Goal: Task Accomplishment & Management: Complete application form

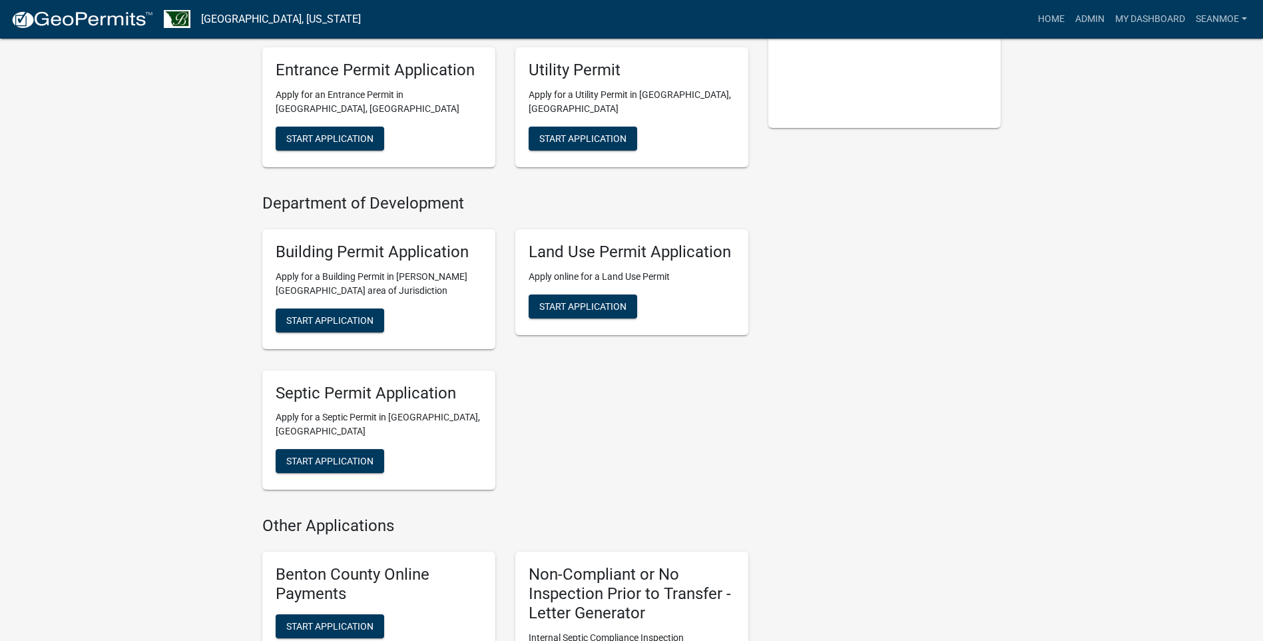
scroll to position [400, 0]
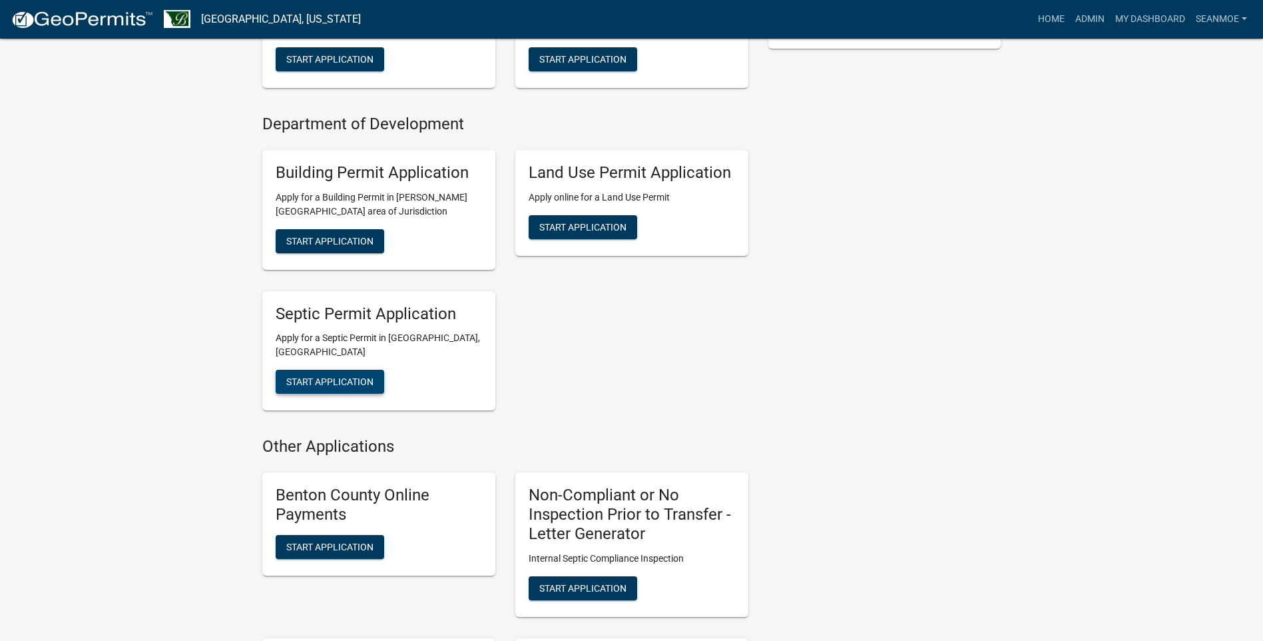
click at [316, 376] on span "Start Application" at bounding box center [329, 381] width 87 height 11
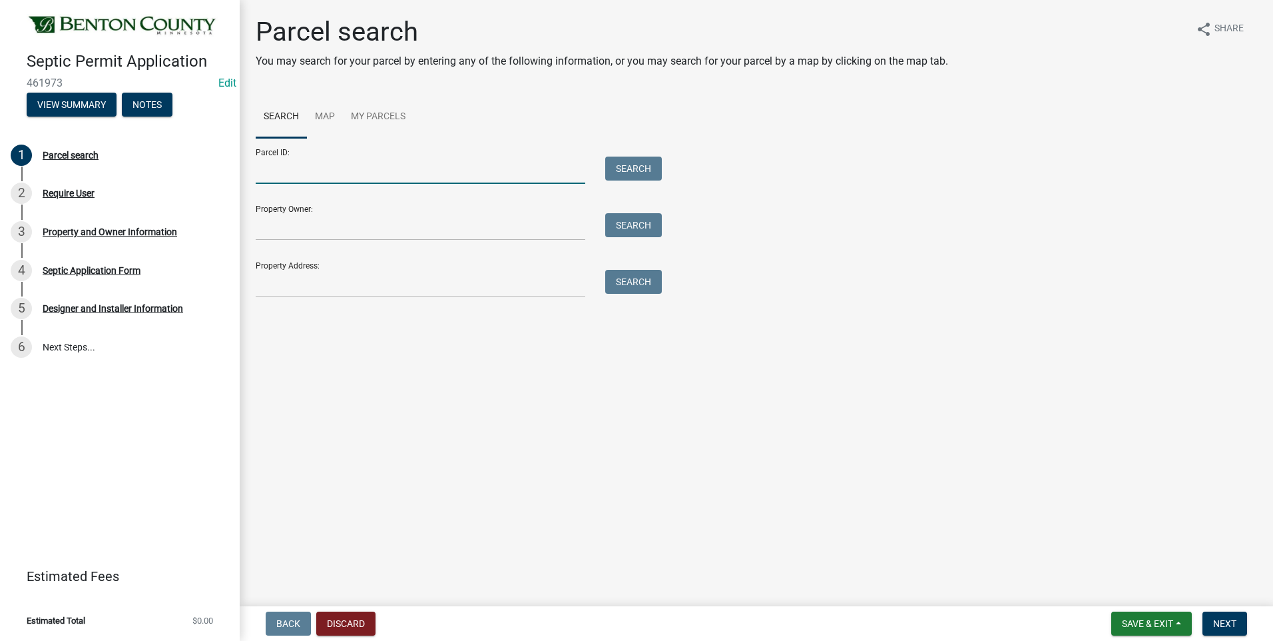
click at [350, 170] on input "Parcel ID:" at bounding box center [421, 170] width 330 height 27
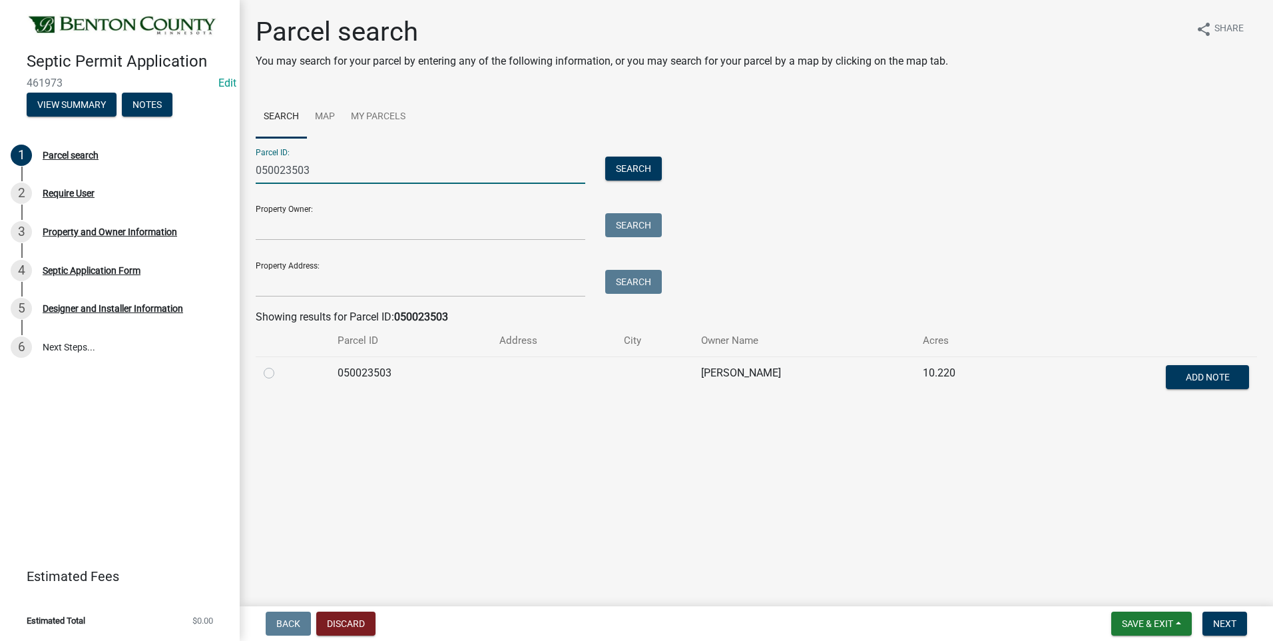
type input "050023503"
click at [348, 170] on input "050023503" at bounding box center [421, 170] width 330 height 27
click at [349, 624] on button "Discard" at bounding box center [345, 623] width 59 height 24
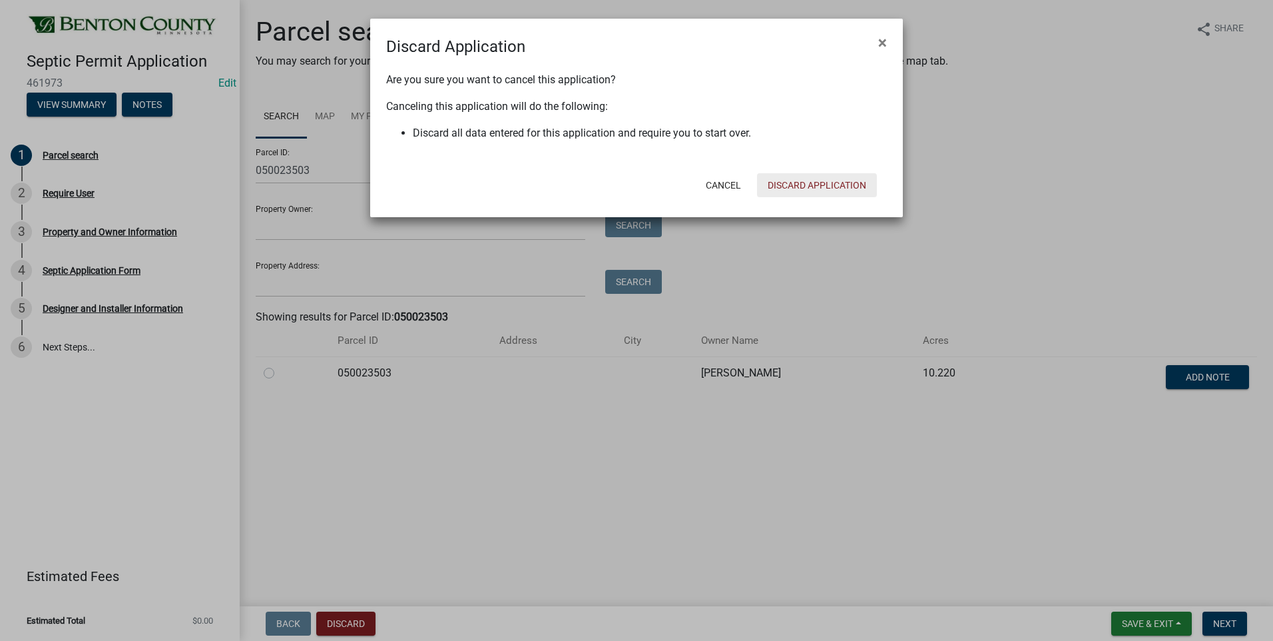
click at [819, 186] on button "Discard Application" at bounding box center [817, 185] width 120 height 24
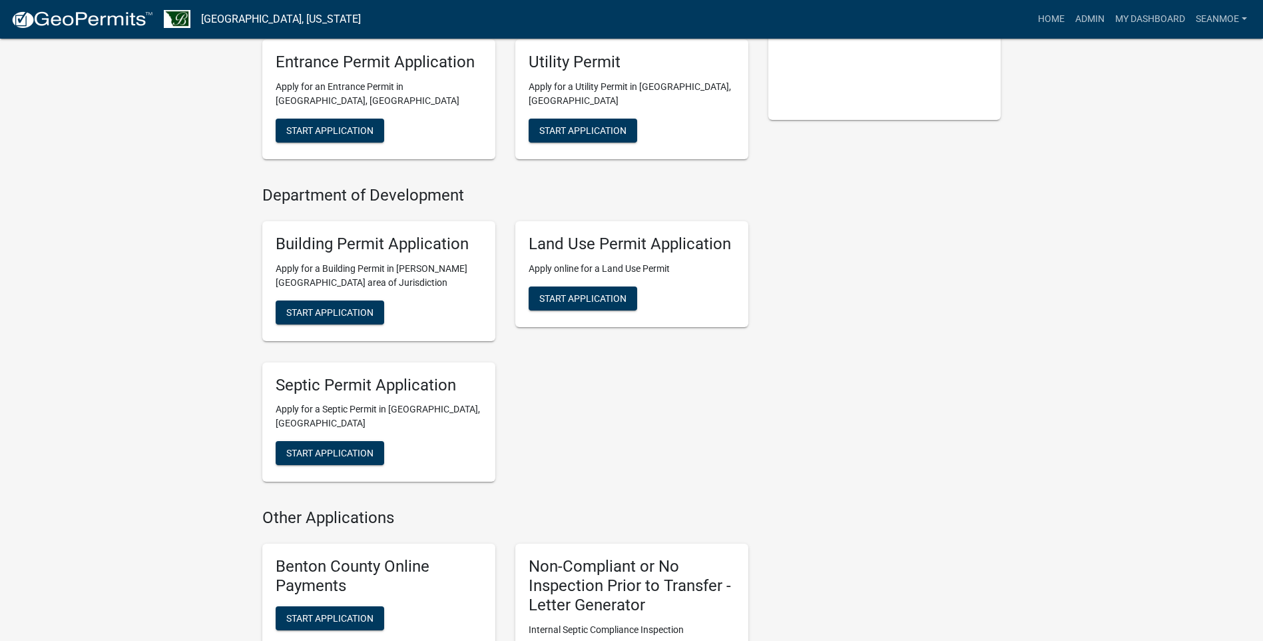
scroll to position [333, 0]
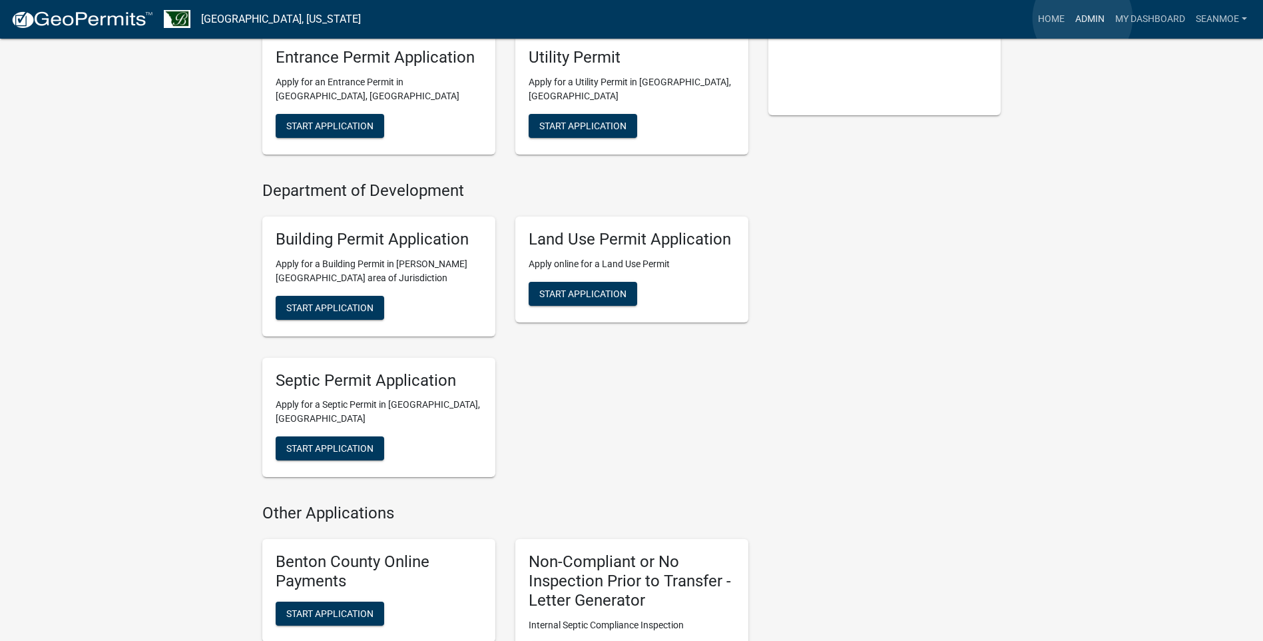
click at [1083, 18] on link "Admin" at bounding box center [1090, 19] width 40 height 25
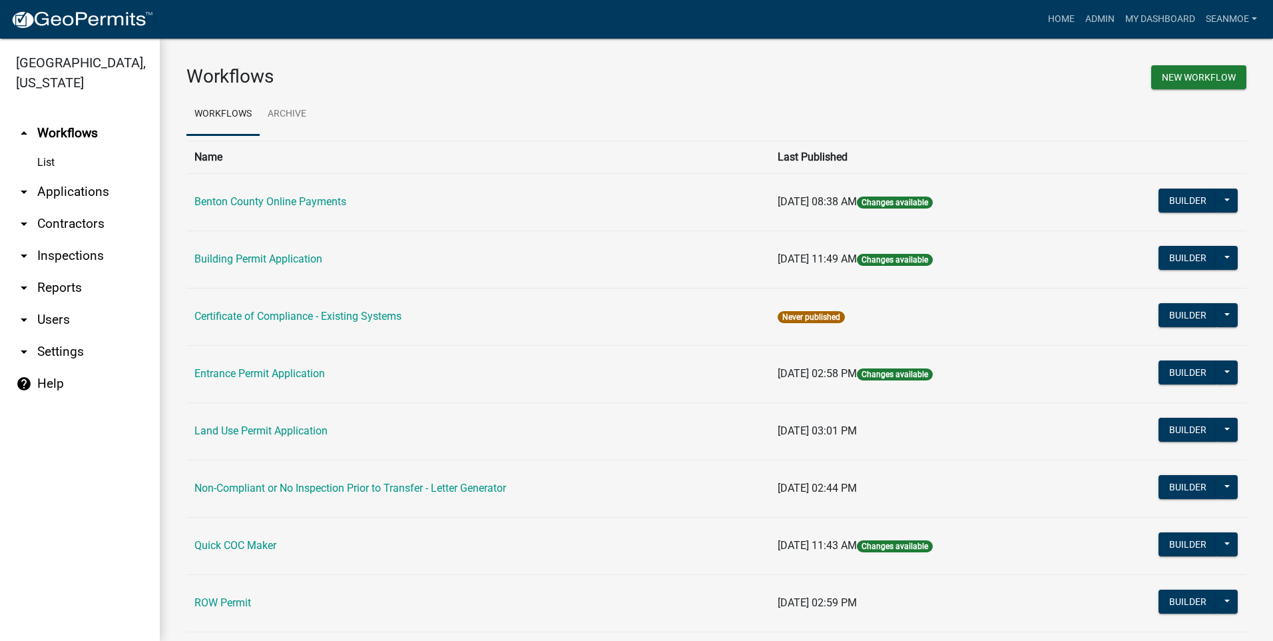
click at [65, 192] on link "arrow_drop_down Applications" at bounding box center [80, 192] width 160 height 32
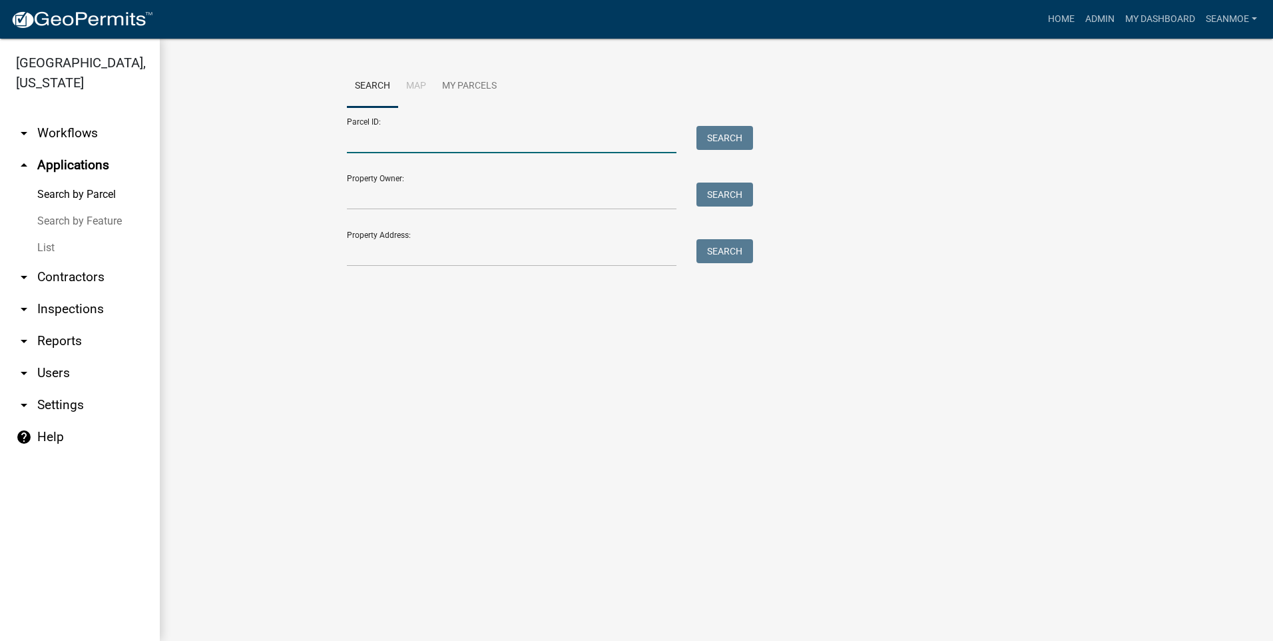
click at [388, 148] on input "Parcel ID:" at bounding box center [512, 139] width 330 height 27
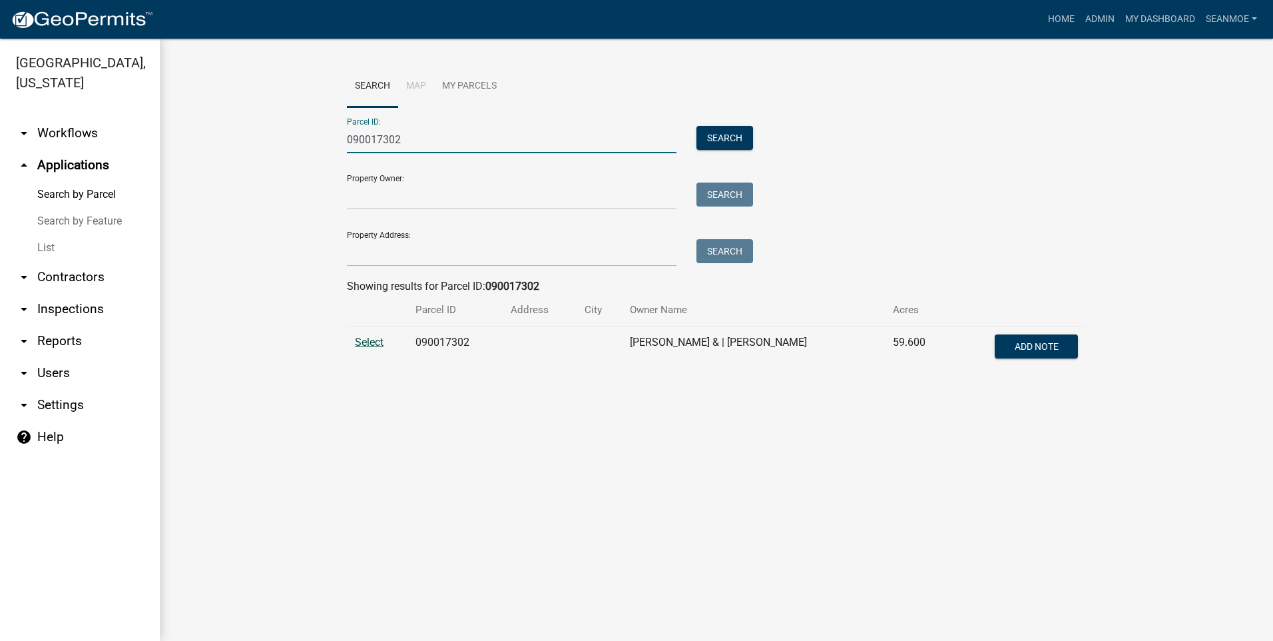
type input "090017302"
click at [371, 342] on span "Select" at bounding box center [369, 342] width 29 height 13
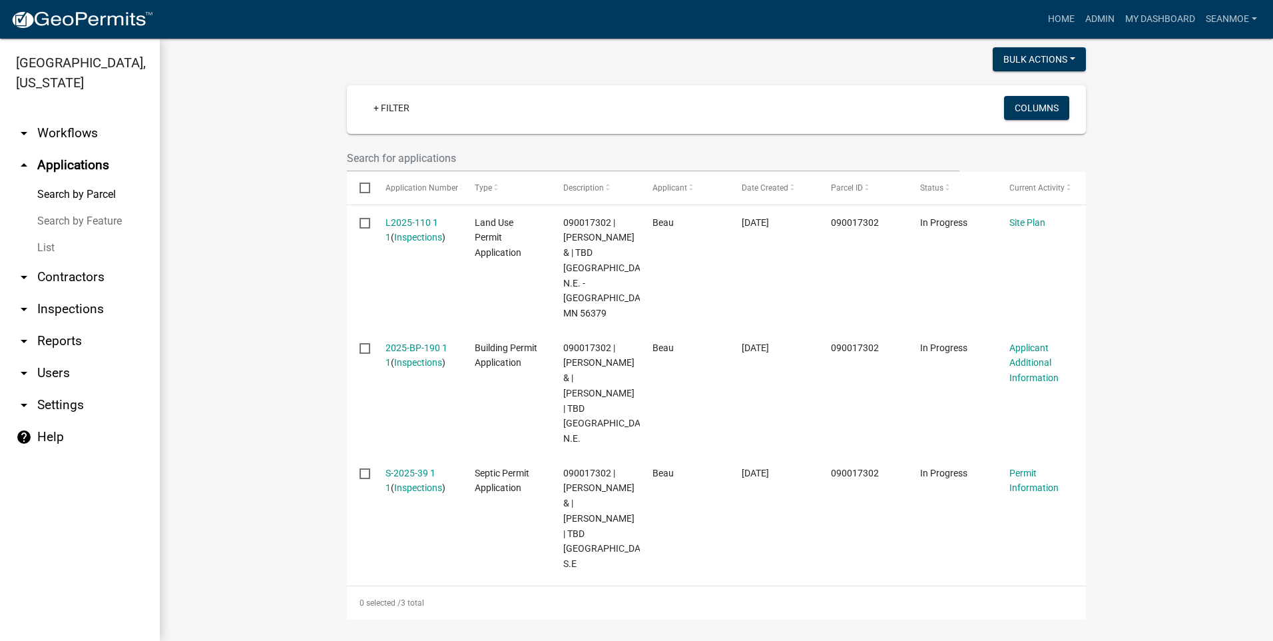
scroll to position [338, 0]
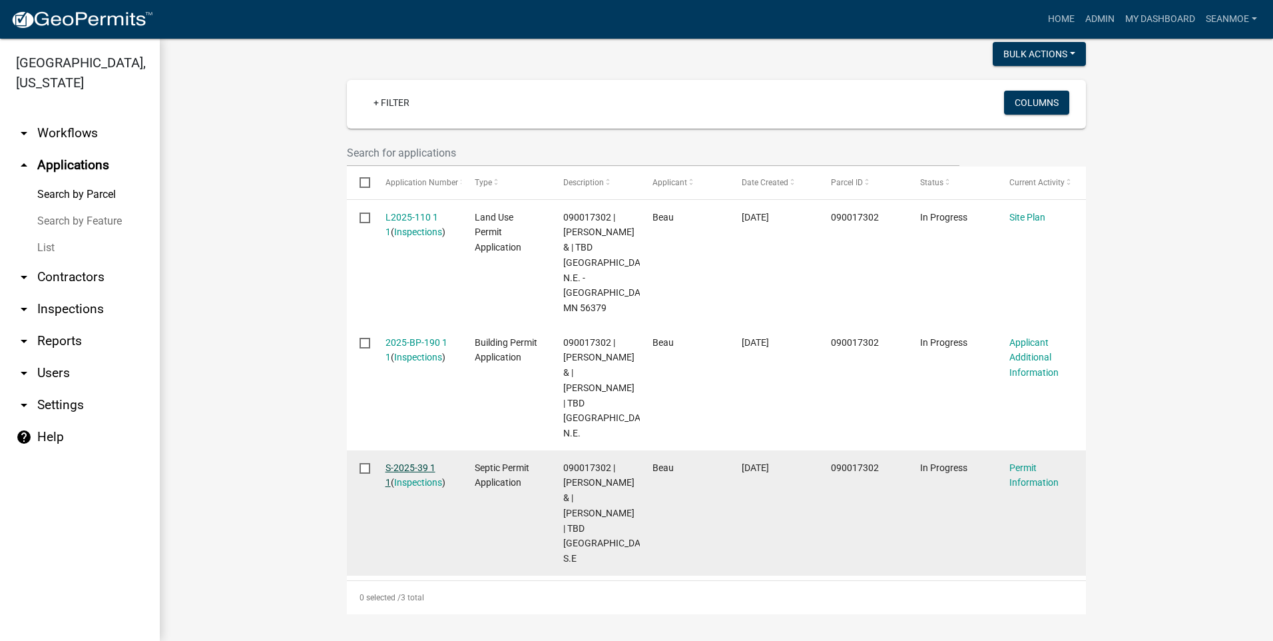
click at [408, 470] on link "S-2025-39 1 1" at bounding box center [411, 475] width 50 height 26
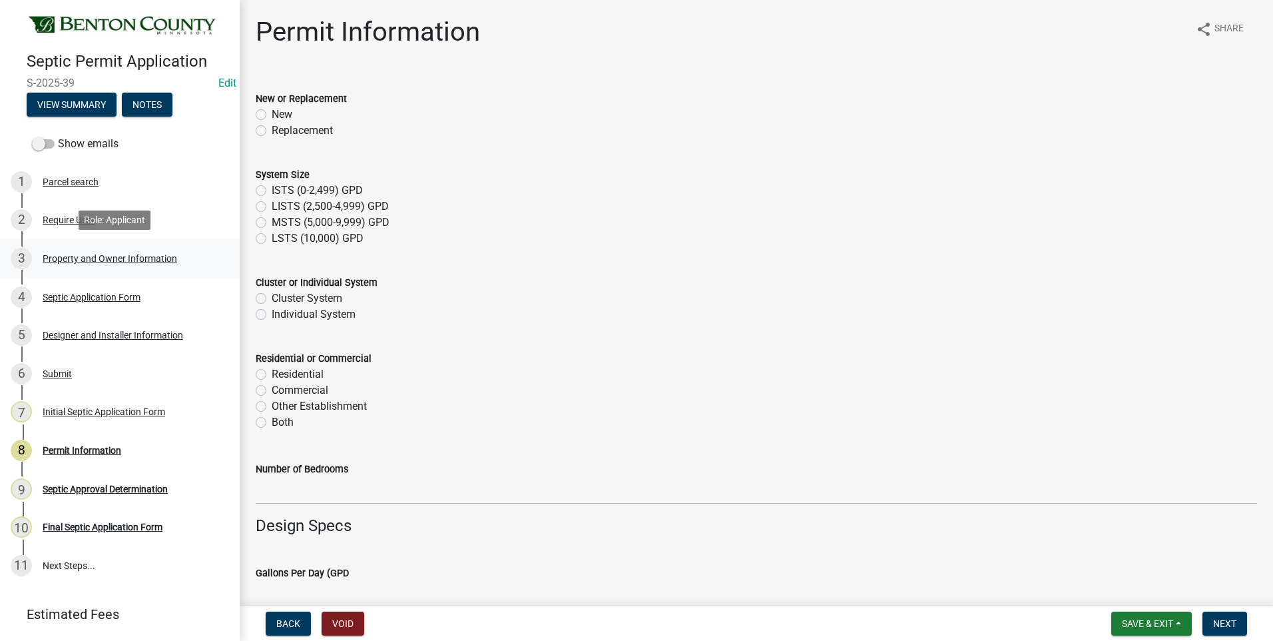
click at [111, 255] on div "Property and Owner Information" at bounding box center [110, 258] width 135 height 9
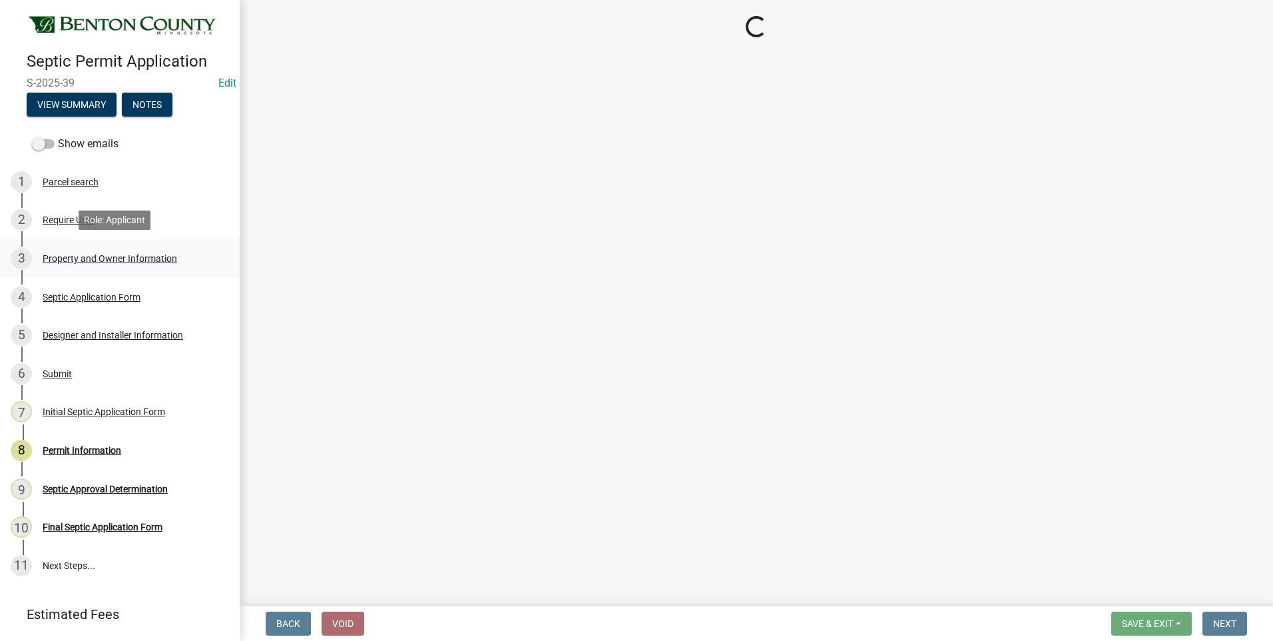
select select "3dace726-2193-4b77-872b-2fbbc186c502"
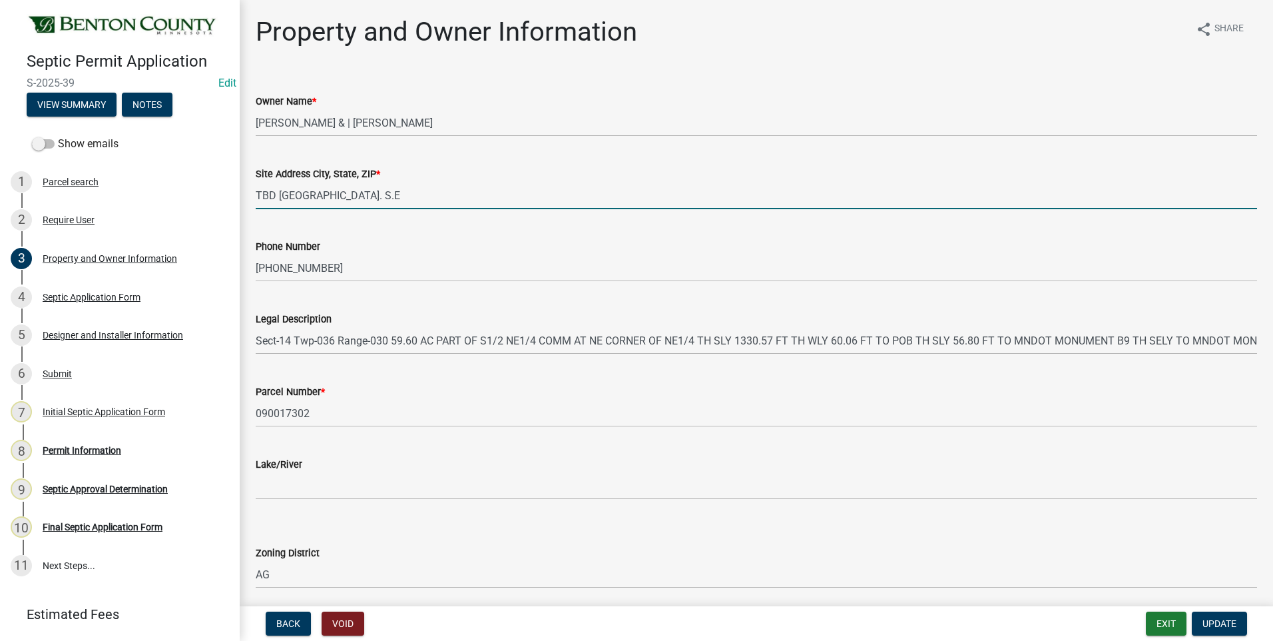
drag, startPoint x: 274, startPoint y: 196, endPoint x: 265, endPoint y: 202, distance: 10.5
click at [258, 194] on input "TBD [GEOGRAPHIC_DATA]. S.E" at bounding box center [757, 195] width 1002 height 27
click at [304, 197] on input "[STREET_ADDRESS] S.E" at bounding box center [757, 195] width 1002 height 27
drag, startPoint x: 345, startPoint y: 194, endPoint x: 294, endPoint y: 193, distance: 50.6
click at [294, 193] on input "[STREET_ADDRESS] S.E" at bounding box center [757, 195] width 1002 height 27
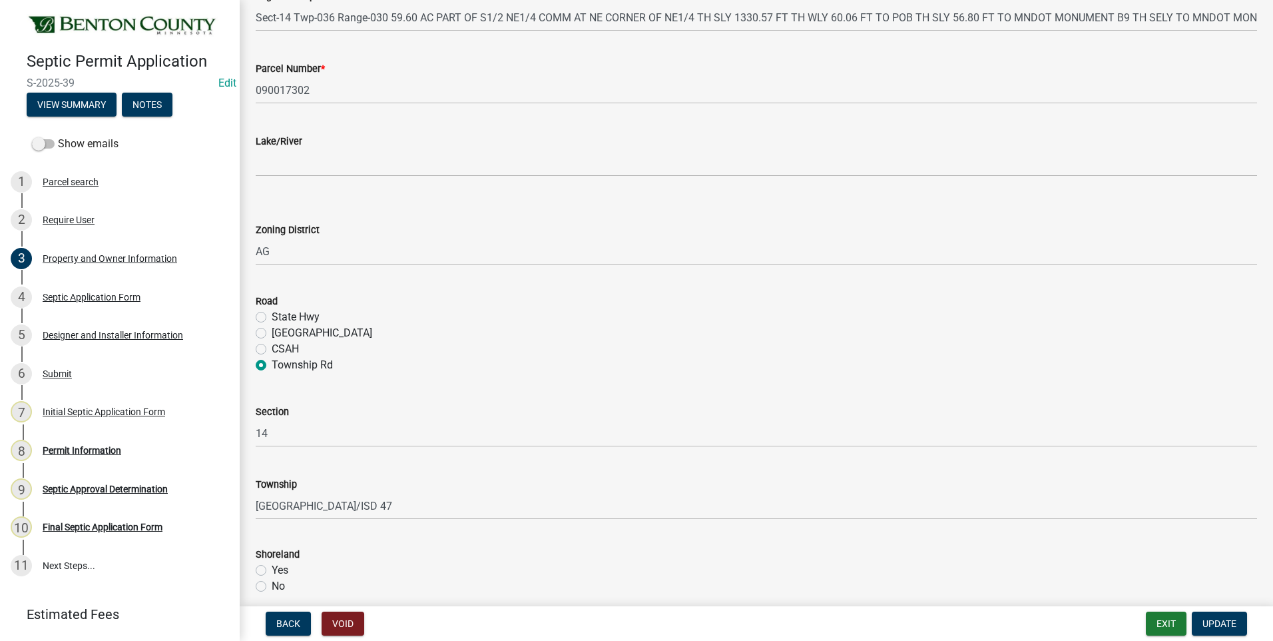
scroll to position [333, 0]
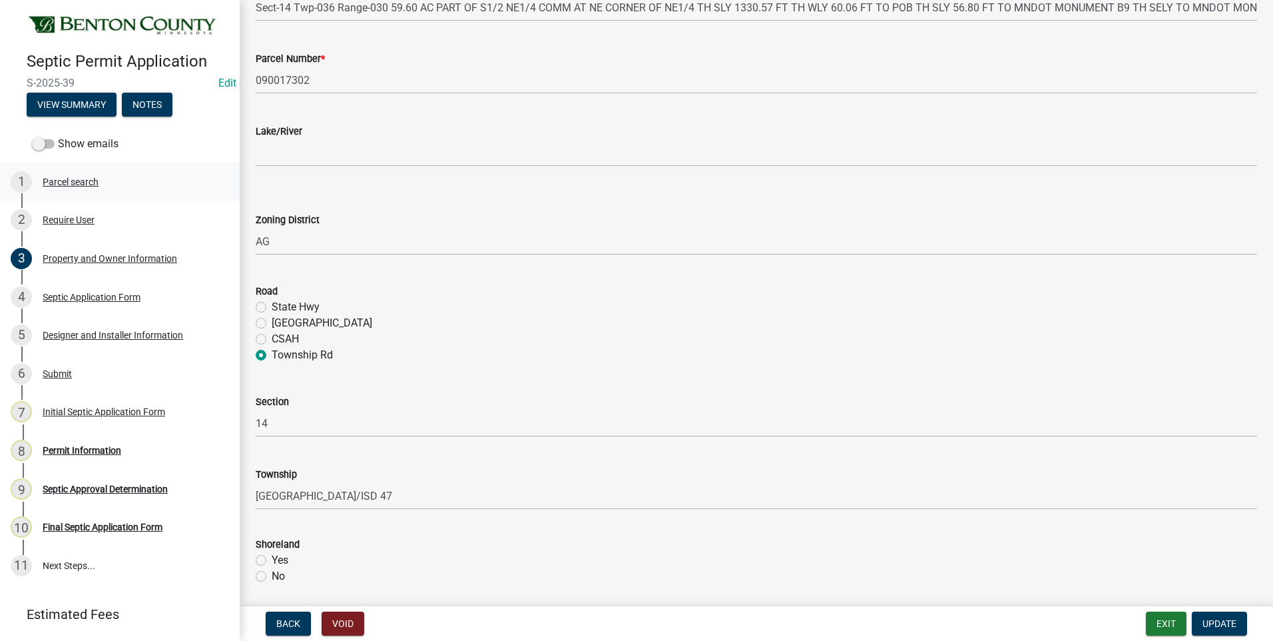
type input "[STREET_ADDRESS]"
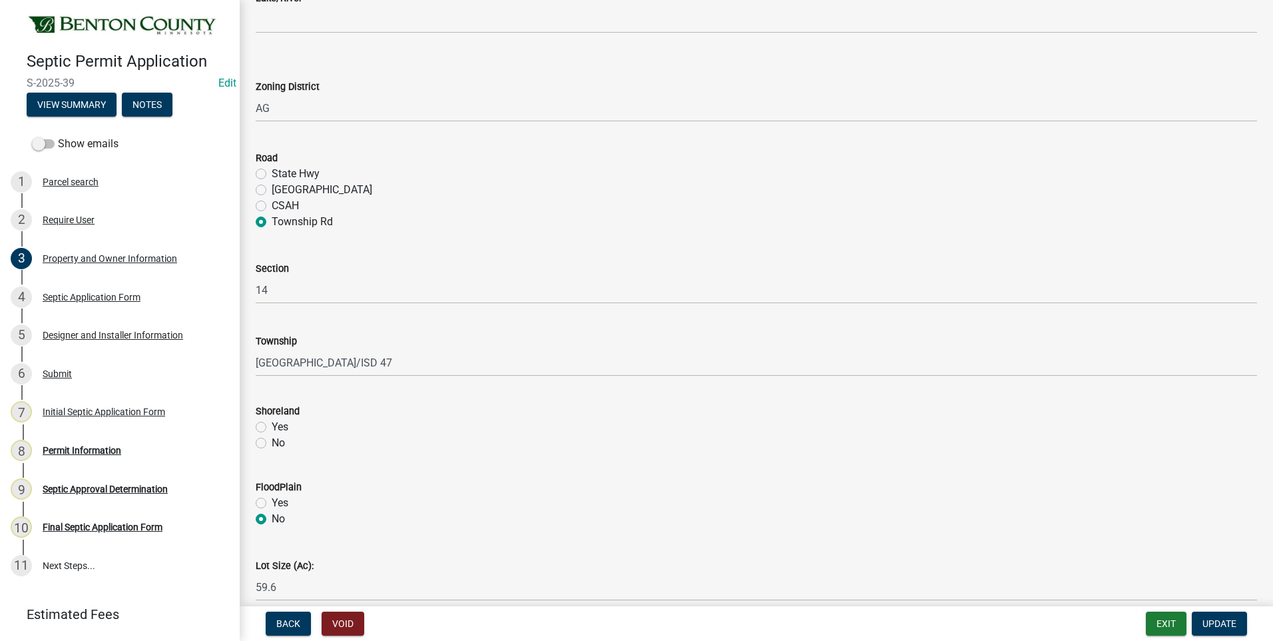
scroll to position [529, 0]
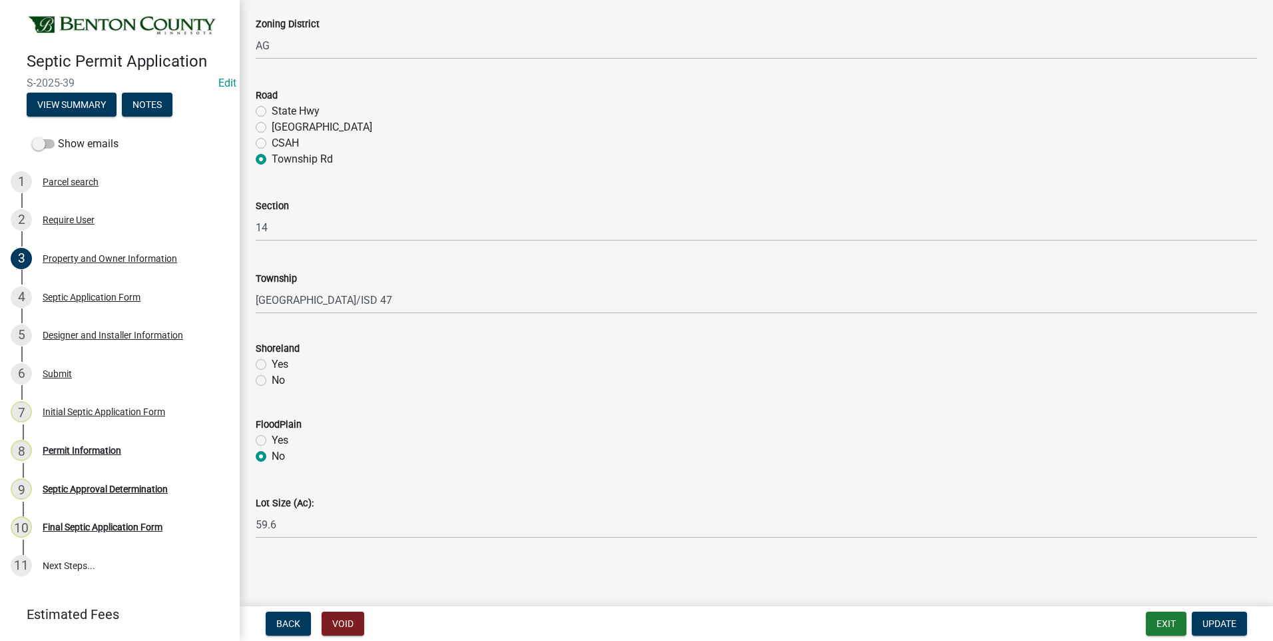
click at [272, 382] on label "No" at bounding box center [278, 380] width 13 height 16
click at [272, 381] on input "No" at bounding box center [276, 376] width 9 height 9
radio input "true"
click at [1224, 618] on span "Update" at bounding box center [1220, 623] width 34 height 11
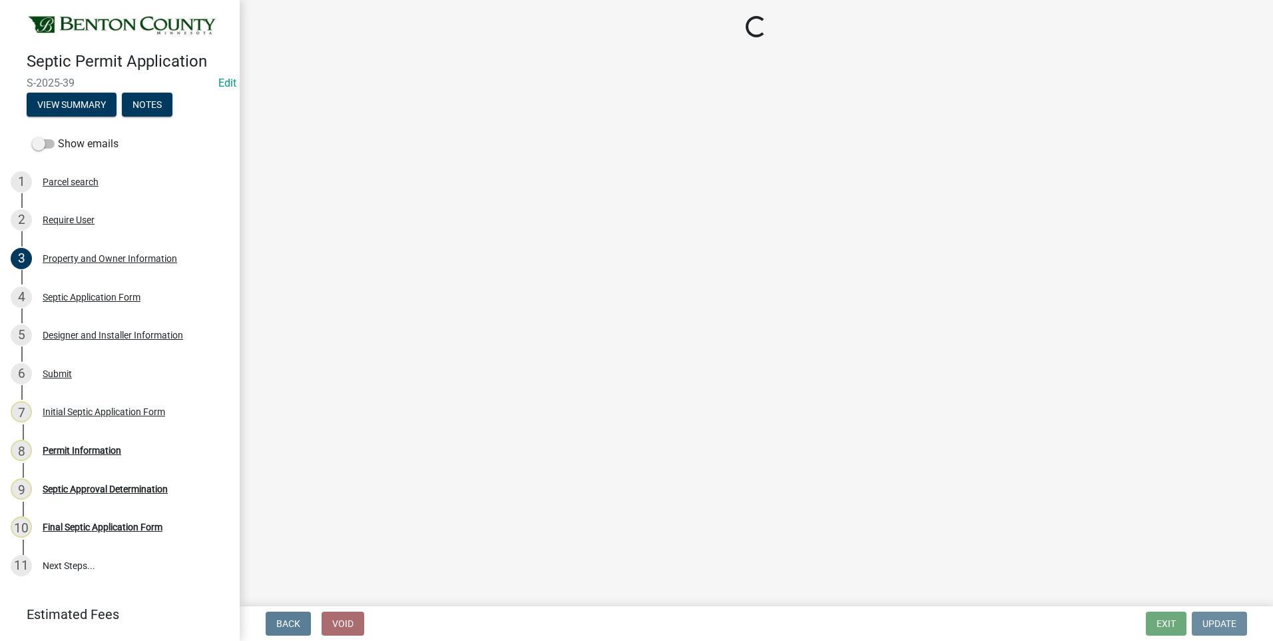
scroll to position [0, 0]
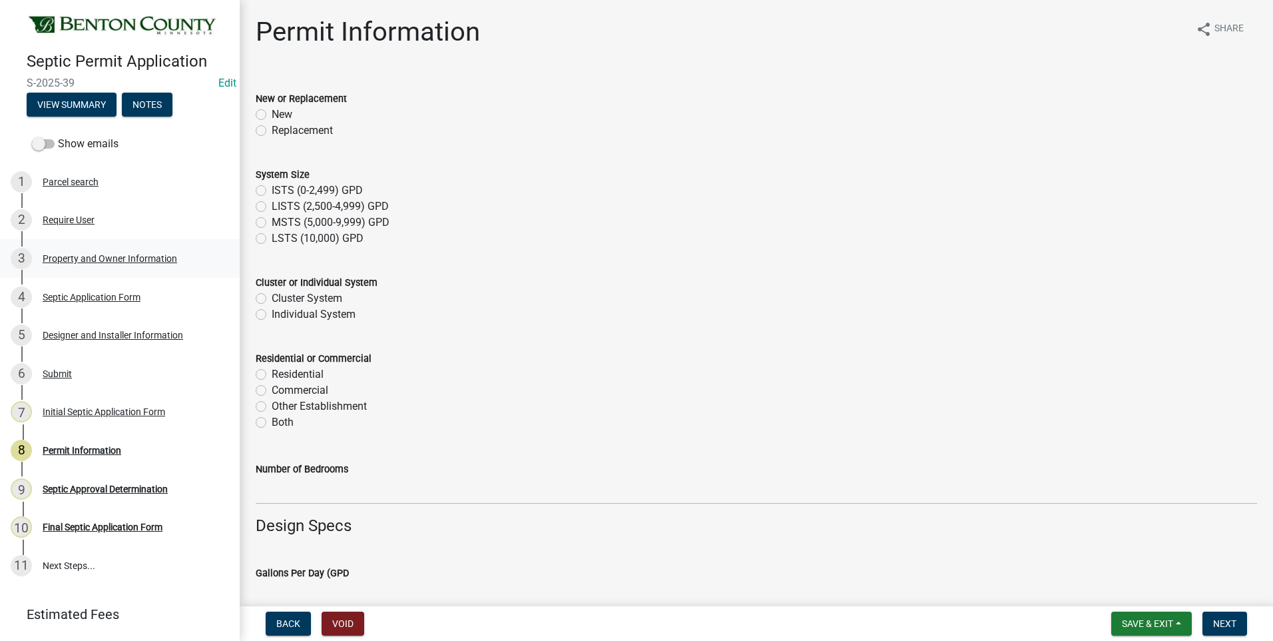
click at [75, 258] on div "Property and Owner Information" at bounding box center [110, 258] width 135 height 9
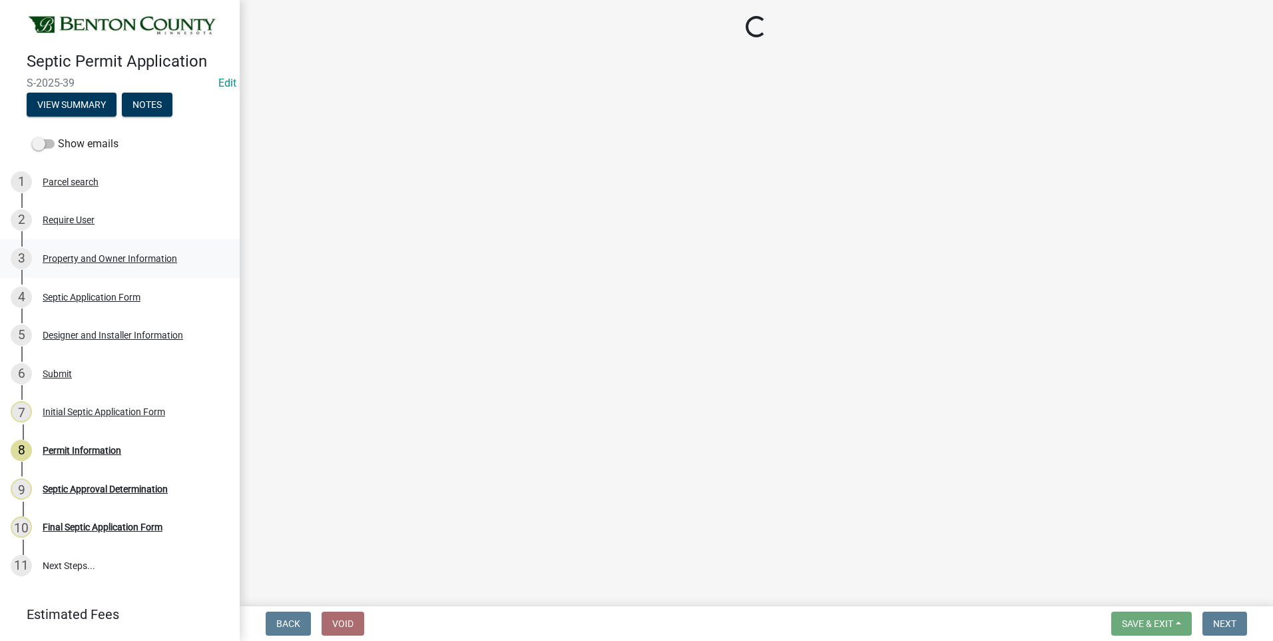
select select "3dace726-2193-4b77-872b-2fbbc186c502"
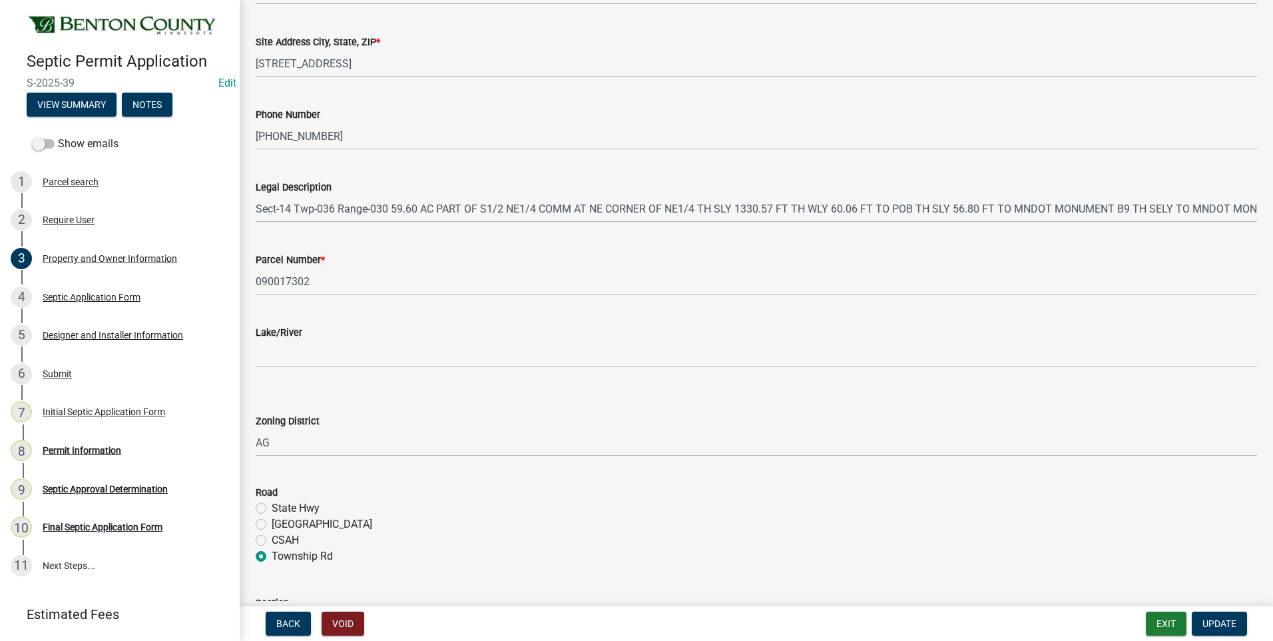
scroll to position [133, 0]
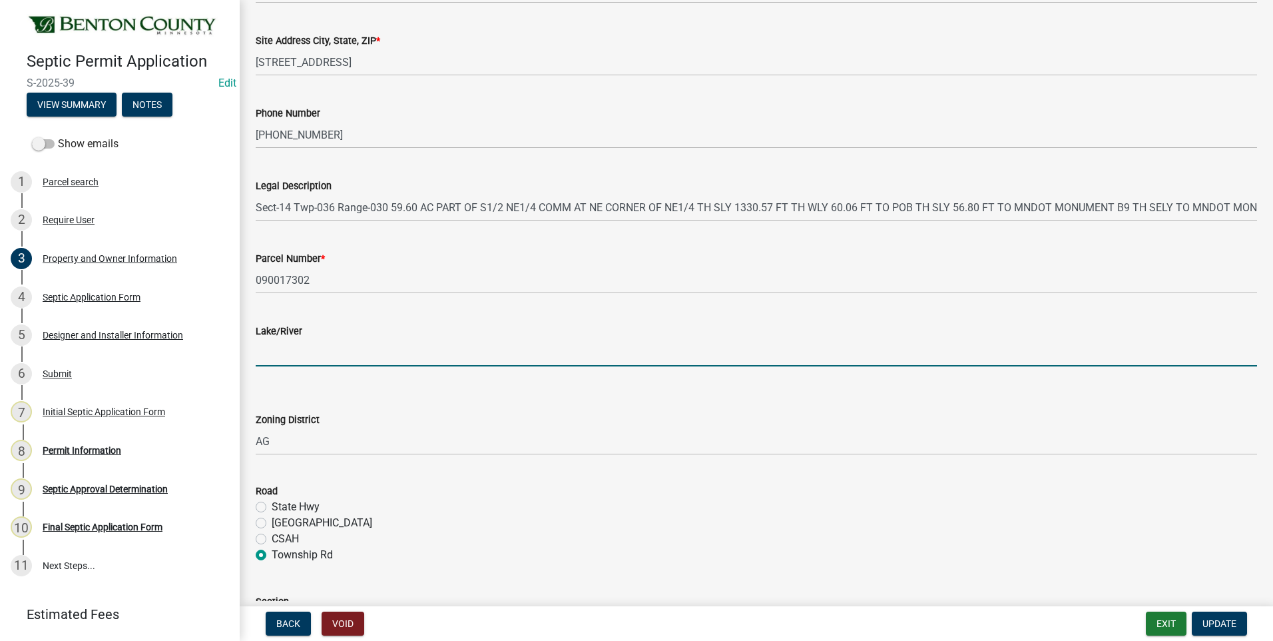
click at [315, 356] on input "Lake/River" at bounding box center [757, 352] width 1002 height 27
type input "N/A"
click at [1225, 624] on span "Update" at bounding box center [1220, 623] width 34 height 11
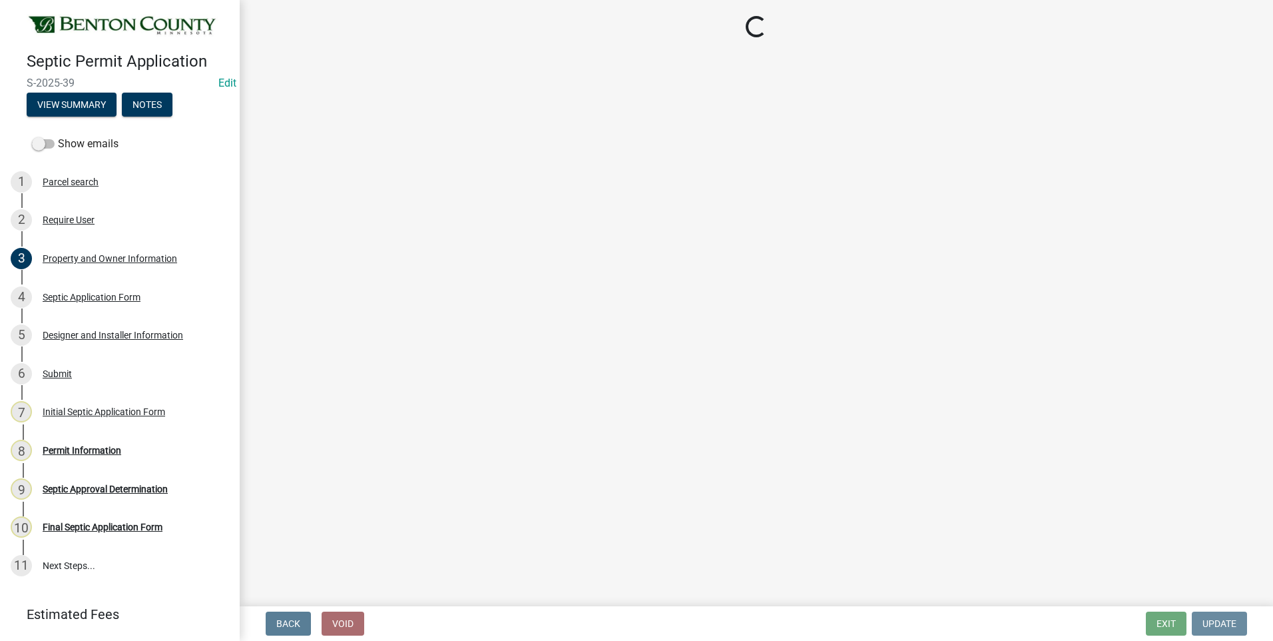
scroll to position [0, 0]
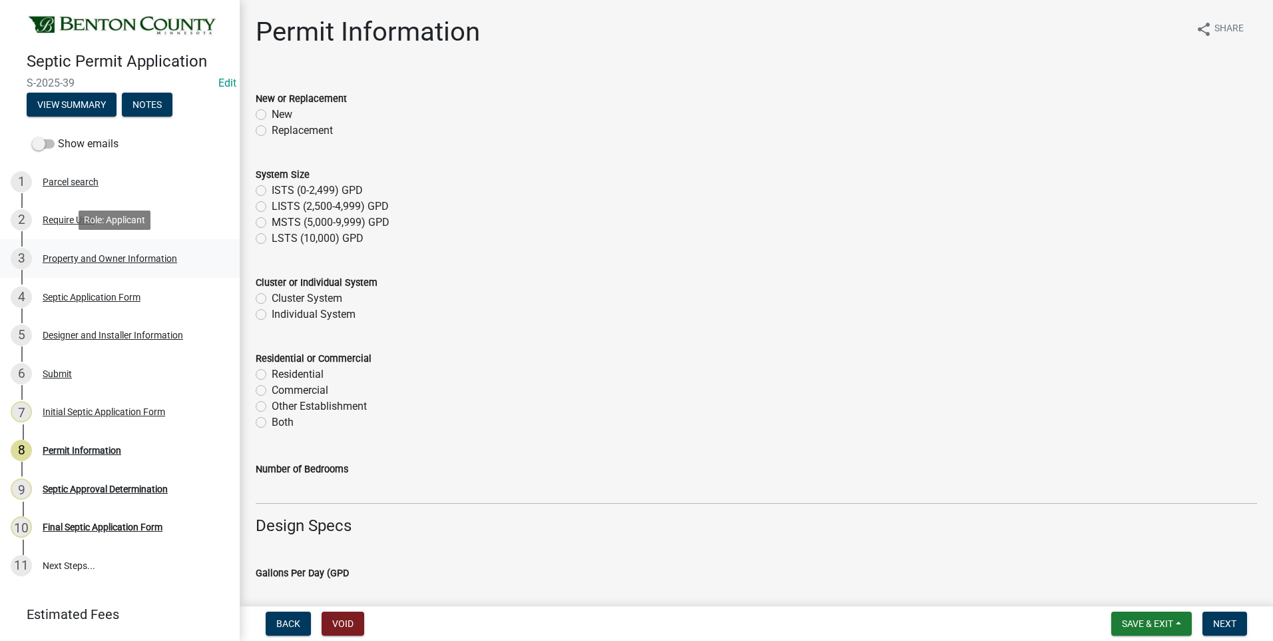
click at [79, 254] on div "Property and Owner Information" at bounding box center [110, 258] width 135 height 9
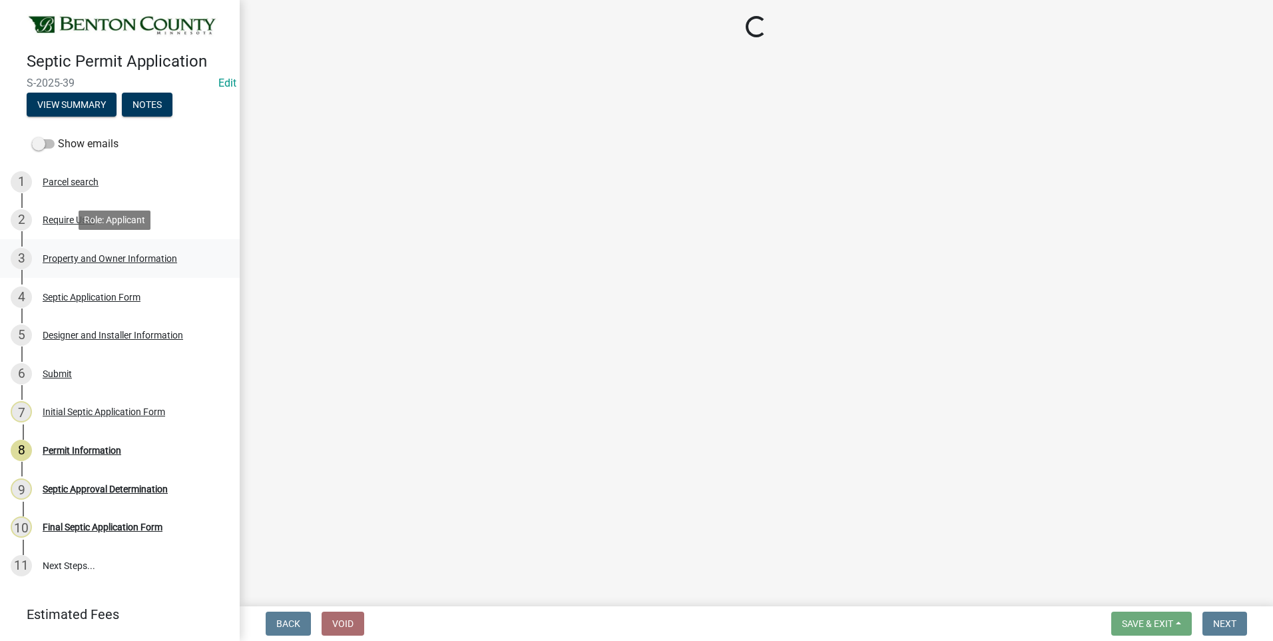
select select "3dace726-2193-4b77-872b-2fbbc186c502"
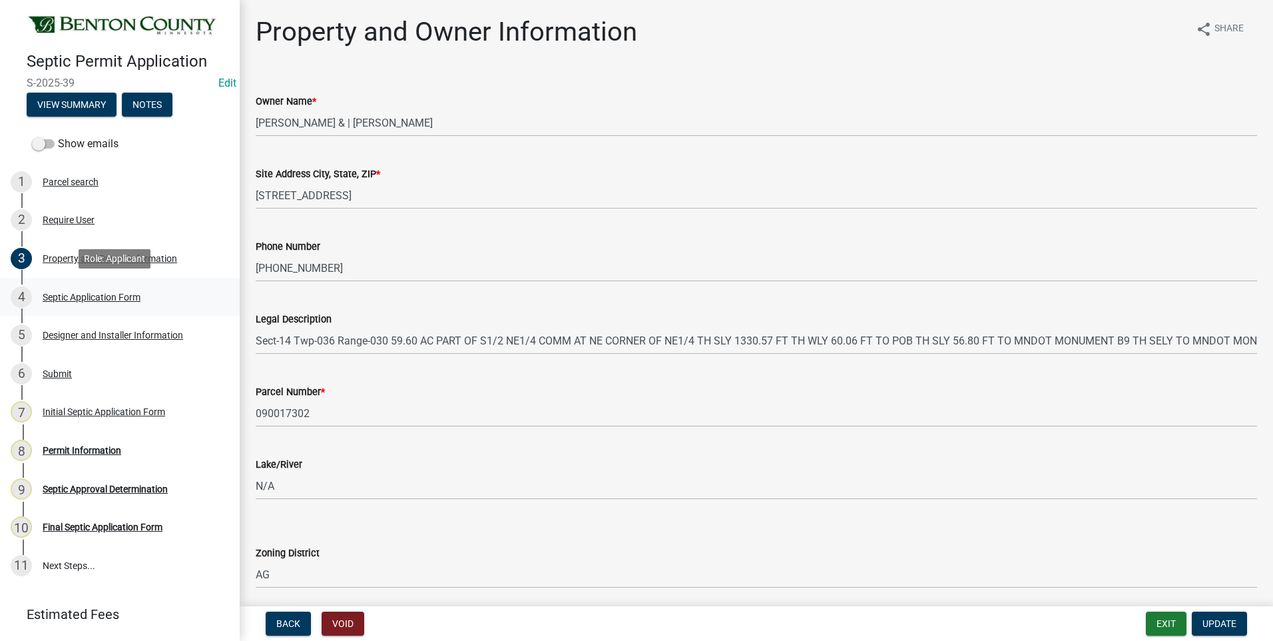
click at [57, 296] on div "Septic Application Form" at bounding box center [92, 296] width 98 height 9
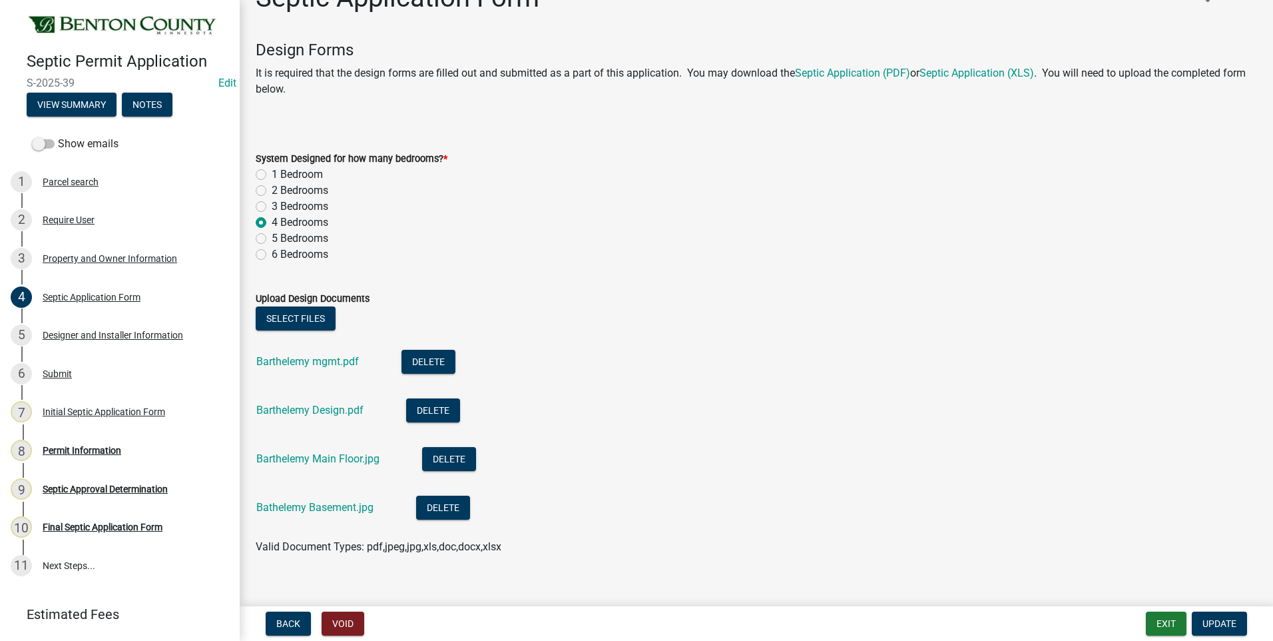
scroll to position [52, 0]
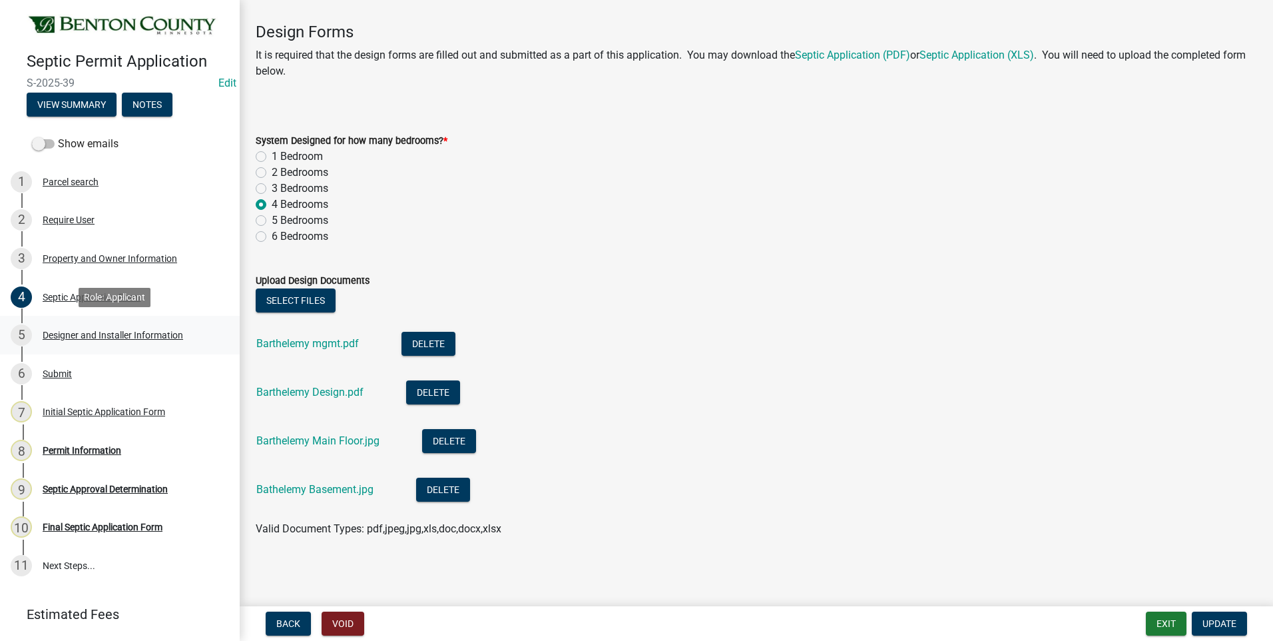
click at [116, 334] on div "Designer and Installer Information" at bounding box center [113, 334] width 141 height 9
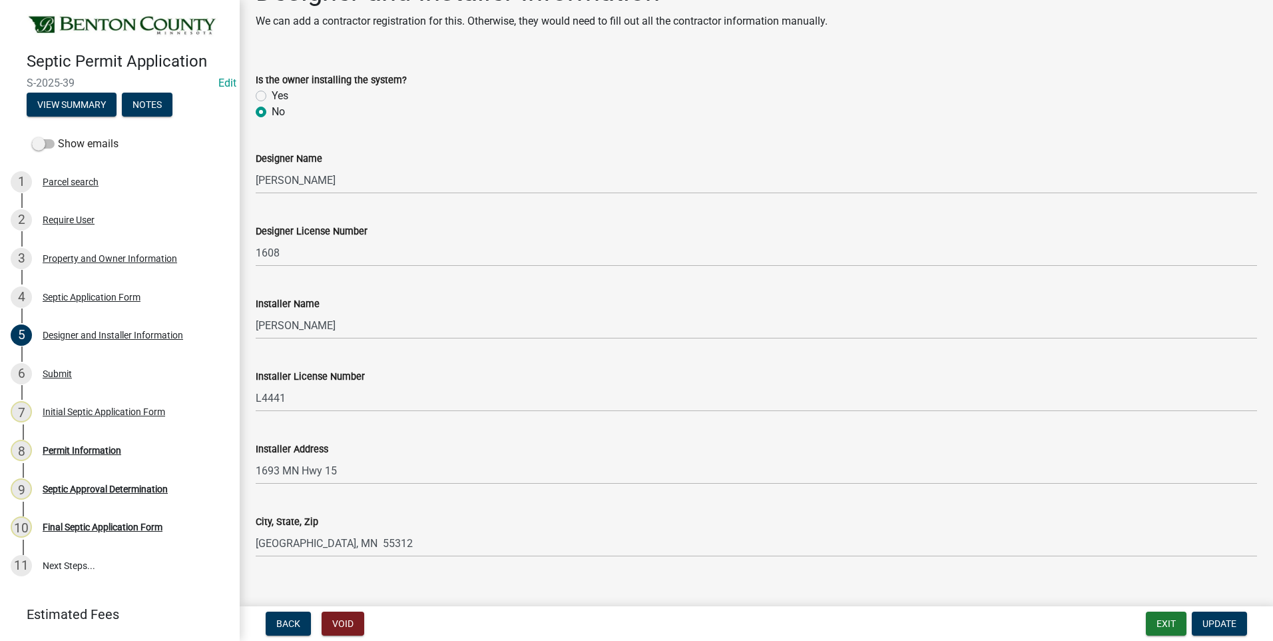
scroll to position [59, 0]
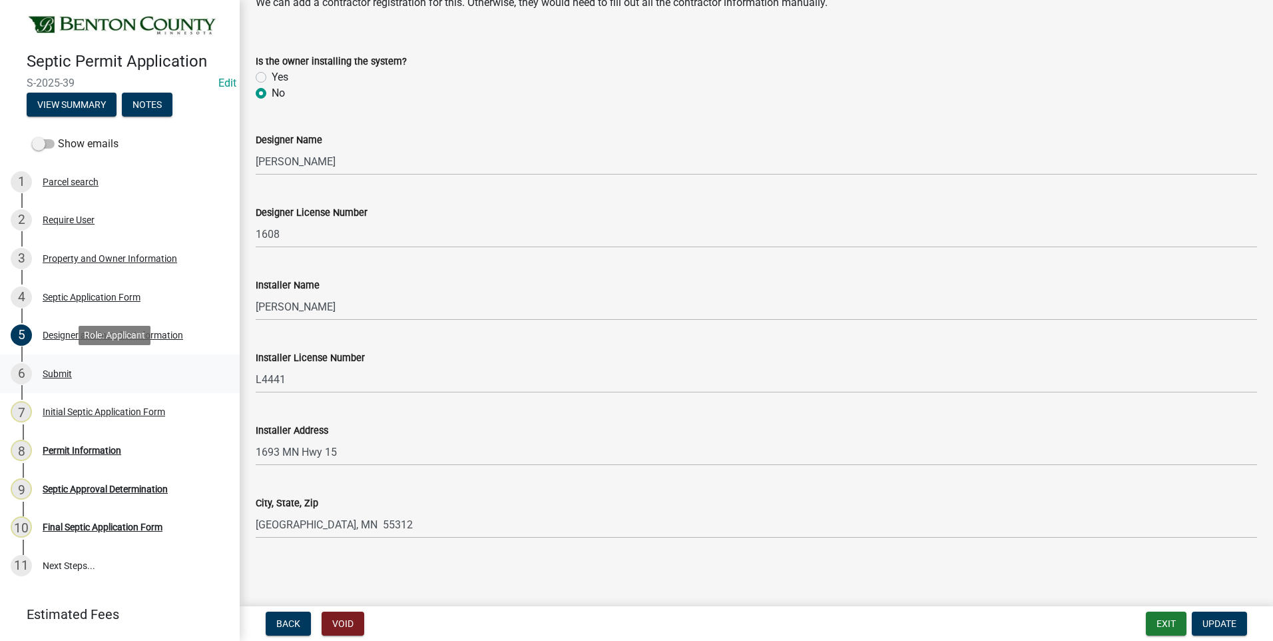
click at [56, 371] on div "Submit" at bounding box center [57, 373] width 29 height 9
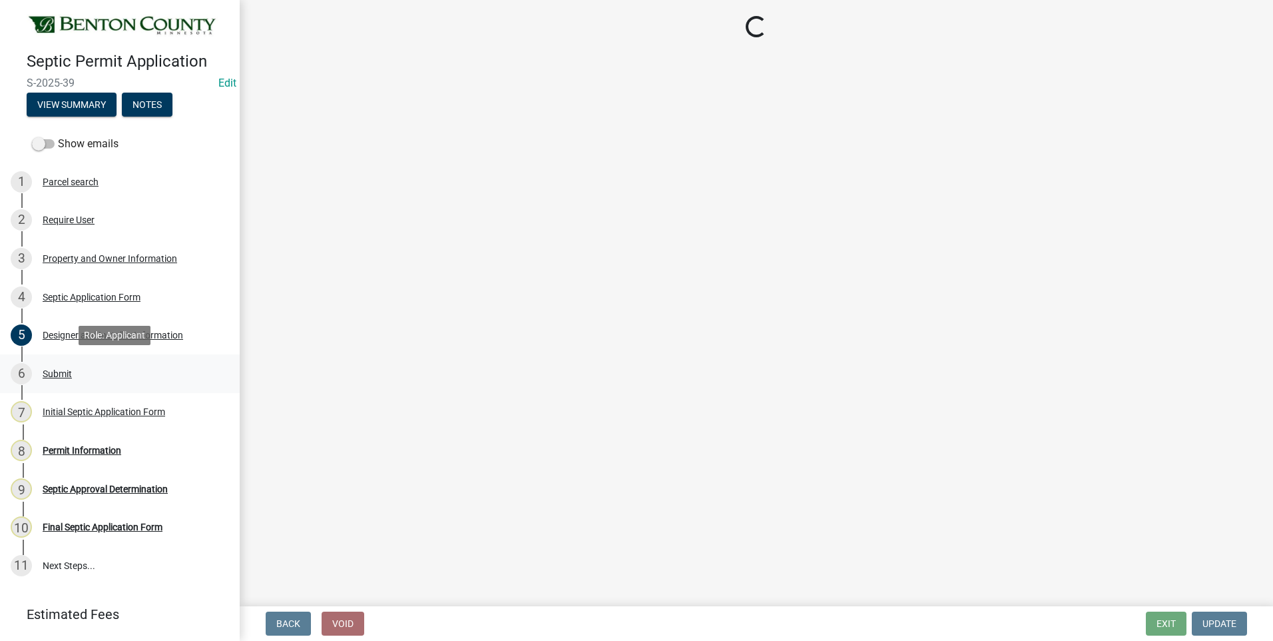
scroll to position [0, 0]
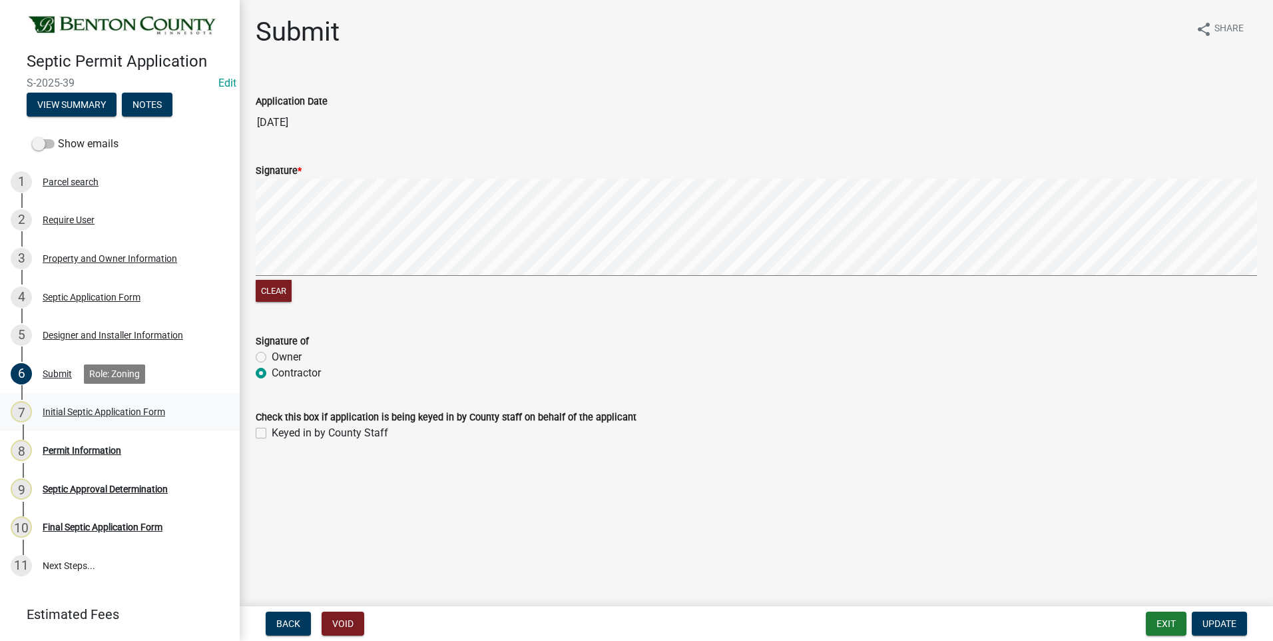
click at [81, 412] on div "Initial Septic Application Form" at bounding box center [104, 411] width 123 height 9
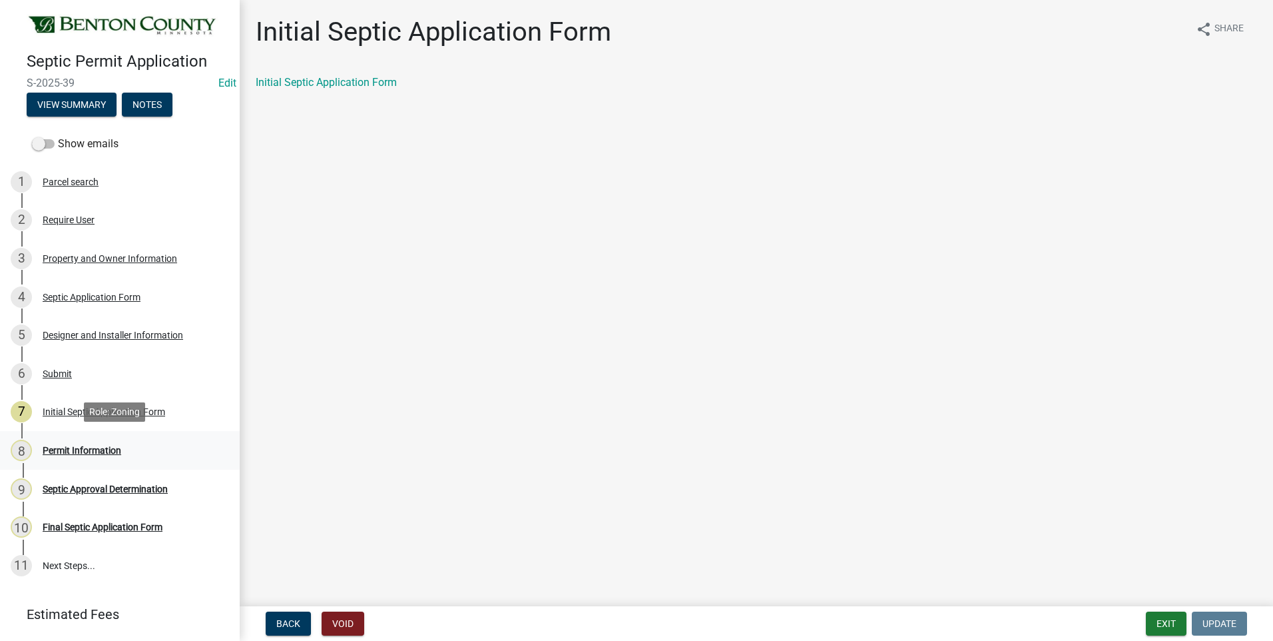
click at [85, 452] on div "Permit Information" at bounding box center [82, 450] width 79 height 9
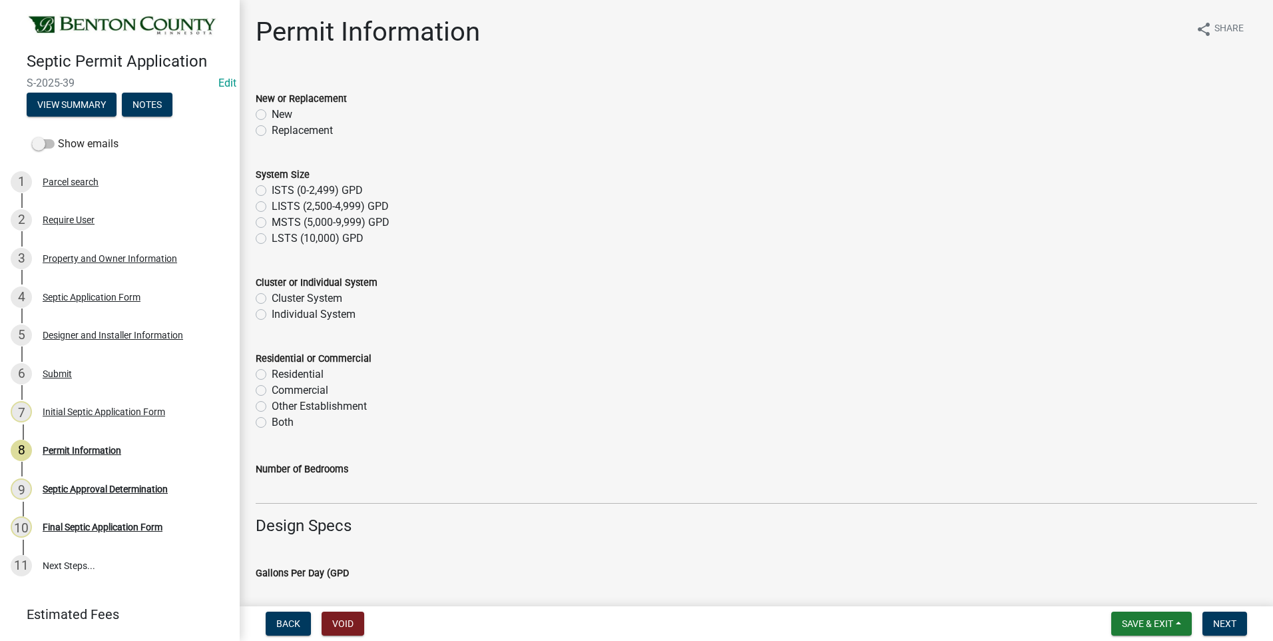
click at [272, 114] on label "New" at bounding box center [282, 115] width 21 height 16
click at [272, 114] on input "New" at bounding box center [276, 111] width 9 height 9
radio input "true"
click at [272, 189] on label "ISTS (0-2,499) GPD" at bounding box center [317, 190] width 91 height 16
click at [272, 189] on input "ISTS (0-2,499) GPD" at bounding box center [276, 186] width 9 height 9
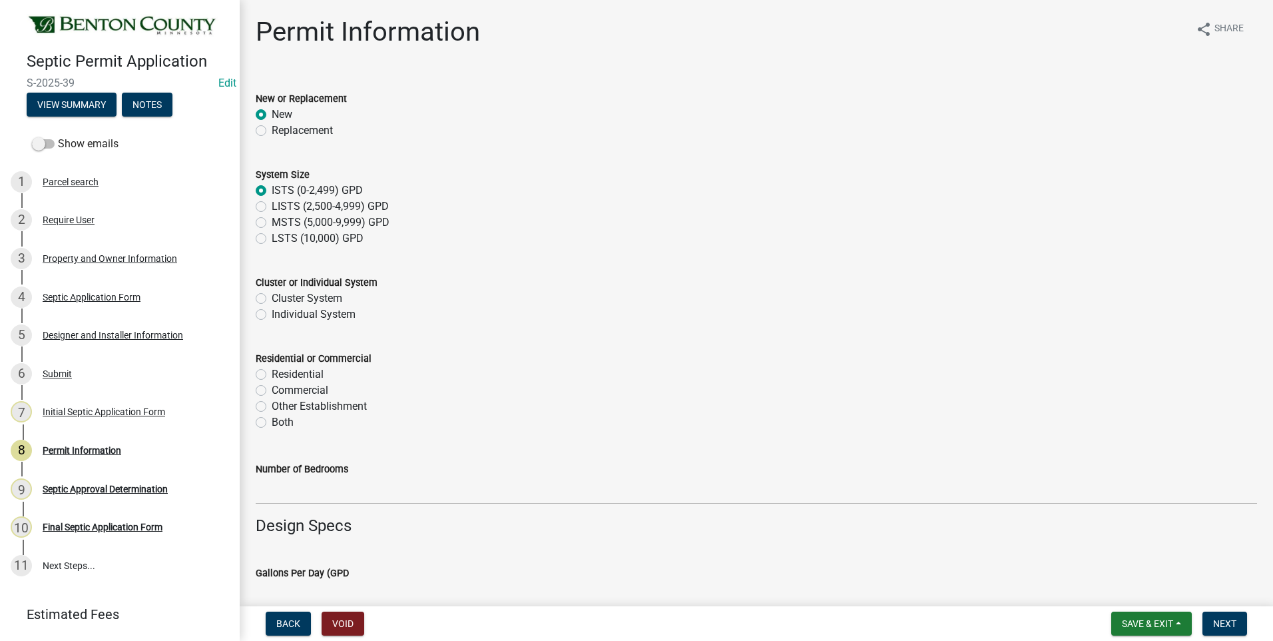
radio input "true"
click at [272, 314] on label "Individual System" at bounding box center [314, 314] width 84 height 16
click at [272, 314] on input "Individual System" at bounding box center [276, 310] width 9 height 9
radio input "true"
click at [272, 375] on label "Residential" at bounding box center [298, 374] width 52 height 16
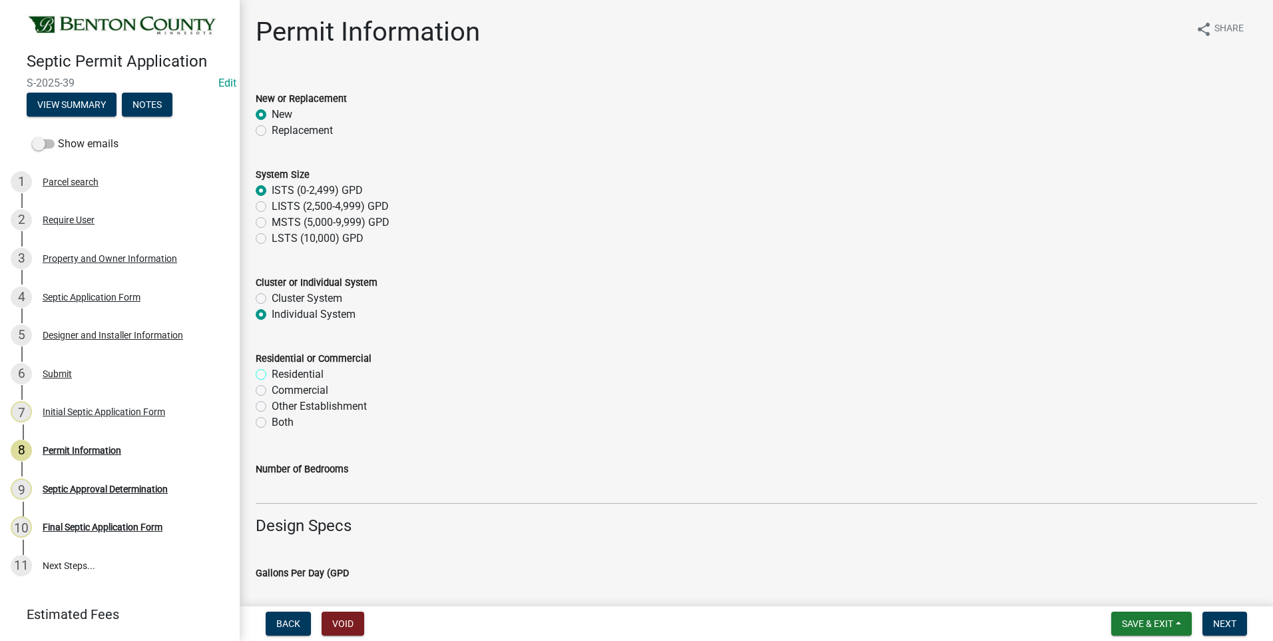
click at [272, 375] on input "Residential" at bounding box center [276, 370] width 9 height 9
radio input "true"
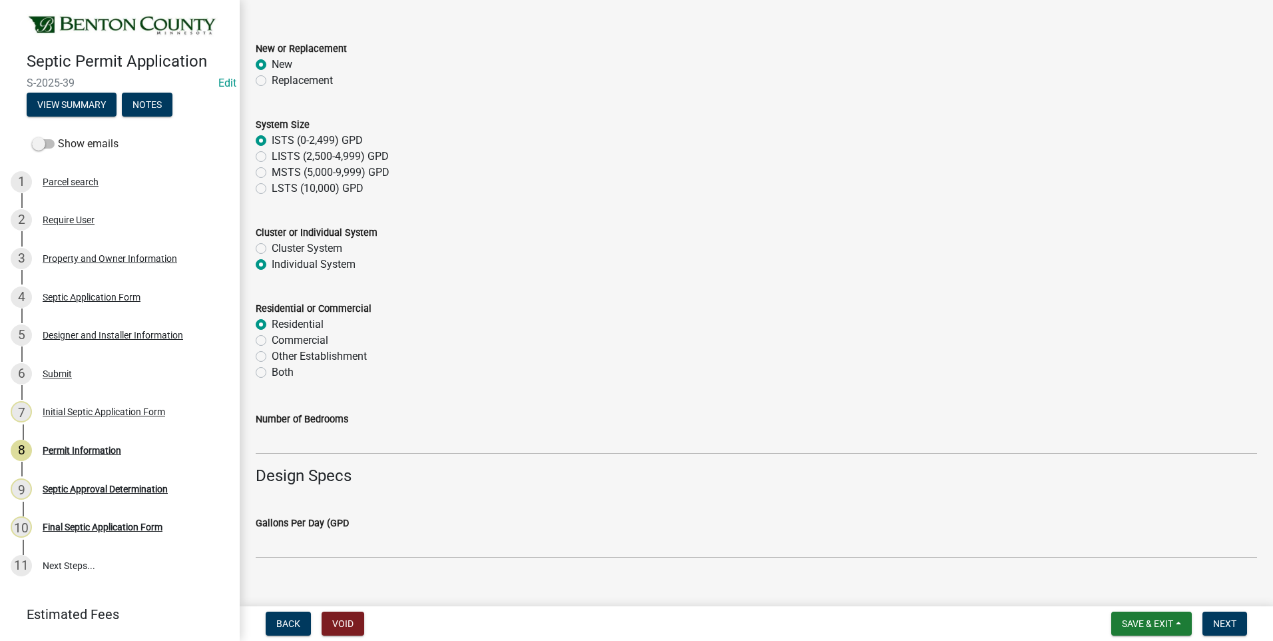
scroll to position [200, 0]
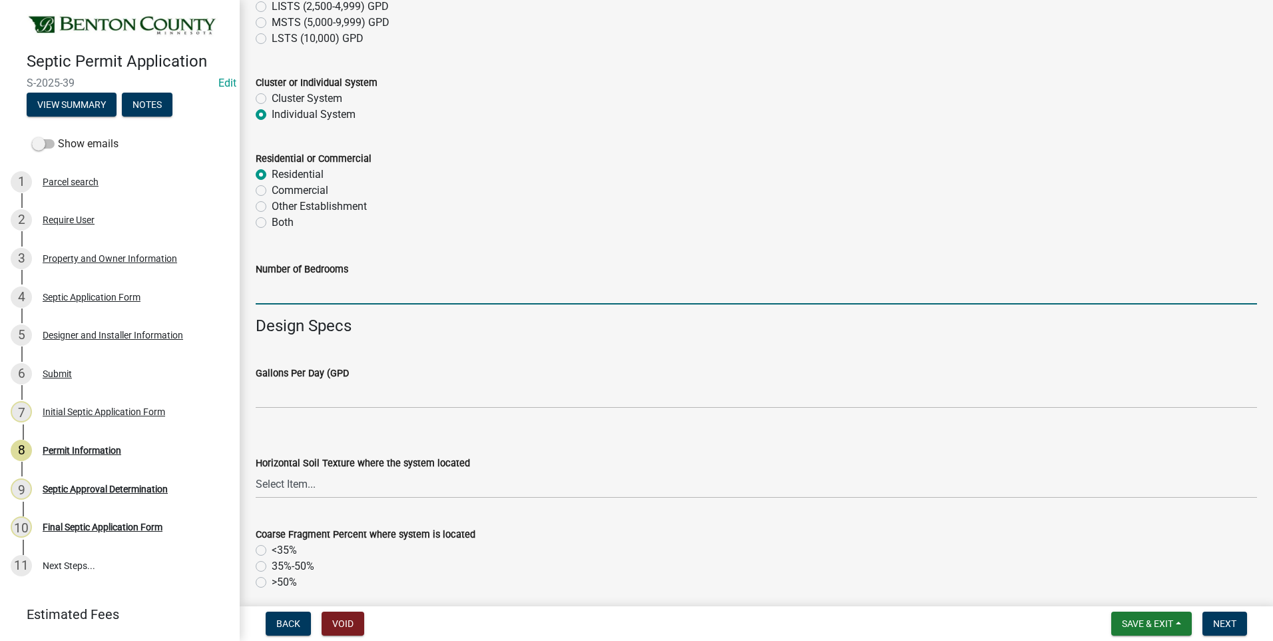
click at [335, 296] on input "text" at bounding box center [757, 290] width 1002 height 27
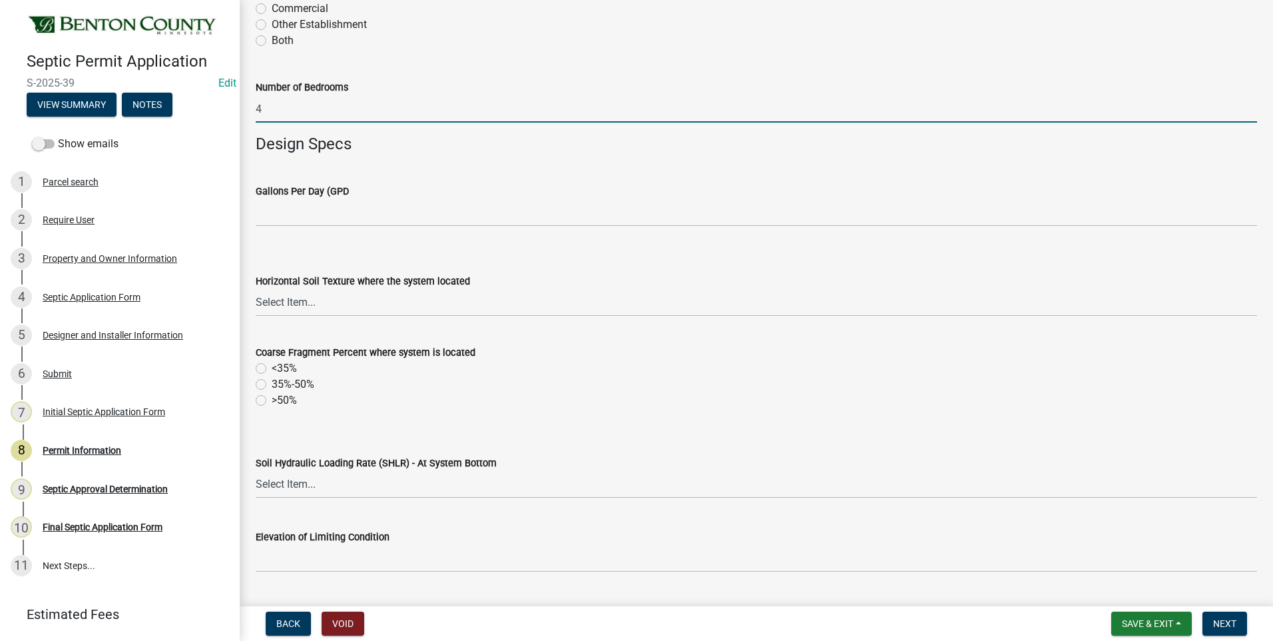
scroll to position [400, 0]
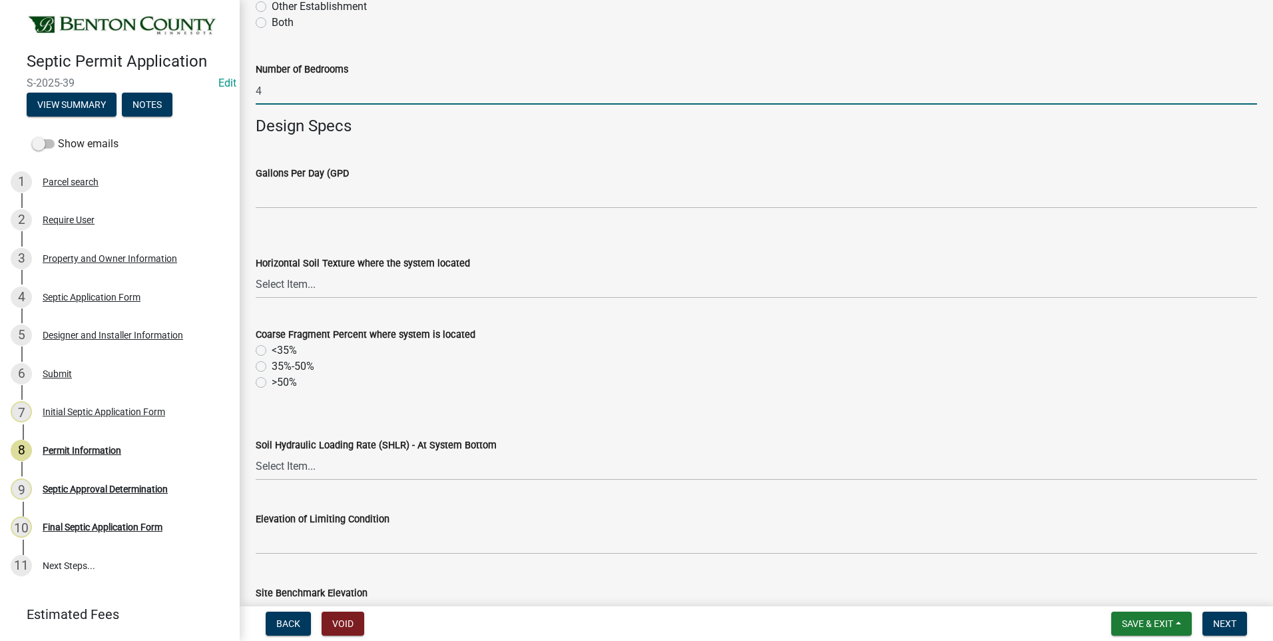
type input "4"
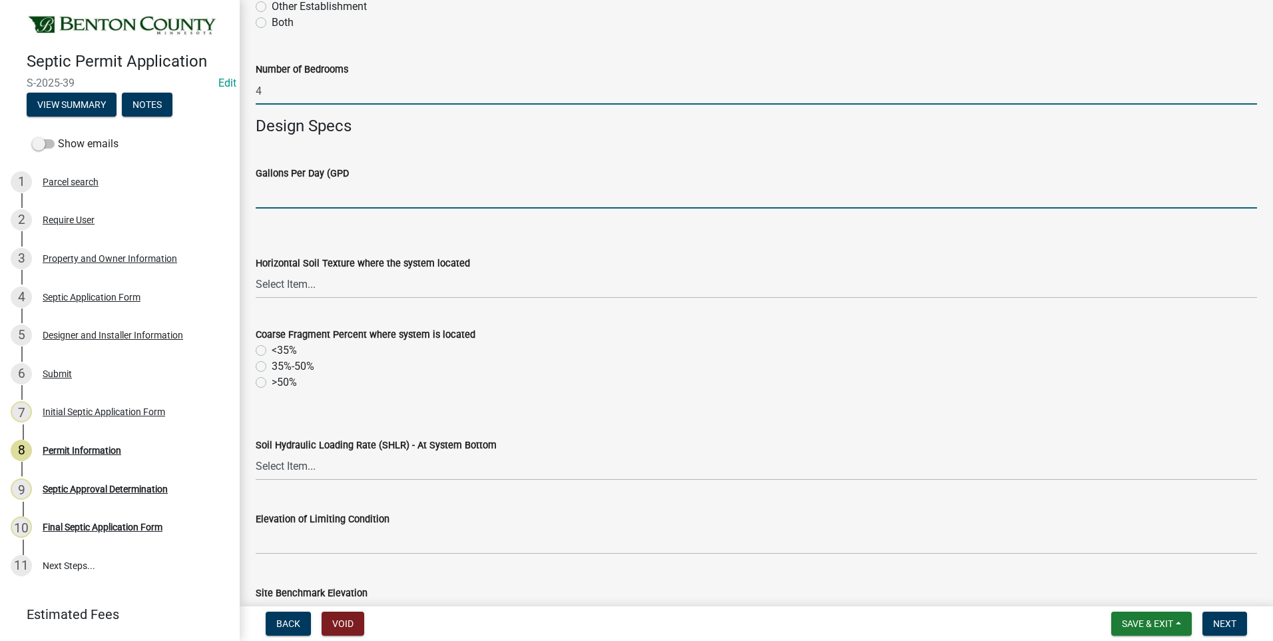
click at [326, 196] on input "text" at bounding box center [757, 194] width 1002 height 27
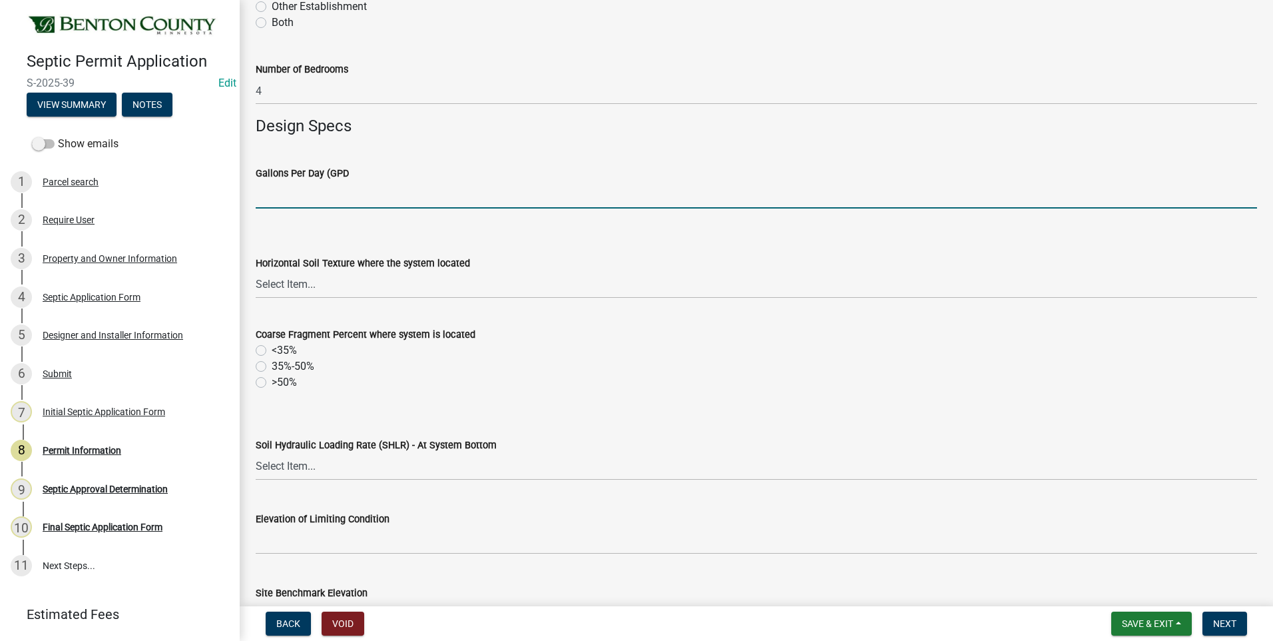
type input "600"
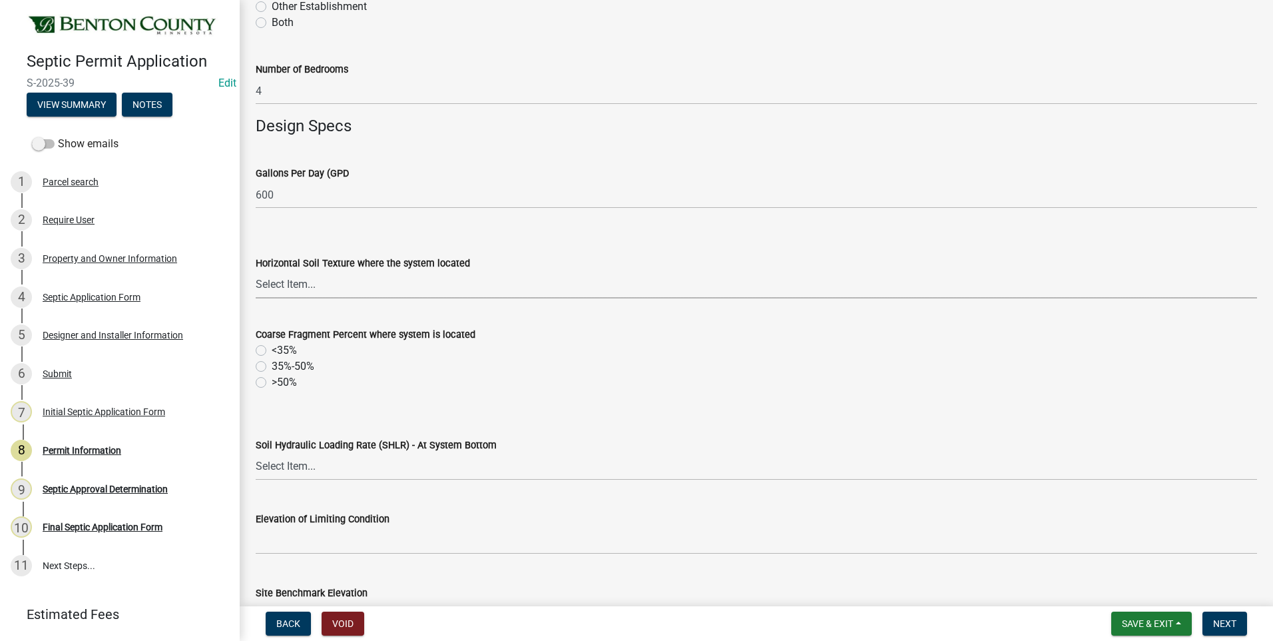
click at [325, 286] on select "Select Item... Sand Coarse Sand Loamy Sand Loamy Coarse Sand Loamy Fine Sand Lo…" at bounding box center [757, 284] width 1002 height 27
click at [256, 271] on select "Select Item... Sand Coarse Sand Loamy Sand Loamy Coarse Sand Loamy Fine Sand Lo…" at bounding box center [757, 284] width 1002 height 27
select select "88ff50f4-2637-4f30-9a0c-bb6861cf6b8b"
click at [272, 350] on label "<35%" at bounding box center [284, 350] width 25 height 16
click at [272, 350] on input "<35%" at bounding box center [276, 346] width 9 height 9
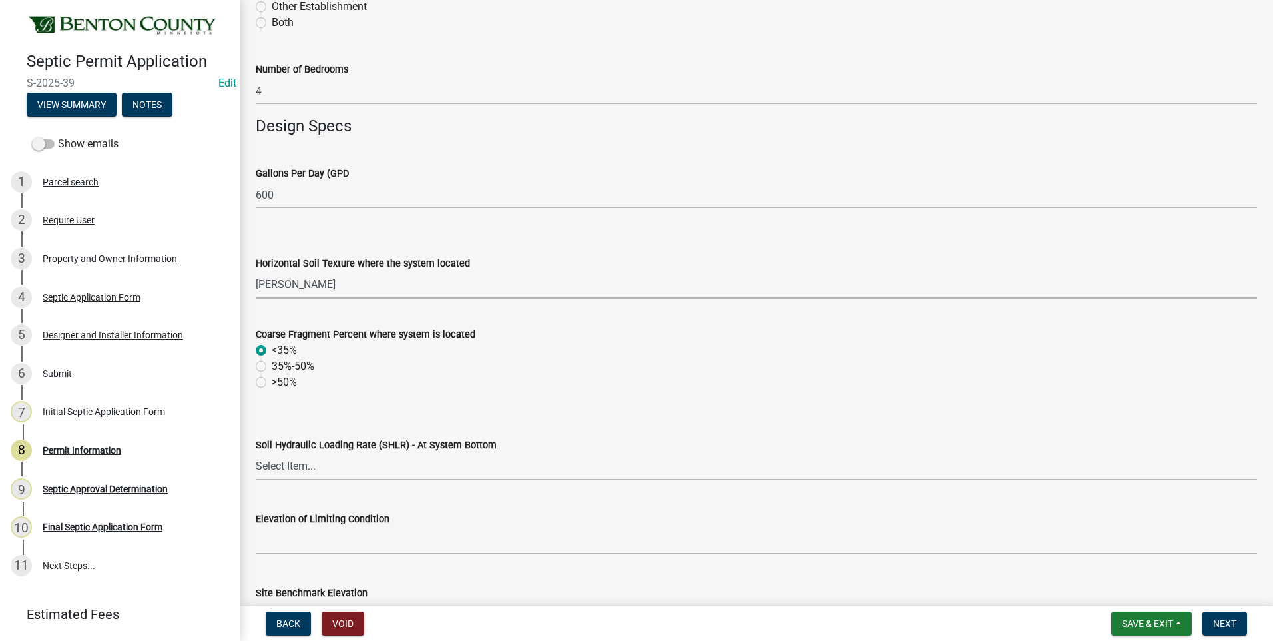
radio input "true"
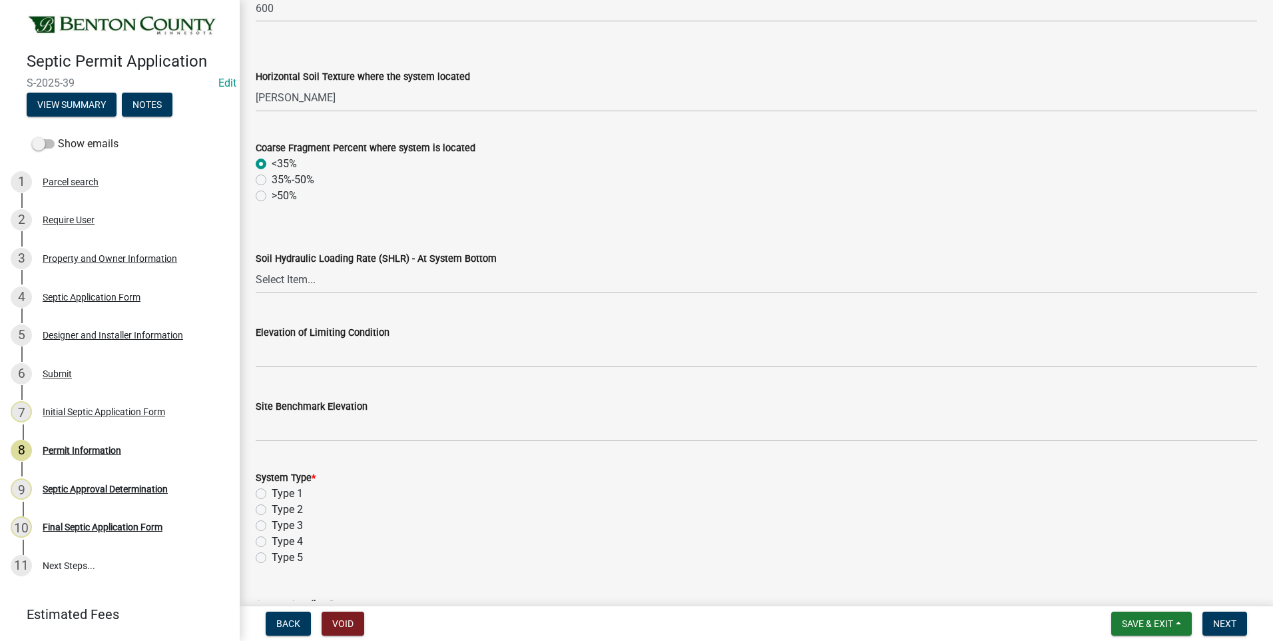
scroll to position [599, 0]
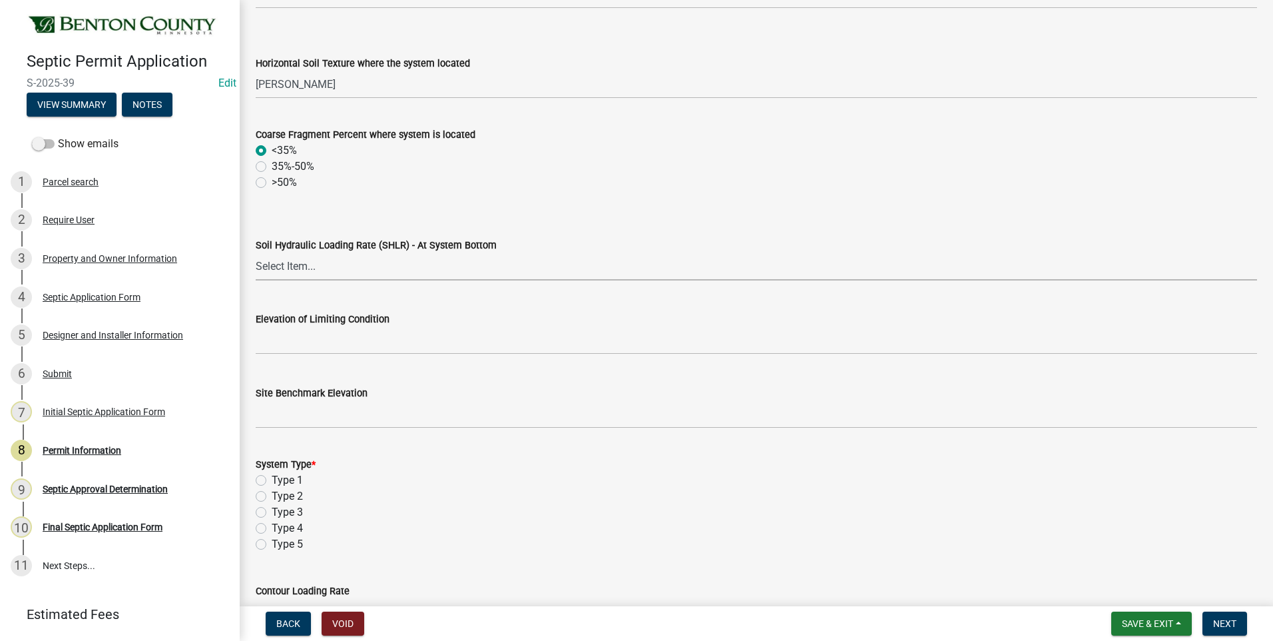
click at [294, 267] on select "Select Item... 1.2 0.78 0.68 0.6 0.52 0.5 0.45 0.42 0.24 0 Other" at bounding box center [757, 266] width 1002 height 27
click at [256, 253] on select "Select Item... 1.2 0.78 0.68 0.6 0.52 0.5 0.45 0.42 0.24 0 Other" at bounding box center [757, 266] width 1002 height 27
select select "416f6747-1656-42ed-9bd2-261c134ed372"
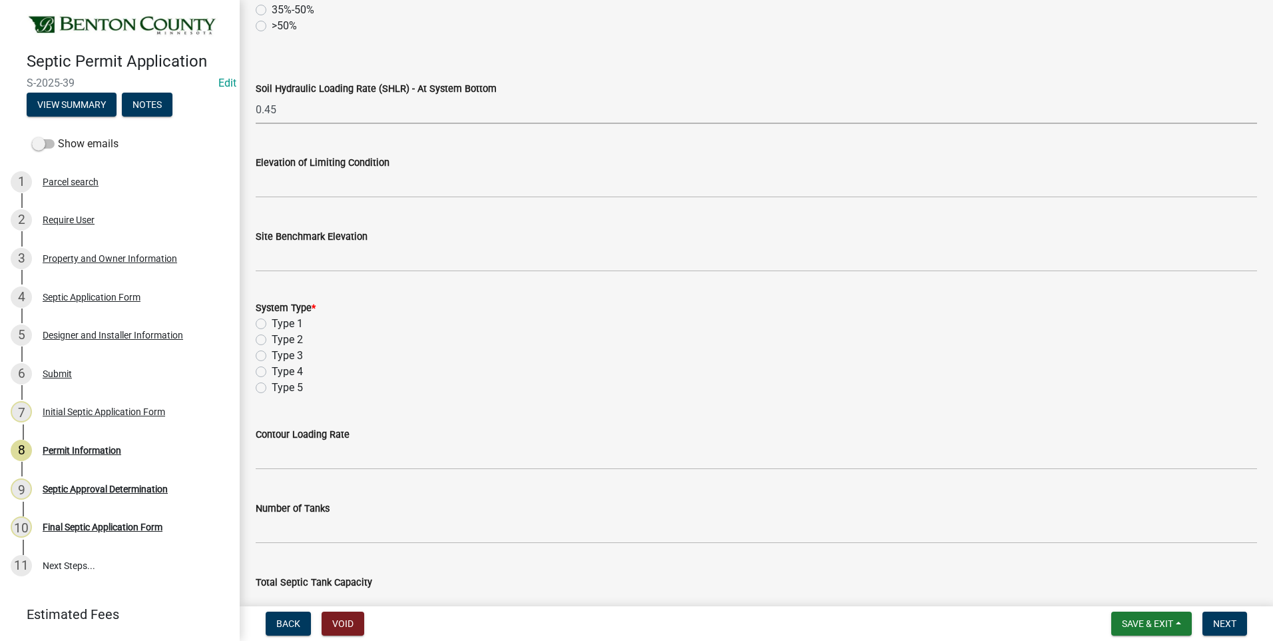
scroll to position [733, 0]
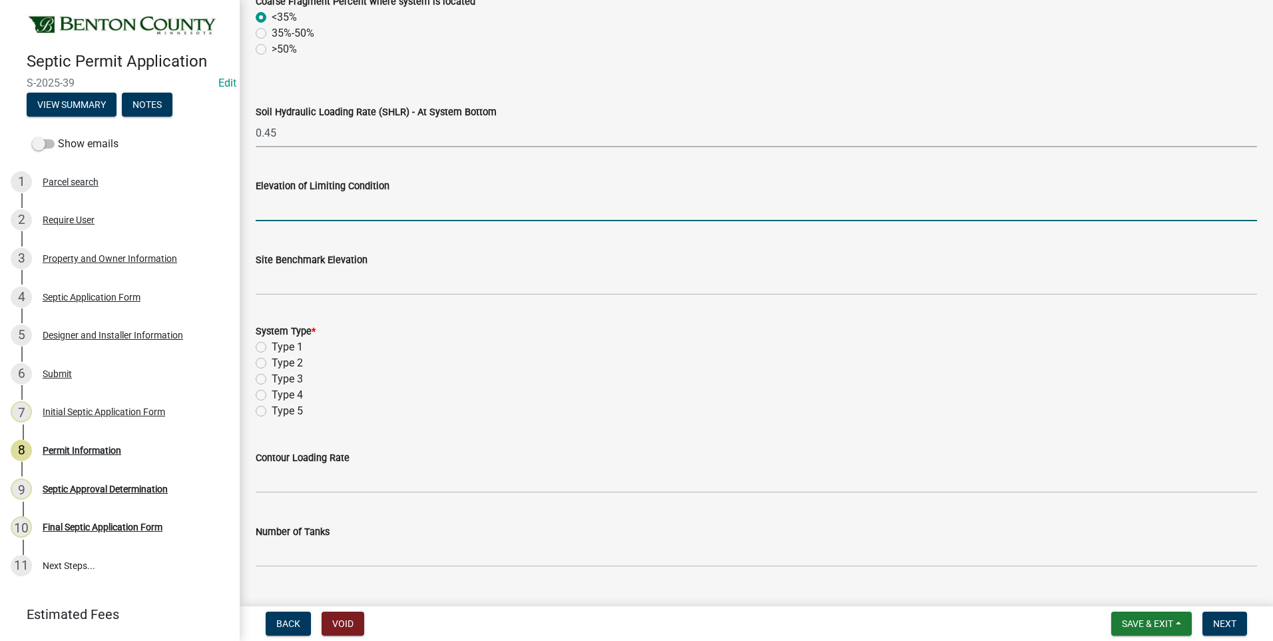
click at [368, 214] on input "text" at bounding box center [757, 207] width 1002 height 27
type input "97.6"
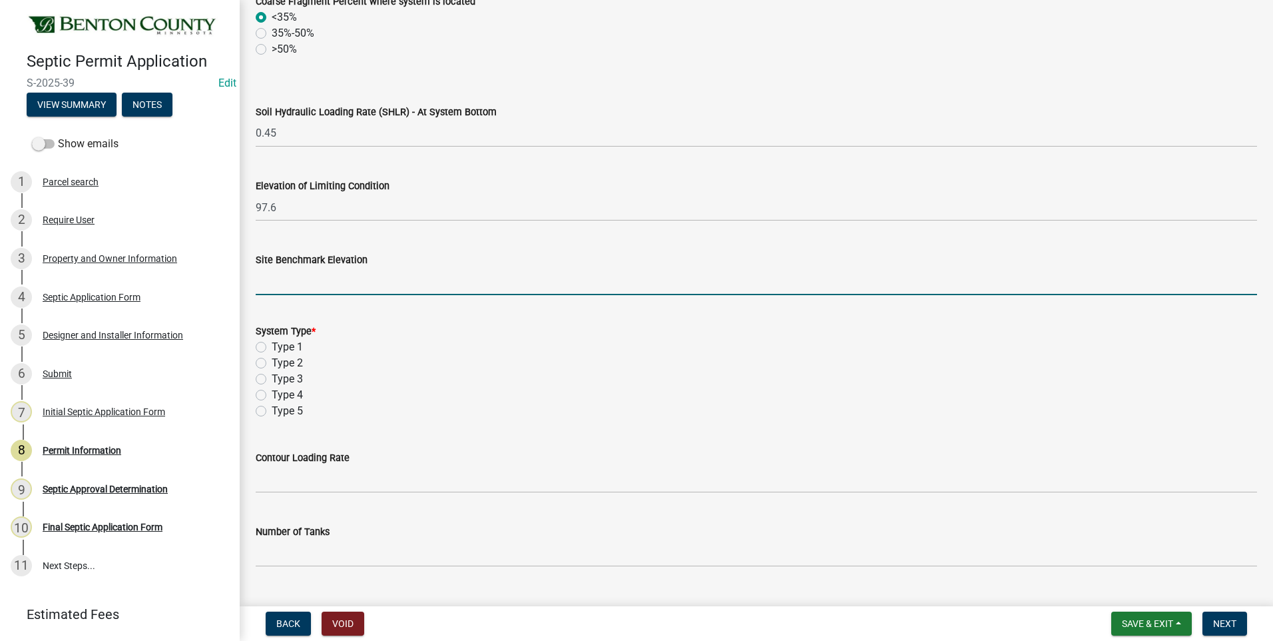
drag, startPoint x: 358, startPoint y: 276, endPoint x: 358, endPoint y: 285, distance: 9.3
click at [358, 276] on input "text" at bounding box center [757, 281] width 1002 height 27
type input "100"
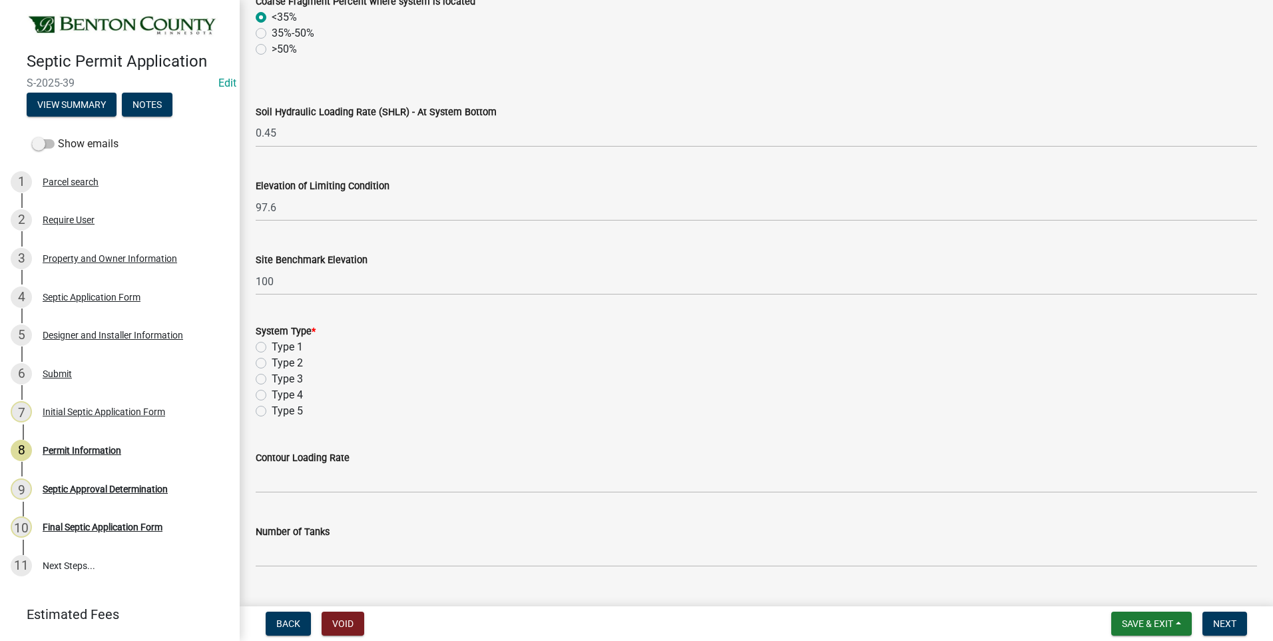
click at [272, 348] on label "Type 1" at bounding box center [287, 347] width 31 height 16
click at [272, 348] on input "Type 1" at bounding box center [276, 343] width 9 height 9
radio input "true"
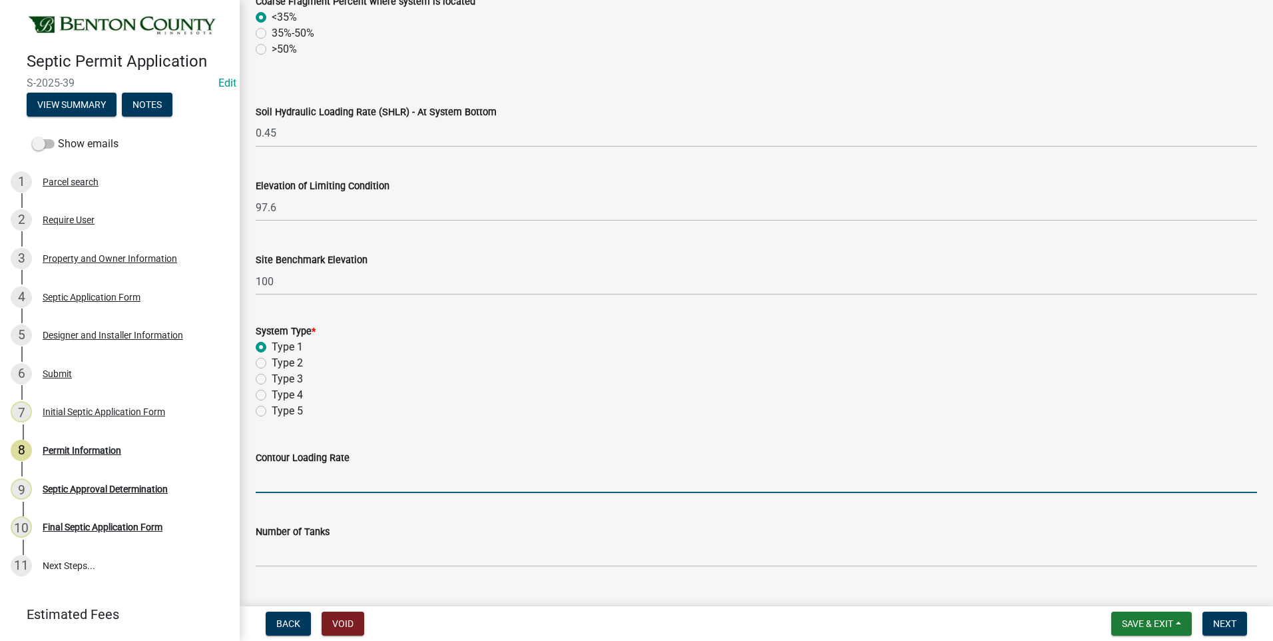
click at [332, 481] on input "text" at bounding box center [757, 479] width 1002 height 27
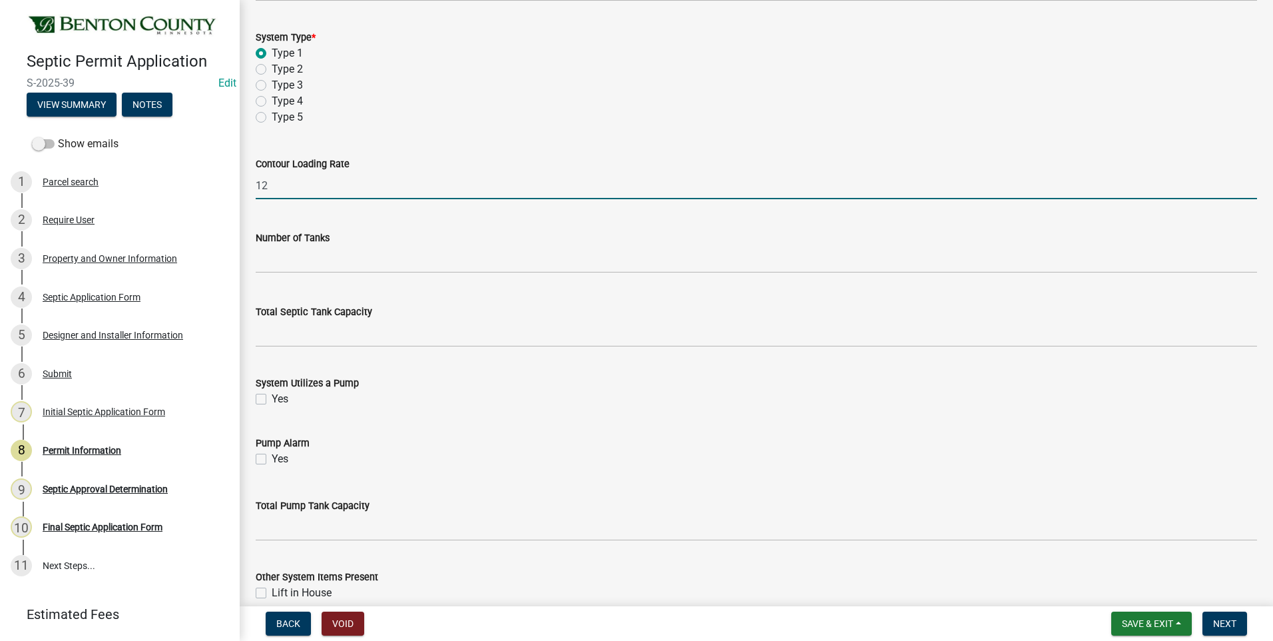
scroll to position [1066, 0]
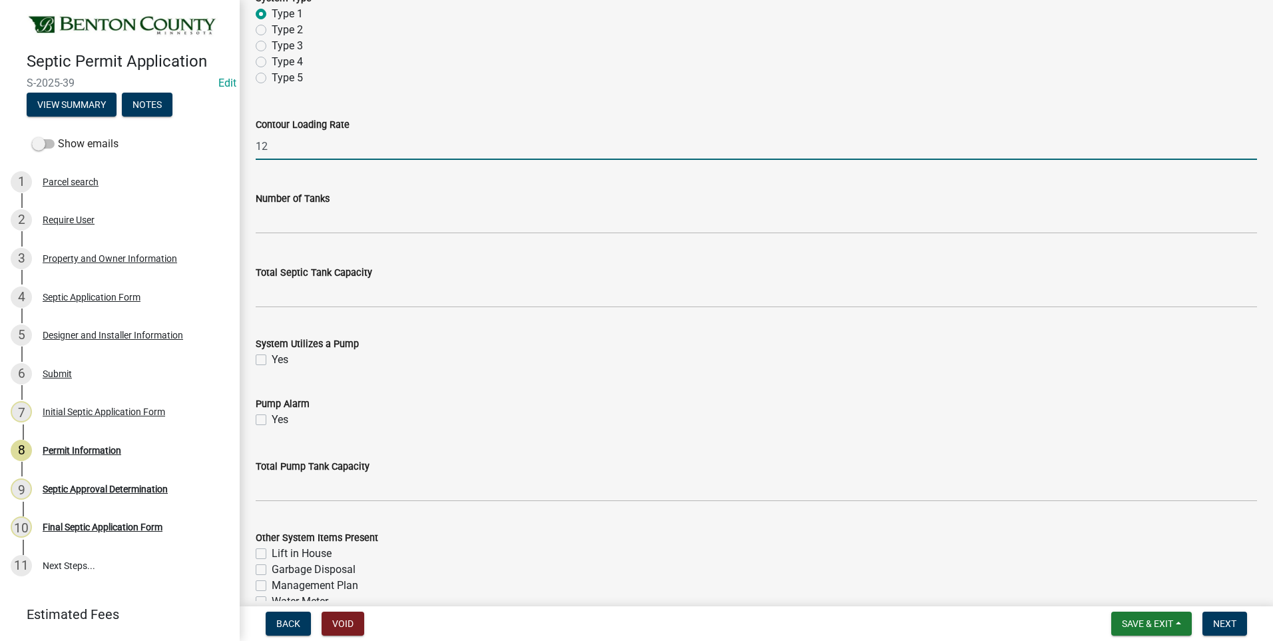
type input "12"
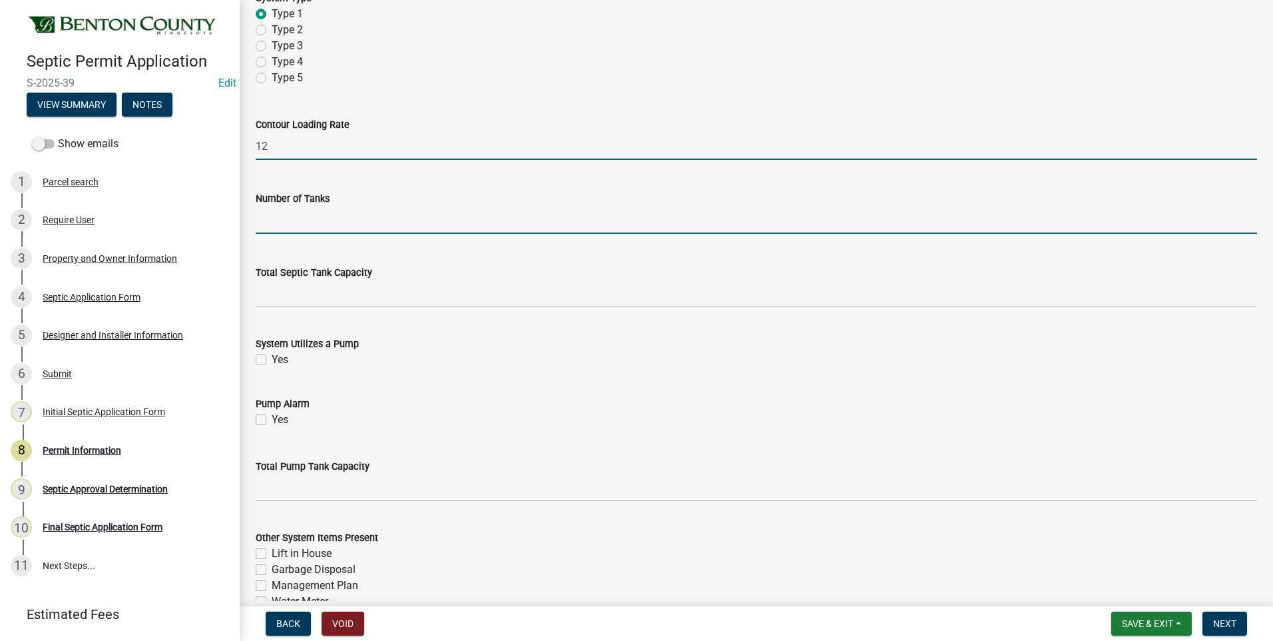
click at [334, 223] on input "text" at bounding box center [757, 219] width 1002 height 27
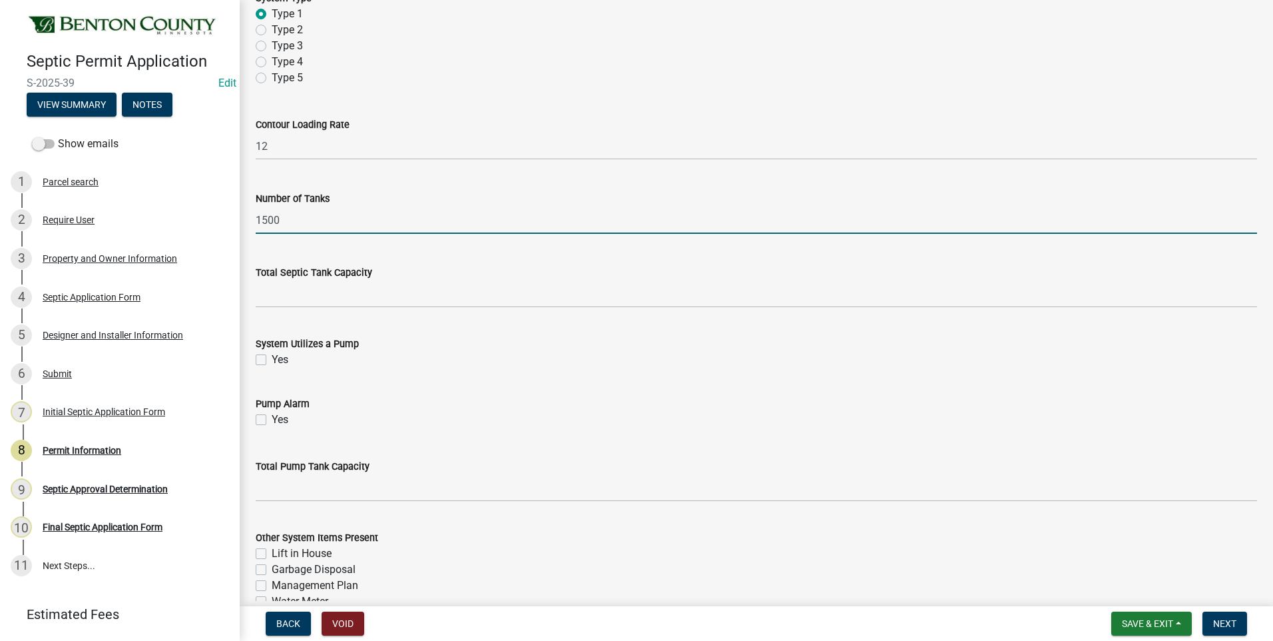
type input "1500"
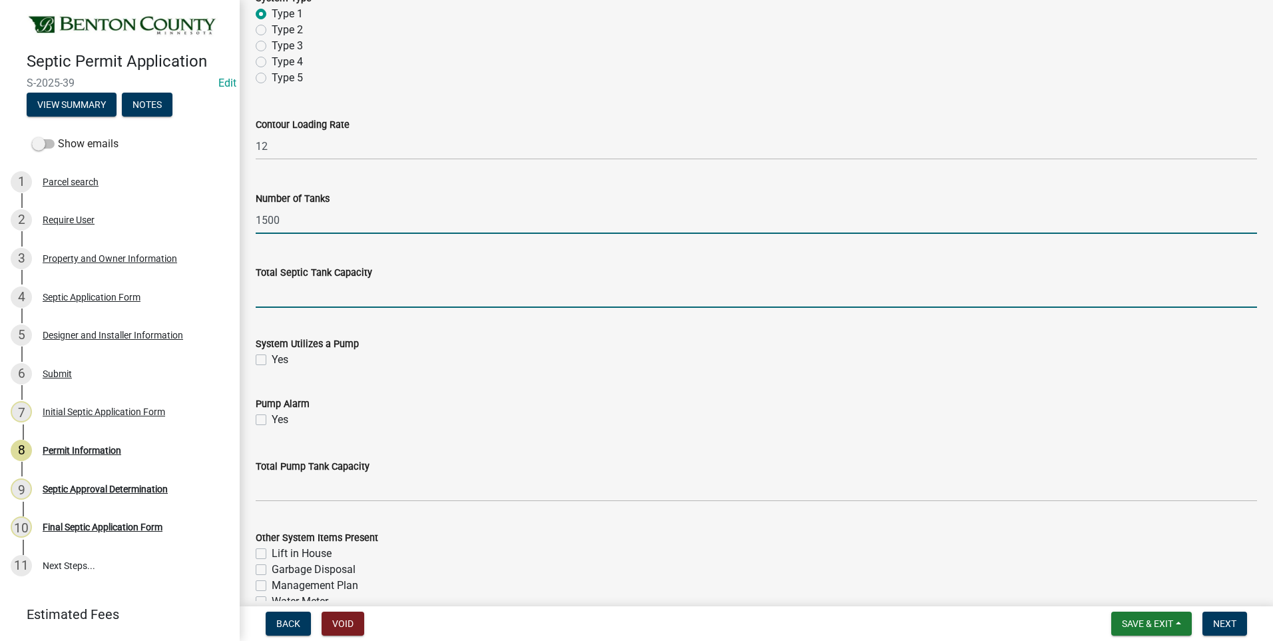
click at [336, 299] on input "text" at bounding box center [757, 293] width 1002 height 27
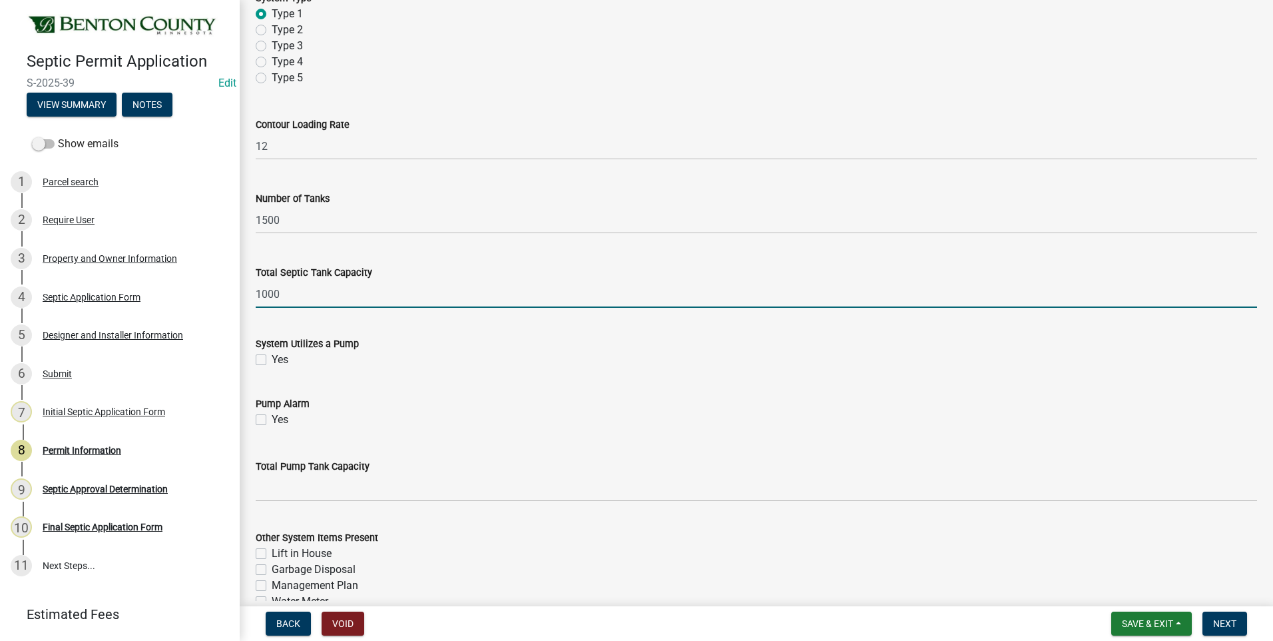
type input "1000"
click at [272, 356] on label "Yes" at bounding box center [280, 360] width 17 height 16
click at [272, 356] on input "Yes" at bounding box center [276, 356] width 9 height 9
checkbox input "true"
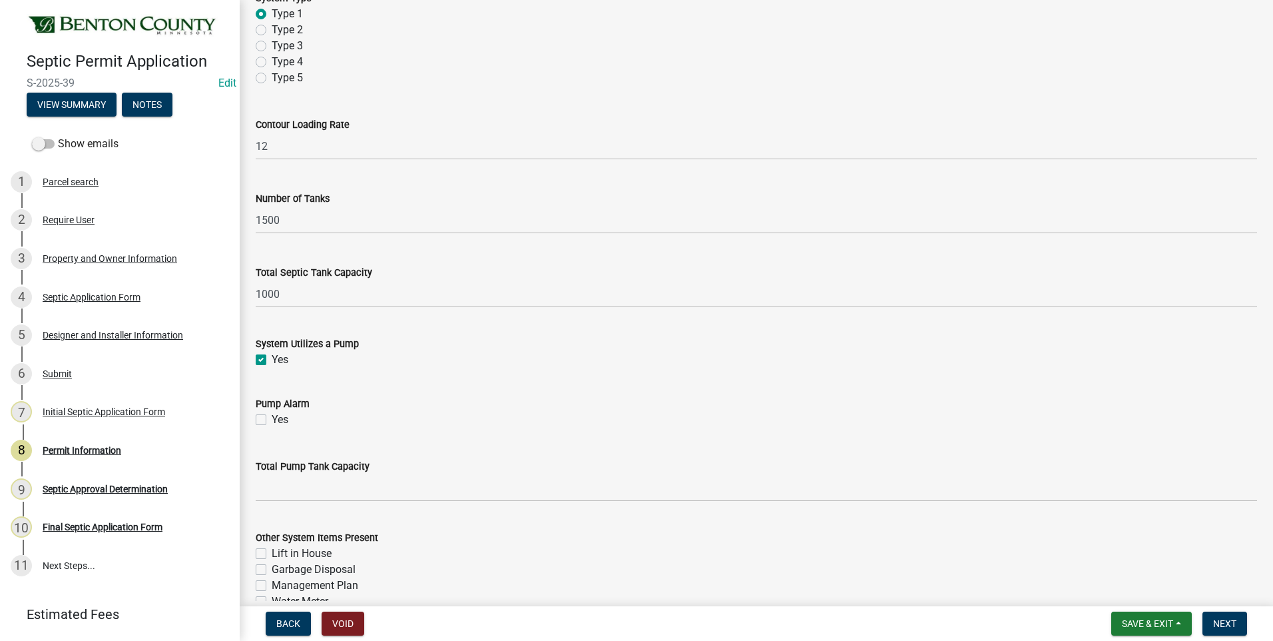
click at [272, 420] on label "Yes" at bounding box center [280, 420] width 17 height 16
click at [272, 420] on input "Yes" at bounding box center [276, 416] width 9 height 9
checkbox input "true"
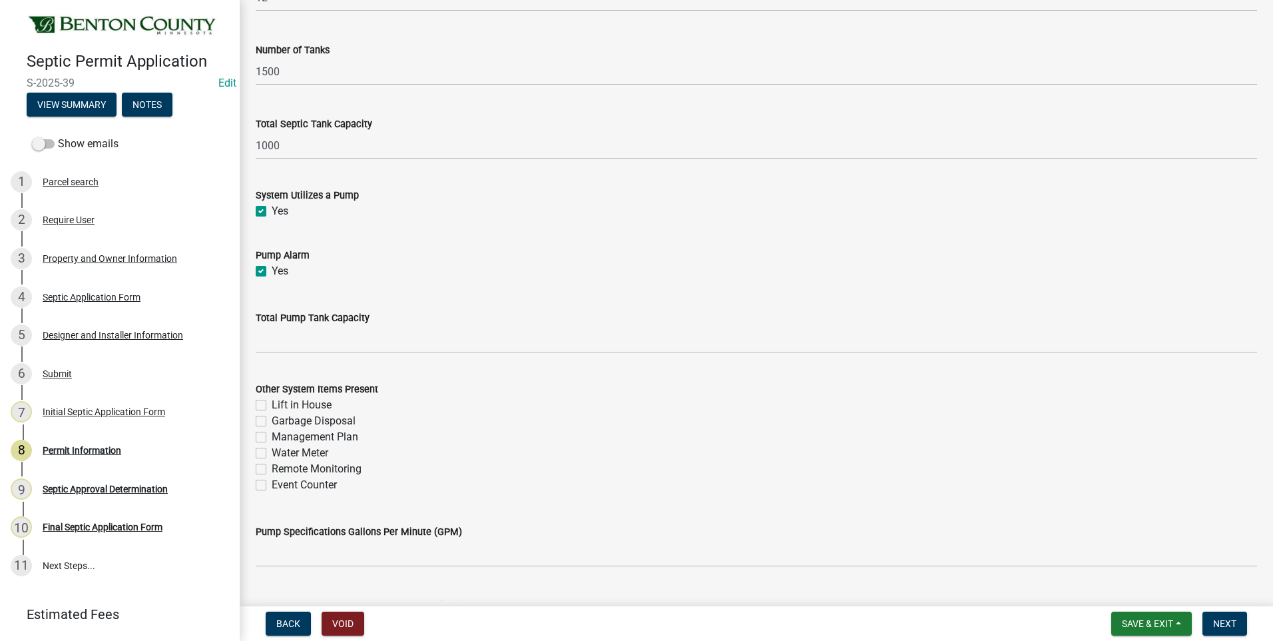
scroll to position [1265, 0]
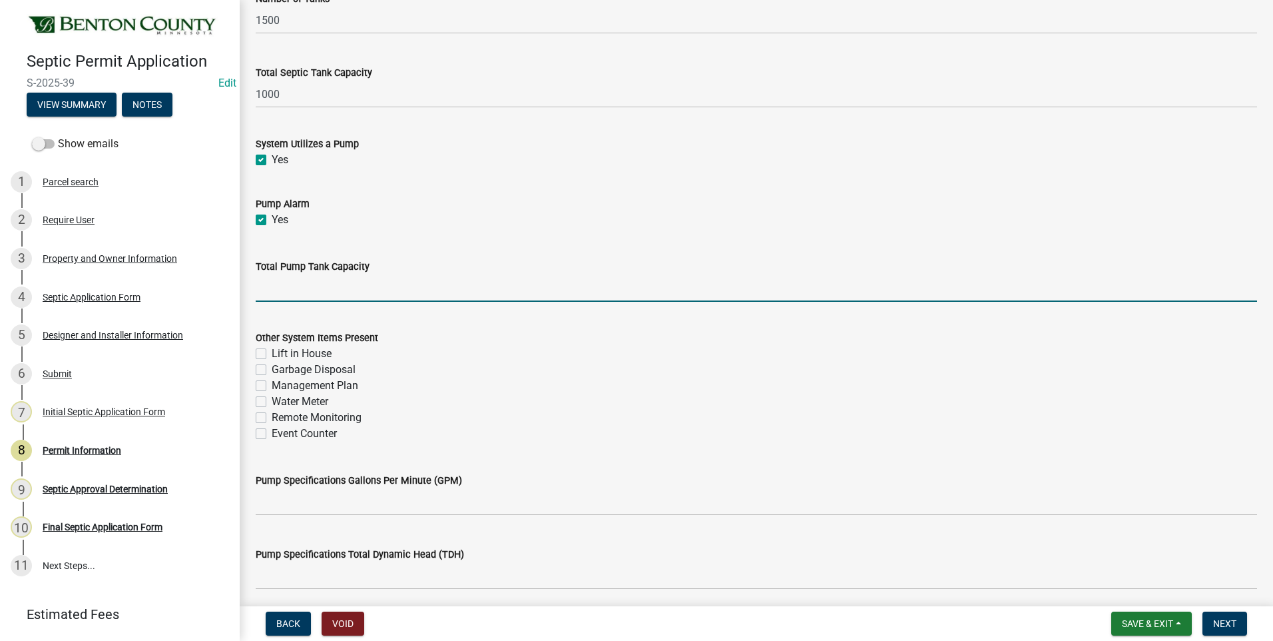
click at [394, 285] on input "text" at bounding box center [757, 287] width 1002 height 27
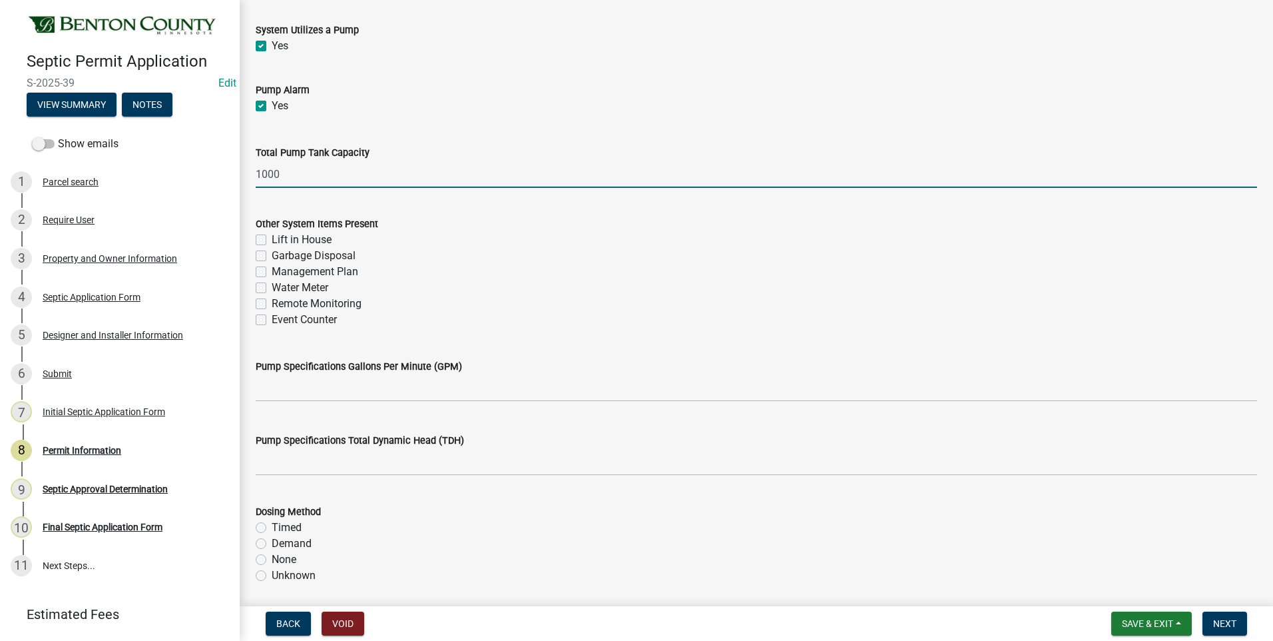
scroll to position [1399, 0]
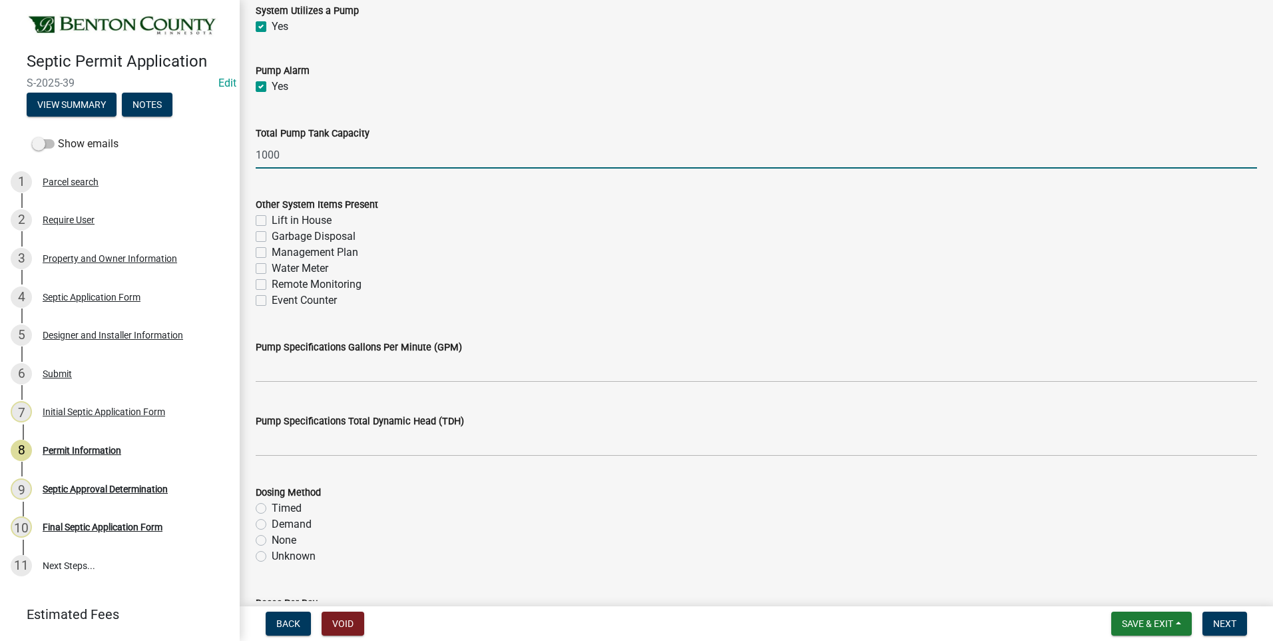
type input "1000"
click at [272, 253] on label "Management Plan" at bounding box center [315, 252] width 87 height 16
click at [272, 253] on input "Management Plan" at bounding box center [276, 248] width 9 height 9
checkbox input "true"
checkbox input "false"
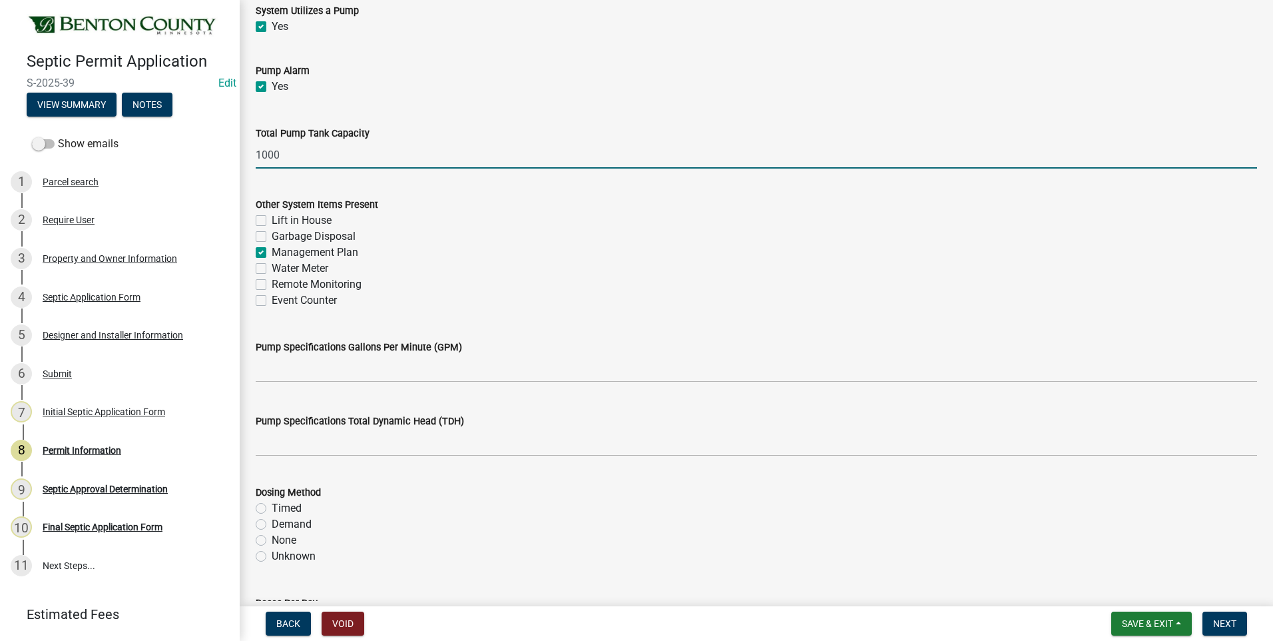
checkbox input "false"
checkbox input "true"
checkbox input "false"
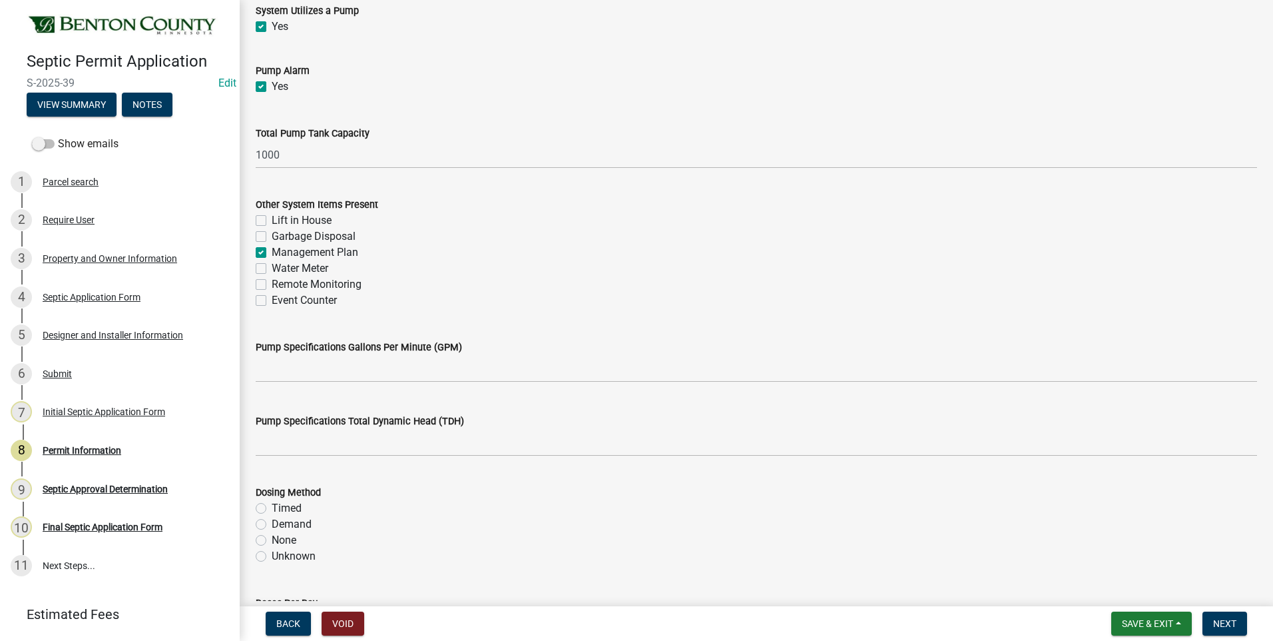
click at [272, 299] on label "Event Counter" at bounding box center [304, 300] width 65 height 16
click at [272, 299] on input "Event Counter" at bounding box center [276, 296] width 9 height 9
checkbox input "true"
checkbox input "false"
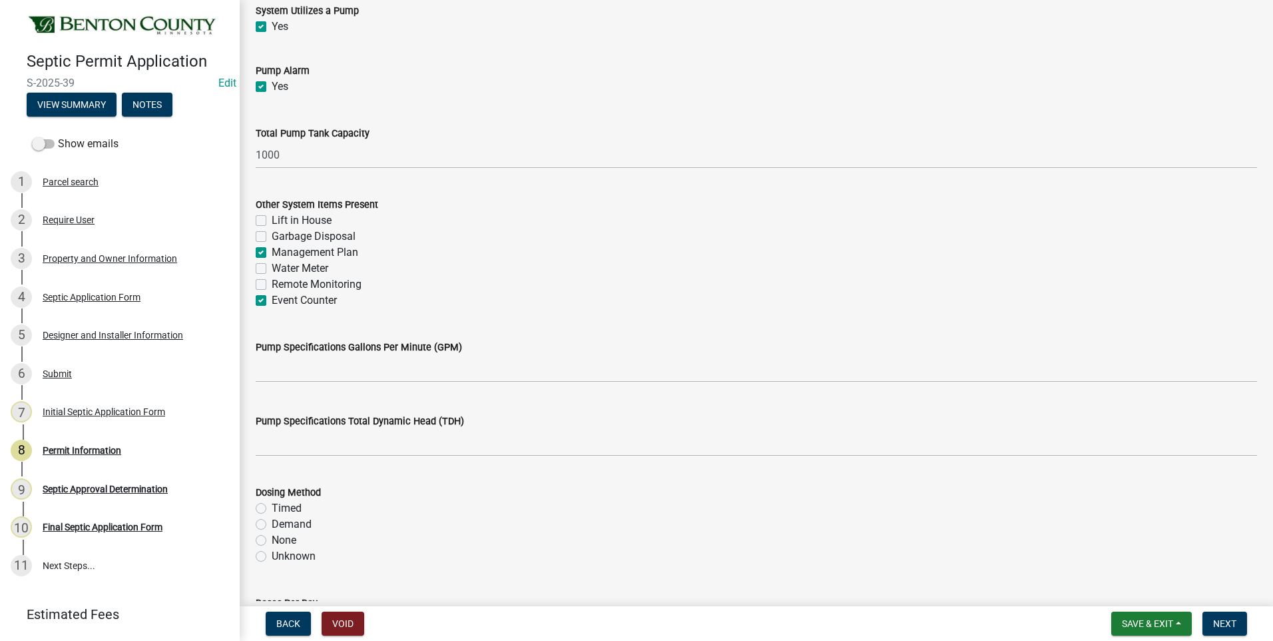
checkbox input "true"
checkbox input "false"
checkbox input "true"
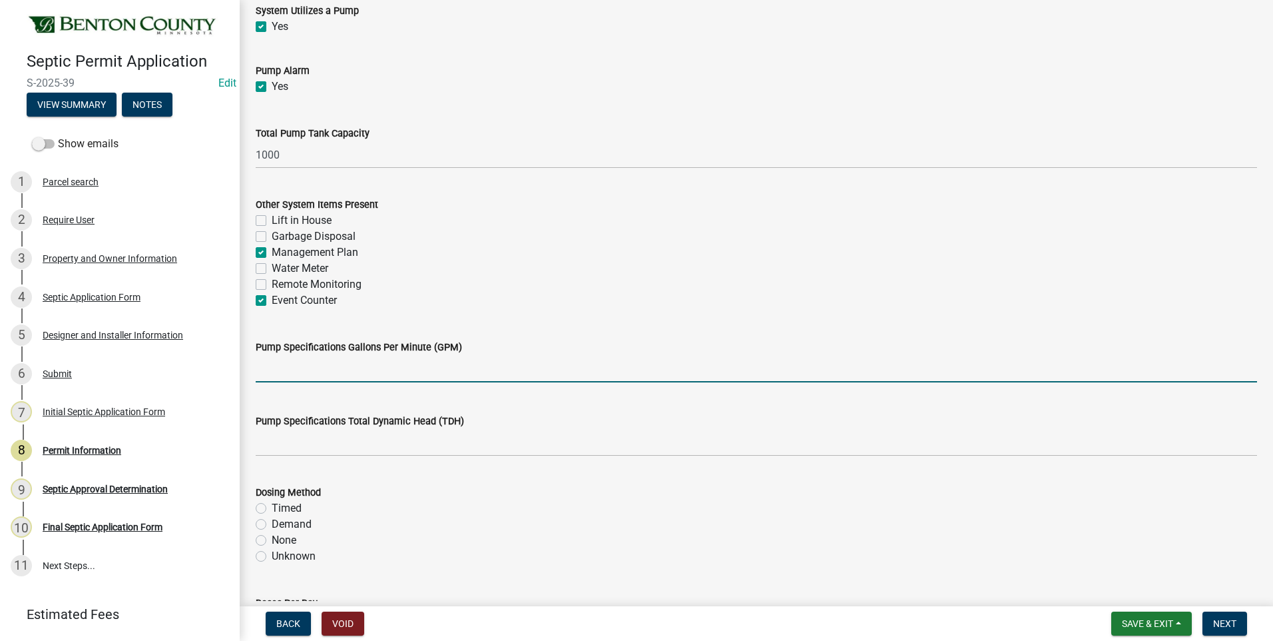
click at [466, 372] on input "text" at bounding box center [757, 368] width 1002 height 27
type input "29"
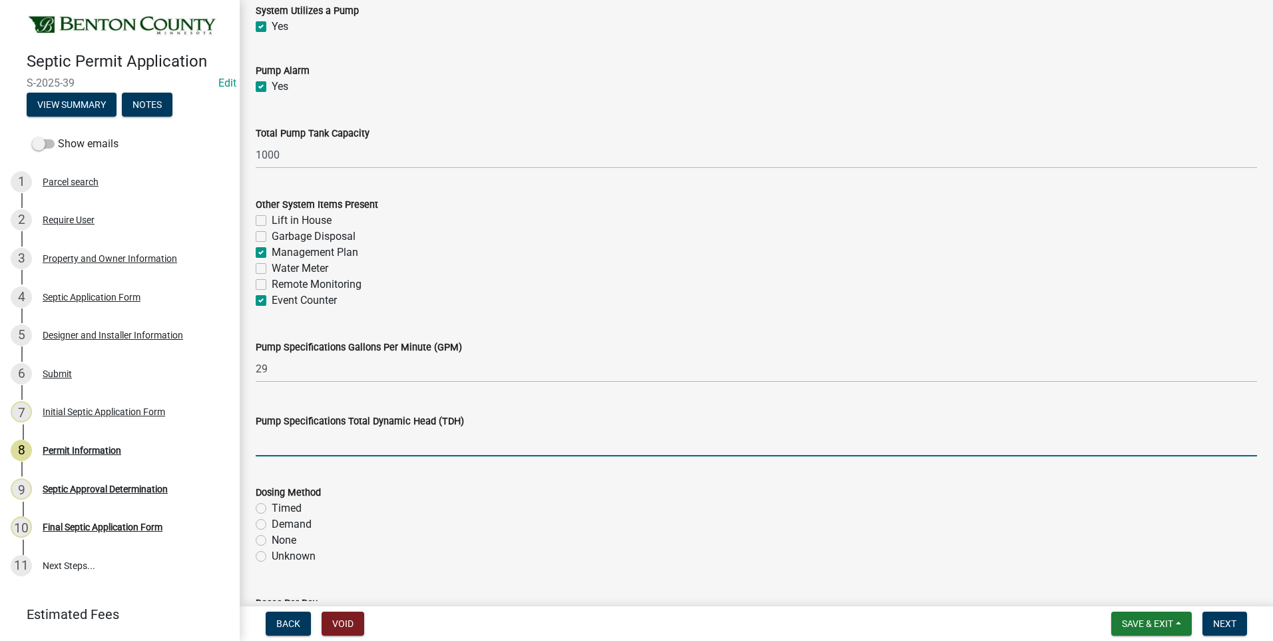
click at [344, 442] on input "text" at bounding box center [757, 442] width 1002 height 27
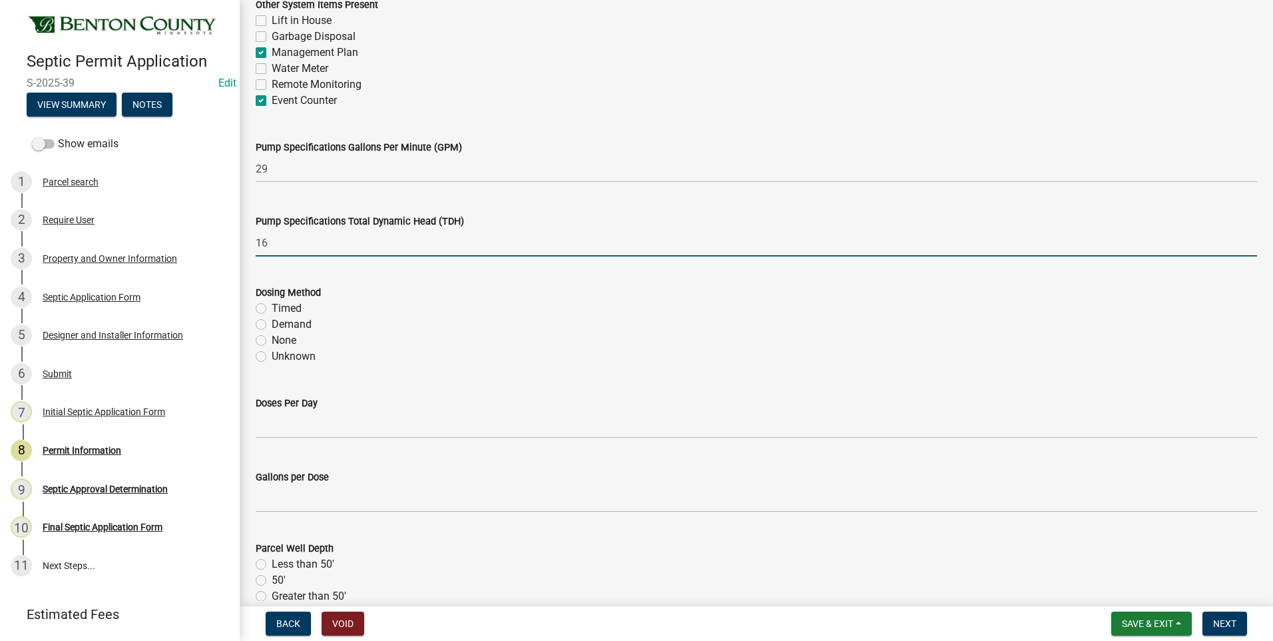
scroll to position [1665, 0]
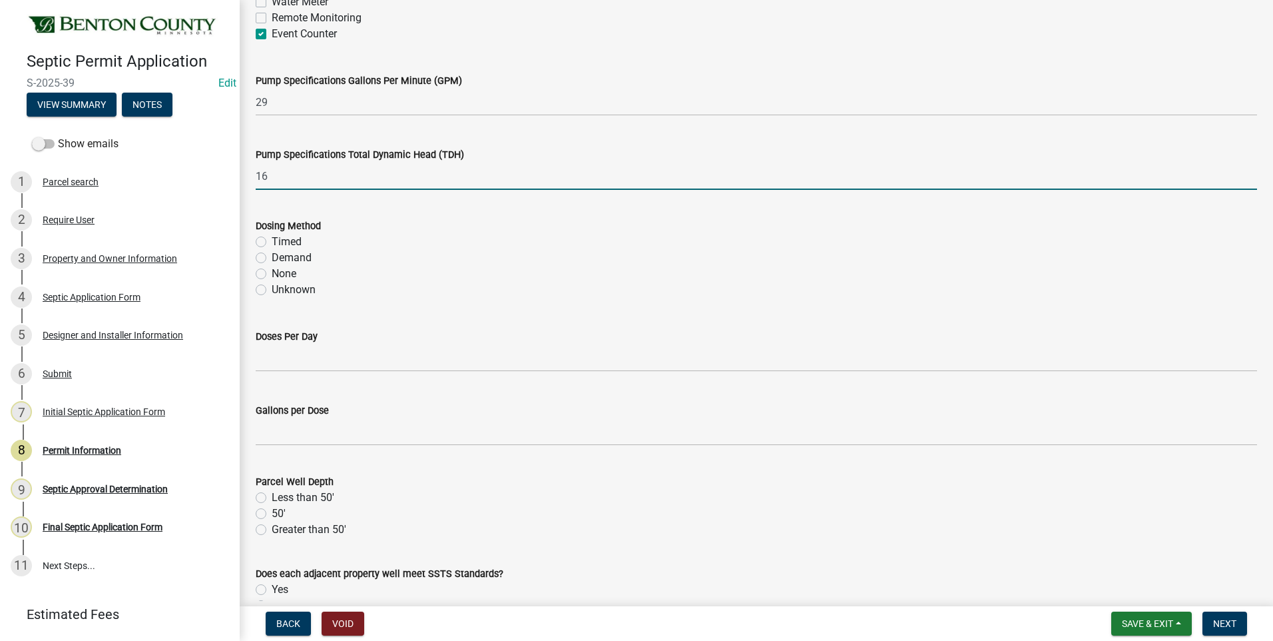
type input "16"
click at [272, 255] on label "Demand" at bounding box center [292, 258] width 40 height 16
click at [272, 255] on input "Demand" at bounding box center [276, 254] width 9 height 9
radio input "true"
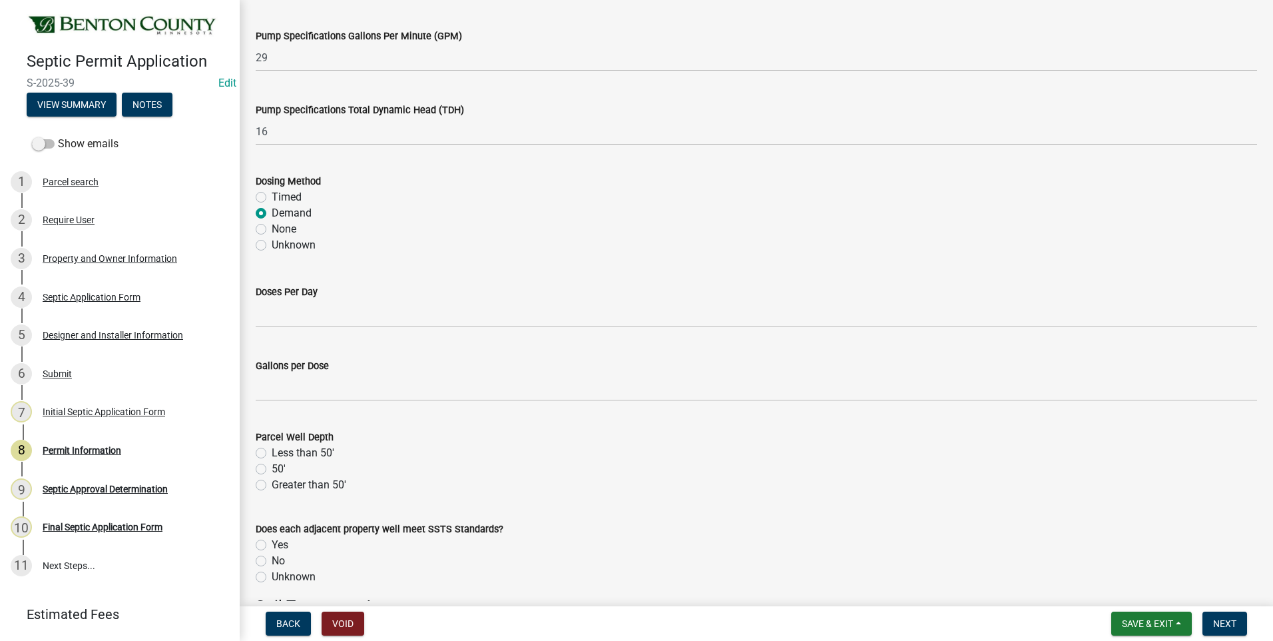
scroll to position [1798, 0]
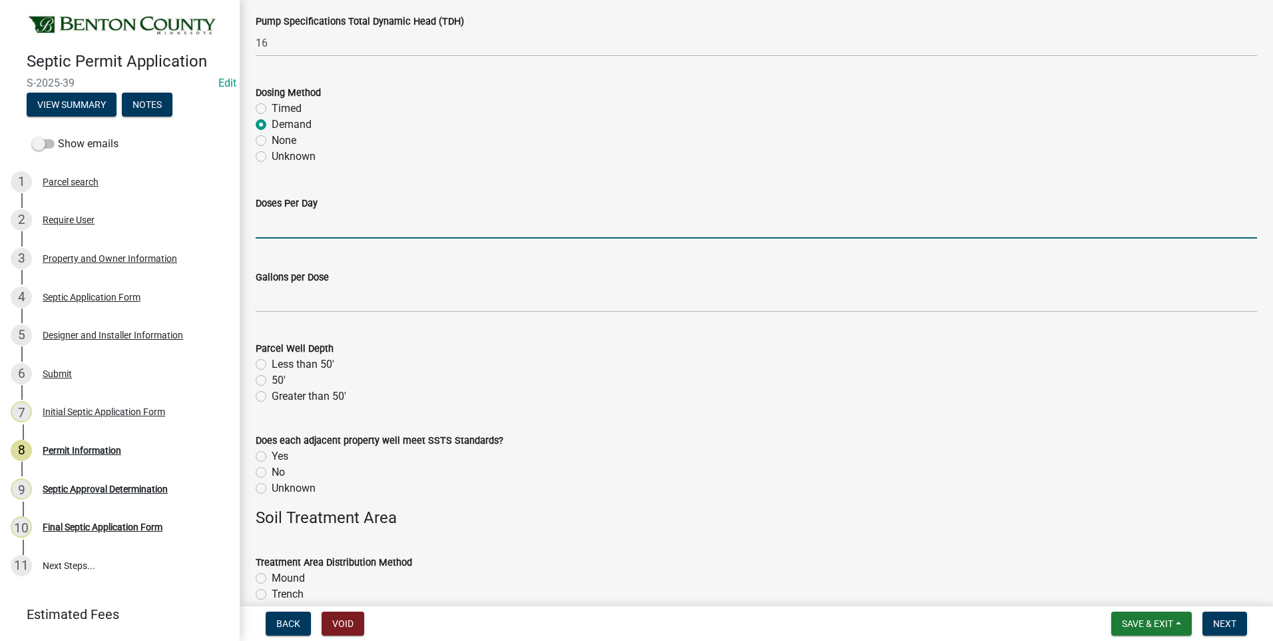
click at [338, 232] on input "text" at bounding box center [757, 224] width 1002 height 27
type input "4"
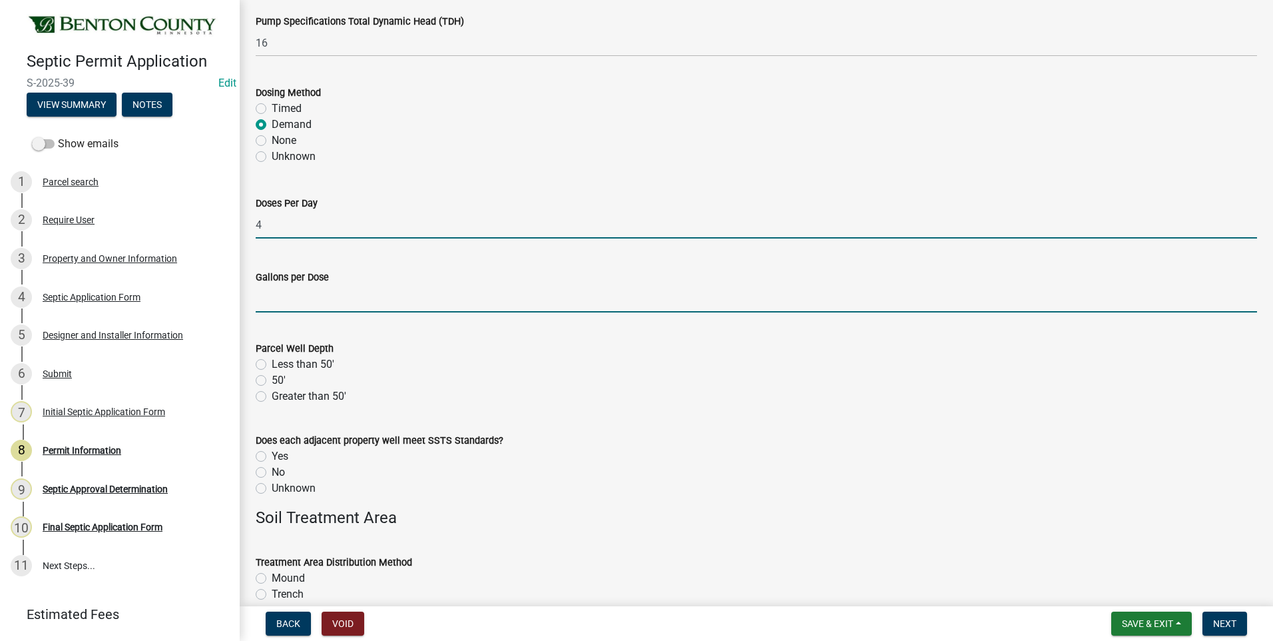
type input "112"
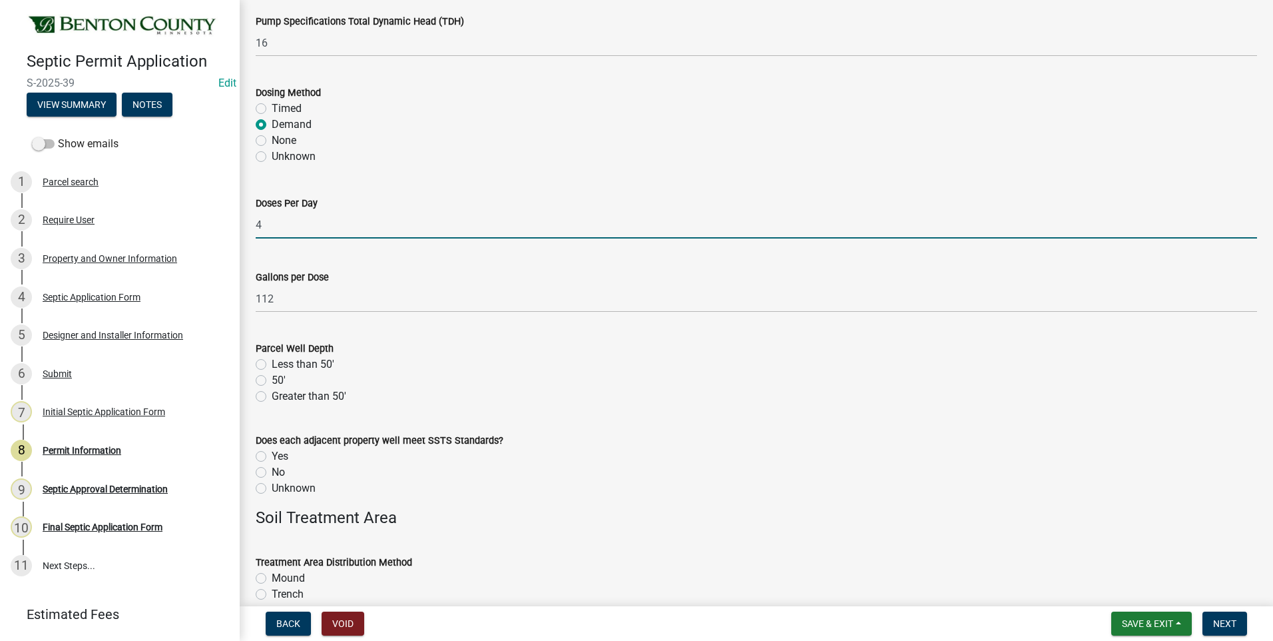
type input "380"
type input "102.4"
type input "10"
type input "38"
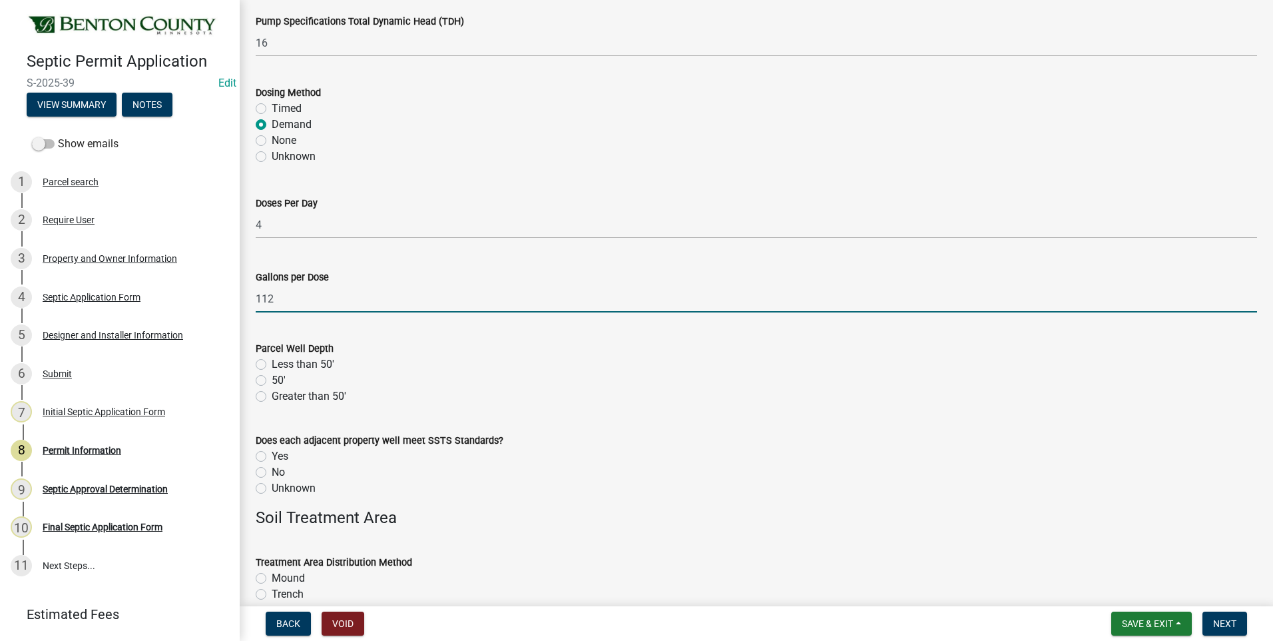
click at [288, 300] on input "112" at bounding box center [757, 298] width 1002 height 27
type input "150"
click at [272, 396] on label "Greater than 50'" at bounding box center [309, 396] width 75 height 16
click at [272, 396] on input "Greater than 50'" at bounding box center [276, 392] width 9 height 9
radio input "true"
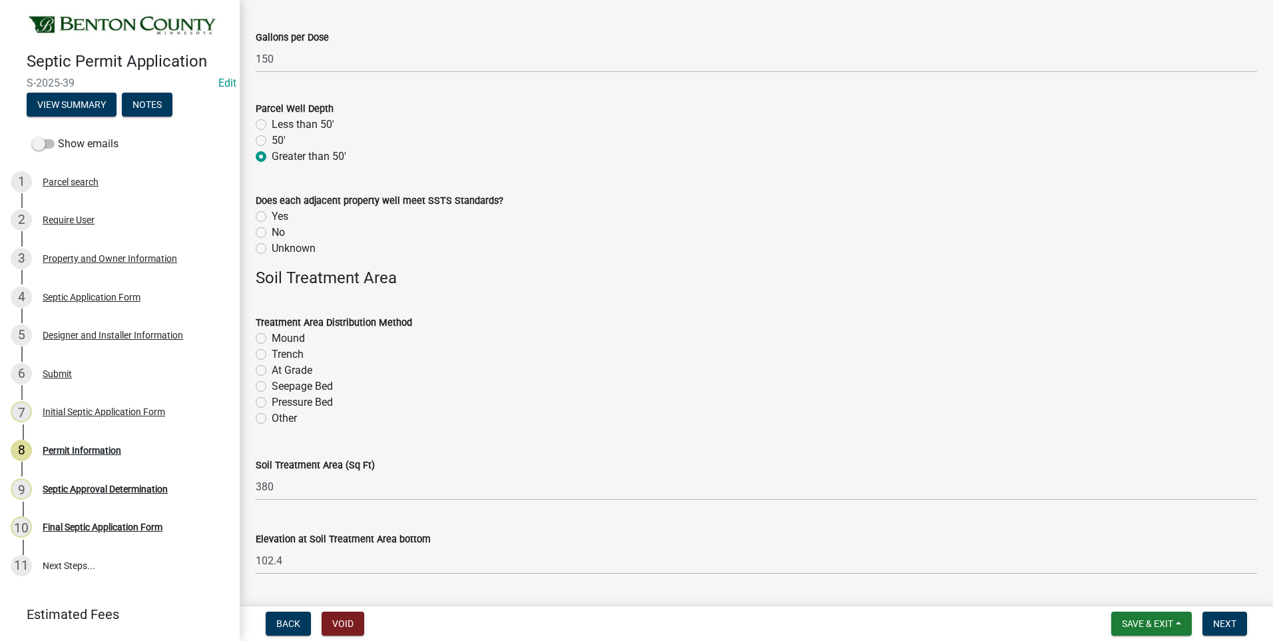
scroll to position [2065, 0]
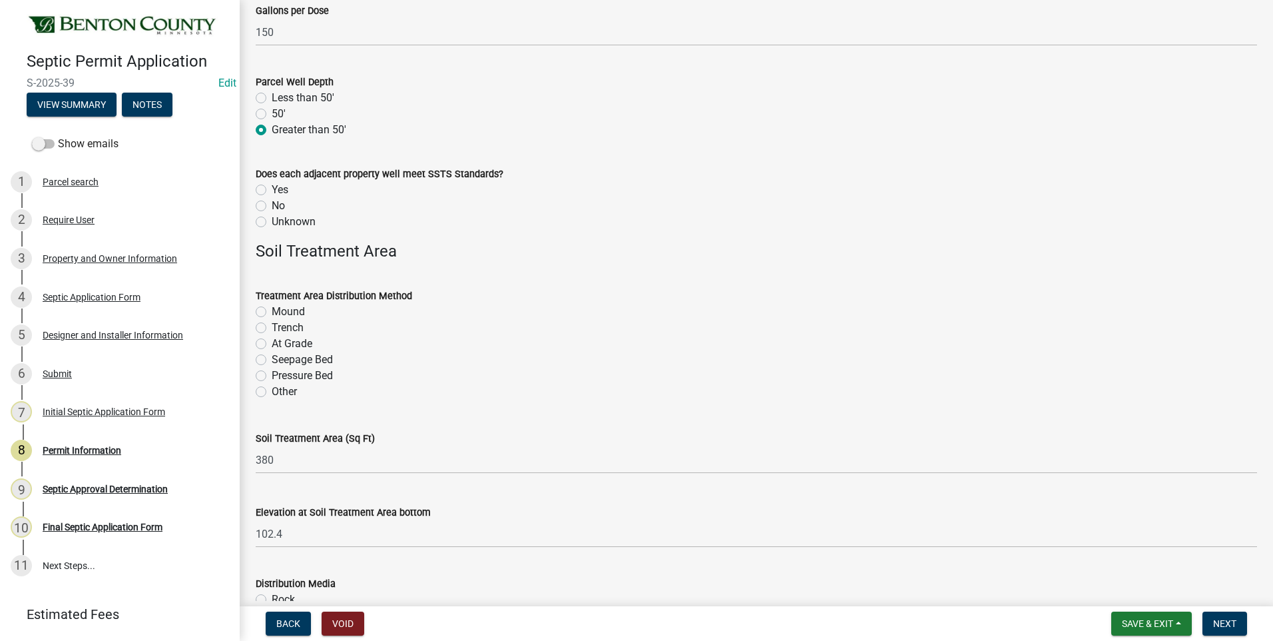
click at [272, 222] on label "Unknown" at bounding box center [294, 222] width 44 height 16
click at [272, 222] on input "Unknown" at bounding box center [276, 218] width 9 height 9
radio input "true"
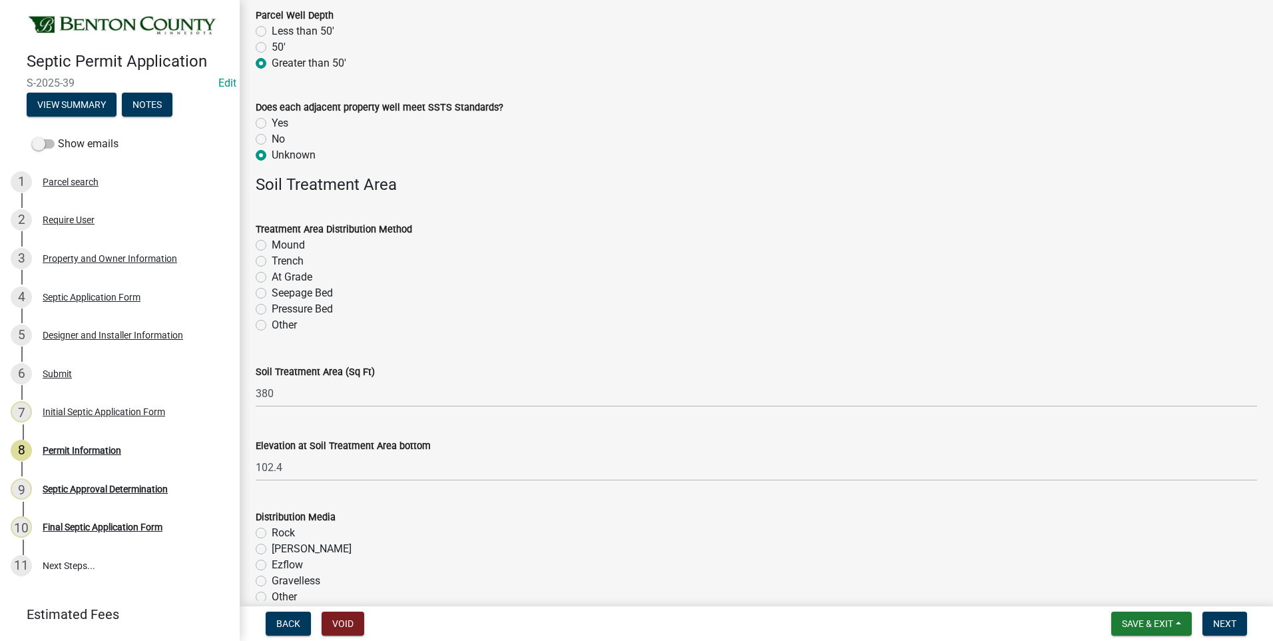
click at [272, 242] on label "Mound" at bounding box center [288, 245] width 33 height 16
click at [272, 242] on input "Mound" at bounding box center [276, 241] width 9 height 9
radio input "true"
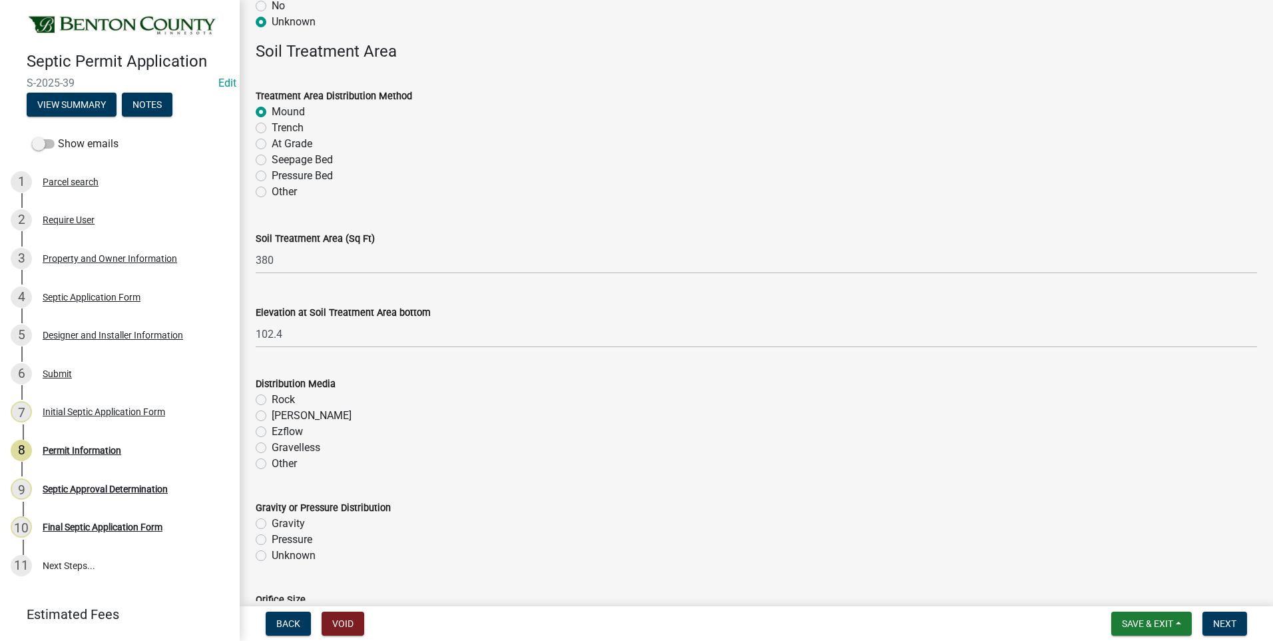
scroll to position [2331, 0]
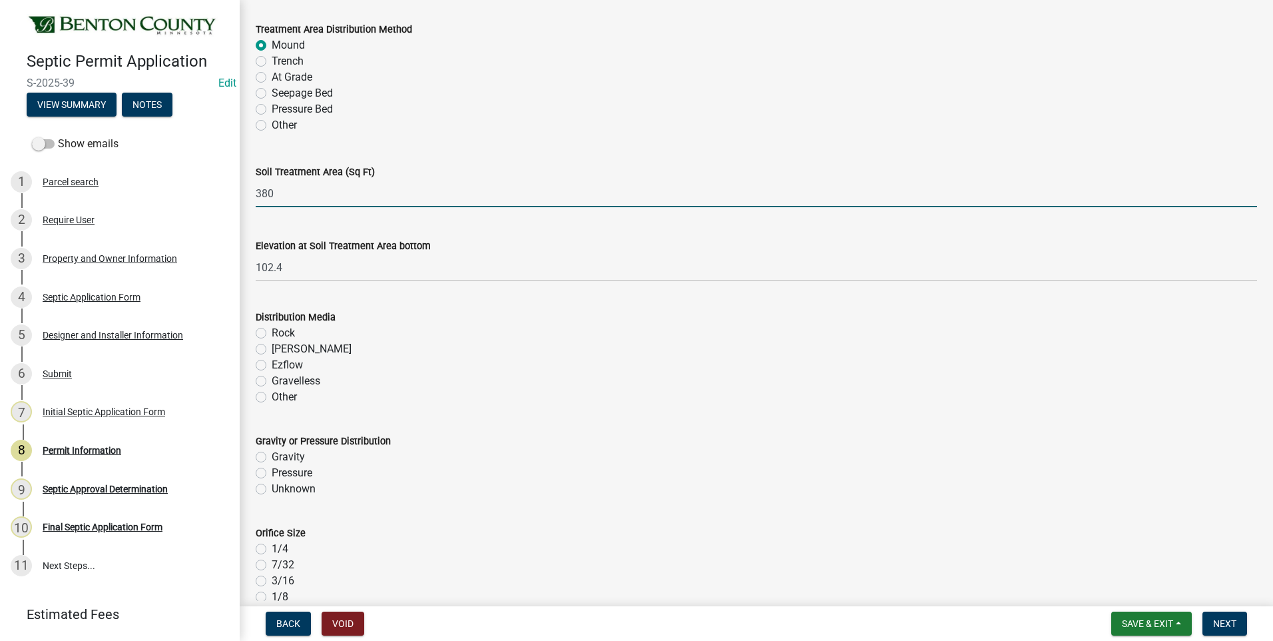
drag, startPoint x: 272, startPoint y: 192, endPoint x: 256, endPoint y: 192, distance: 16.7
click at [256, 192] on input "380" at bounding box center [757, 193] width 1002 height 27
type input "500"
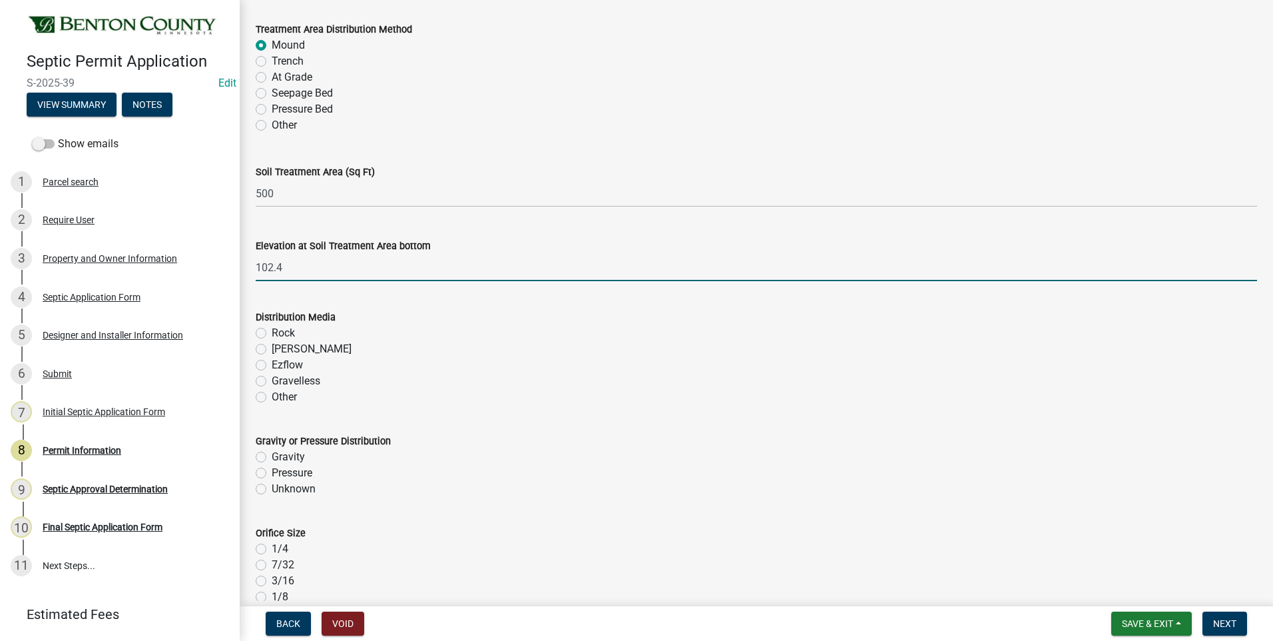
drag, startPoint x: 292, startPoint y: 266, endPoint x: 262, endPoint y: 267, distance: 29.3
click at [257, 267] on input "102.4" at bounding box center [757, 267] width 1002 height 27
type input "99.9"
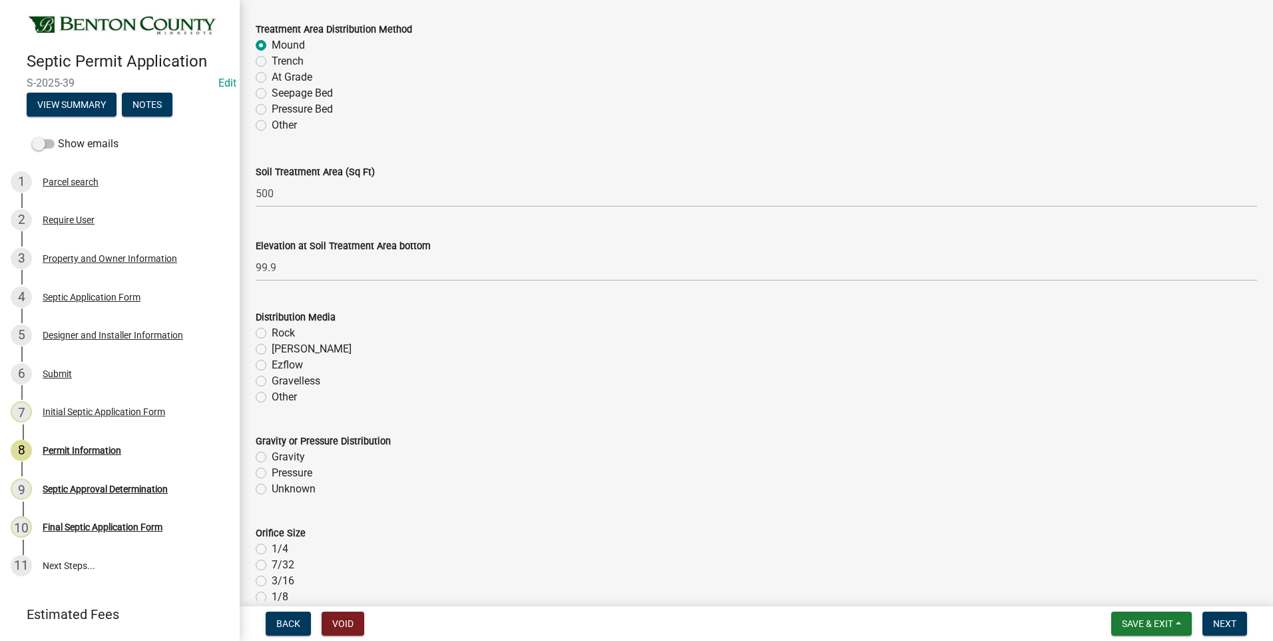
click at [272, 330] on label "Rock" at bounding box center [283, 333] width 23 height 16
click at [272, 330] on input "Rock" at bounding box center [276, 329] width 9 height 9
radio input "true"
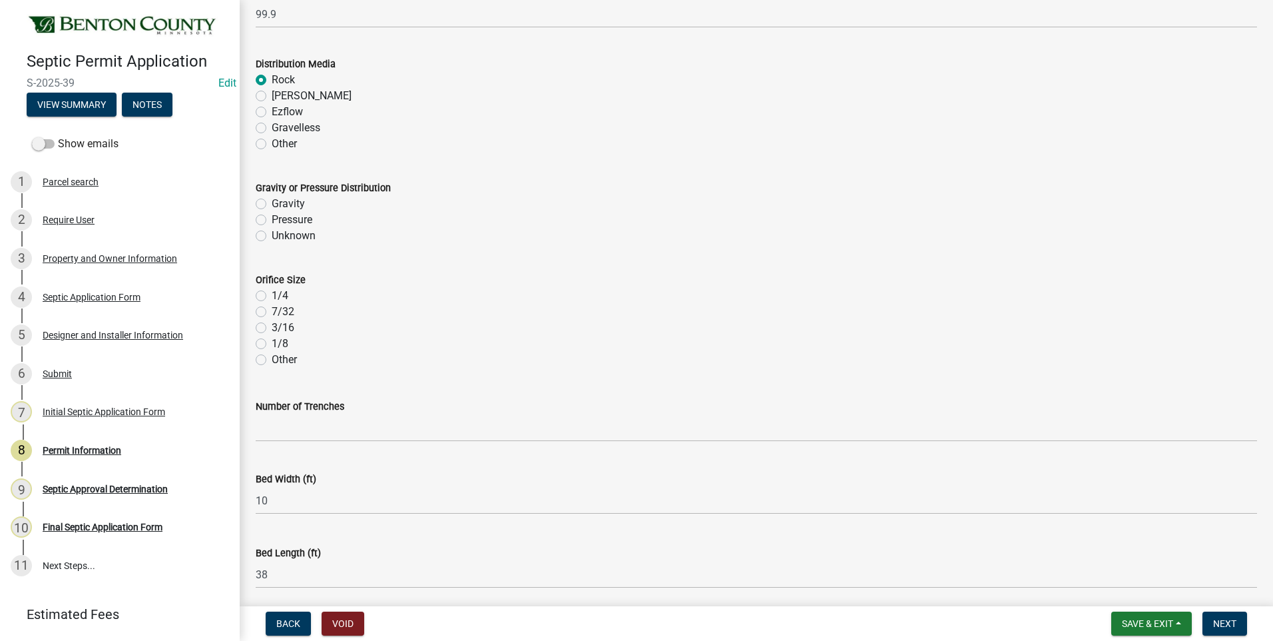
scroll to position [2598, 0]
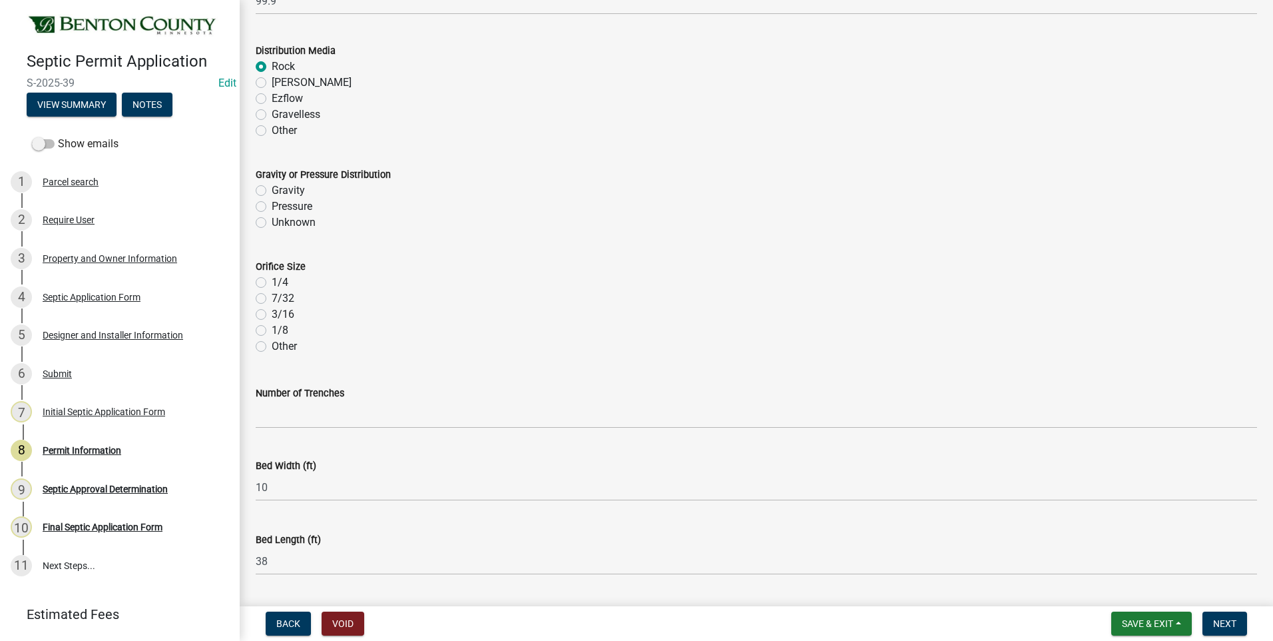
click at [272, 208] on label "Pressure" at bounding box center [292, 206] width 41 height 16
click at [272, 207] on input "Pressure" at bounding box center [276, 202] width 9 height 9
radio input "true"
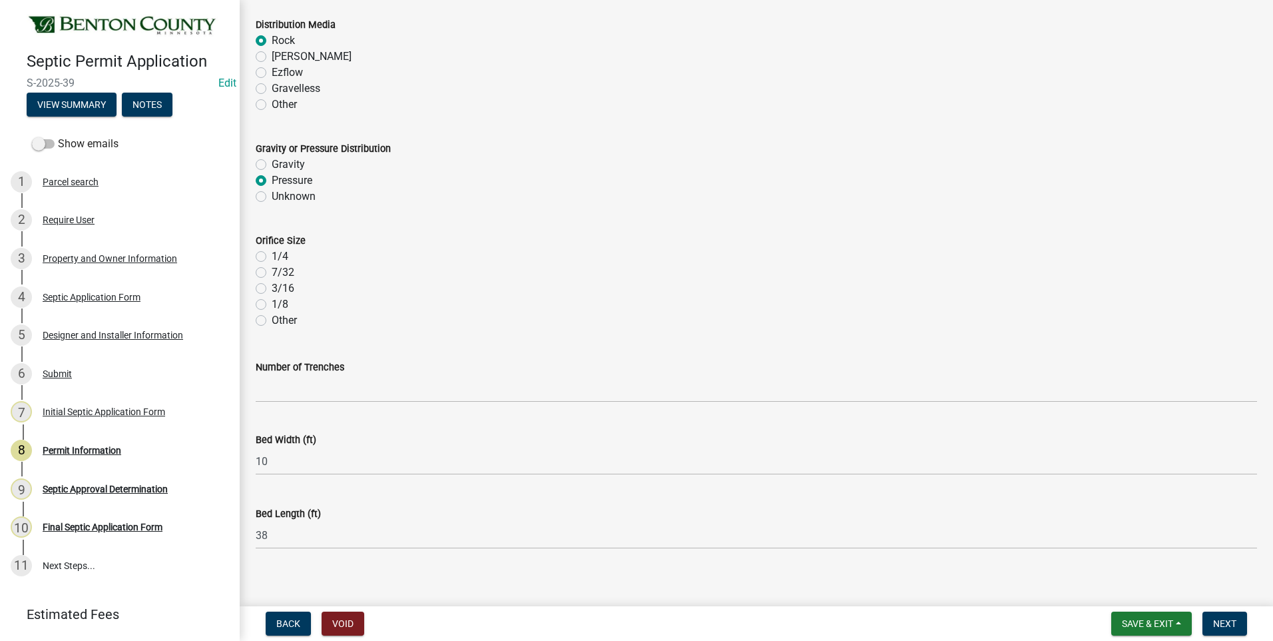
scroll to position [2636, 0]
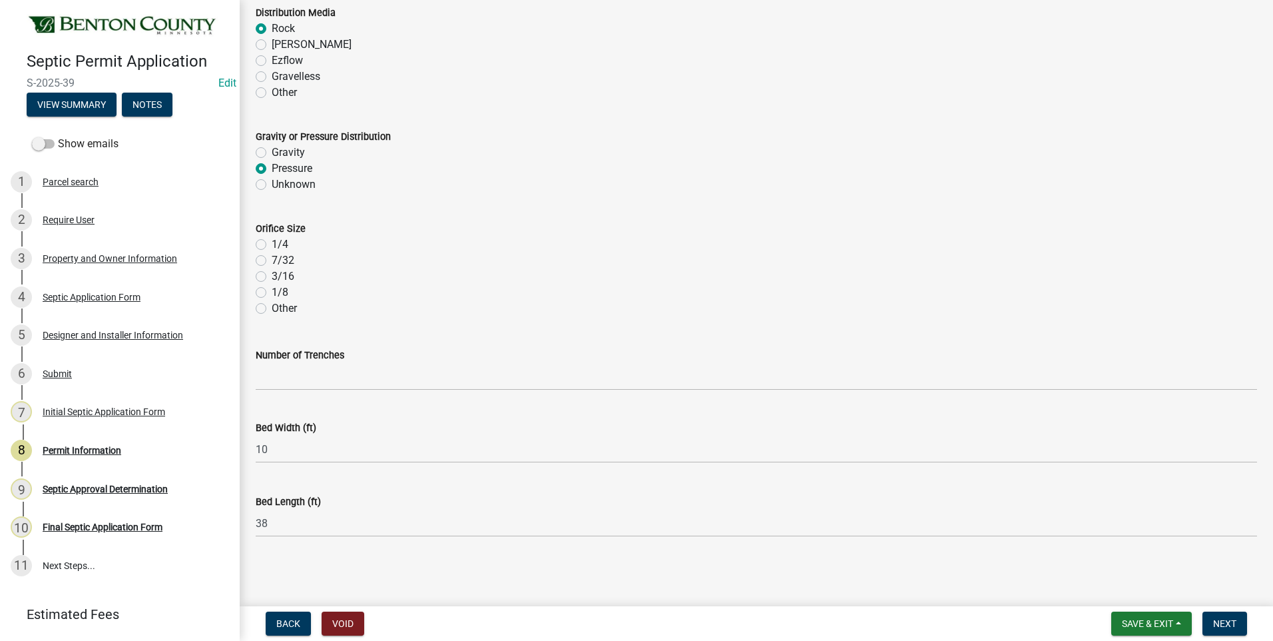
click at [272, 245] on label "1/4" at bounding box center [280, 244] width 17 height 16
click at [272, 245] on input "1/4" at bounding box center [276, 240] width 9 height 9
radio input "true"
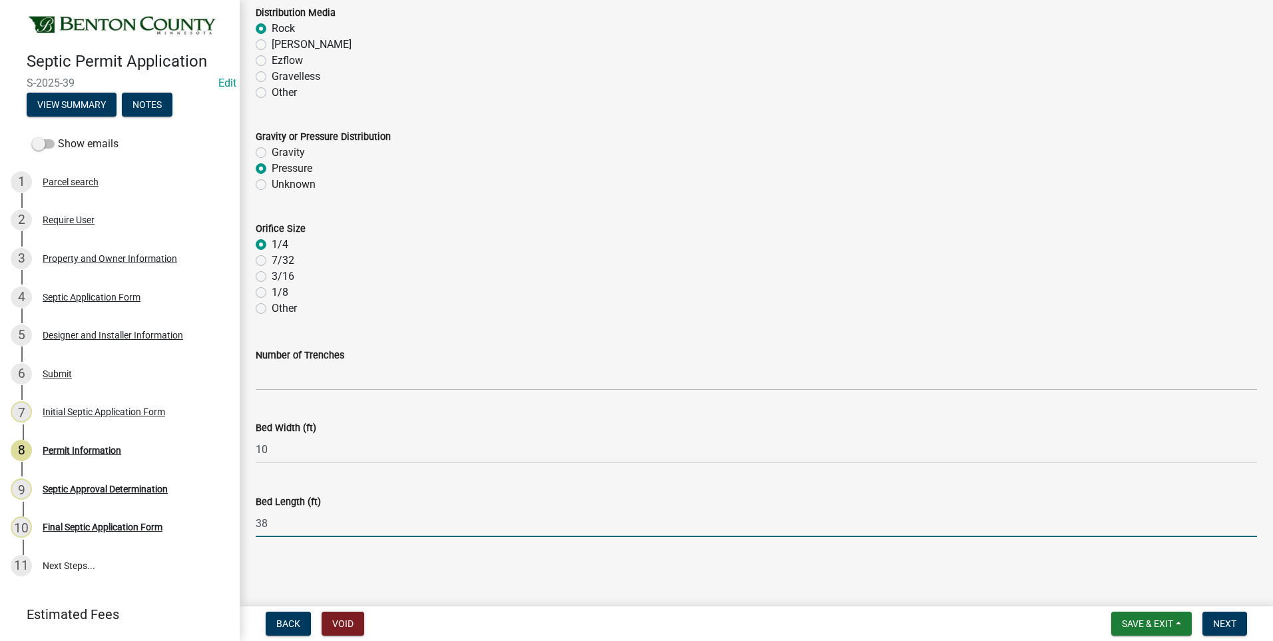
drag, startPoint x: 272, startPoint y: 522, endPoint x: 258, endPoint y: 524, distance: 14.1
click at [258, 524] on input "38" at bounding box center [757, 523] width 1002 height 27
type input "50"
click at [1219, 621] on span "Next" at bounding box center [1225, 623] width 23 height 11
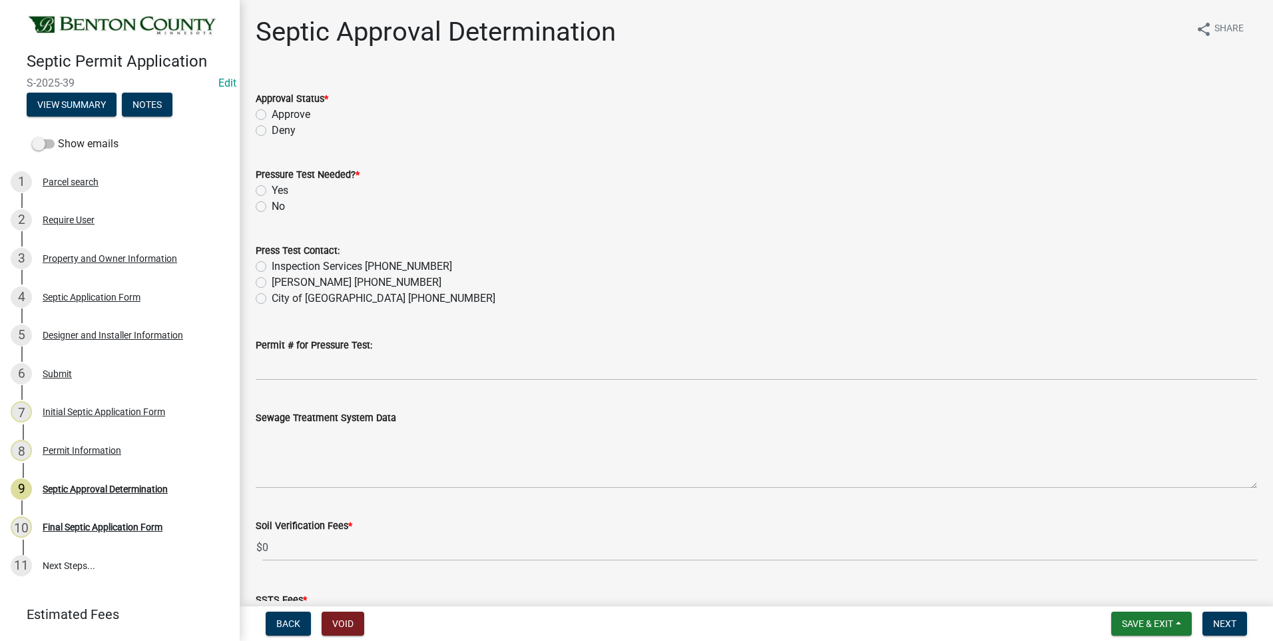
click at [272, 115] on label "Approve" at bounding box center [291, 115] width 39 height 16
click at [272, 115] on input "Approve" at bounding box center [276, 111] width 9 height 9
radio input "true"
click at [272, 188] on label "Yes" at bounding box center [280, 190] width 17 height 16
click at [272, 188] on input "Yes" at bounding box center [276, 186] width 9 height 9
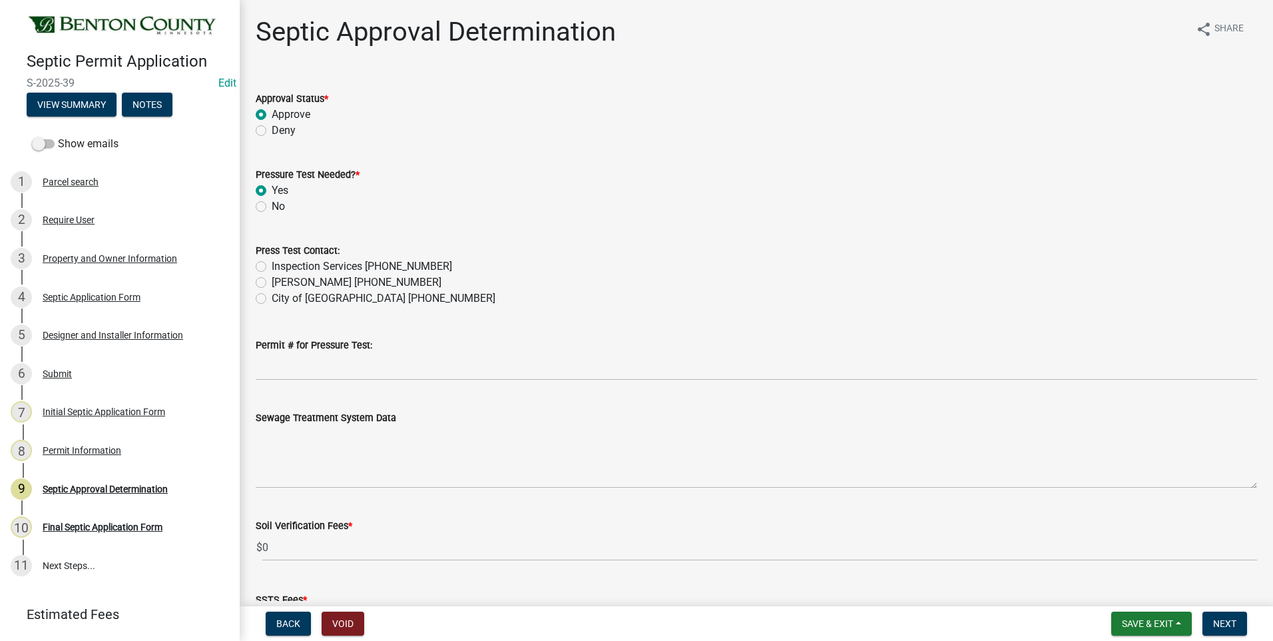
radio input "true"
click at [272, 266] on label "Inspection Services 320-532-3629" at bounding box center [362, 266] width 180 height 16
click at [272, 266] on input "Inspection Services 320-532-3629" at bounding box center [276, 262] width 9 height 9
radio input "true"
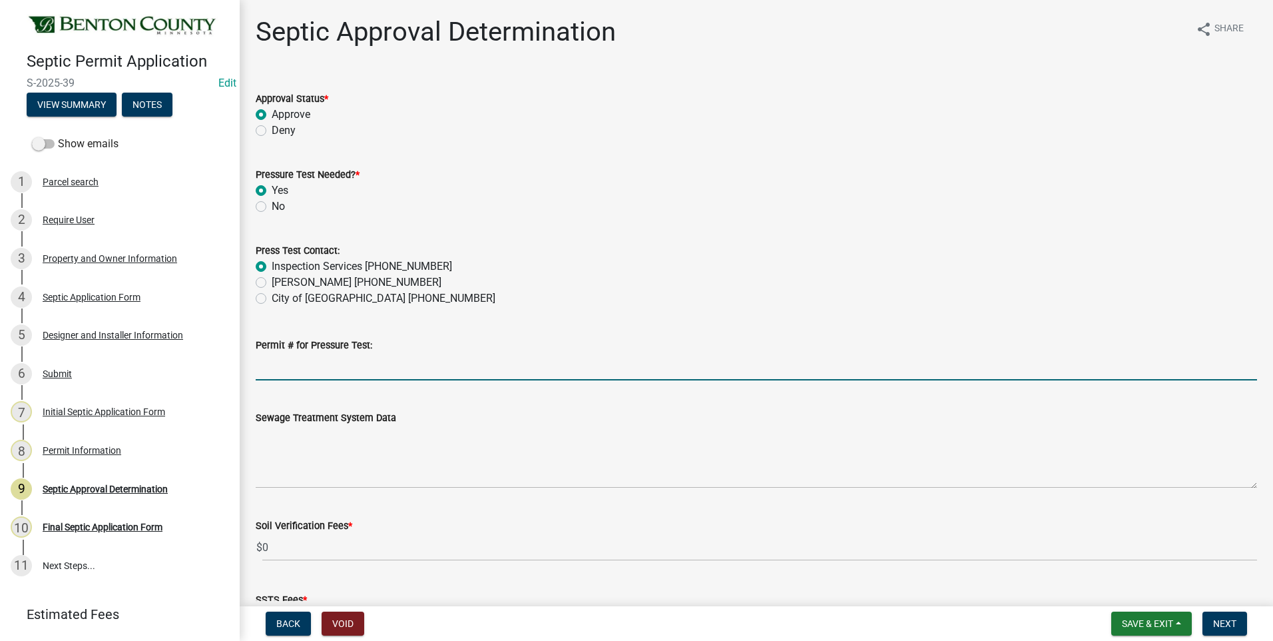
click at [317, 365] on input "Permit # for Pressure Test:" at bounding box center [757, 366] width 1002 height 27
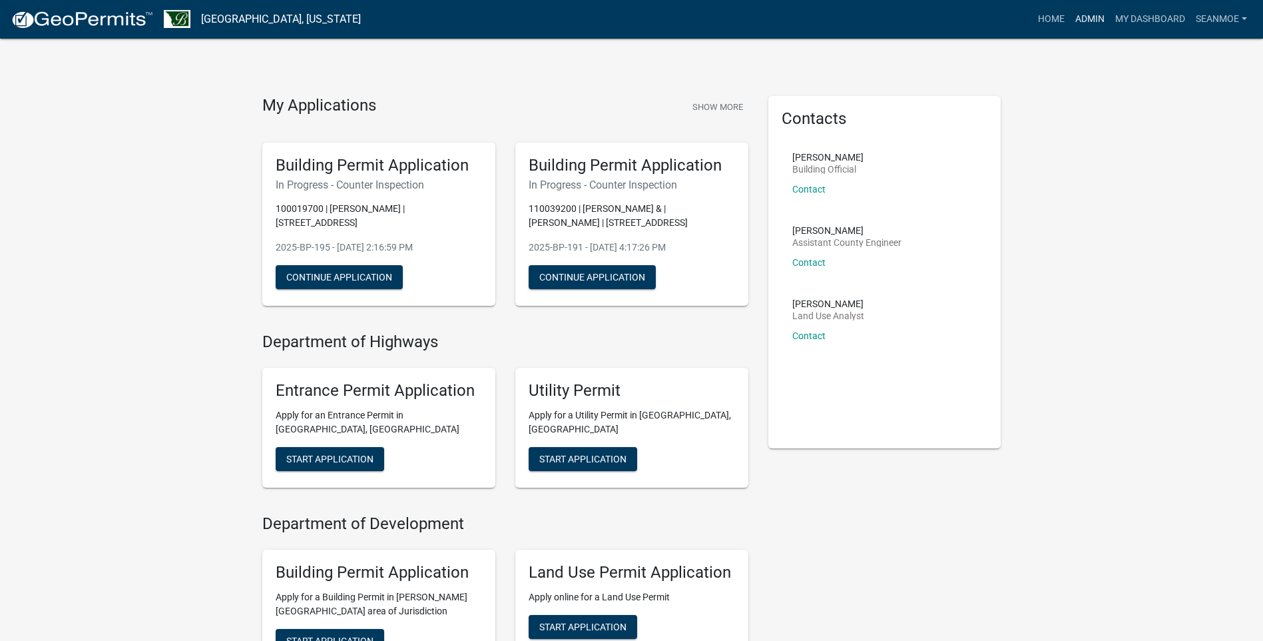
click at [1088, 23] on link "Admin" at bounding box center [1090, 19] width 40 height 25
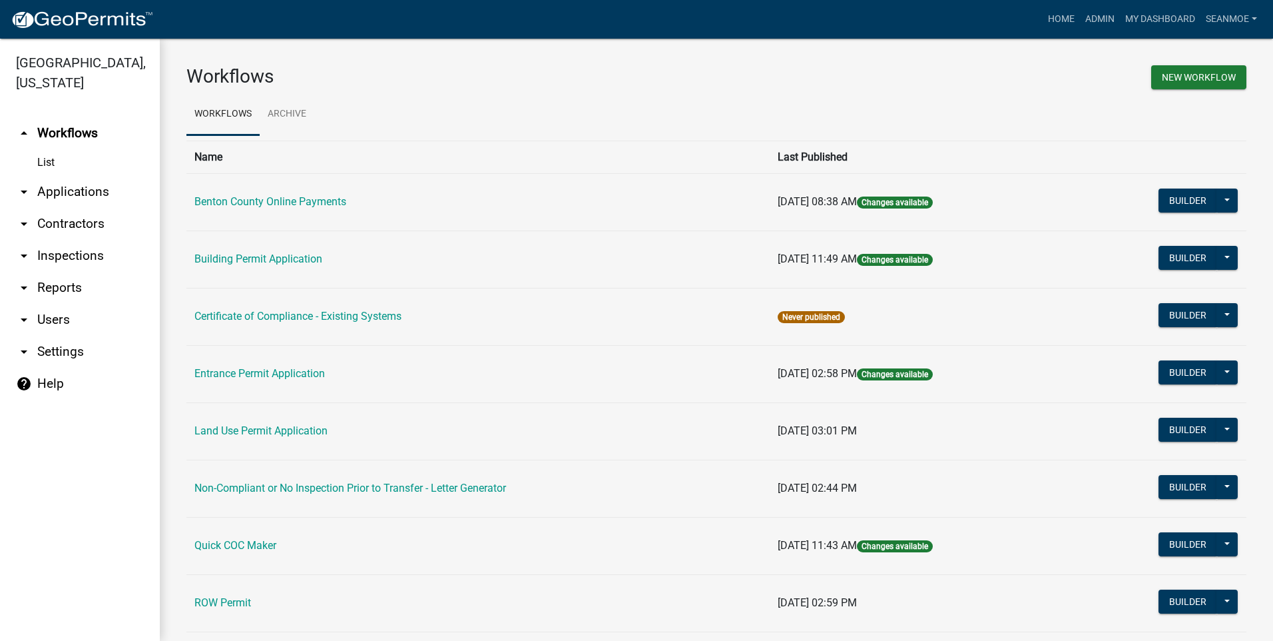
drag, startPoint x: 94, startPoint y: 194, endPoint x: 135, endPoint y: 212, distance: 45.0
click at [95, 194] on link "arrow_drop_down Applications" at bounding box center [80, 192] width 160 height 32
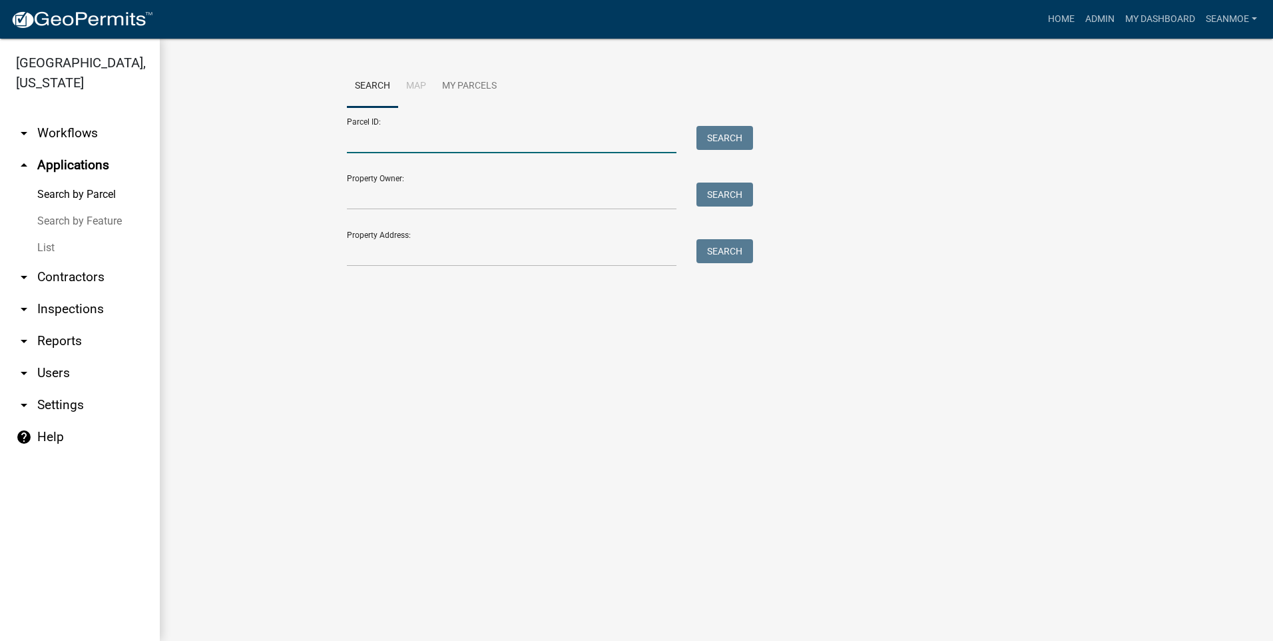
click at [396, 144] on input "Parcel ID:" at bounding box center [512, 139] width 330 height 27
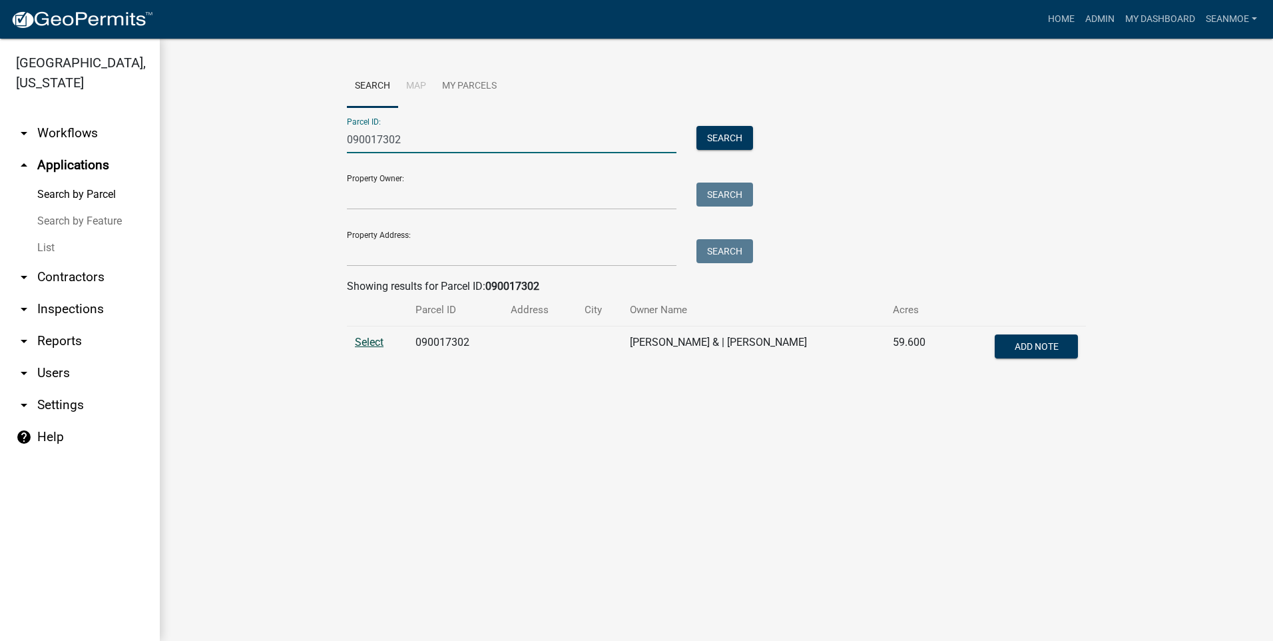
type input "090017302"
click at [364, 342] on span "Select" at bounding box center [369, 342] width 29 height 13
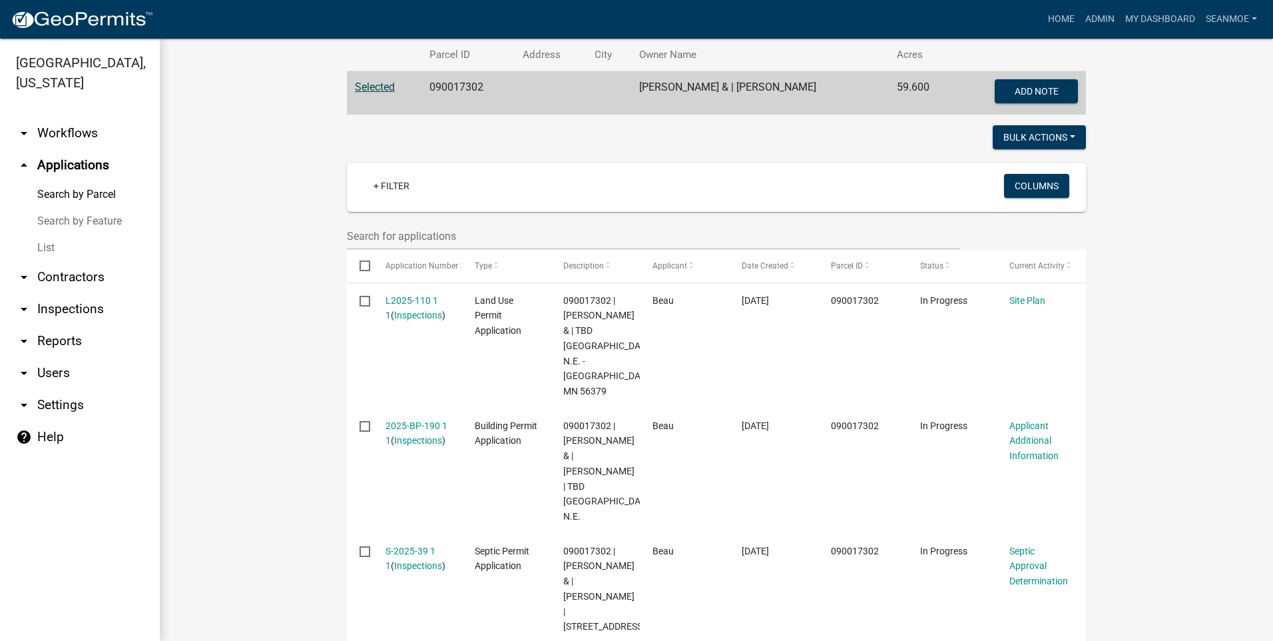
scroll to position [368, 0]
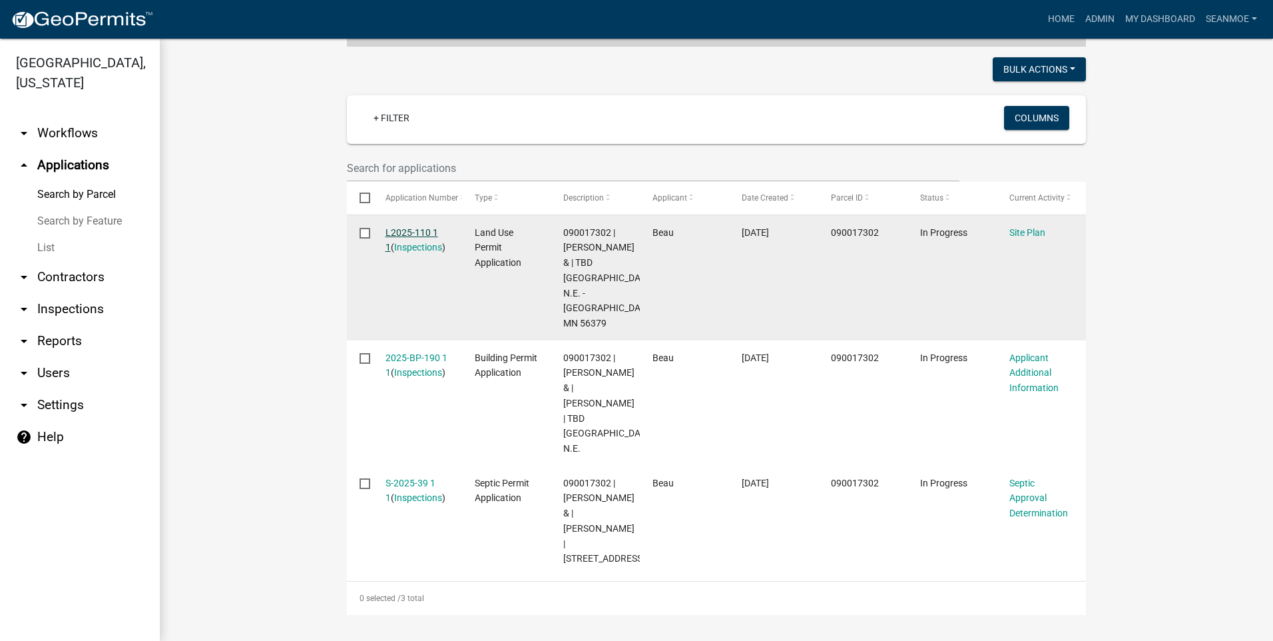
click at [415, 227] on link "L2025-110 1 1" at bounding box center [412, 240] width 53 height 26
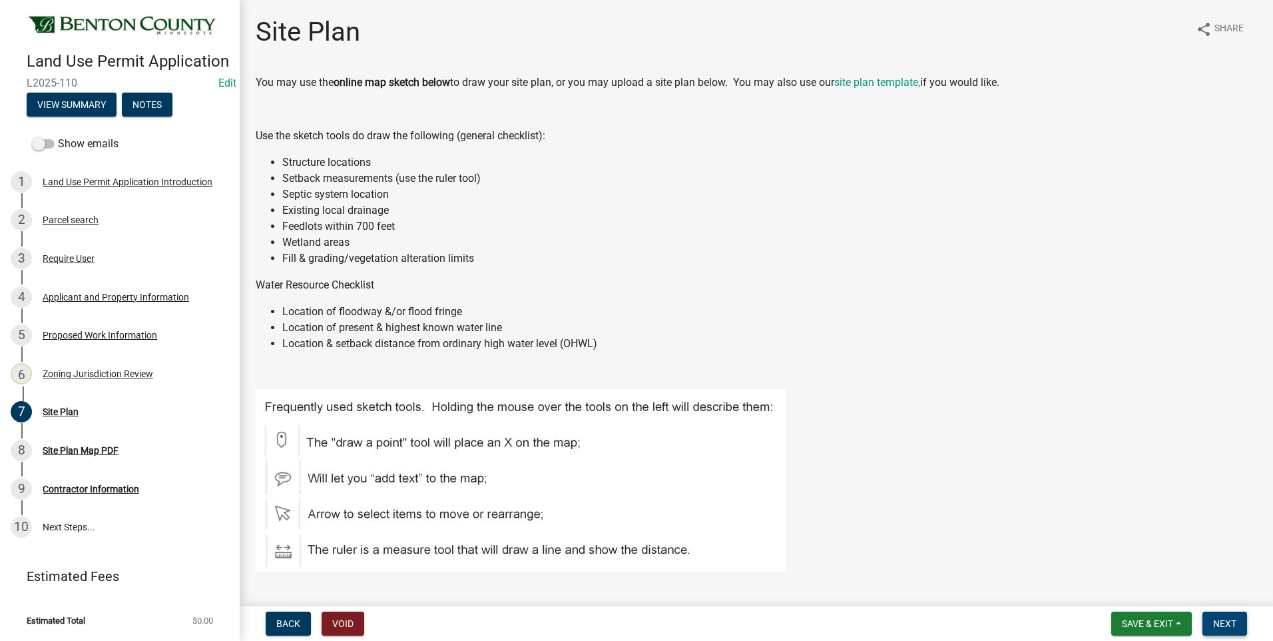
click at [1228, 626] on span "Next" at bounding box center [1225, 623] width 23 height 11
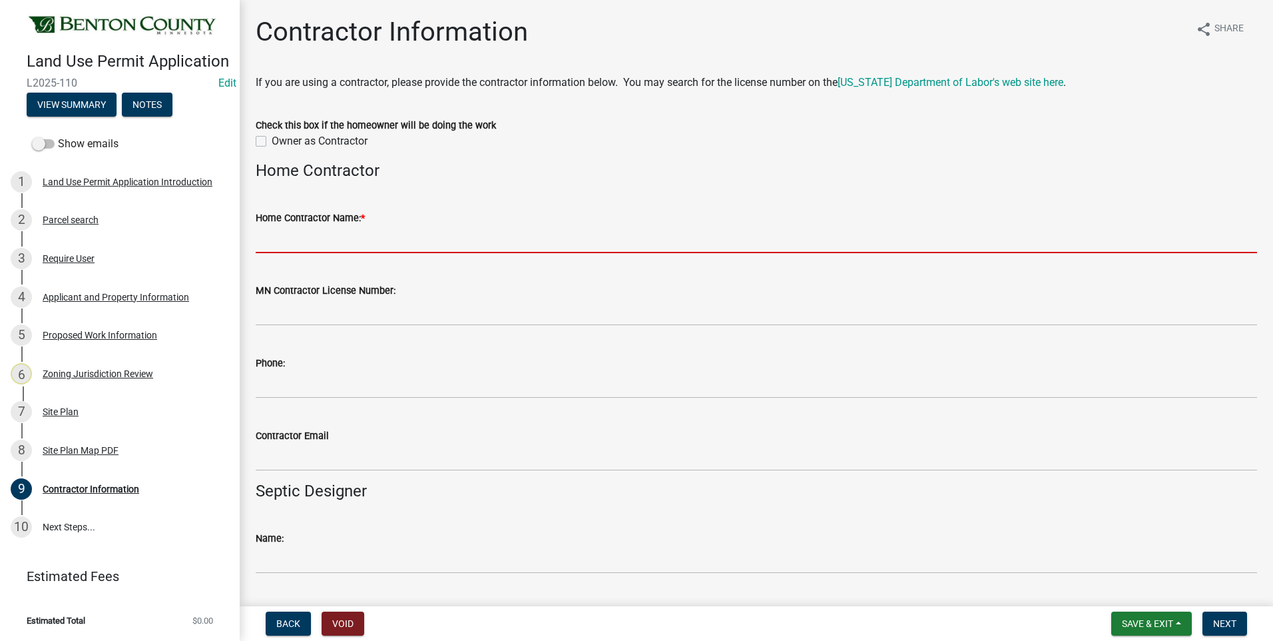
click at [321, 241] on input "Home Contractor Name: *" at bounding box center [757, 239] width 1002 height 27
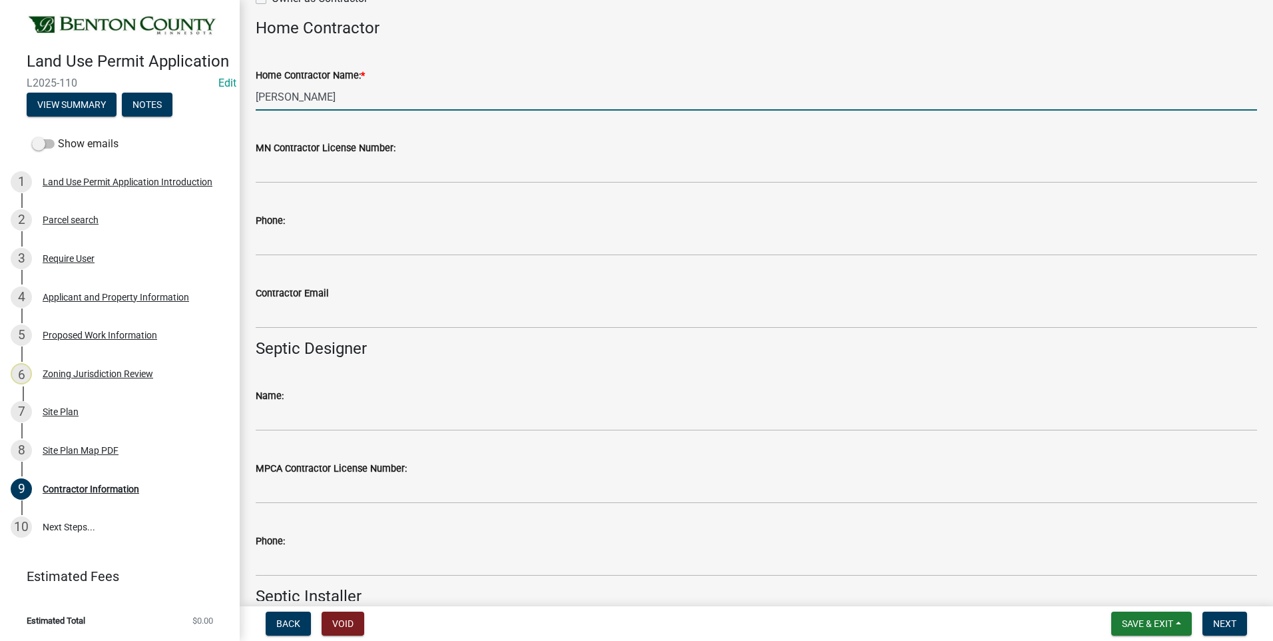
scroll to position [200, 0]
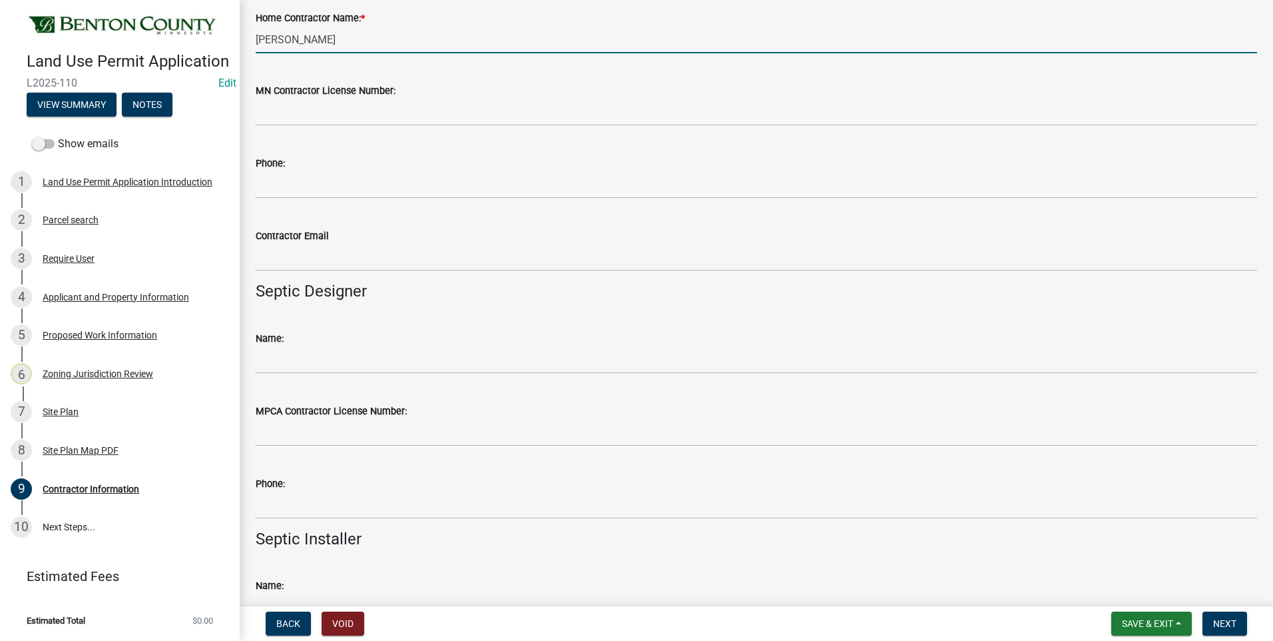
type input "Beau Munsell"
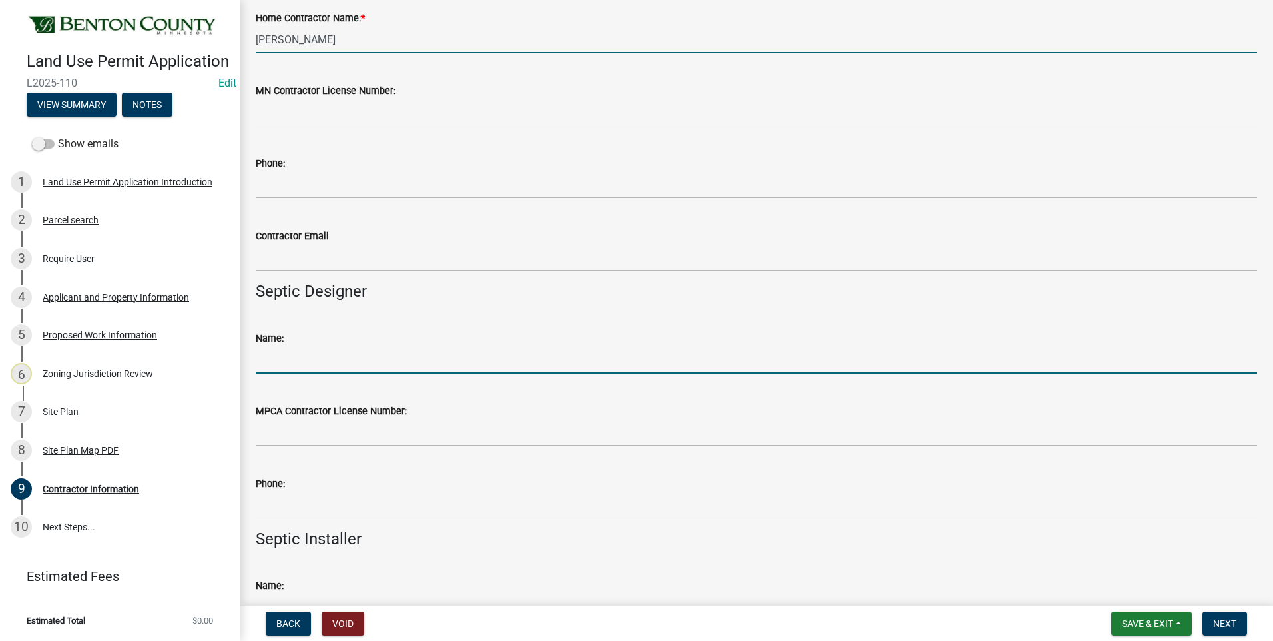
click at [319, 364] on input "Name:" at bounding box center [757, 359] width 1002 height 27
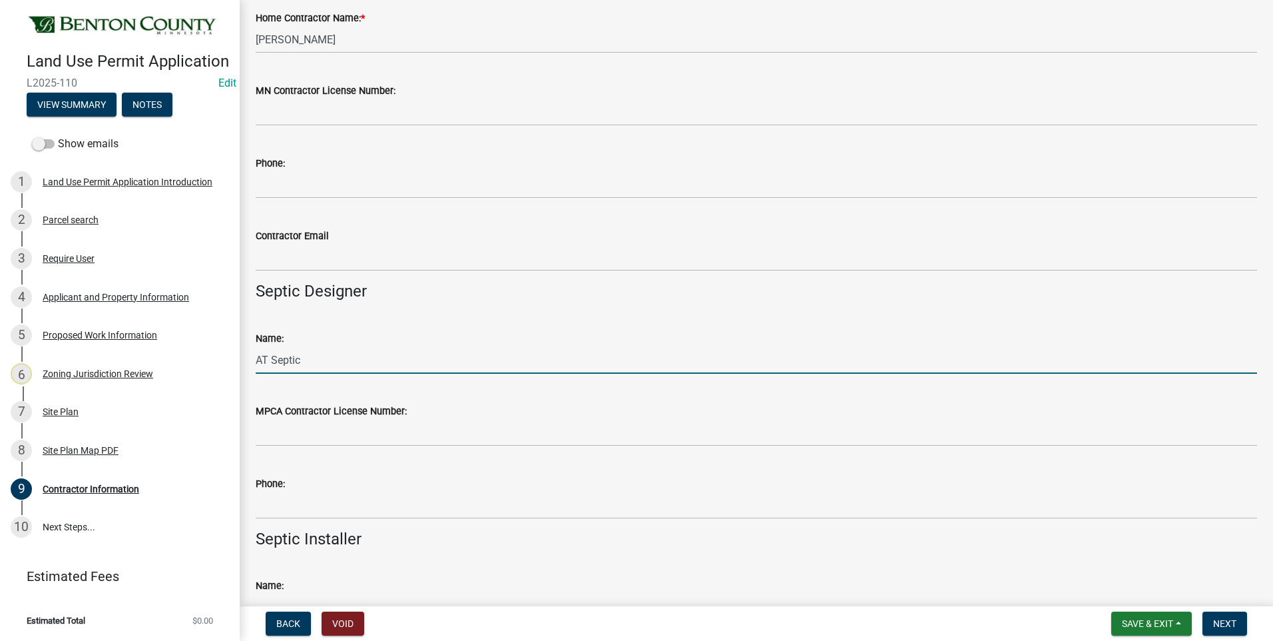
click at [263, 360] on input "AT Septic" at bounding box center [757, 359] width 1002 height 27
click at [364, 358] on input "A&T Septic" at bounding box center [757, 359] width 1002 height 27
type input "A&T Septic and Excavating Services - Tim Kinney"
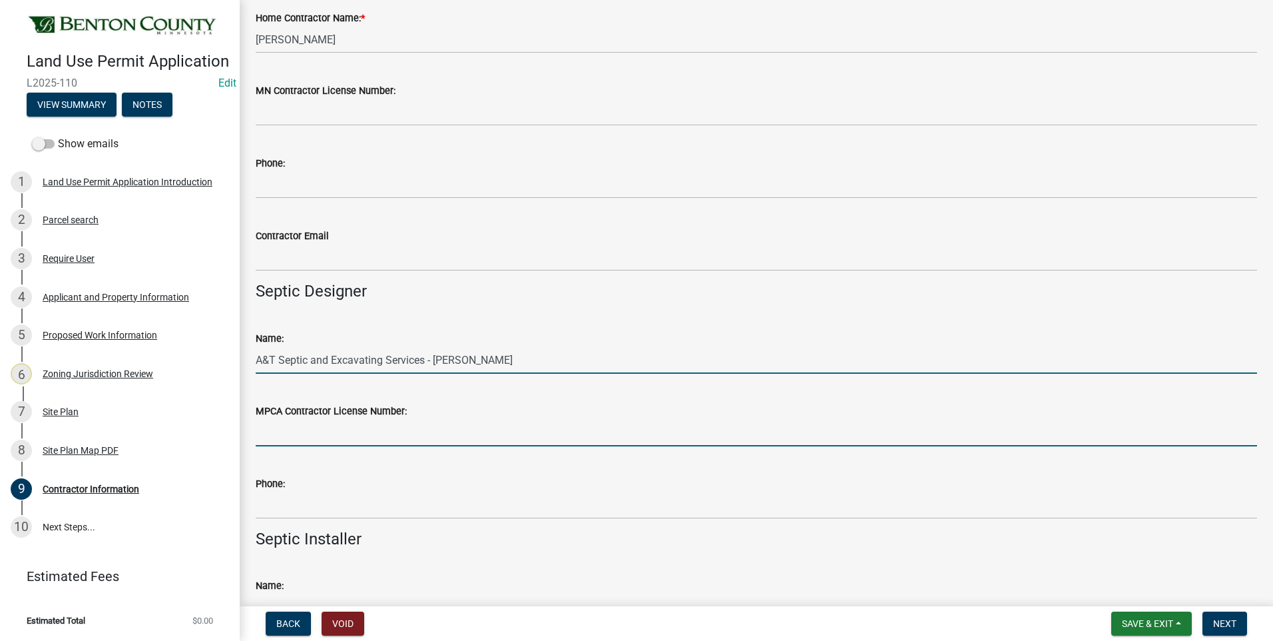
click at [358, 437] on input "MPCA Contractor License Number:" at bounding box center [757, 432] width 1002 height 27
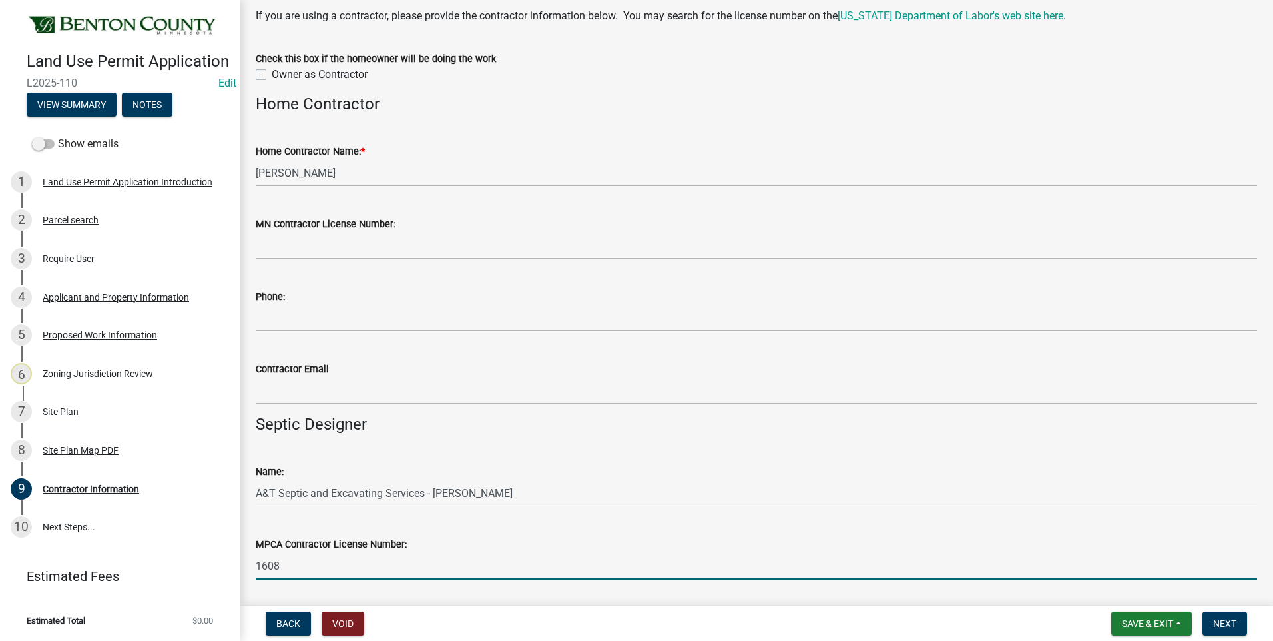
scroll to position [0, 0]
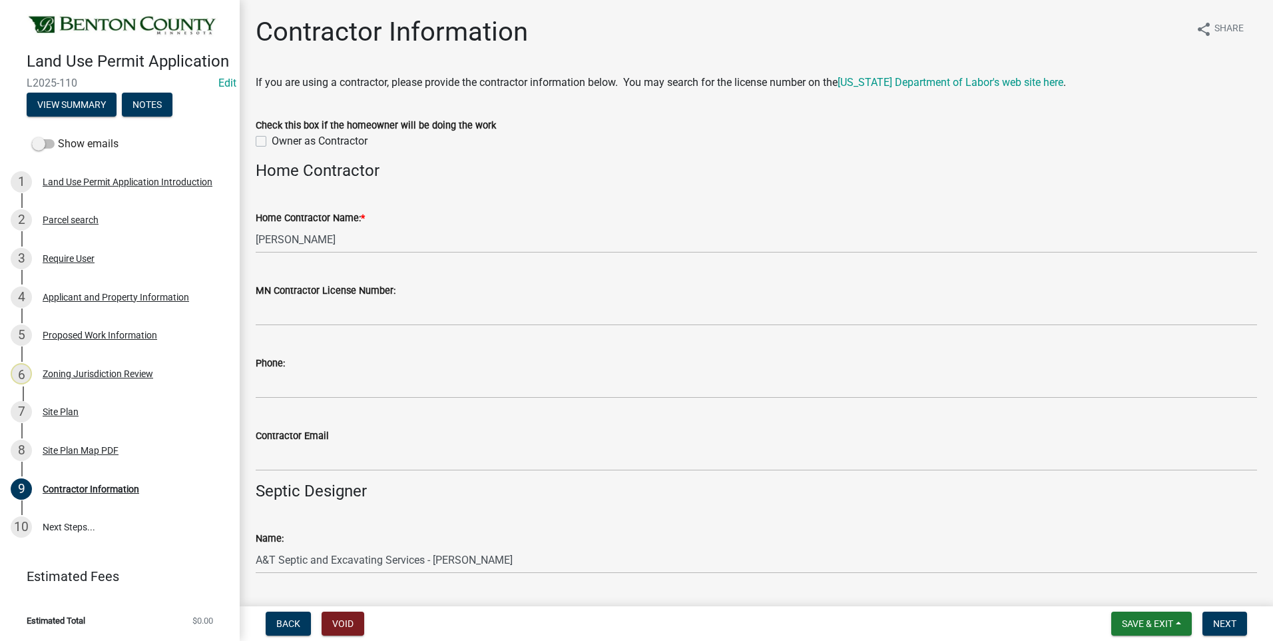
type input "1608"
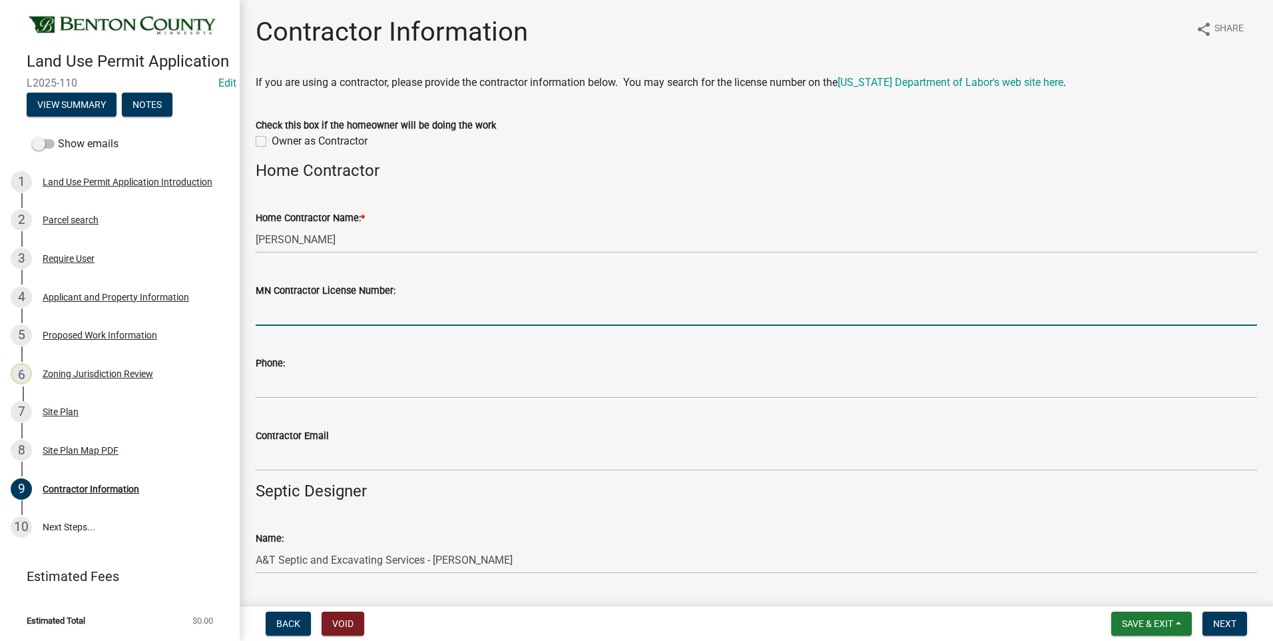
click at [390, 317] on input "MN Contractor License Number:" at bounding box center [757, 311] width 1002 height 27
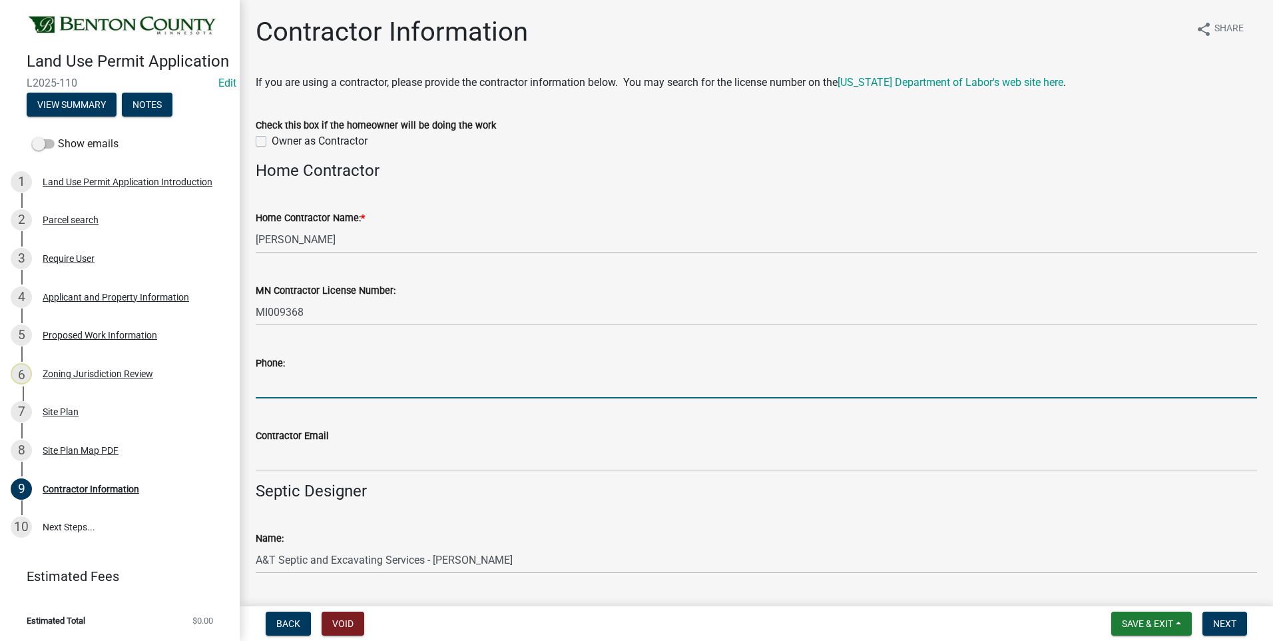
click at [312, 389] on input "Phone:" at bounding box center [757, 384] width 1002 height 27
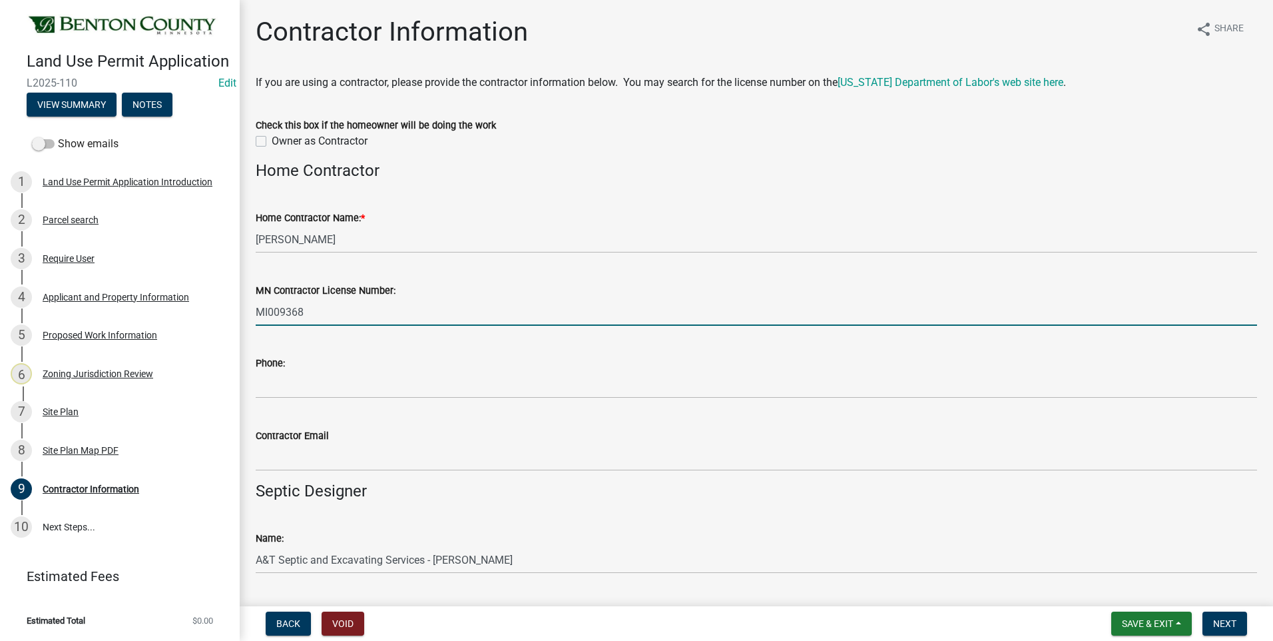
click at [374, 312] on input "MI009368" at bounding box center [757, 311] width 1002 height 27
type input "MI009368 QI805797"
click at [121, 294] on div "Applicant and Property Information" at bounding box center [116, 296] width 147 height 9
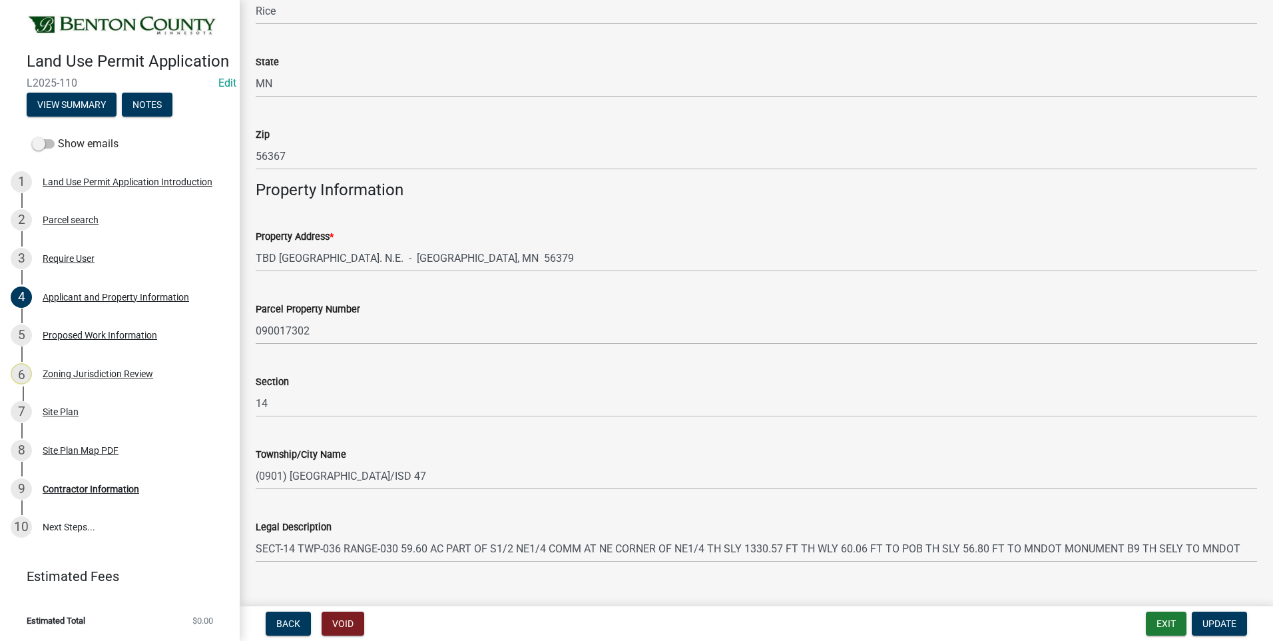
scroll to position [594, 0]
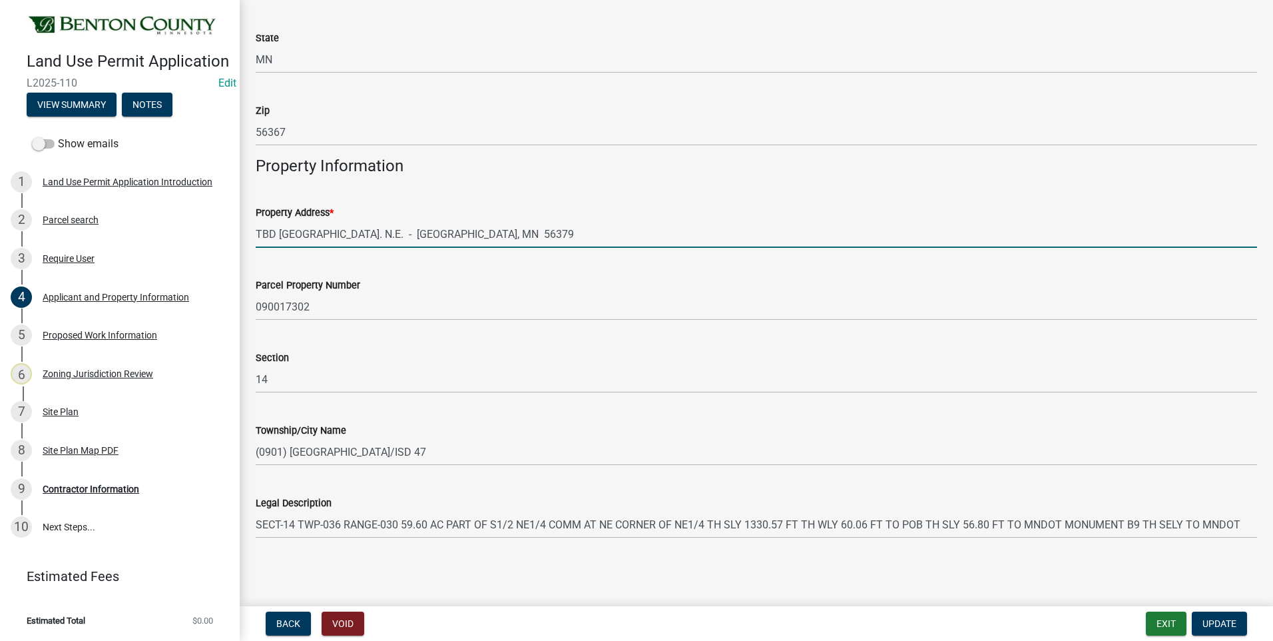
drag, startPoint x: 345, startPoint y: 234, endPoint x: 253, endPoint y: 236, distance: 91.9
click at [254, 228] on div "Property Address * TBD 65th Ave. N.E. - Sauk Rapids, MN 56379" at bounding box center [757, 217] width 1022 height 62
drag, startPoint x: 368, startPoint y: 232, endPoint x: 382, endPoint y: 232, distance: 14.0
click at [382, 232] on input "3195 65TH AVE NE - Sauk Rapids, MN 56379" at bounding box center [757, 233] width 1002 height 27
drag, startPoint x: 396, startPoint y: 235, endPoint x: 420, endPoint y: 235, distance: 24.0
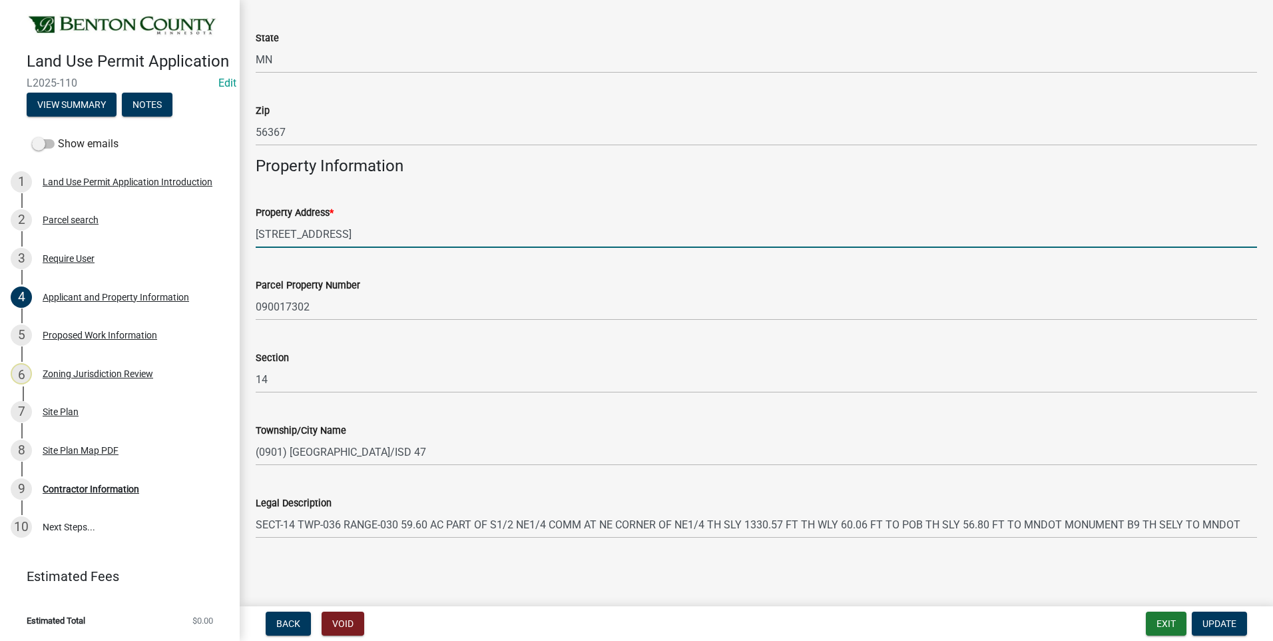
click at [420, 235] on input "3195 65TH AVE NE - SAUK Rapids, MN 56379" at bounding box center [757, 233] width 1002 height 27
type input "3195 65TH AVE NE - SAUK RAPIDS, MN 56379"
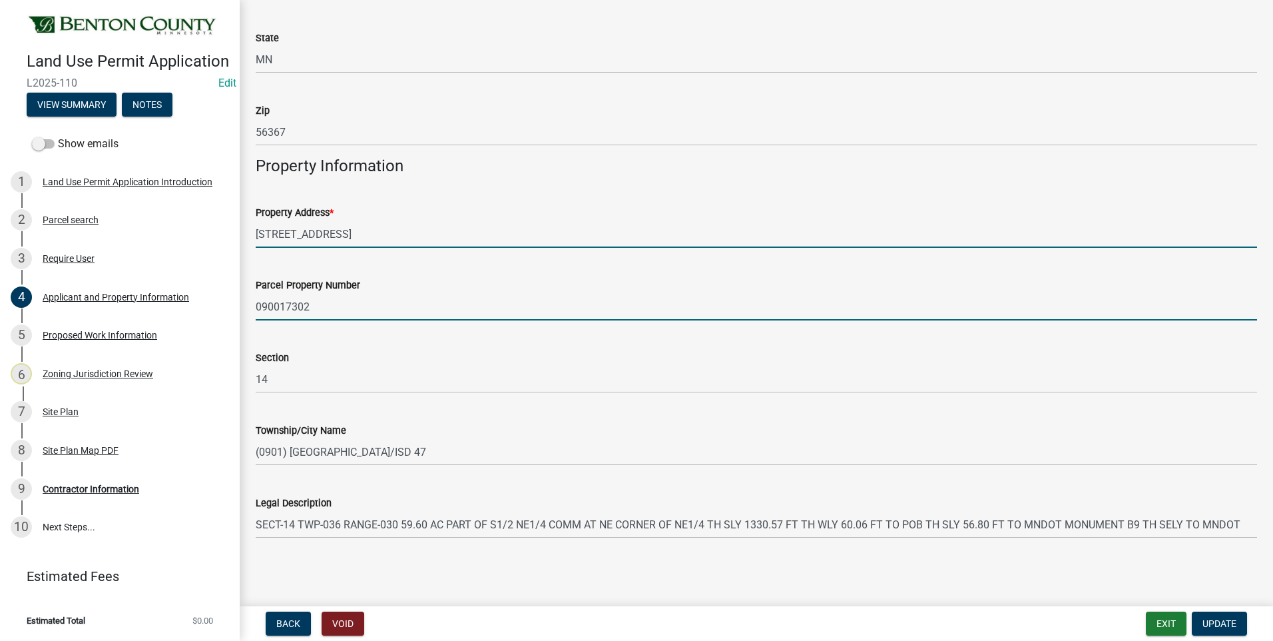
click at [340, 309] on input "090017302" at bounding box center [757, 306] width 1002 height 27
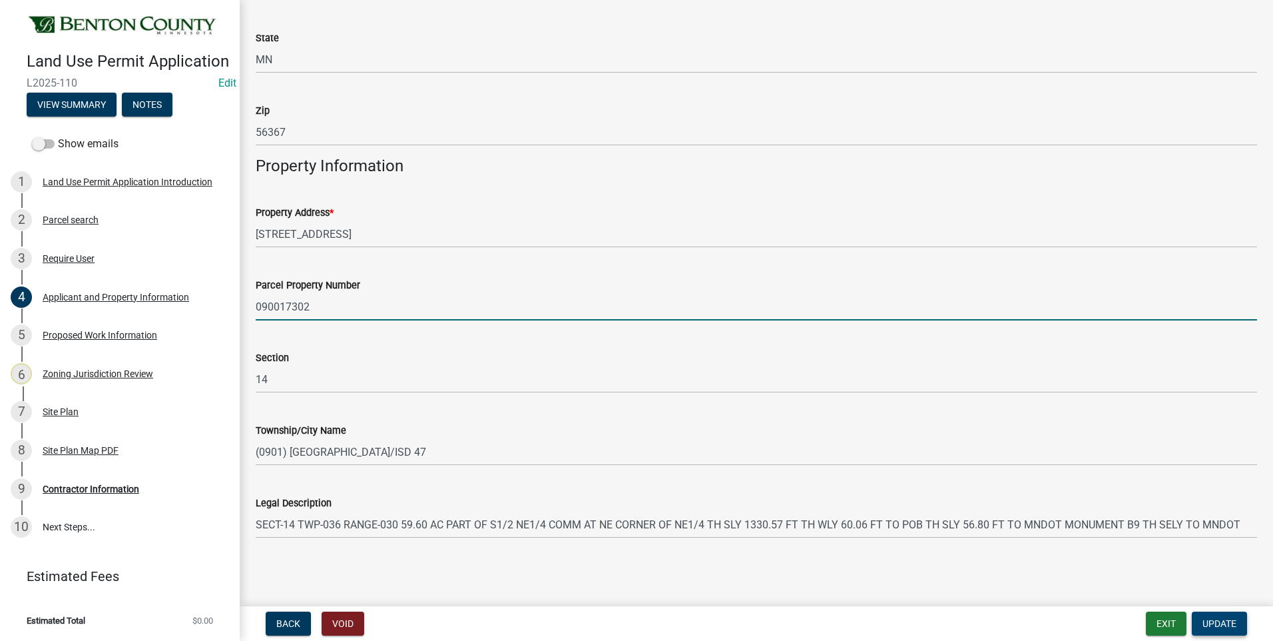
click at [1229, 625] on span "Update" at bounding box center [1220, 623] width 34 height 11
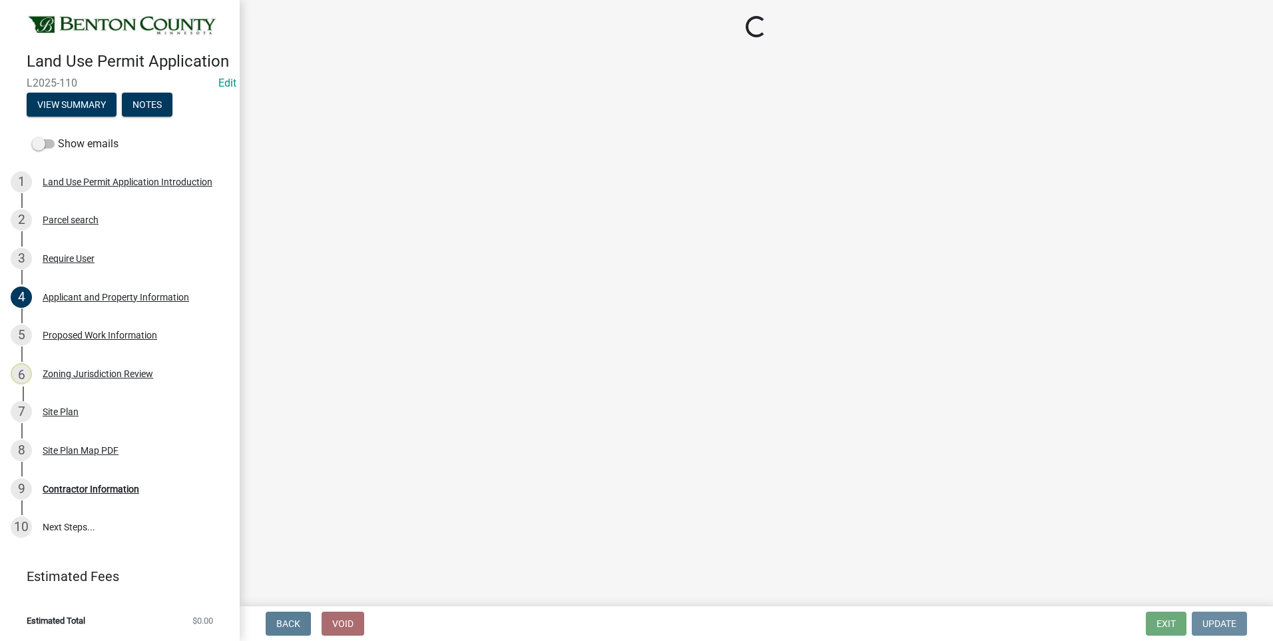
scroll to position [0, 0]
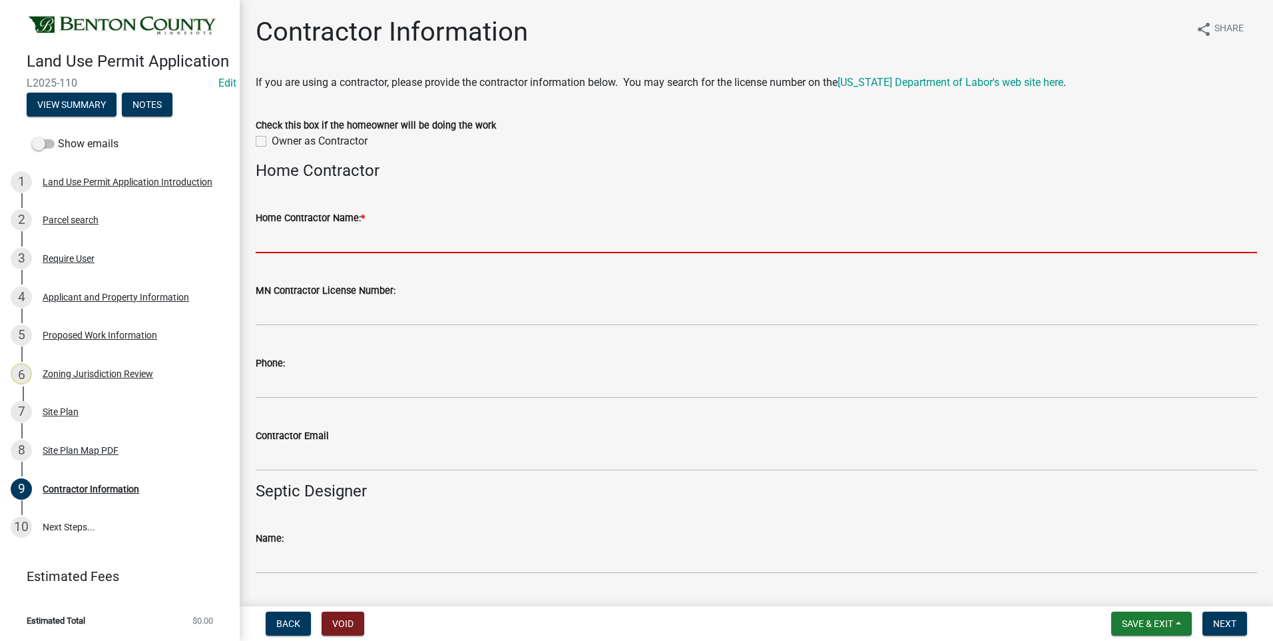
click at [351, 242] on input "Home Contractor Name: *" at bounding box center [757, 239] width 1002 height 27
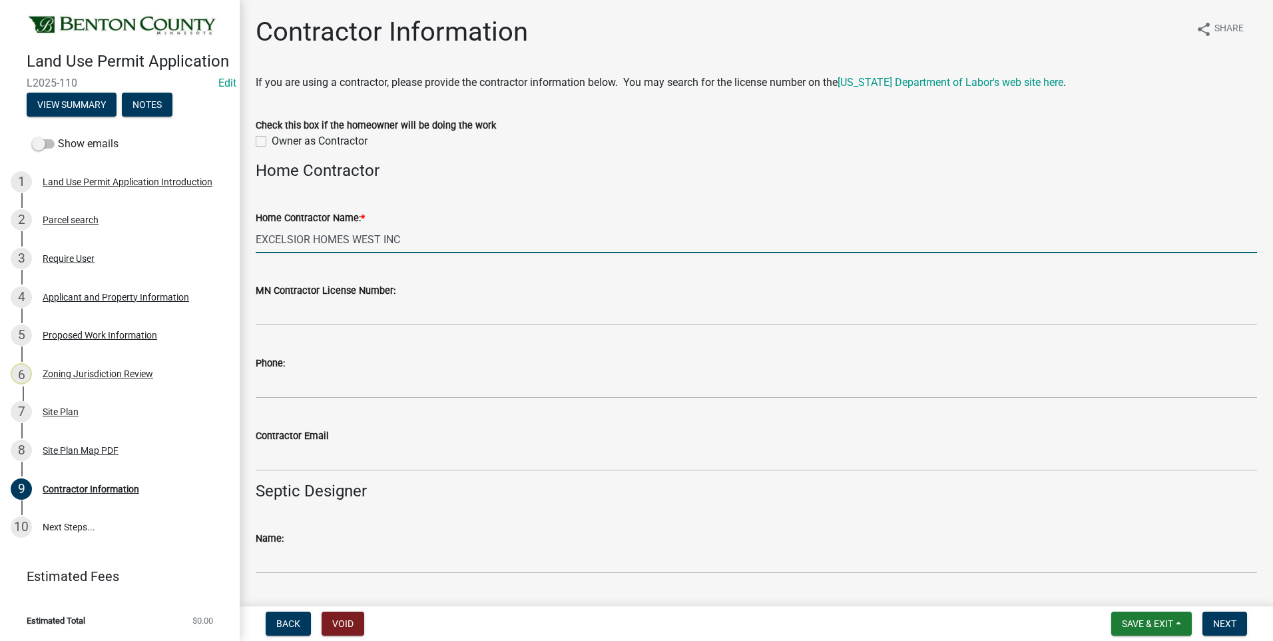
type input "EXCELSIOR HOMES WEST INC"
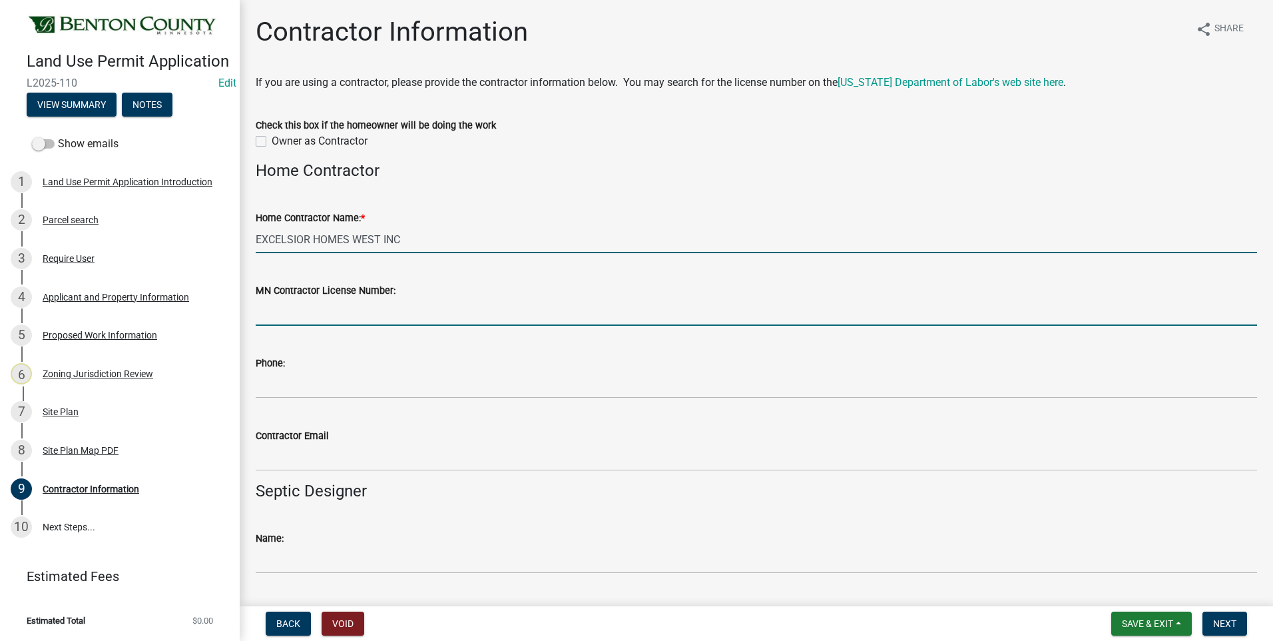
click at [365, 316] on input "MN Contractor License Number:" at bounding box center [757, 311] width 1002 height 27
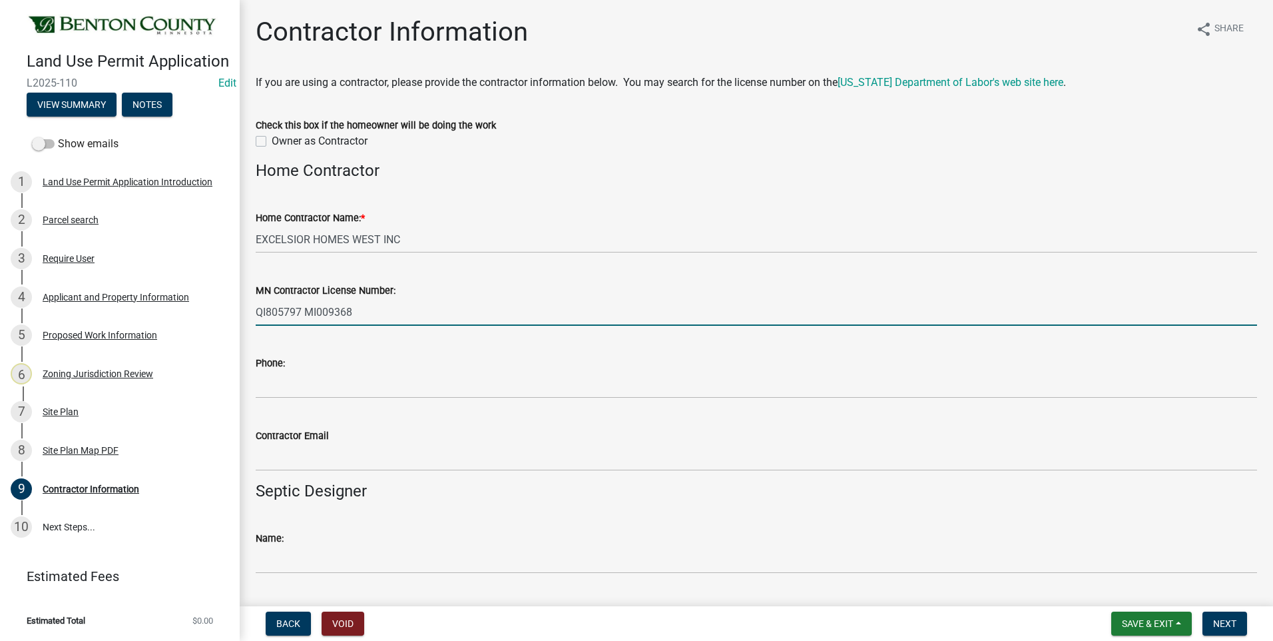
type input "QI805797 MI009368"
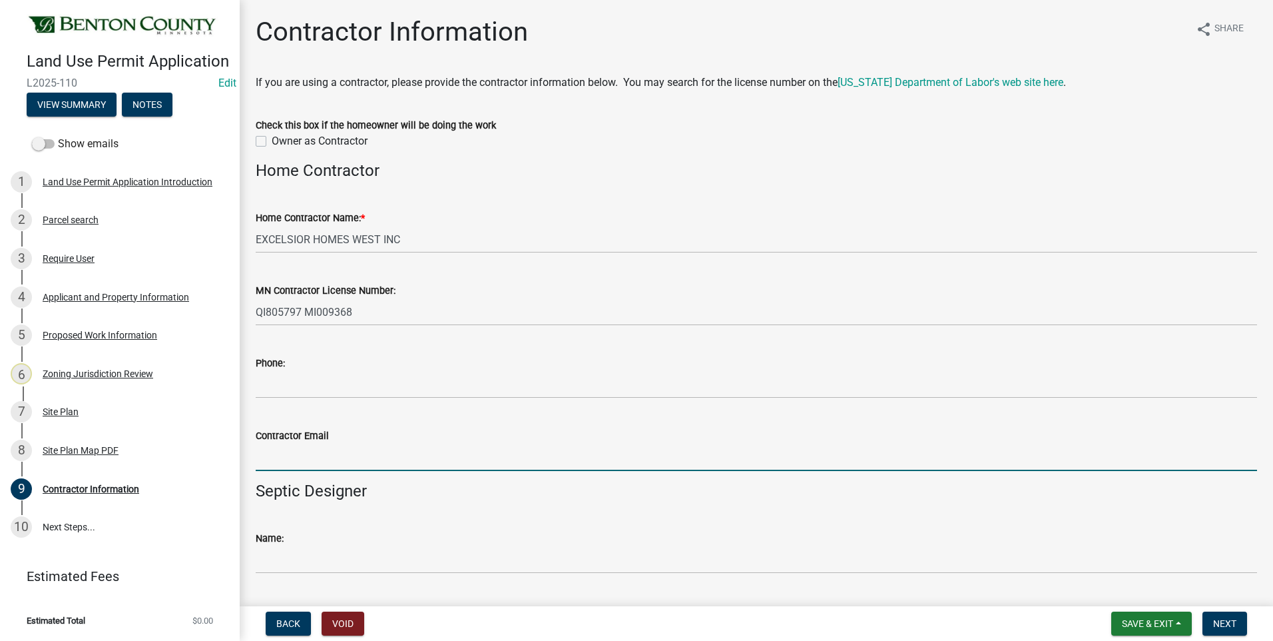
click at [306, 458] on input "Contractor Email" at bounding box center [757, 457] width 1002 height 27
paste input "beau@excelsiorhomesinc.com"
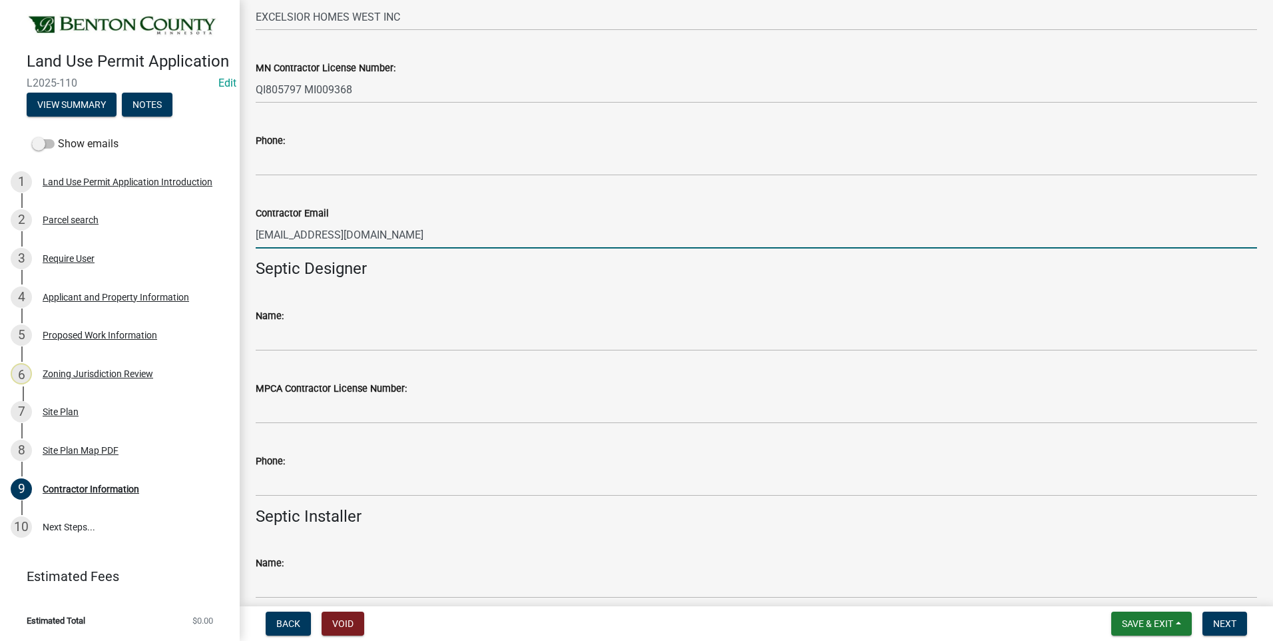
scroll to position [266, 0]
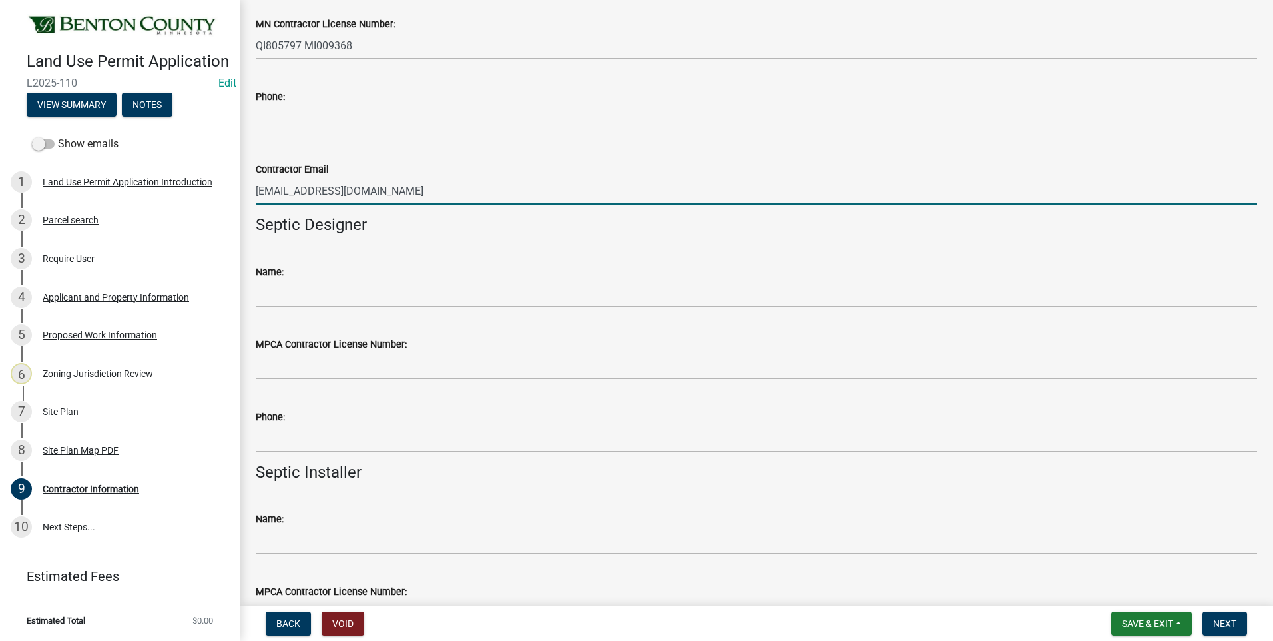
type input "beau@excelsiorhomesinc.com"
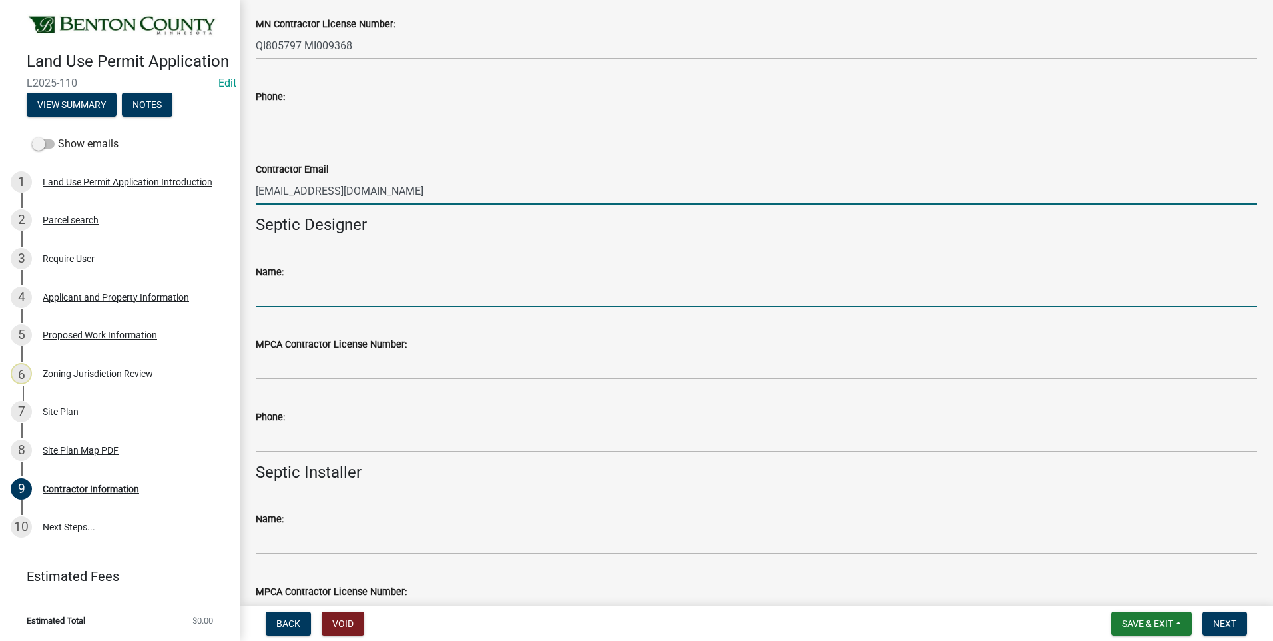
click at [377, 300] on input "Name:" at bounding box center [757, 293] width 1002 height 27
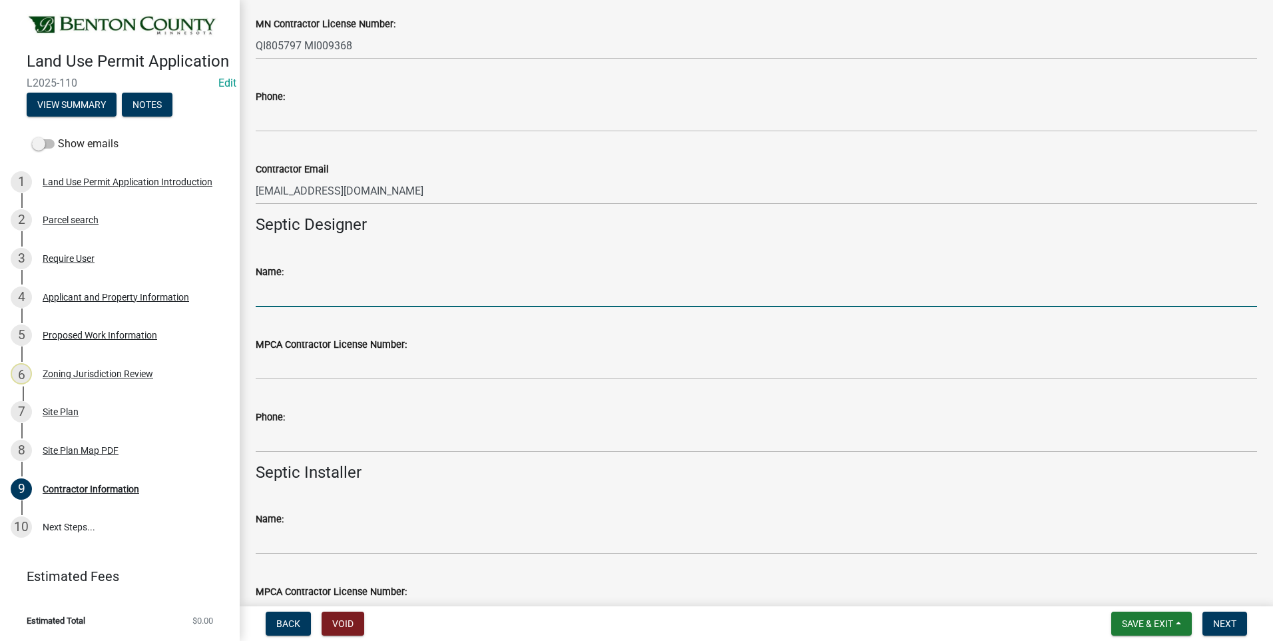
type input "A&T Septic and Excavating Services - Tim Kinney"
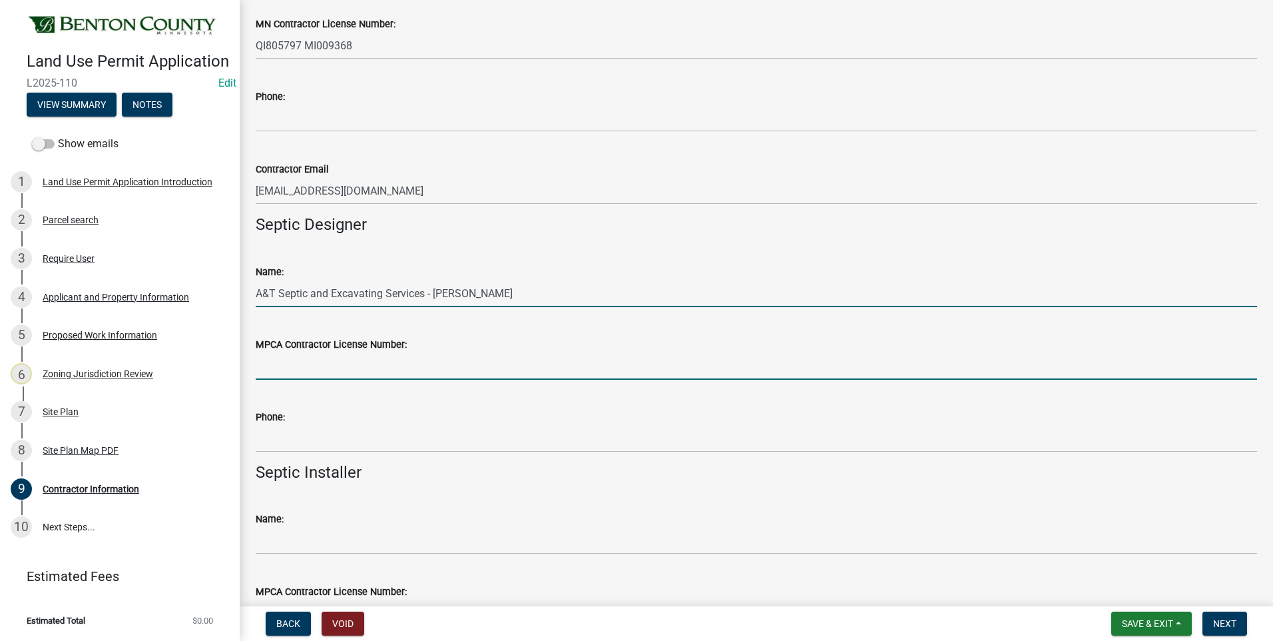
type input "1608"
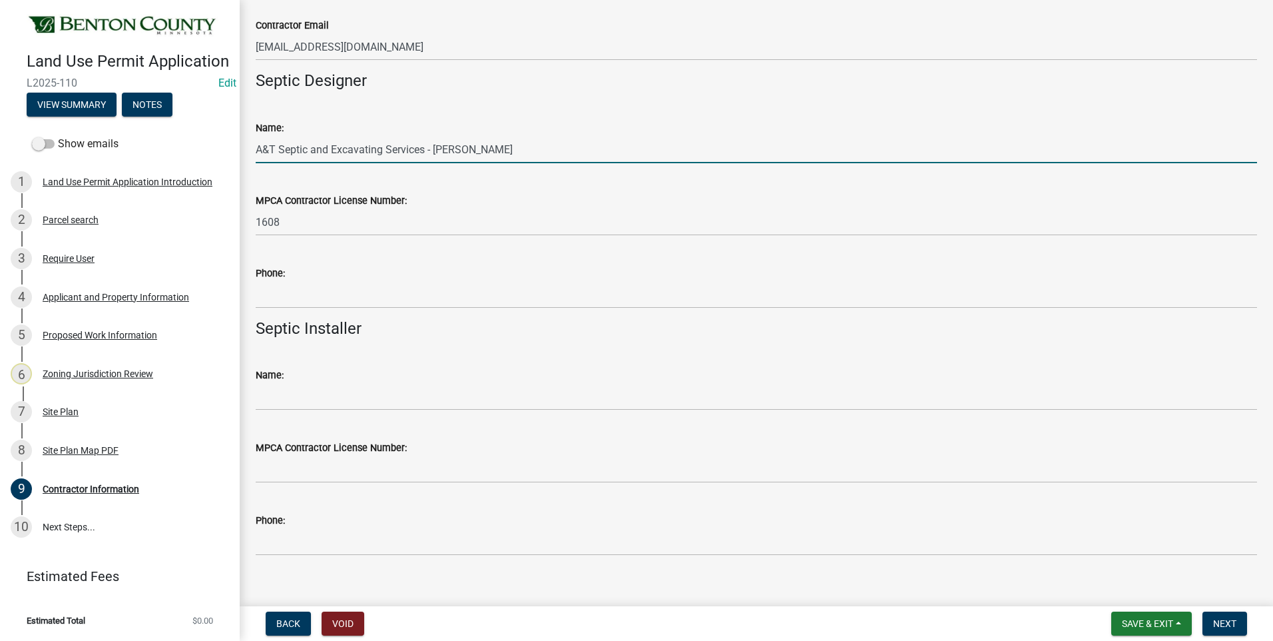
scroll to position [428, 0]
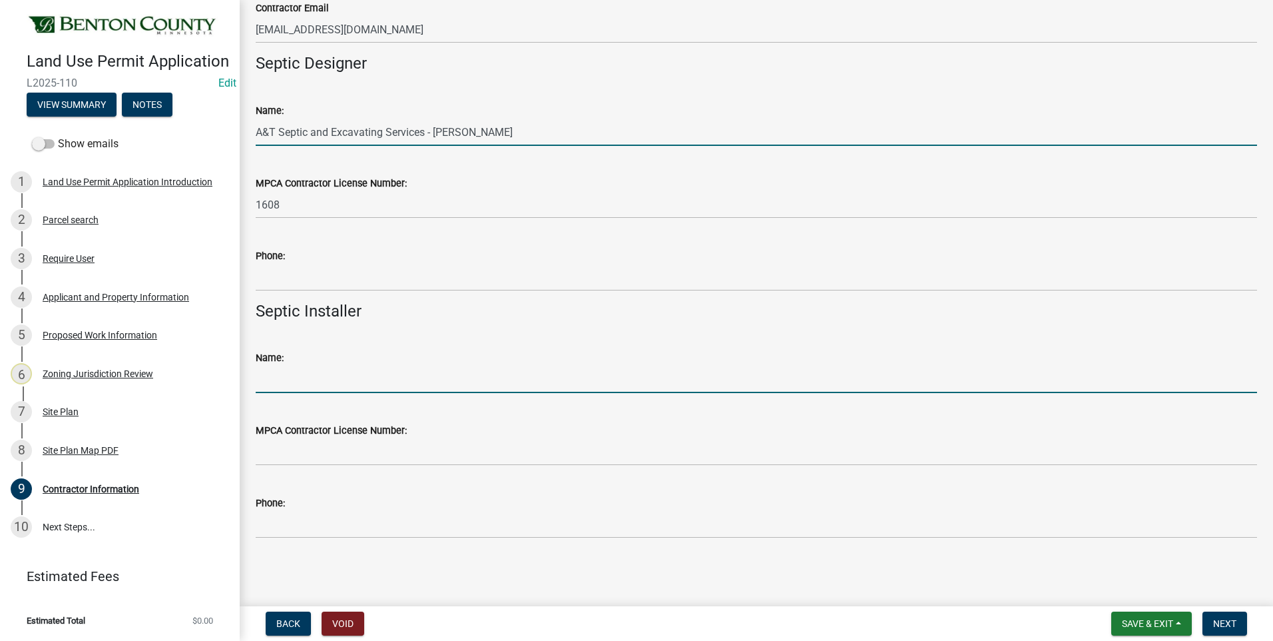
click at [332, 381] on input "Name:" at bounding box center [757, 379] width 1002 height 27
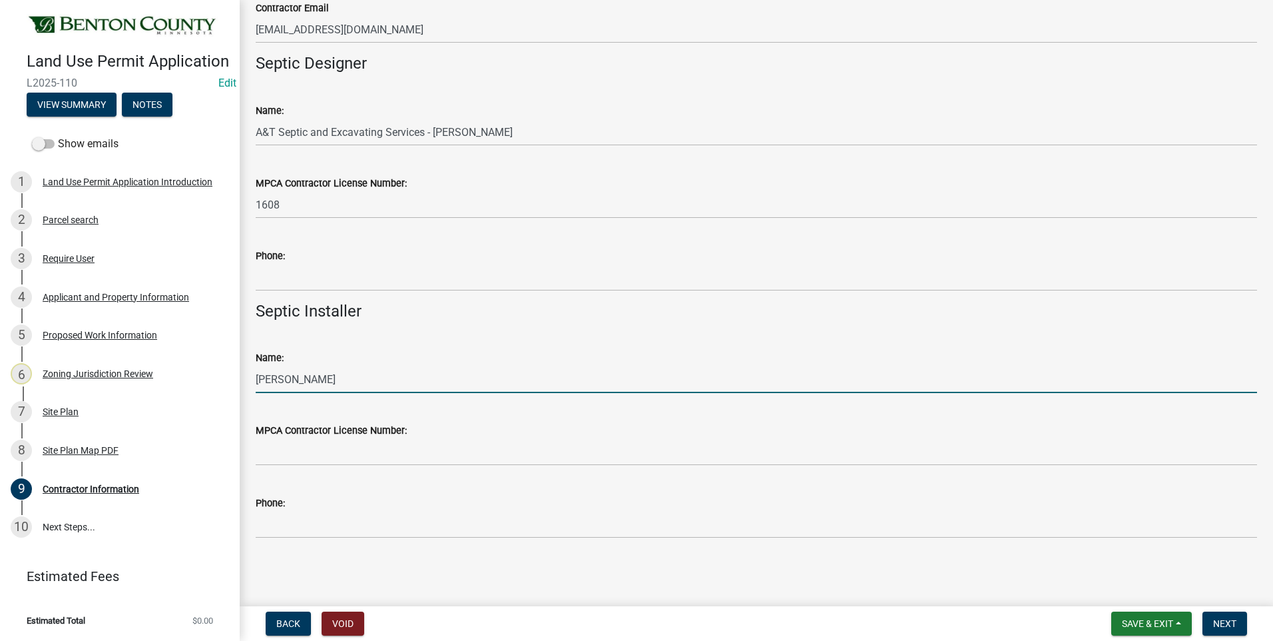
type input "NATHANIEL KESLER"
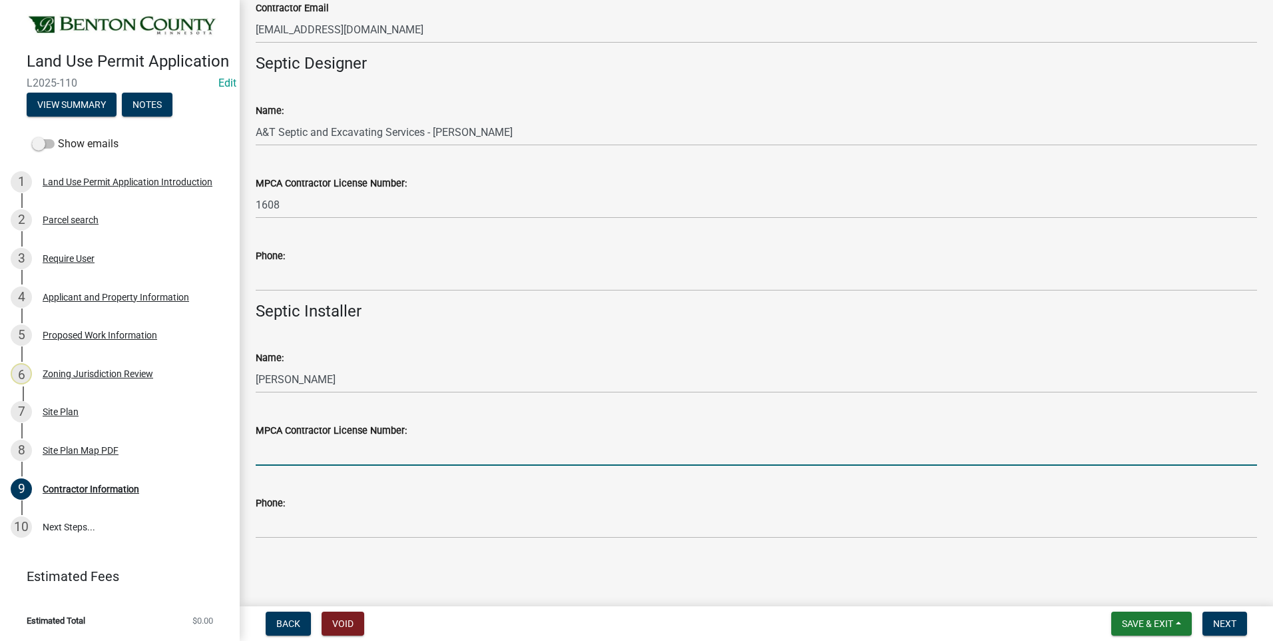
click at [339, 452] on input "MPCA Contractor License Number:" at bounding box center [757, 451] width 1002 height 27
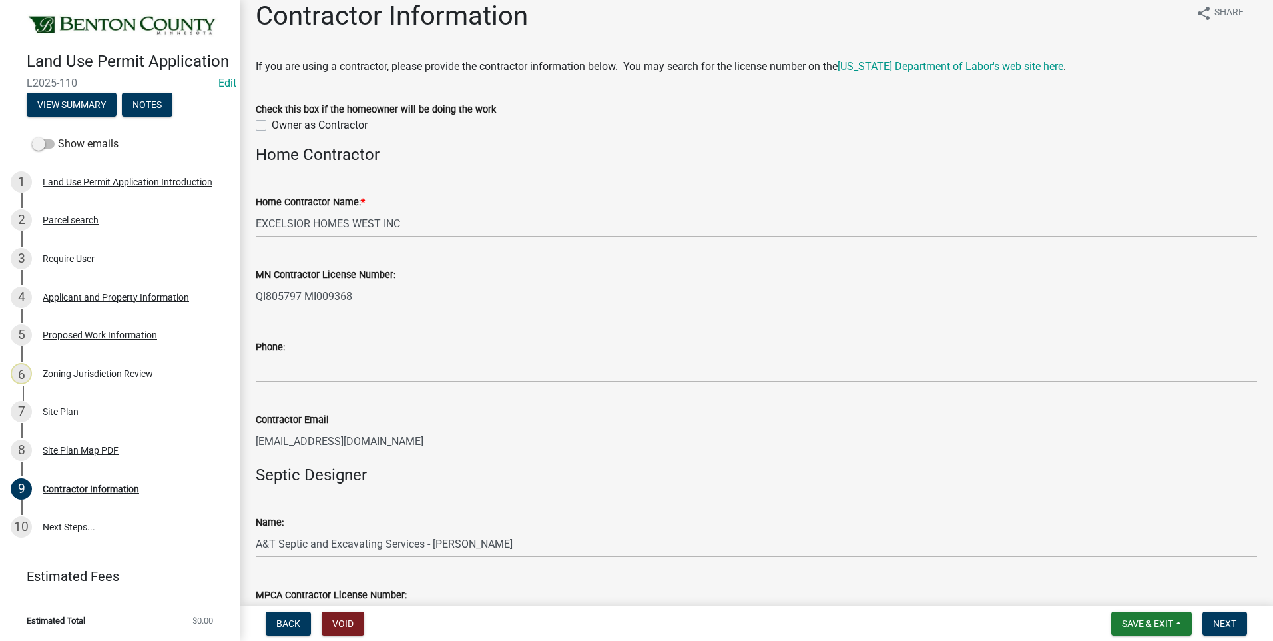
scroll to position [0, 0]
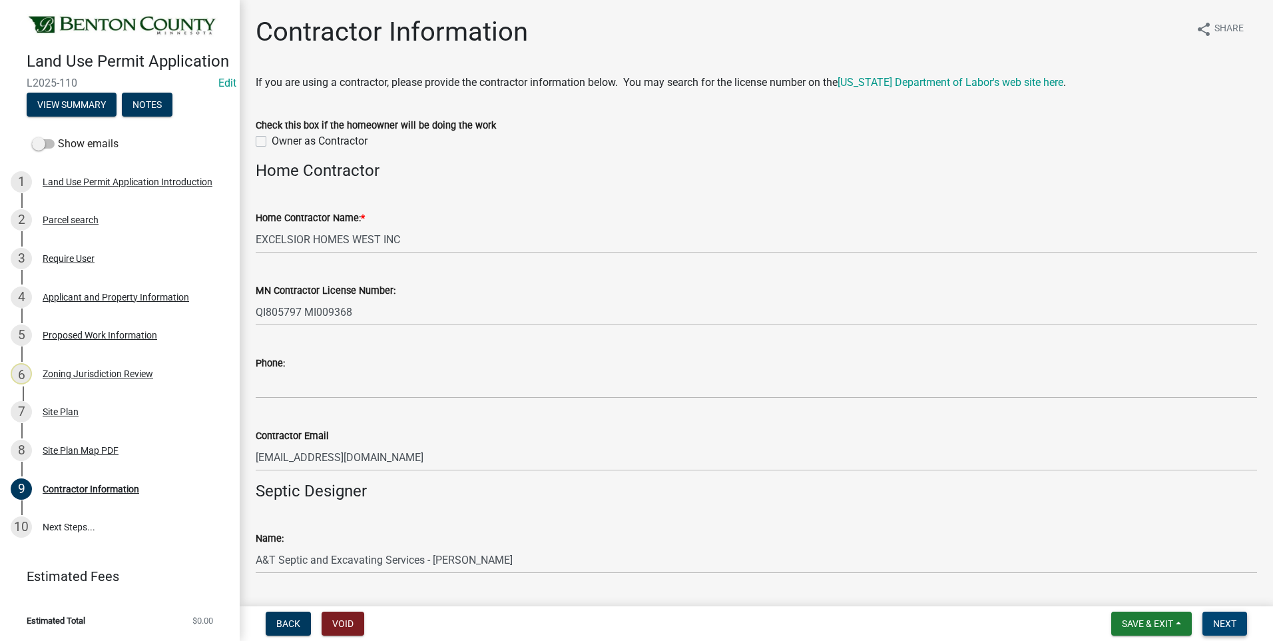
type input "4441"
click at [1226, 621] on span "Next" at bounding box center [1225, 623] width 23 height 11
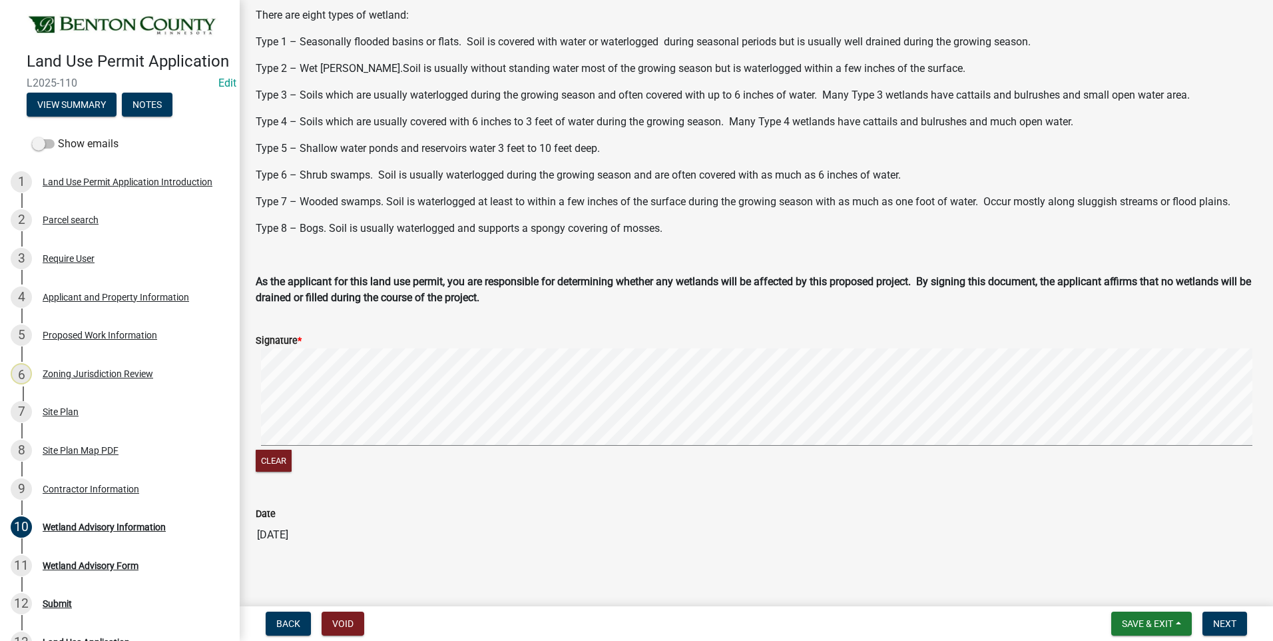
scroll to position [317, 0]
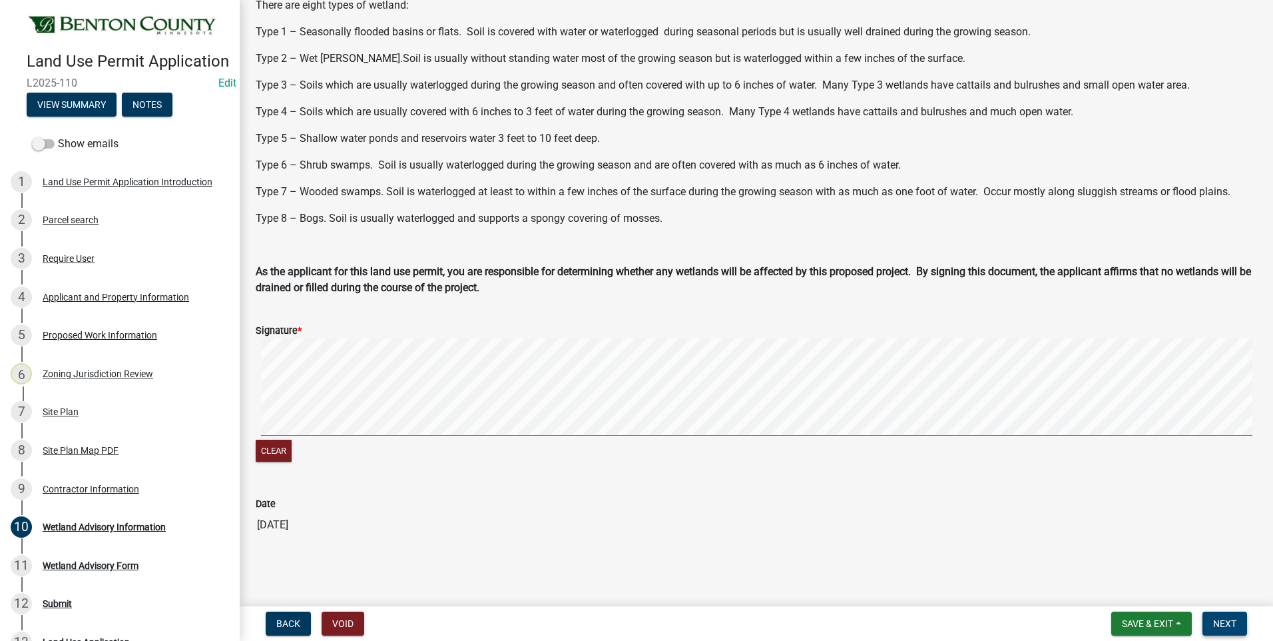
click at [1225, 621] on span "Next" at bounding box center [1225, 623] width 23 height 11
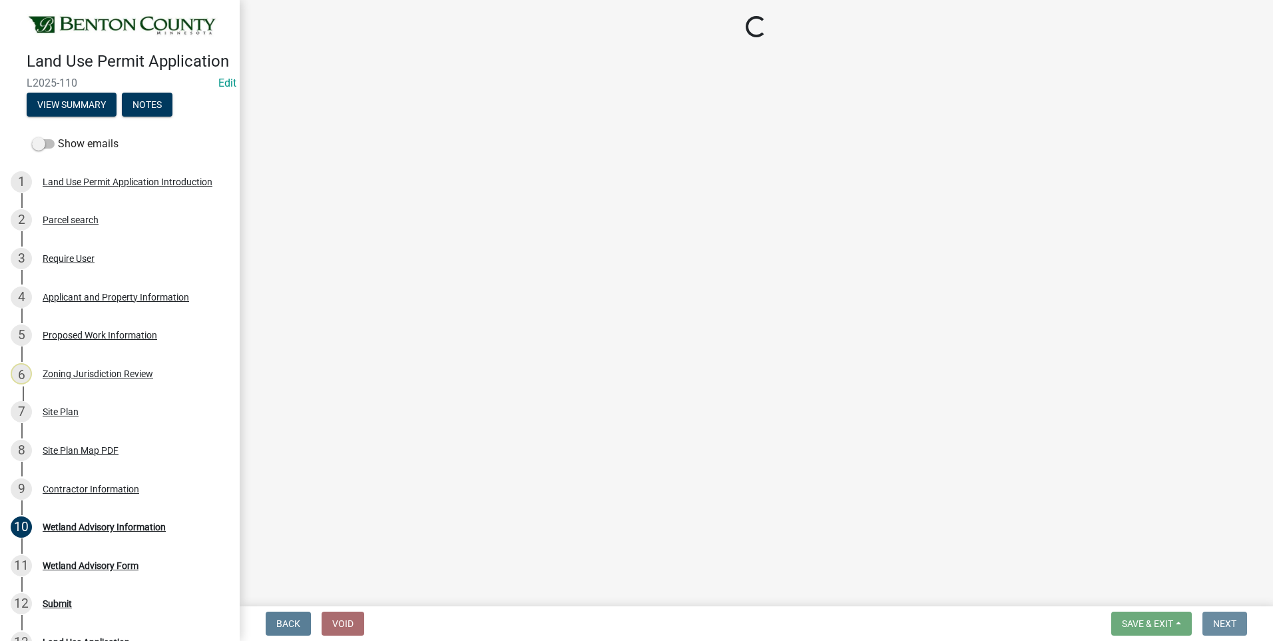
scroll to position [0, 0]
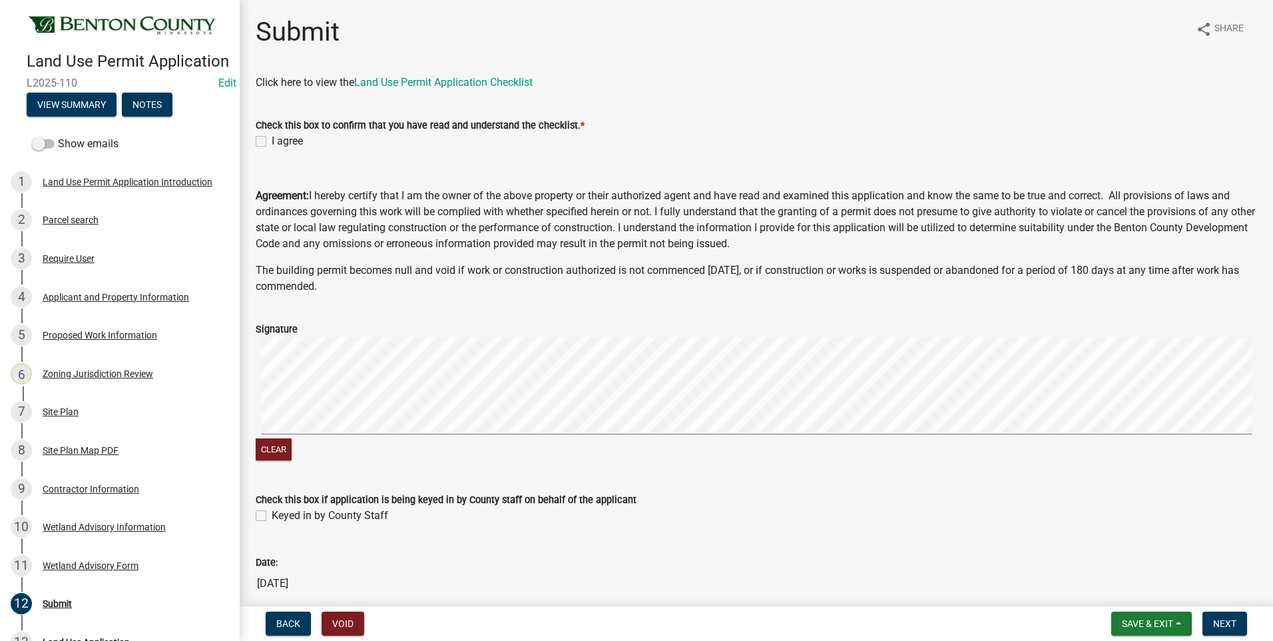
click at [272, 141] on label "I agree" at bounding box center [287, 141] width 31 height 16
click at [272, 141] on input "I agree" at bounding box center [276, 137] width 9 height 9
checkbox input "true"
click at [1230, 621] on span "Next" at bounding box center [1225, 623] width 23 height 11
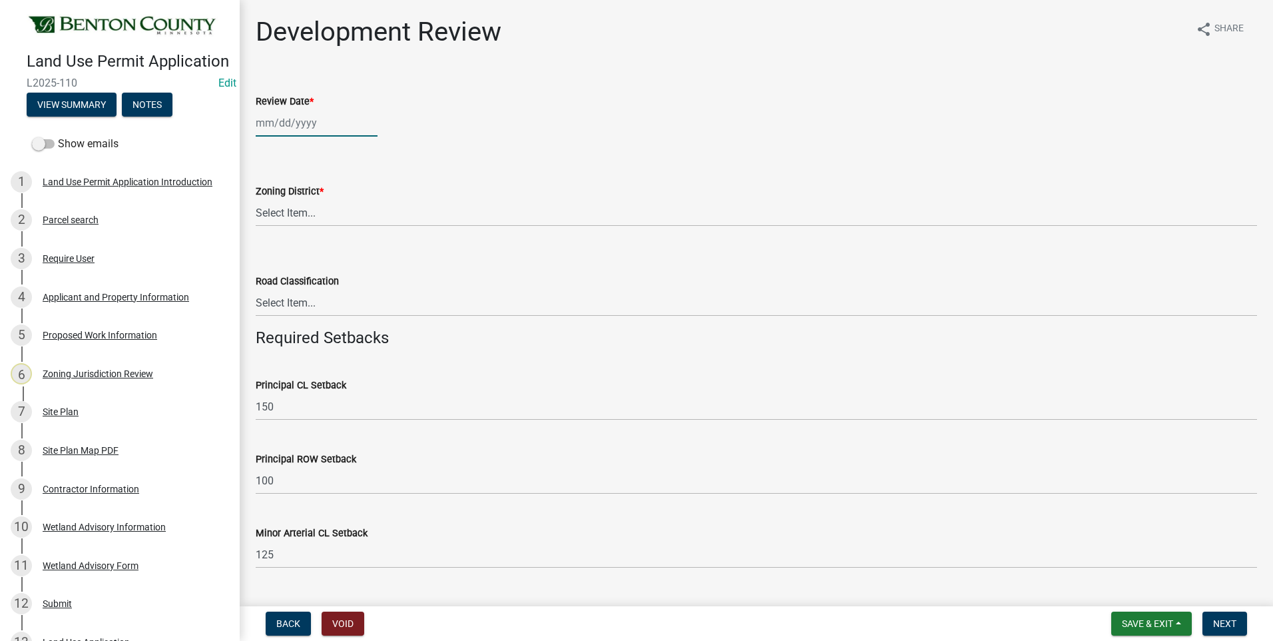
click at [296, 125] on div at bounding box center [317, 122] width 122 height 27
select select "8"
select select "2025"
click at [269, 234] on div "11" at bounding box center [268, 236] width 21 height 21
type input "08/11/2025"
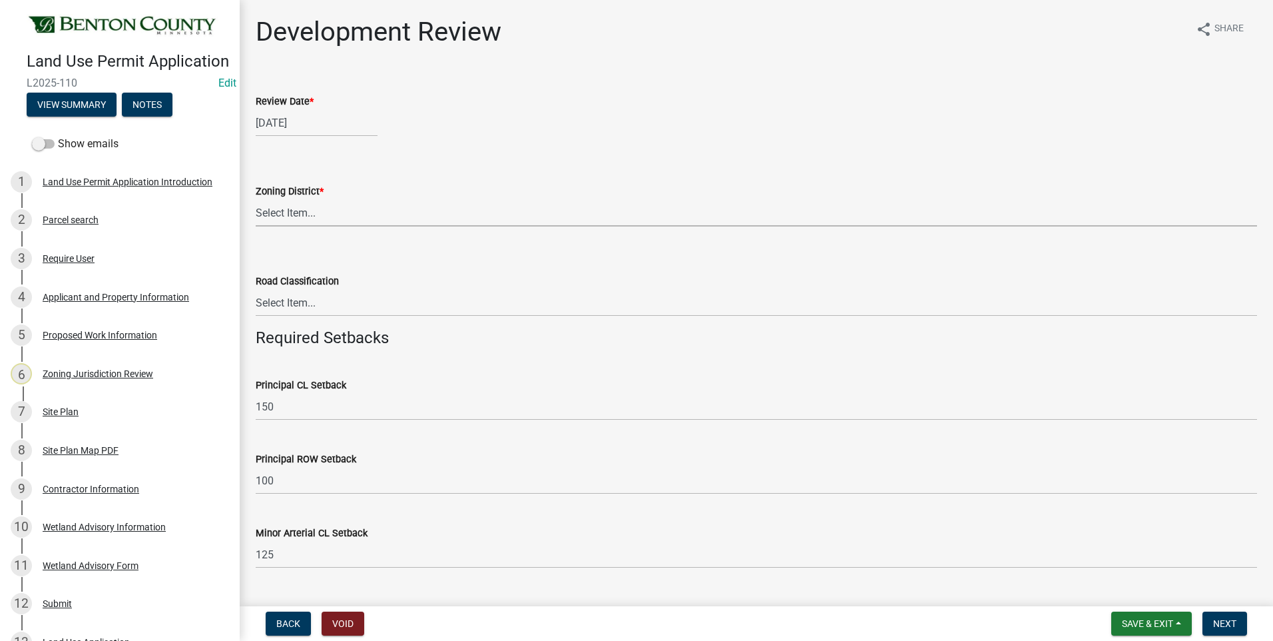
click at [285, 214] on select "Select Item... A B B-2 I-1 I-2 OSD/R-1 PUD R-1 R-2 R-3 R-3/MUD R-A R-S Sauk Rap…" at bounding box center [757, 212] width 1002 height 27
click at [256, 199] on select "Select Item... A B B-2 I-1 I-2 OSD/R-1 PUD R-1 R-2 R-3 R-3/MUD R-A R-S Sauk Rap…" at bounding box center [757, 212] width 1002 height 27
select select "d2e7867d-5e24-48c4-bfac-6c9236854e2a"
click at [300, 302] on select "Select Item... Principal Arterial Minor Arterial County Road Township Road Town…" at bounding box center [757, 302] width 1002 height 27
click at [256, 289] on select "Select Item... Principal Arterial Minor Arterial County Road Township Road Town…" at bounding box center [757, 302] width 1002 height 27
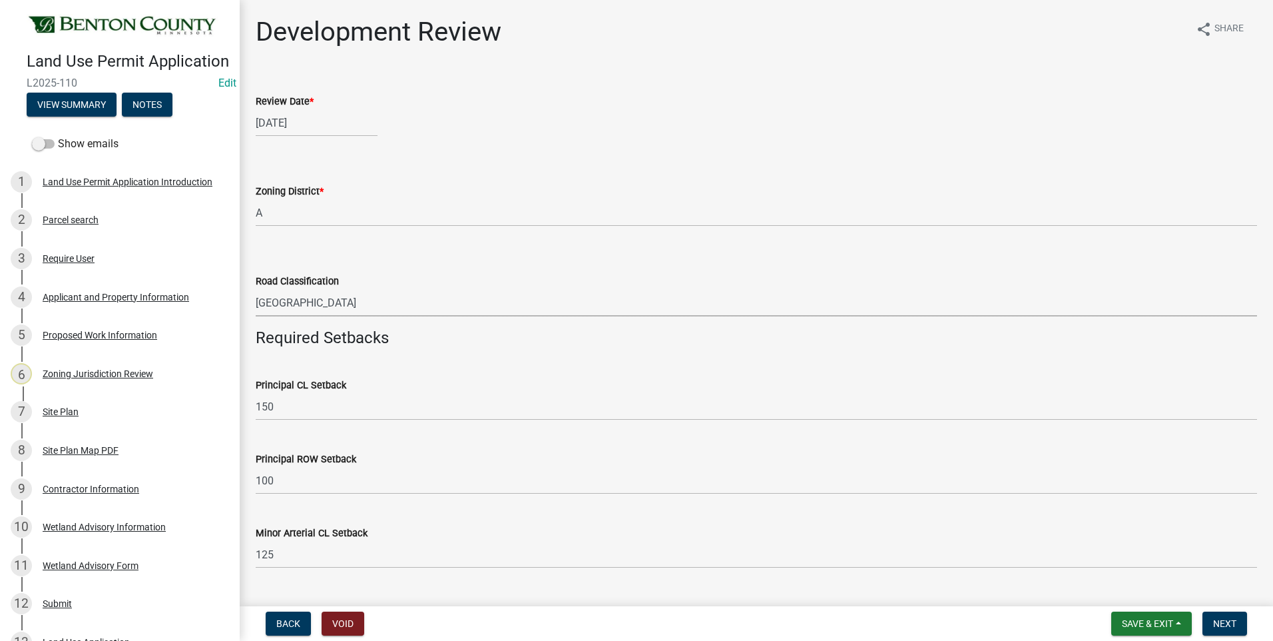
select select "934e570e-20cd-409a-8301-5c21cd859f06"
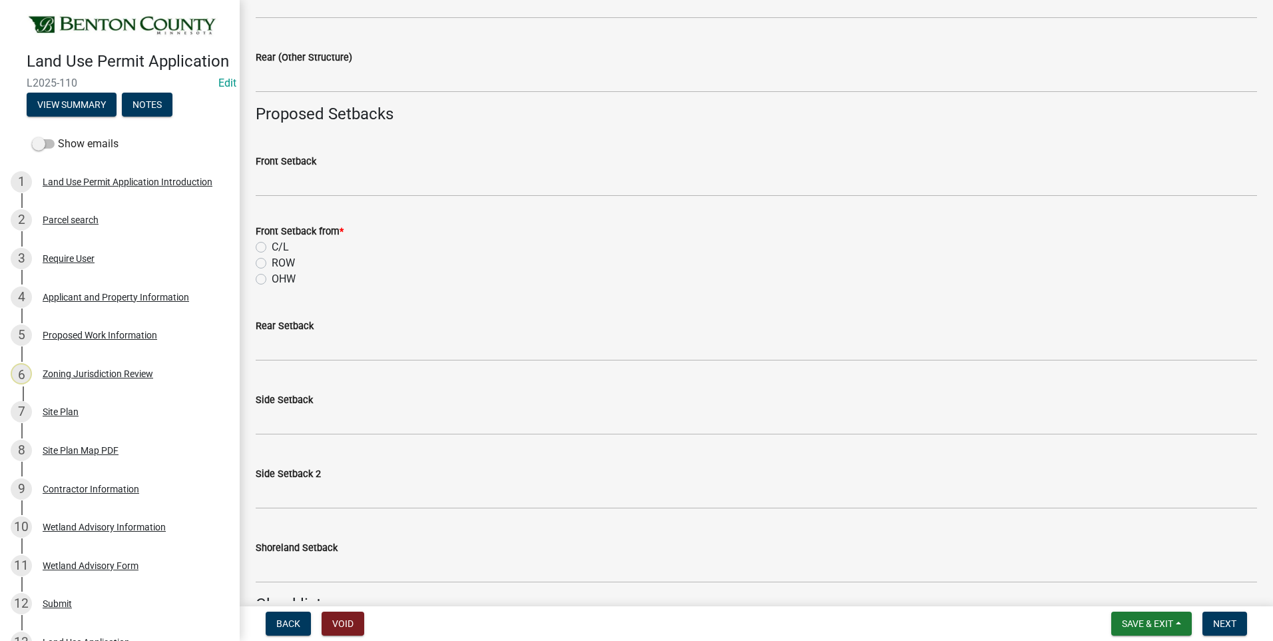
scroll to position [1132, 0]
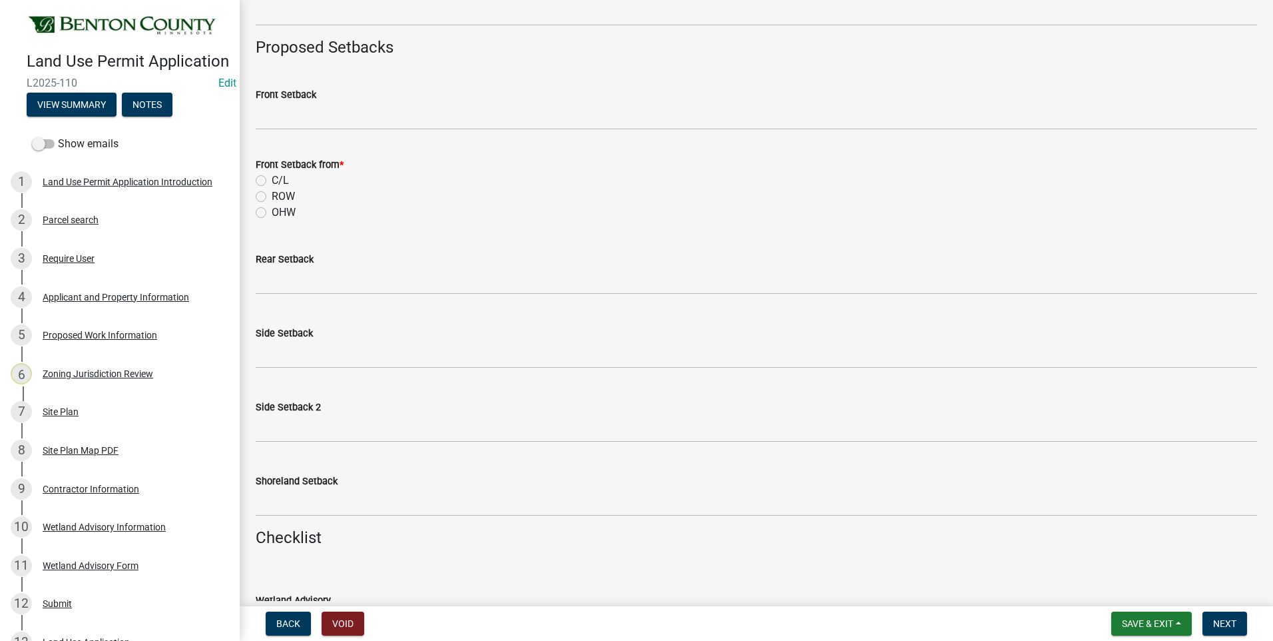
click at [272, 180] on label "C/L" at bounding box center [280, 181] width 17 height 16
click at [272, 180] on input "C/L" at bounding box center [276, 177] width 9 height 9
radio input "true"
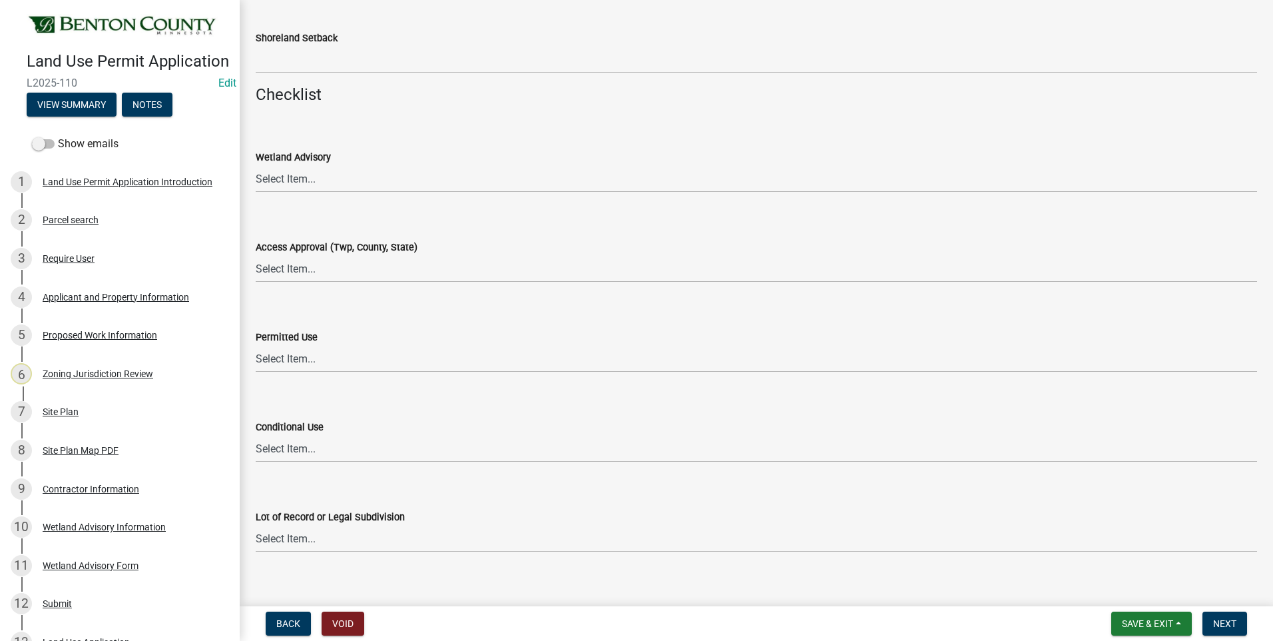
scroll to position [1599, 0]
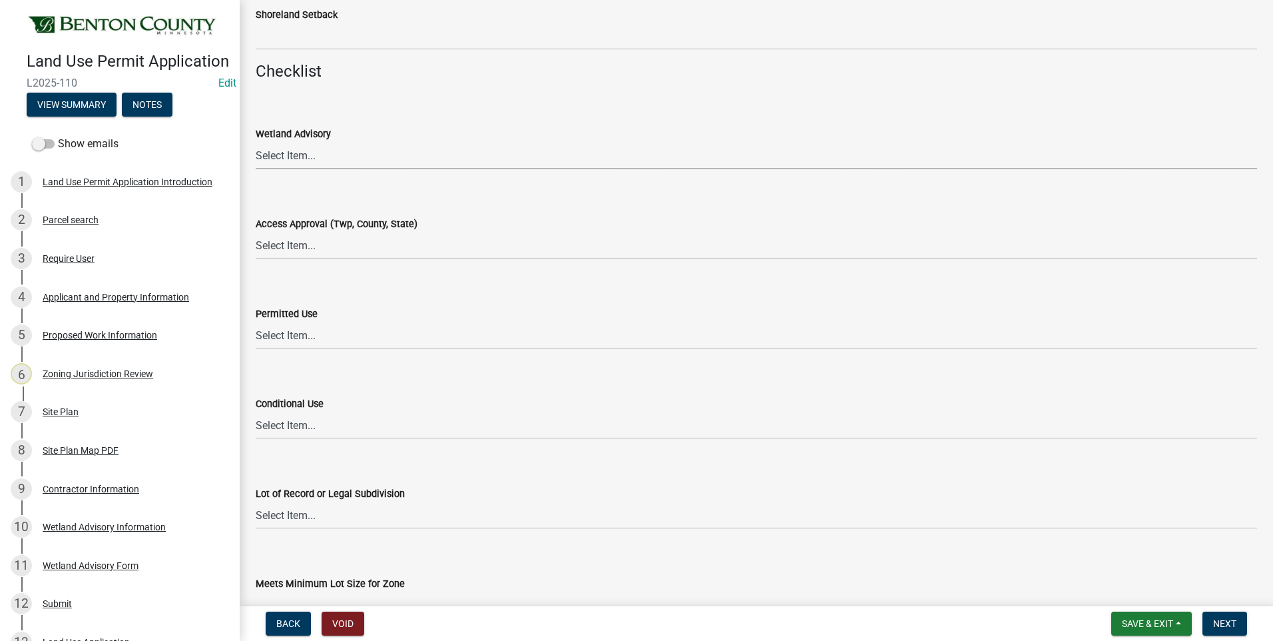
click at [289, 159] on select "Select Item... Yes No OK N/A" at bounding box center [757, 155] width 1002 height 27
click at [256, 142] on select "Select Item... Yes No OK N/A" at bounding box center [757, 155] width 1002 height 27
select select "29e042a6-806b-4b88-8ad4-222f55a74e1f"
click at [283, 244] on select "Select Item... Yes No OK N/A" at bounding box center [757, 245] width 1002 height 27
click at [256, 232] on select "Select Item... Yes No OK N/A" at bounding box center [757, 245] width 1002 height 27
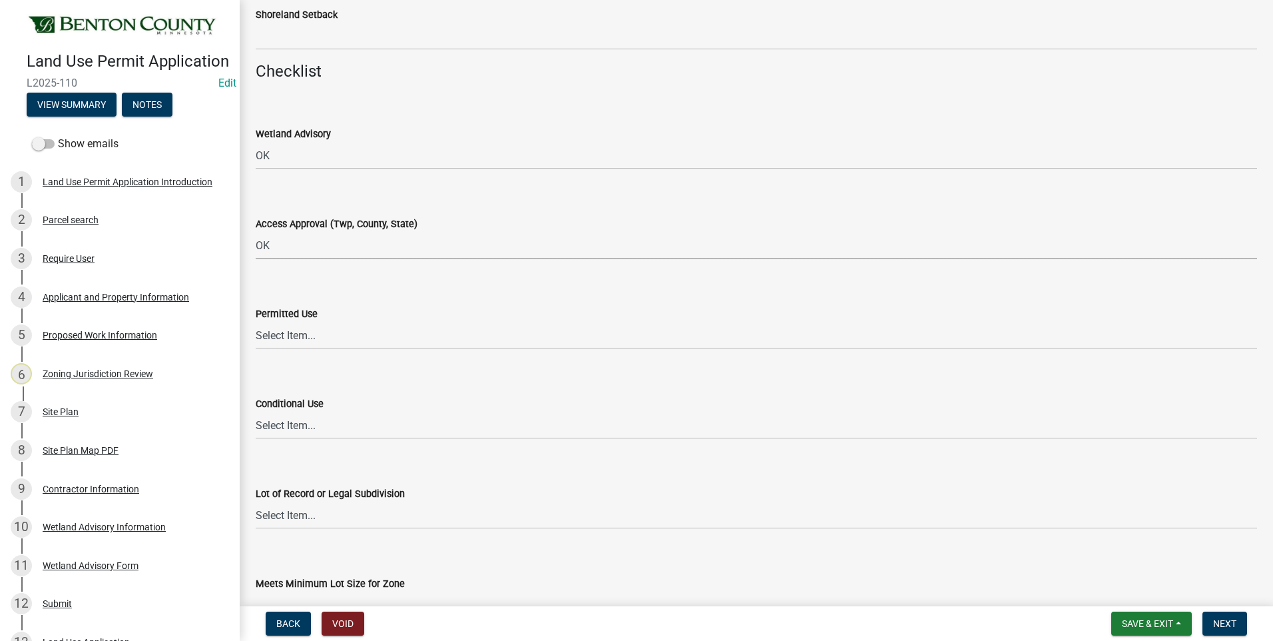
select select "29e042a6-806b-4b88-8ad4-222f55a74e1f"
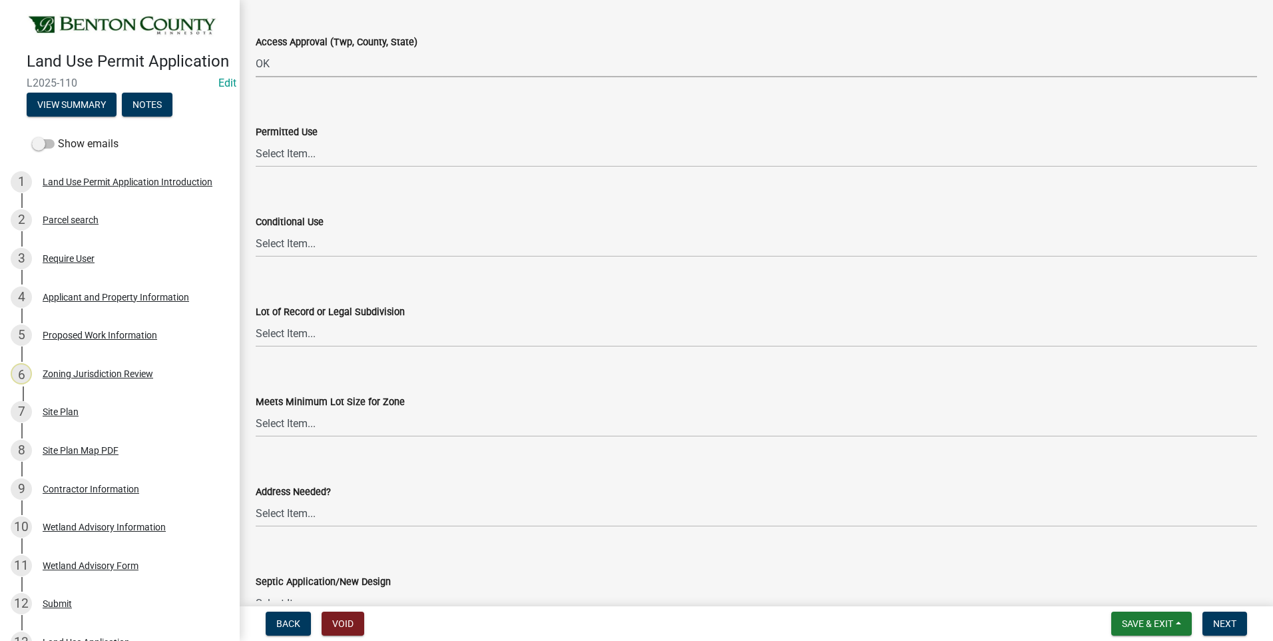
scroll to position [1798, 0]
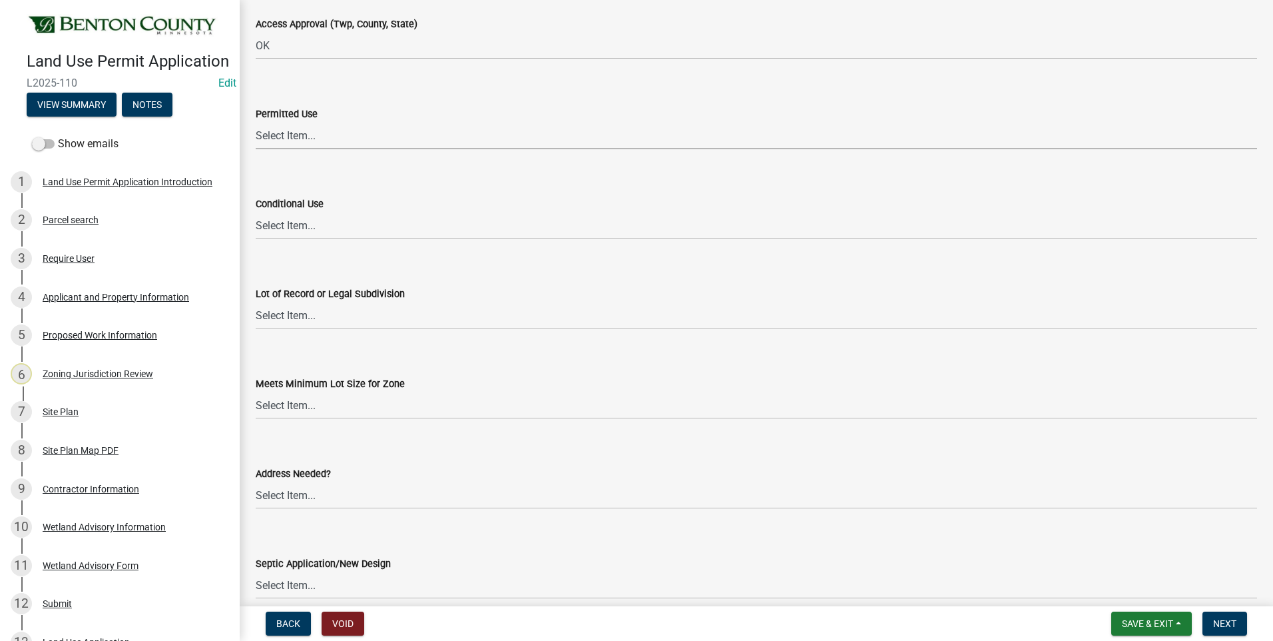
click at [292, 140] on select "Select Item... Yes No OK N/A" at bounding box center [757, 135] width 1002 height 27
click at [256, 122] on select "Select Item... Yes No OK N/A" at bounding box center [757, 135] width 1002 height 27
select select "72748fc4-3f0a-45e2-b467-dc37e2b15731"
click at [289, 227] on select "Select Item... Yes No OK N/A" at bounding box center [757, 225] width 1002 height 27
click at [256, 212] on select "Select Item... Yes No OK N/A" at bounding box center [757, 225] width 1002 height 27
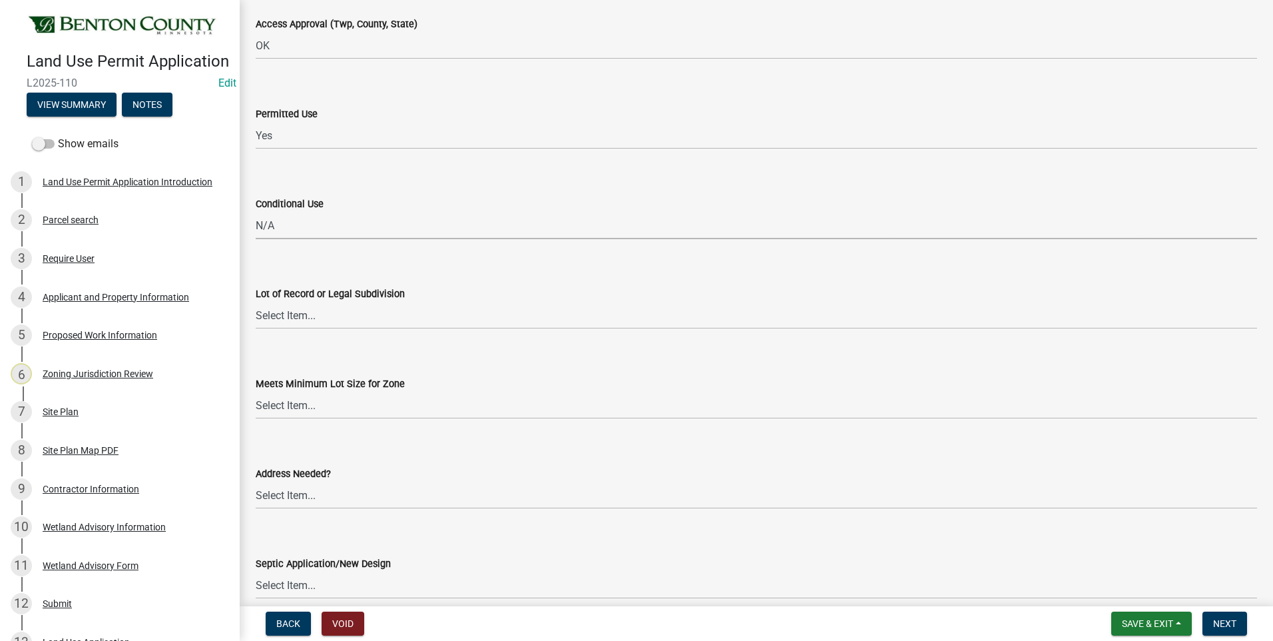
select select "886b3fcf-7535-4eb7-bda7-c47490aa8987"
click at [291, 315] on select "Select Item... Yes No OK N/A" at bounding box center [757, 315] width 1002 height 27
click at [256, 302] on select "Select Item... Yes No OK N/A" at bounding box center [757, 315] width 1002 height 27
select select "72748fc4-3f0a-45e2-b467-dc37e2b15731"
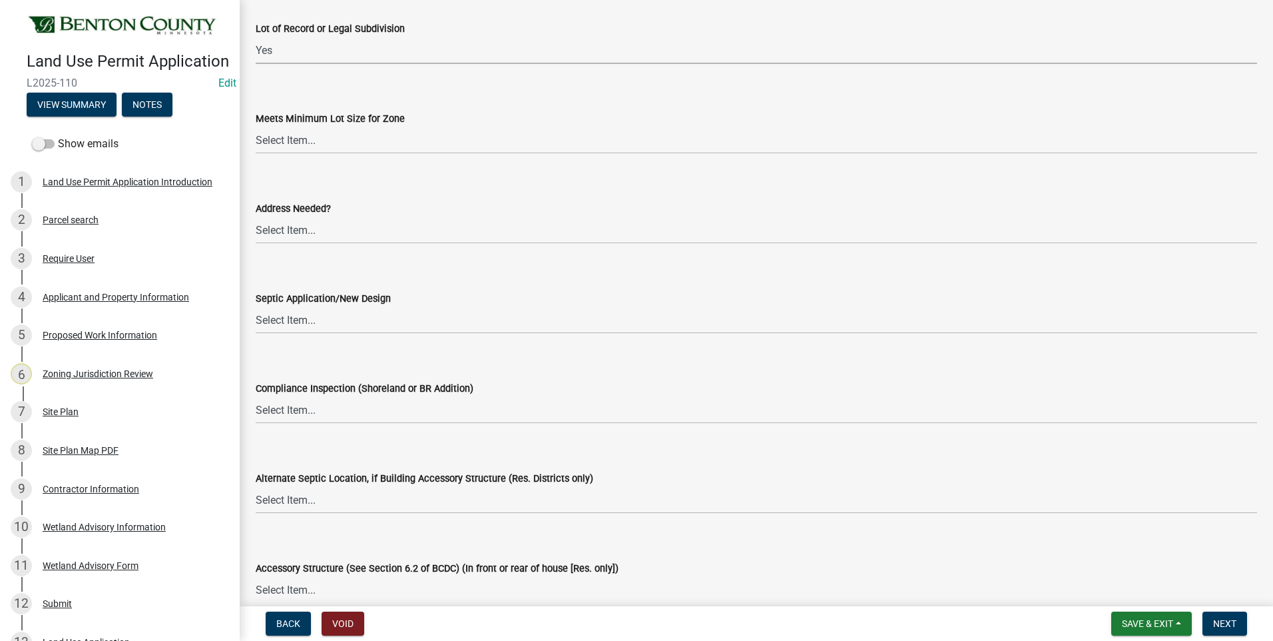
scroll to position [2131, 0]
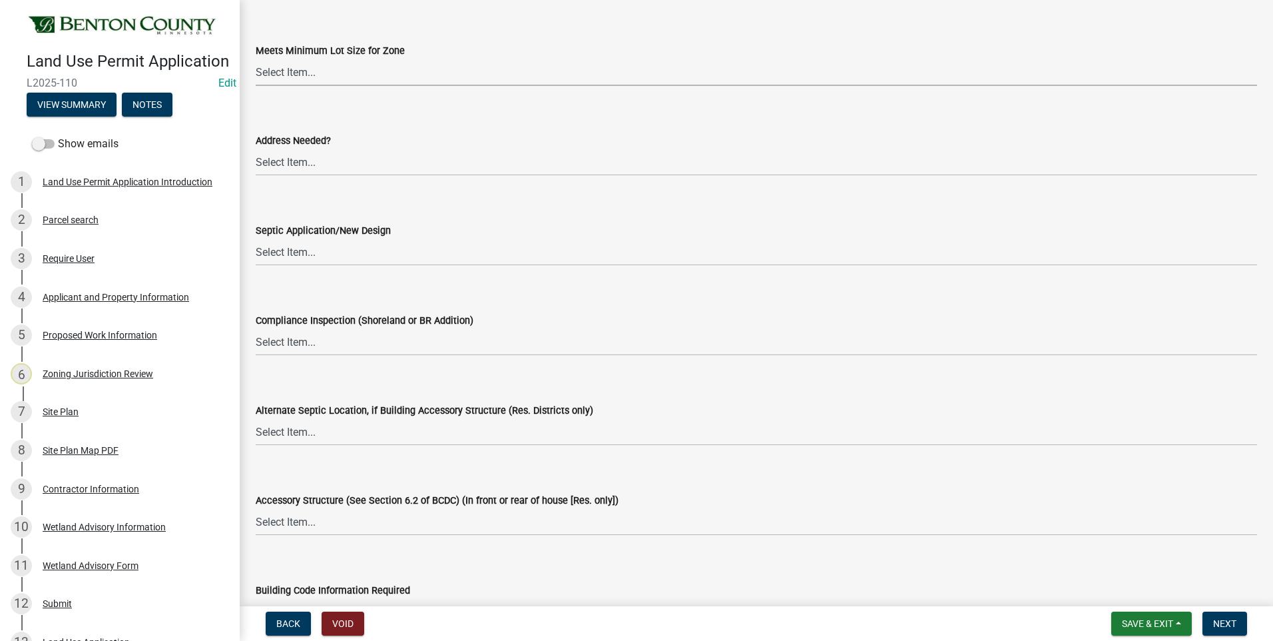
click at [284, 76] on select "Select Item... Yes No OK N/A" at bounding box center [757, 72] width 1002 height 27
click at [256, 59] on select "Select Item... Yes No OK N/A" at bounding box center [757, 72] width 1002 height 27
select select "72748fc4-3f0a-45e2-b467-dc37e2b15731"
drag, startPoint x: 289, startPoint y: 165, endPoint x: 290, endPoint y: 177, distance: 11.3
click at [289, 165] on select "Select Item... Yes No OK N/A" at bounding box center [757, 162] width 1002 height 27
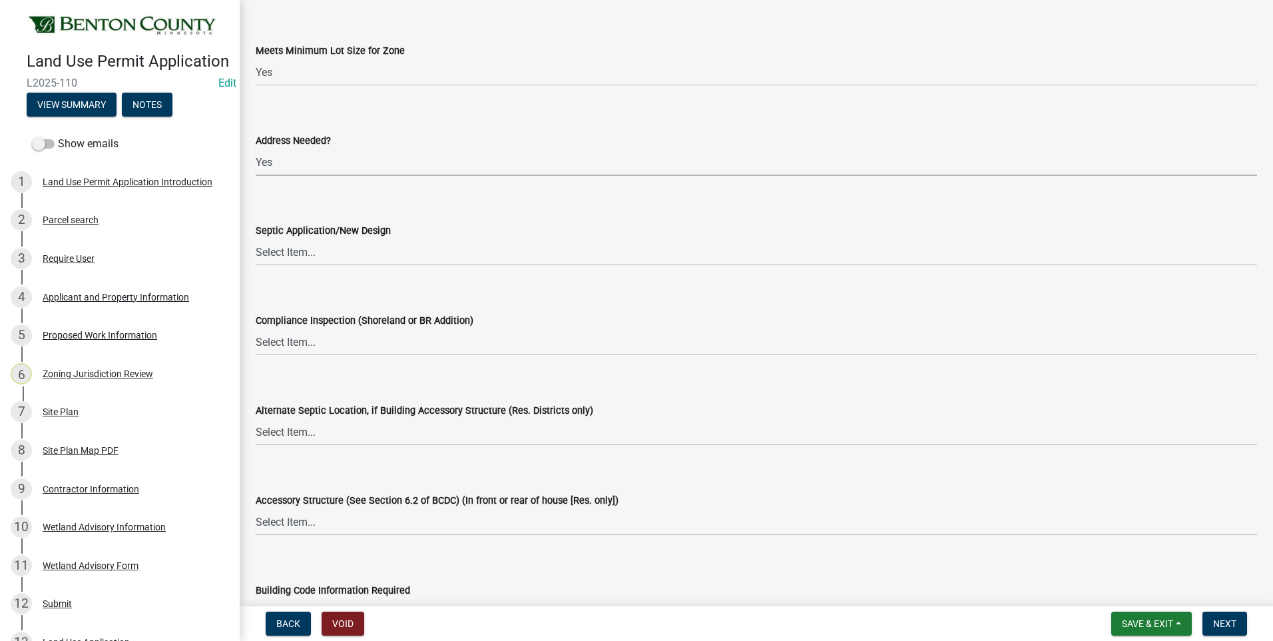
click at [256, 149] on select "Select Item... Yes No OK N/A" at bounding box center [757, 162] width 1002 height 27
select select "72748fc4-3f0a-45e2-b467-dc37e2b15731"
click at [294, 254] on select "Select Item... Yes No OK N/A" at bounding box center [757, 251] width 1002 height 27
click at [256, 238] on select "Select Item... Yes No OK N/A" at bounding box center [757, 251] width 1002 height 27
select select "72748fc4-3f0a-45e2-b467-dc37e2b15731"
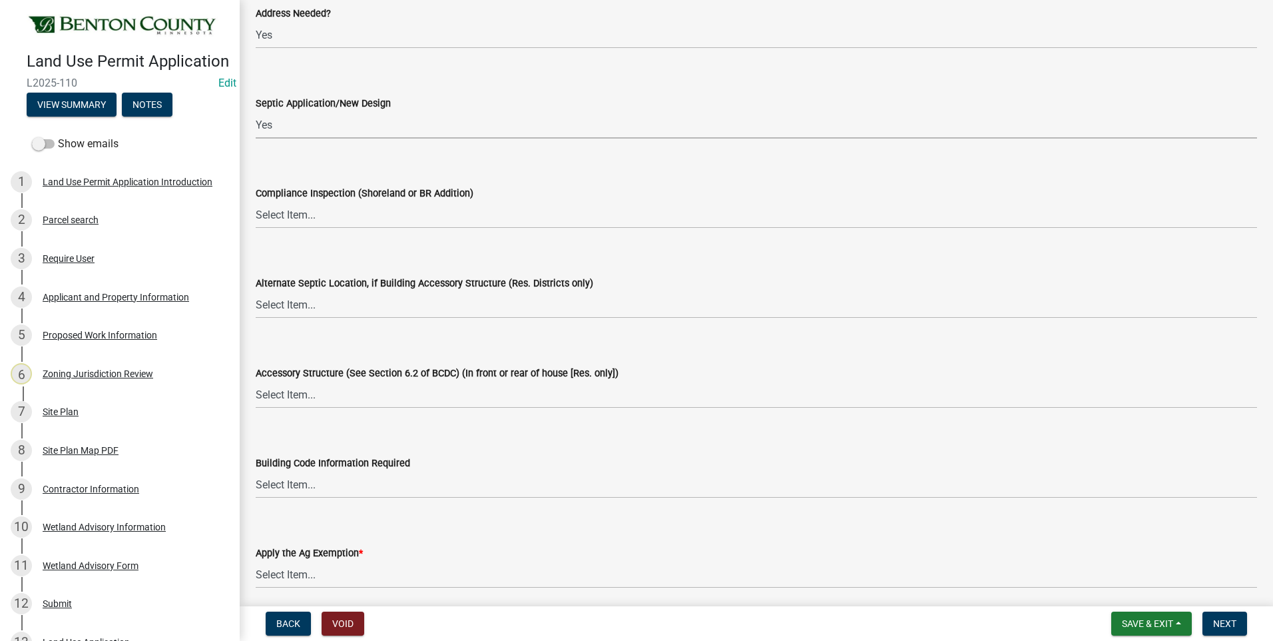
scroll to position [2265, 0]
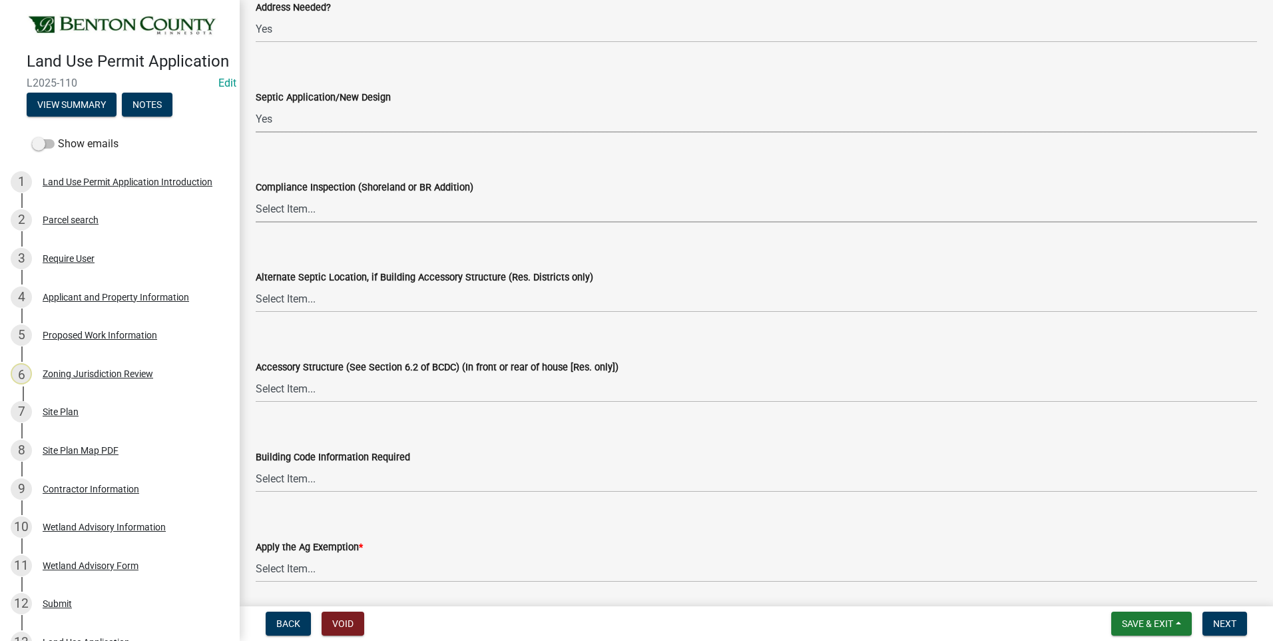
click at [294, 212] on select "Select Item... Yes No OK N/A" at bounding box center [757, 208] width 1002 height 27
click at [256, 195] on select "Select Item... Yes No OK N/A" at bounding box center [757, 208] width 1002 height 27
select select "886b3fcf-7535-4eb7-bda7-c47490aa8987"
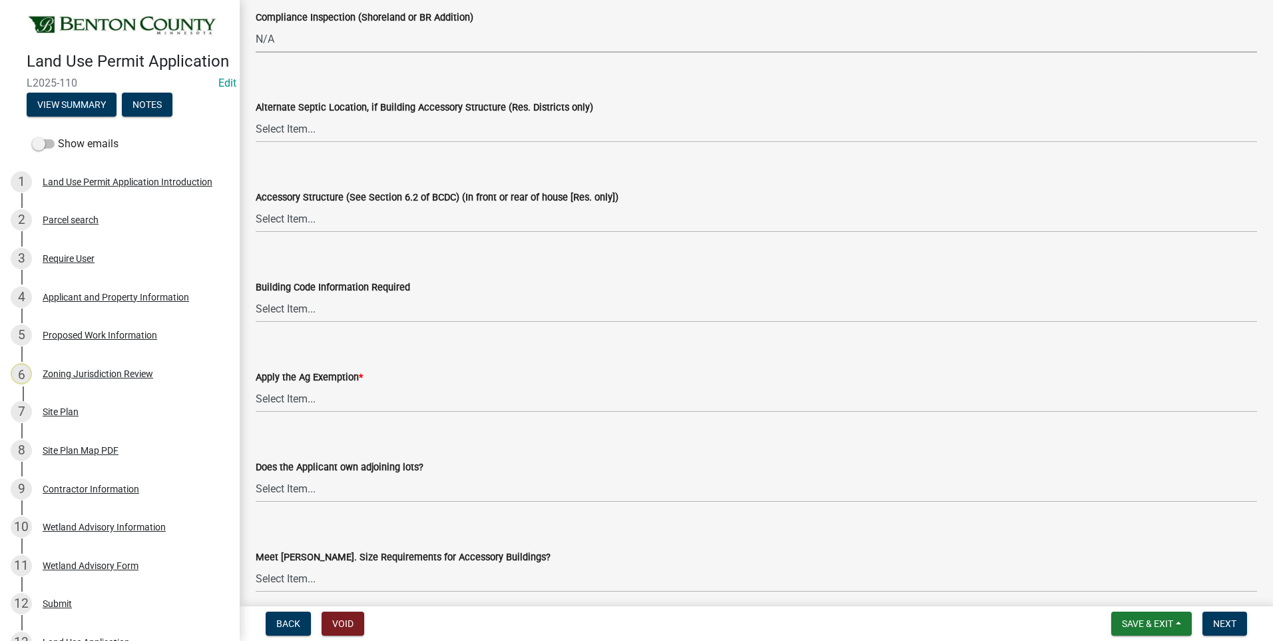
scroll to position [2464, 0]
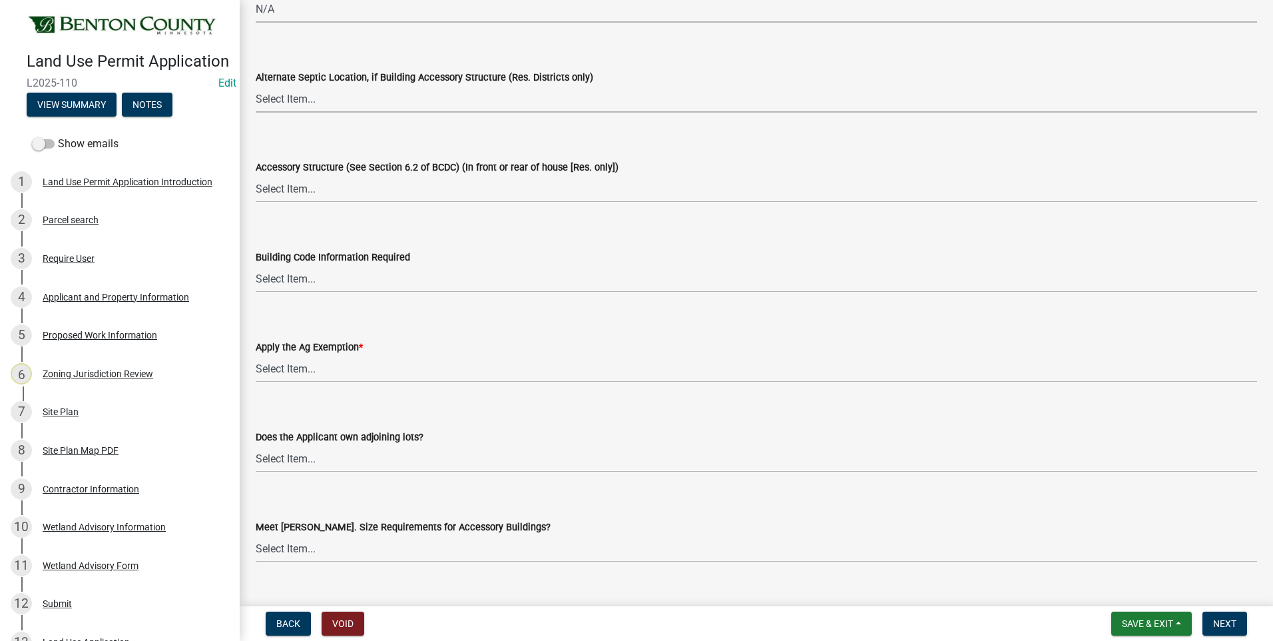
click at [276, 99] on select "Select Item... Yes No OK N/A" at bounding box center [757, 98] width 1002 height 27
click at [256, 85] on select "Select Item... Yes No OK N/A" at bounding box center [757, 98] width 1002 height 27
select select "29e042a6-806b-4b88-8ad4-222f55a74e1f"
click at [288, 190] on select "Select Item... Yes No OK N/A" at bounding box center [757, 188] width 1002 height 27
click at [256, 175] on select "Select Item... Yes No OK N/A" at bounding box center [757, 188] width 1002 height 27
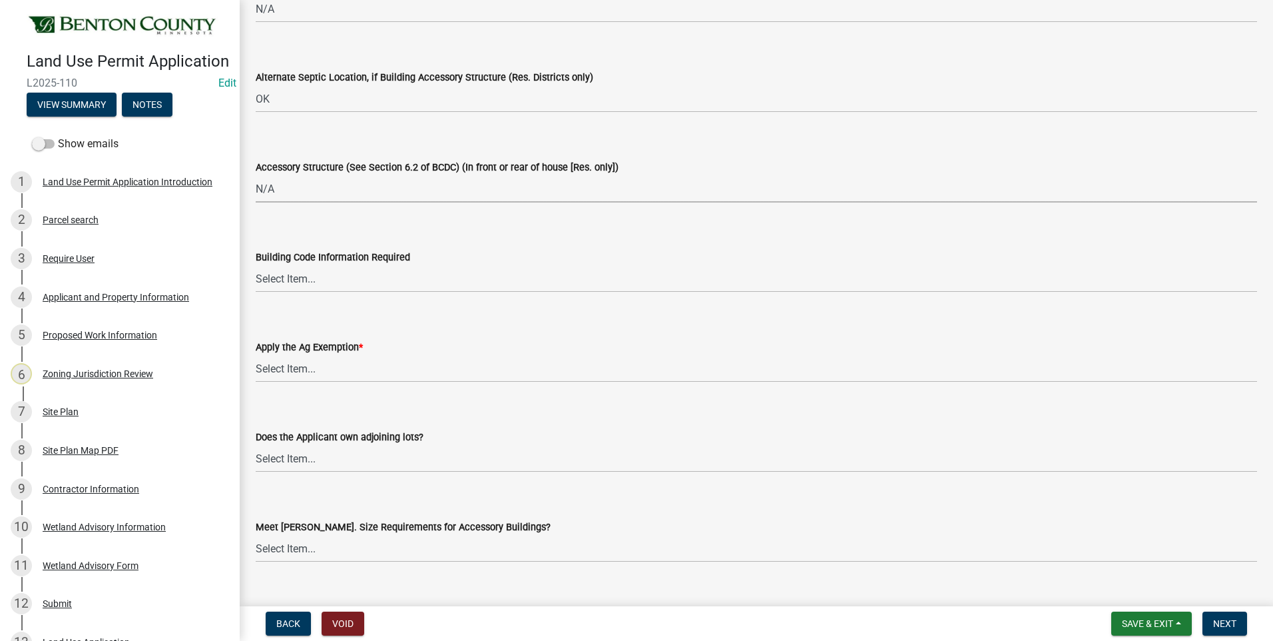
select select "886b3fcf-7535-4eb7-bda7-c47490aa8987"
click at [296, 372] on select "Select Item... Yes No" at bounding box center [757, 368] width 1002 height 27
click at [256, 355] on select "Select Item... Yes No" at bounding box center [757, 368] width 1002 height 27
select select "523f7e88-fc73-440c-a56f-38c702f7ffe1"
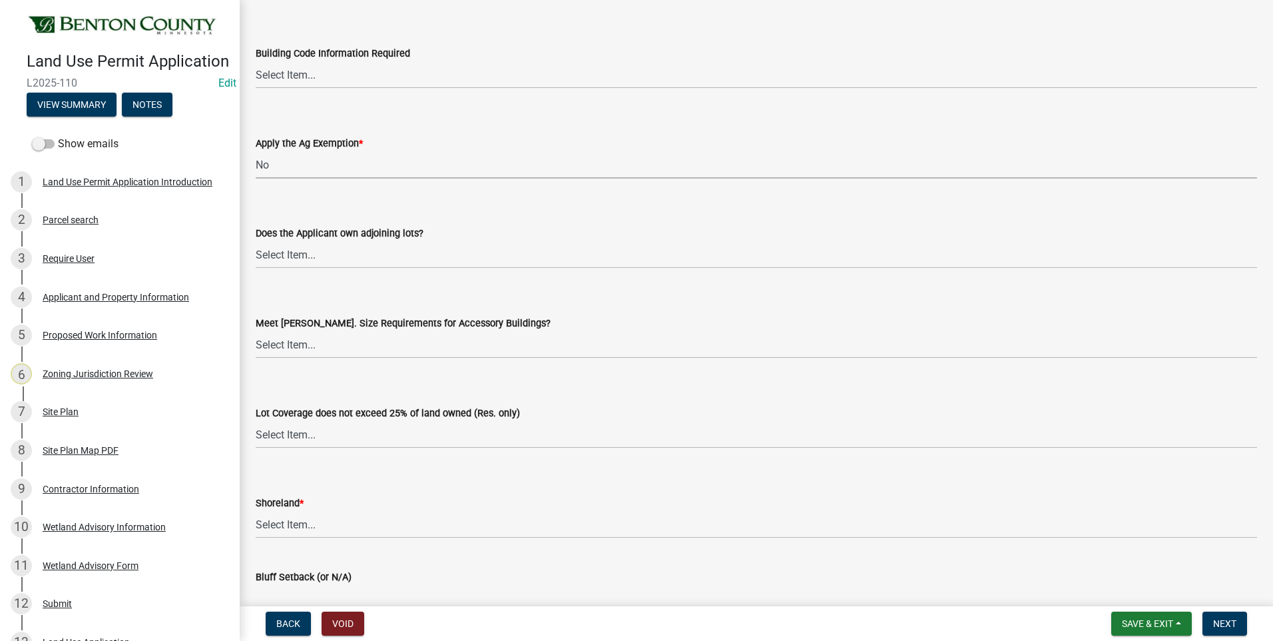
scroll to position [2731, 0]
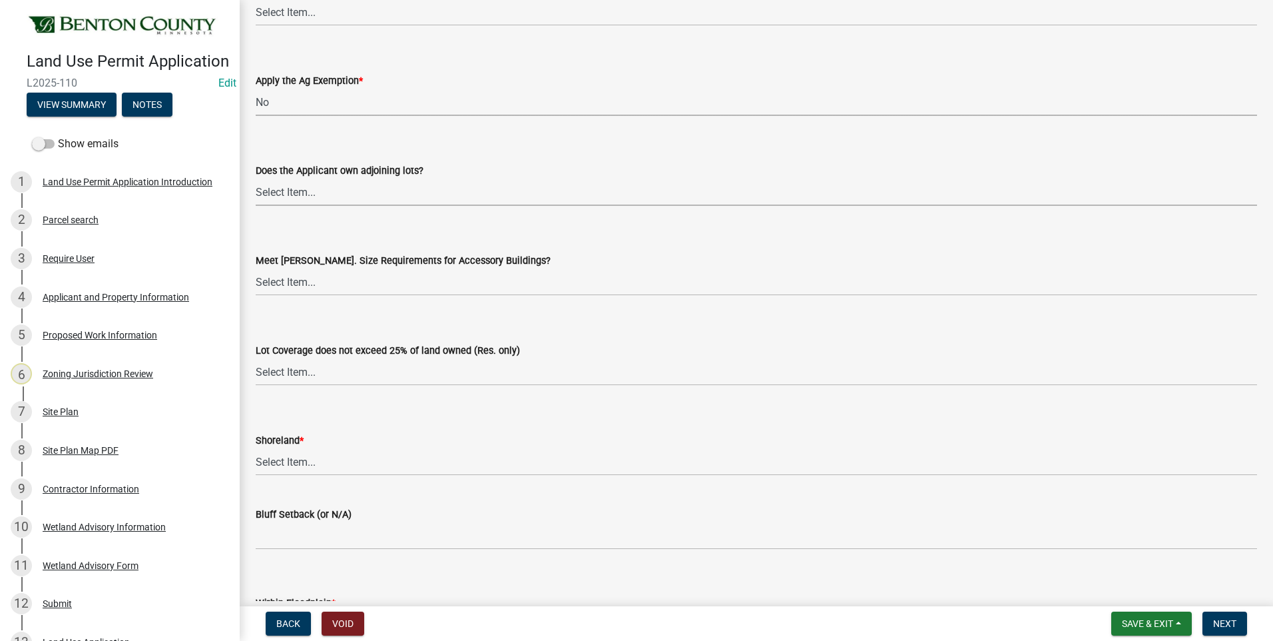
click at [278, 194] on select "Select Item... Yes No OK N/A" at bounding box center [757, 191] width 1002 height 27
click at [256, 178] on select "Select Item... Yes No OK N/A" at bounding box center [757, 191] width 1002 height 27
select select "445341f5-2b7a-4e9a-a8a7-43788b572440"
click at [282, 286] on select "Select Item... Yes No OK N/A" at bounding box center [757, 281] width 1002 height 27
click at [256, 268] on select "Select Item... Yes No OK N/A" at bounding box center [757, 281] width 1002 height 27
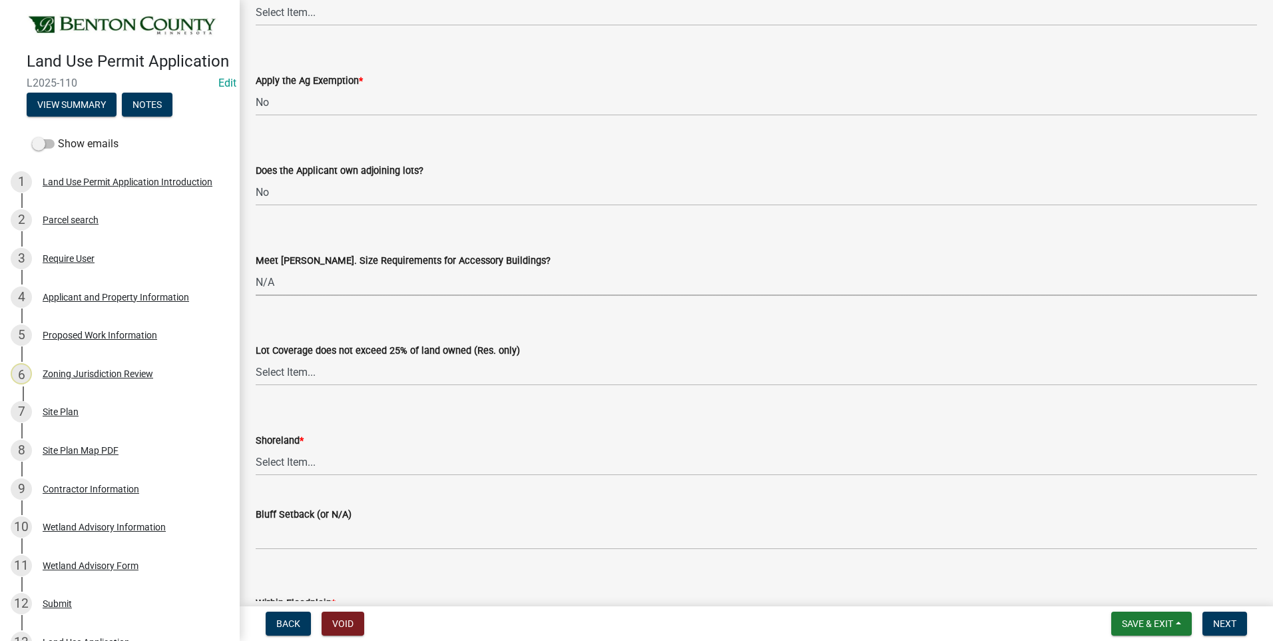
select select "886b3fcf-7535-4eb7-bda7-c47490aa8987"
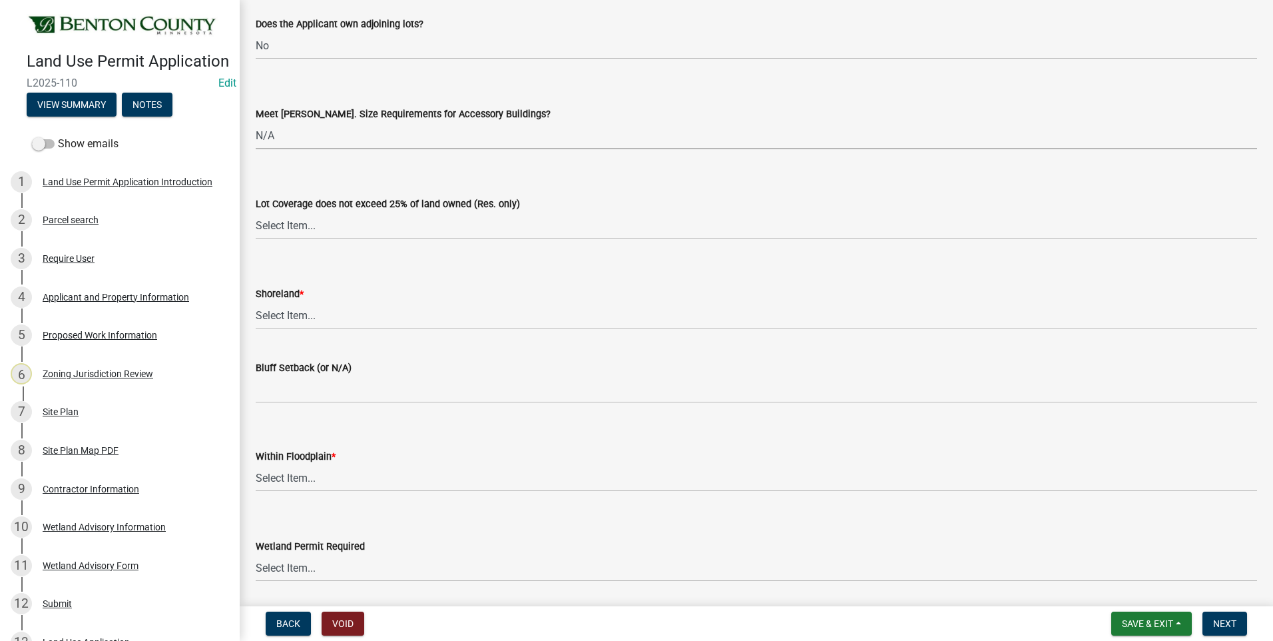
scroll to position [2931, 0]
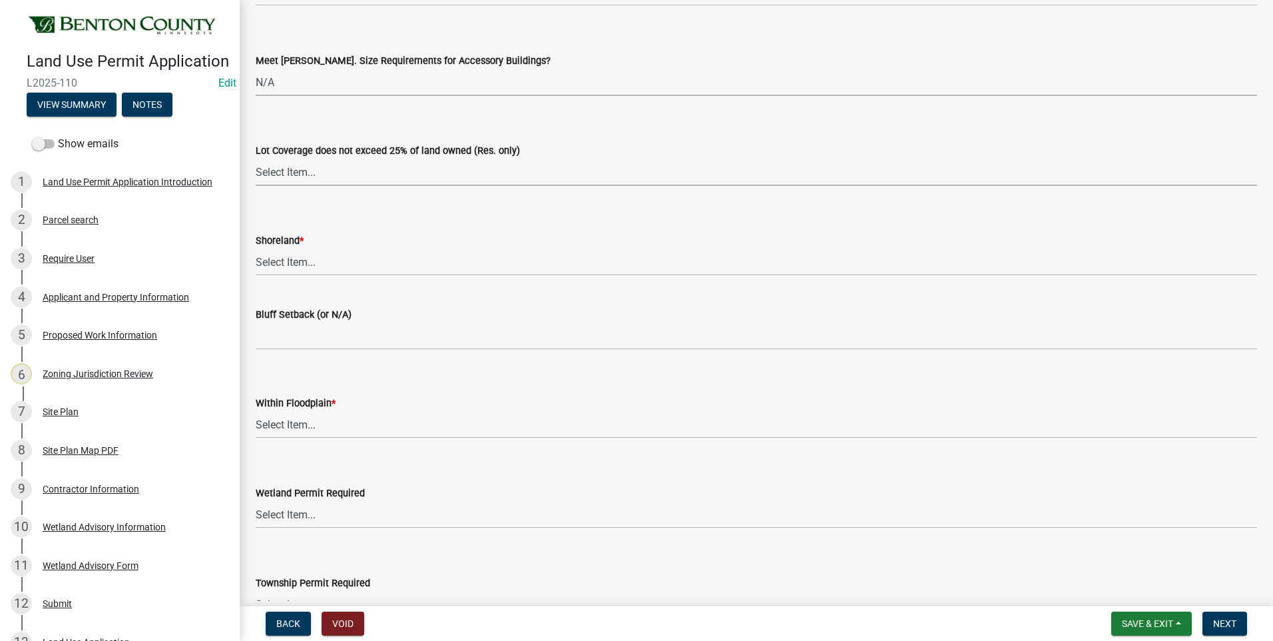
click at [284, 174] on select "Select Item... Yes No OK N/A" at bounding box center [757, 172] width 1002 height 27
click at [256, 159] on select "Select Item... Yes No OK N/A" at bounding box center [757, 172] width 1002 height 27
select select "29e042a6-806b-4b88-8ad4-222f55a74e1f"
click at [288, 264] on select "Select Item... Yes No OK N/A" at bounding box center [757, 261] width 1002 height 27
click at [256, 248] on select "Select Item... Yes No OK N/A" at bounding box center [757, 261] width 1002 height 27
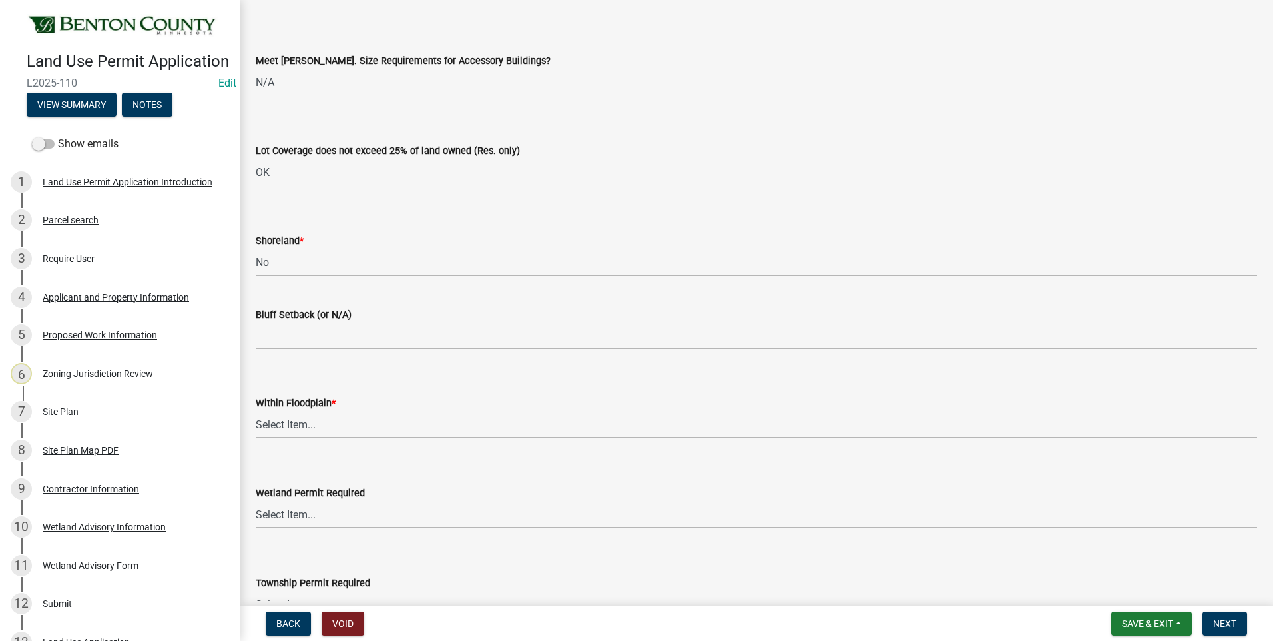
select select "445341f5-2b7a-4e9a-a8a7-43788b572440"
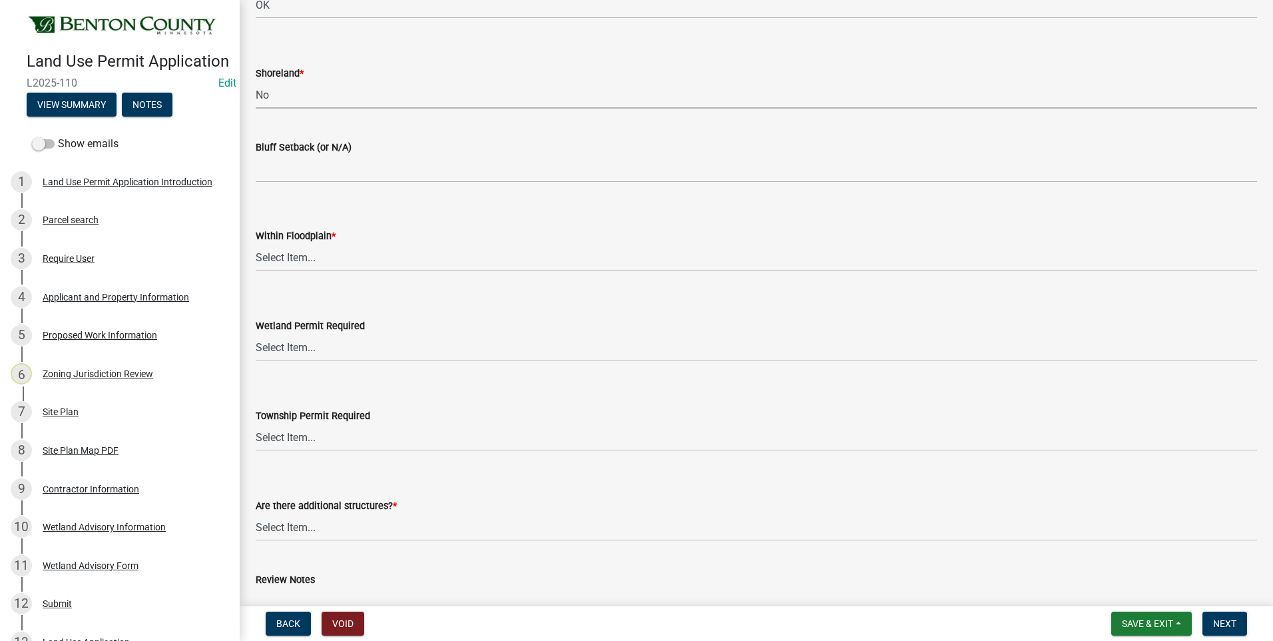
scroll to position [3130, 0]
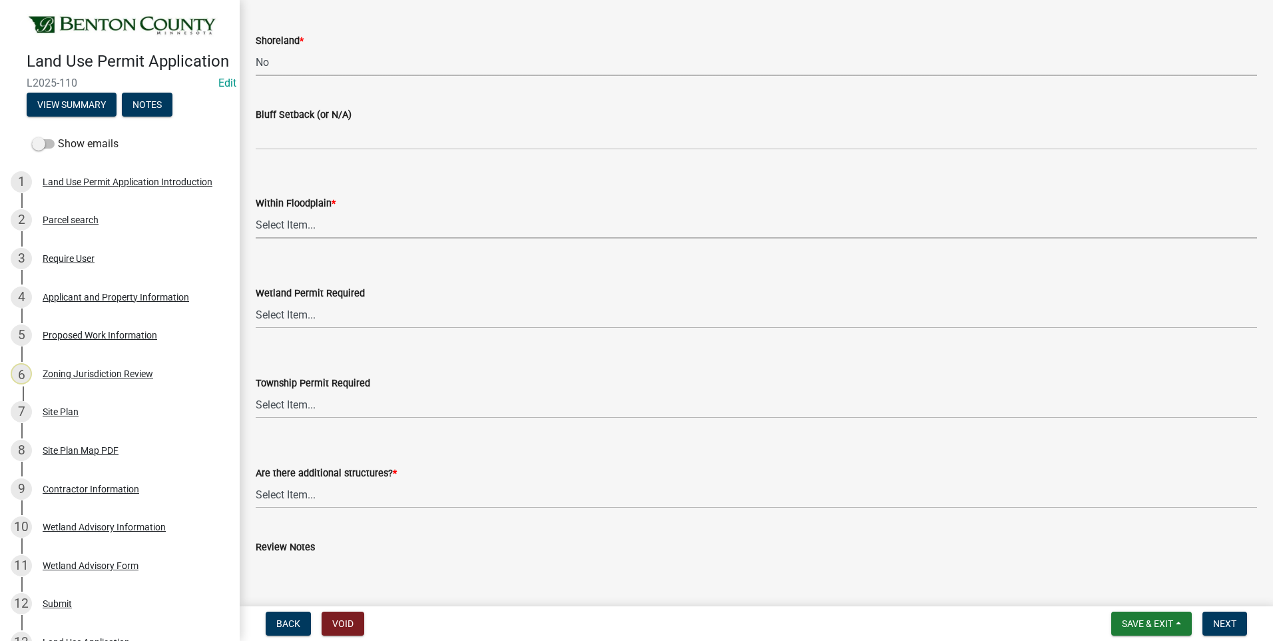
drag, startPoint x: 280, startPoint y: 228, endPoint x: 282, endPoint y: 238, distance: 10.2
click at [280, 228] on select "Select Item... Yes No OK N/A" at bounding box center [757, 224] width 1002 height 27
click at [256, 211] on select "Select Item... Yes No OK N/A" at bounding box center [757, 224] width 1002 height 27
select select "445341f5-2b7a-4e9a-a8a7-43788b572440"
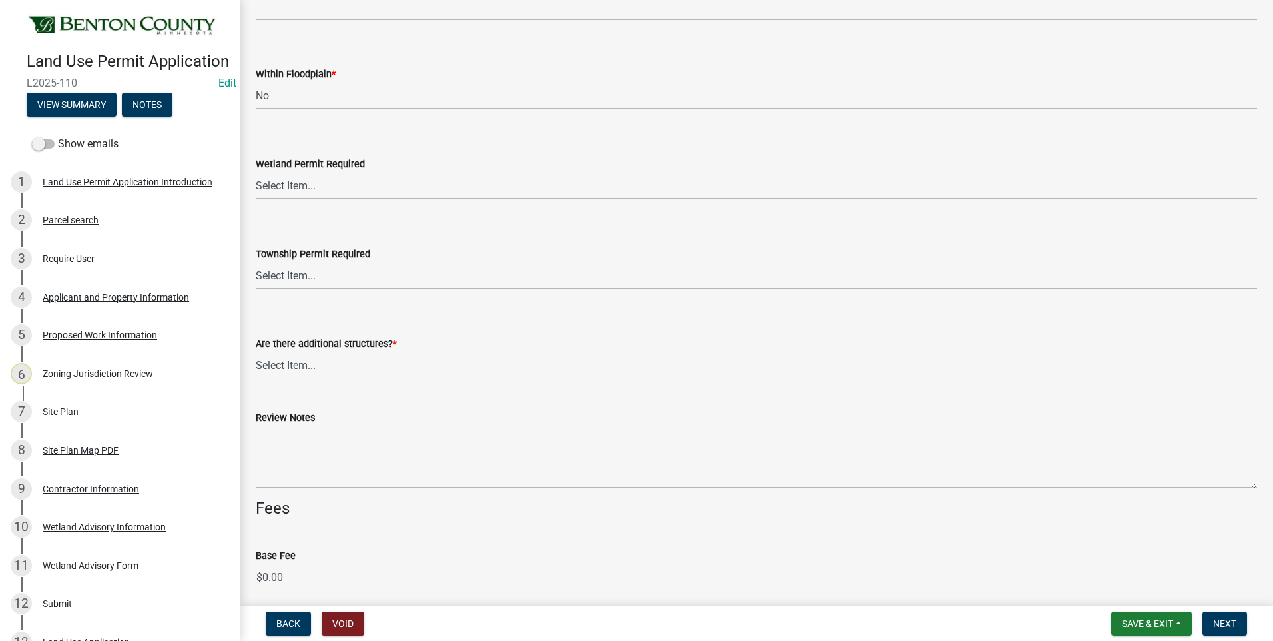
scroll to position [3264, 0]
click at [284, 184] on select "Select Item... Yes No" at bounding box center [757, 181] width 1002 height 27
click at [256, 168] on select "Select Item... Yes No" at bounding box center [757, 181] width 1002 height 27
select select "58818da3-c200-45fa-b10d-5f5c42909306"
click at [281, 274] on select "Select Item... Yes No" at bounding box center [757, 271] width 1002 height 27
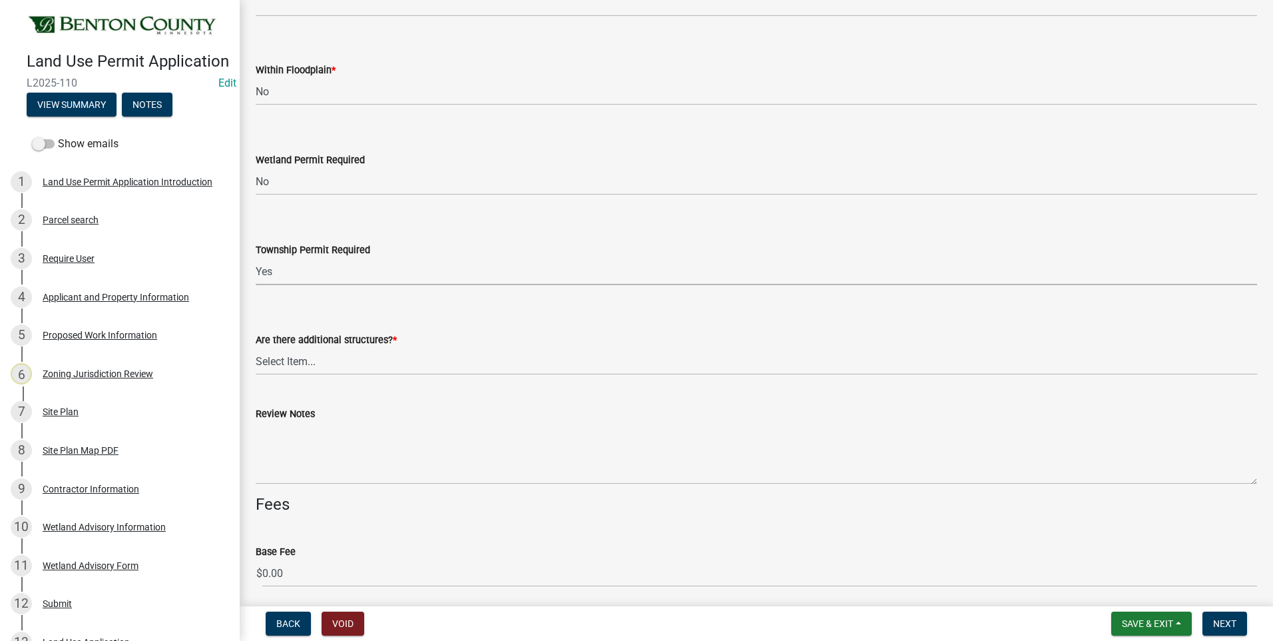
click at [256, 258] on select "Select Item... Yes No" at bounding box center [757, 271] width 1002 height 27
select select "7580ef43-c040-4c87-9f88-a96ec257e226"
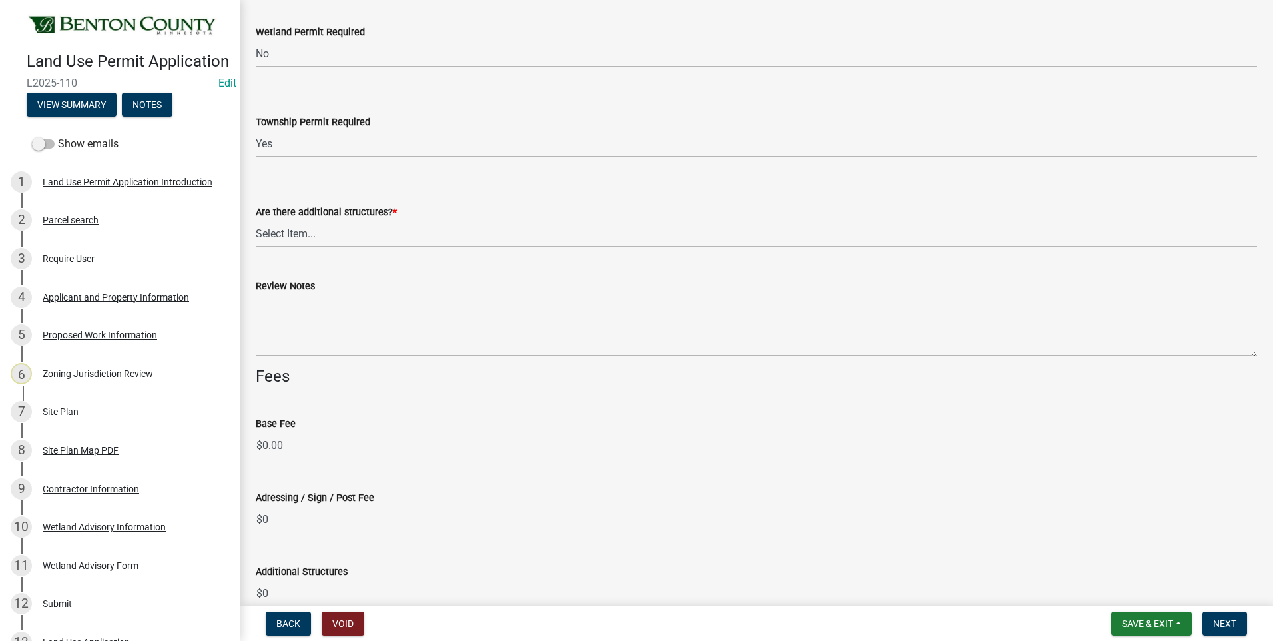
scroll to position [3397, 0]
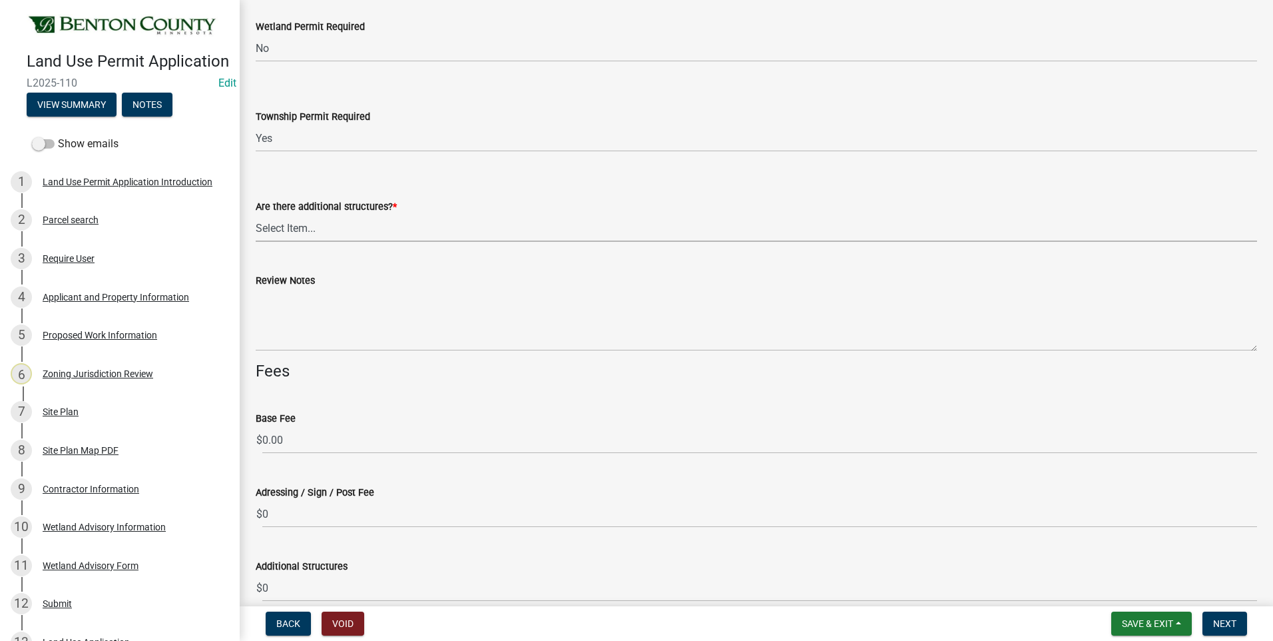
click at [283, 229] on select "Select Item... Yes No" at bounding box center [757, 227] width 1002 height 27
click at [256, 214] on select "Select Item... Yes No" at bounding box center [757, 227] width 1002 height 27
select select "3b637cc4-ed0a-4d27-997c-adf22bb05159"
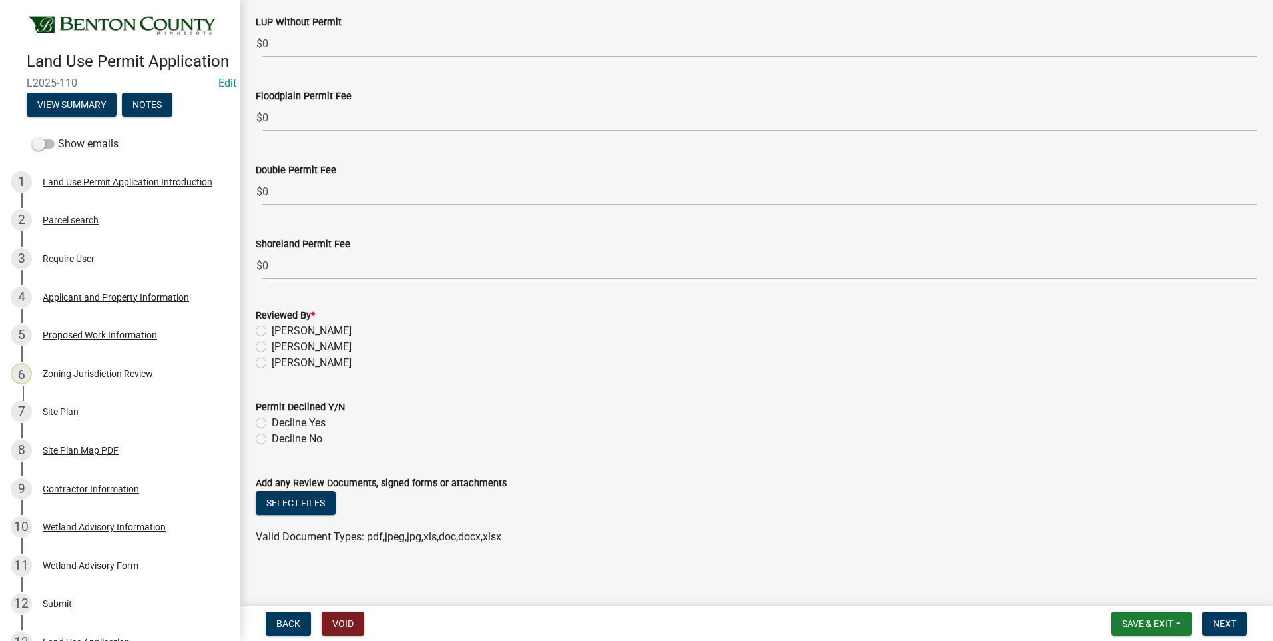
scroll to position [4023, 0]
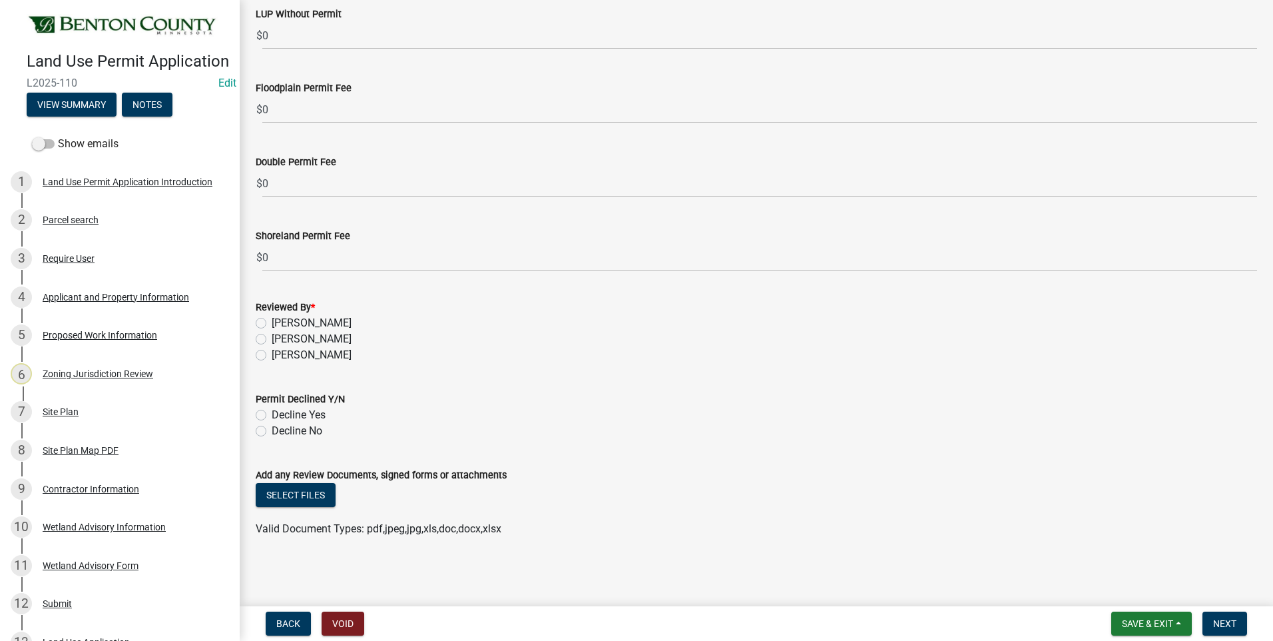
click at [272, 340] on label "[PERSON_NAME]" at bounding box center [312, 339] width 80 height 16
click at [272, 340] on input "[PERSON_NAME]" at bounding box center [276, 335] width 9 height 9
radio input "true"
click at [272, 431] on label "Decline No" at bounding box center [297, 431] width 51 height 16
click at [272, 431] on input "Decline No" at bounding box center [276, 427] width 9 height 9
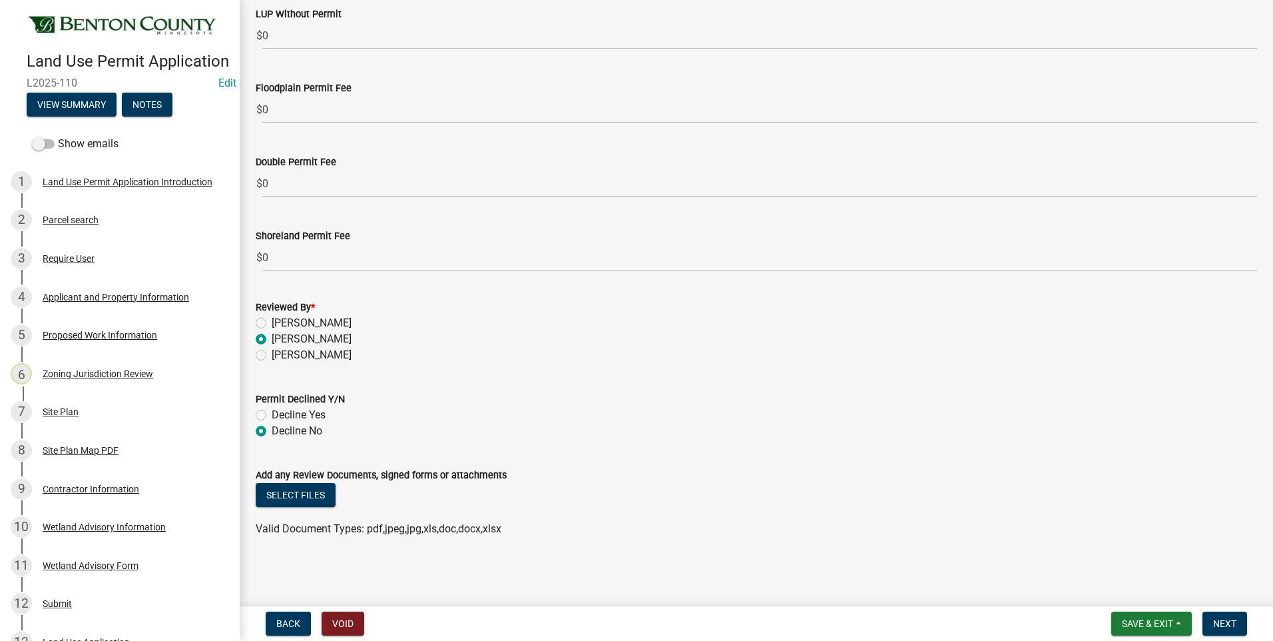
radio input "true"
click at [292, 490] on button "Select files" at bounding box center [296, 495] width 80 height 24
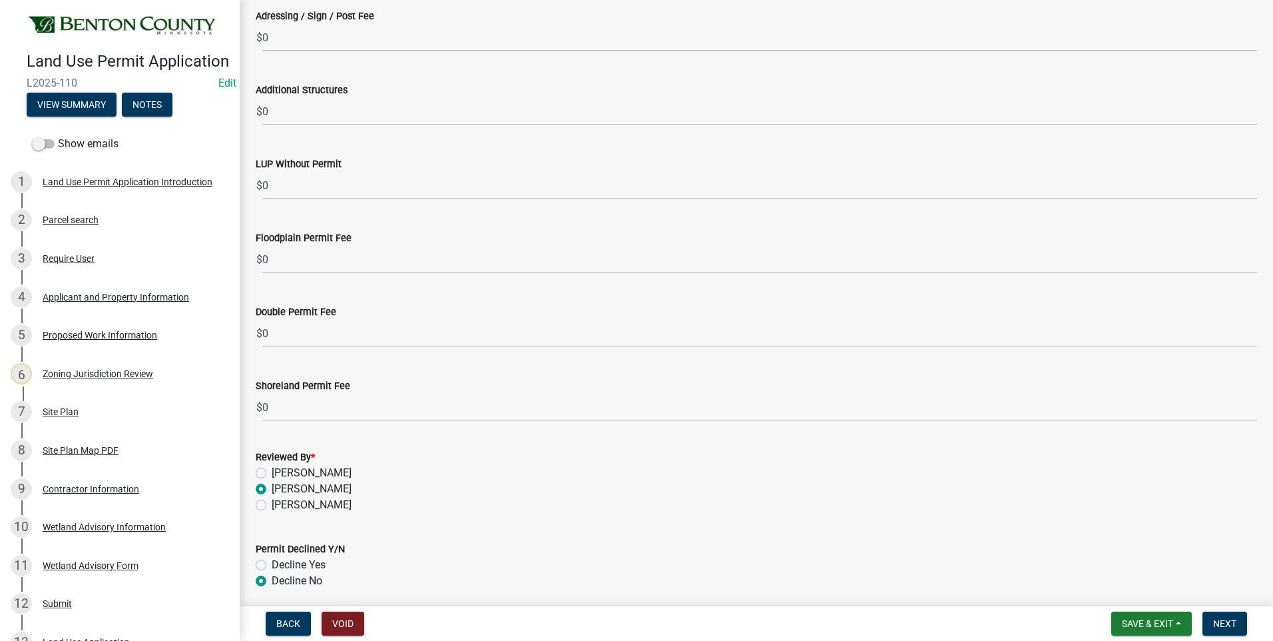
scroll to position [3738, 0]
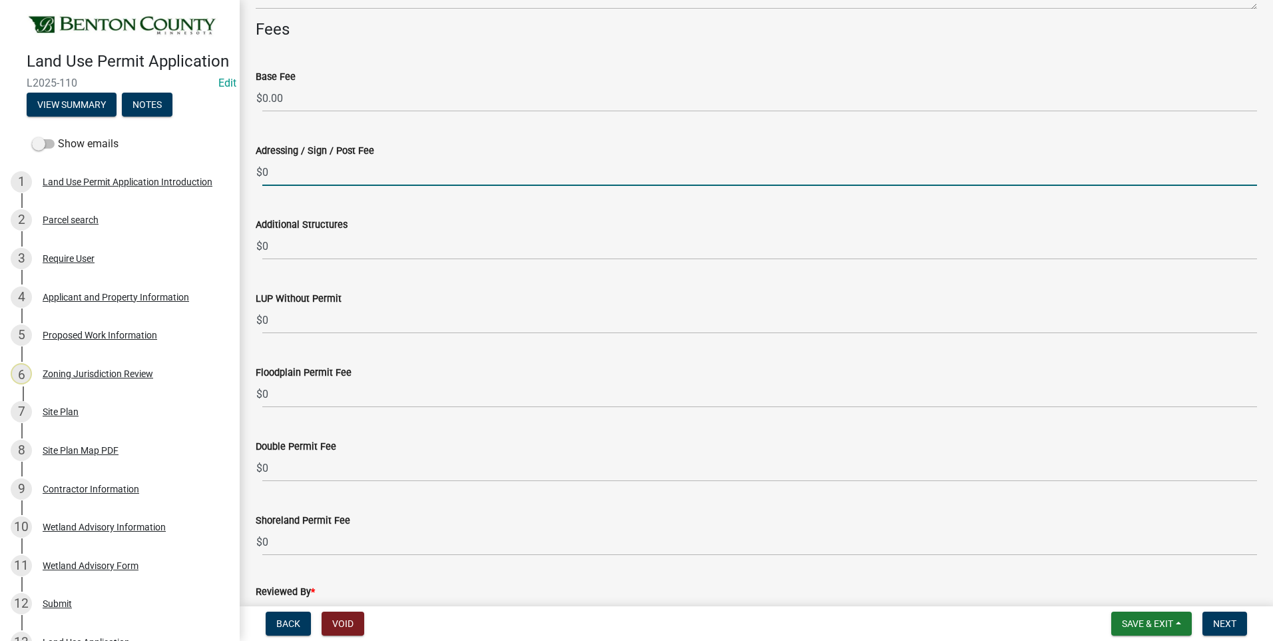
click at [265, 172] on input "0" at bounding box center [759, 172] width 995 height 27
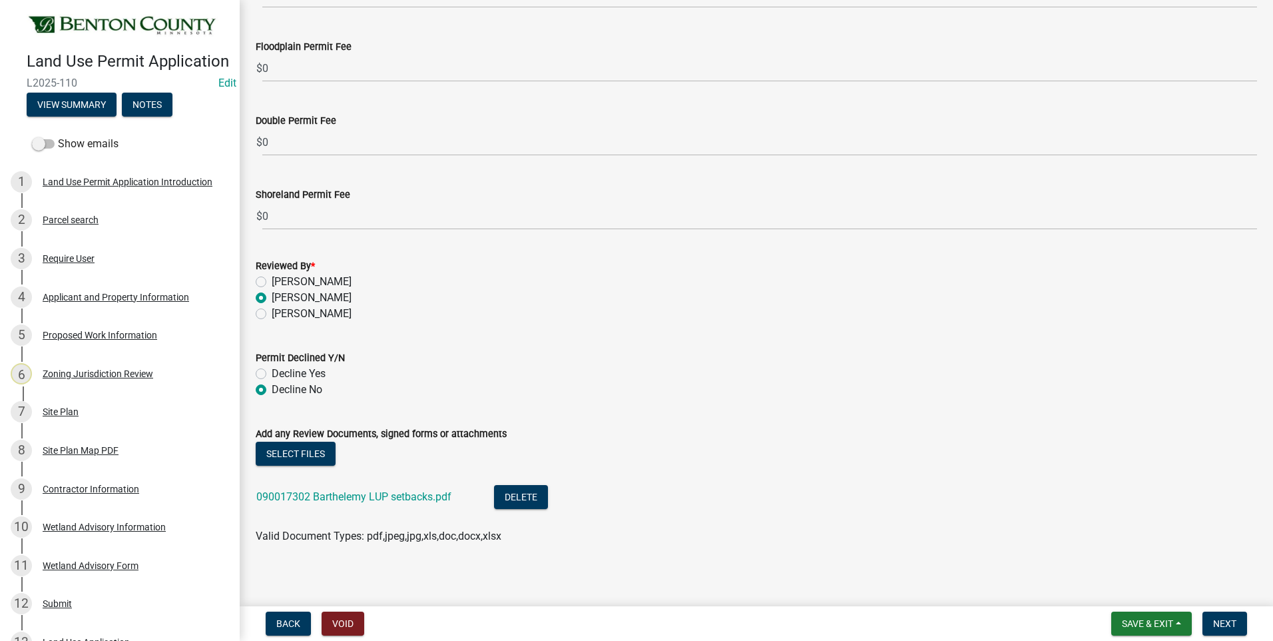
scroll to position [4072, 0]
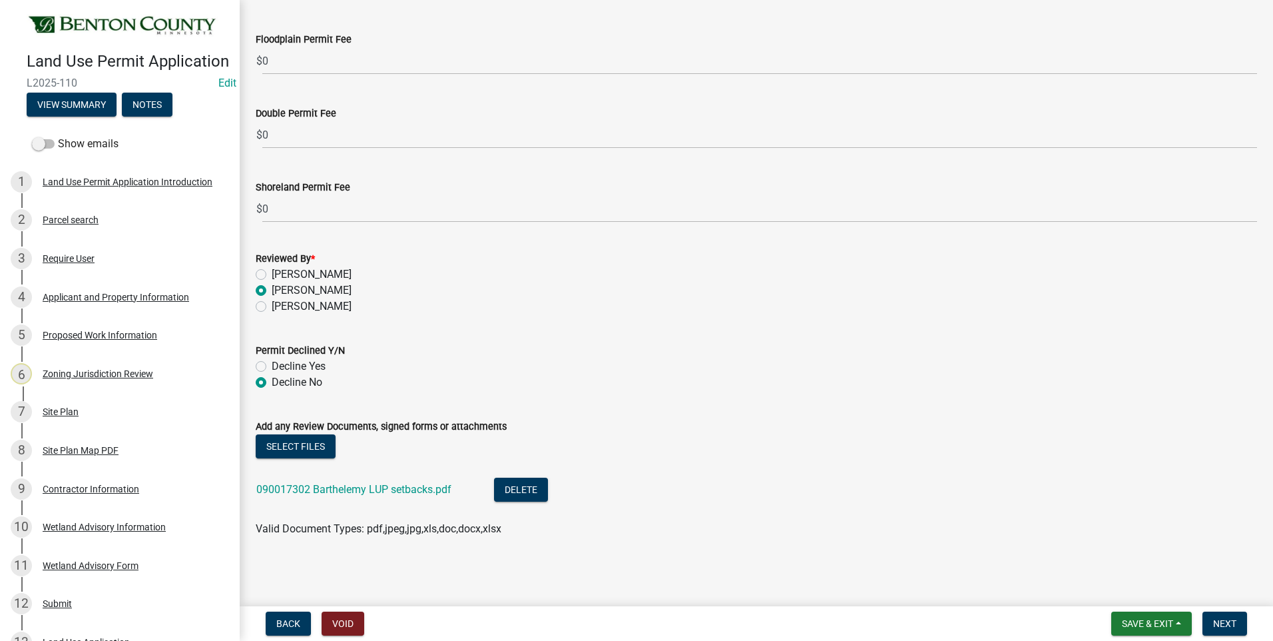
type input "50"
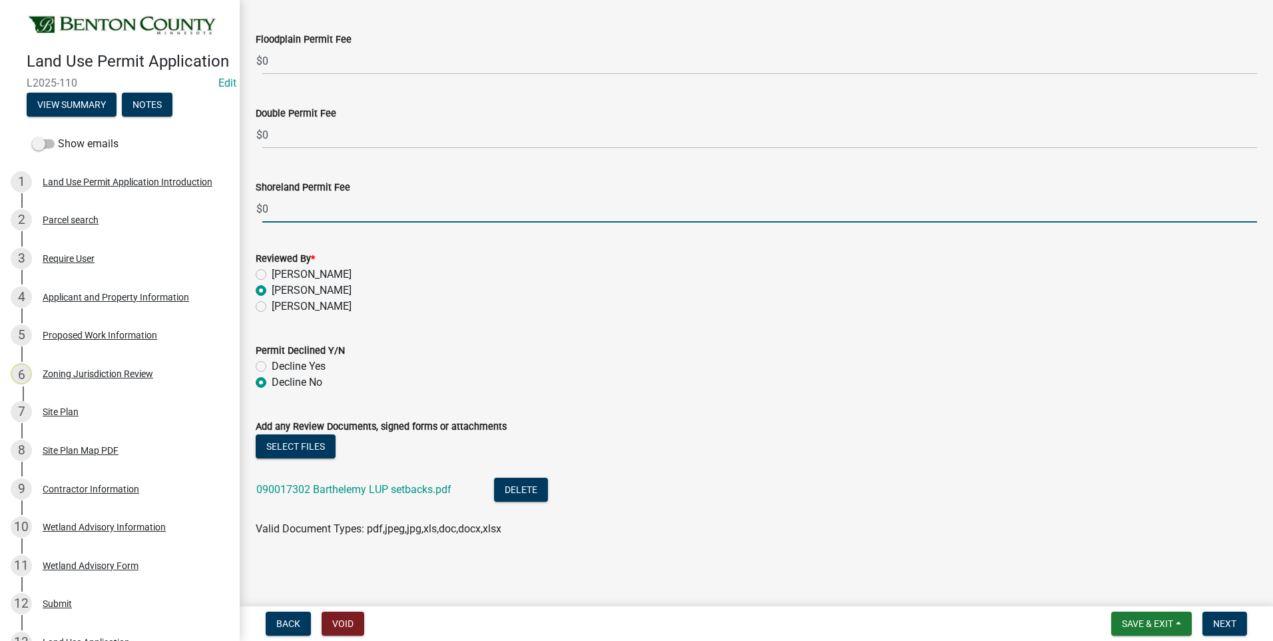
click at [335, 209] on input "0" at bounding box center [759, 208] width 995 height 27
click at [1227, 623] on span "Next" at bounding box center [1225, 623] width 23 height 11
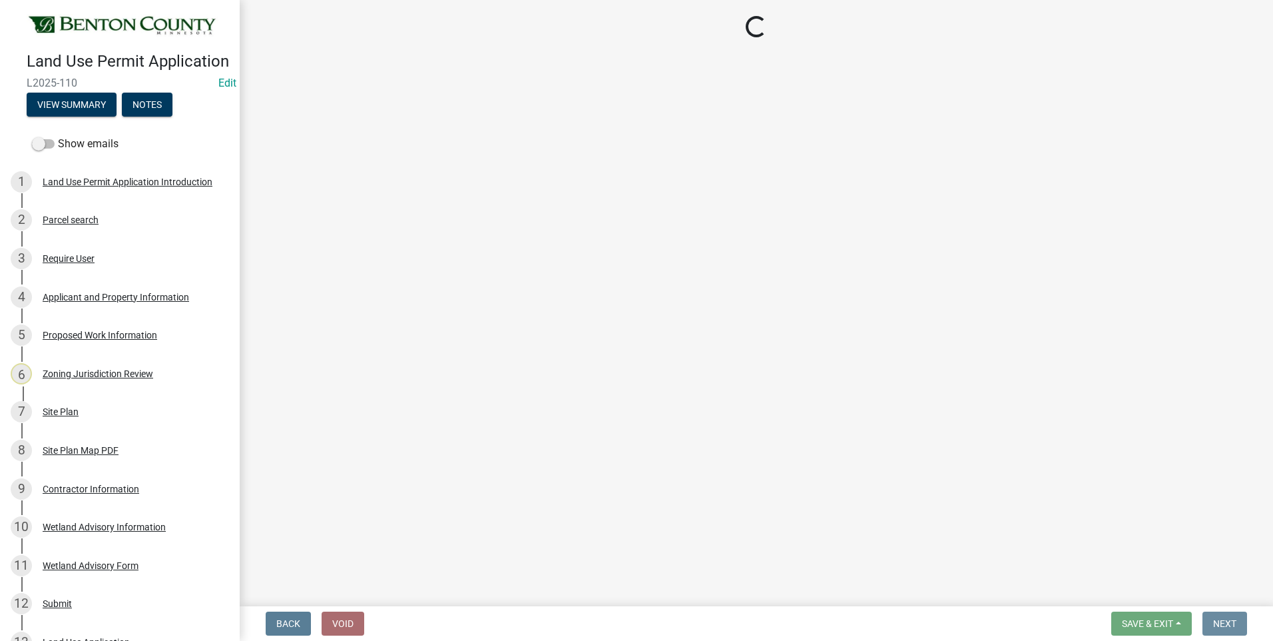
scroll to position [0, 0]
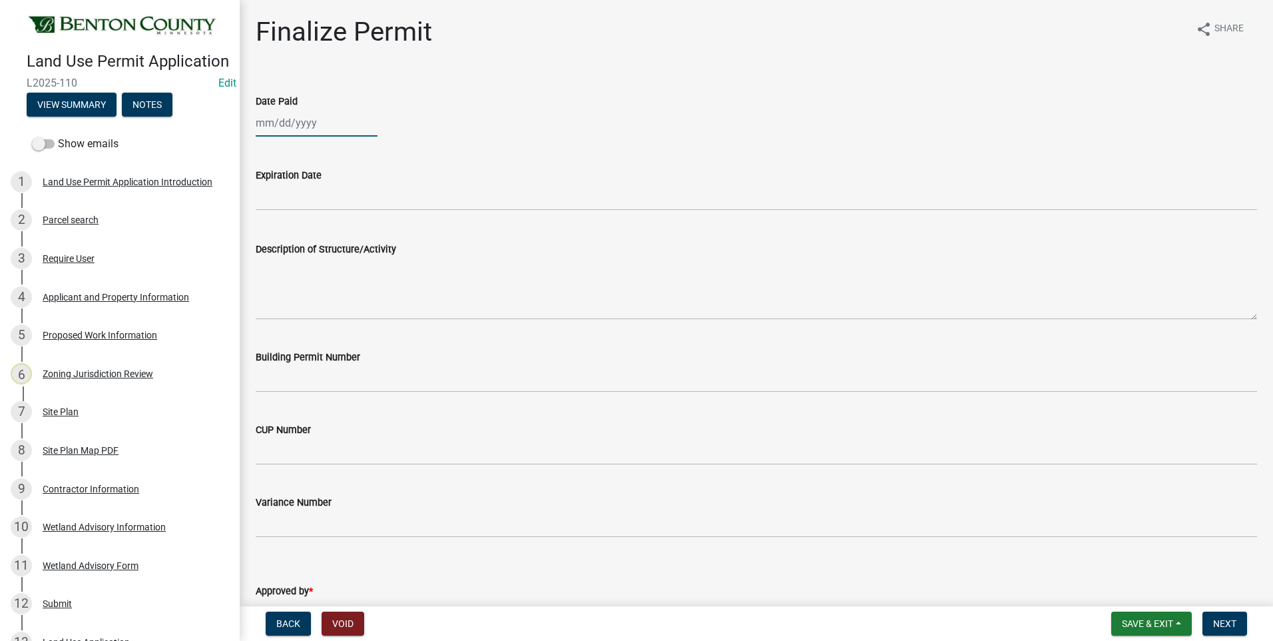
click at [298, 123] on div at bounding box center [317, 122] width 122 height 27
select select "8"
select select "2025"
click at [269, 234] on div "11" at bounding box center [268, 236] width 21 height 21
type input "[DATE]"
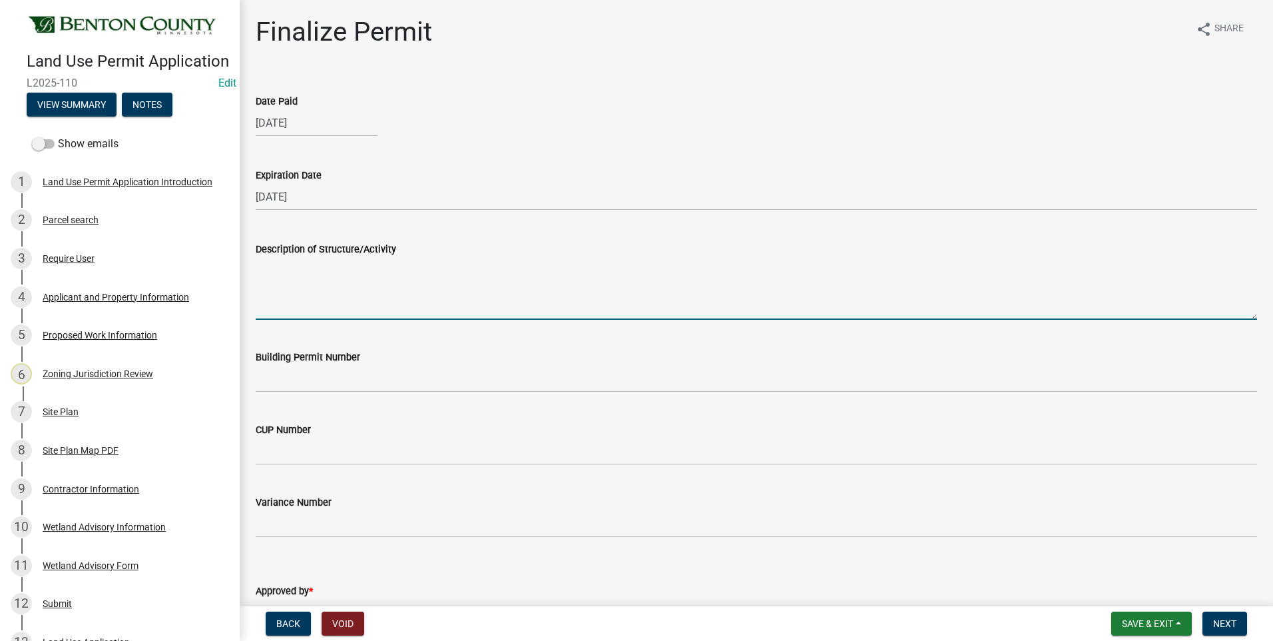
click at [353, 298] on textarea "Description of Structure/Activity" at bounding box center [757, 288] width 1002 height 63
paste textarea "Construction of a 58'x56' House/Garage. MUST MEET MINIMUM REQUIRED PROPERTY SET…"
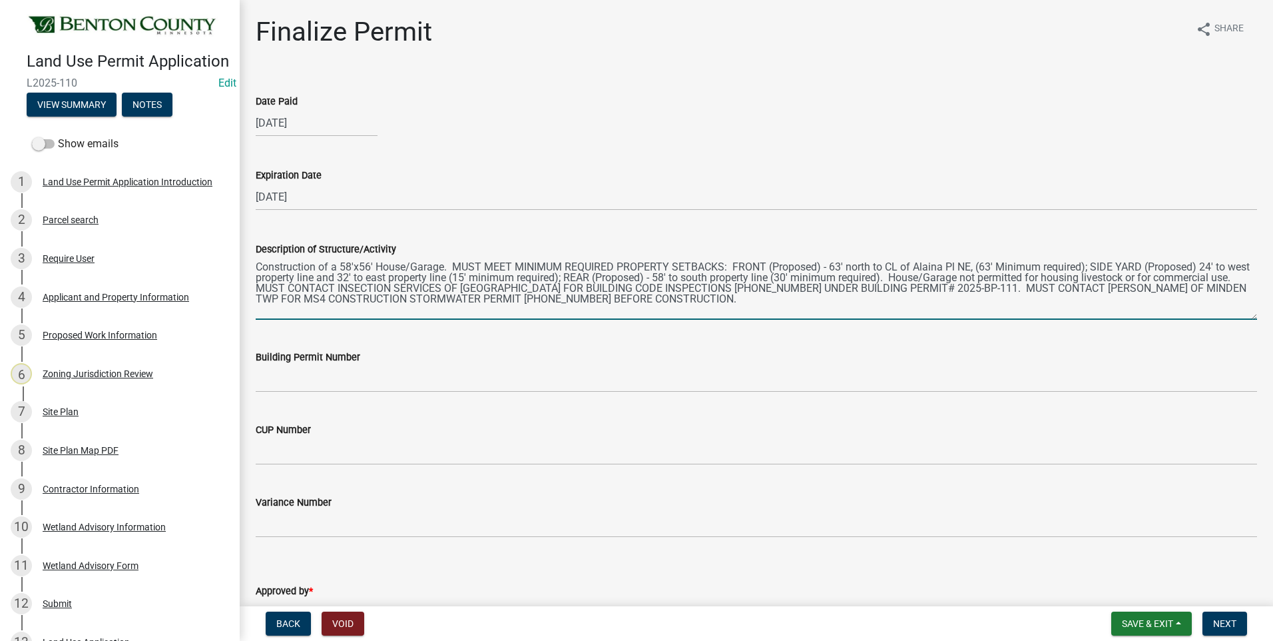
type textarea "Construction of a 58'x56' House/Garage. MUST MEET MINIMUM REQUIRED PROPERTY SET…"
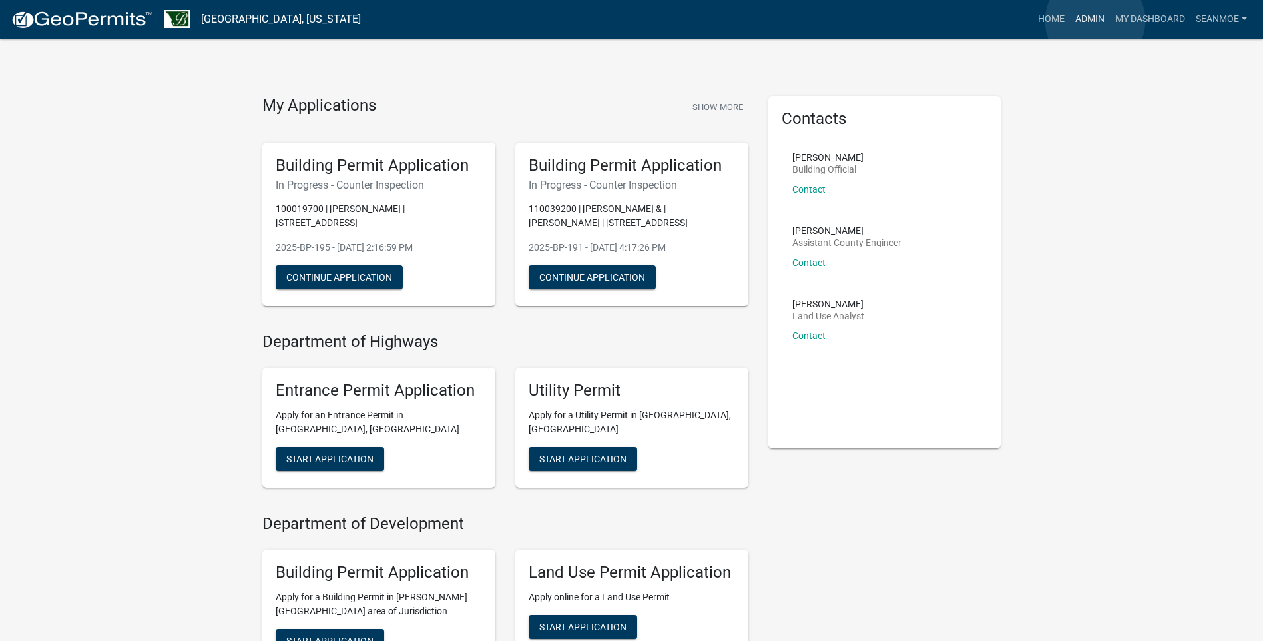
click at [1096, 21] on link "Admin" at bounding box center [1090, 19] width 40 height 25
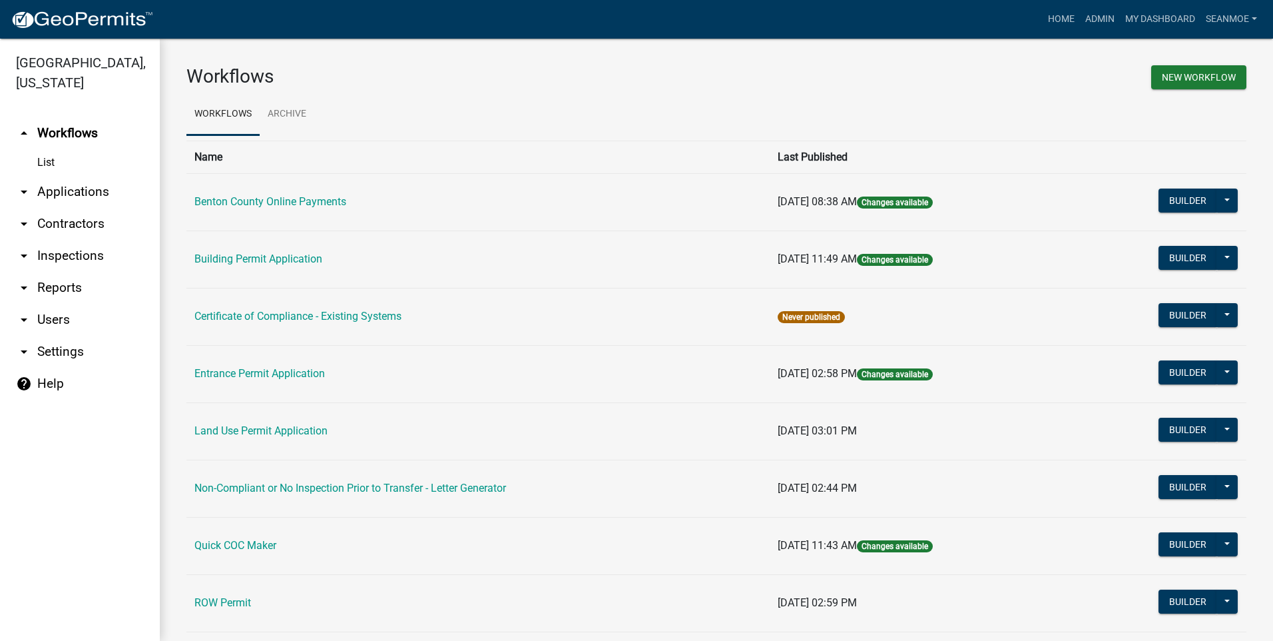
click at [85, 194] on link "arrow_drop_down Applications" at bounding box center [80, 192] width 160 height 32
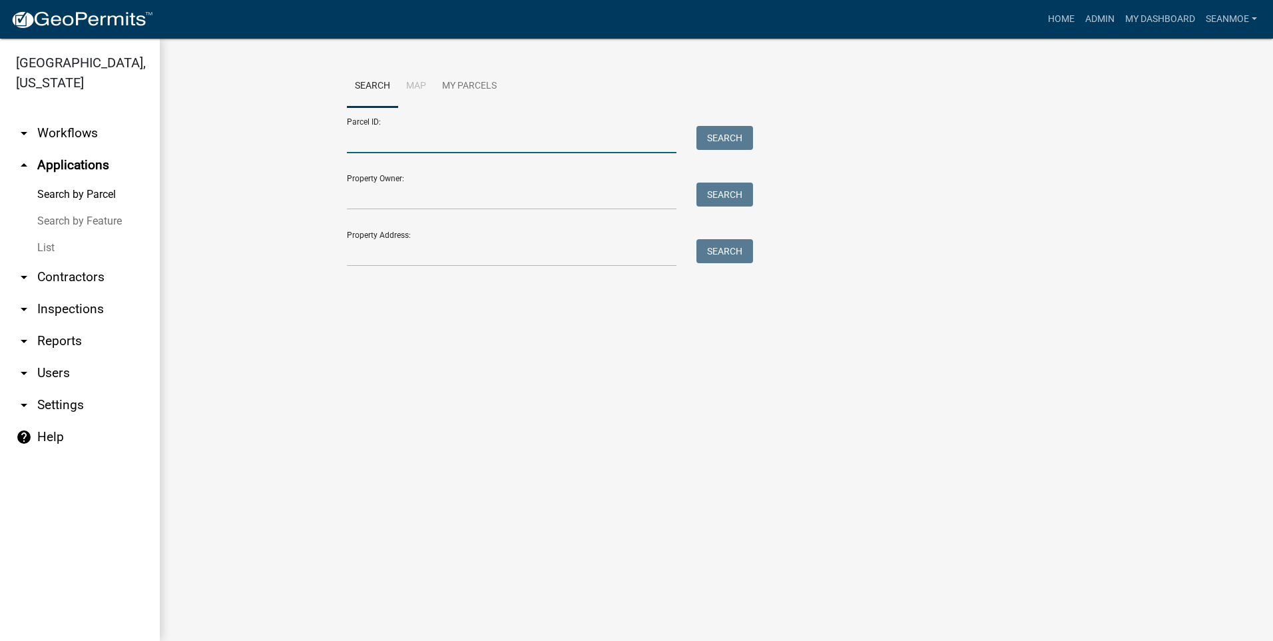
click at [371, 147] on input "Parcel ID:" at bounding box center [512, 139] width 330 height 27
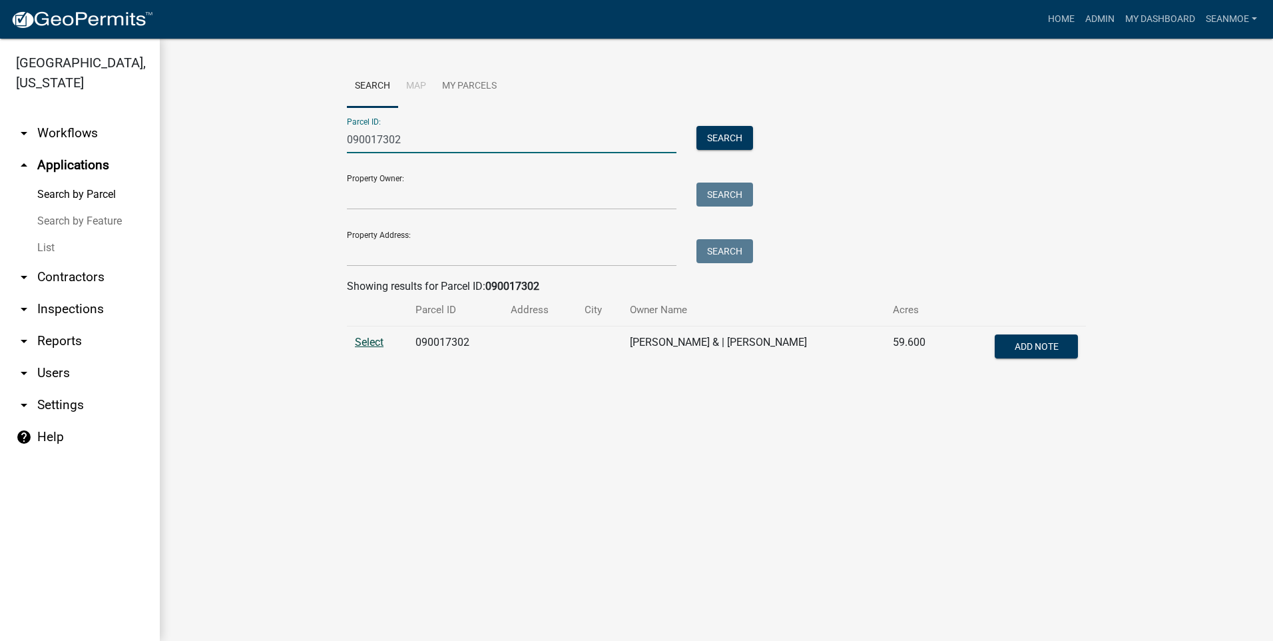
type input "090017302"
click at [379, 344] on span "Select" at bounding box center [369, 342] width 29 height 13
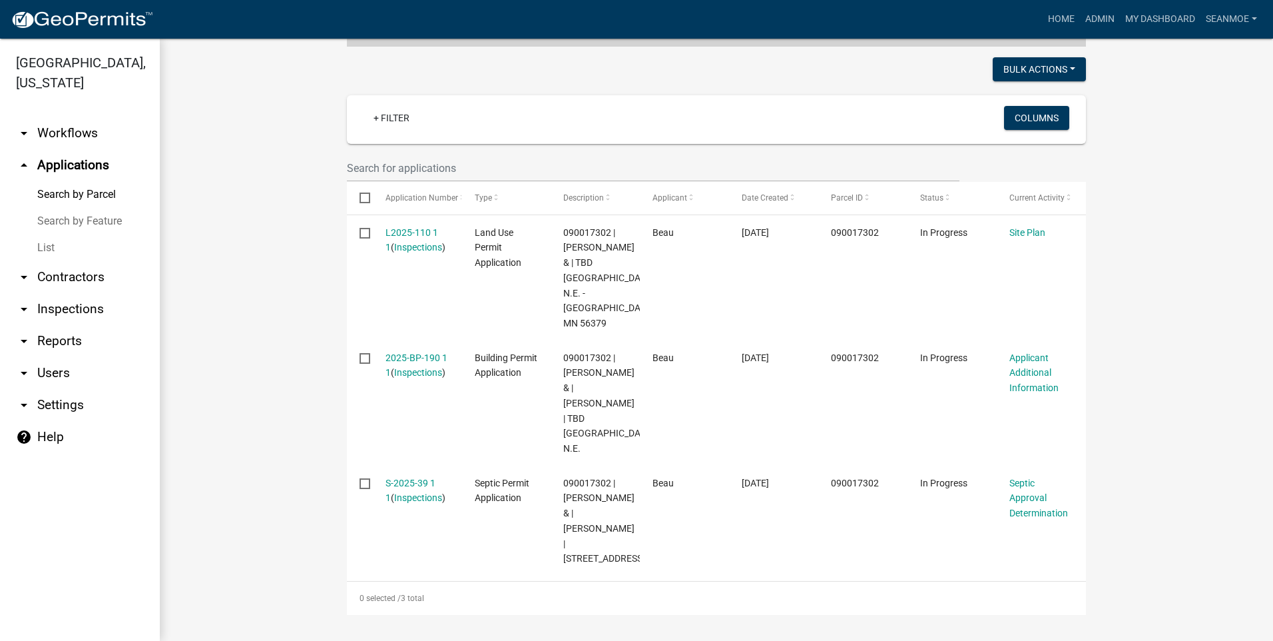
scroll to position [333, 0]
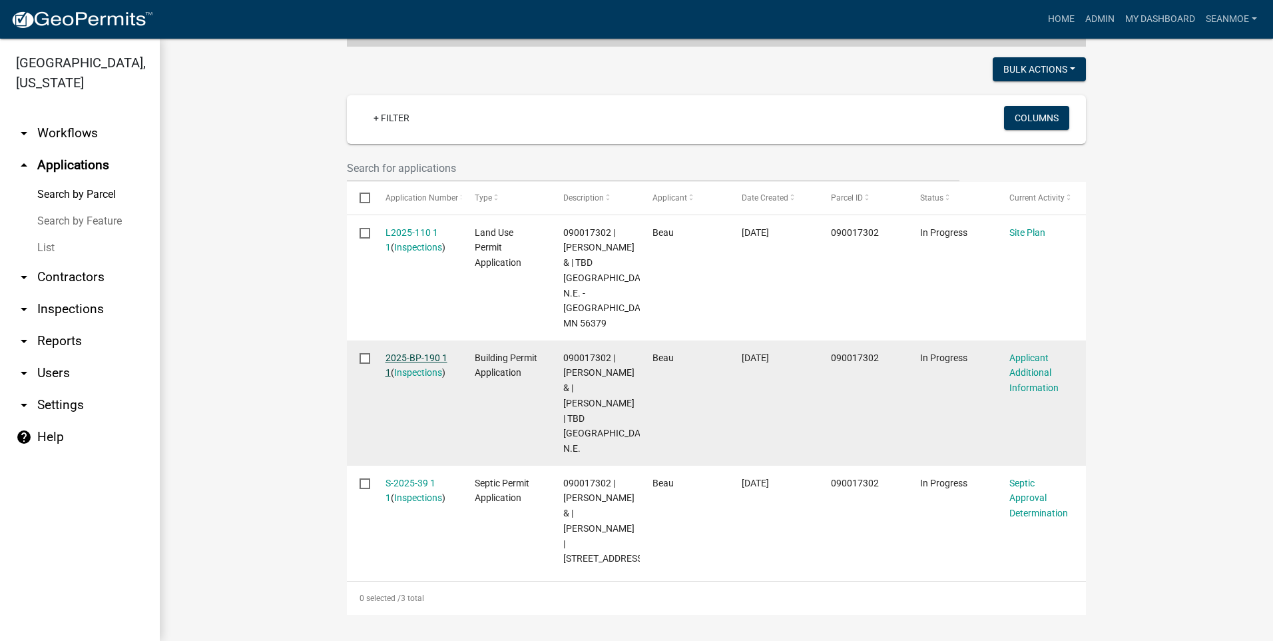
click at [414, 352] on link "2025-BP-190 1 1" at bounding box center [417, 365] width 62 height 26
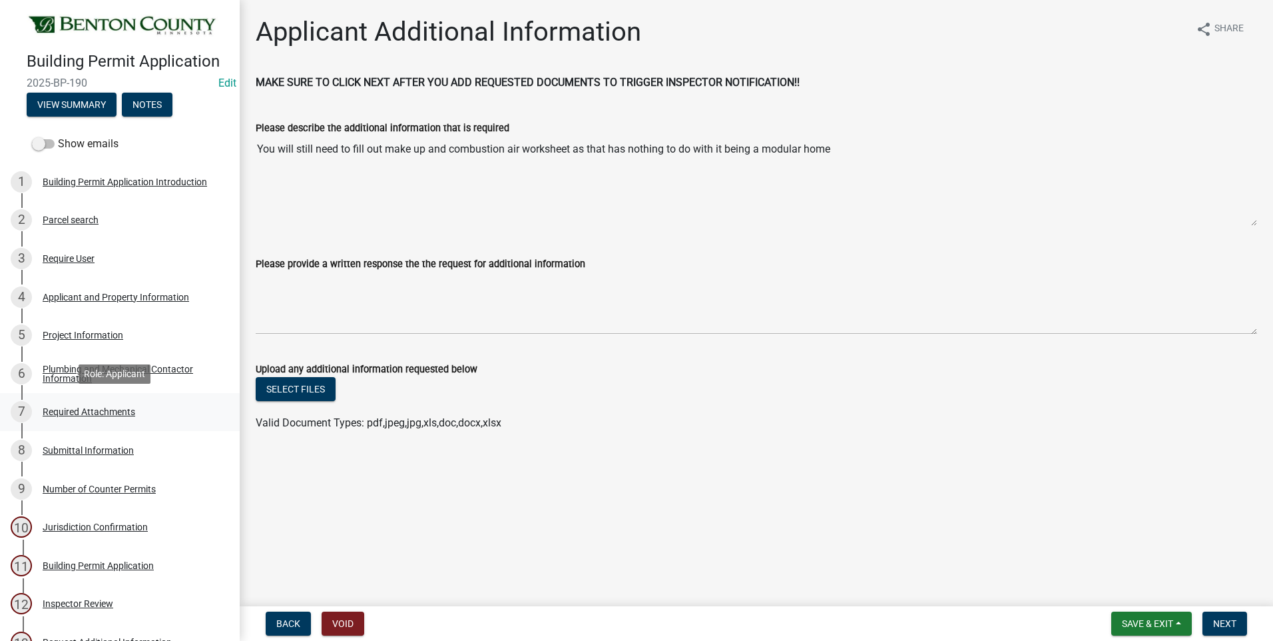
click at [113, 414] on div "Required Attachments" at bounding box center [89, 411] width 93 height 9
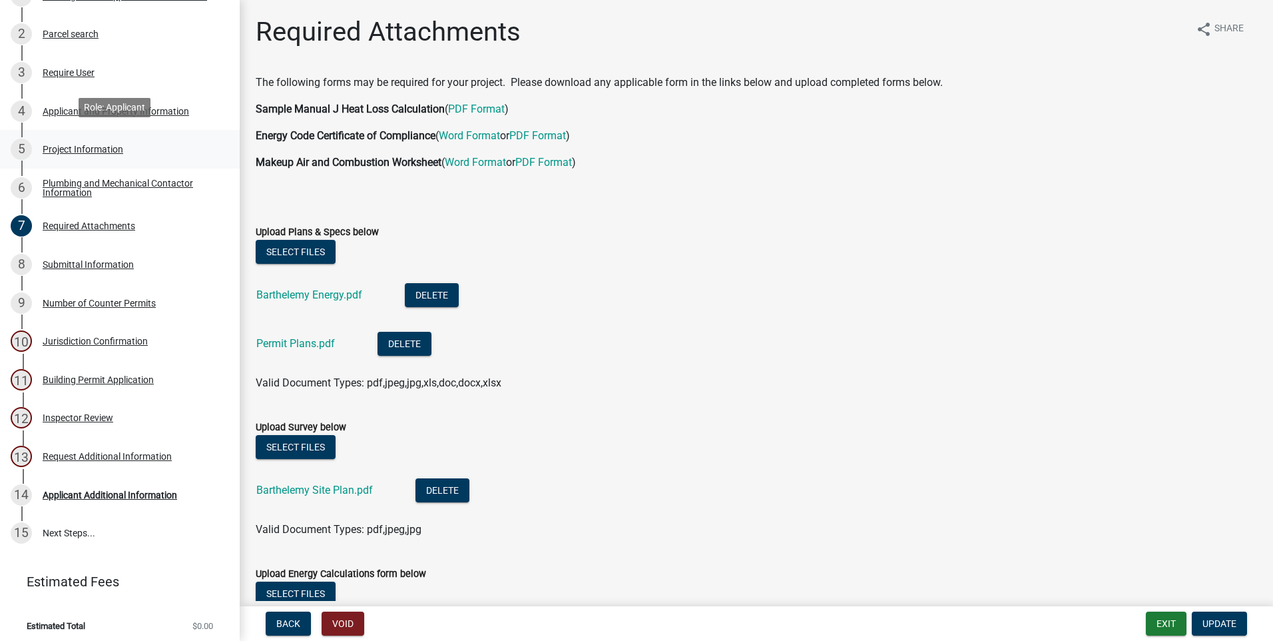
scroll to position [190, 0]
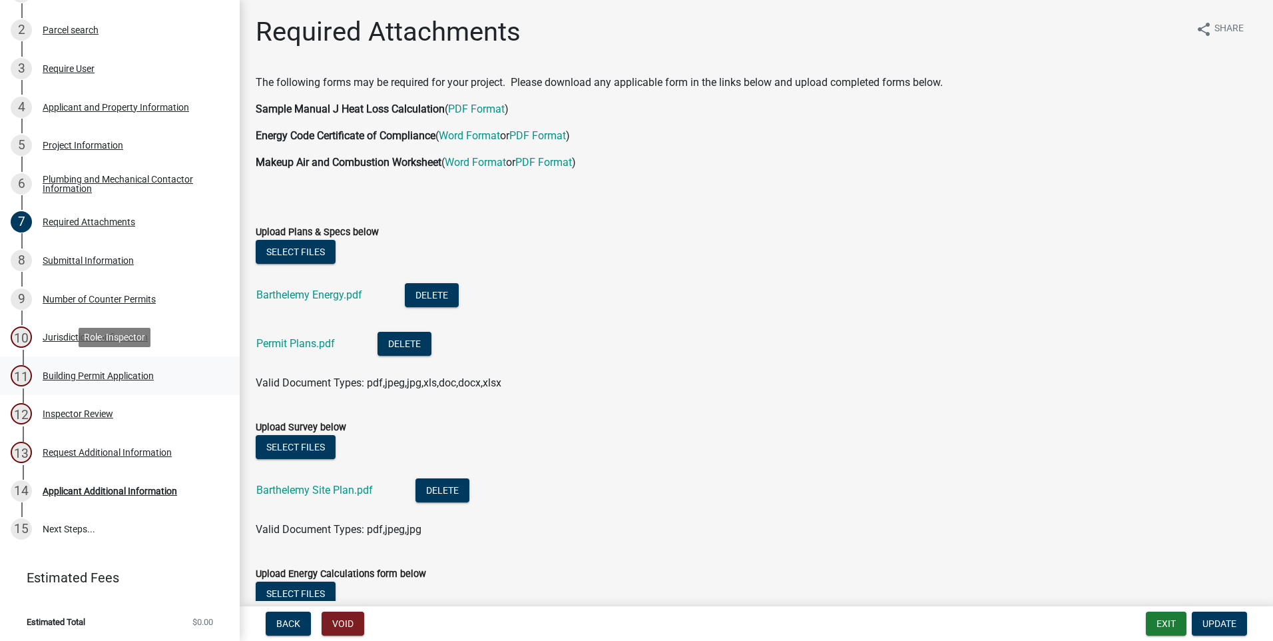
click at [115, 375] on div "Building Permit Application" at bounding box center [98, 375] width 111 height 9
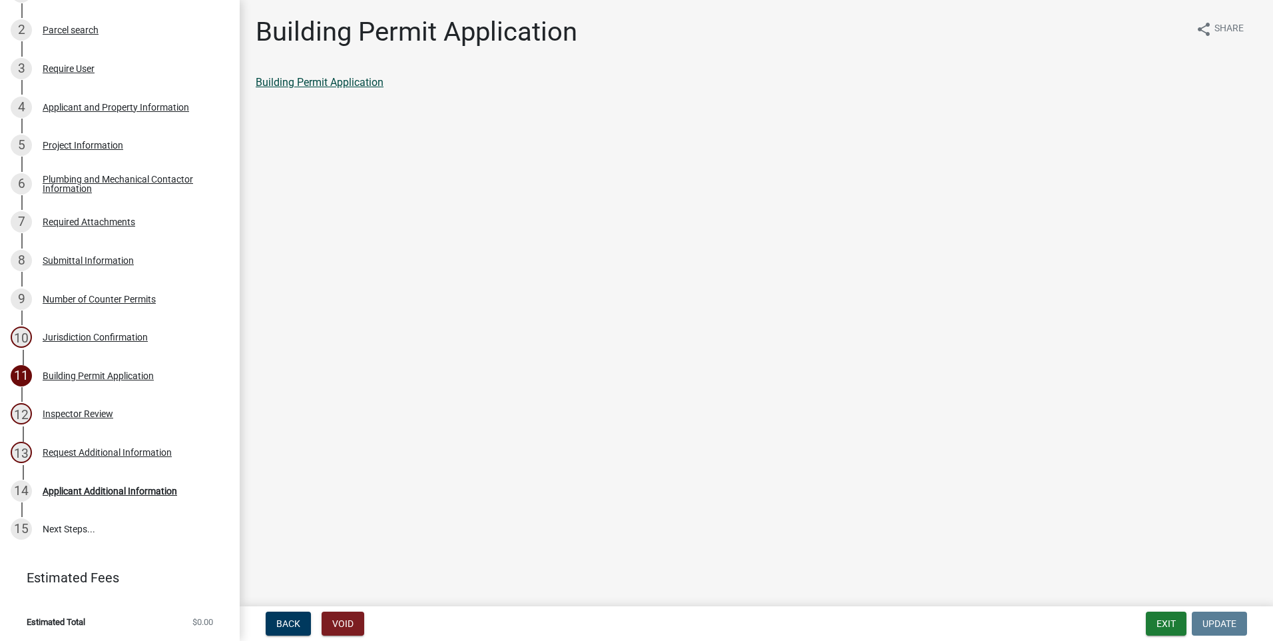
click at [303, 85] on link "Building Permit Application" at bounding box center [320, 82] width 128 height 13
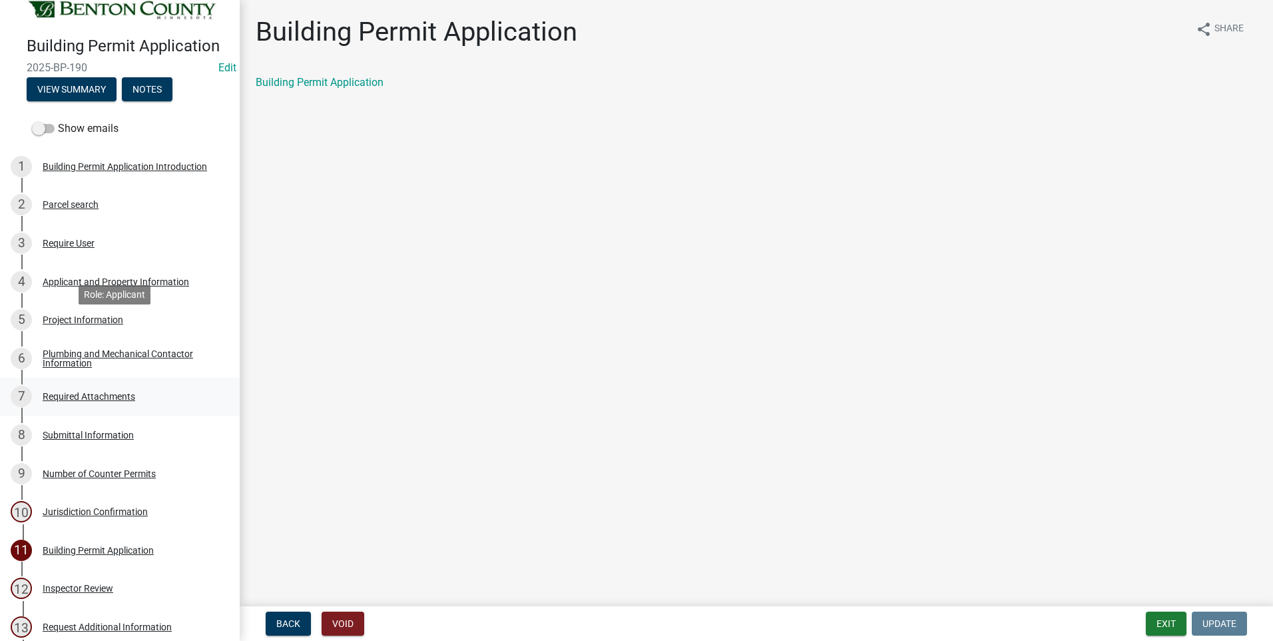
scroll to position [0, 0]
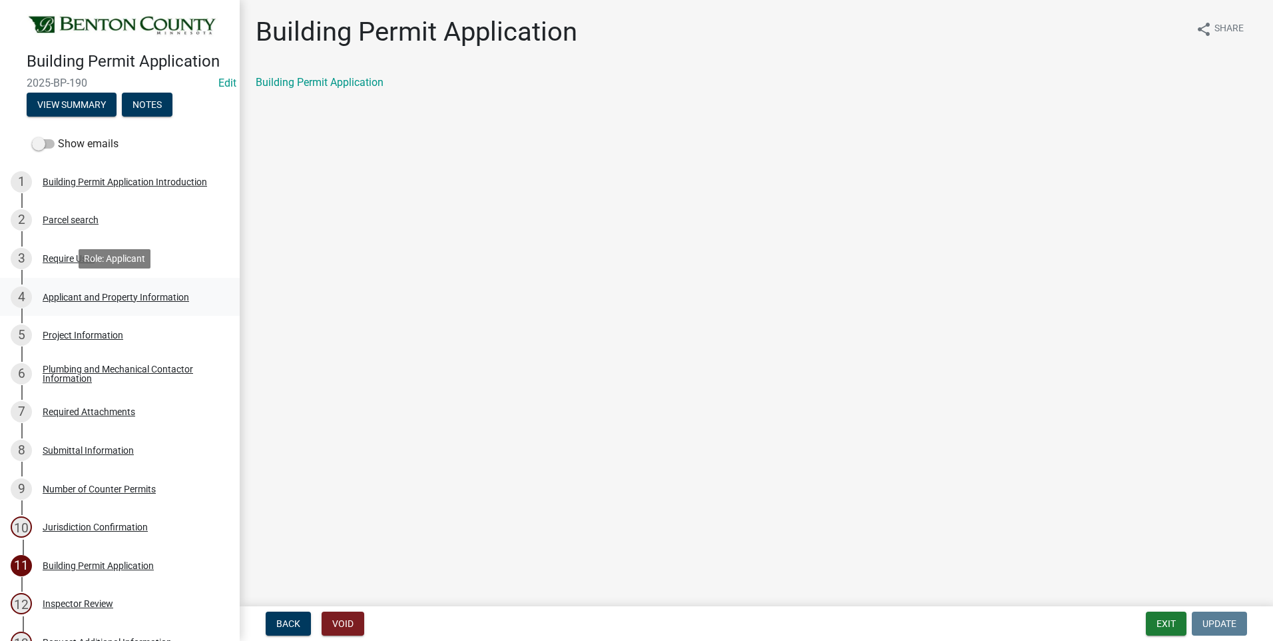
click at [95, 295] on div "Applicant and Property Information" at bounding box center [116, 296] width 147 height 9
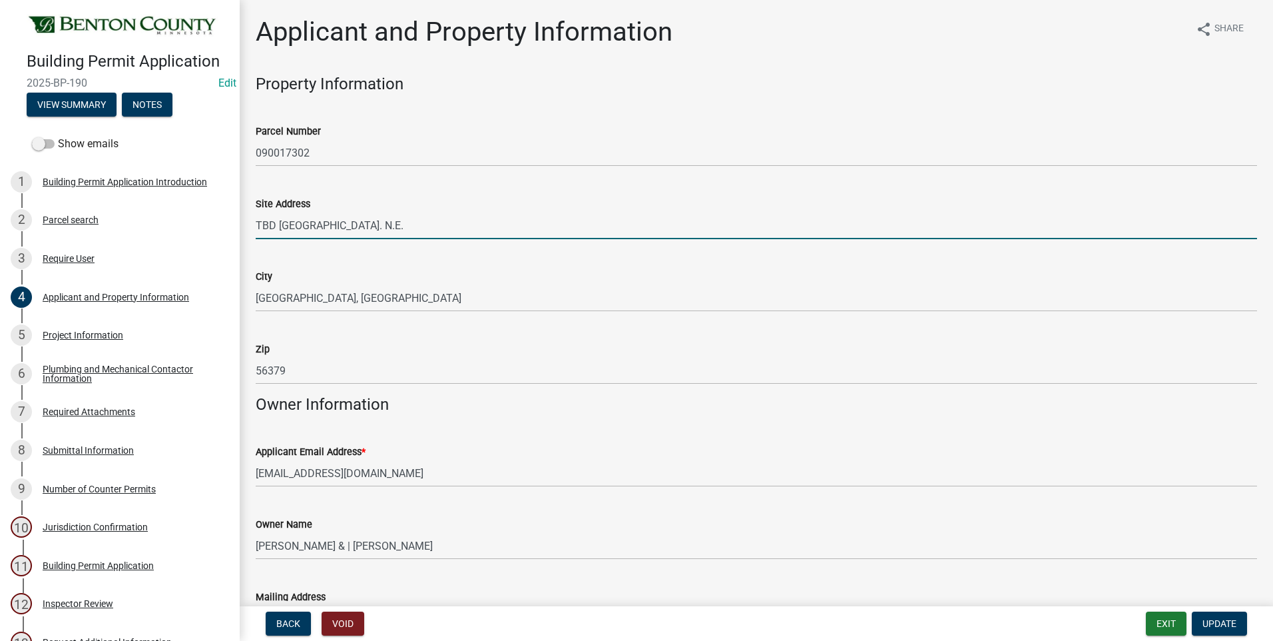
drag, startPoint x: 274, startPoint y: 224, endPoint x: 256, endPoint y: 224, distance: 17.3
click at [256, 224] on input "TBD 65th Ave. N.E." at bounding box center [757, 225] width 1002 height 27
drag, startPoint x: 350, startPoint y: 223, endPoint x: 400, endPoint y: 264, distance: 64.4
click at [294, 223] on input "3195 65th Ave. N.E." at bounding box center [757, 225] width 1002 height 27
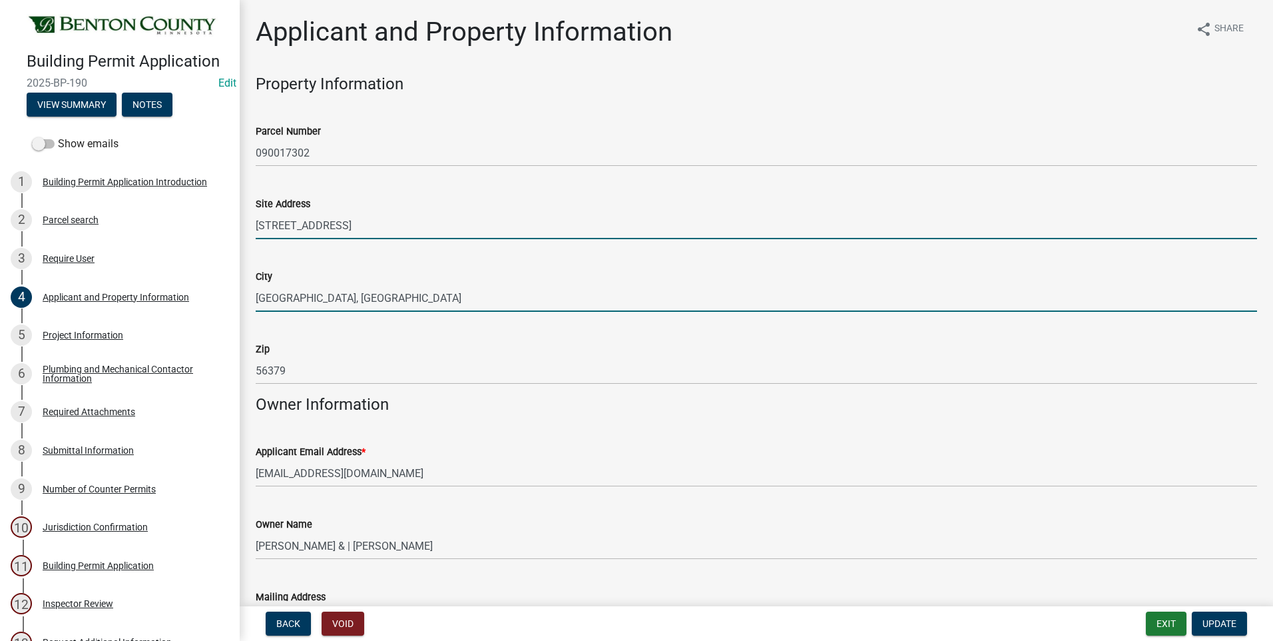
click at [519, 228] on input "[STREET_ADDRESS]" at bounding box center [757, 225] width 1002 height 27
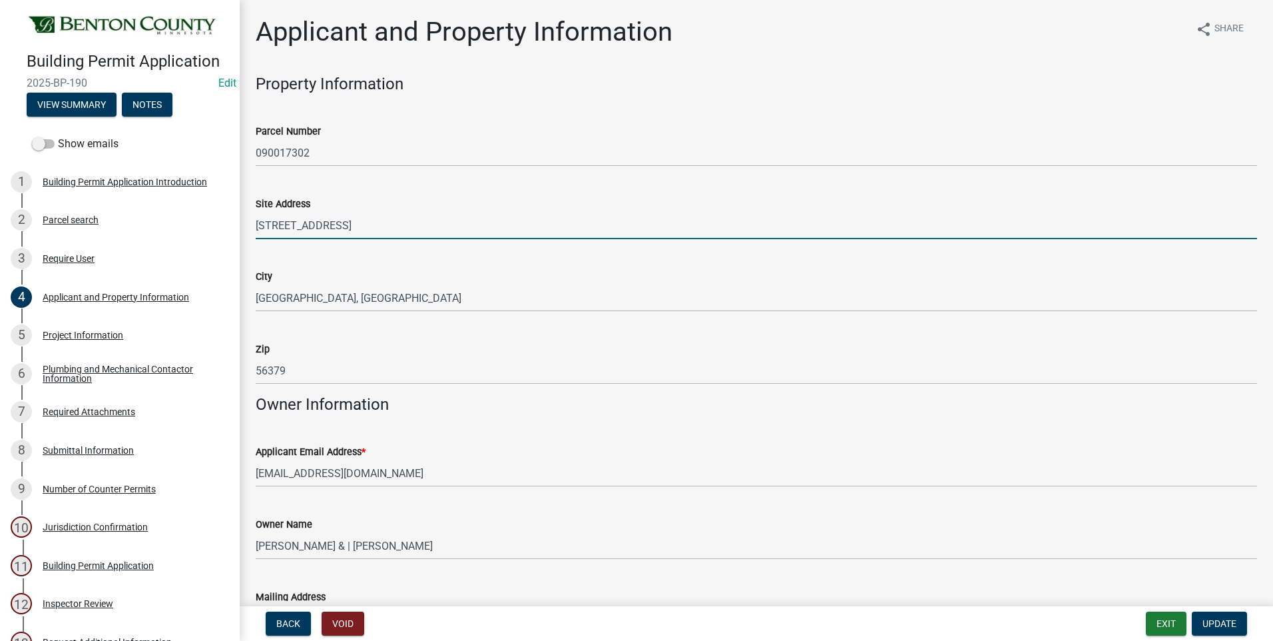
type input "[STREET_ADDRESS]"
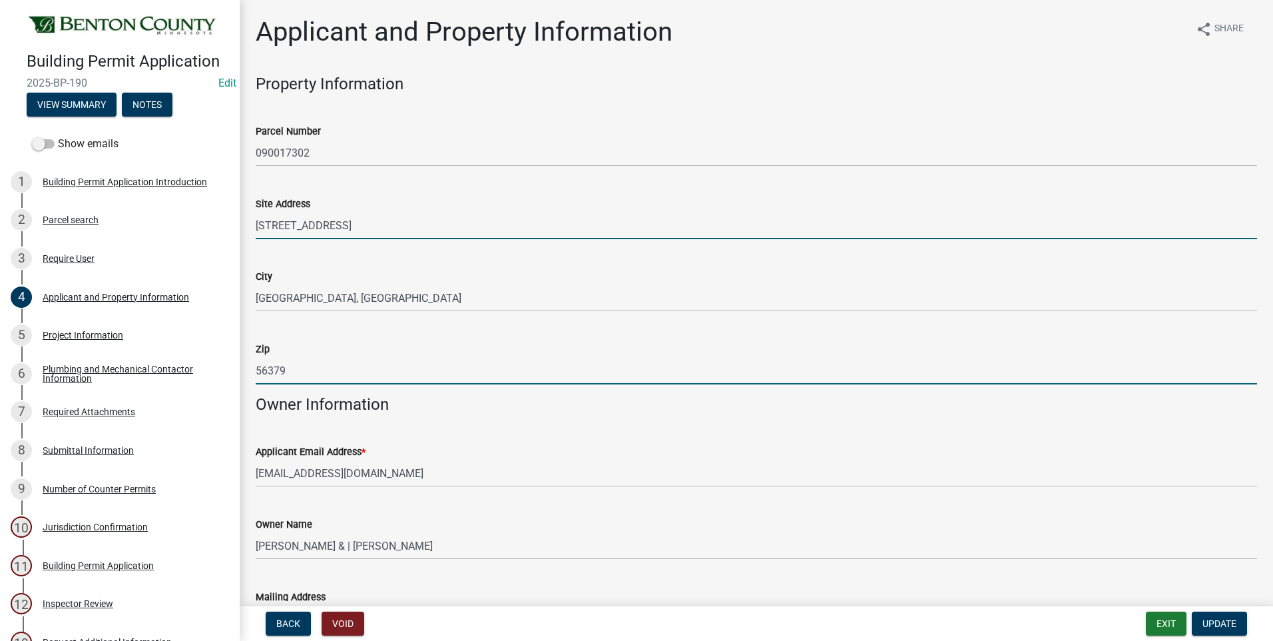
click at [315, 375] on input "56379" at bounding box center [757, 370] width 1002 height 27
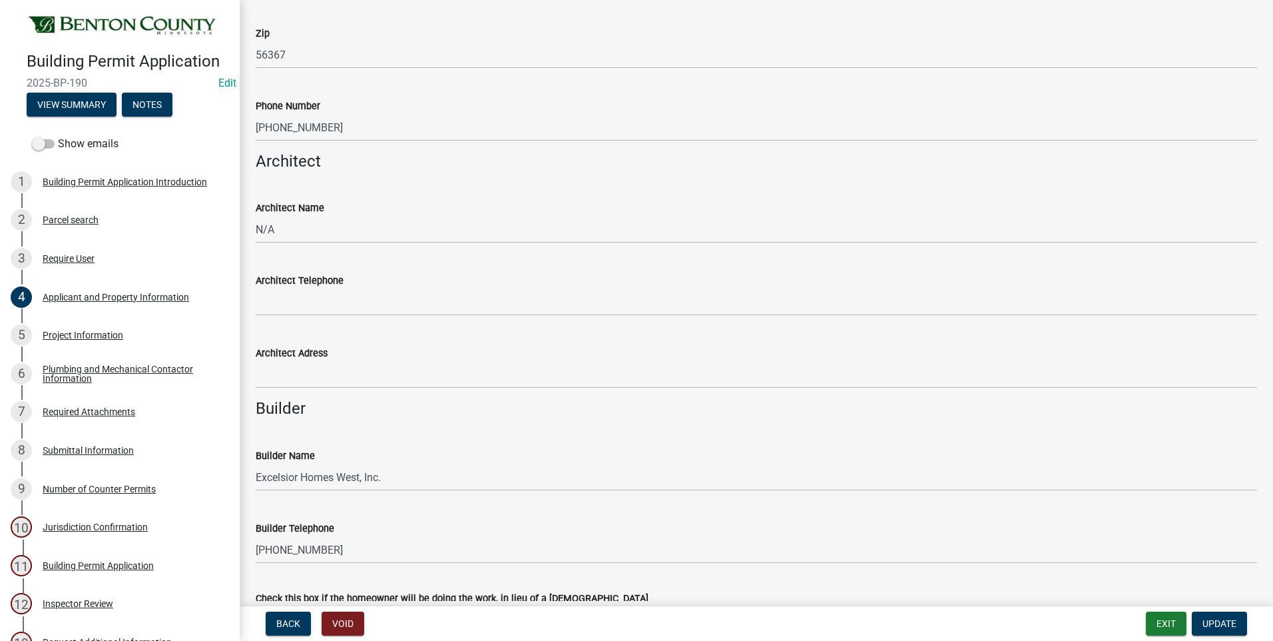
scroll to position [799, 0]
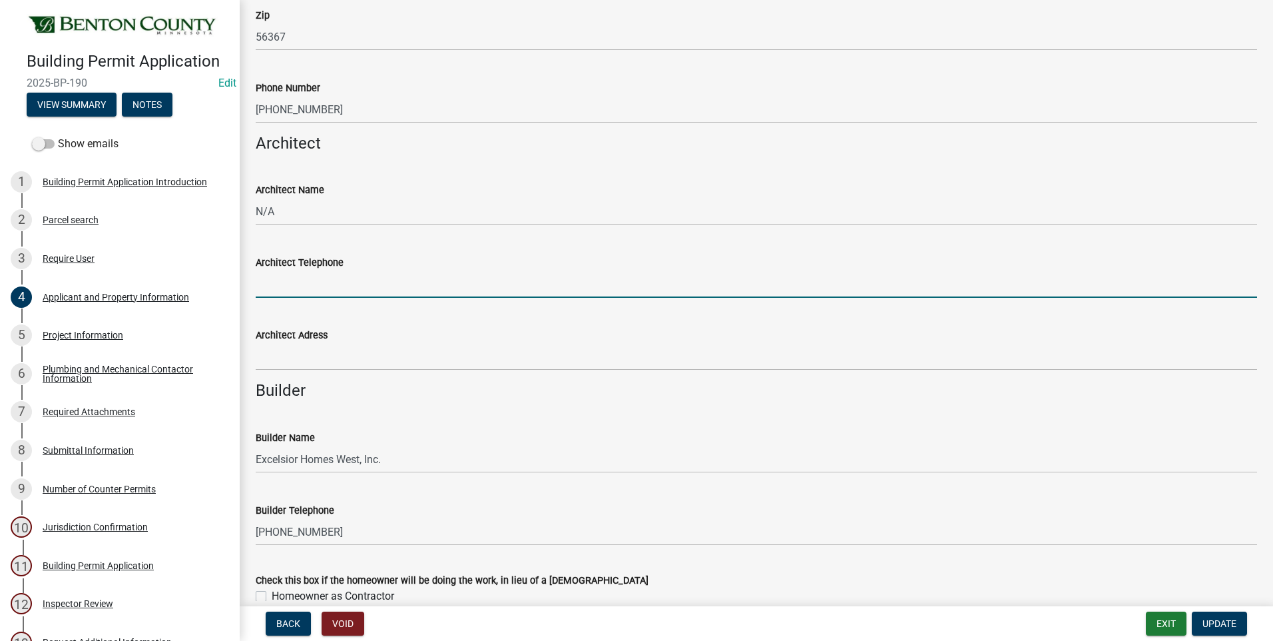
click at [328, 286] on input "Architect Telephone" at bounding box center [757, 283] width 1002 height 27
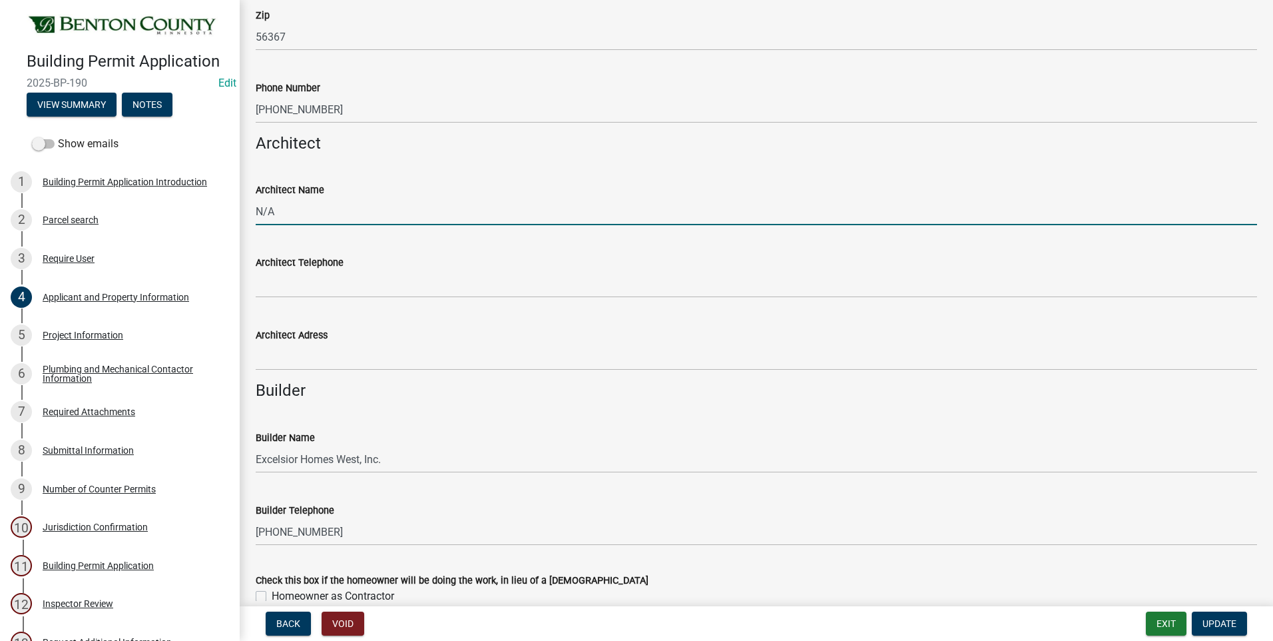
click at [477, 208] on input "N/A" at bounding box center [757, 211] width 1002 height 27
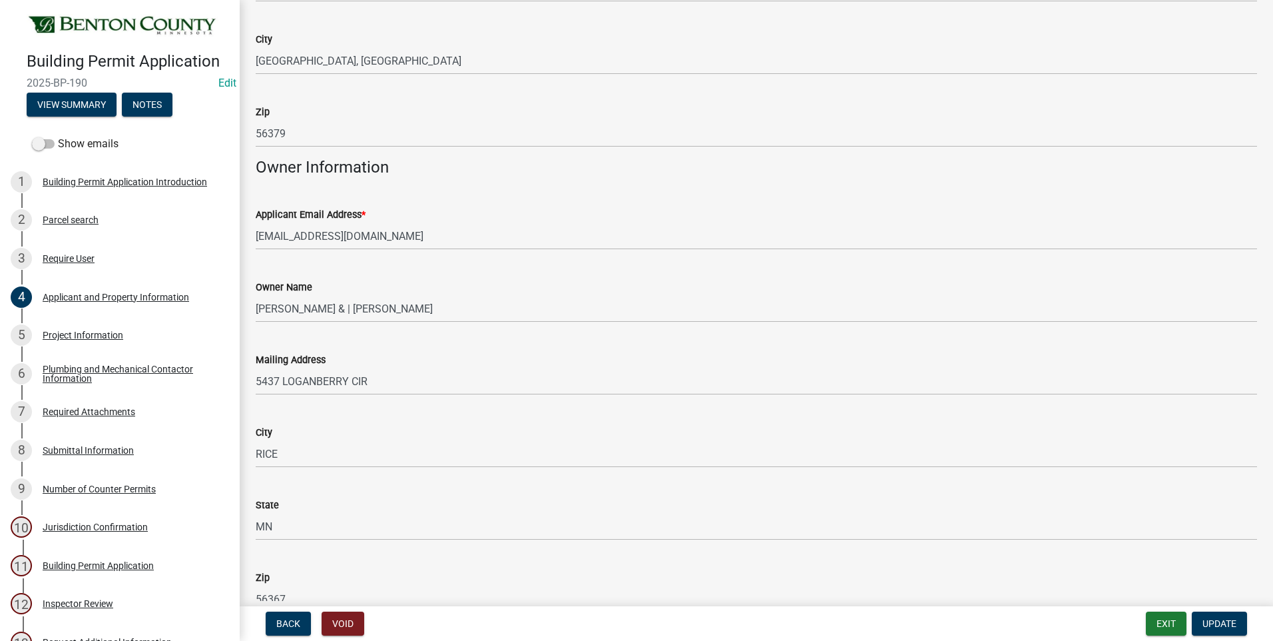
scroll to position [0, 0]
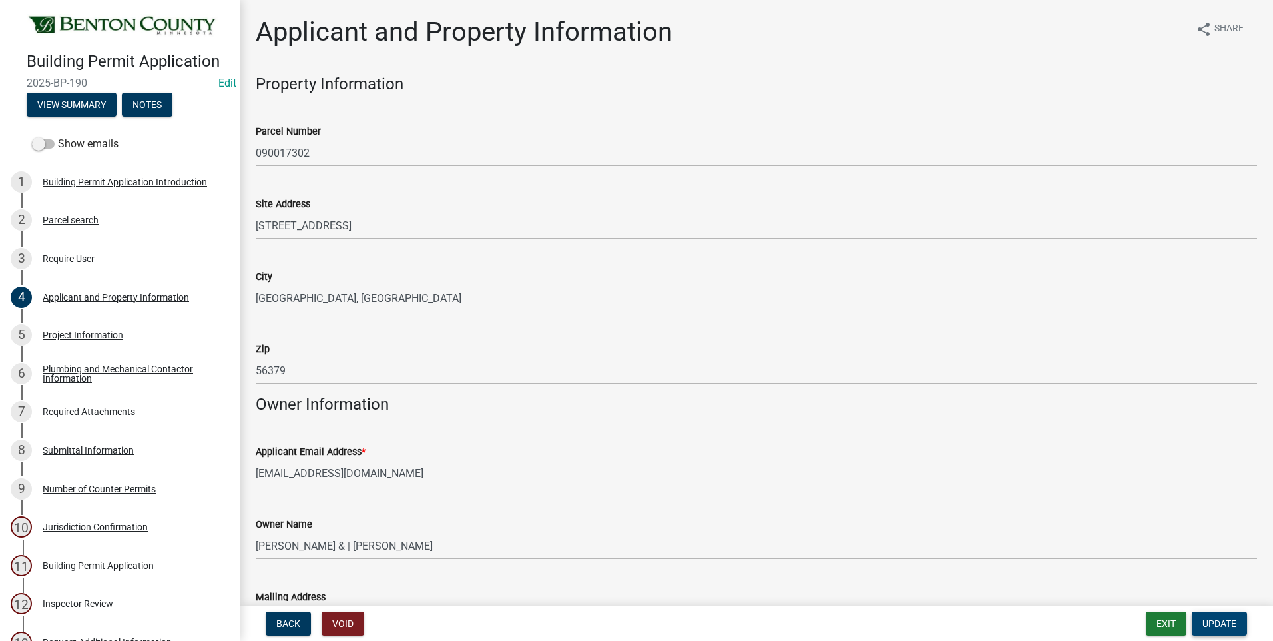
click at [1218, 622] on span "Update" at bounding box center [1220, 623] width 34 height 11
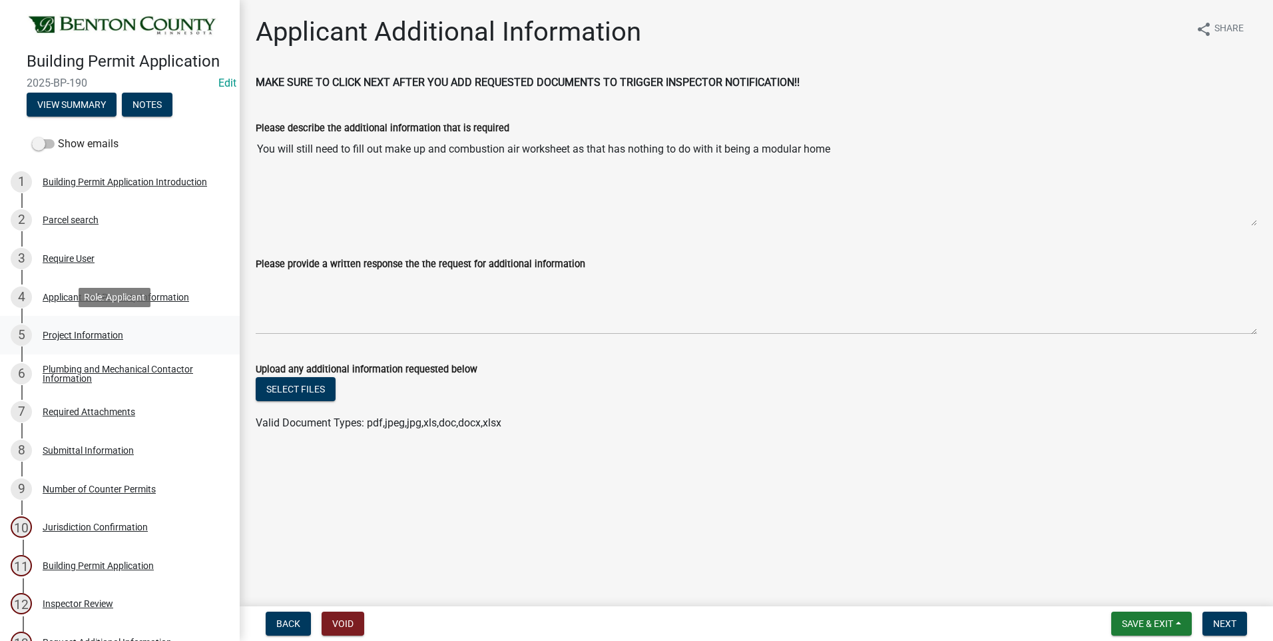
click at [86, 330] on div "Project Information" at bounding box center [83, 334] width 81 height 9
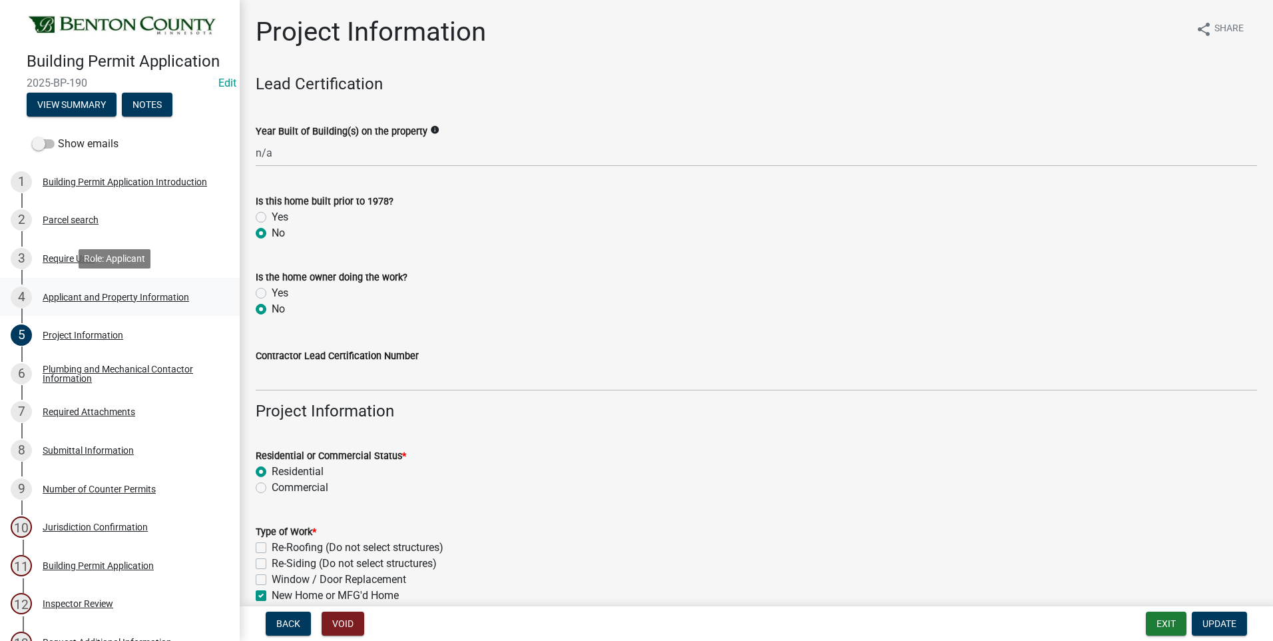
click at [165, 296] on div "Applicant and Property Information" at bounding box center [116, 296] width 147 height 9
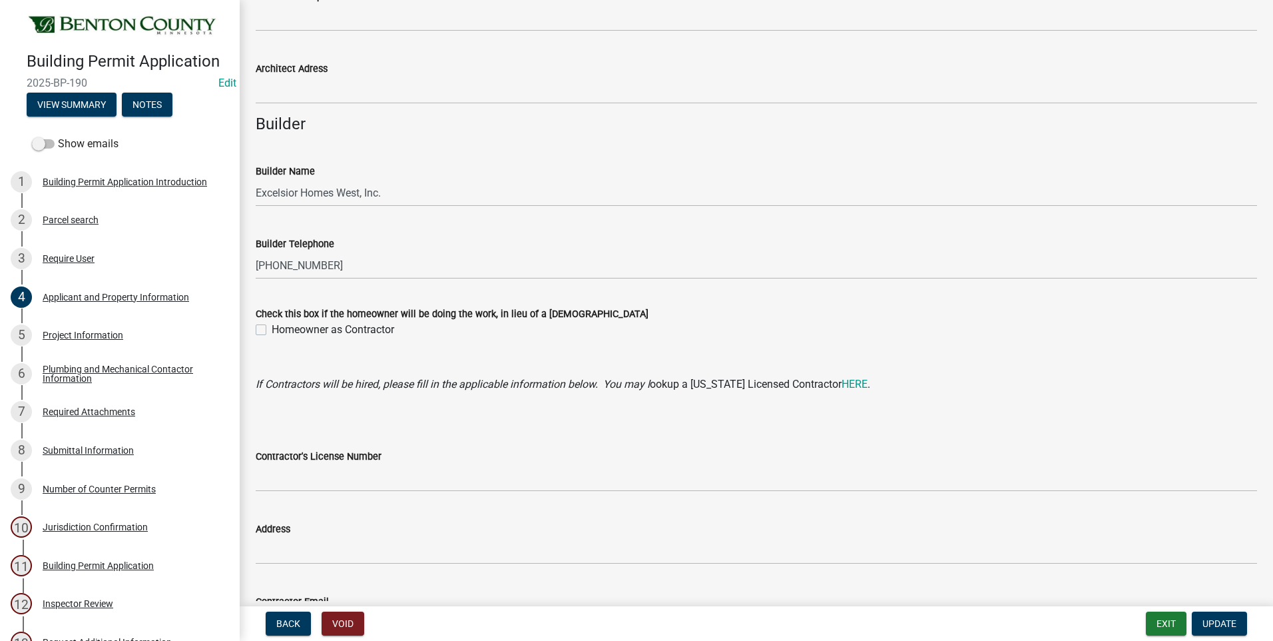
scroll to position [1164, 0]
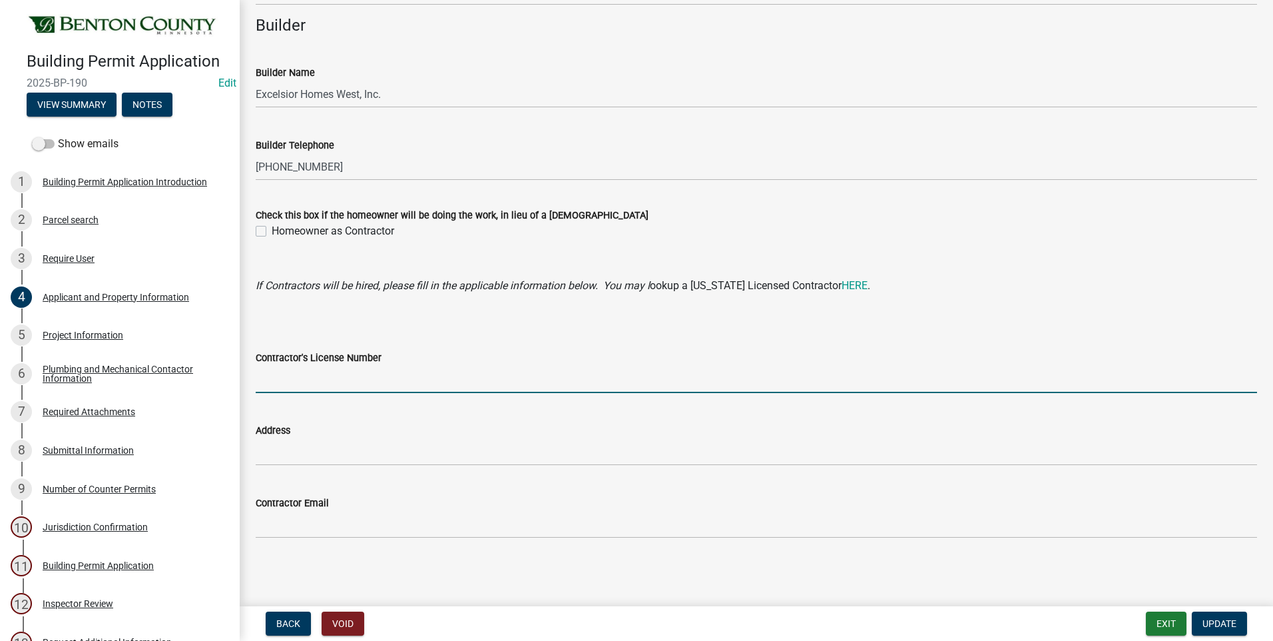
click at [367, 382] on input "Contractor's License Number" at bounding box center [757, 379] width 1002 height 27
type input "MI009368"
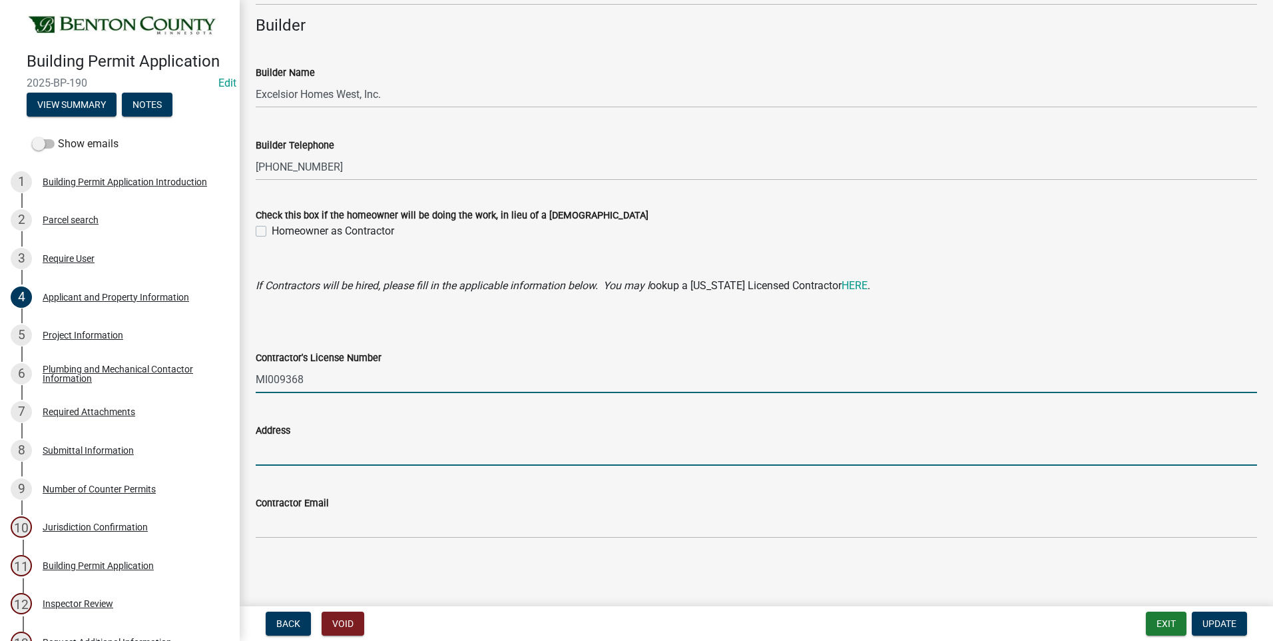
click at [381, 459] on input "Address" at bounding box center [757, 451] width 1002 height 27
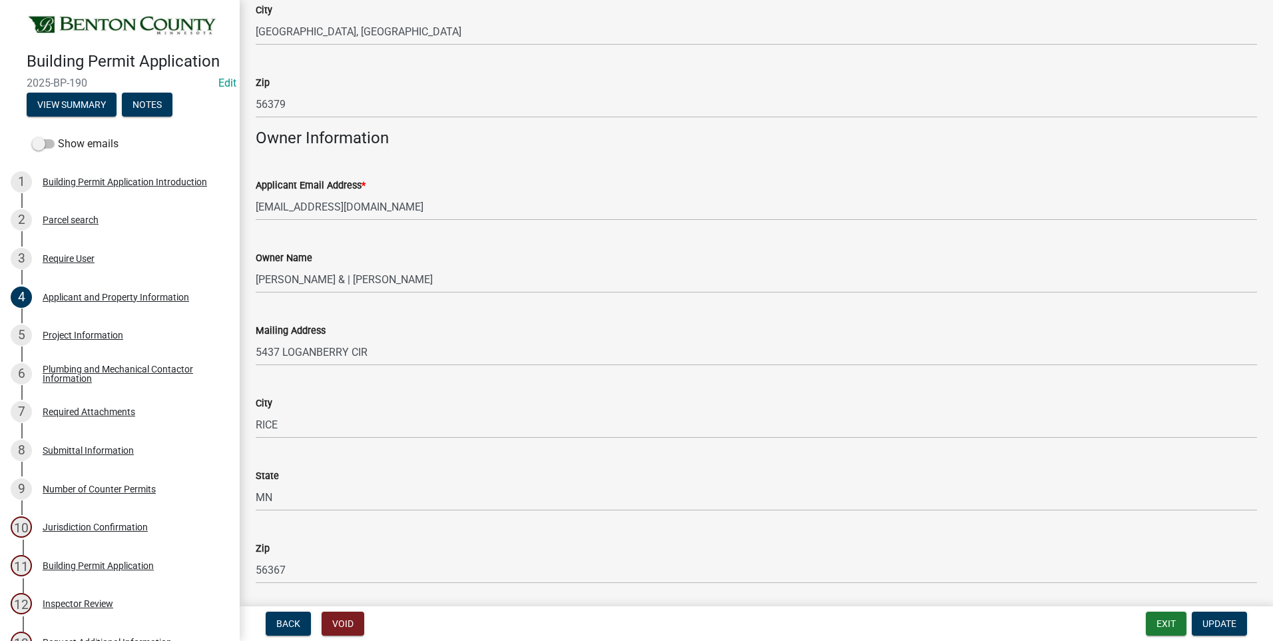
scroll to position [200, 0]
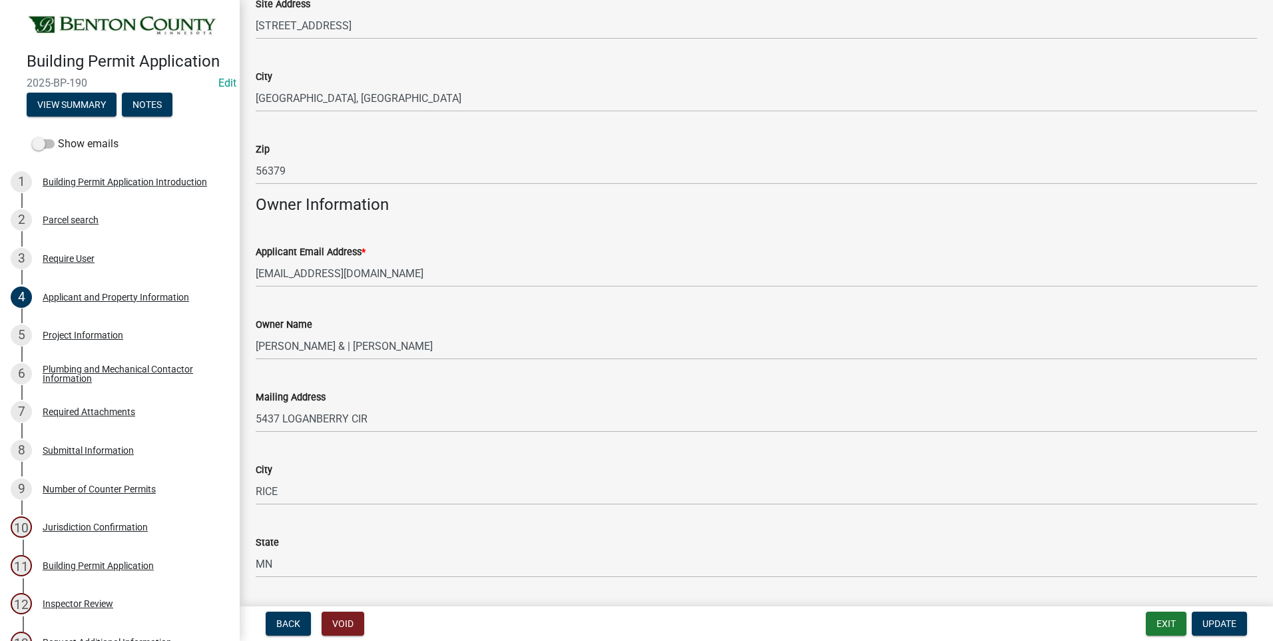
type input "68156 215TH ST DARWIN MN 55324"
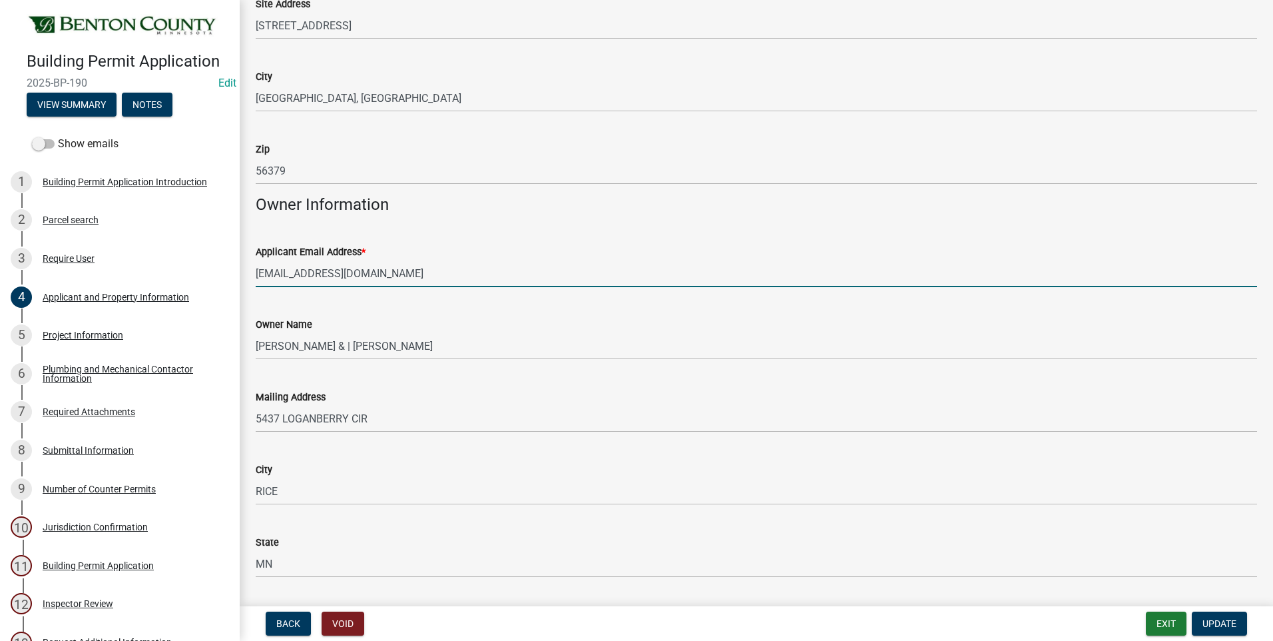
drag, startPoint x: 409, startPoint y: 273, endPoint x: 252, endPoint y: 272, distance: 157.2
click at [252, 272] on div "Applicant Email Address * beau@excelsiorhomesinc.com" at bounding box center [757, 256] width 1022 height 62
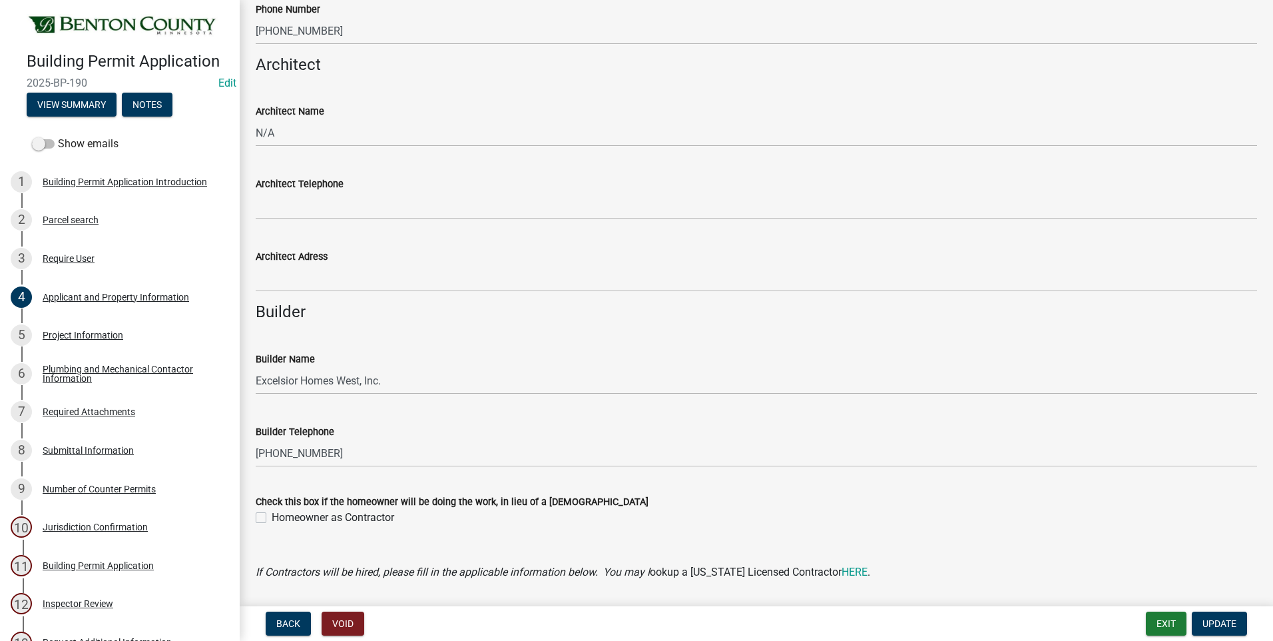
scroll to position [1164, 0]
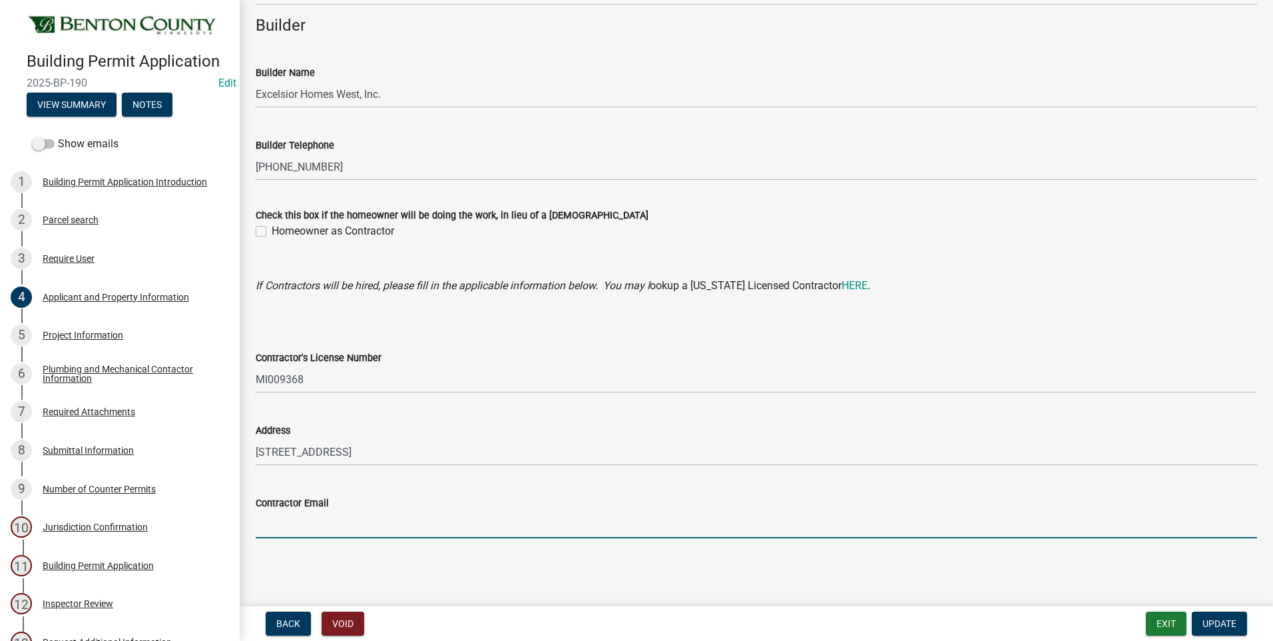
click at [310, 528] on input "Contractor Email" at bounding box center [757, 524] width 1002 height 27
paste input "beau@excelsiorhomesinc.com"
type input "beau@excelsiorhomesinc.com"
click at [1220, 621] on span "Update" at bounding box center [1220, 623] width 34 height 11
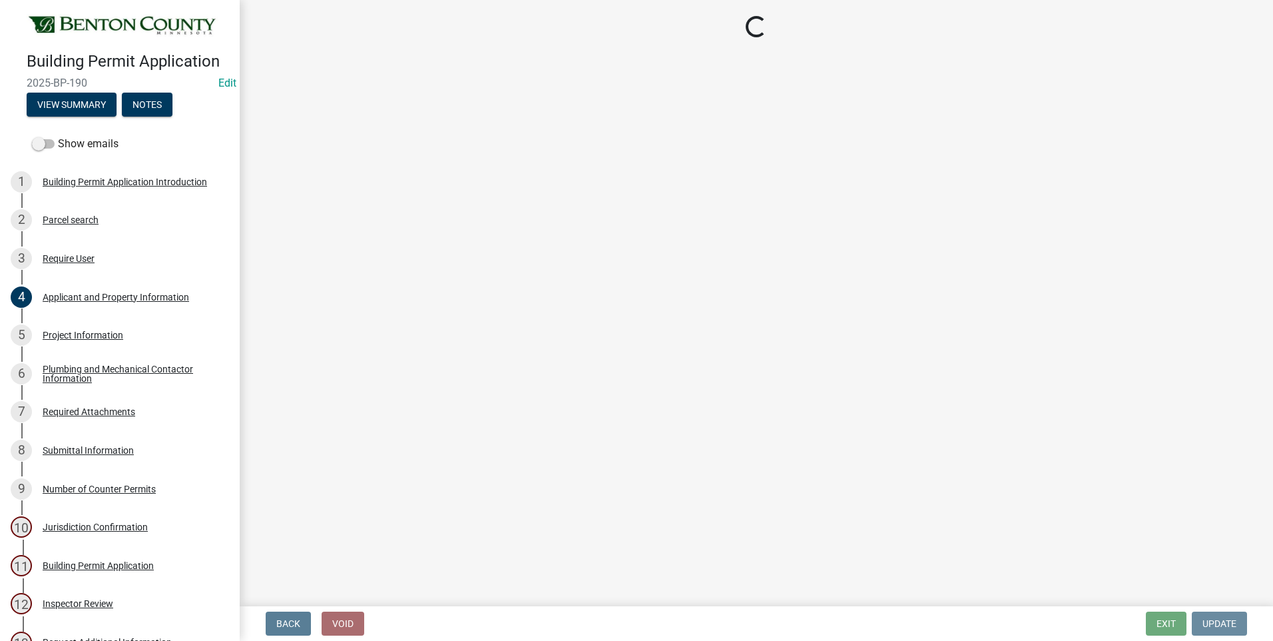
scroll to position [0, 0]
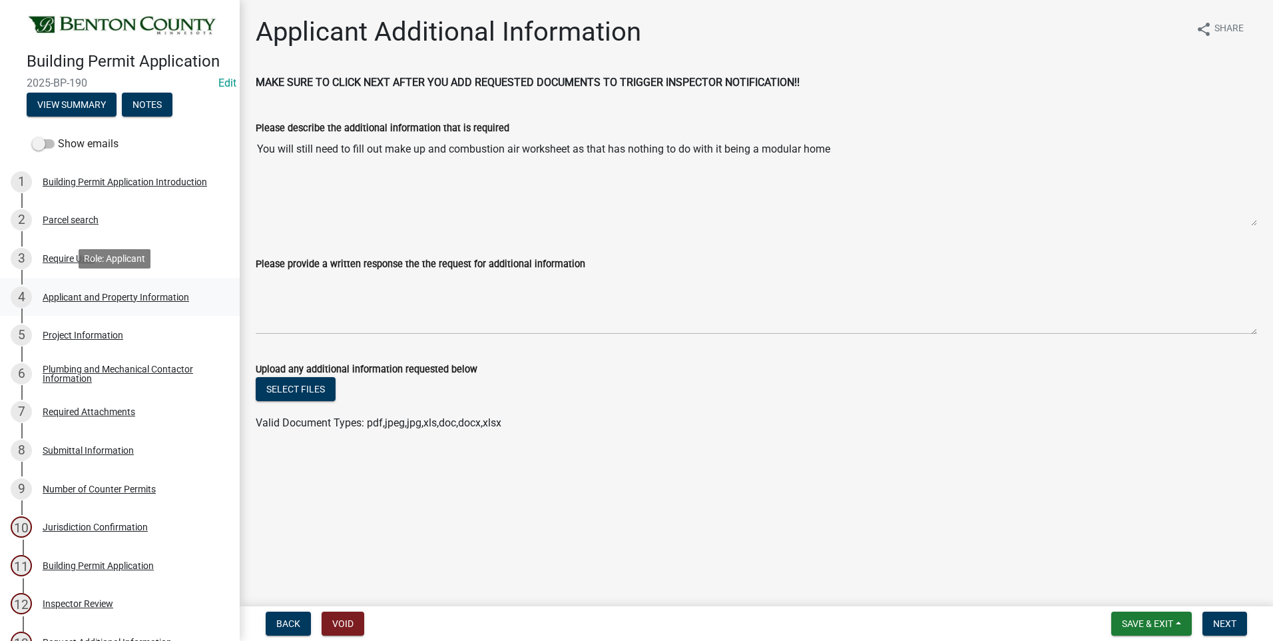
click at [56, 298] on div "Applicant and Property Information" at bounding box center [116, 296] width 147 height 9
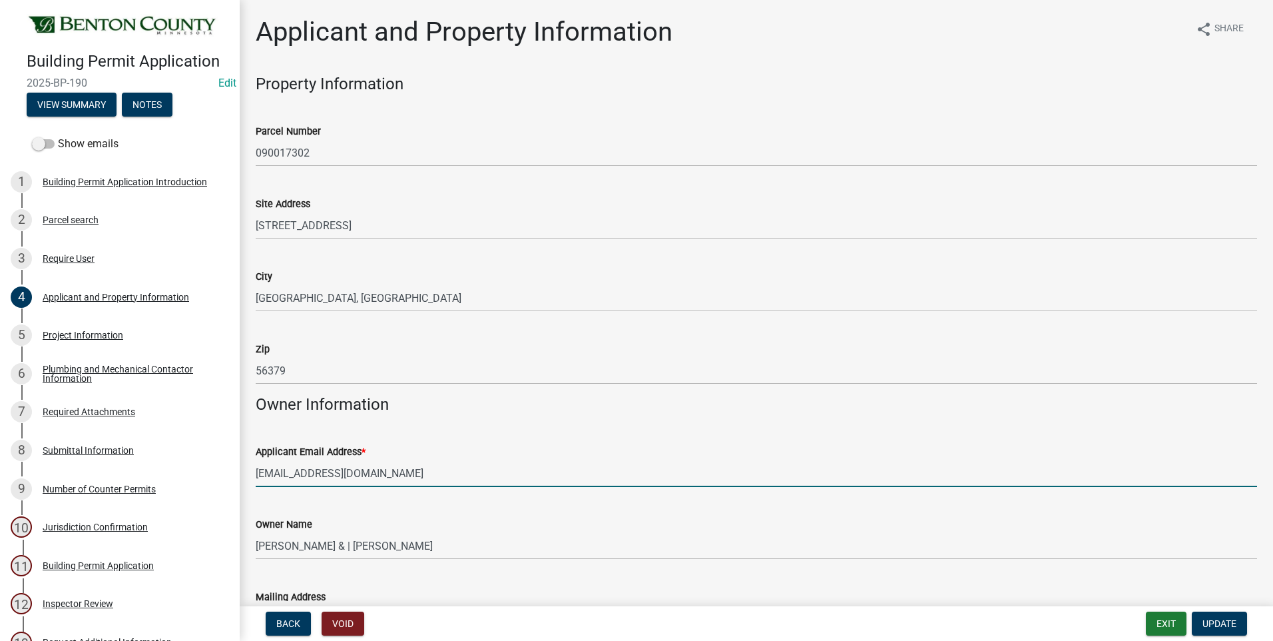
drag, startPoint x: 404, startPoint y: 476, endPoint x: 267, endPoint y: 475, distance: 137.2
click at [254, 478] on div "Applicant Email Address * beau@excelsiorhomesinc.com" at bounding box center [757, 456] width 1022 height 62
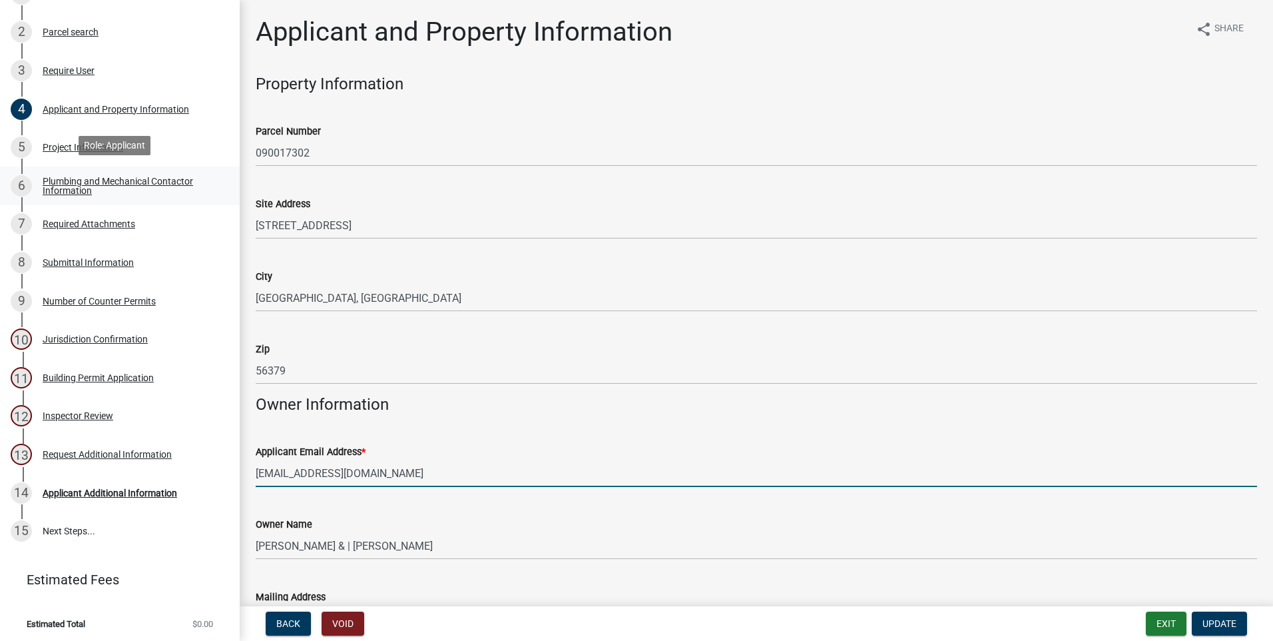
scroll to position [190, 0]
click at [122, 451] on div "Request Additional Information" at bounding box center [107, 452] width 129 height 9
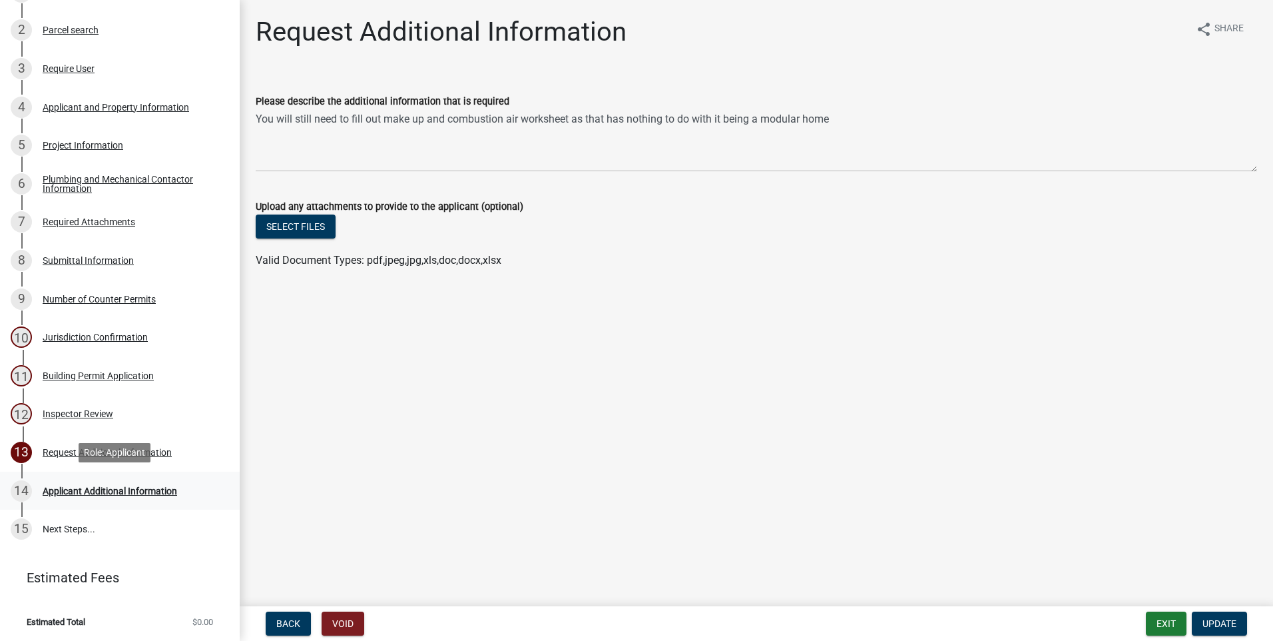
click at [111, 494] on div "Applicant Additional Information" at bounding box center [110, 490] width 135 height 9
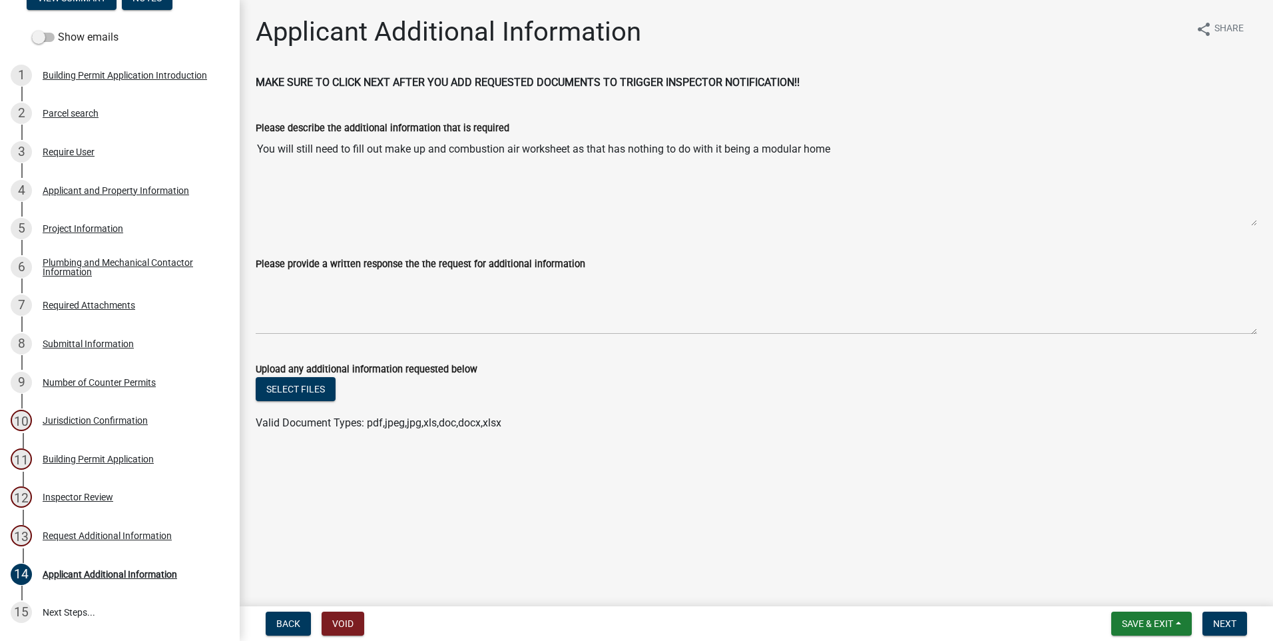
scroll to position [0, 0]
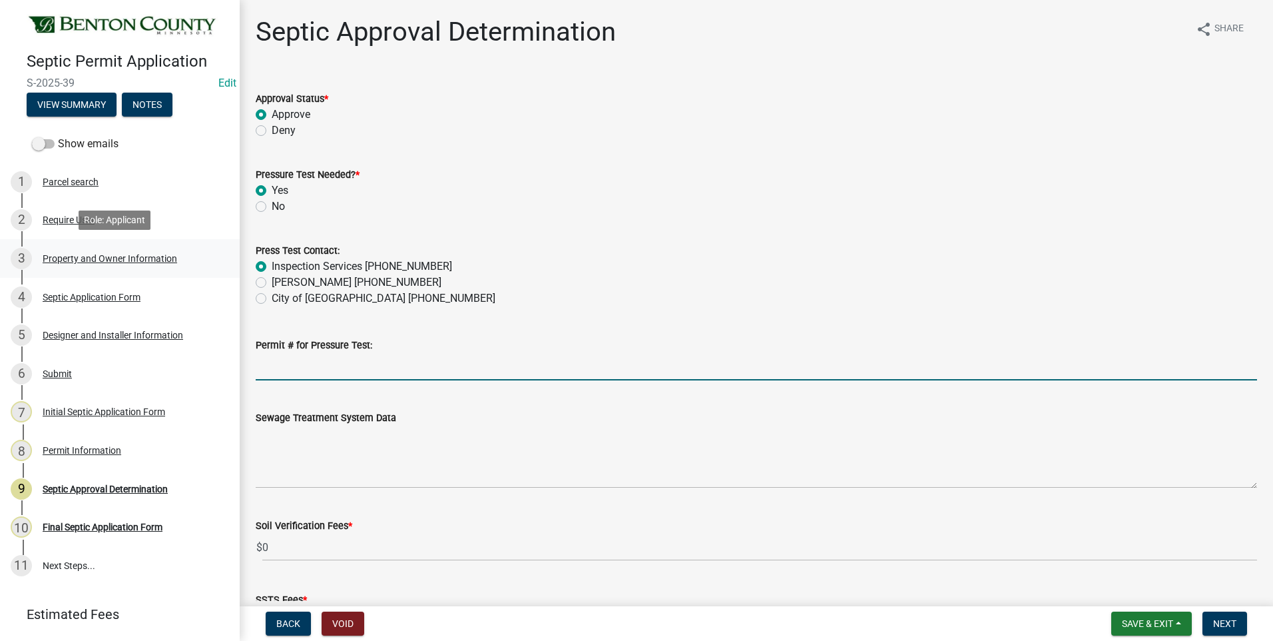
click at [99, 255] on div "Property and Owner Information" at bounding box center [110, 258] width 135 height 9
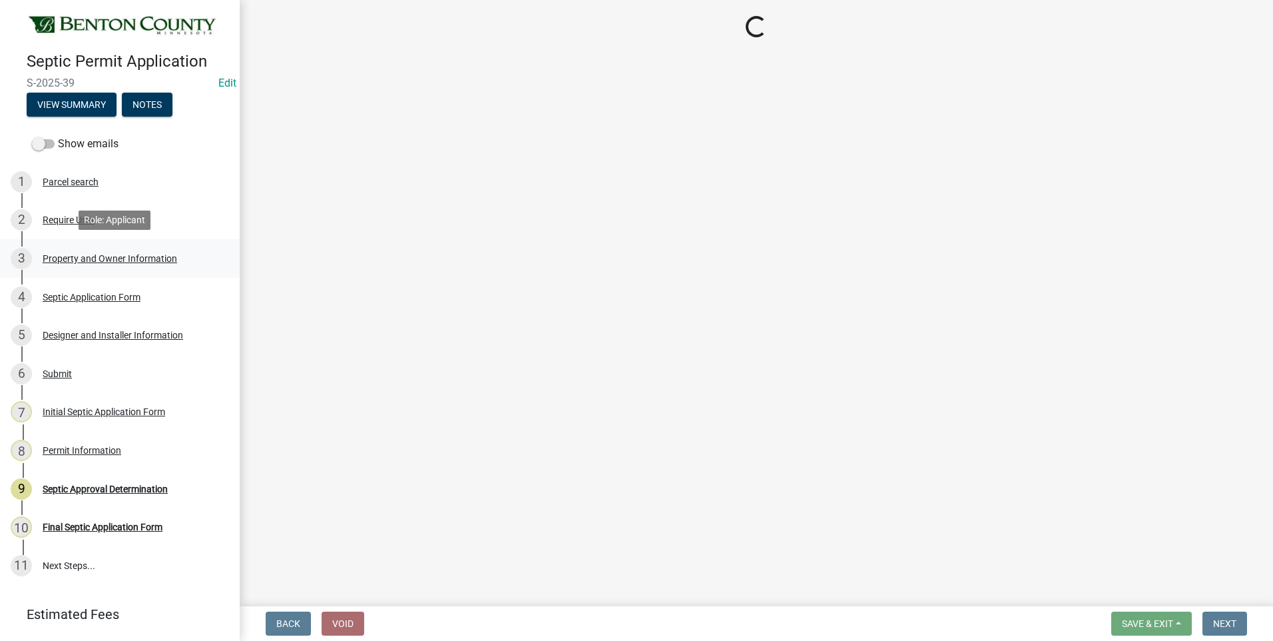
select select "3dace726-2193-4b77-872b-2fbbc186c502"
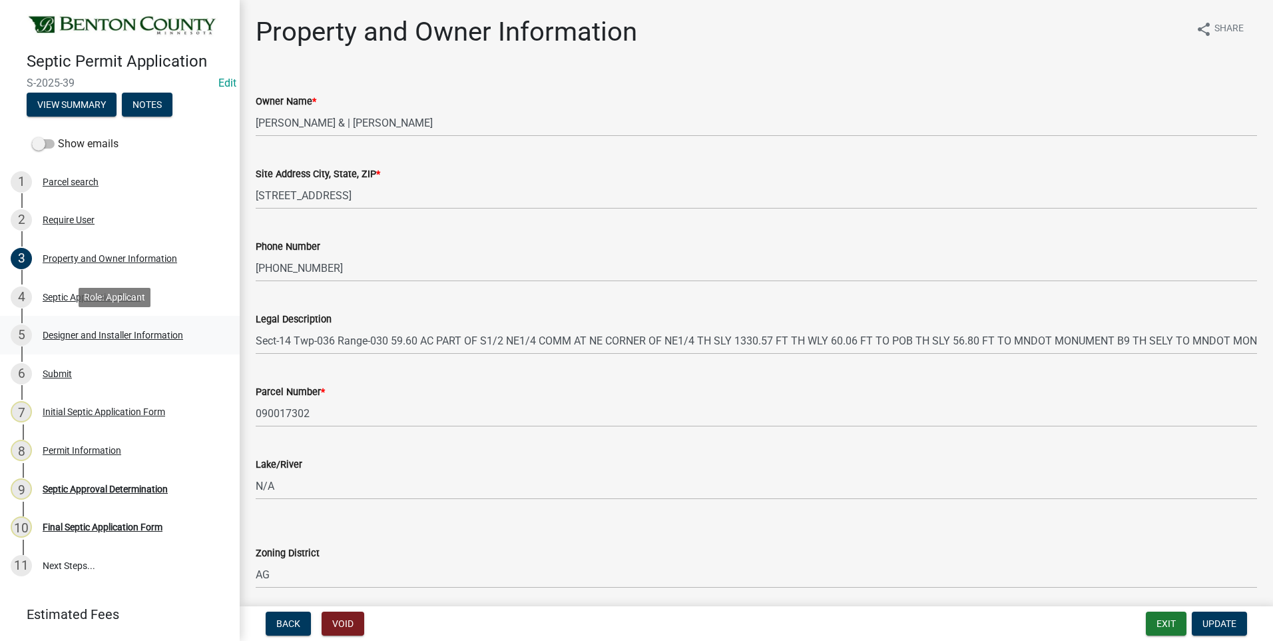
click at [145, 333] on div "Designer and Installer Information" at bounding box center [113, 334] width 141 height 9
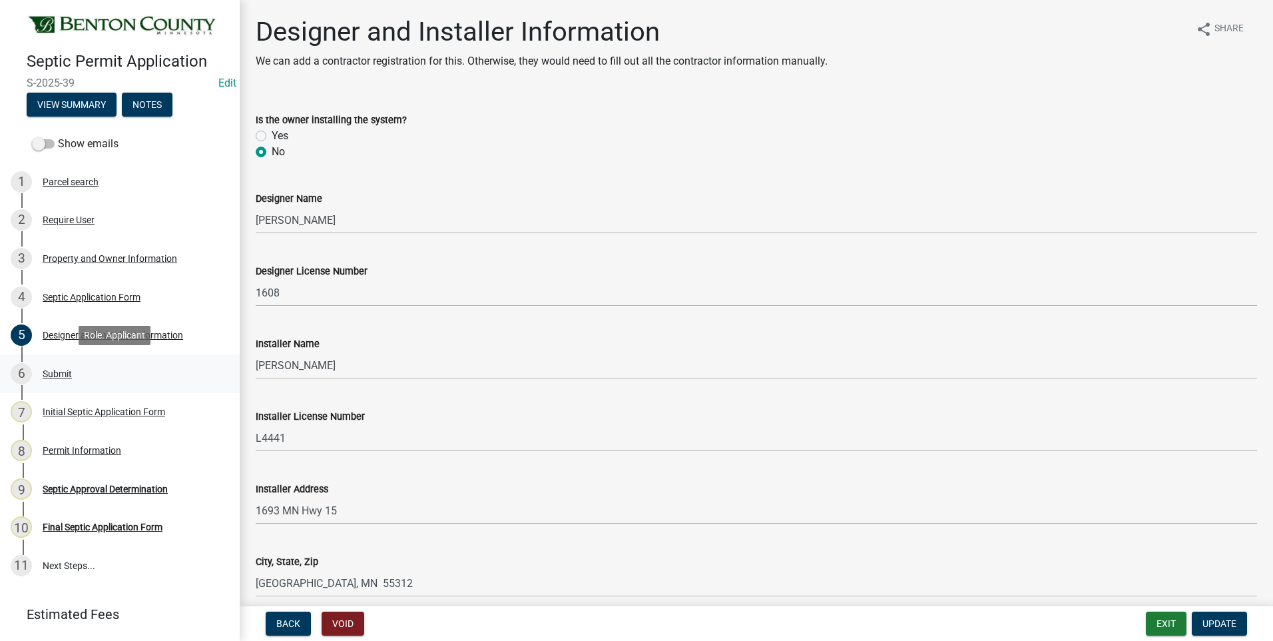
click at [54, 374] on div "Submit" at bounding box center [57, 373] width 29 height 9
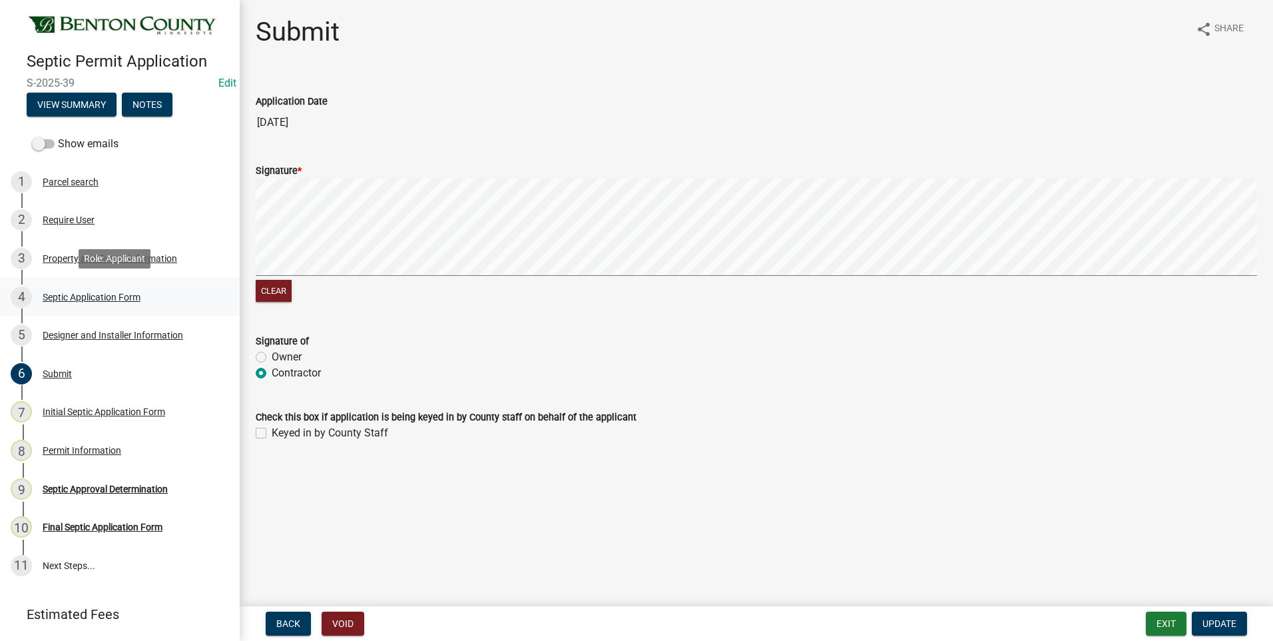
click at [58, 295] on div "Septic Application Form" at bounding box center [92, 296] width 98 height 9
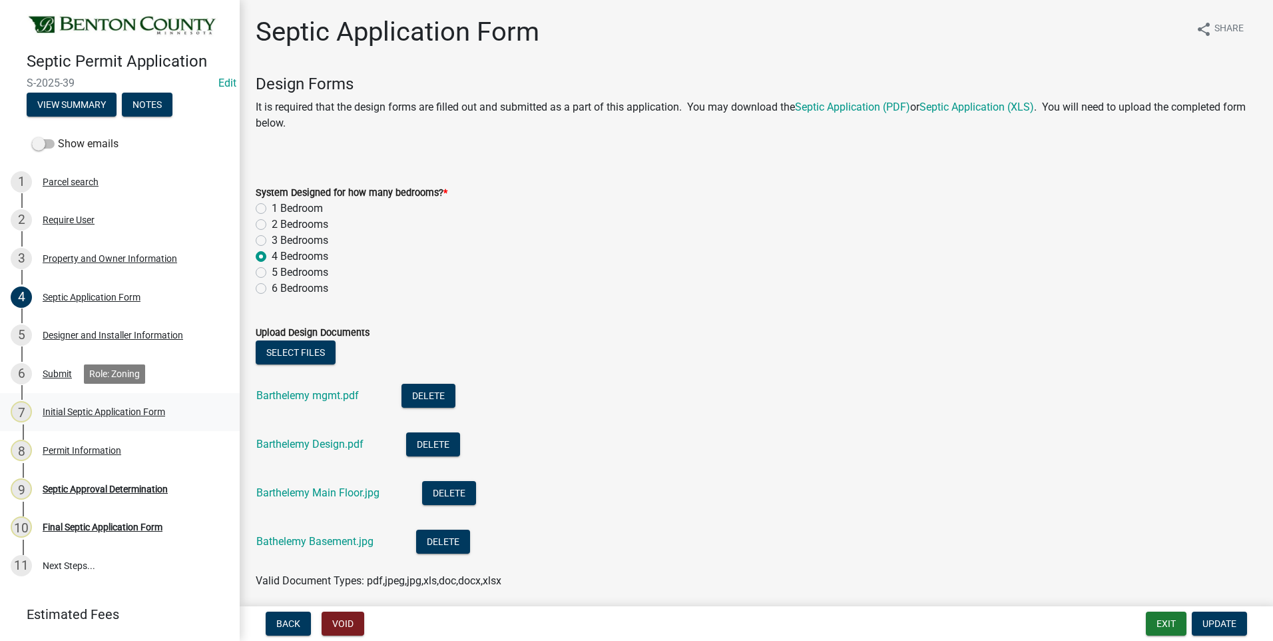
click at [68, 413] on div "Initial Septic Application Form" at bounding box center [104, 411] width 123 height 9
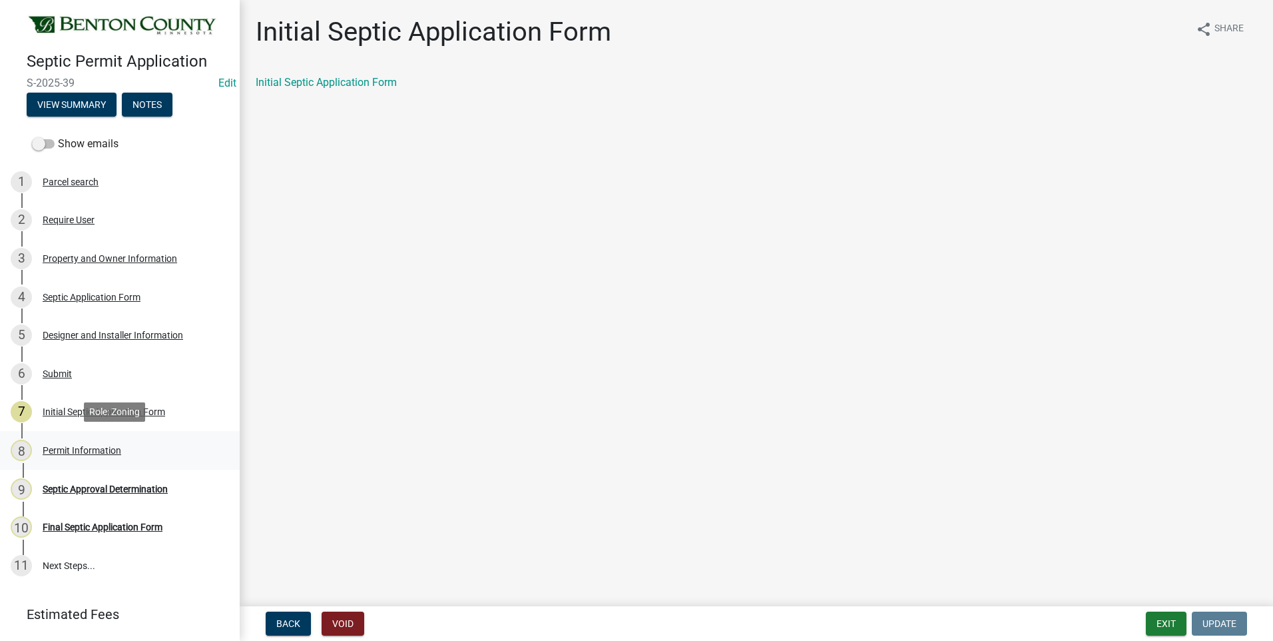
click at [71, 448] on div "Permit Information" at bounding box center [82, 450] width 79 height 9
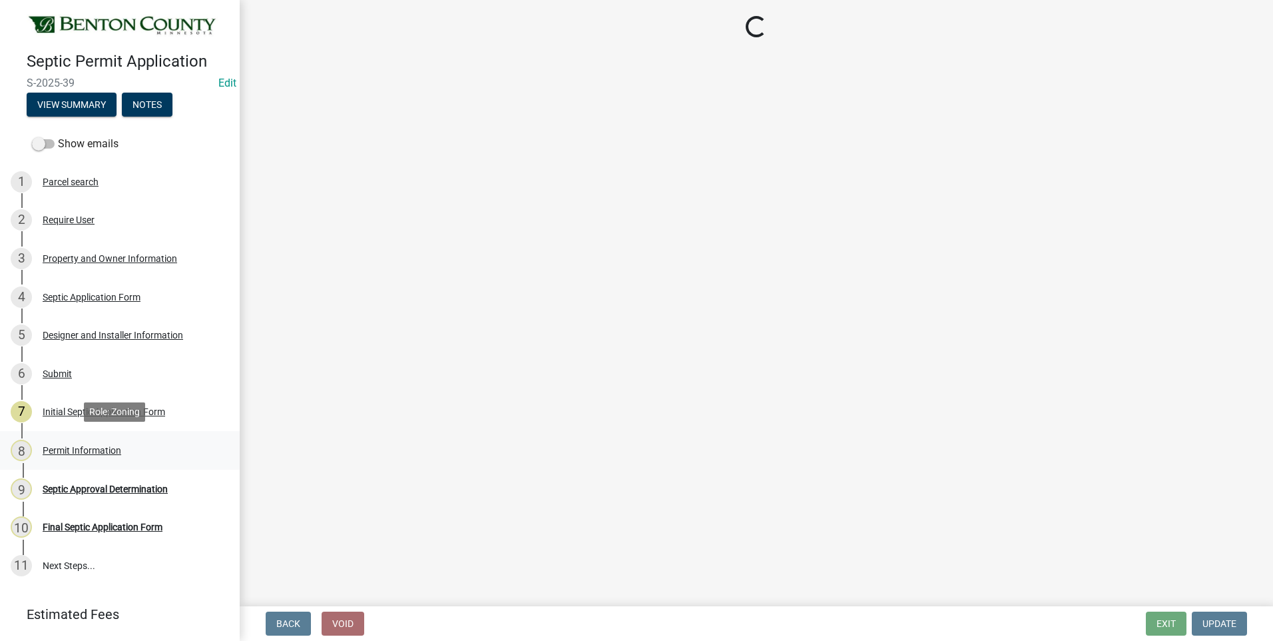
select select "88ff50f4-2637-4f30-9a0c-bb6861cf6b8b"
select select "416f6747-1656-42ed-9bd2-261c134ed372"
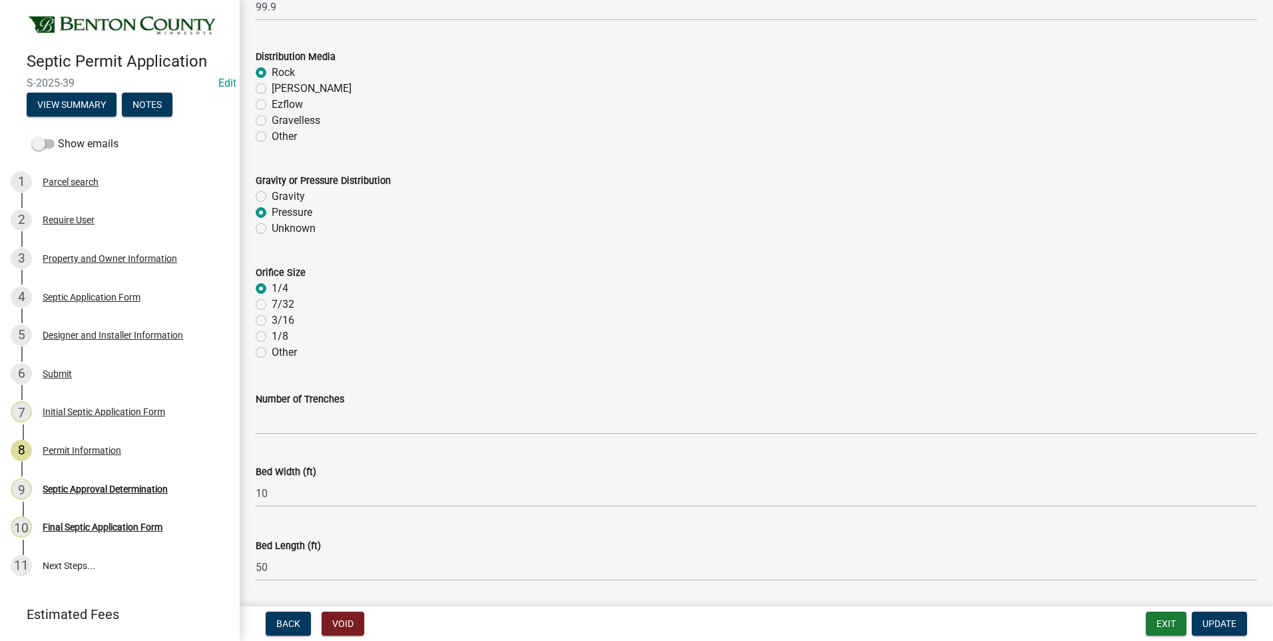
scroll to position [2636, 0]
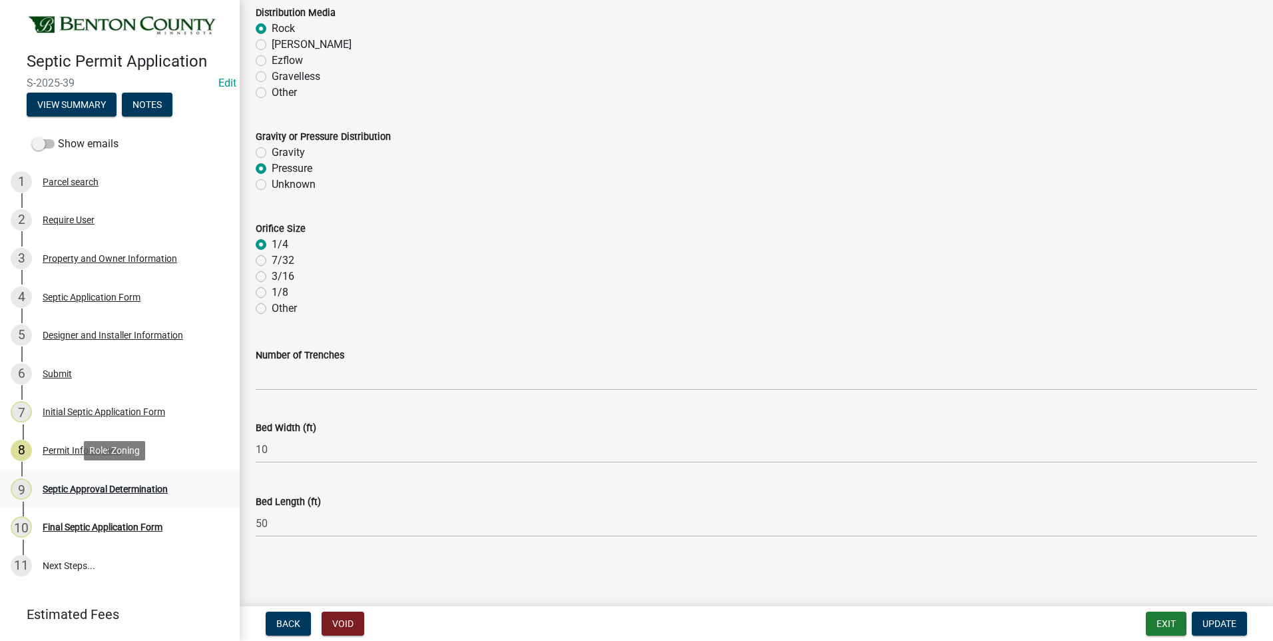
click at [139, 488] on div "Septic Approval Determination" at bounding box center [105, 488] width 125 height 9
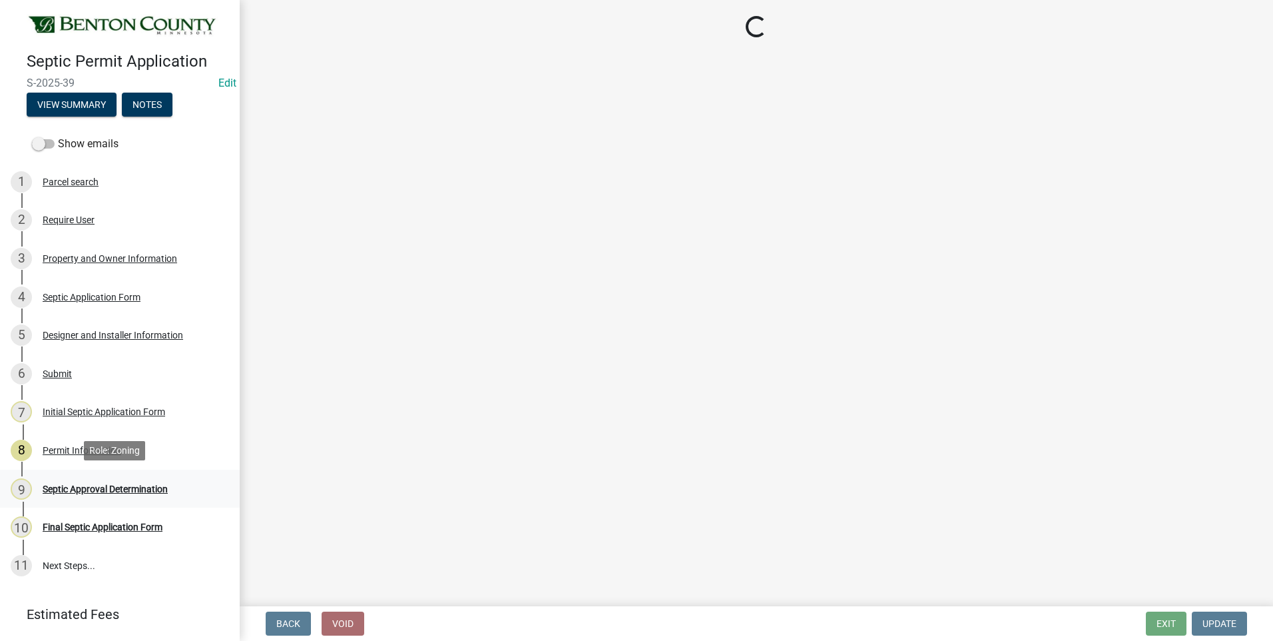
scroll to position [0, 0]
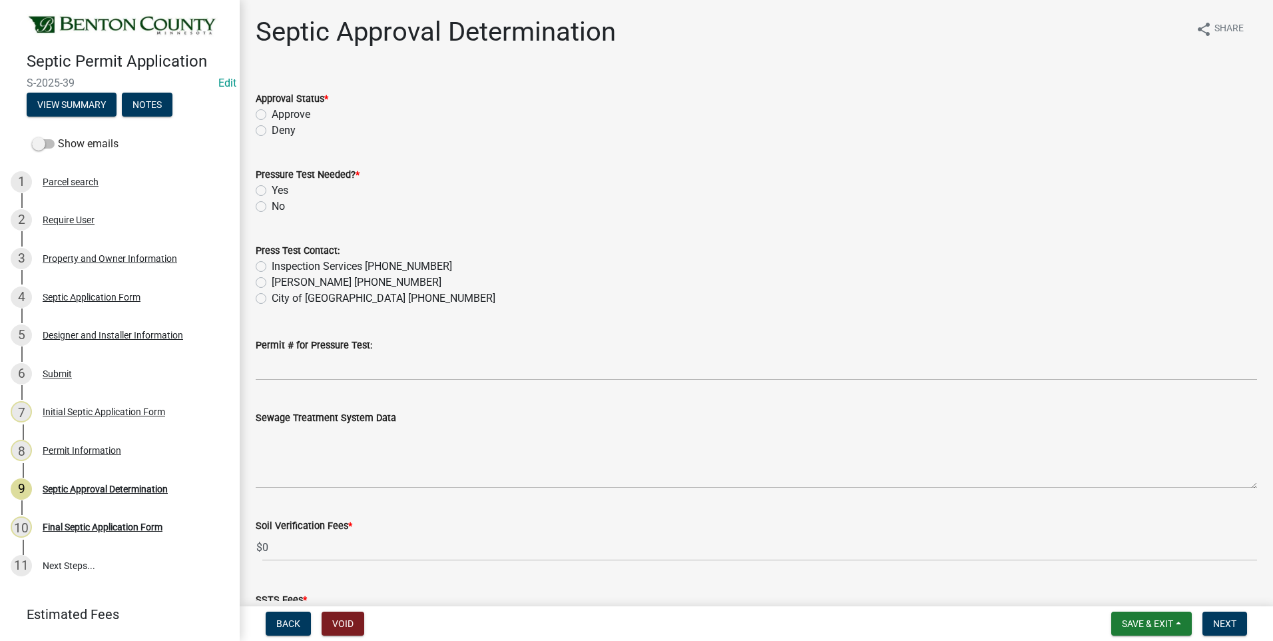
click at [272, 113] on label "Approve" at bounding box center [291, 115] width 39 height 16
click at [272, 113] on input "Approve" at bounding box center [276, 111] width 9 height 9
radio input "true"
click at [272, 190] on label "Yes" at bounding box center [280, 190] width 17 height 16
click at [272, 190] on input "Yes" at bounding box center [276, 186] width 9 height 9
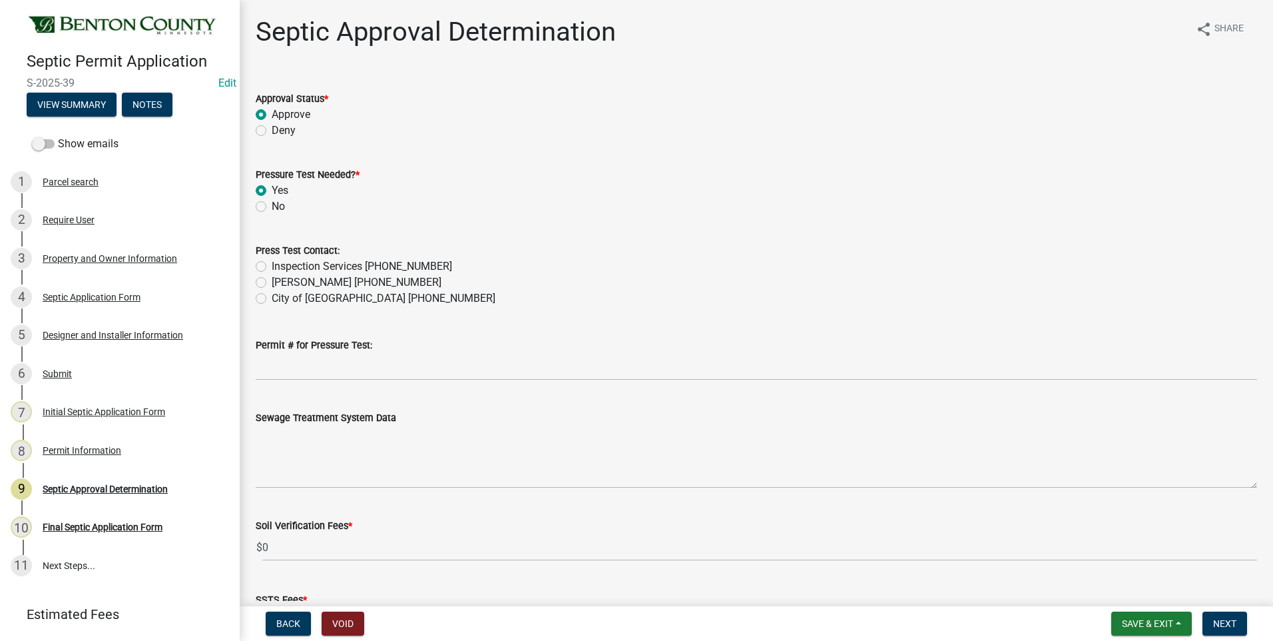
radio input "true"
click at [272, 266] on label "Inspection Services [PHONE_NUMBER]" at bounding box center [362, 266] width 180 height 16
click at [272, 266] on input "Inspection Services [PHONE_NUMBER]" at bounding box center [276, 262] width 9 height 9
radio input "true"
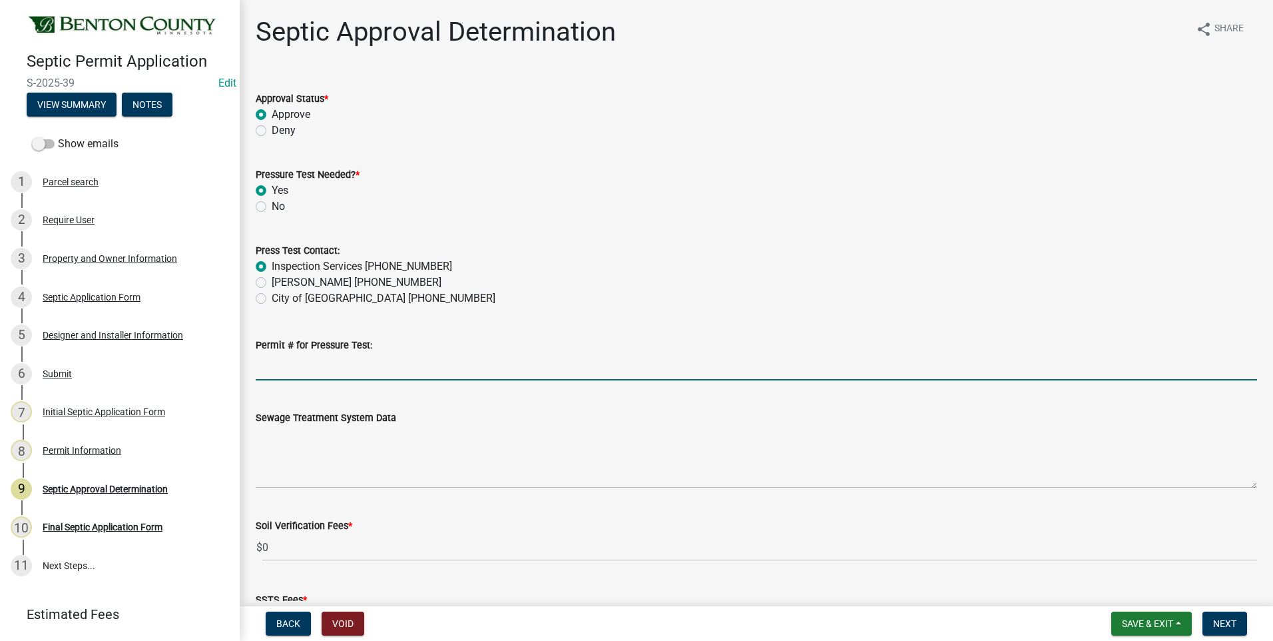
drag, startPoint x: 320, startPoint y: 370, endPoint x: 333, endPoint y: 374, distance: 13.7
click at [320, 370] on input "Permit # for Pressure Test:" at bounding box center [757, 366] width 1002 height 27
type input "2025-BP-190"
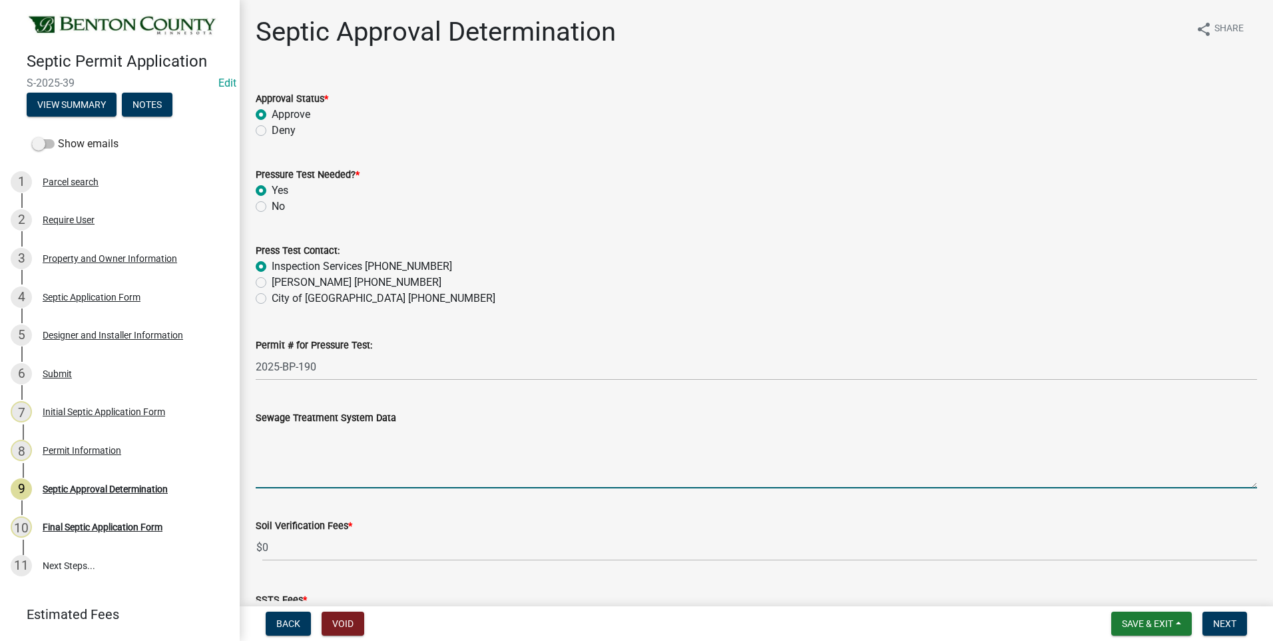
click at [332, 459] on textarea "Sewage Treatment System Data" at bounding box center [757, 457] width 1002 height 63
paste textarea "Installation of a 10'x40' ROCKBED MOUND SYSTEM w/ 36" clean sand lift to elevat…"
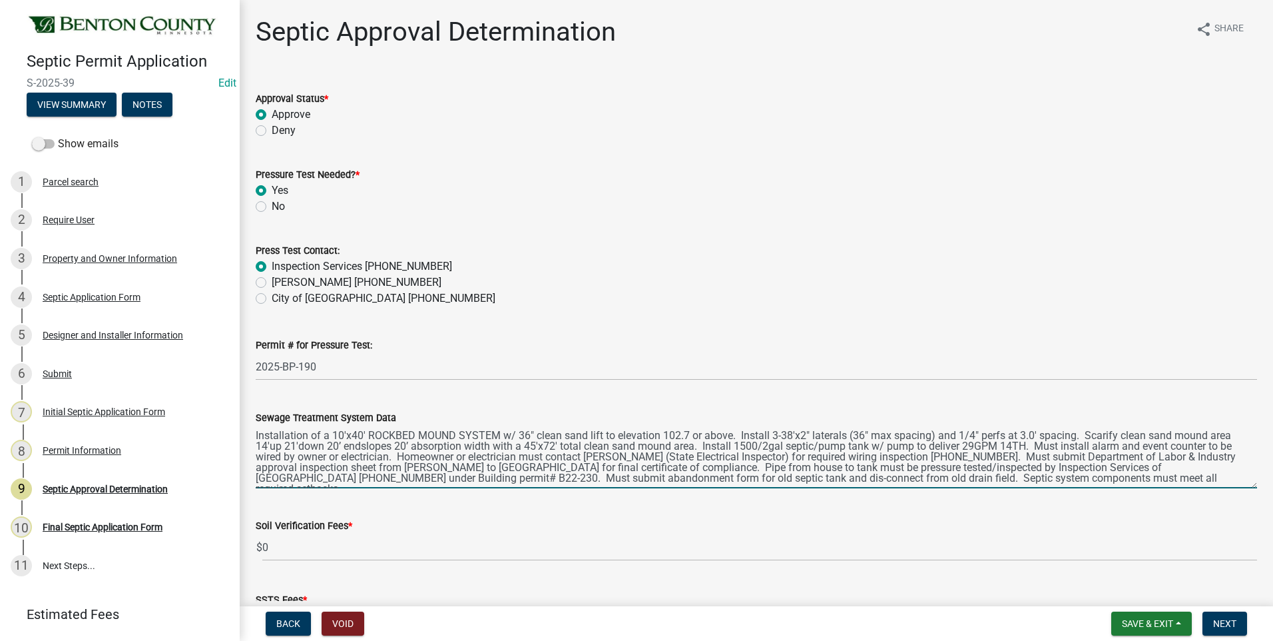
click at [356, 435] on textarea "Installation of a 10'x40' ROCKBED MOUND SYSTEM w/ 36" clean sand lift to elevat…" at bounding box center [757, 457] width 1002 height 63
type textarea "Installation of a 10'x50' ROCKBED MOUND SYSTEM w/ 36" clean sand lift to elevat…"
drag, startPoint x: 1098, startPoint y: 476, endPoint x: 255, endPoint y: 433, distance: 843.7
click at [255, 433] on div "Sewage Treatment System Data" at bounding box center [757, 439] width 1022 height 97
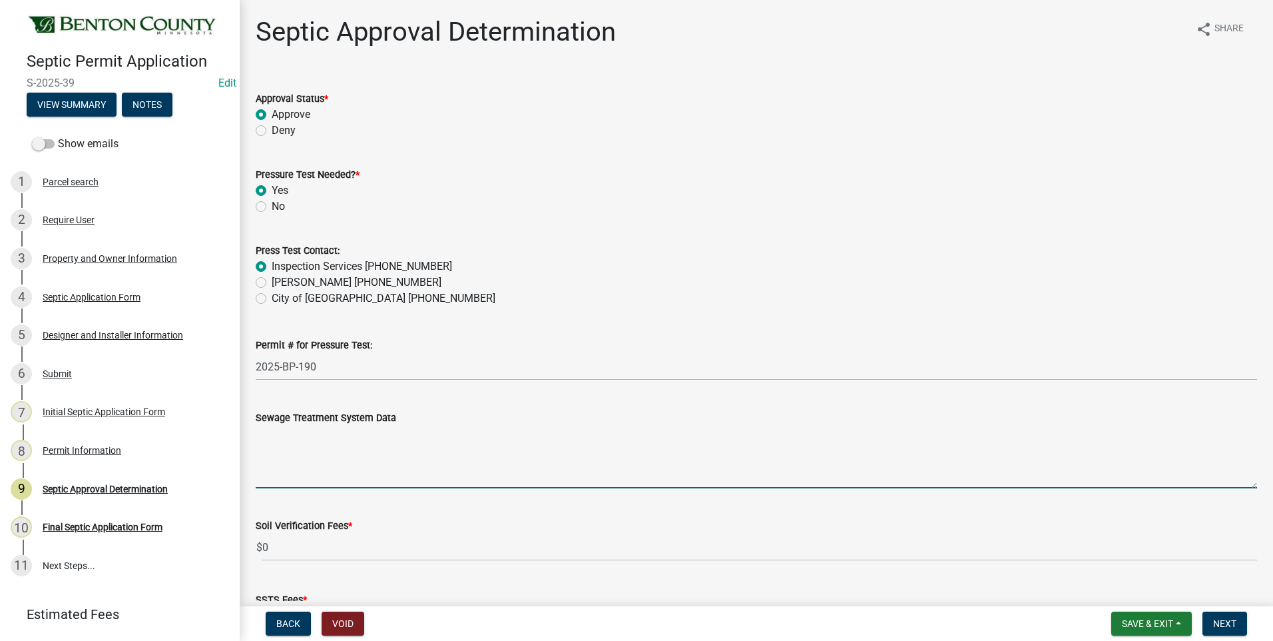
click at [333, 457] on textarea "Sewage Treatment System Data" at bounding box center [757, 457] width 1002 height 63
paste textarea "Installation of a 10'x50' ROCKBED MOUND SYSTEM w/ 24" clean sand lift to elevat…"
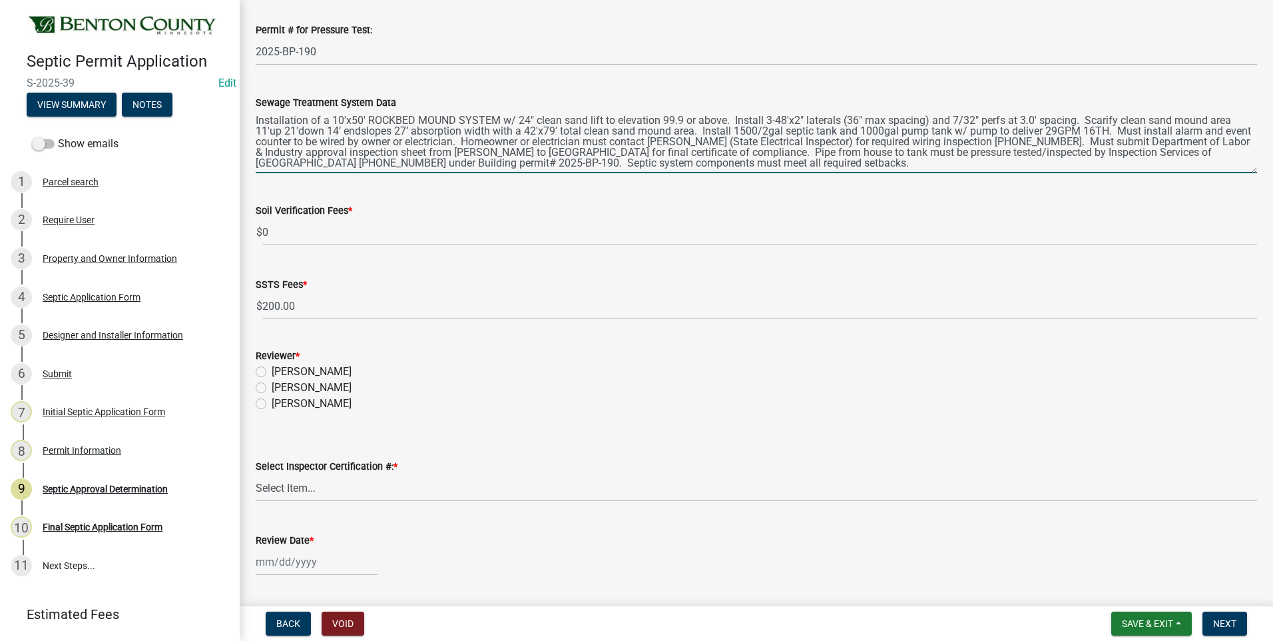
scroll to position [333, 0]
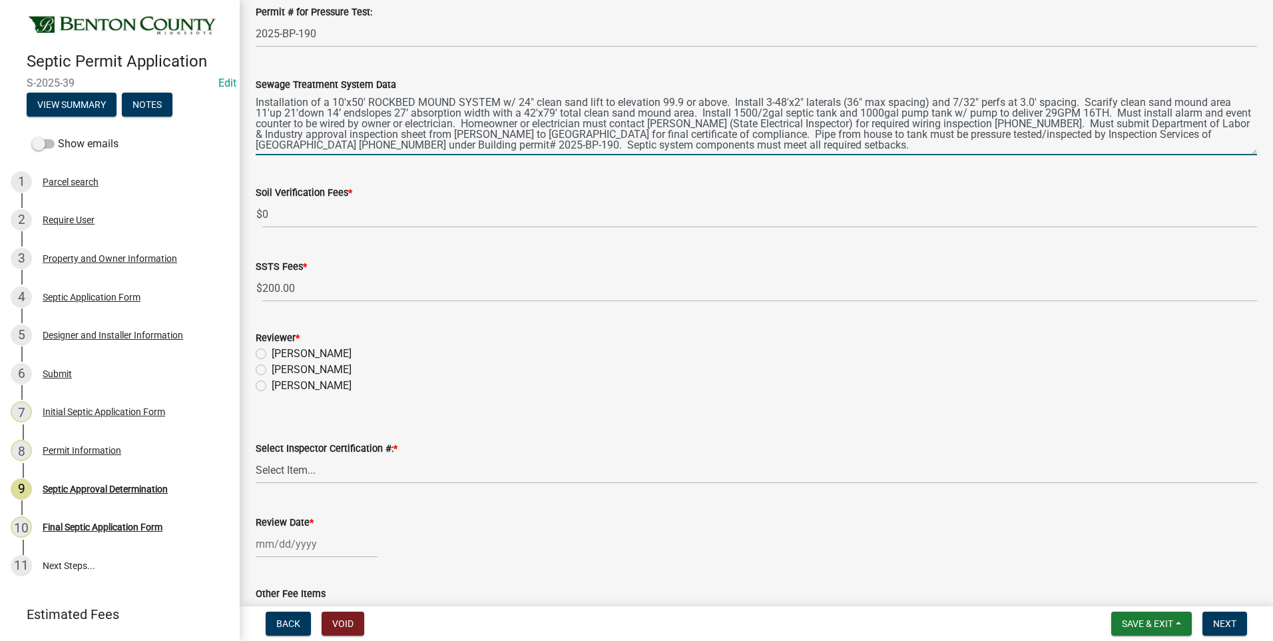
type textarea "Installation of a 10'x50' ROCKBED MOUND SYSTEM w/ 24" clean sand lift to elevat…"
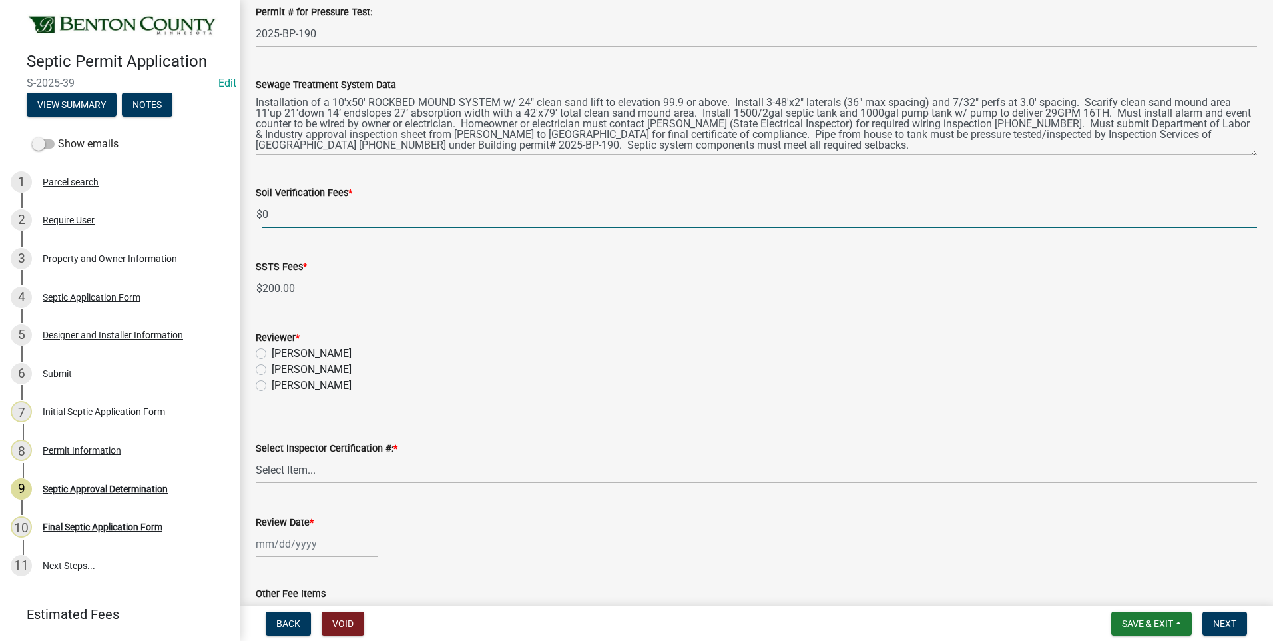
click at [264, 213] on input "0" at bounding box center [759, 213] width 995 height 27
type input "100"
click at [272, 366] on label "[PERSON_NAME]" at bounding box center [312, 370] width 80 height 16
click at [272, 366] on input "[PERSON_NAME]" at bounding box center [276, 366] width 9 height 9
radio input "true"
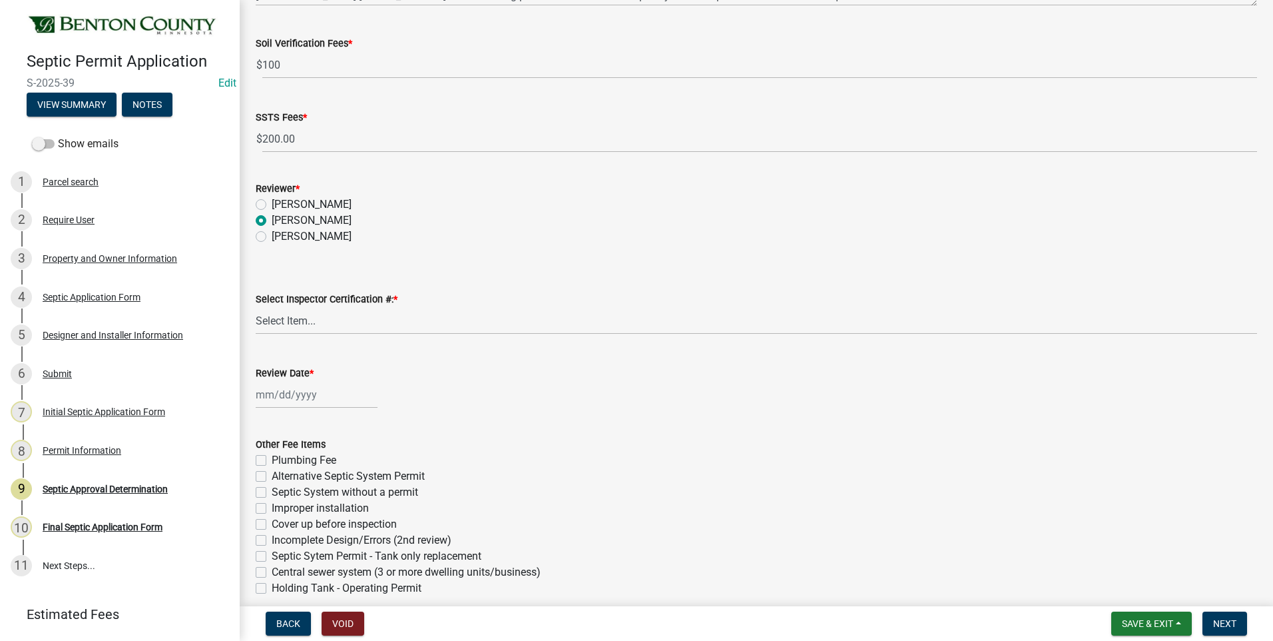
scroll to position [533, 0]
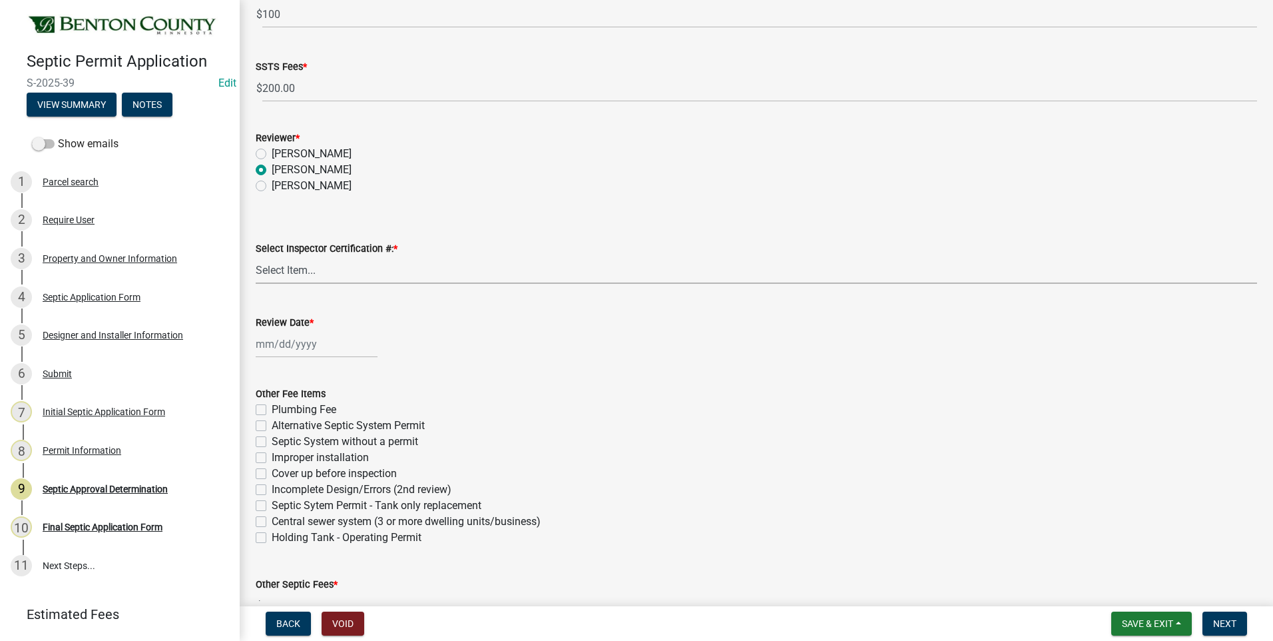
click at [296, 272] on select "Select Item... C8970 C8741" at bounding box center [757, 269] width 1002 height 27
click at [256, 256] on select "Select Item... C8970 C8741" at bounding box center [757, 269] width 1002 height 27
select select "d675f826-2bf1-4ce2-9ebe-43c1842a6c70"
click at [291, 271] on select "Select Item... C8970 C8741" at bounding box center [757, 269] width 1002 height 27
click at [279, 270] on select "Select Item... C8970 C8741" at bounding box center [757, 269] width 1002 height 27
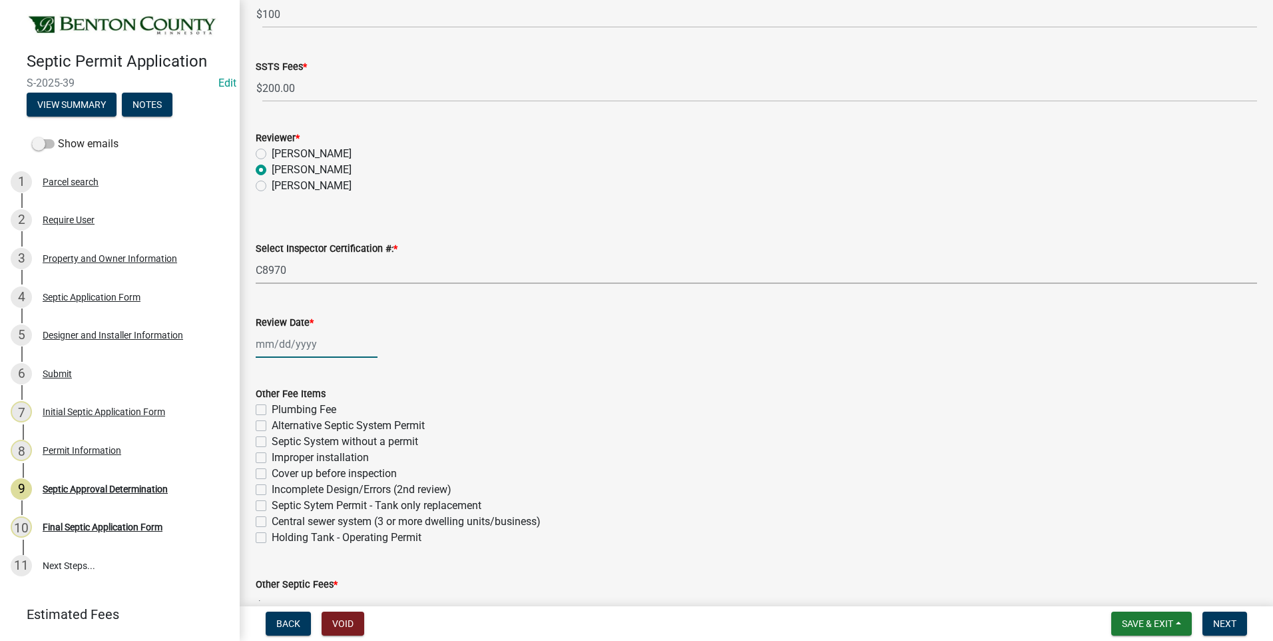
click at [302, 346] on div at bounding box center [317, 343] width 122 height 27
select select "8"
select select "2025"
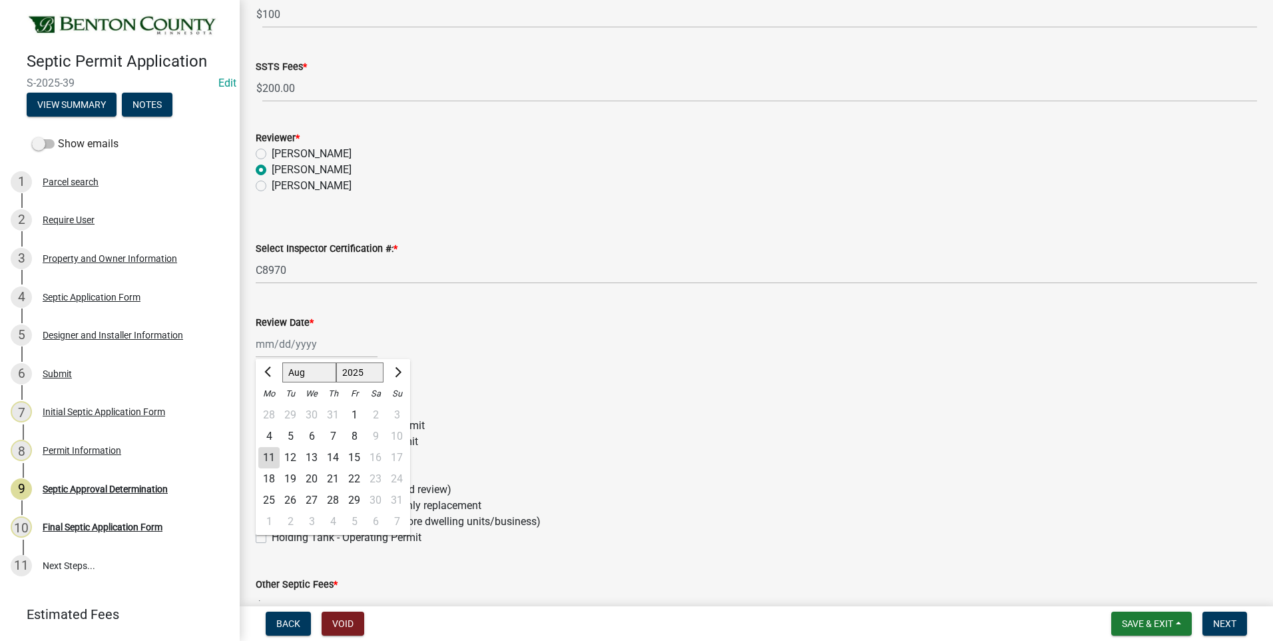
click at [269, 458] on div "11" at bounding box center [268, 457] width 21 height 21
type input "08/11/2025"
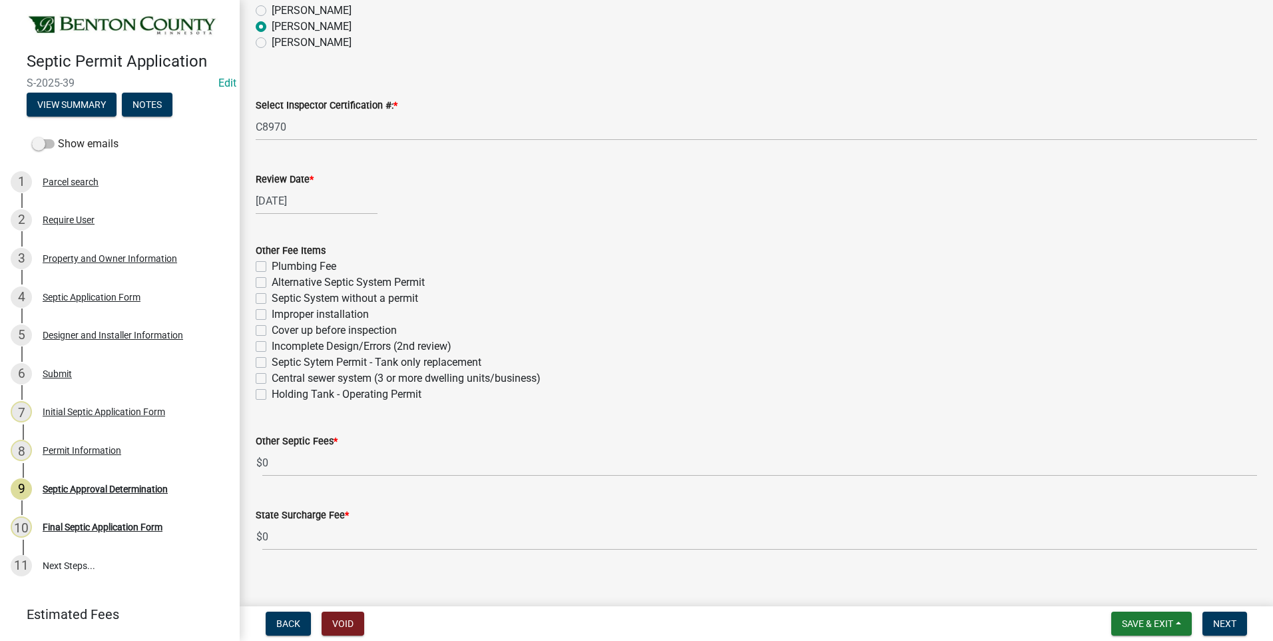
scroll to position [689, 0]
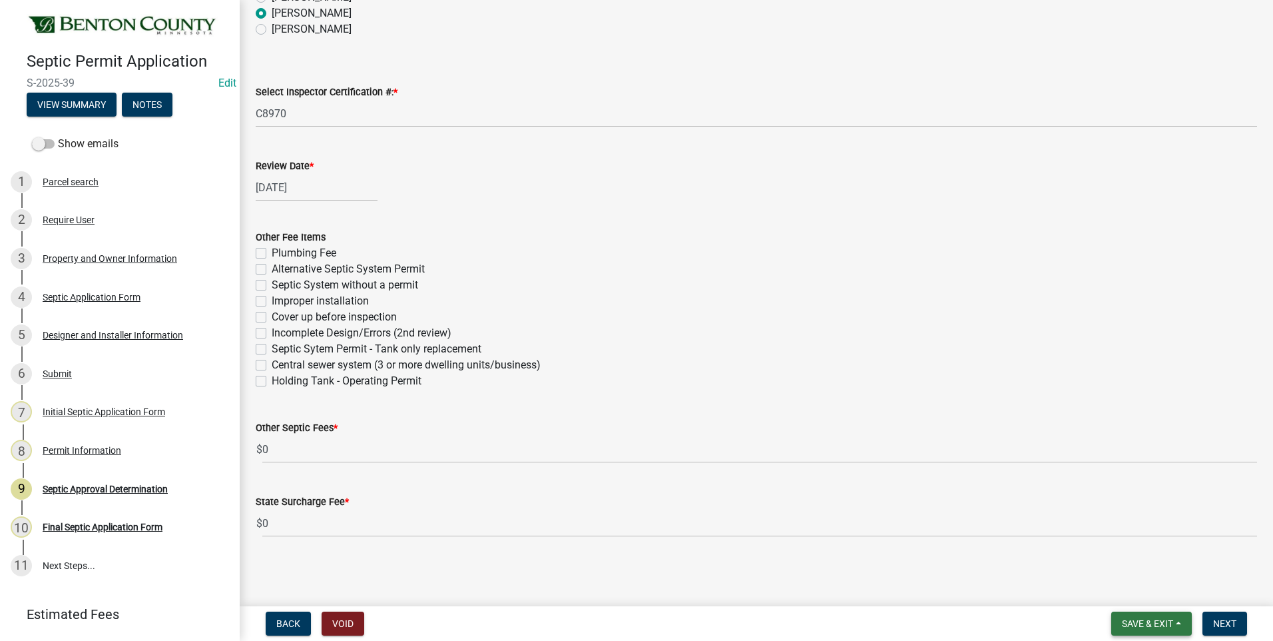
click at [1146, 624] on span "Save & Exit" at bounding box center [1147, 623] width 51 height 11
click at [1115, 556] on button "Save" at bounding box center [1139, 557] width 107 height 32
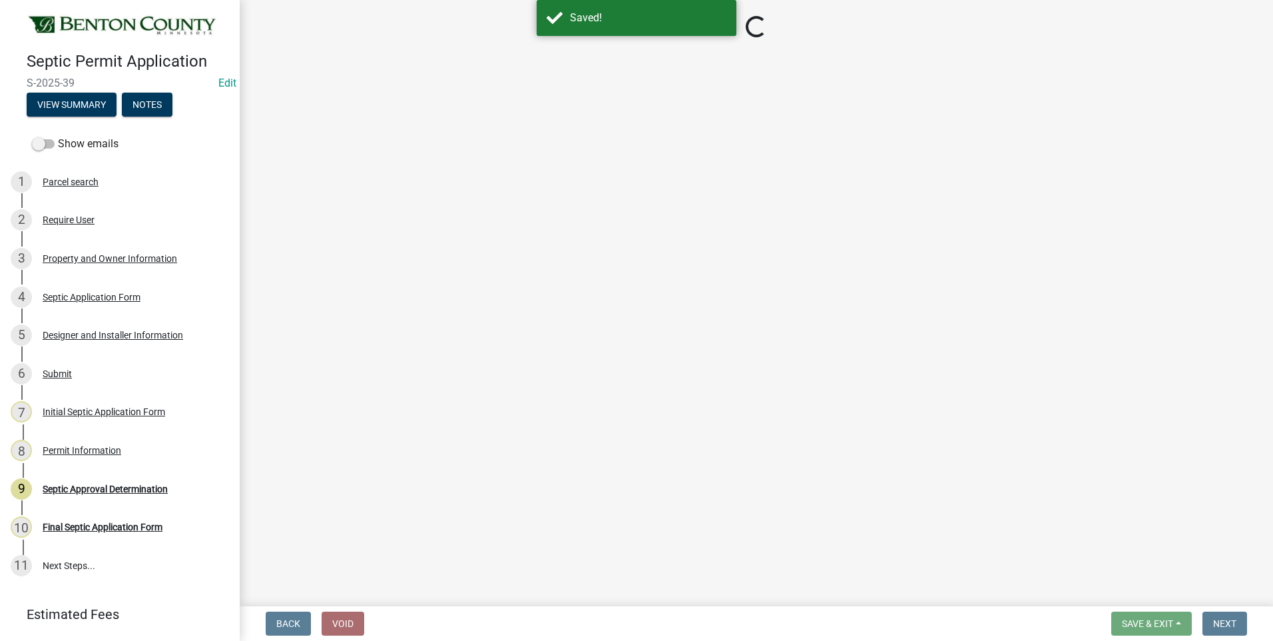
select select "d675f826-2bf1-4ce2-9ebe-43c1842a6c70"
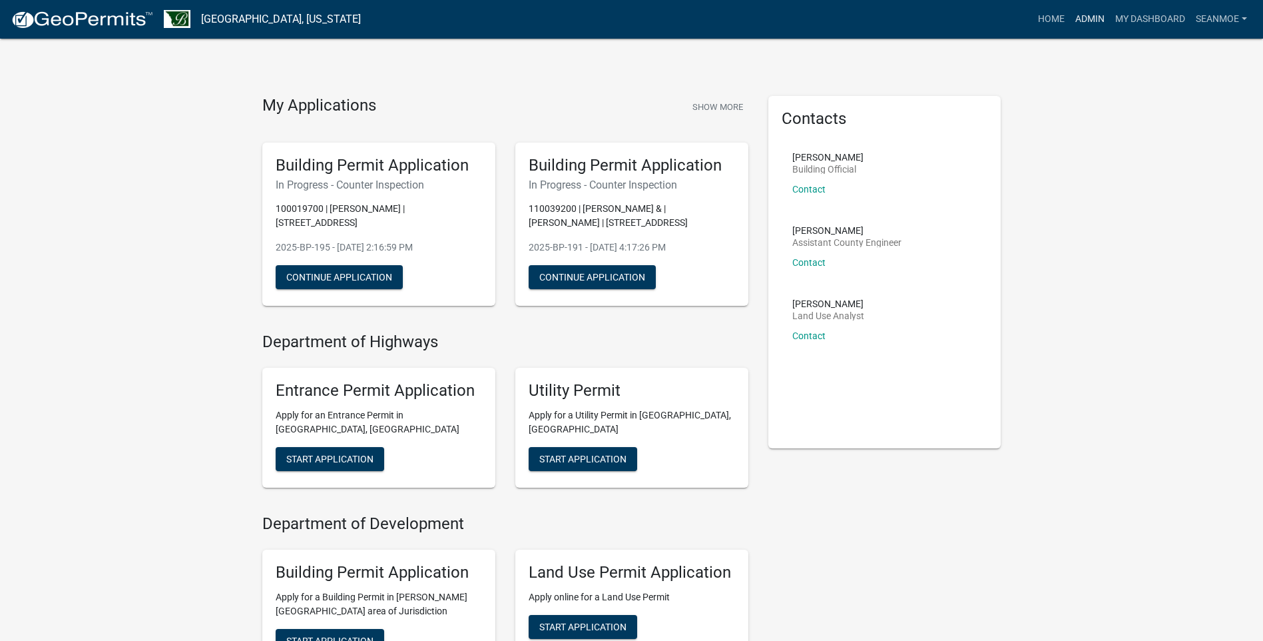
click at [1088, 17] on link "Admin" at bounding box center [1090, 19] width 40 height 25
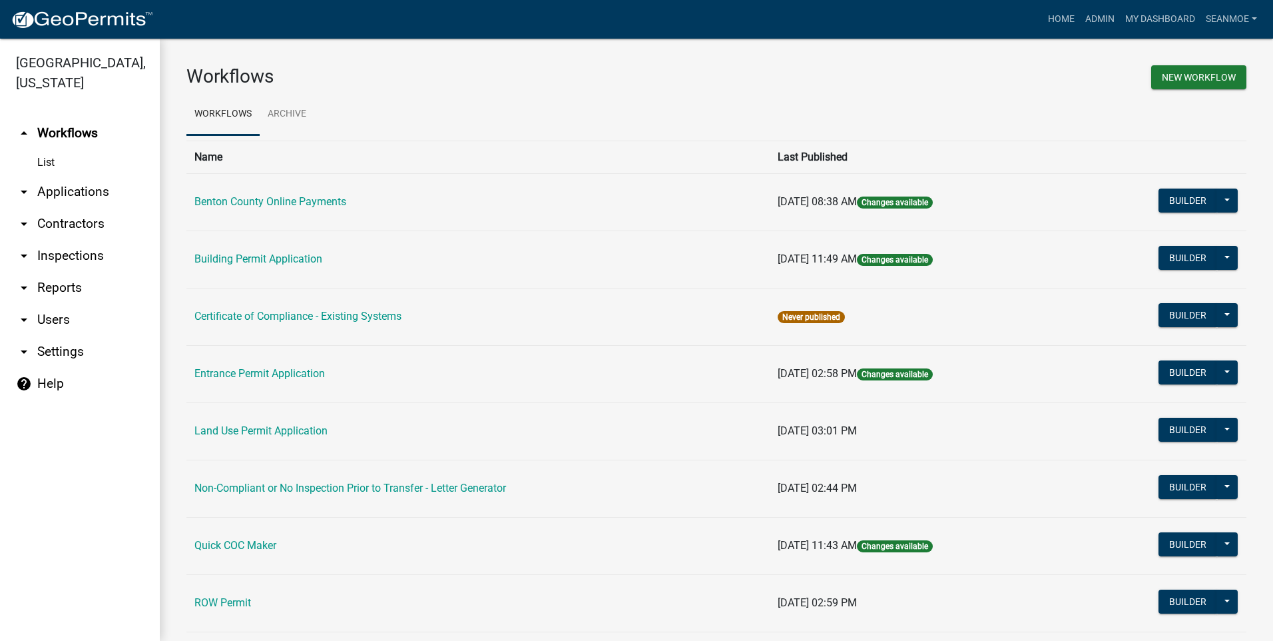
click at [73, 194] on link "arrow_drop_down Applications" at bounding box center [80, 192] width 160 height 32
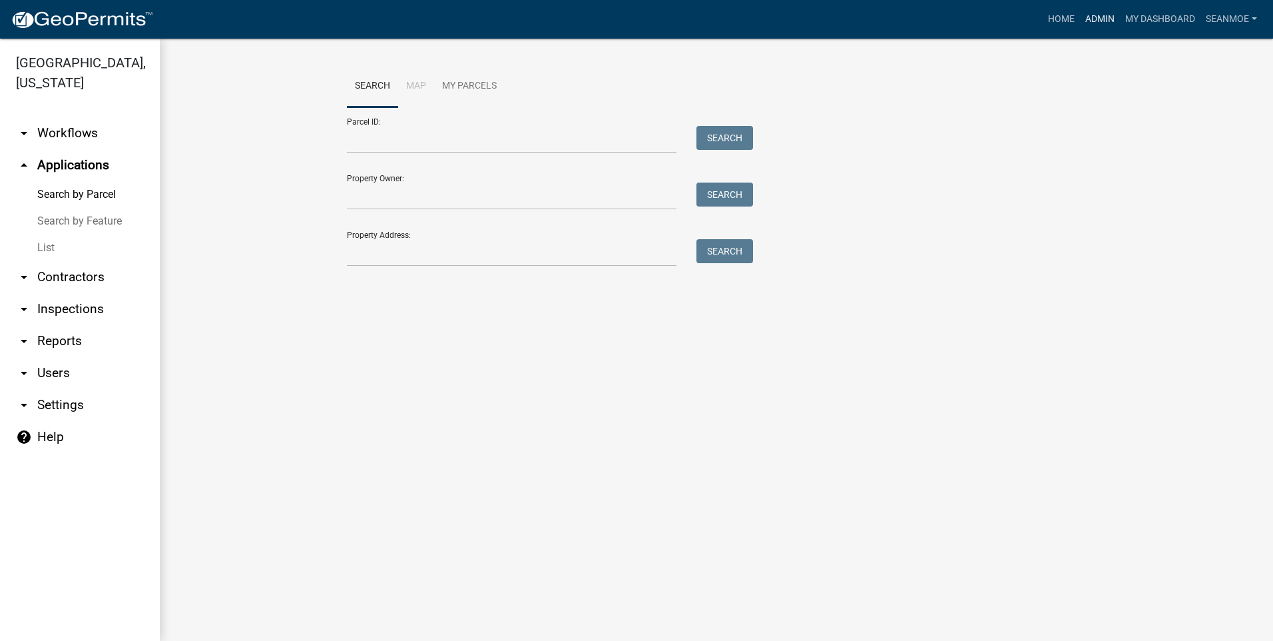
click at [1101, 19] on link "Admin" at bounding box center [1100, 19] width 40 height 25
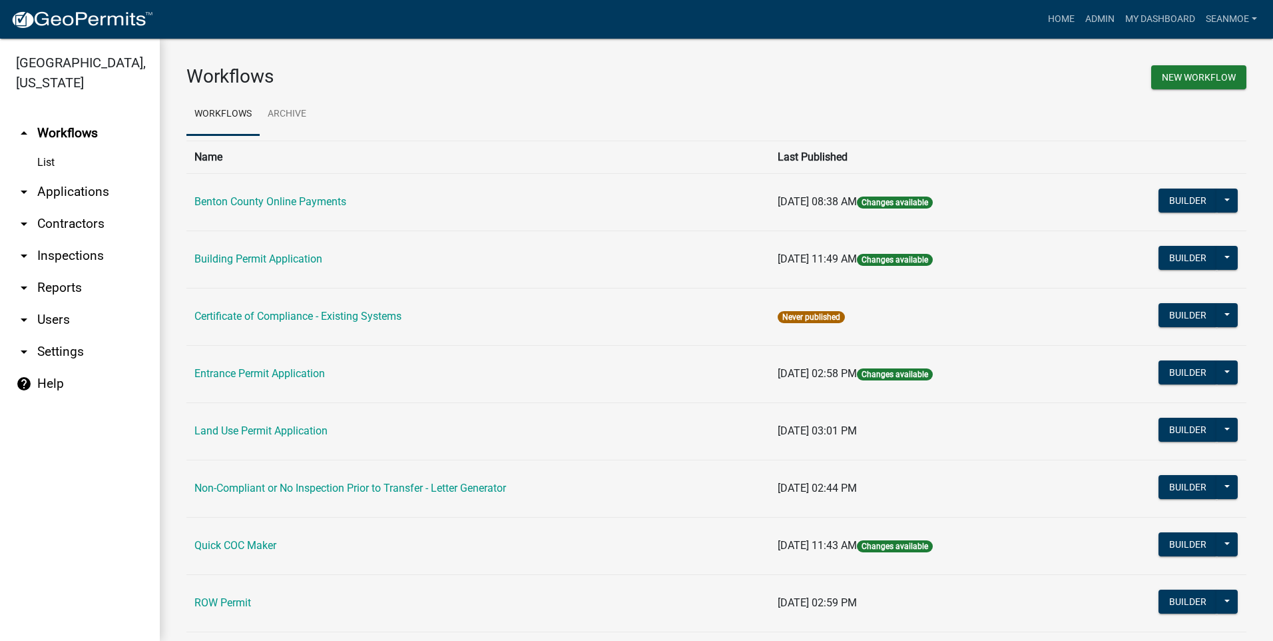
click at [86, 198] on link "arrow_drop_down Applications" at bounding box center [80, 192] width 160 height 32
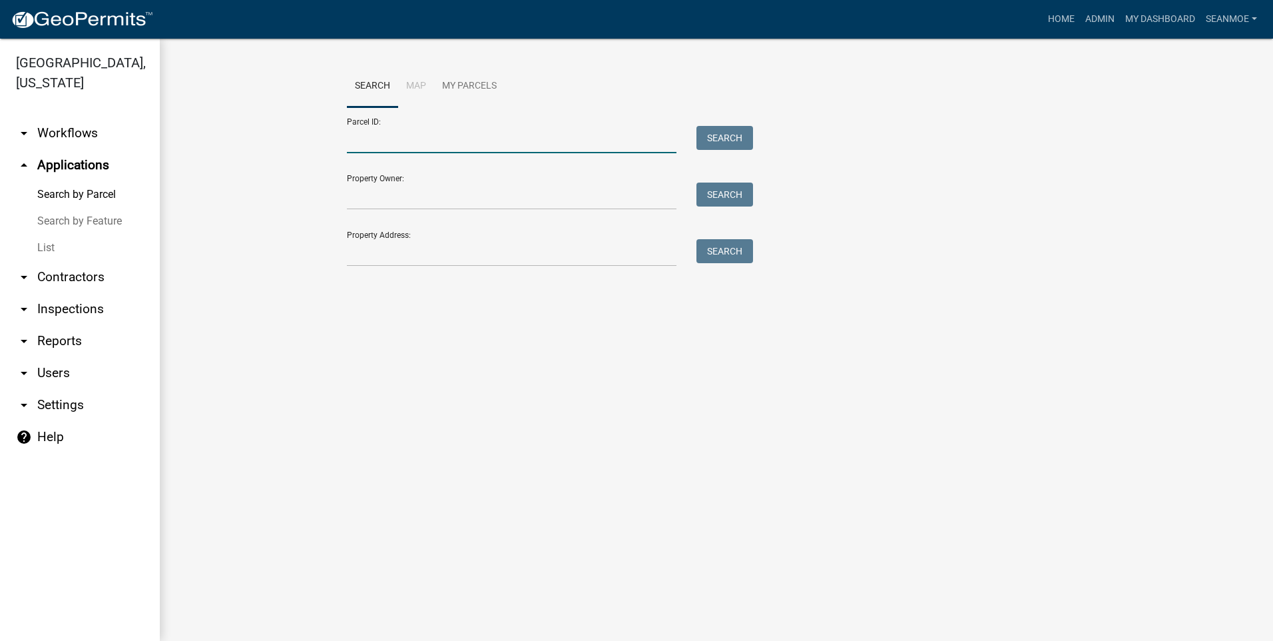
click at [410, 145] on input "Parcel ID:" at bounding box center [512, 139] width 330 height 27
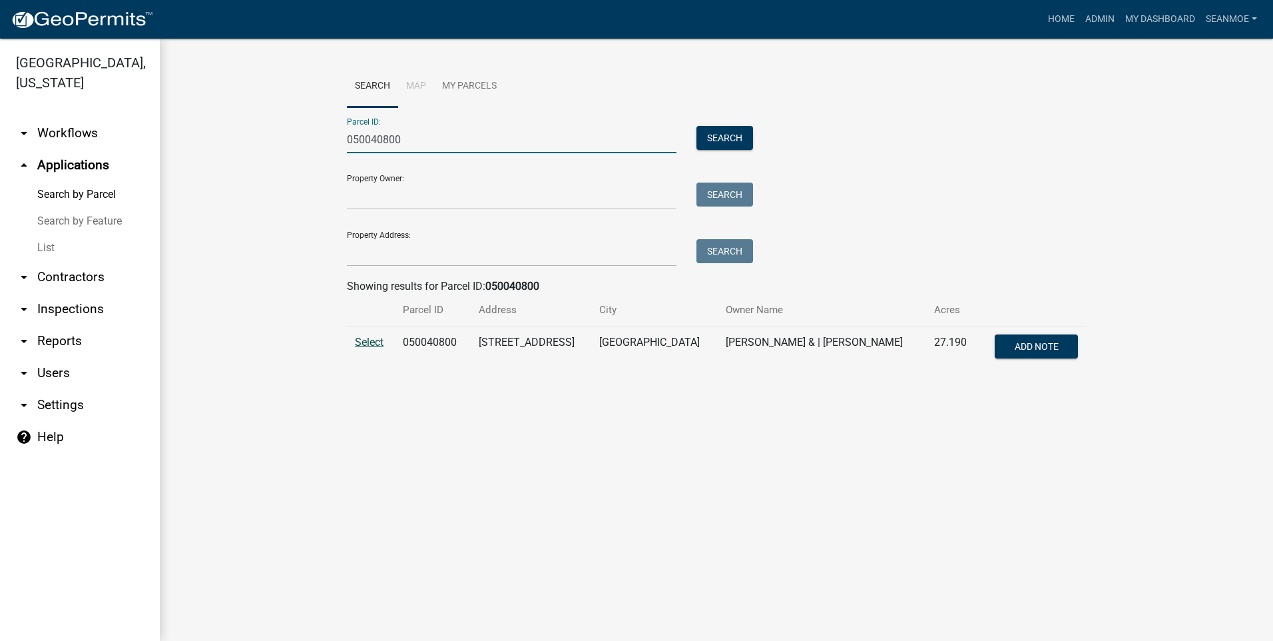
type input "050040800"
click at [366, 344] on span "Select" at bounding box center [369, 342] width 29 height 13
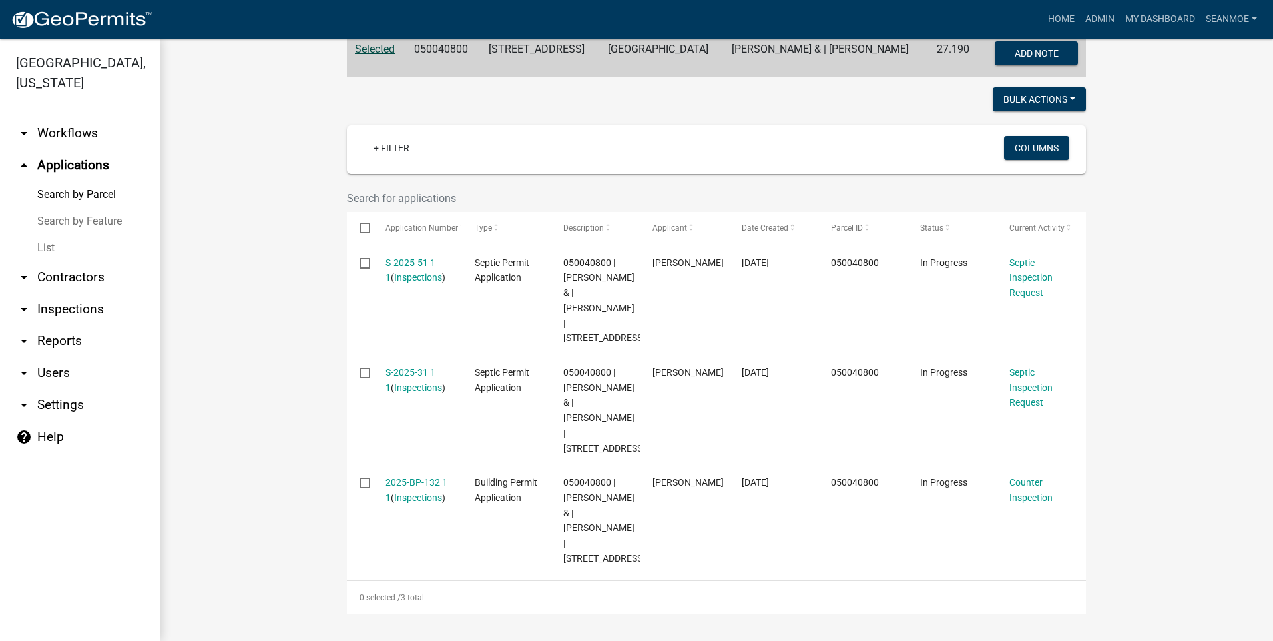
scroll to position [333, 0]
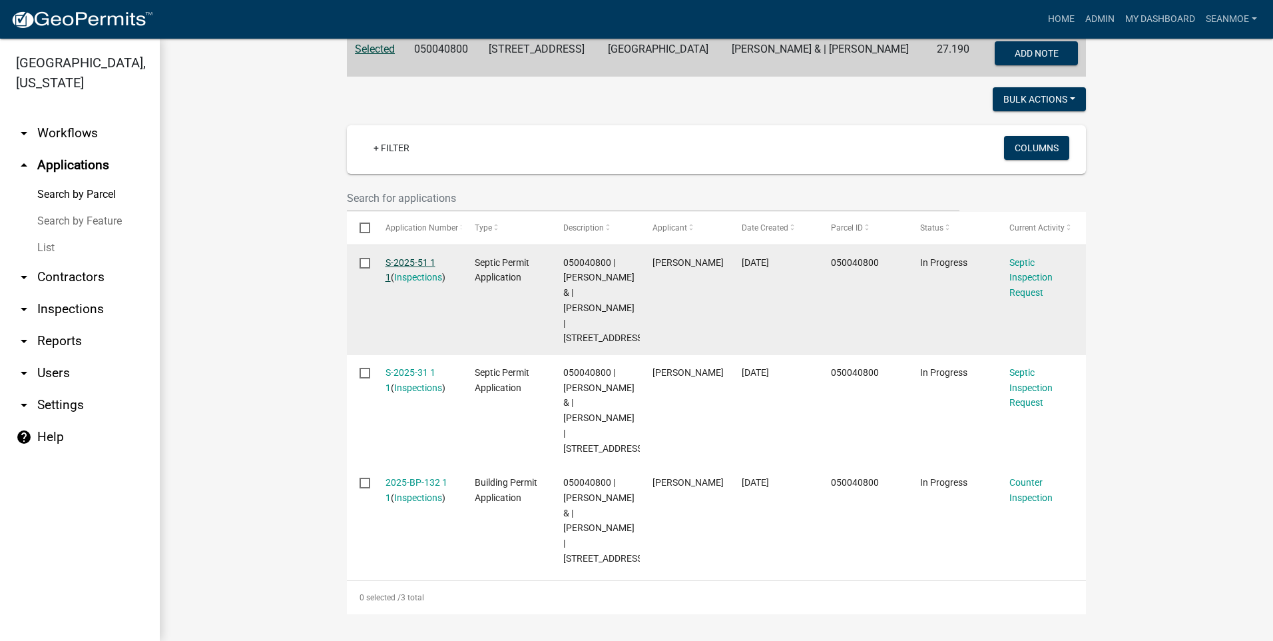
click at [420, 257] on link "S-2025-51 1 1" at bounding box center [411, 270] width 50 height 26
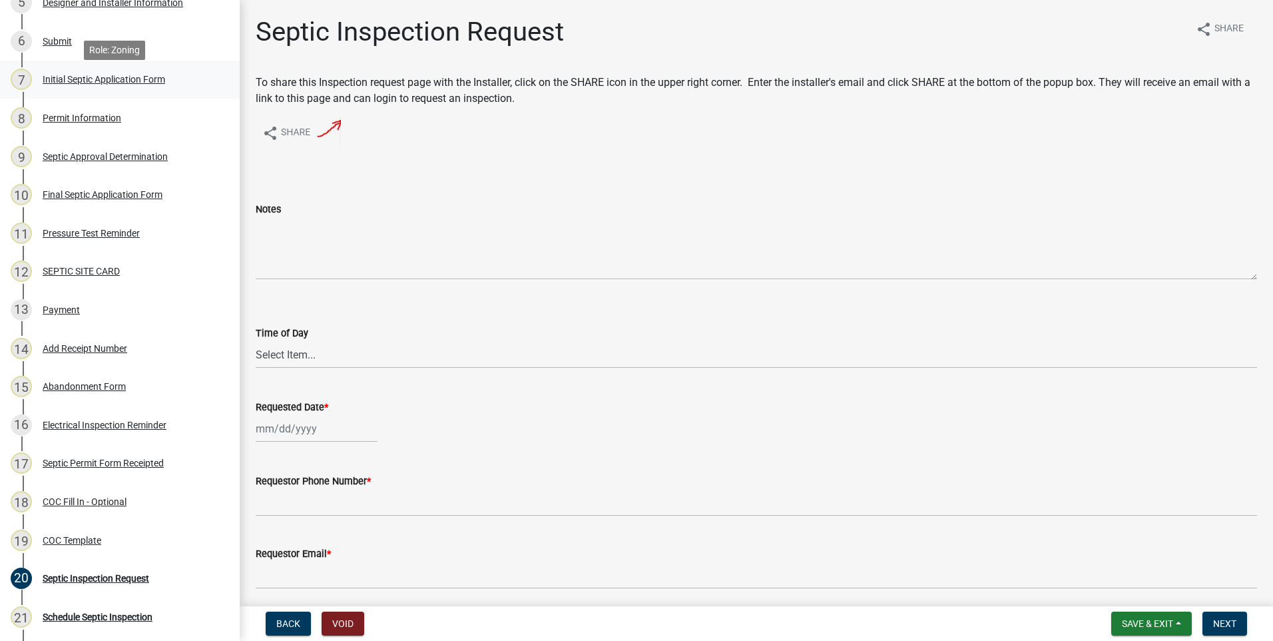
scroll to position [333, 0]
click at [111, 460] on div "Septic Permit Form Receipted" at bounding box center [103, 462] width 121 height 9
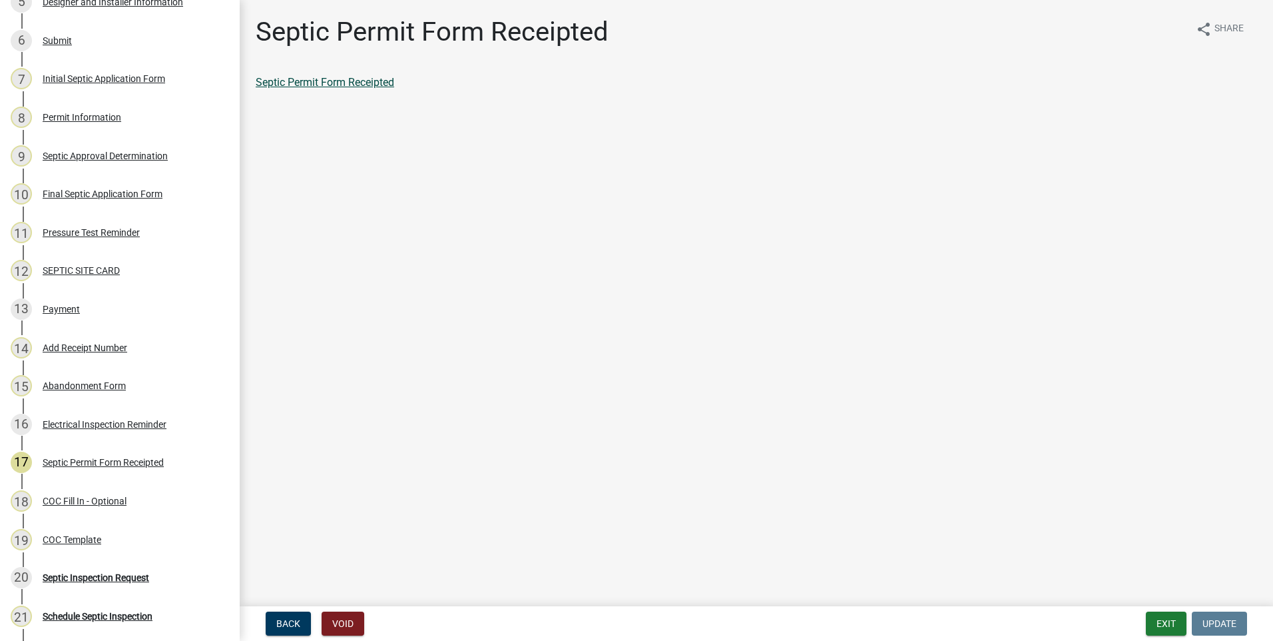
click at [343, 82] on link "Septic Permit Form Receipted" at bounding box center [325, 82] width 139 height 13
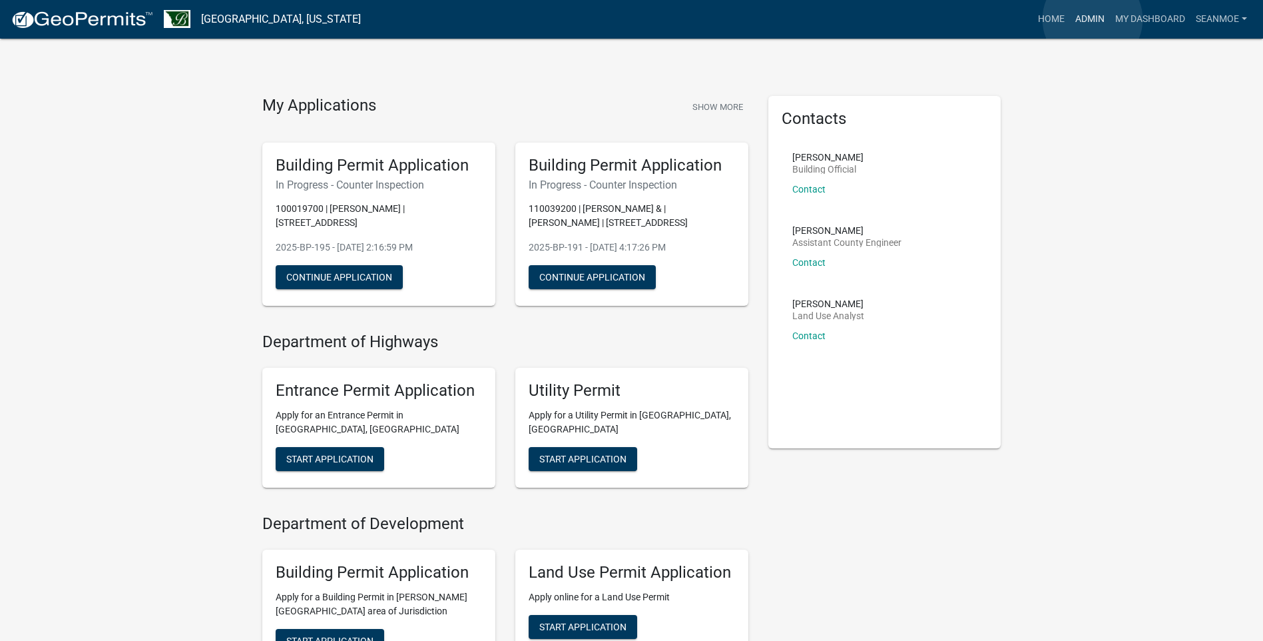
click at [1092, 19] on link "Admin" at bounding box center [1090, 19] width 40 height 25
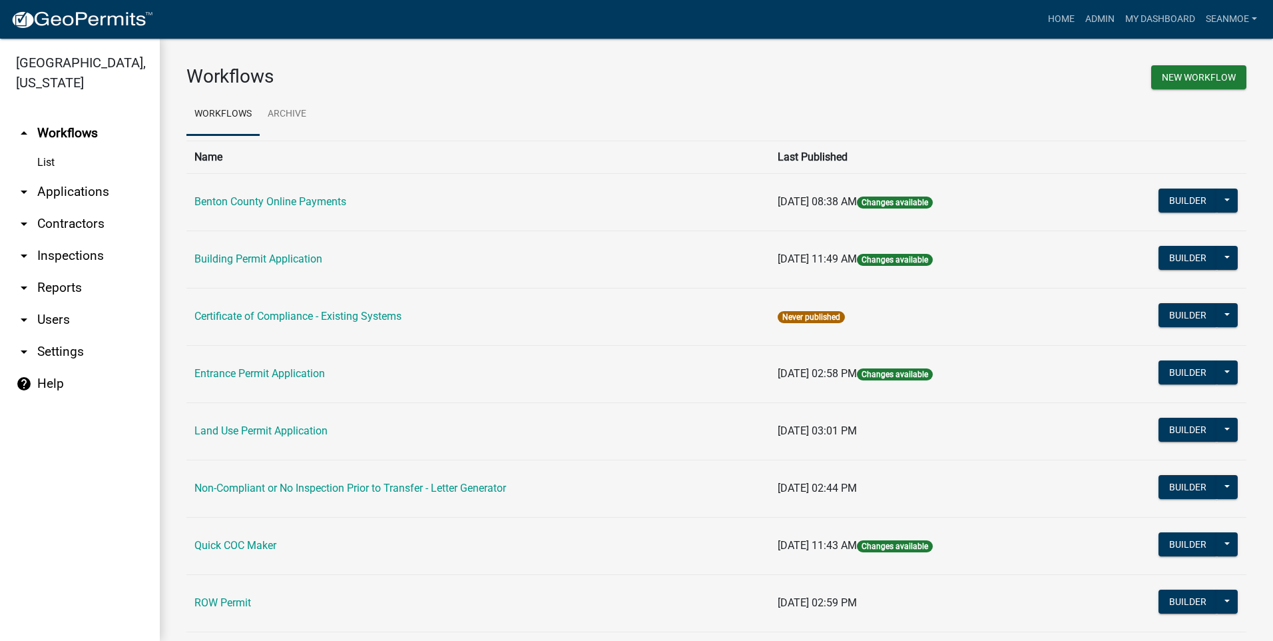
click at [72, 194] on link "arrow_drop_down Applications" at bounding box center [80, 192] width 160 height 32
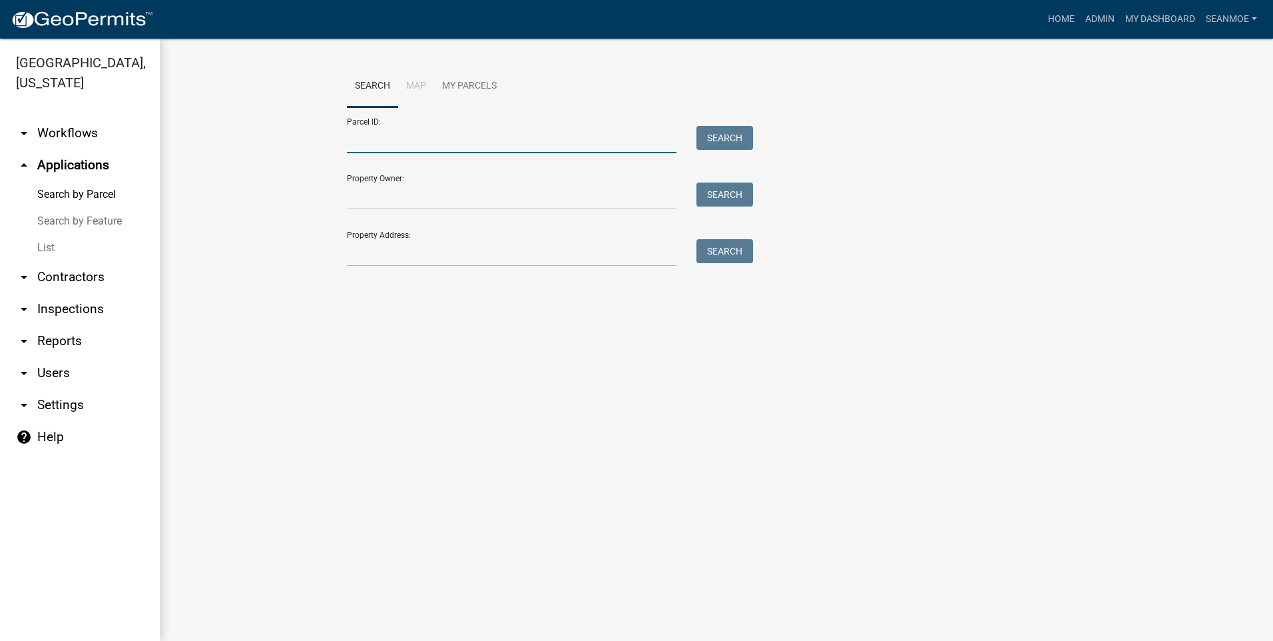
click at [431, 144] on input "Parcel ID:" at bounding box center [512, 139] width 330 height 27
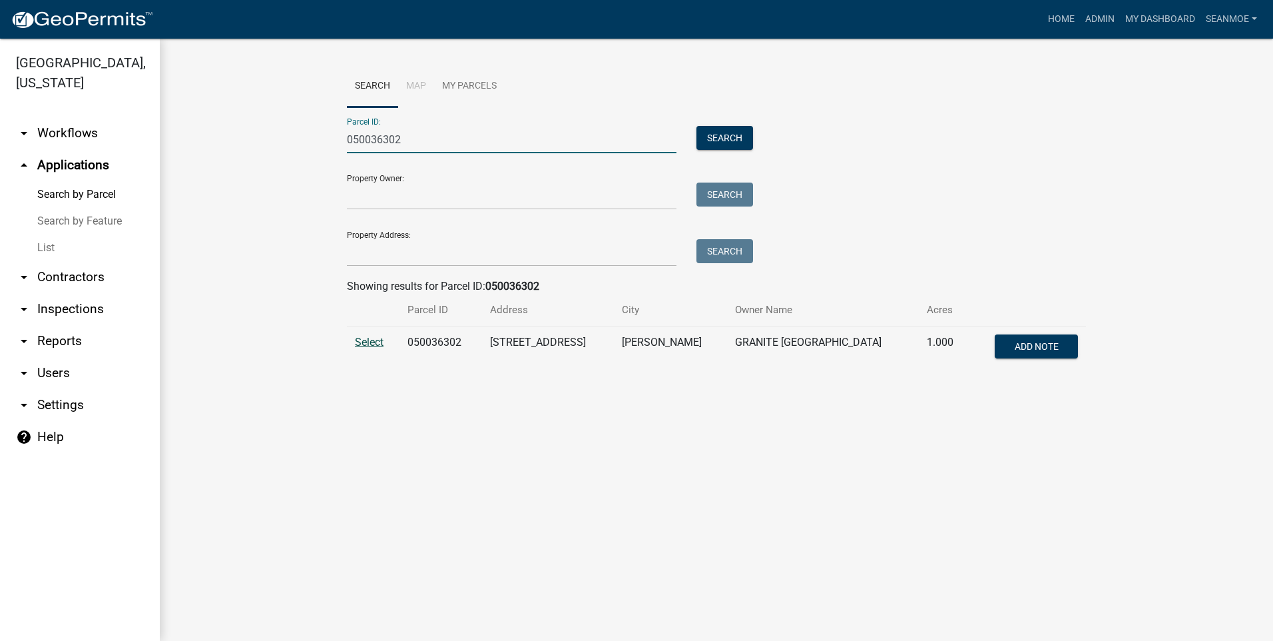
type input "050036302"
click at [375, 345] on span "Select" at bounding box center [369, 342] width 29 height 13
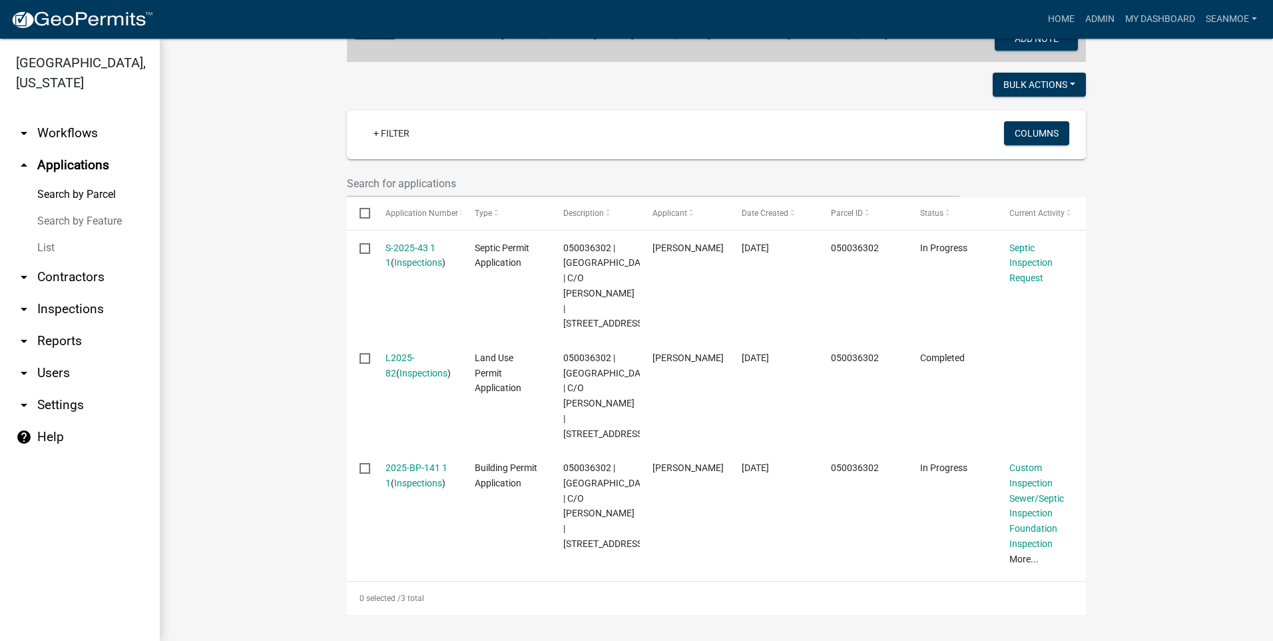
scroll to position [368, 0]
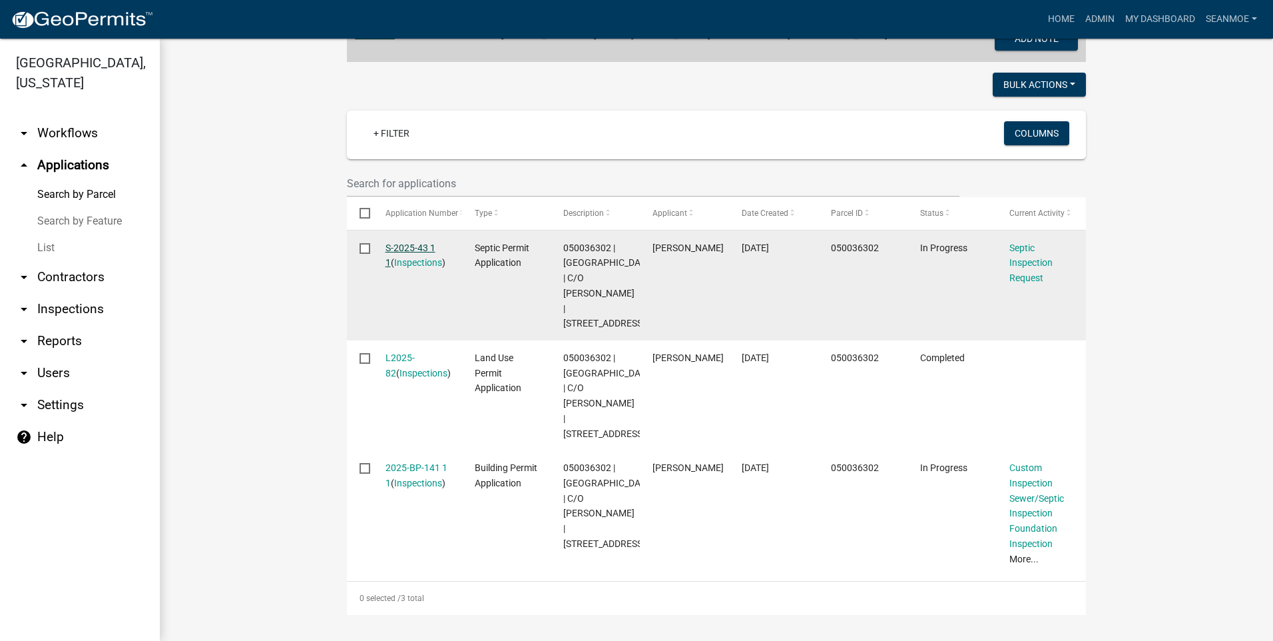
click at [396, 242] on link "S-2025-43 1 1" at bounding box center [411, 255] width 50 height 26
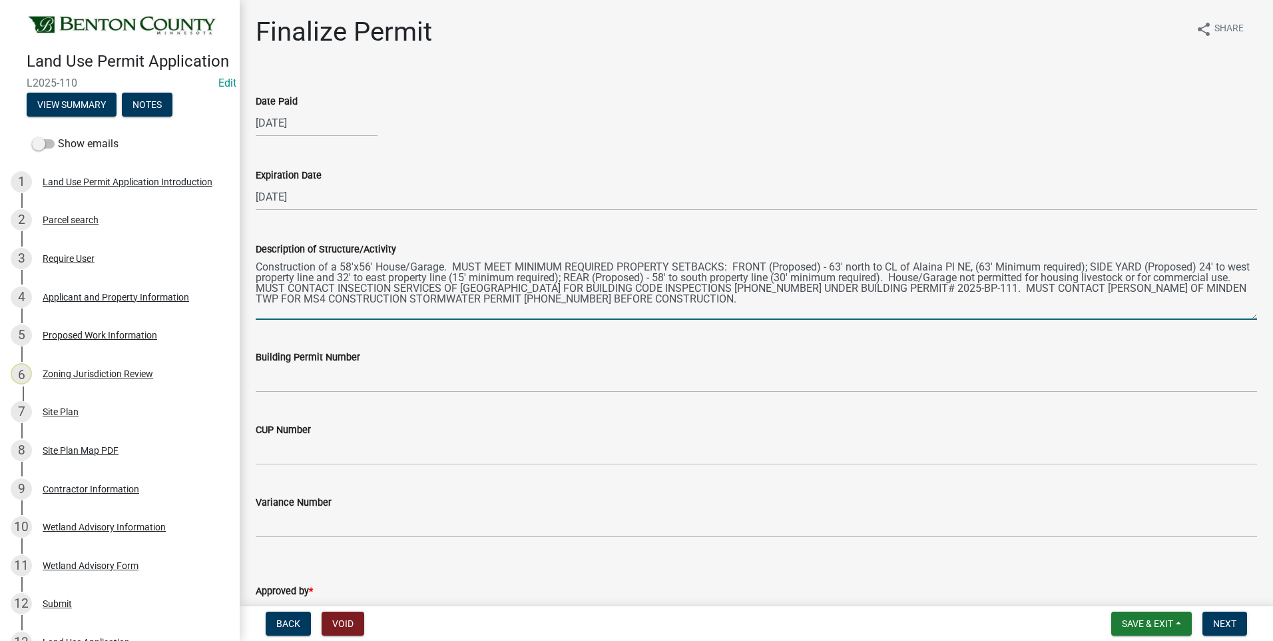
drag, startPoint x: 342, startPoint y: 265, endPoint x: 371, endPoint y: 272, distance: 30.1
click at [342, 265] on textarea "Construction of a 58'x56' House/Garage. MUST MEET MINIMUM REQUIRED PROPERTY SET…" at bounding box center [757, 288] width 1002 height 63
click at [362, 263] on textarea "Construction of a 68'x56' House/Garage. MUST MEET MINIMUM REQUIRED PROPERTY SET…" at bounding box center [757, 288] width 1002 height 63
drag, startPoint x: 407, startPoint y: 267, endPoint x: 513, endPoint y: 275, distance: 106.2
click at [408, 267] on textarea "Construction of a 68'x30' House/Garage. MUST MEET MINIMUM REQUIRED PROPERTY SET…" at bounding box center [757, 288] width 1002 height 63
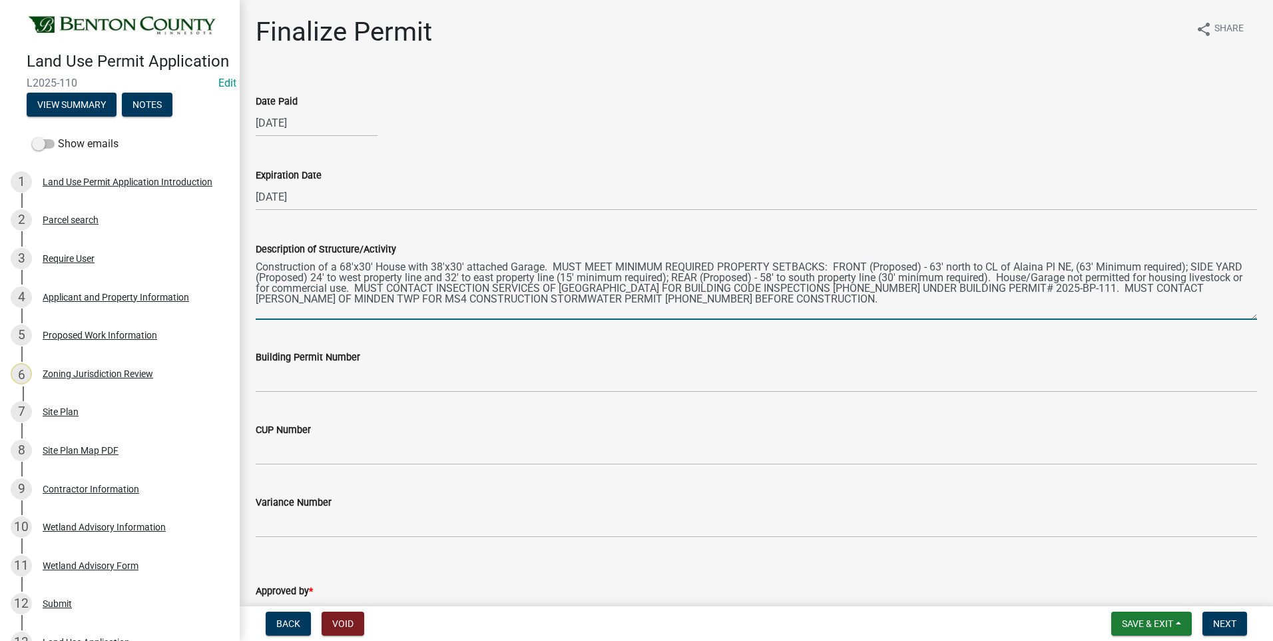
drag, startPoint x: 932, startPoint y: 265, endPoint x: 940, endPoint y: 266, distance: 8.1
click at [940, 266] on textarea "Construction of a 68'x30' House with 38'x30' attached Garage. MUST MEET MINIMUM…" at bounding box center [757, 288] width 1002 height 63
drag, startPoint x: 954, startPoint y: 264, endPoint x: 978, endPoint y: 266, distance: 24.1
click at [978, 266] on textarea "Construction of a 68'x30' House with 38'x30' attached Garage. MUST MEET MINIMUM…" at bounding box center [757, 288] width 1002 height 63
drag, startPoint x: 1017, startPoint y: 266, endPoint x: 1057, endPoint y: 267, distance: 40.0
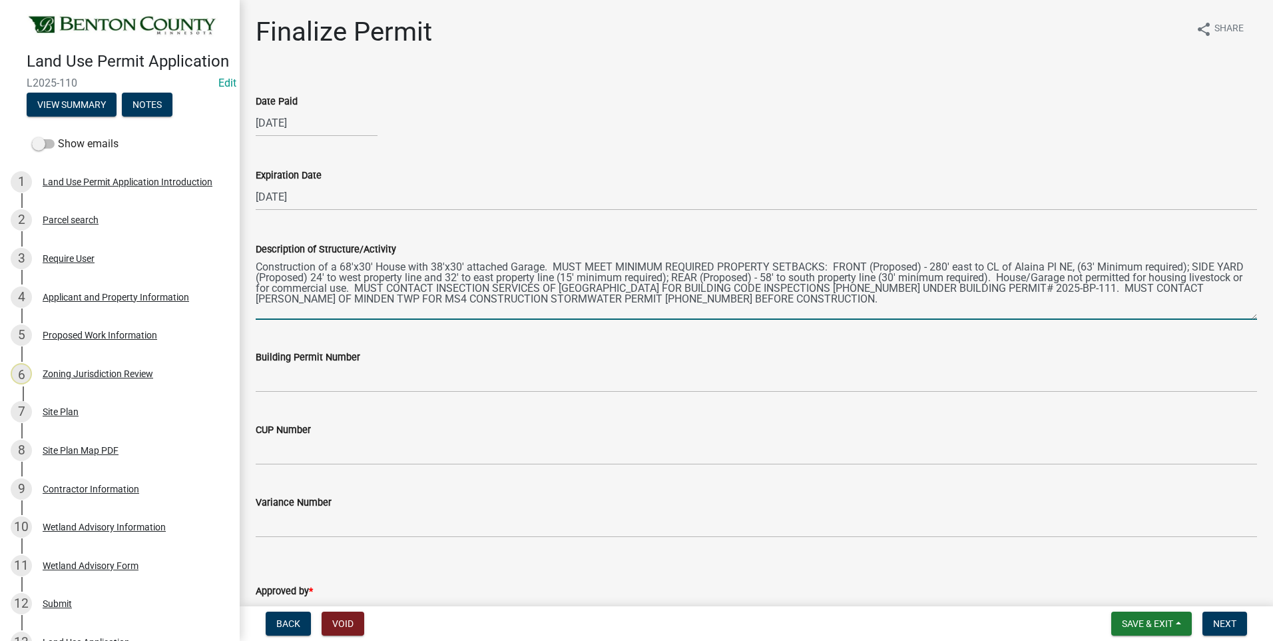
click at [1057, 267] on textarea "Construction of a 68'x30' House with 38'x30' attached Garage. MUST MEET MINIMUM…" at bounding box center [757, 288] width 1002 height 63
drag, startPoint x: 1062, startPoint y: 266, endPoint x: 1072, endPoint y: 268, distance: 10.1
click at [1072, 268] on textarea "Construction of a 68'x30' House with 38'x30' attached Garage. MUST MEET MINIMUM…" at bounding box center [757, 288] width 1002 height 63
click at [313, 276] on textarea "Construction of a 68'x30' House with 38'x30' attached Garage. MUST MEET MINIMUM…" at bounding box center [757, 288] width 1002 height 63
drag, startPoint x: 347, startPoint y: 276, endPoint x: 367, endPoint y: 278, distance: 20.1
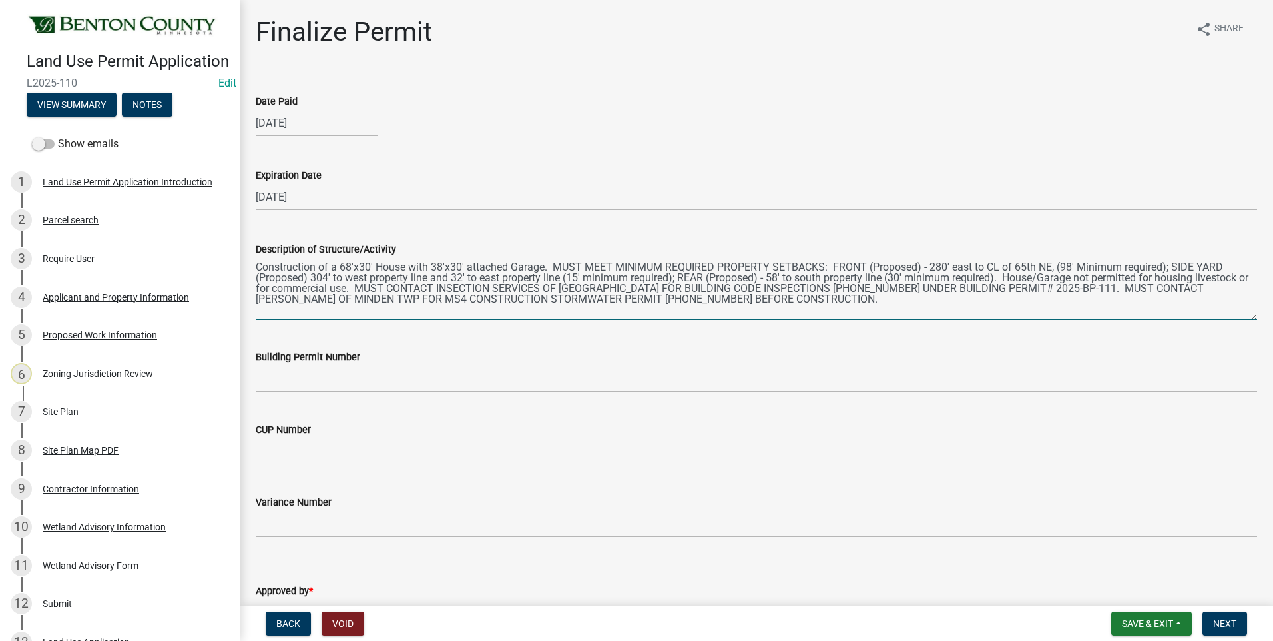
click at [367, 278] on textarea "Construction of a 68'x30' House with 38'x30' attached Garage. MUST MEET MINIMUM…" at bounding box center [757, 288] width 1002 height 63
drag, startPoint x: 456, startPoint y: 280, endPoint x: 466, endPoint y: 280, distance: 10.7
click at [466, 280] on textarea "Construction of a 68'x30' House with 38'x30' attached Garage. MUST MEET MINIMUM…" at bounding box center [757, 288] width 1002 height 63
drag, startPoint x: 490, startPoint y: 277, endPoint x: 512, endPoint y: 278, distance: 21.3
click at [512, 278] on textarea "Construction of a 68'x30' House with 38'x30' attached Garage. MUST MEET MINIMUM…" at bounding box center [757, 288] width 1002 height 63
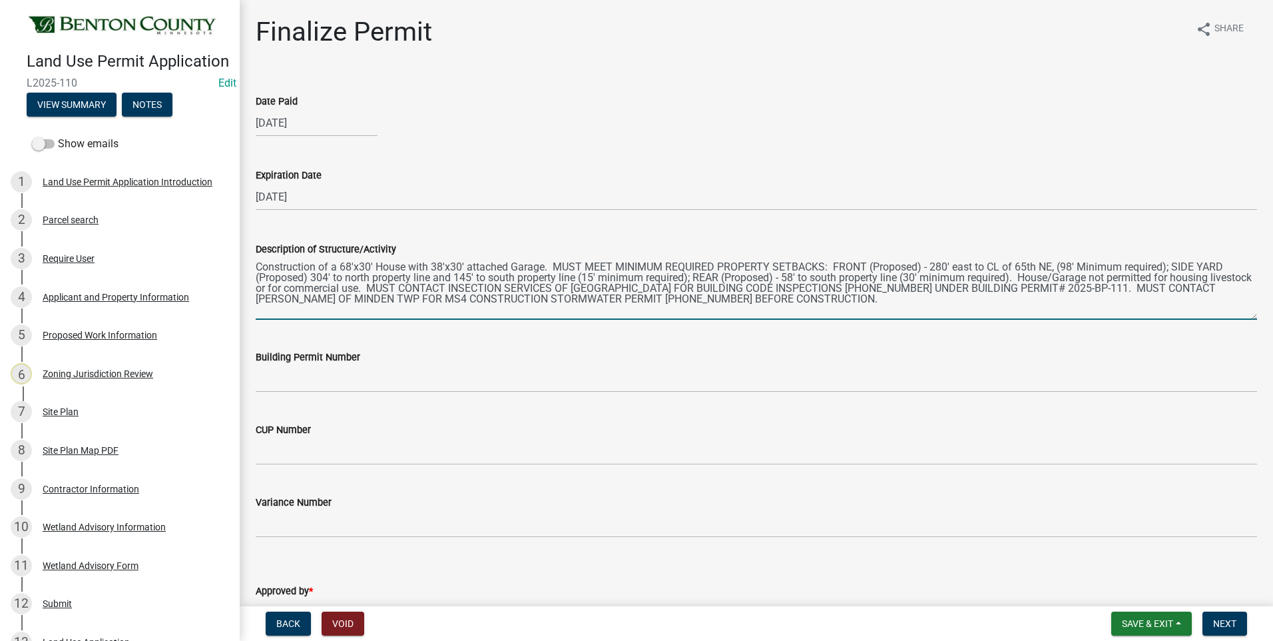
drag, startPoint x: 585, startPoint y: 276, endPoint x: 595, endPoint y: 278, distance: 10.2
click at [595, 278] on textarea "Construction of a 68'x30' House with 38'x30' attached Garage. MUST MEET MINIMUM…" at bounding box center [757, 288] width 1002 height 63
drag, startPoint x: 789, startPoint y: 276, endPoint x: 797, endPoint y: 277, distance: 8.0
click at [797, 277] on textarea "Construction of a 68'x30' House with 38'x30' attached Garage. MUST MEET MINIMUM…" at bounding box center [757, 288] width 1002 height 63
click at [813, 277] on textarea "Construction of a 68'x30' House with 38'x30' attached Garage. MUST MEET MINIMUM…" at bounding box center [757, 288] width 1002 height 63
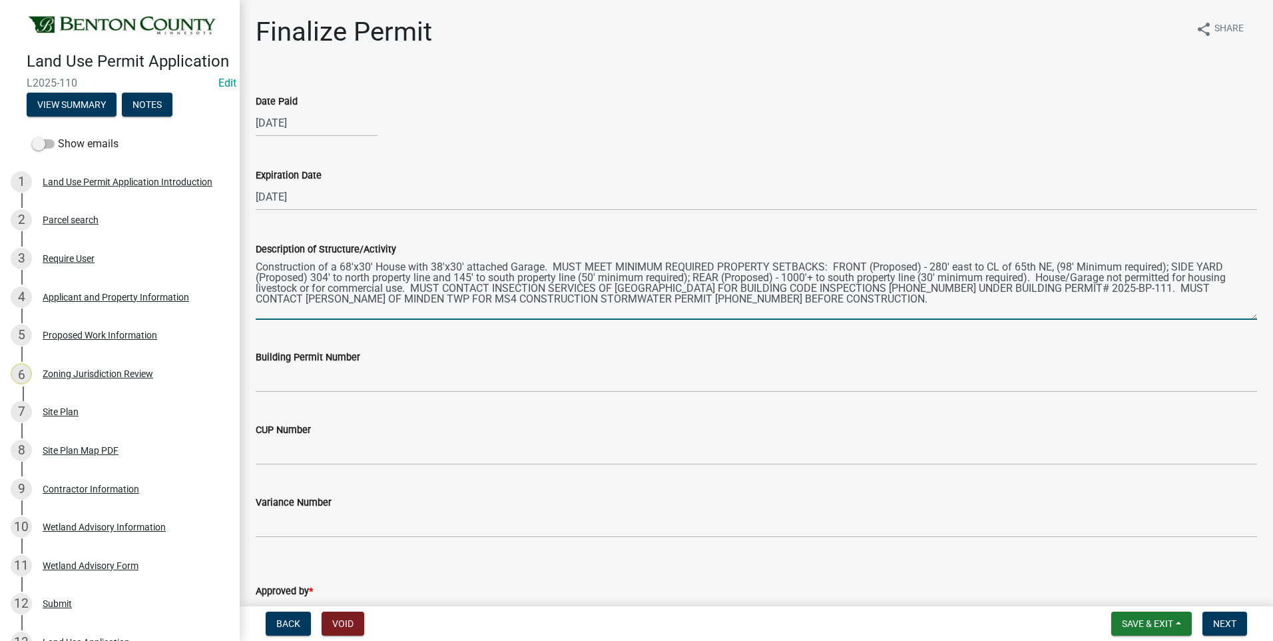
drag, startPoint x: 834, startPoint y: 278, endPoint x: 858, endPoint y: 282, distance: 24.3
click at [858, 282] on textarea "Construction of a 68'x30' House with 38'x30' attached Garage. MUST MEET MINIMUM…" at bounding box center [757, 288] width 1002 height 63
click at [929, 277] on textarea "Construction of a 68'x30' House with 38'x30' attached Garage. MUST MEET MINIMUM…" at bounding box center [757, 288] width 1002 height 63
click at [1108, 288] on textarea "Construction of a 68'x30' House with 38'x30' attached Garage. MUST MEET MINIMUM…" at bounding box center [757, 288] width 1002 height 63
type textarea "Construction of a 68'x30' House with 38'x30' attached Garage. MUST MEET MINIMUM…"
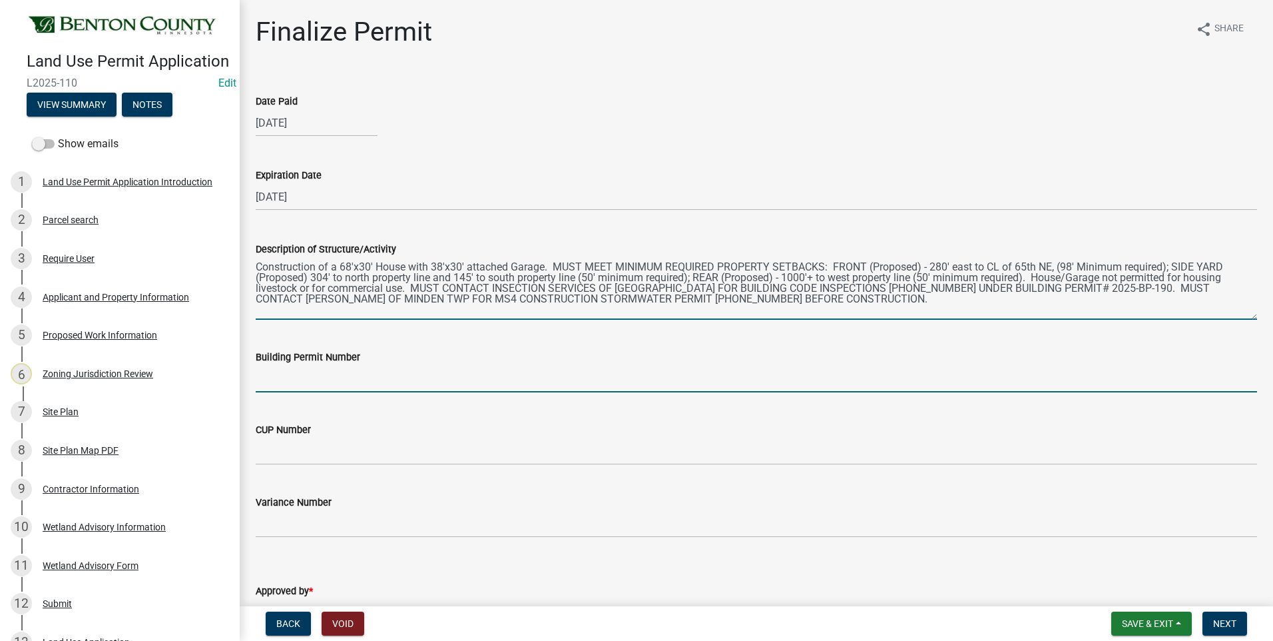
click at [361, 378] on input "Building Permit Number" at bounding box center [757, 378] width 1002 height 27
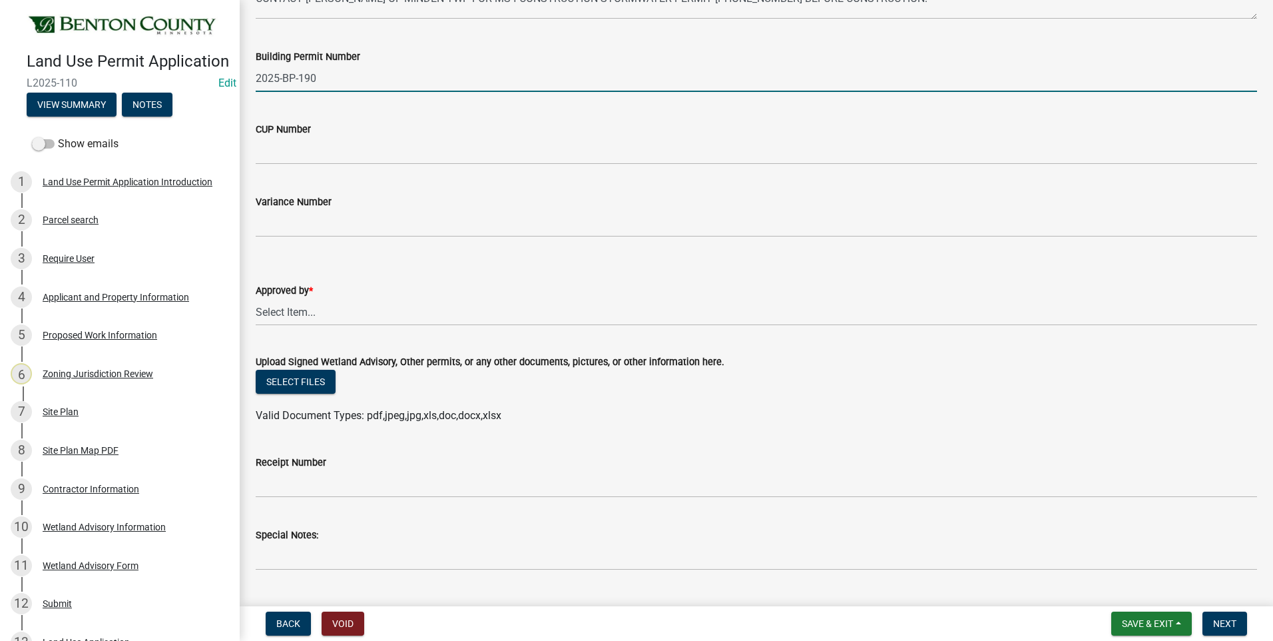
scroll to position [332, 0]
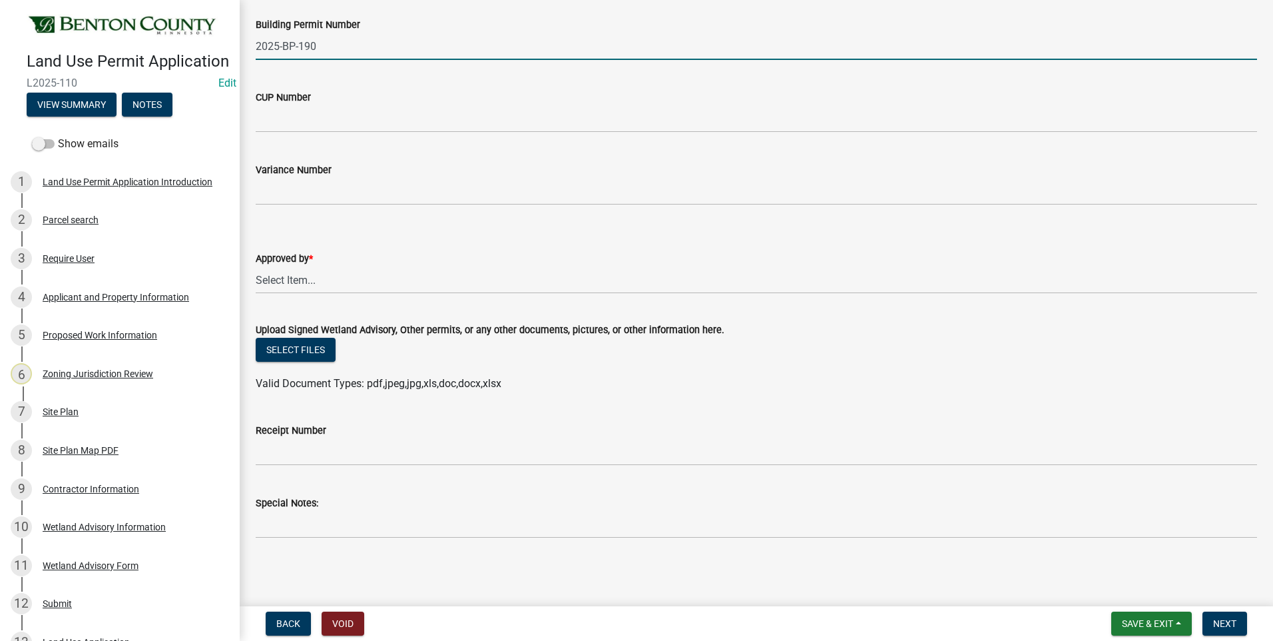
type input "2025-BP-190"
click at [298, 280] on select "Select Item... Roxanne Achman Sean Moe Ryan Kolb" at bounding box center [757, 279] width 1002 height 27
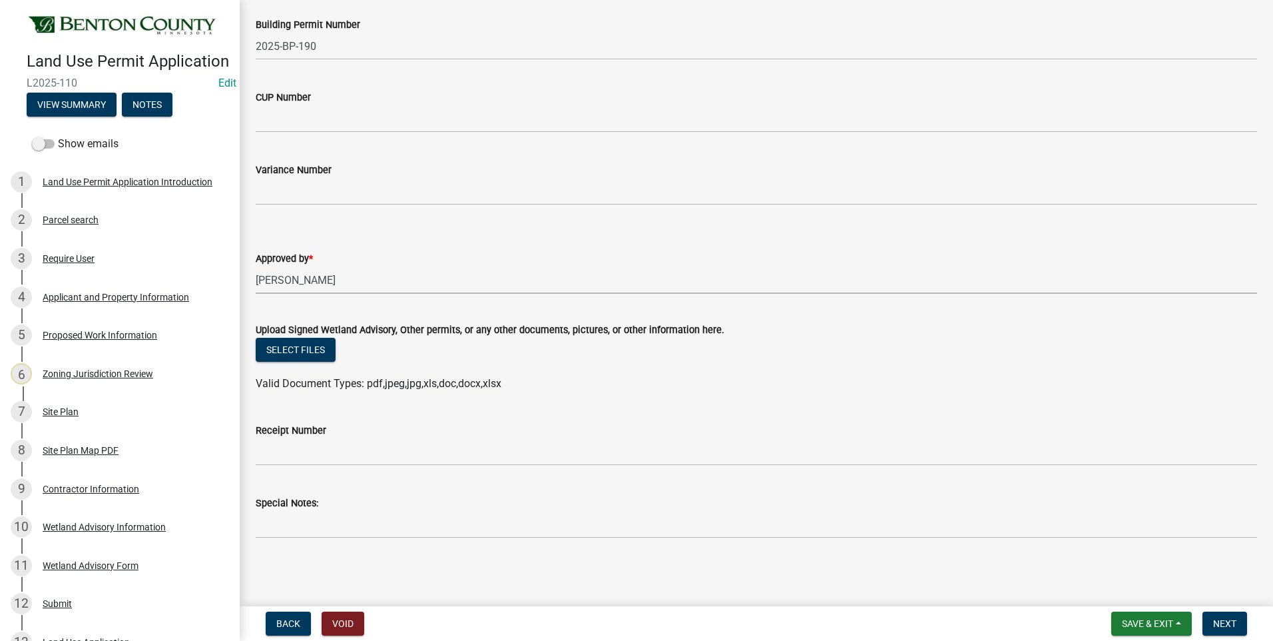
click at [256, 266] on select "Select Item... Roxanne Achman Sean Moe Ryan Kolb" at bounding box center [757, 279] width 1002 height 27
select select "8c556161-3af8-4be3-b743-63476ef47763"
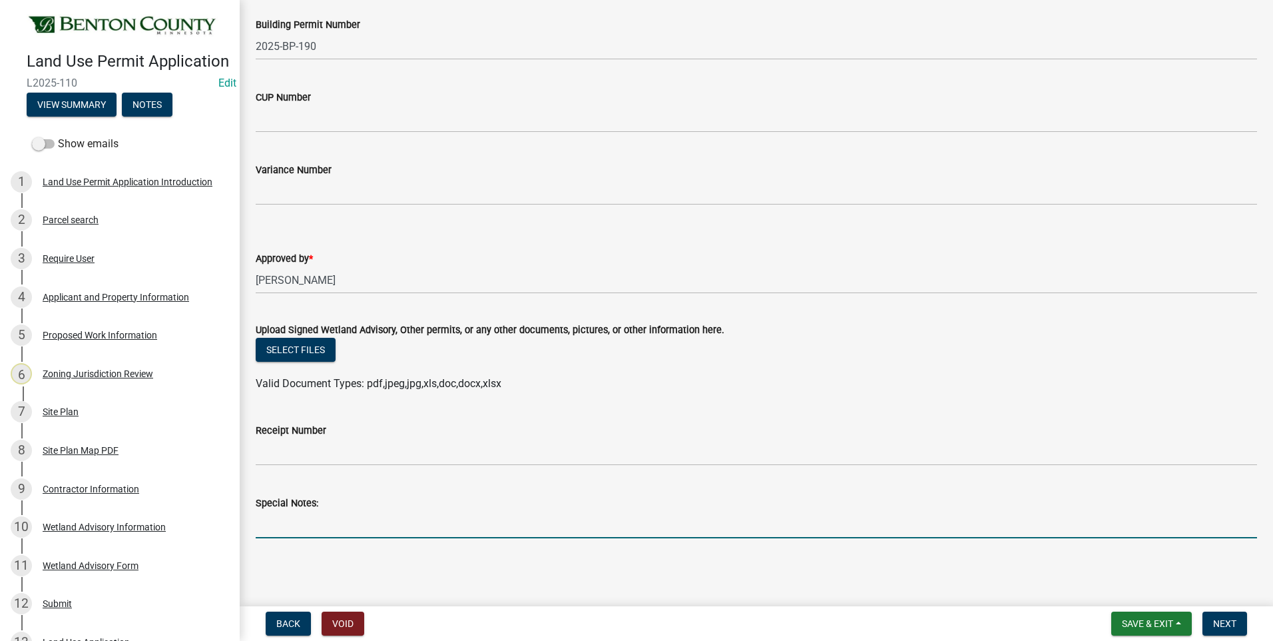
click at [285, 530] on input "Special Notes:" at bounding box center [757, 524] width 1002 height 27
type input "House/Garage Construction"
click at [1164, 626] on span "Save & Exit" at bounding box center [1147, 623] width 51 height 11
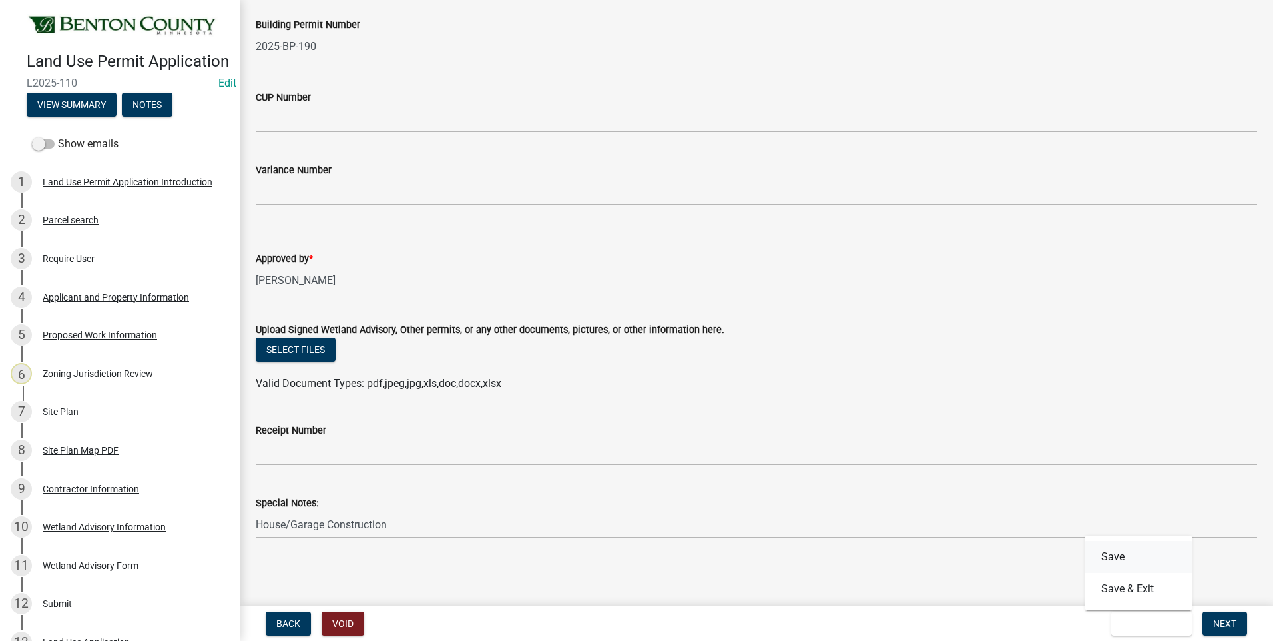
click at [1113, 555] on button "Save" at bounding box center [1139, 557] width 107 height 32
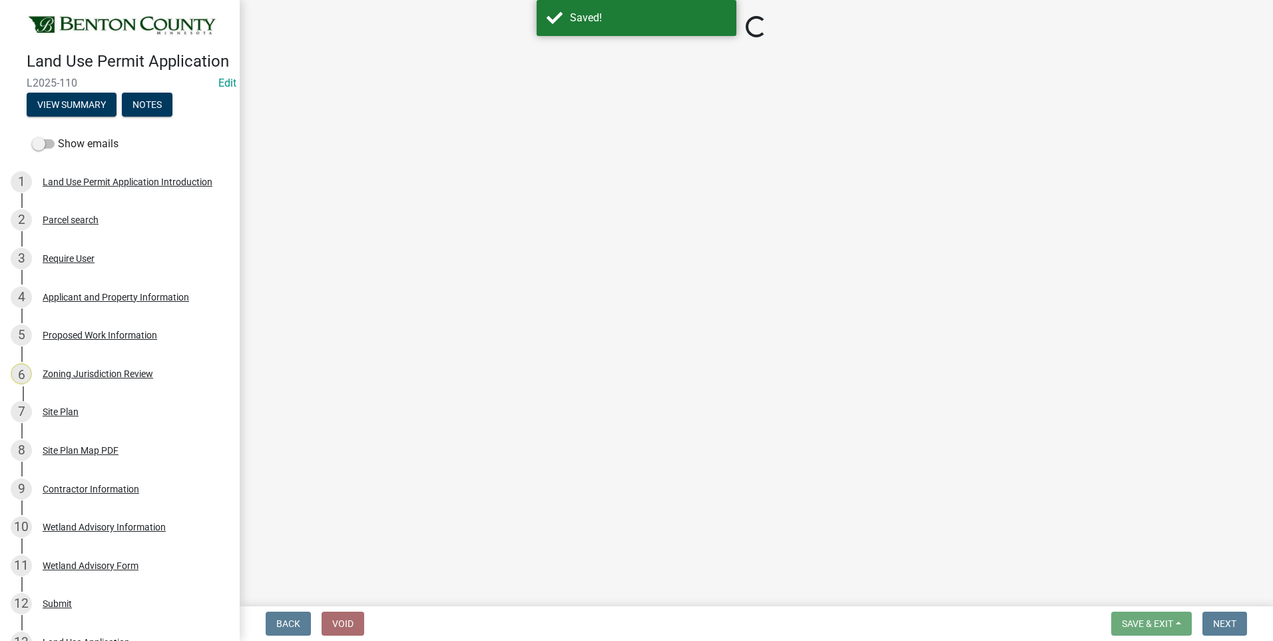
select select "8c556161-3af8-4be3-b743-63476ef47763"
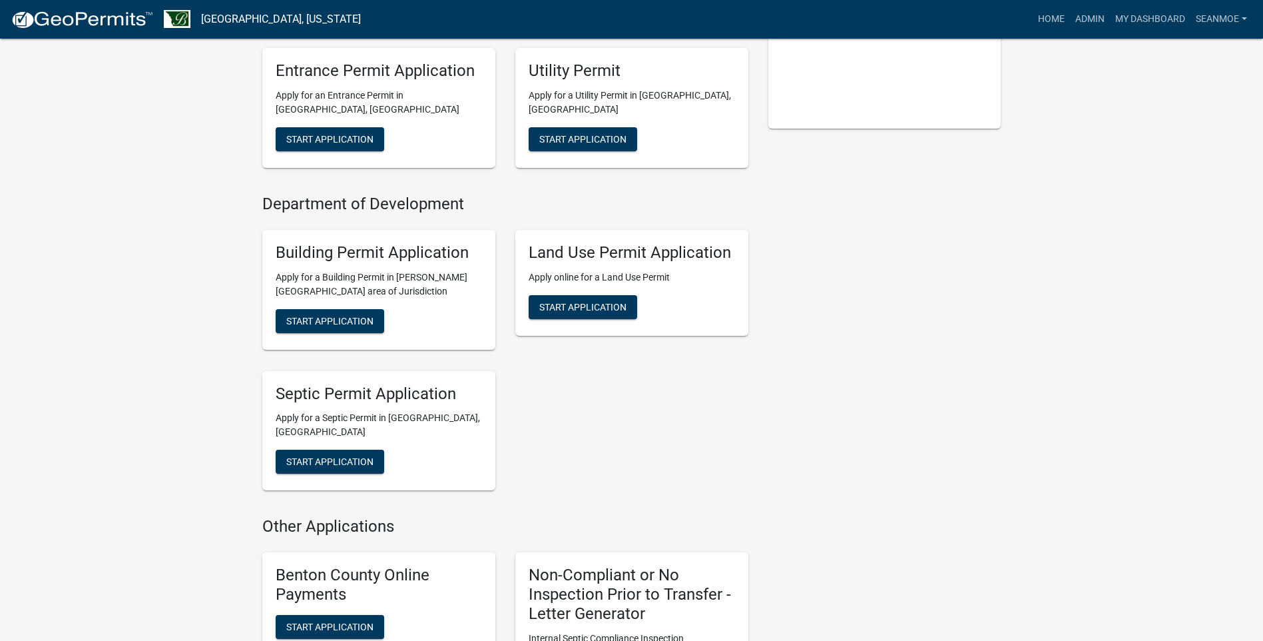
scroll to position [400, 0]
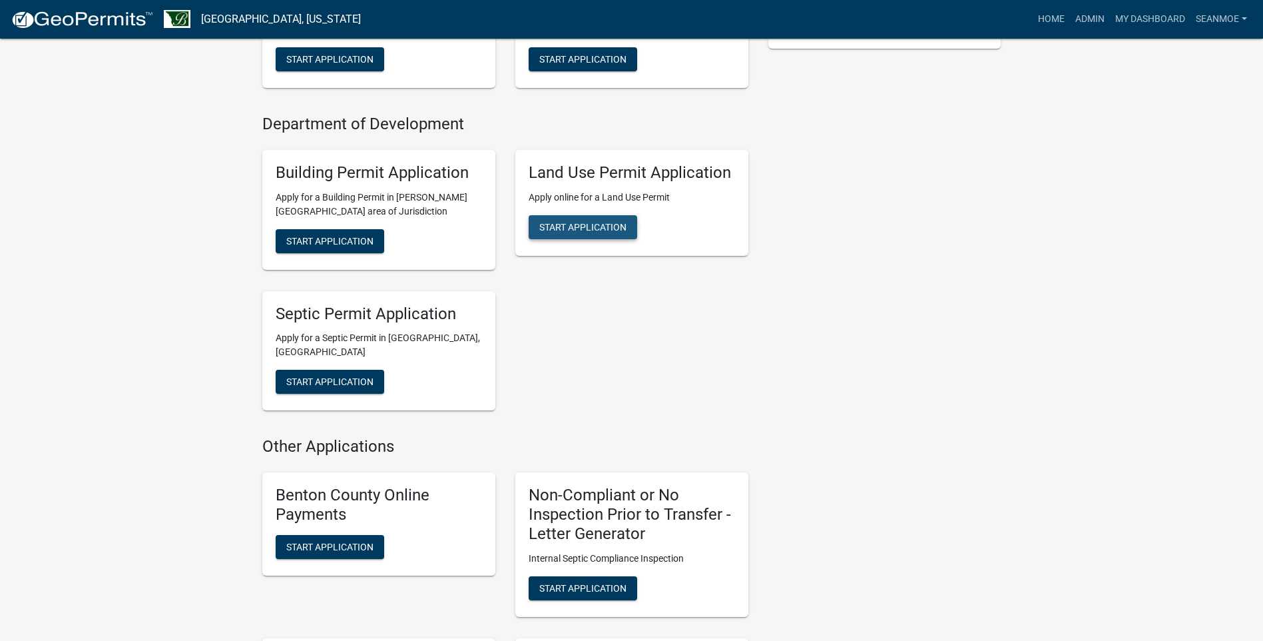
click at [571, 224] on span "Start Application" at bounding box center [582, 226] width 87 height 11
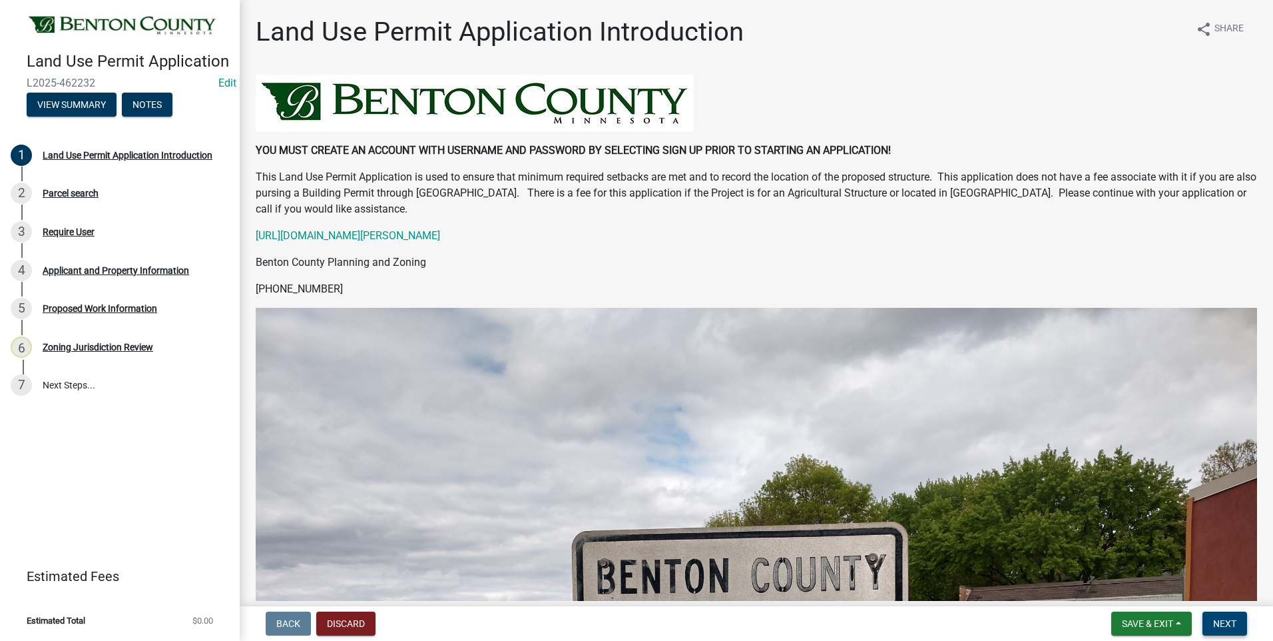
click at [1226, 625] on span "Next" at bounding box center [1225, 623] width 23 height 11
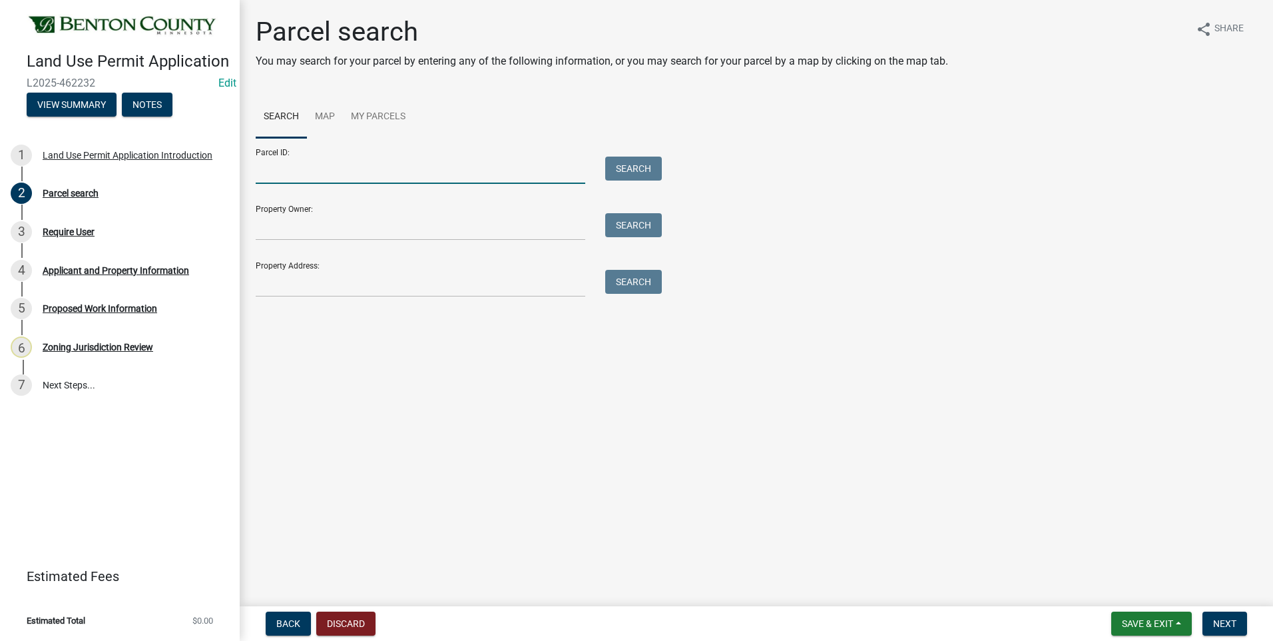
click at [333, 173] on input "Parcel ID:" at bounding box center [421, 170] width 330 height 27
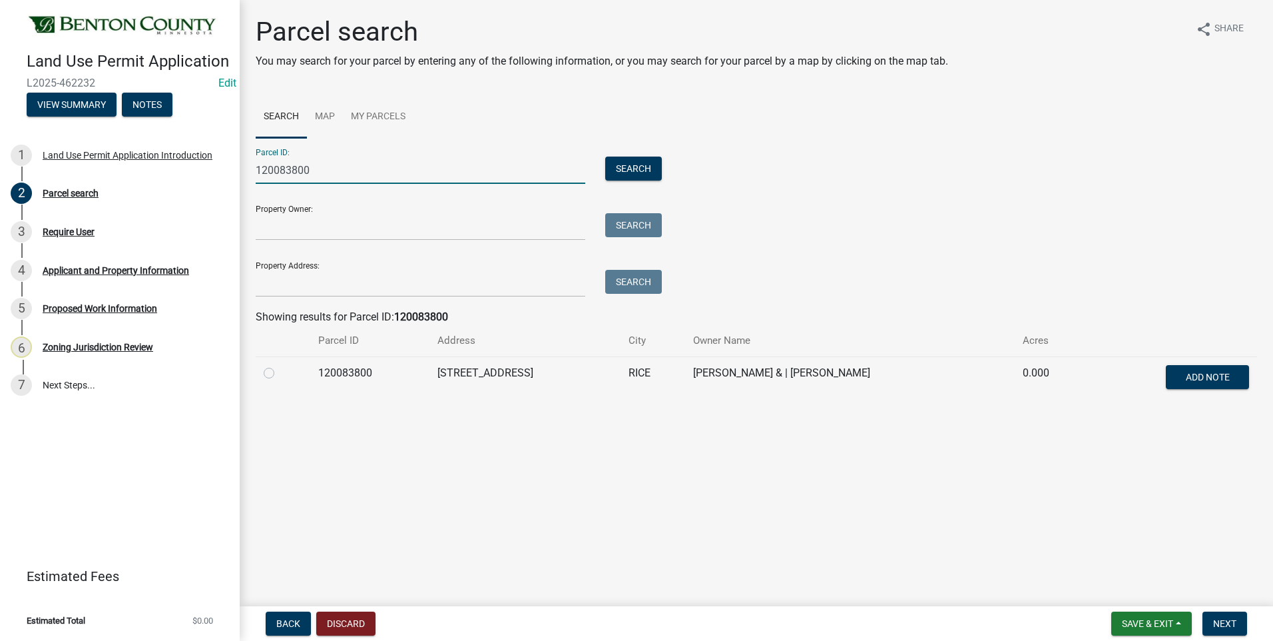
type input "120083800"
click at [280, 365] on label at bounding box center [280, 365] width 0 height 0
click at [280, 374] on input "radio" at bounding box center [284, 369] width 9 height 9
radio input "true"
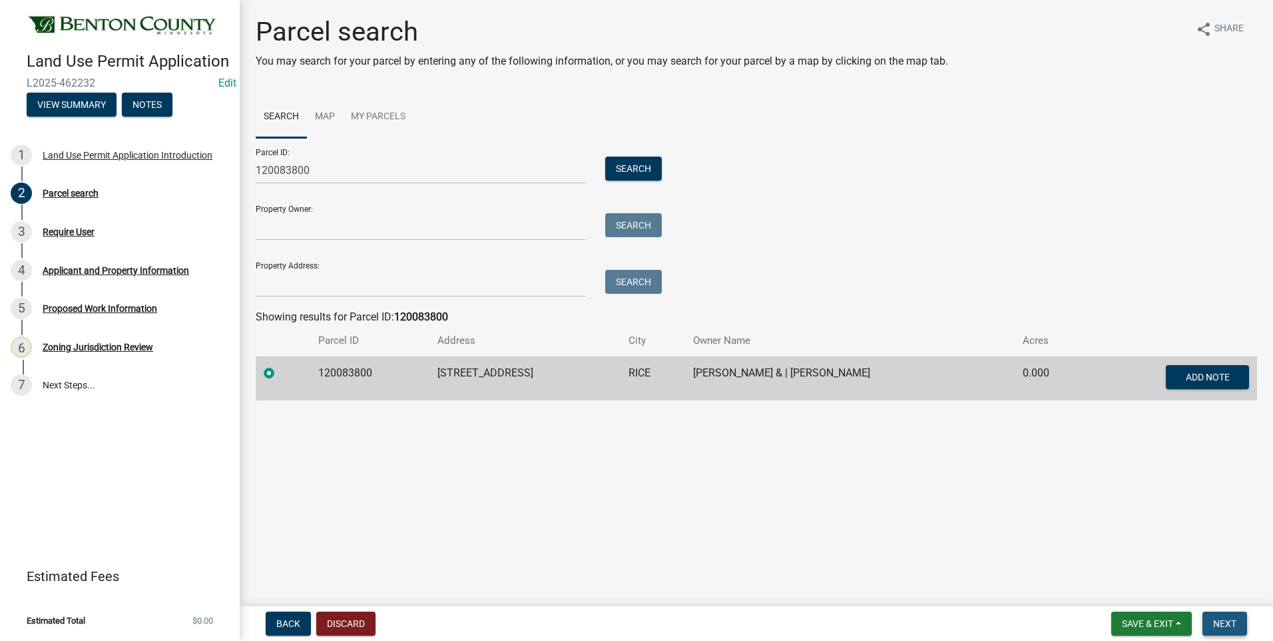
click at [1234, 628] on span "Next" at bounding box center [1225, 623] width 23 height 11
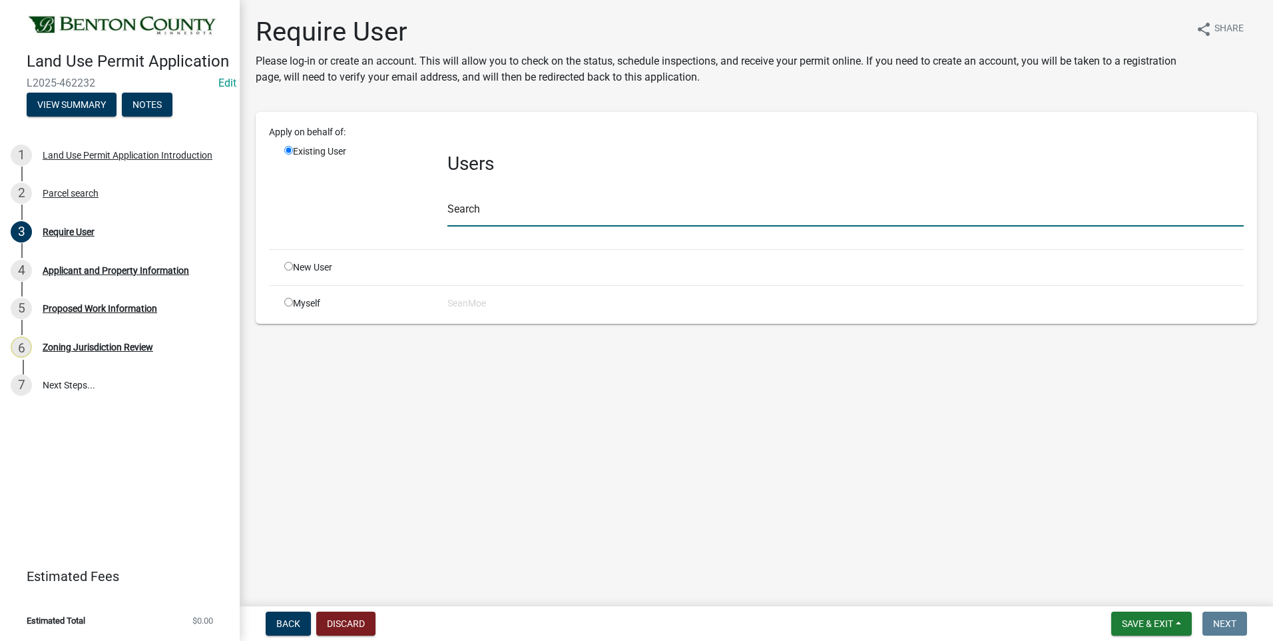
click at [501, 214] on input "text" at bounding box center [846, 212] width 797 height 27
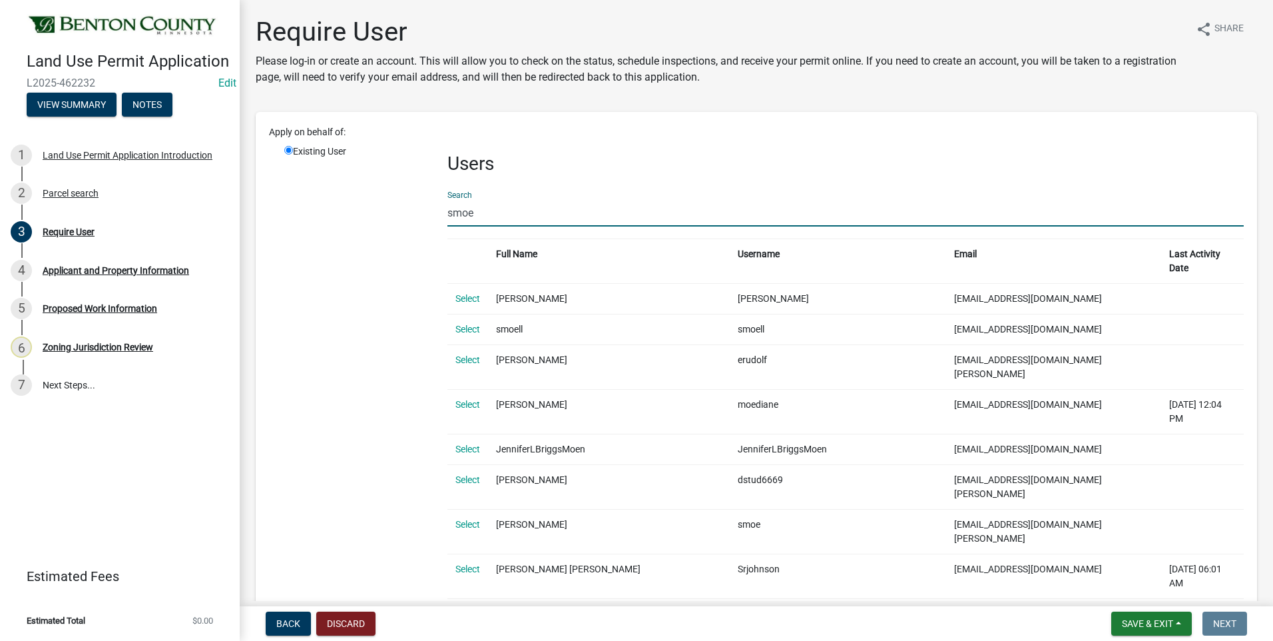
type input "smoe"
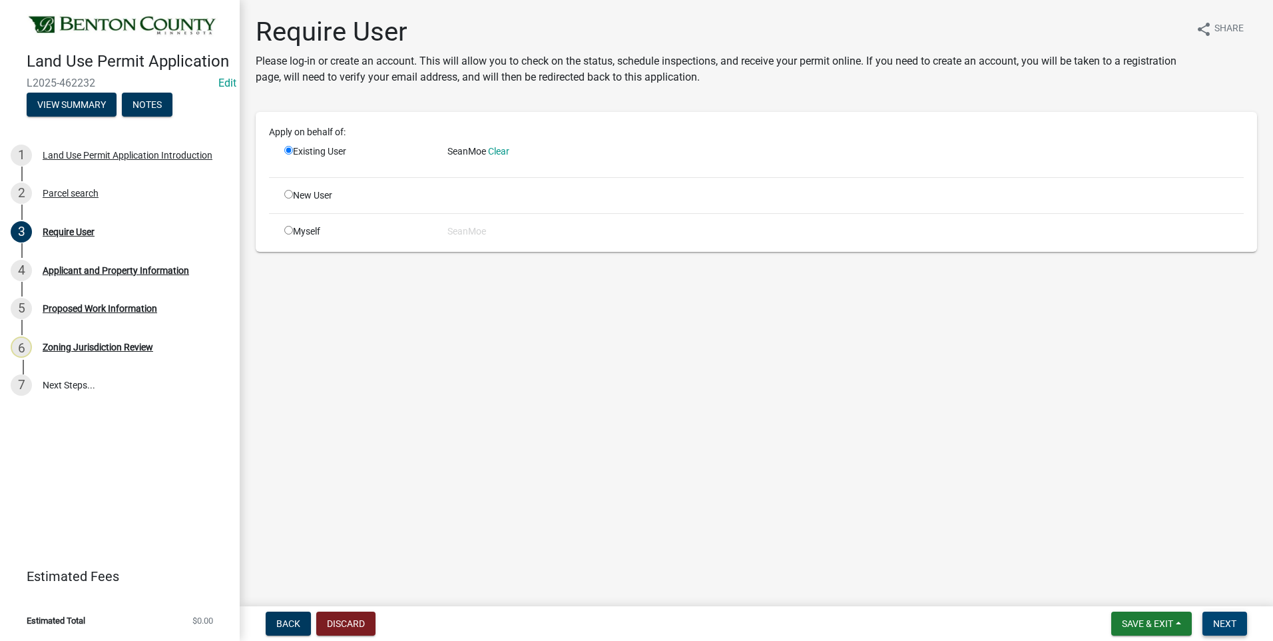
click at [1217, 625] on span "Next" at bounding box center [1225, 623] width 23 height 11
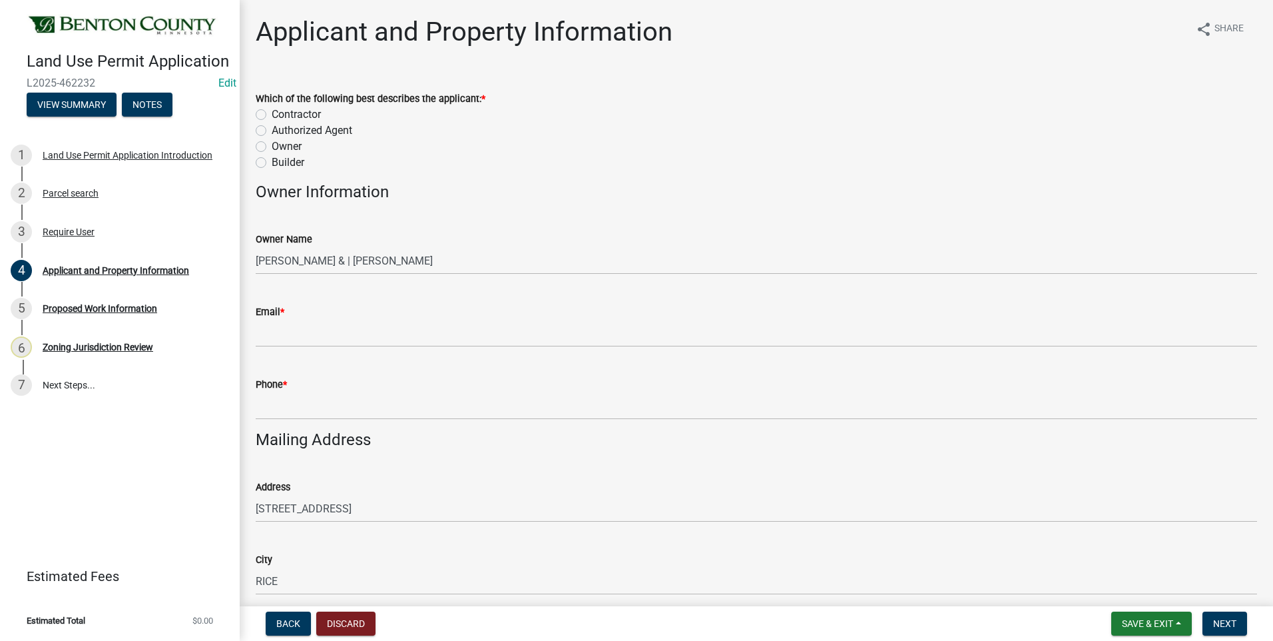
click at [272, 147] on label "Owner" at bounding box center [287, 147] width 30 height 16
click at [272, 147] on input "Owner" at bounding box center [276, 143] width 9 height 9
radio input "true"
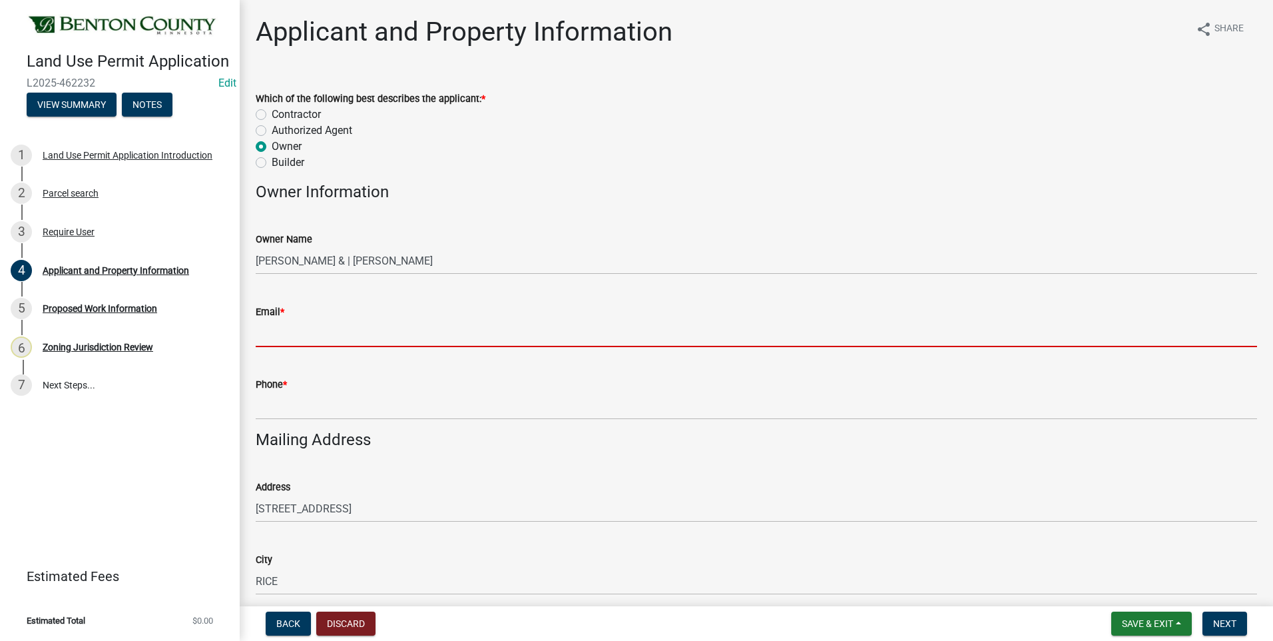
click at [297, 338] on input "Email *" at bounding box center [757, 333] width 1002 height 27
type input "smoe@co.benton.mn.us"
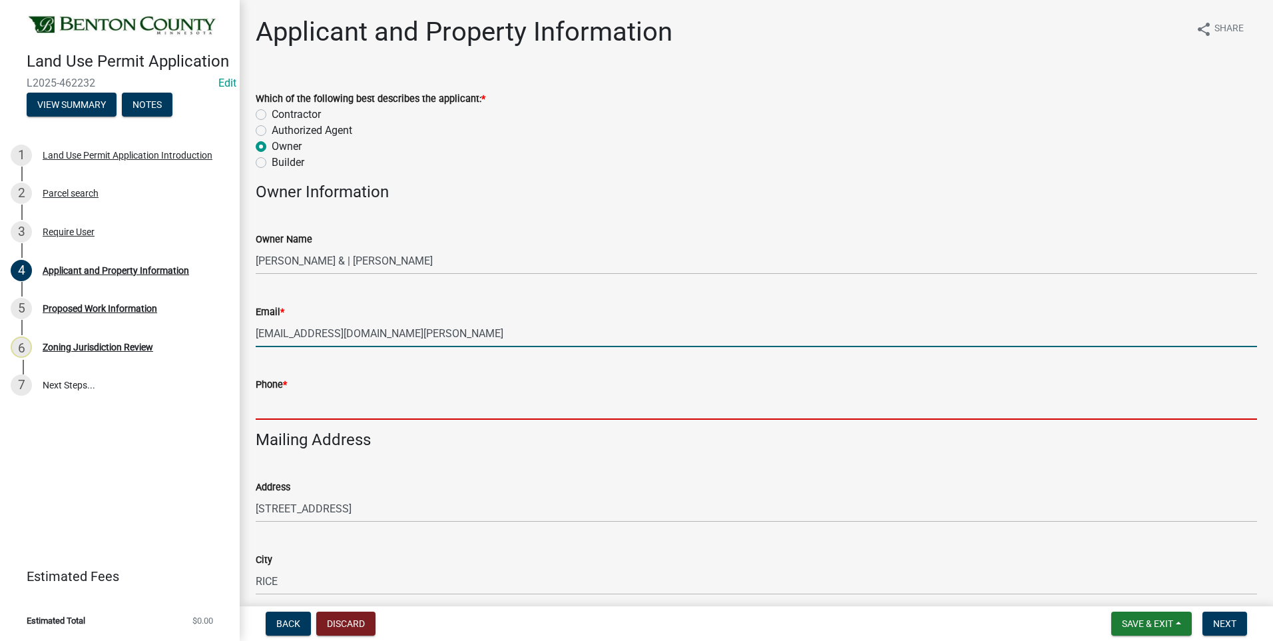
type input "3209685070"
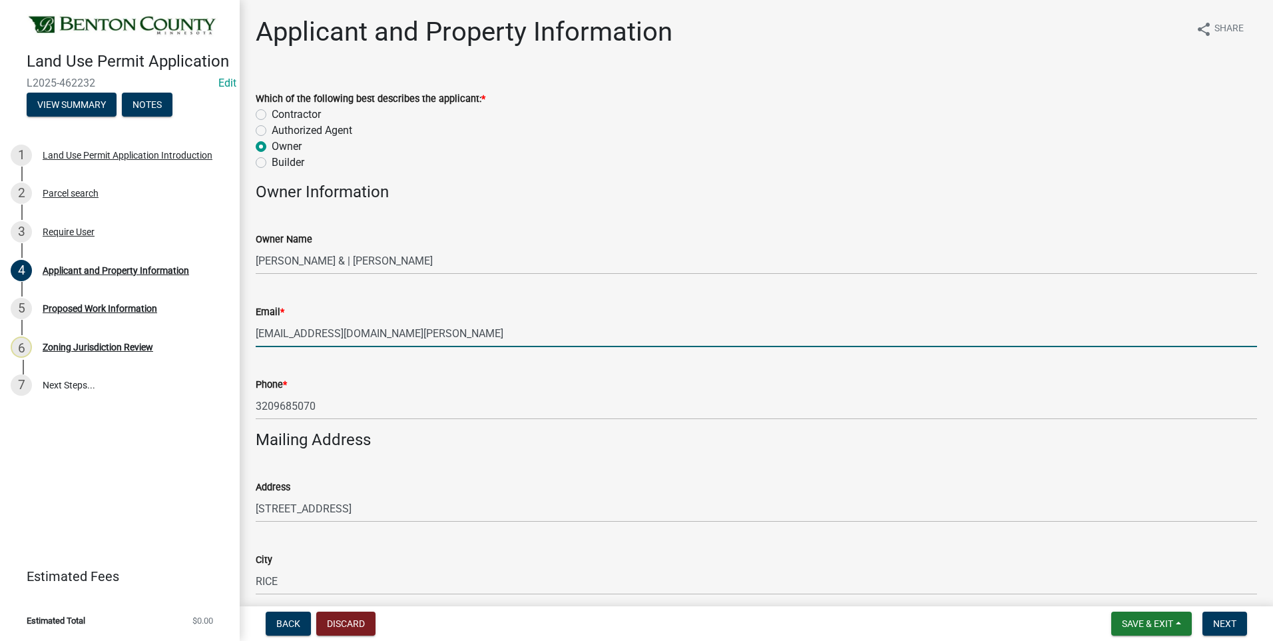
type input "daniellebarthelemy@gmail.com"
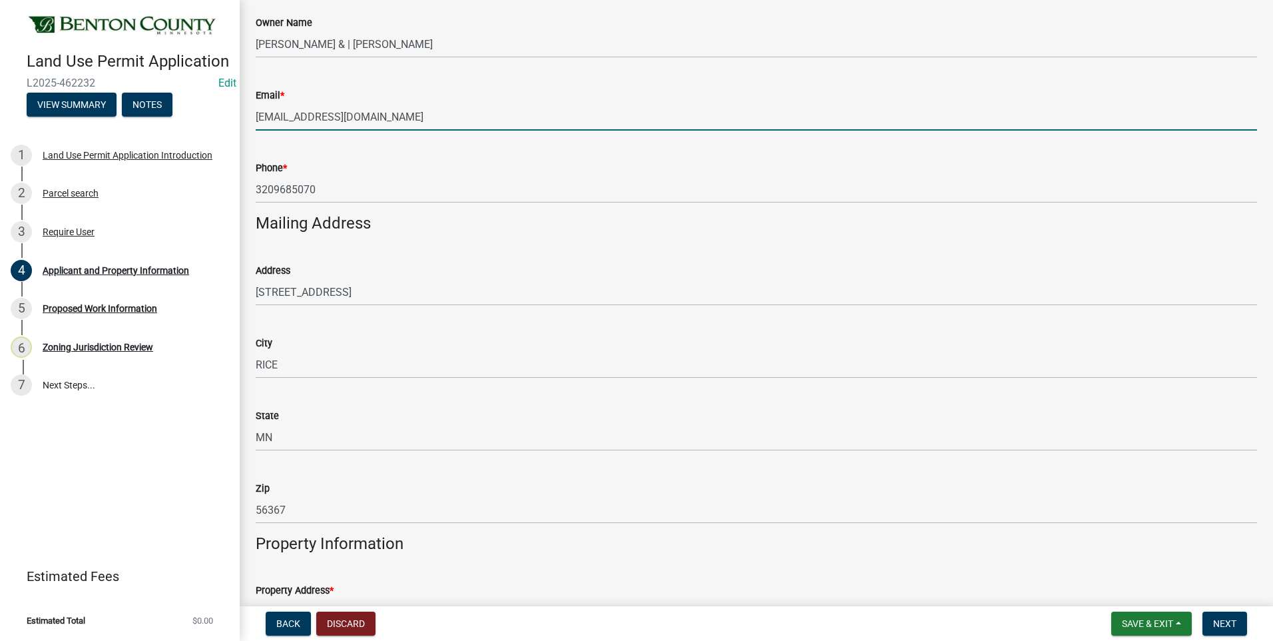
scroll to position [266, 0]
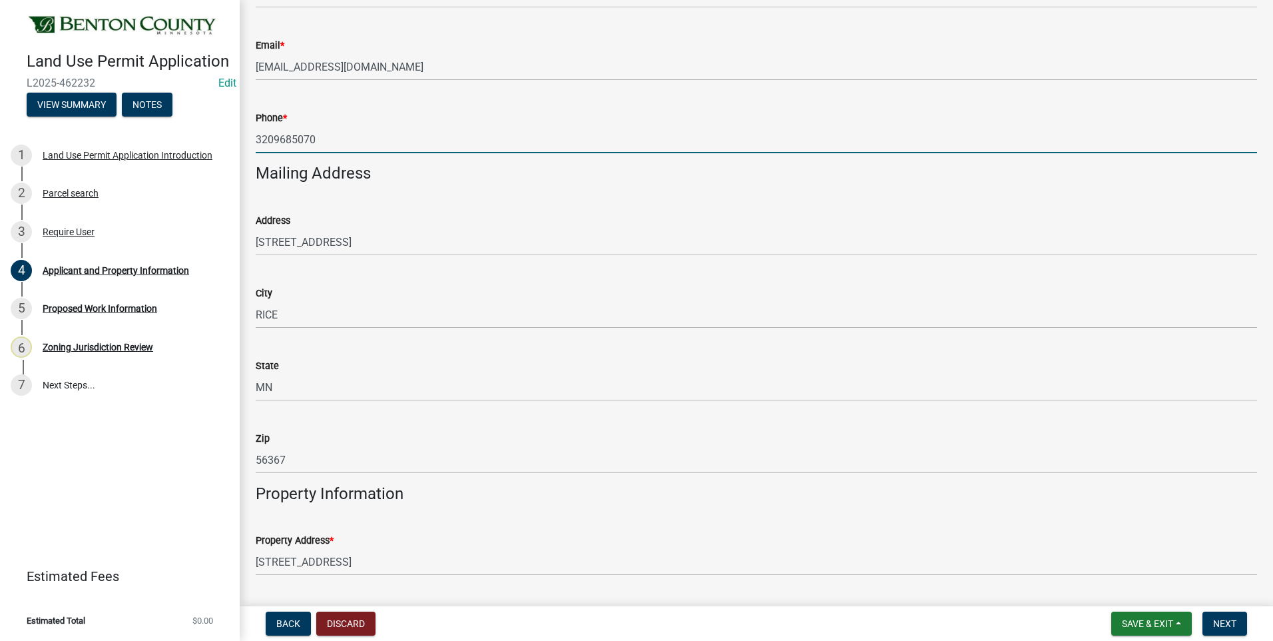
drag, startPoint x: 317, startPoint y: 141, endPoint x: 249, endPoint y: 138, distance: 68.0
click at [249, 138] on div "Phone * 3209685070" at bounding box center [757, 122] width 1022 height 62
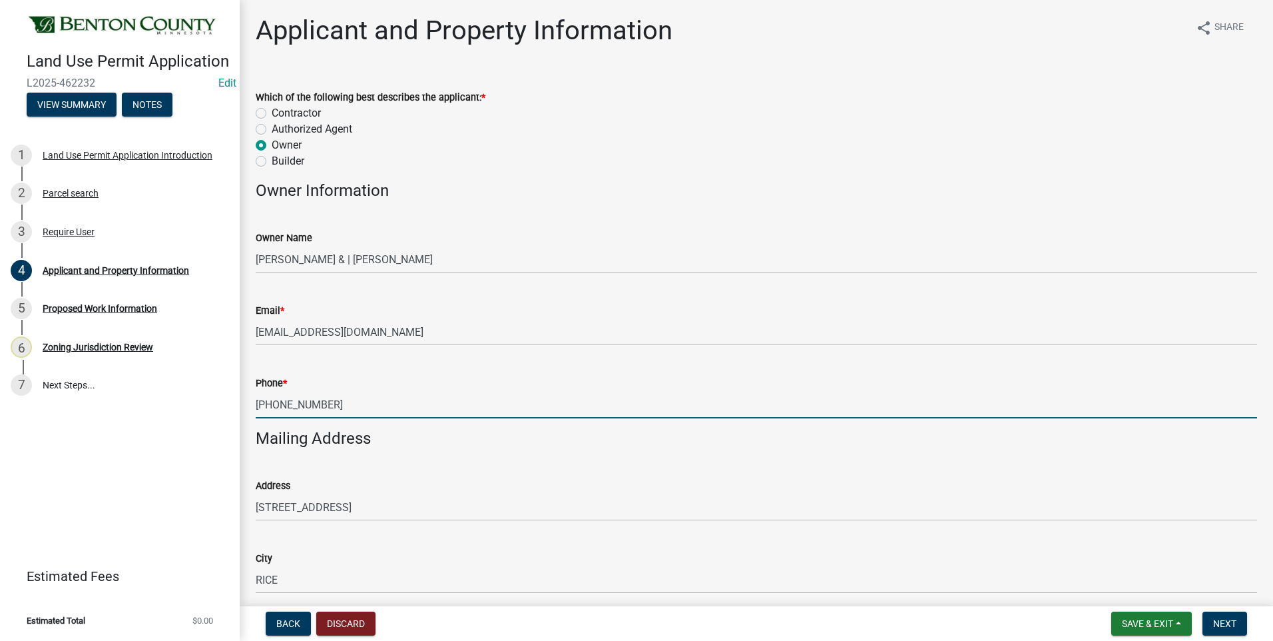
scroll to position [0, 0]
type input "320-345-1054"
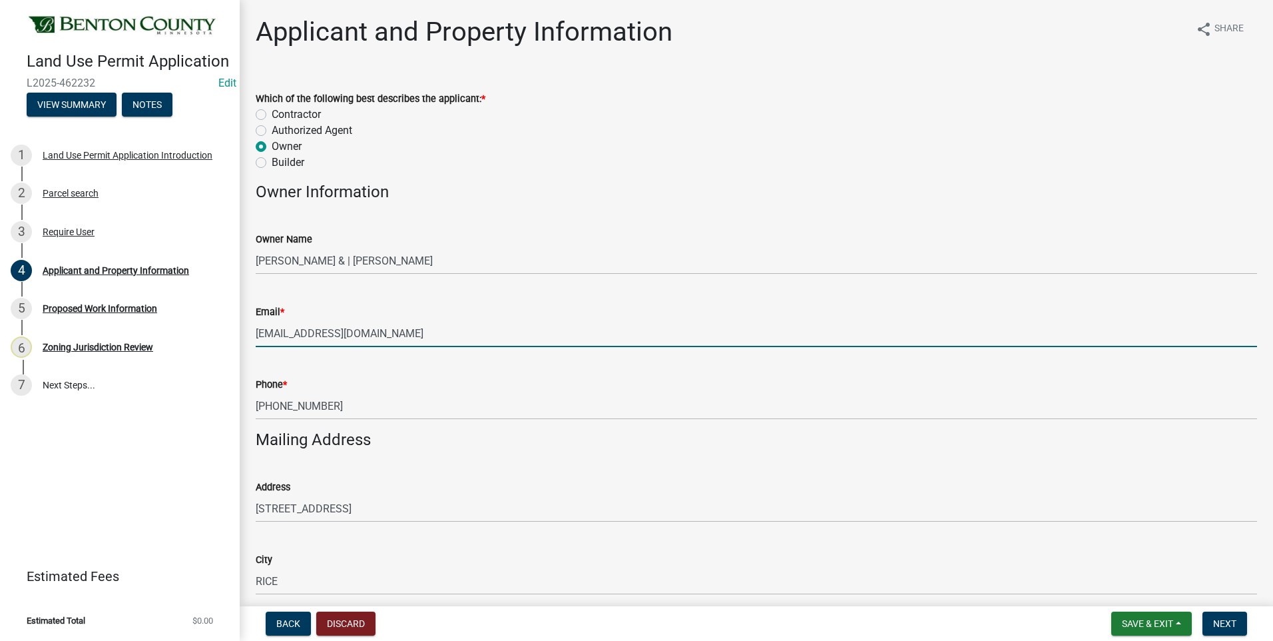
drag, startPoint x: 402, startPoint y: 334, endPoint x: 259, endPoint y: 336, distance: 142.6
click at [257, 336] on input "daniellebarthelemy@gmail.com" at bounding box center [757, 333] width 1002 height 27
type input "smoe@co.benton.mn.us"
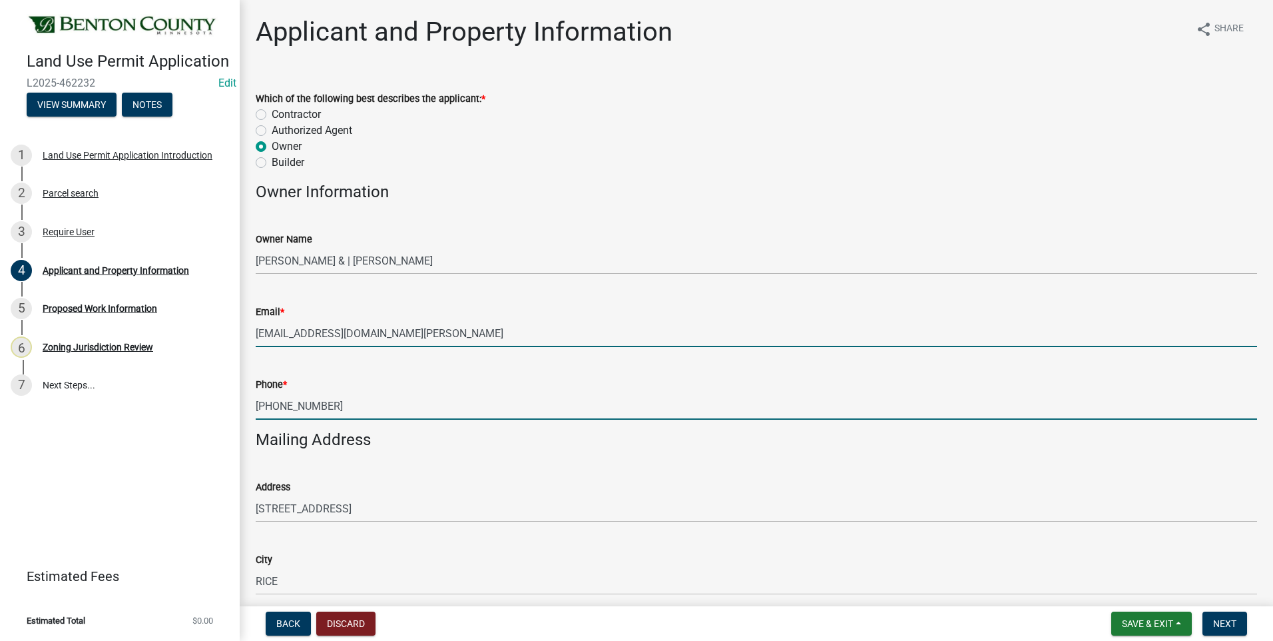
click at [352, 407] on input "320-345-1054" at bounding box center [757, 405] width 1002 height 27
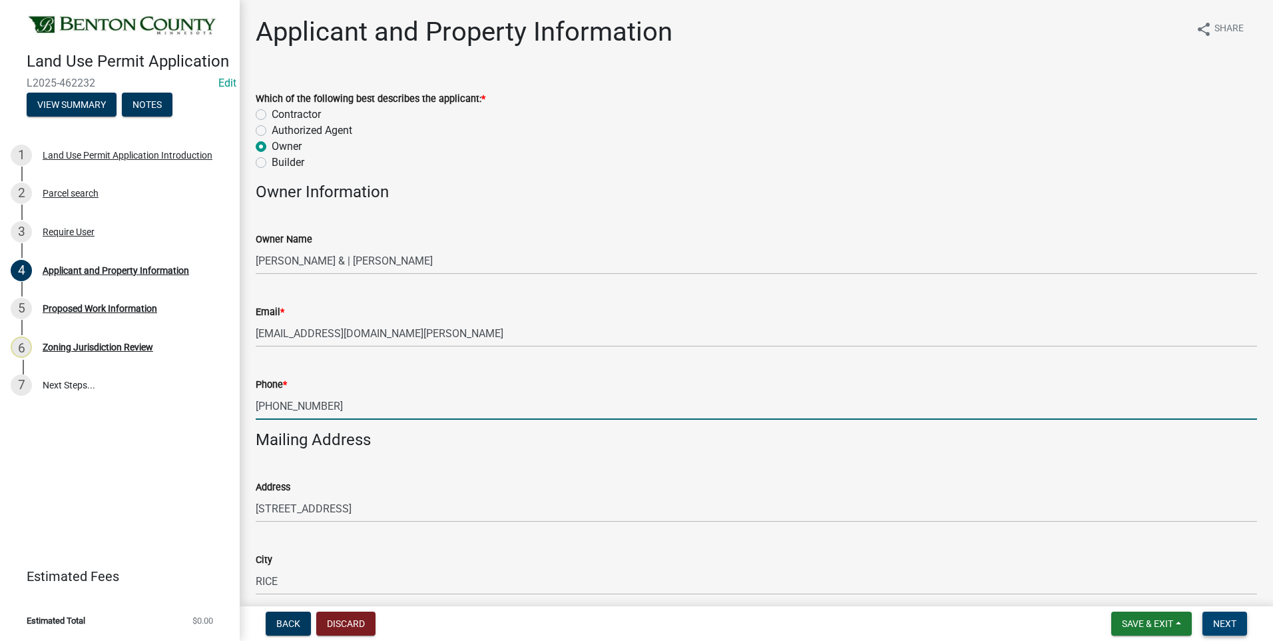
click at [1218, 621] on span "Next" at bounding box center [1225, 623] width 23 height 11
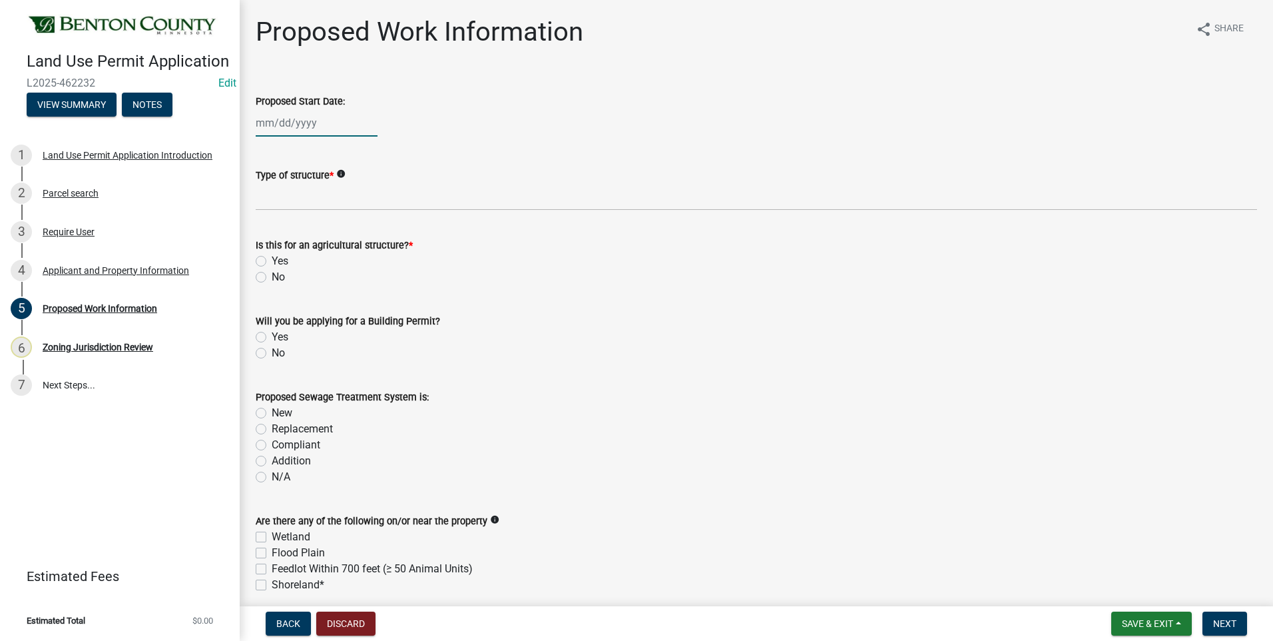
click at [294, 123] on div at bounding box center [317, 122] width 122 height 27
select select "8"
select select "2025"
click at [356, 236] on div "15" at bounding box center [354, 236] width 21 height 21
type input "08/15/2025"
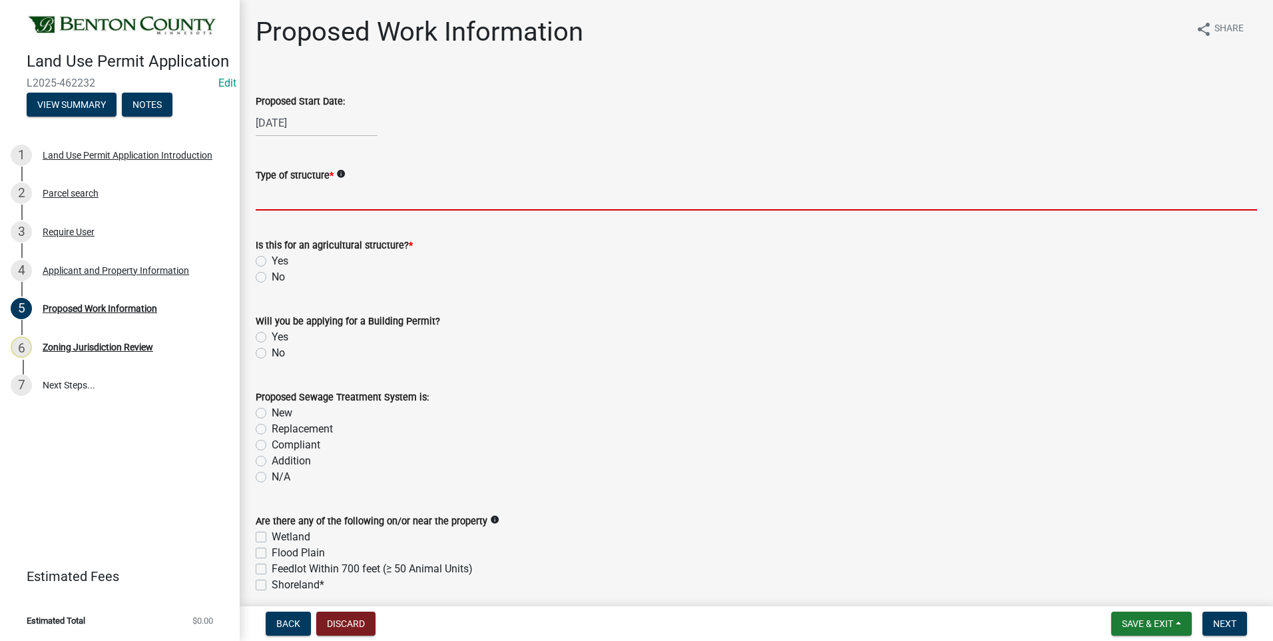
click at [328, 198] on input "Type of structure *" at bounding box center [757, 196] width 1002 height 27
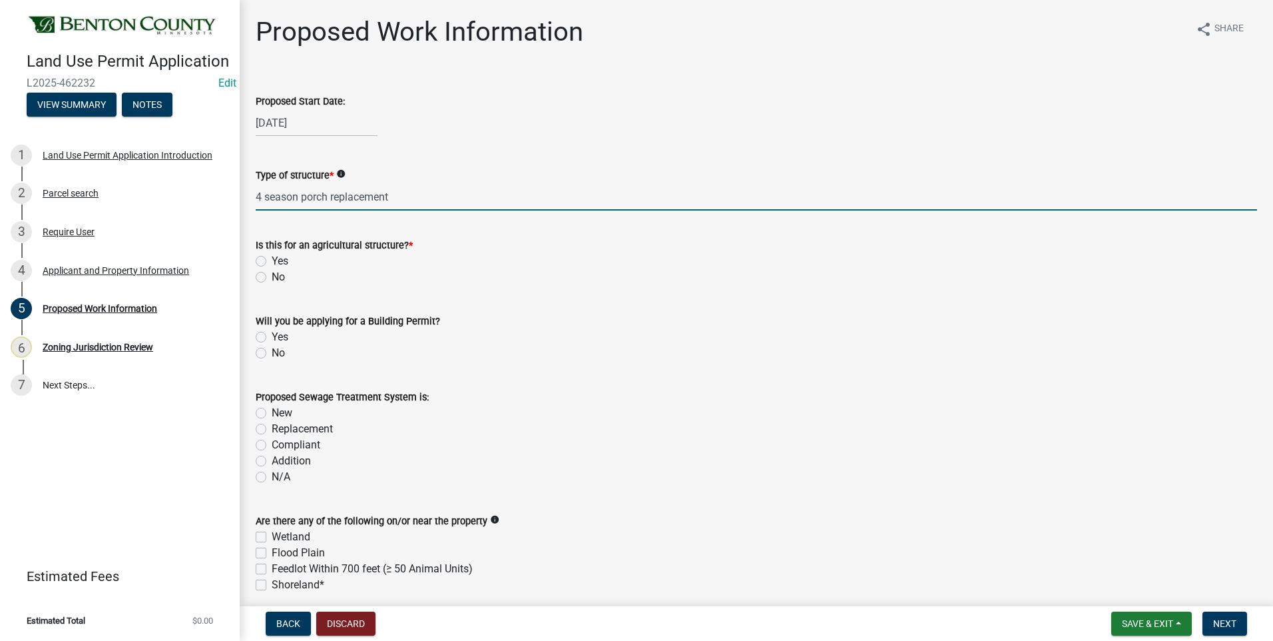
type input "4 season porch replacement"
click at [272, 275] on label "No" at bounding box center [278, 277] width 13 height 16
click at [272, 275] on input "No" at bounding box center [276, 273] width 9 height 9
radio input "true"
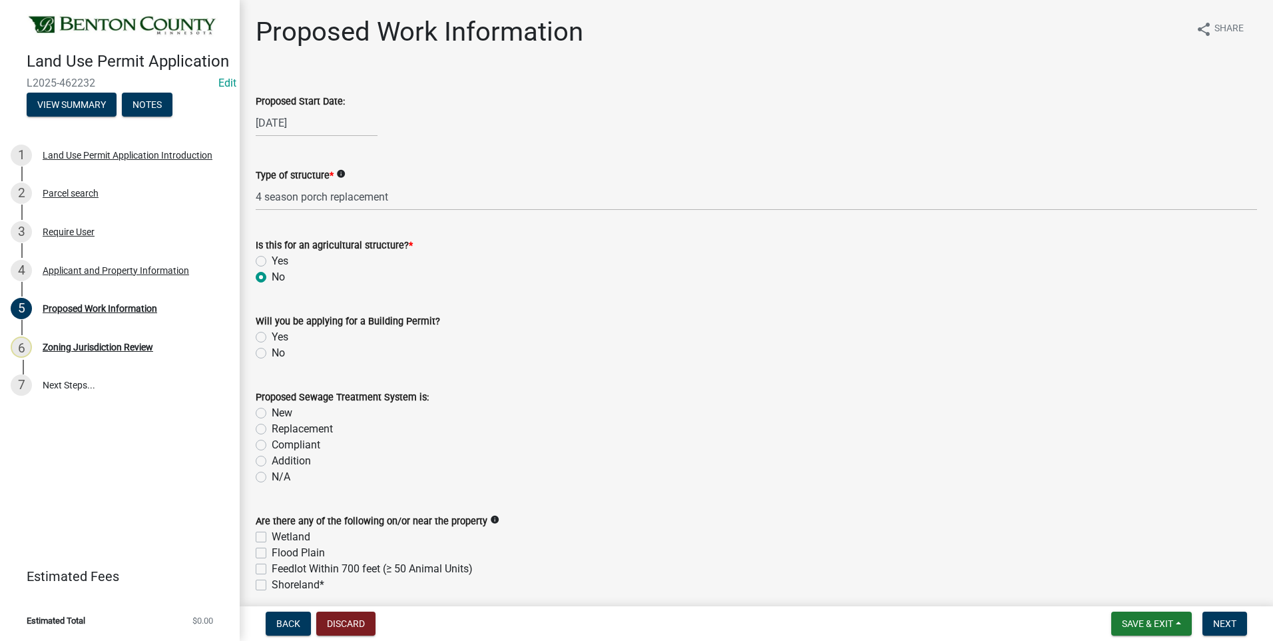
click at [272, 354] on label "No" at bounding box center [278, 353] width 13 height 16
click at [272, 354] on input "No" at bounding box center [276, 349] width 9 height 9
radio input "true"
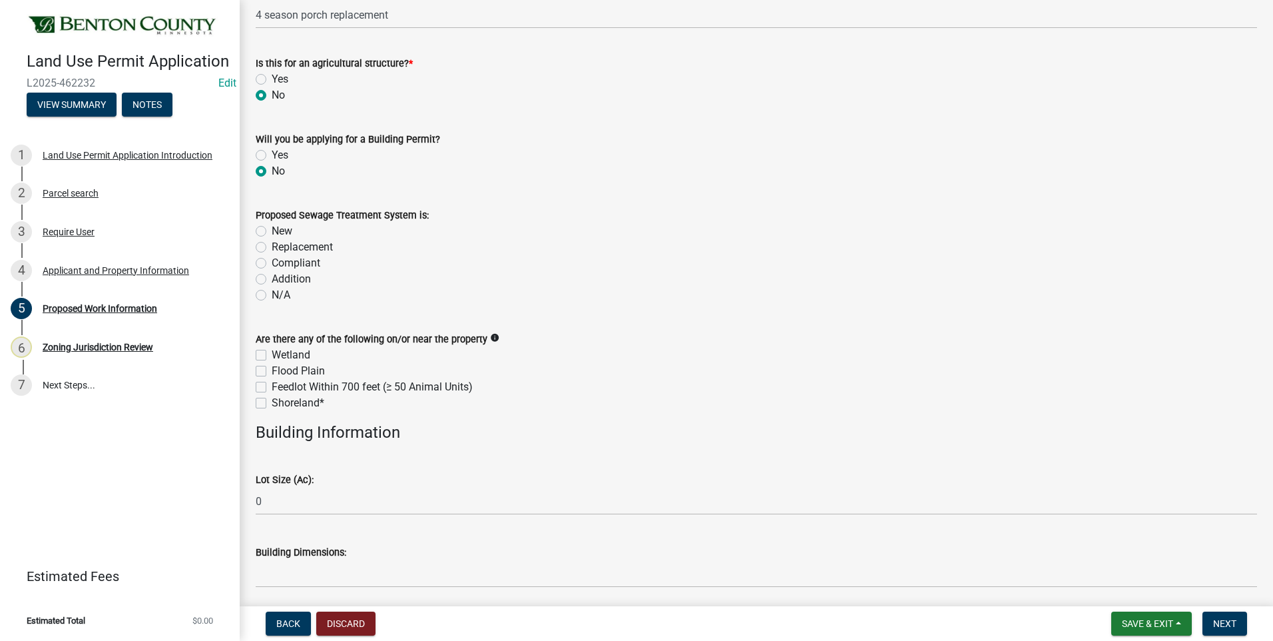
scroll to position [200, 0]
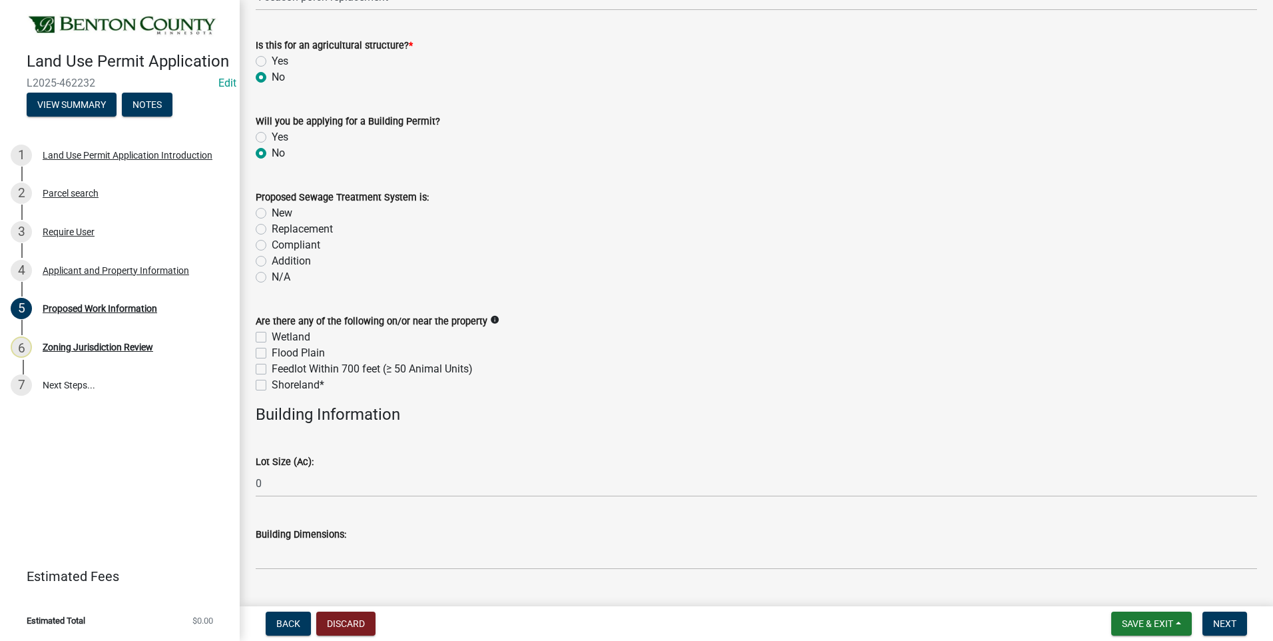
click at [272, 246] on label "Compliant" at bounding box center [296, 245] width 49 height 16
click at [272, 246] on input "Compliant" at bounding box center [276, 241] width 9 height 9
radio input "true"
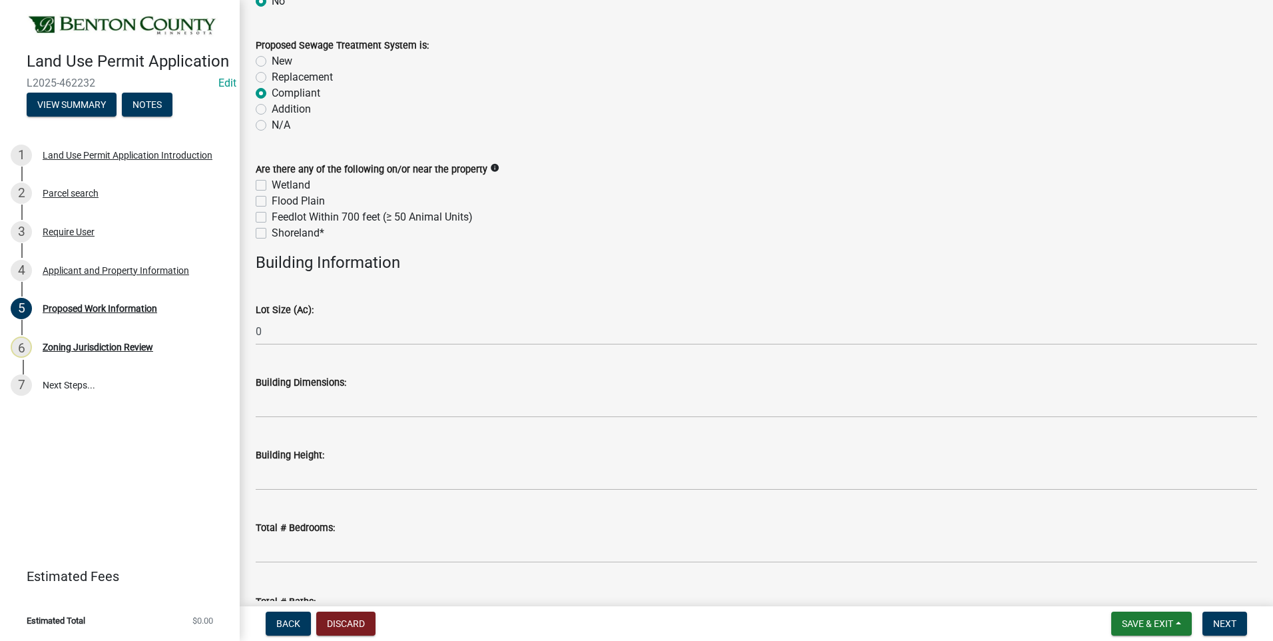
scroll to position [400, 0]
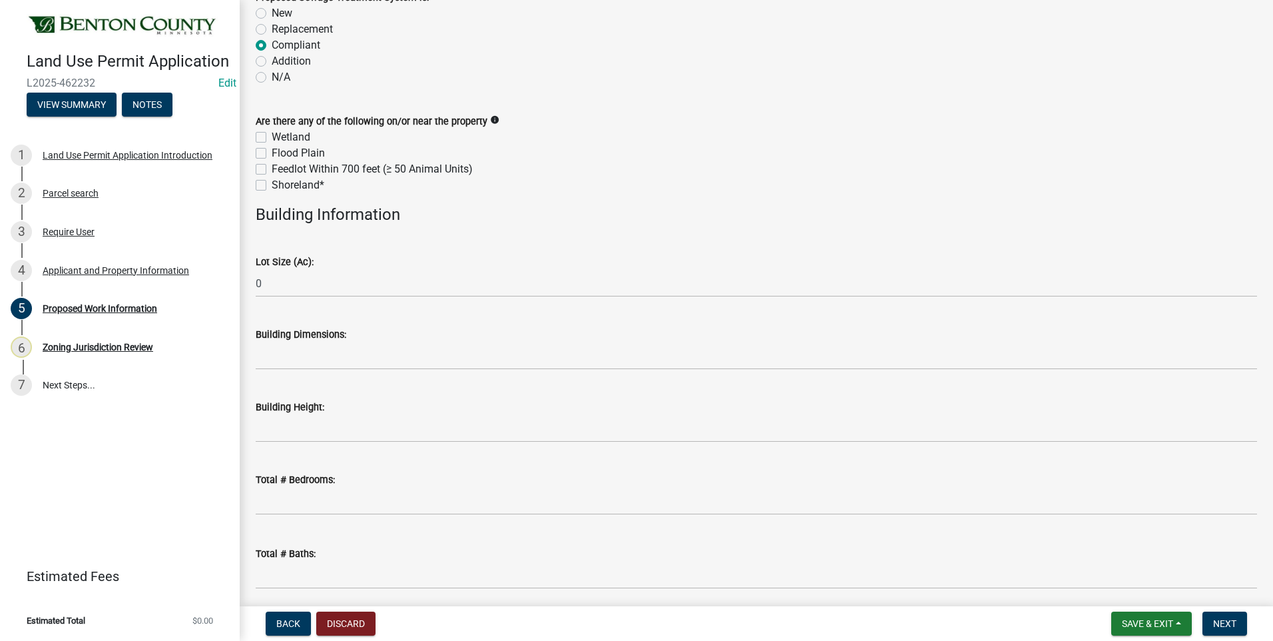
click at [272, 184] on label "Shoreland*" at bounding box center [298, 185] width 53 height 16
click at [272, 184] on input "Shoreland*" at bounding box center [276, 181] width 9 height 9
checkbox input "true"
checkbox input "false"
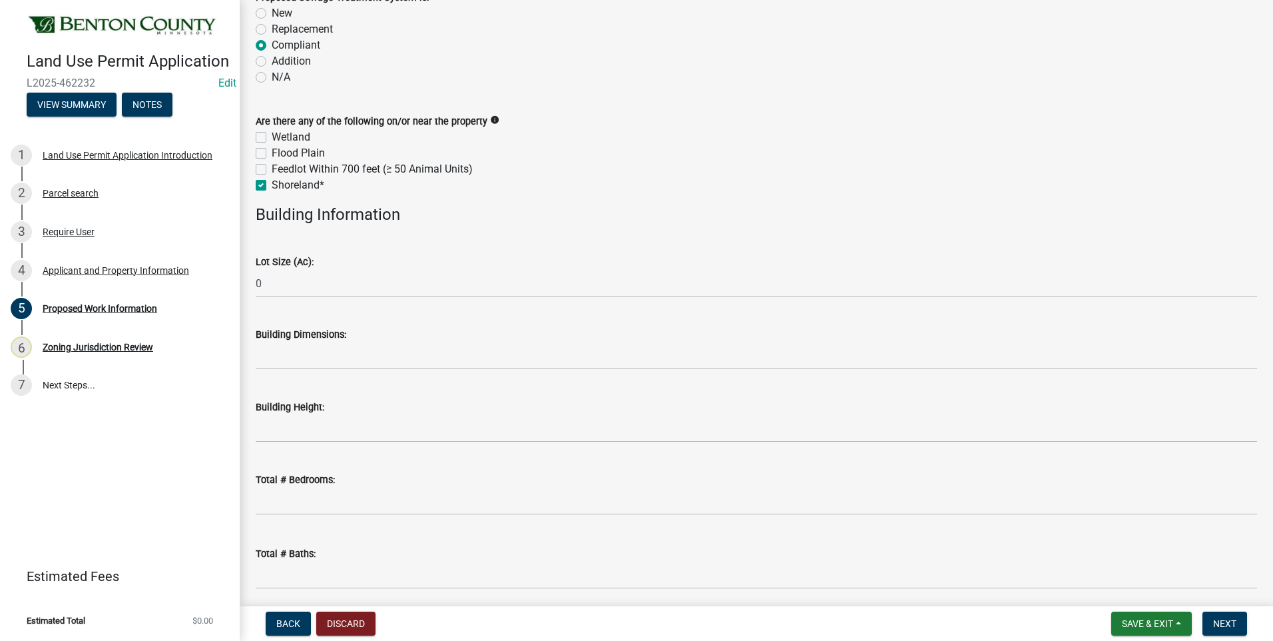
checkbox input "false"
checkbox input "true"
click at [272, 152] on label "Flood Plain" at bounding box center [298, 153] width 53 height 16
click at [272, 152] on input "Flood Plain" at bounding box center [276, 149] width 9 height 9
checkbox input "true"
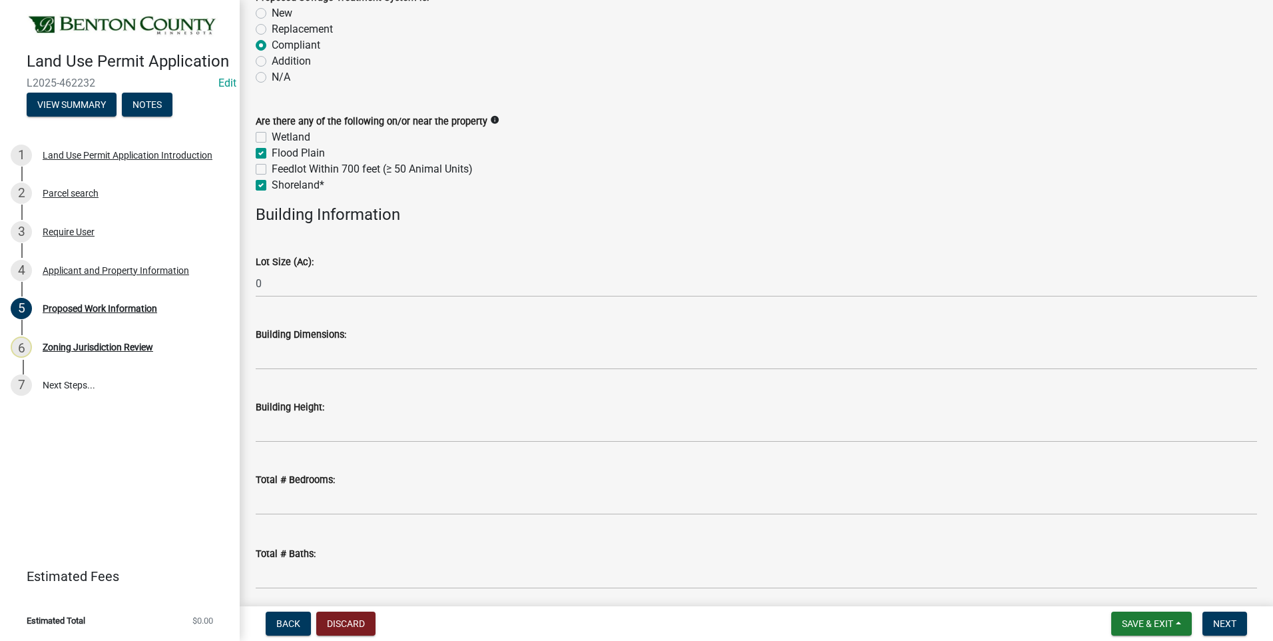
checkbox input "false"
checkbox input "true"
checkbox input "false"
checkbox input "true"
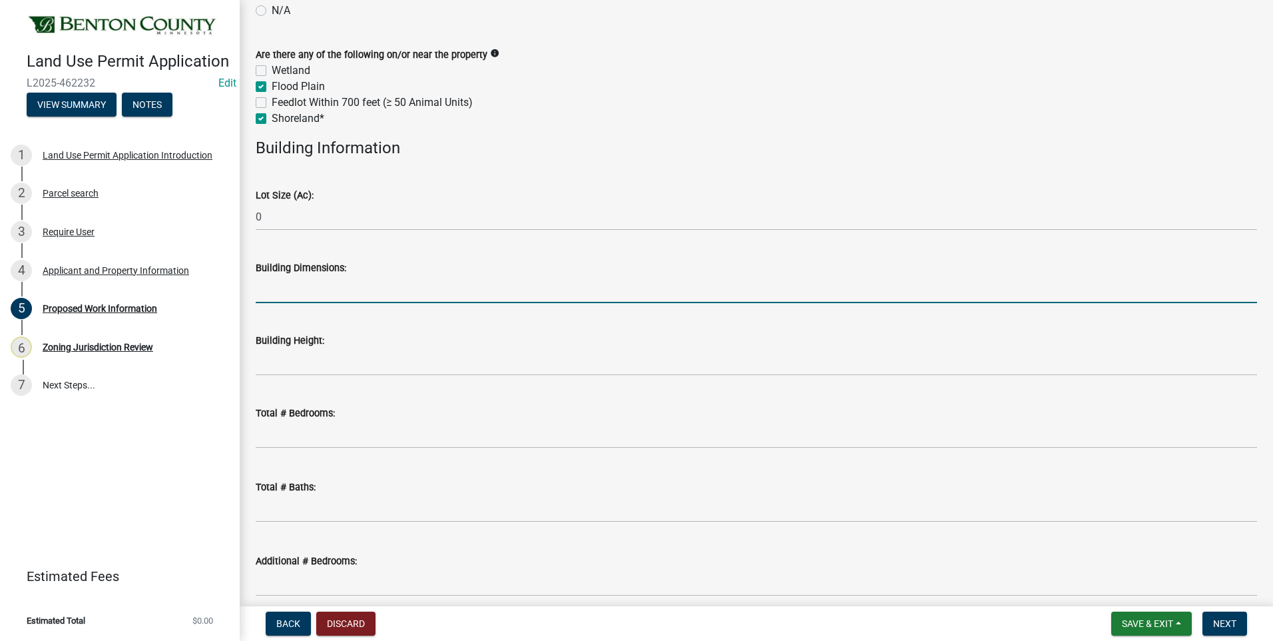
click at [324, 296] on input "Building Dimensions:" at bounding box center [757, 289] width 1002 height 27
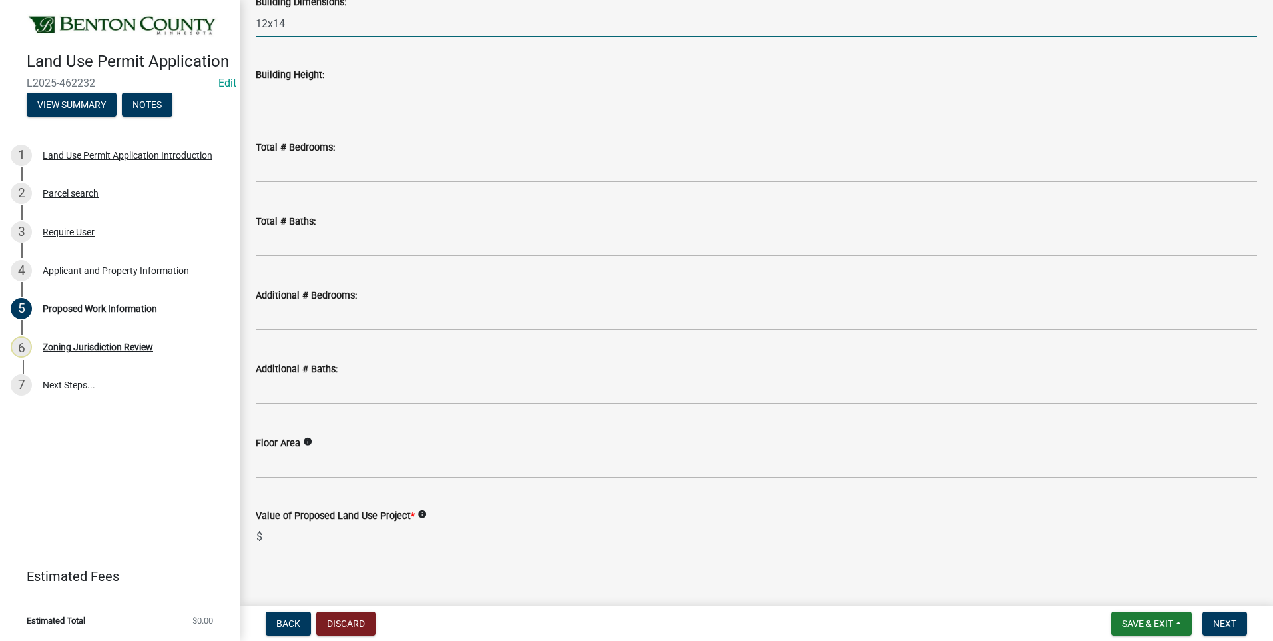
scroll to position [746, 0]
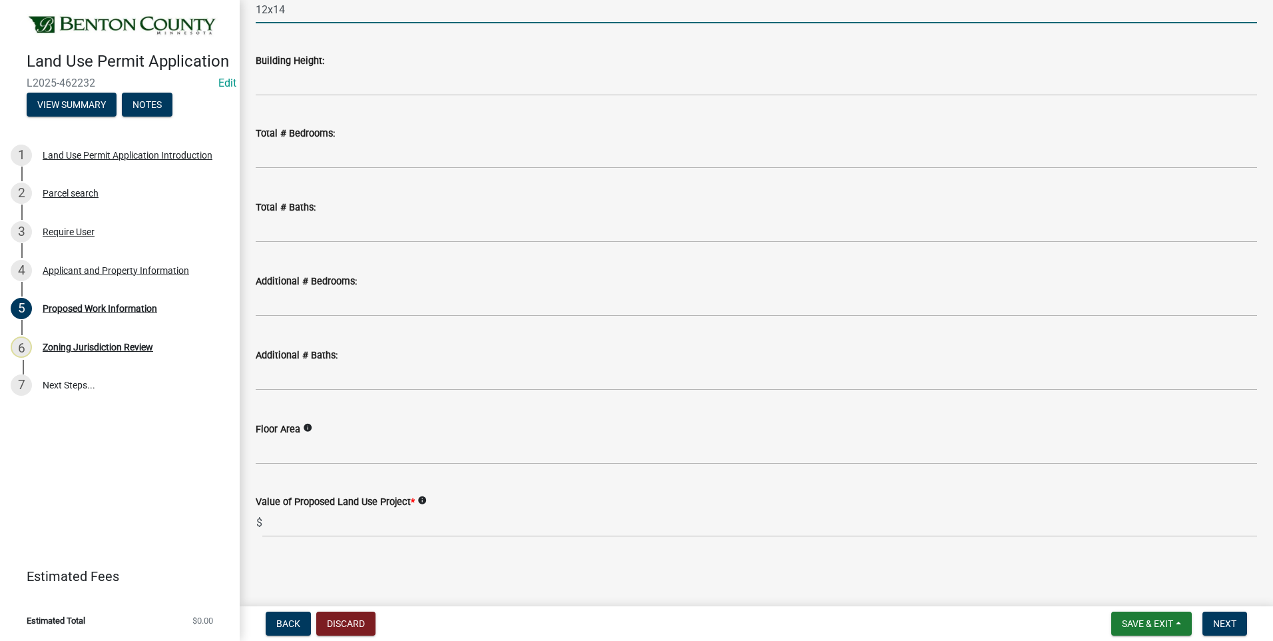
type input "12x14"
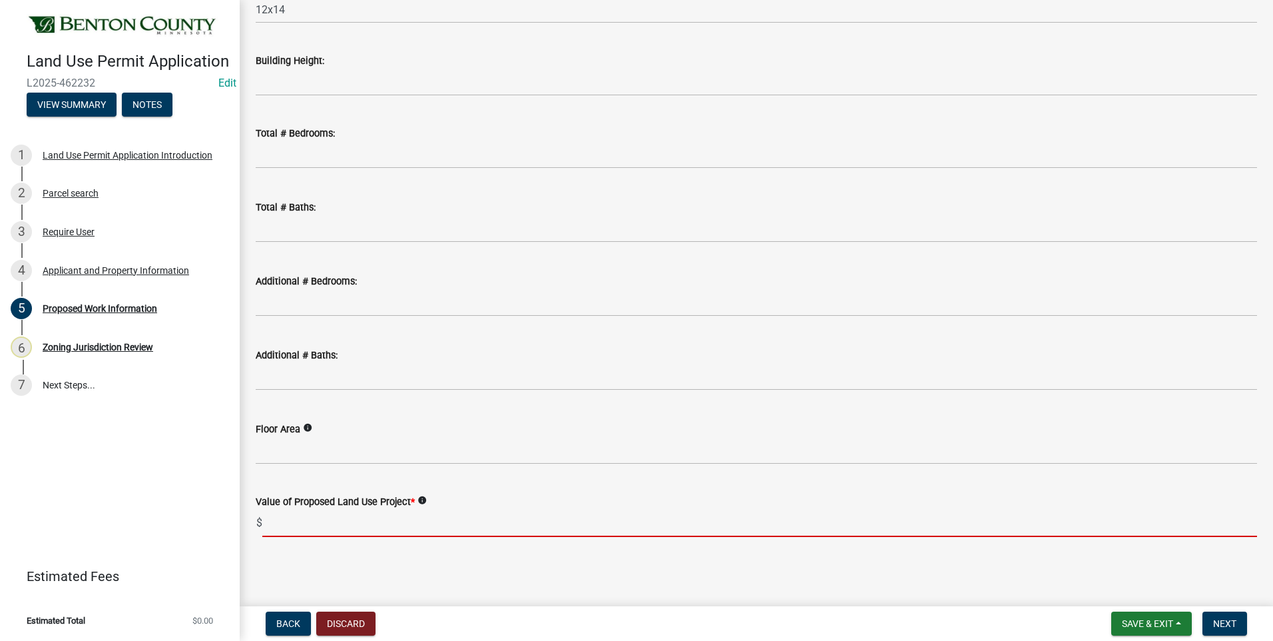
click at [321, 523] on input "text" at bounding box center [759, 523] width 995 height 27
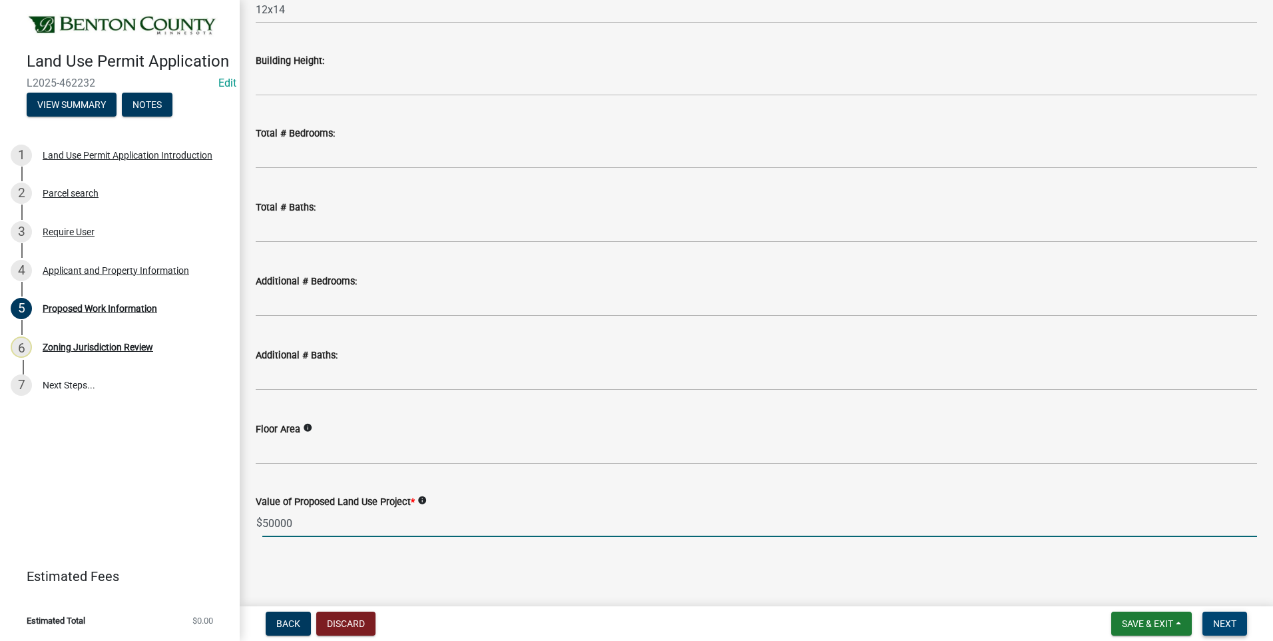
type input "50000"
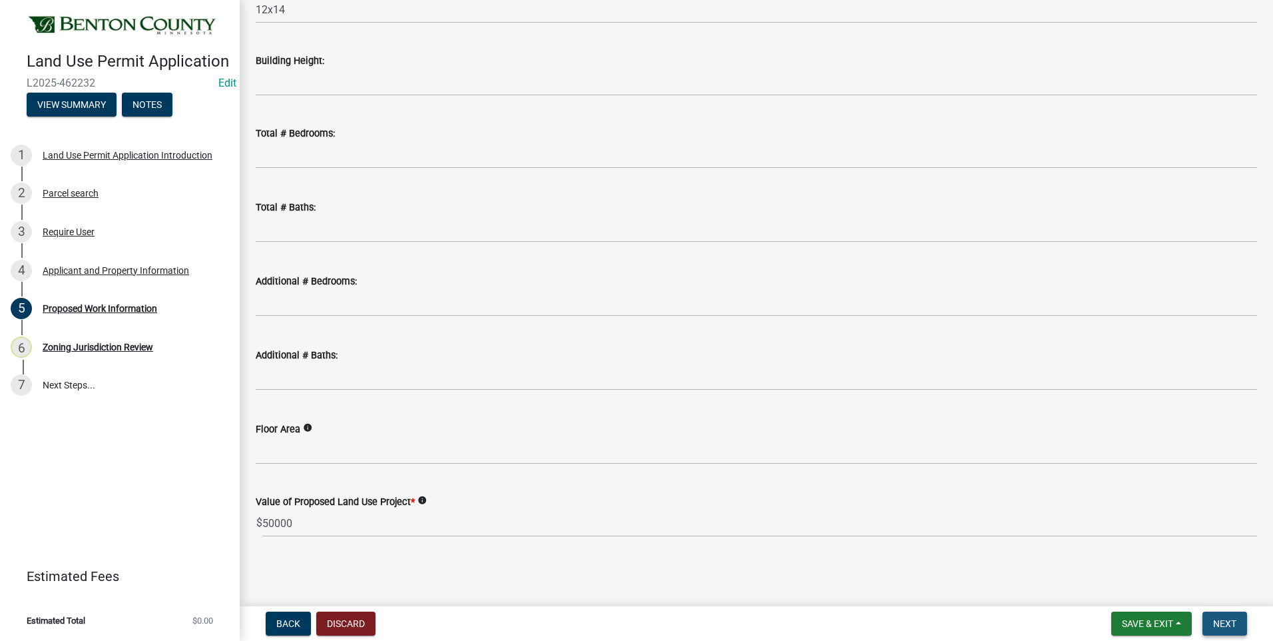
click at [1228, 625] on span "Next" at bounding box center [1225, 623] width 23 height 11
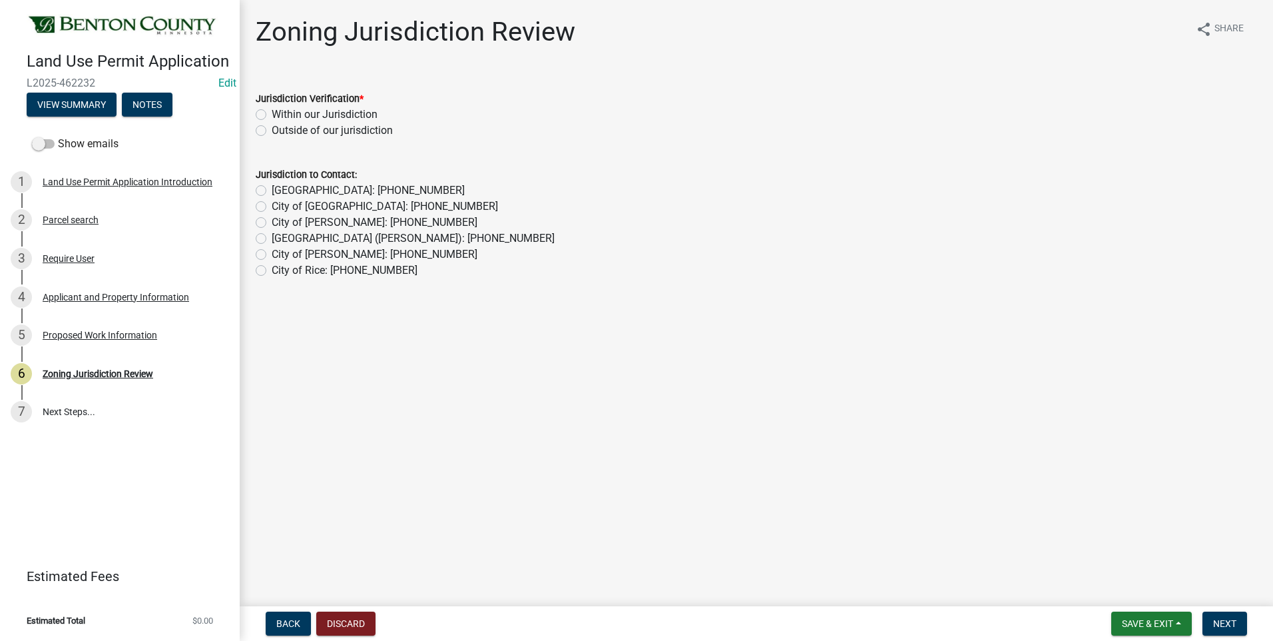
click at [272, 111] on label "Within our Jurisdiction" at bounding box center [325, 115] width 106 height 16
click at [272, 111] on input "Within our Jurisdiction" at bounding box center [276, 111] width 9 height 9
radio input "true"
click at [1229, 618] on span "Next" at bounding box center [1225, 623] width 23 height 11
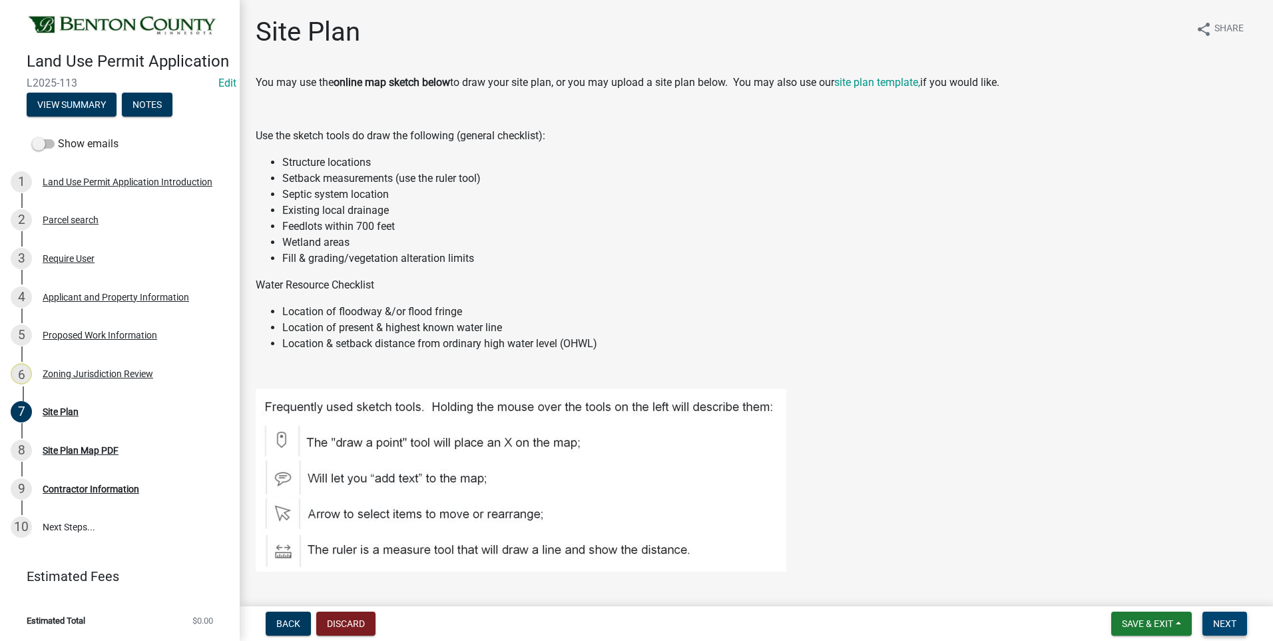
click at [1229, 618] on span "Next" at bounding box center [1225, 623] width 23 height 11
click at [1224, 625] on span "Next" at bounding box center [1225, 623] width 23 height 11
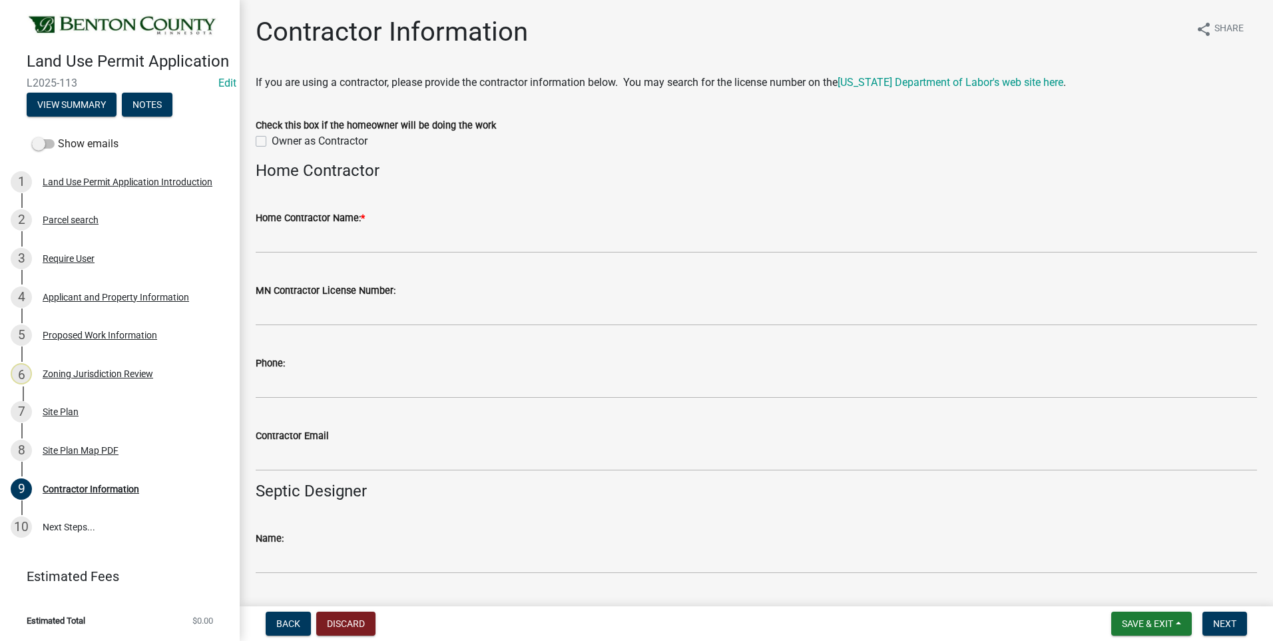
click at [272, 141] on label "Owner as Contractor" at bounding box center [320, 141] width 96 height 16
click at [272, 141] on input "Owner as Contractor" at bounding box center [276, 137] width 9 height 9
checkbox input "true"
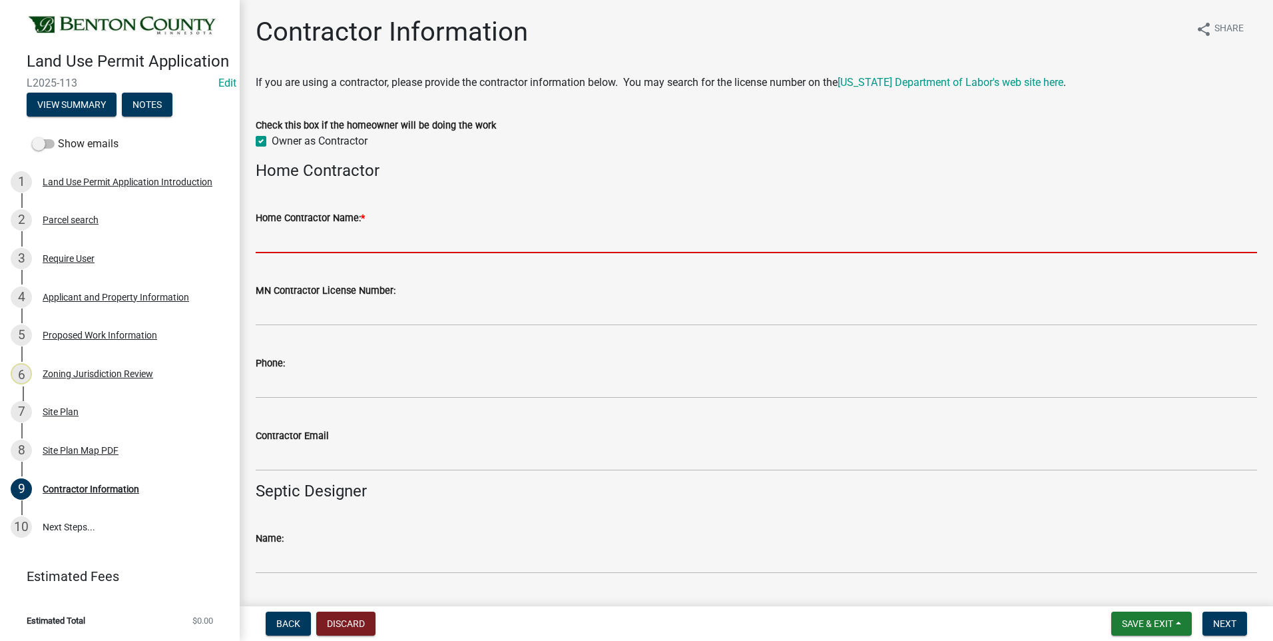
click at [440, 240] on input "Home Contractor Name: *" at bounding box center [757, 239] width 1002 height 27
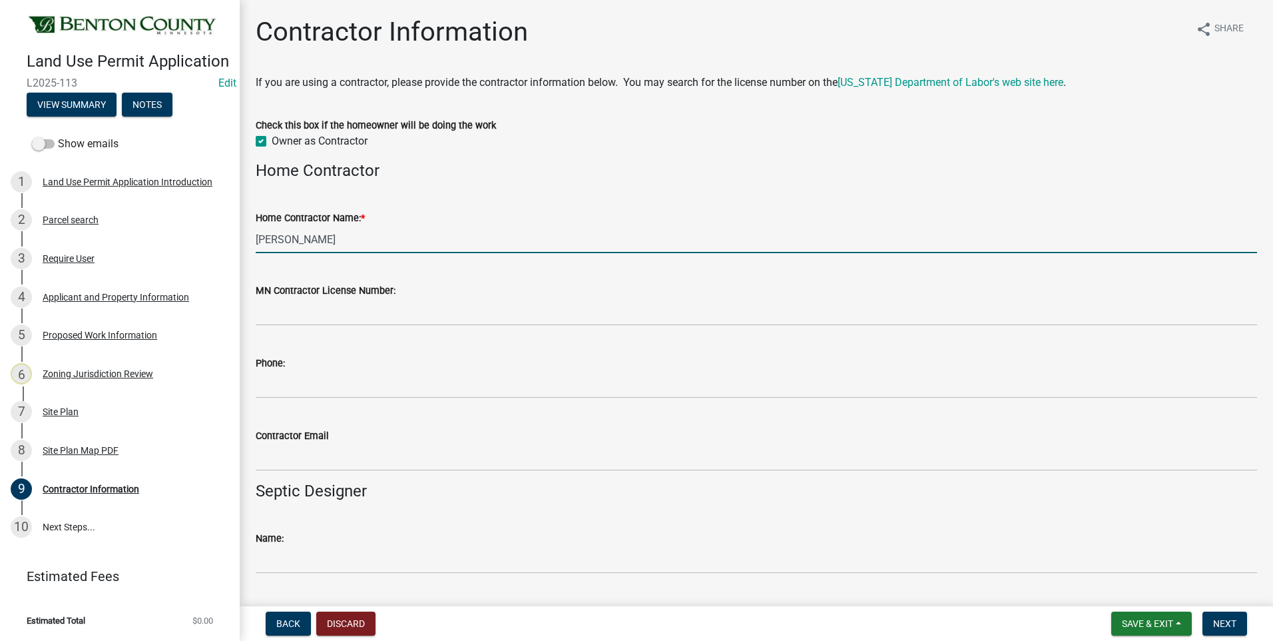
type input "Rosemary"
click at [1133, 627] on span "Save & Exit" at bounding box center [1147, 623] width 51 height 11
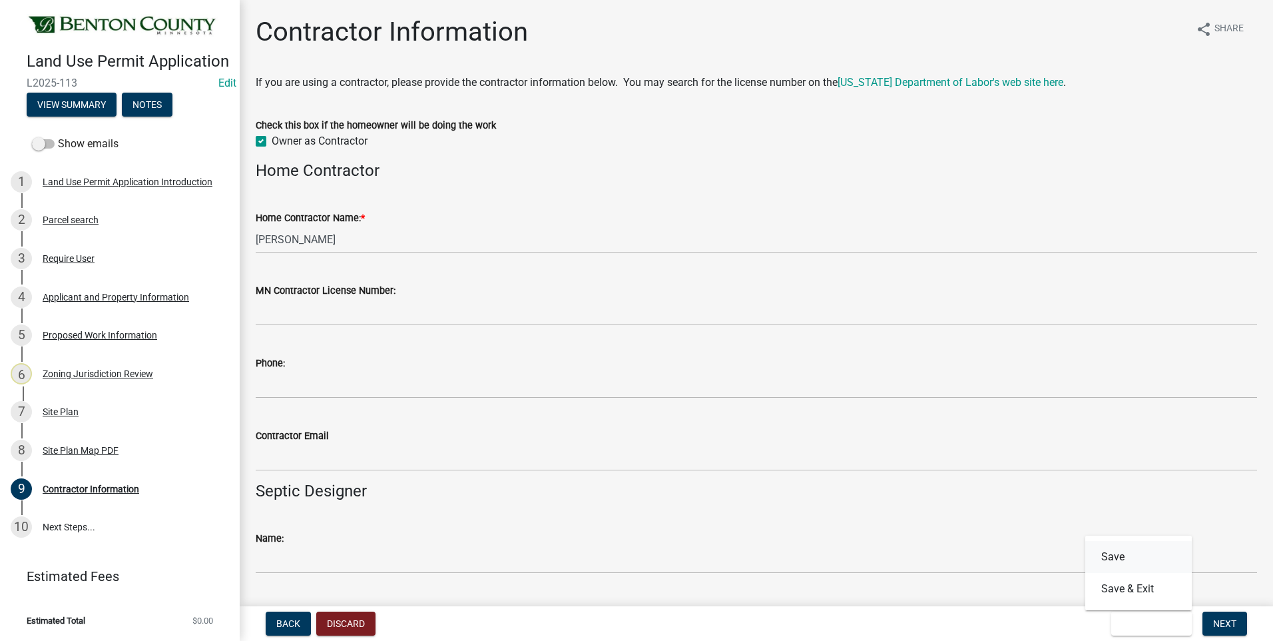
click at [1115, 558] on button "Save" at bounding box center [1139, 557] width 107 height 32
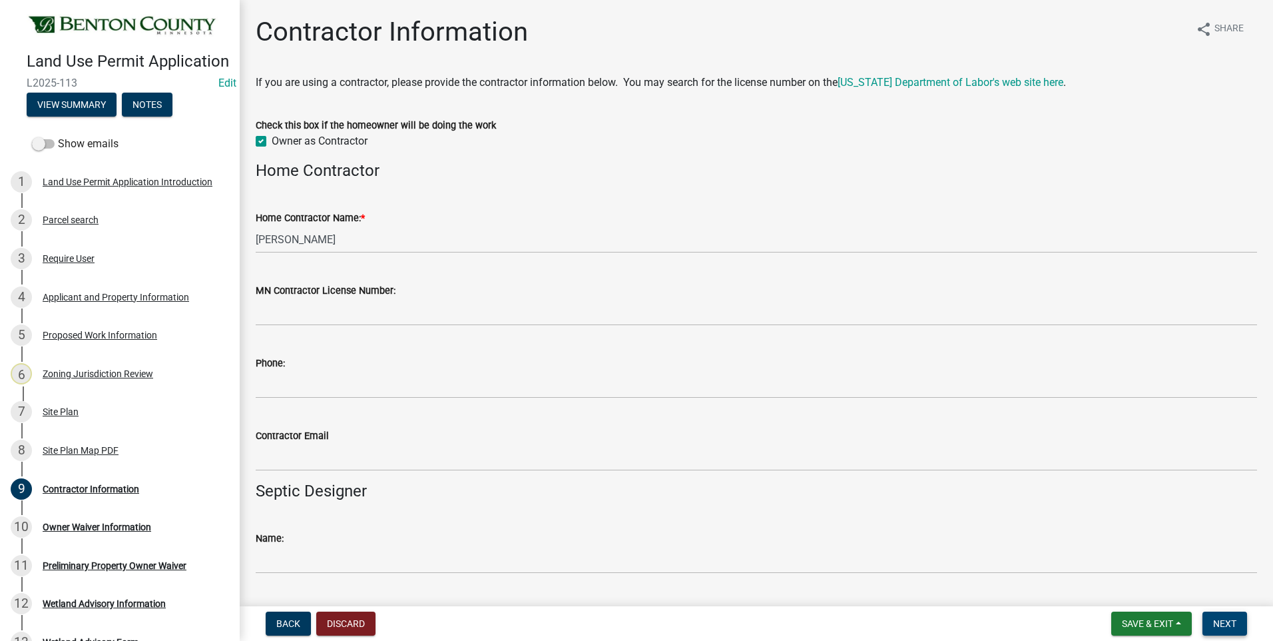
click at [1230, 627] on span "Next" at bounding box center [1225, 623] width 23 height 11
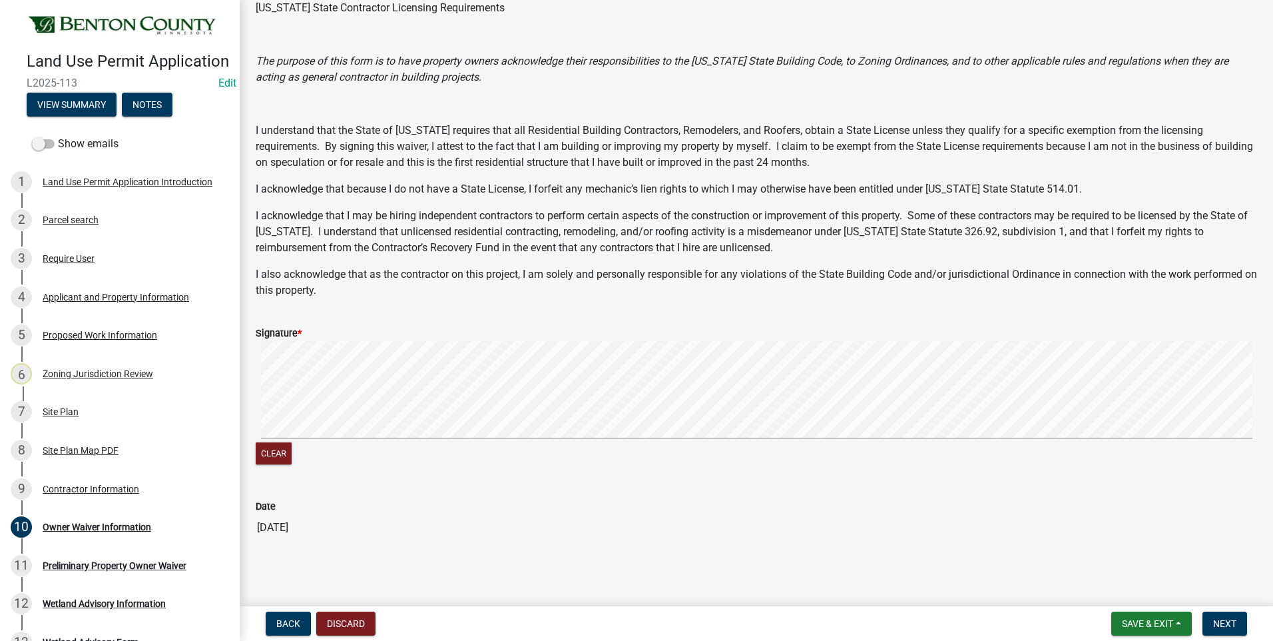
scroll to position [104, 0]
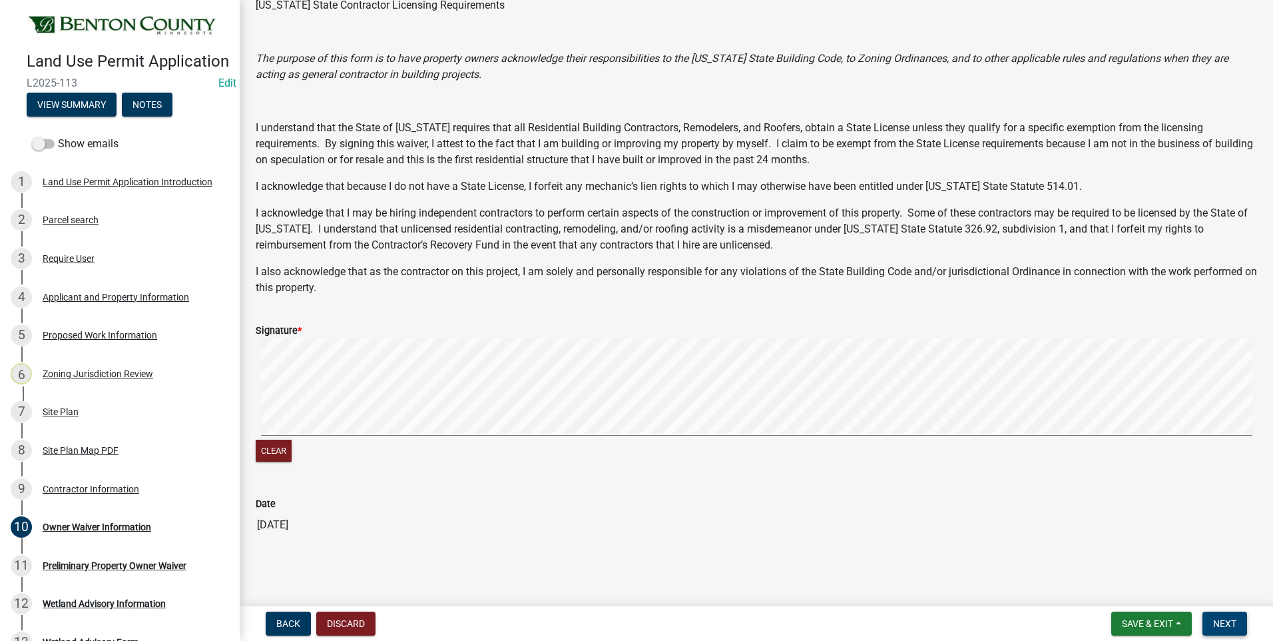
click at [1226, 629] on button "Next" at bounding box center [1225, 623] width 45 height 24
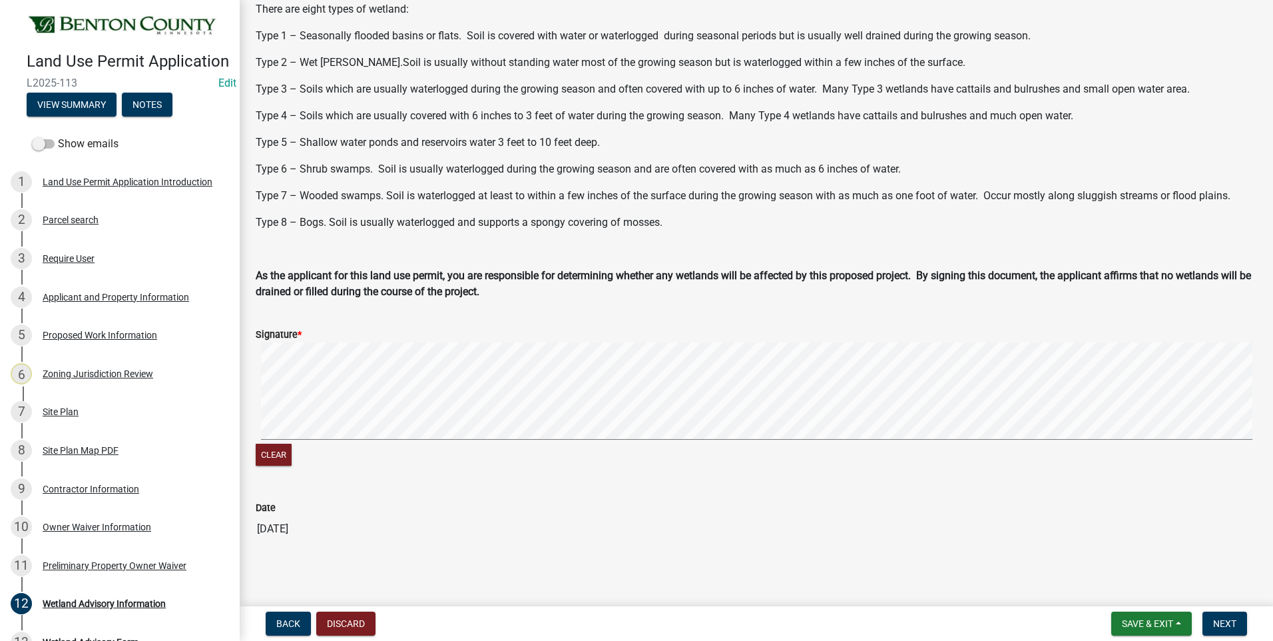
scroll to position [317, 0]
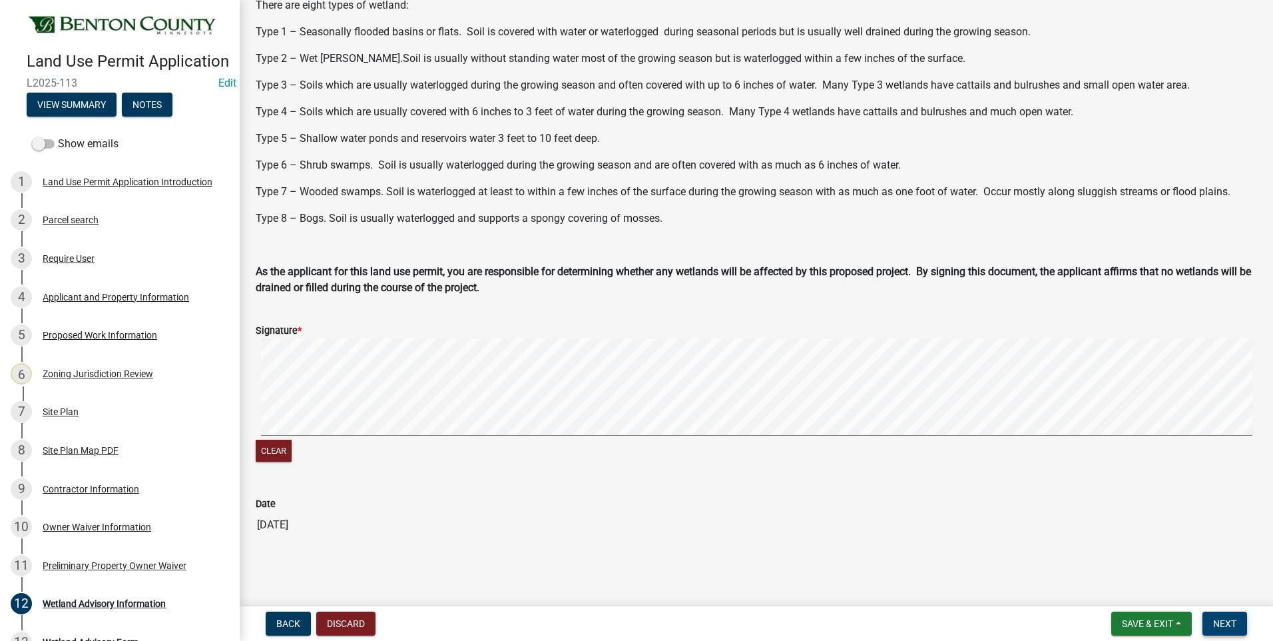
click at [1224, 621] on span "Next" at bounding box center [1225, 623] width 23 height 11
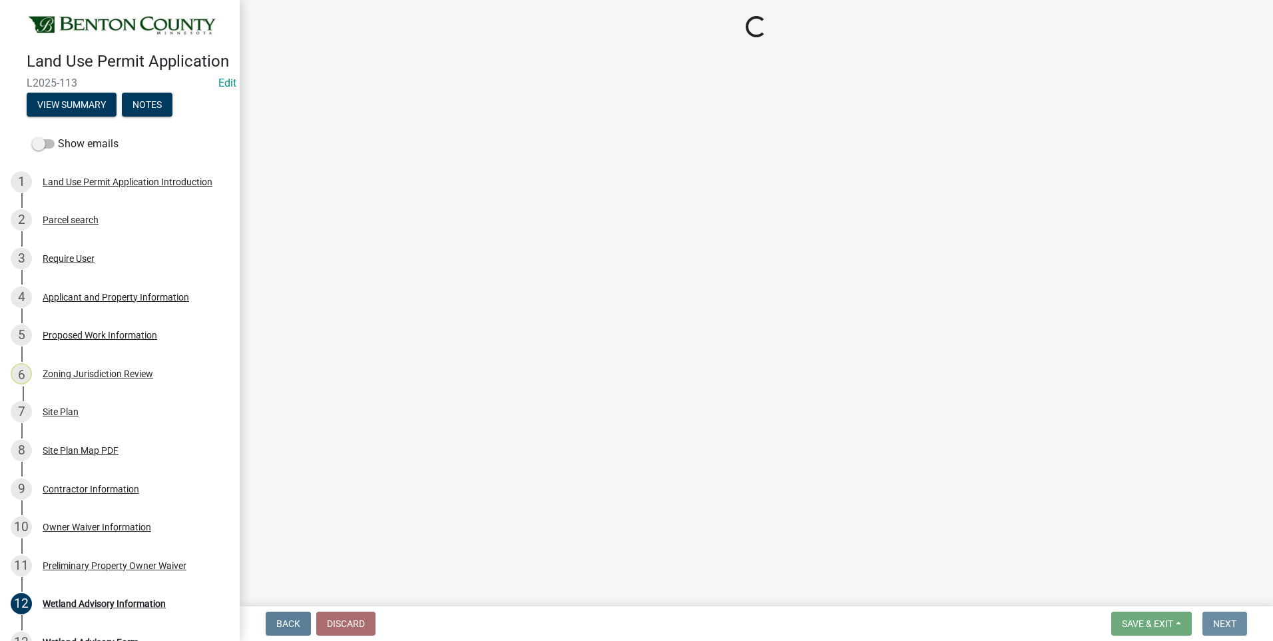
scroll to position [0, 0]
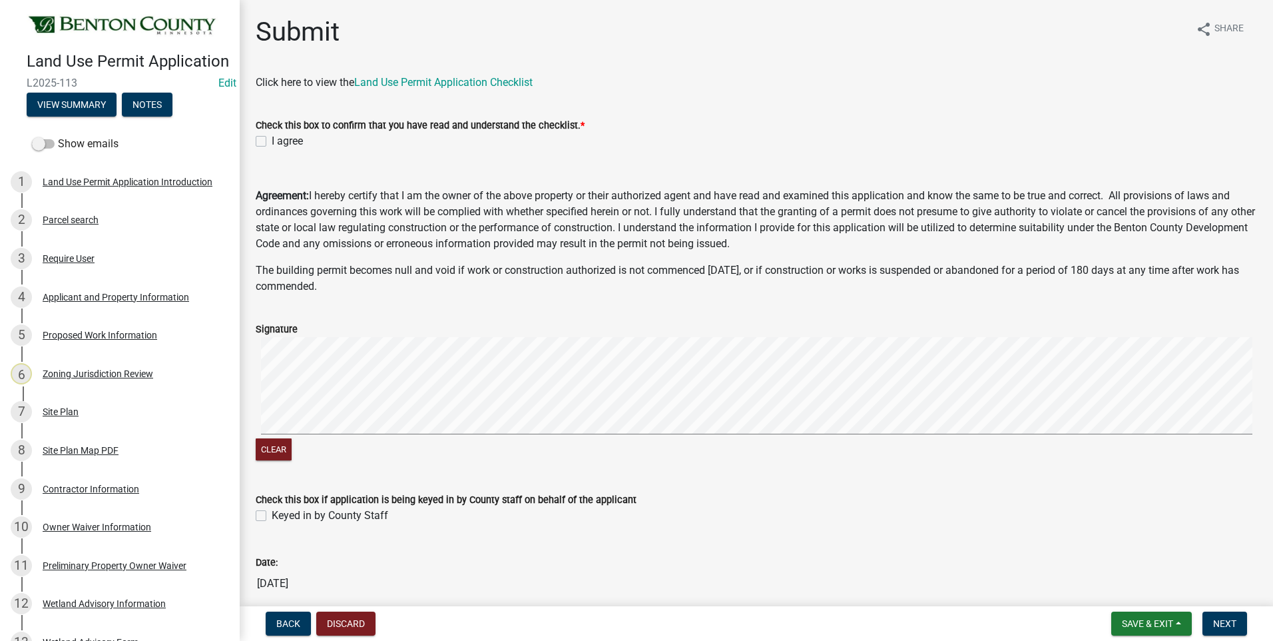
click at [272, 140] on label "I agree" at bounding box center [287, 141] width 31 height 16
click at [272, 140] on input "I agree" at bounding box center [276, 137] width 9 height 9
checkbox input "true"
click at [272, 518] on label "Keyed in by County Staff" at bounding box center [330, 516] width 117 height 16
click at [272, 516] on input "Keyed in by County Staff" at bounding box center [276, 512] width 9 height 9
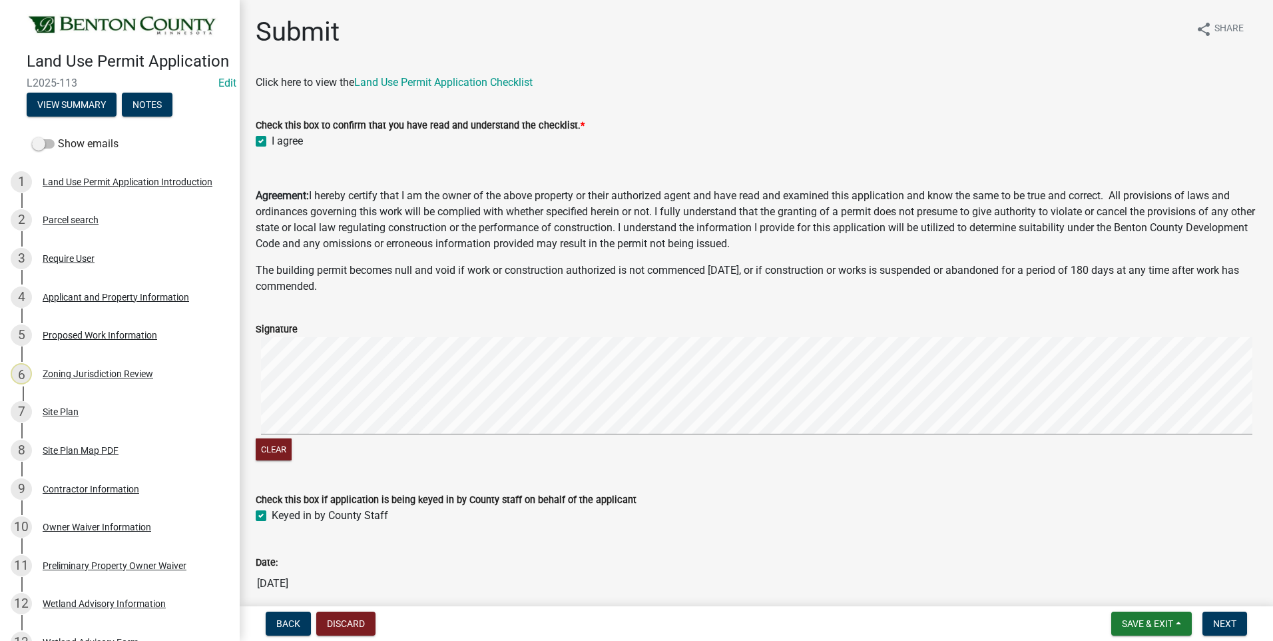
checkbox input "true"
click at [1228, 625] on span "Next" at bounding box center [1225, 623] width 23 height 11
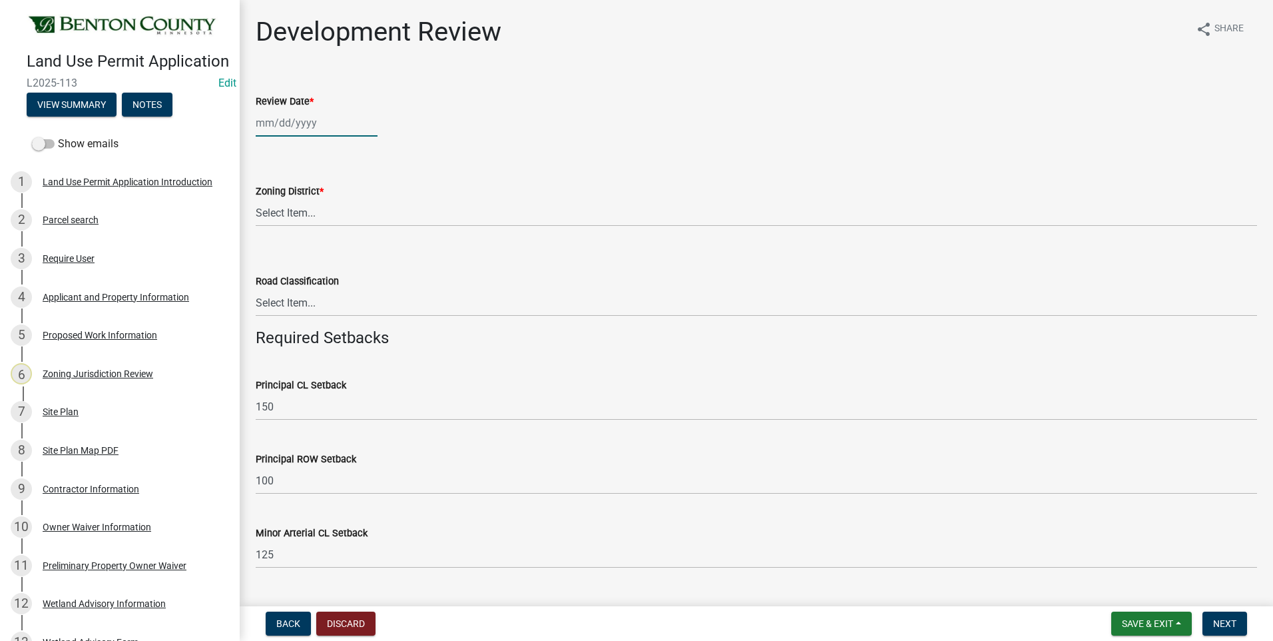
click at [286, 119] on div at bounding box center [317, 122] width 122 height 27
select select "8"
select select "2025"
click at [271, 236] on div "11" at bounding box center [268, 236] width 21 height 21
type input "08/11/2025"
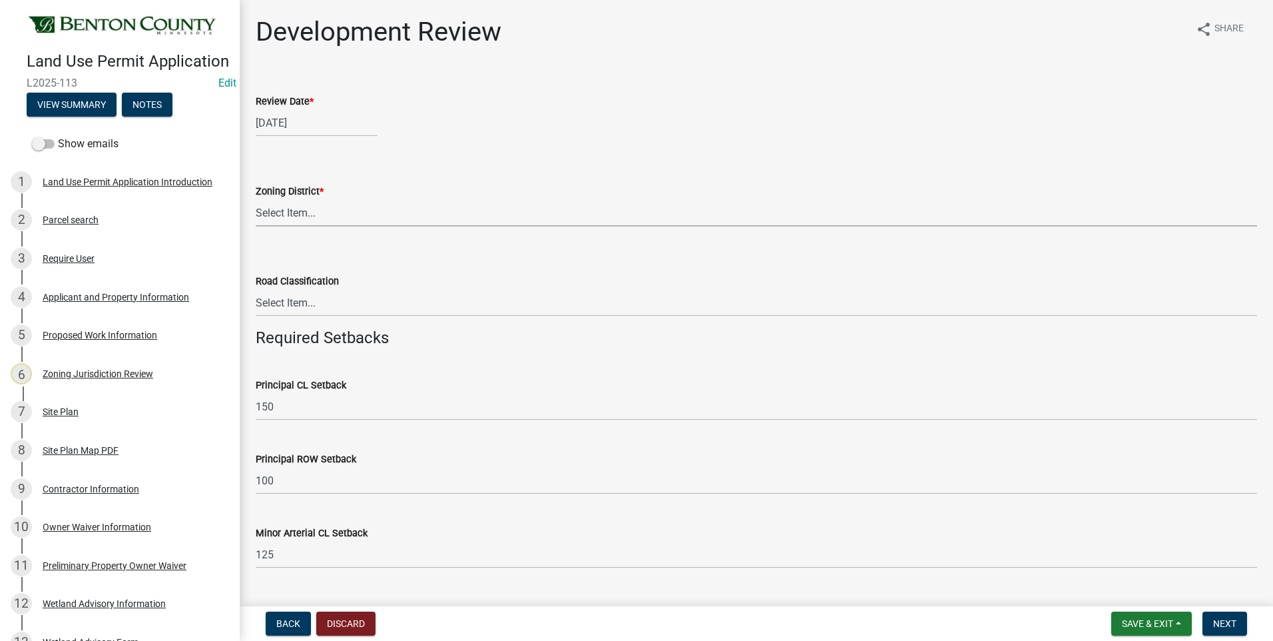
click at [272, 214] on select "Select Item... A B B-2 I-1 I-2 OSD/R-1 PUD R-1 R-2 R-3 R-3/MUD R-A R-S Sauk Rap…" at bounding box center [757, 212] width 1002 height 27
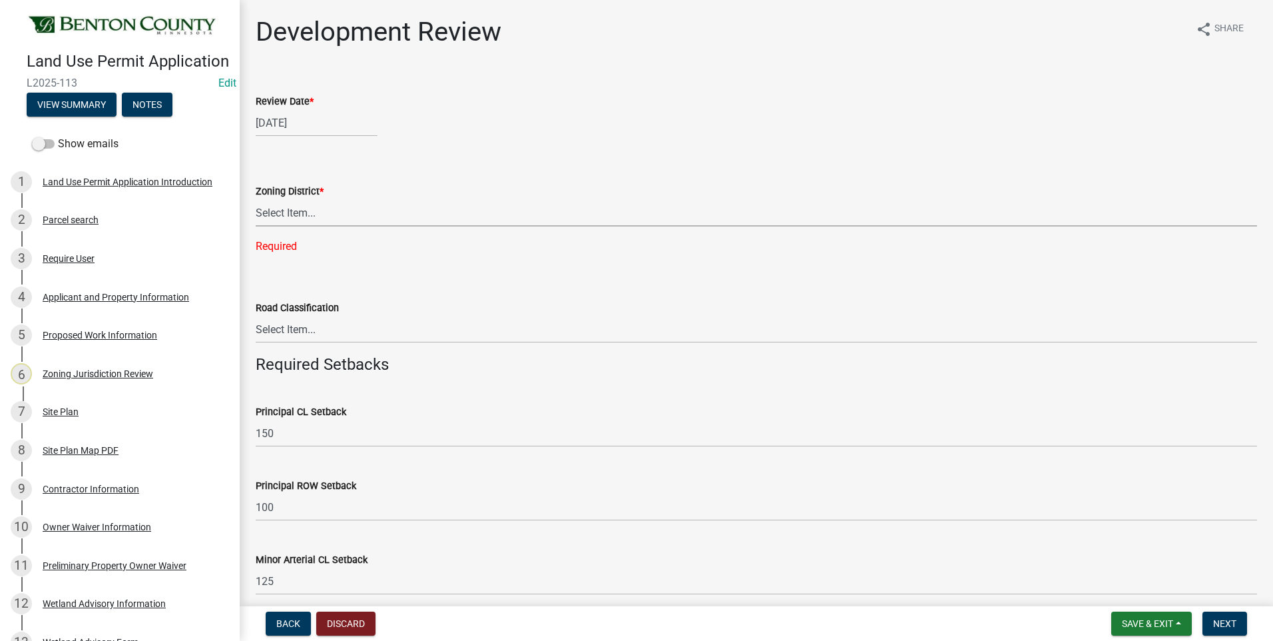
click at [288, 208] on select "Select Item... A B B-2 I-1 I-2 OSD/R-1 PUD R-1 R-2 R-3 R-3/MUD R-A R-S Sauk Rap…" at bounding box center [757, 212] width 1002 height 27
click at [256, 199] on select "Select Item... A B B-2 I-1 I-2 OSD/R-1 PUD R-1 R-2 R-3 R-3/MUD R-A R-S Sauk Rap…" at bounding box center [757, 212] width 1002 height 27
select select "c06f47f4-b6b4-4a1d-9aa9-84c274d73a99"
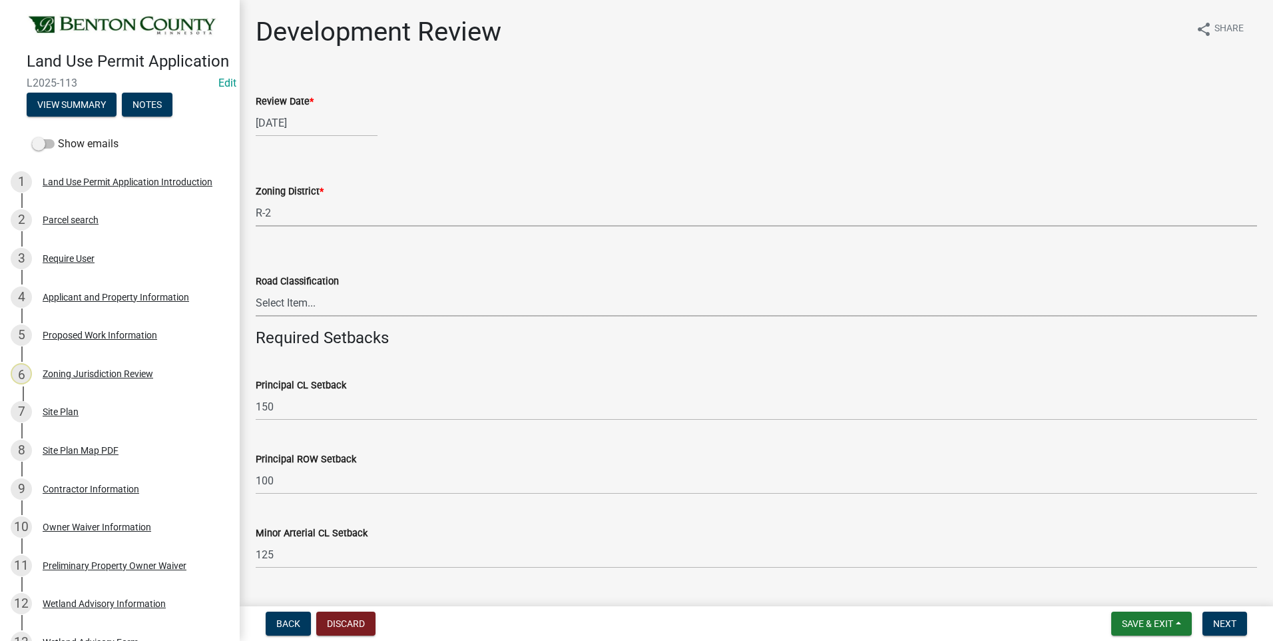
click at [297, 302] on select "Select Item... Principal Arterial Minor Arterial County Road Township Road Town…" at bounding box center [757, 302] width 1002 height 27
click at [256, 289] on select "Select Item... Principal Arterial Minor Arterial County Road Township Road Town…" at bounding box center [757, 302] width 1002 height 27
select select "8463d661-6a18-4ddf-a179-78711761b749"
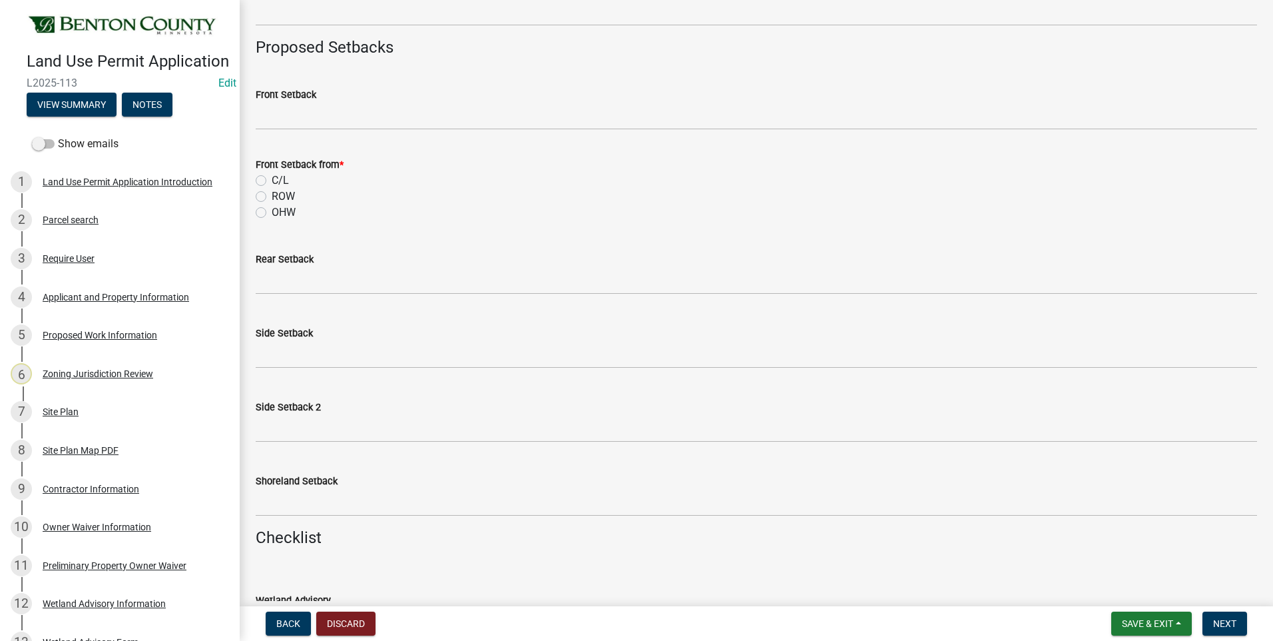
scroll to position [1066, 0]
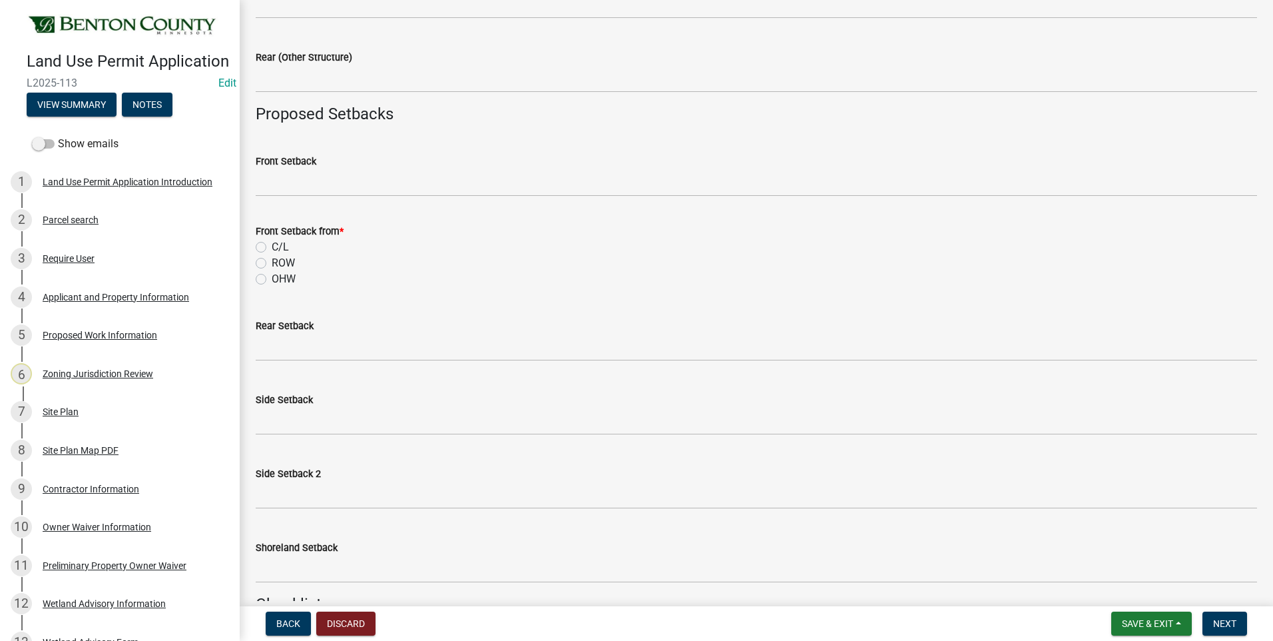
click at [272, 246] on label "C/L" at bounding box center [280, 247] width 17 height 16
click at [272, 246] on input "C/L" at bounding box center [276, 243] width 9 height 9
radio input "true"
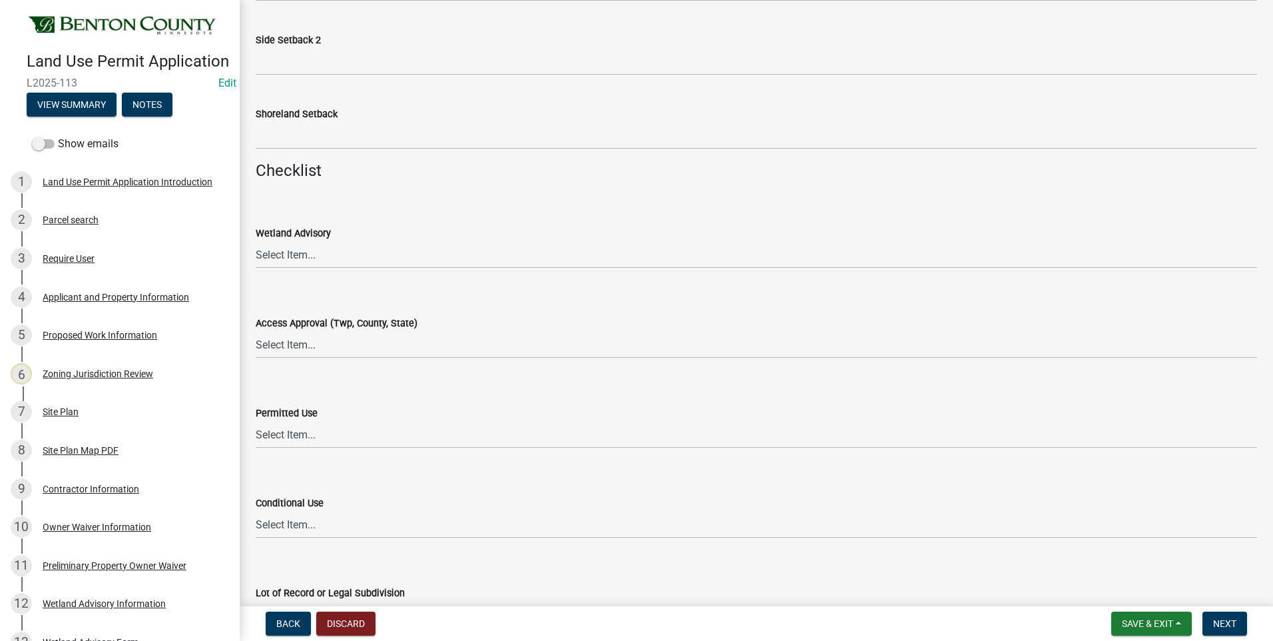
scroll to position [1532, 0]
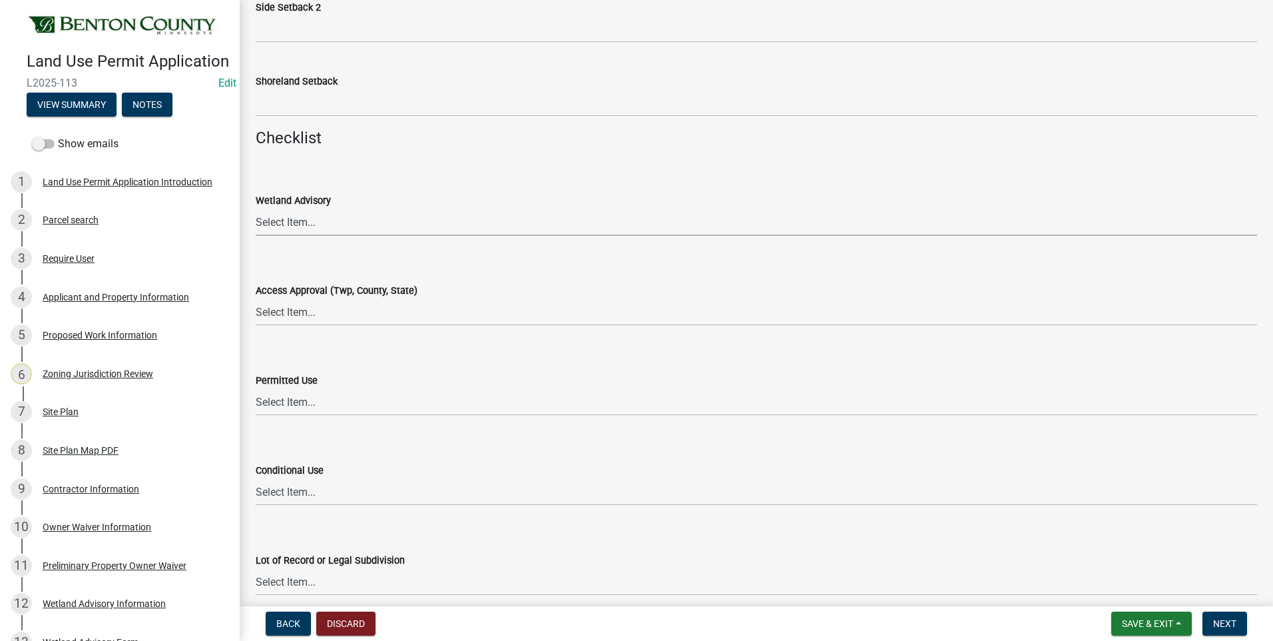
click at [287, 220] on select "Select Item... Yes No OK N/A" at bounding box center [757, 221] width 1002 height 27
click at [256, 208] on select "Select Item... Yes No OK N/A" at bounding box center [757, 221] width 1002 height 27
select select "29e042a6-806b-4b88-8ad4-222f55a74e1f"
click at [300, 316] on select "Select Item... Yes No OK N/A" at bounding box center [757, 311] width 1002 height 27
click at [256, 298] on select "Select Item... Yes No OK N/A" at bounding box center [757, 311] width 1002 height 27
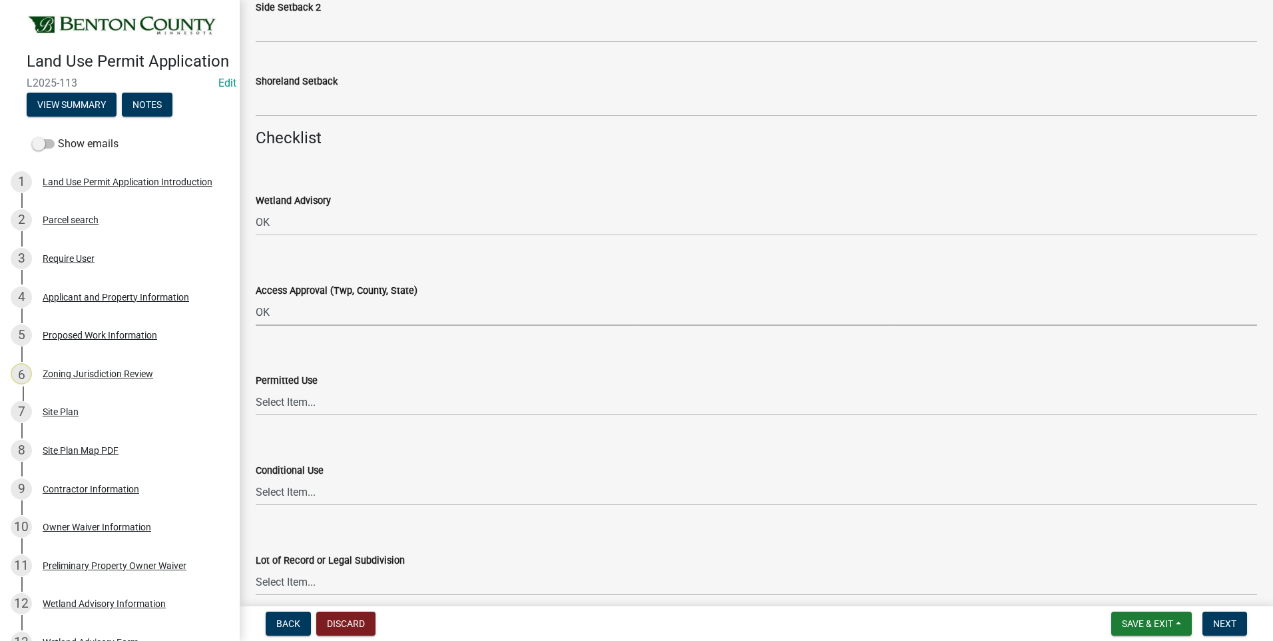
select select "29e042a6-806b-4b88-8ad4-222f55a74e1f"
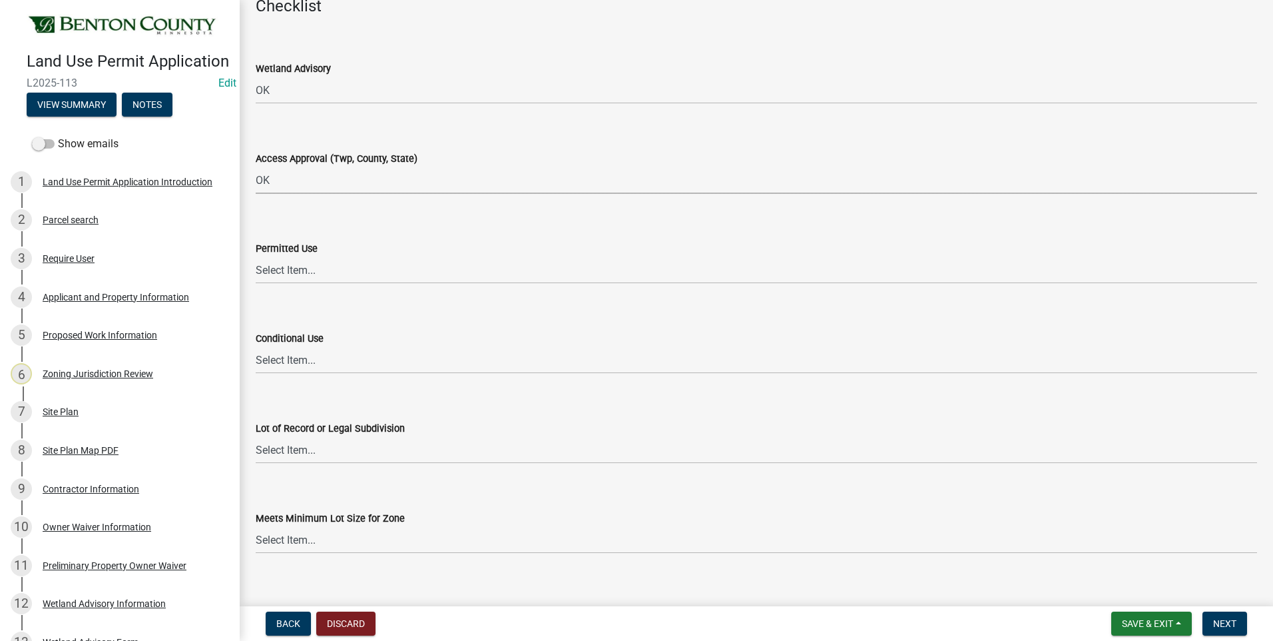
scroll to position [1665, 0]
click at [294, 268] on select "Select Item... Yes No OK N/A" at bounding box center [757, 268] width 1002 height 27
click at [256, 255] on select "Select Item... Yes No OK N/A" at bounding box center [757, 268] width 1002 height 27
select select "72748fc4-3f0a-45e2-b467-dc37e2b15731"
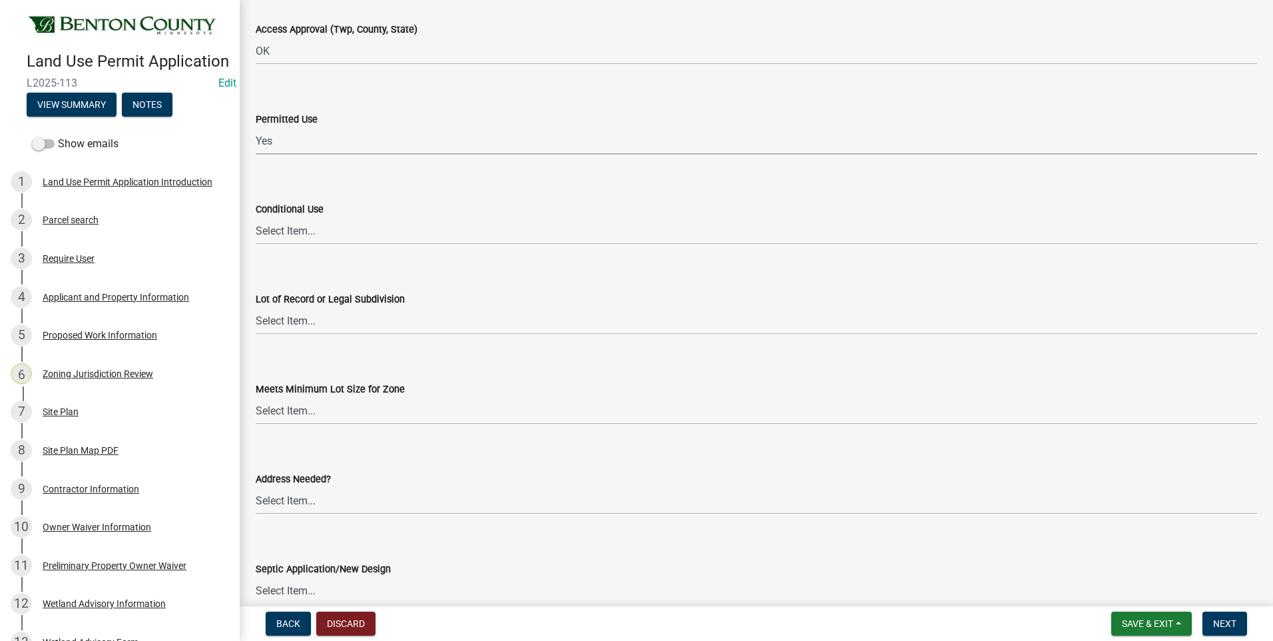
scroll to position [1798, 0]
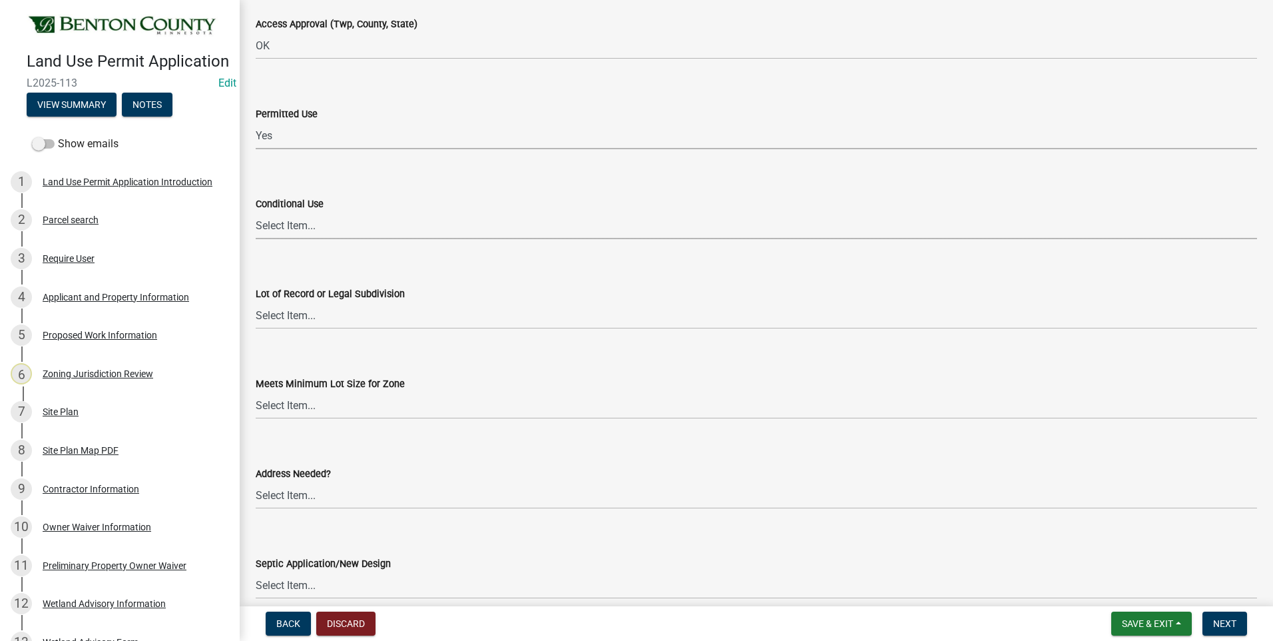
drag, startPoint x: 288, startPoint y: 229, endPoint x: 288, endPoint y: 241, distance: 12.0
click at [288, 229] on select "Select Item... Yes No OK N/A" at bounding box center [757, 225] width 1002 height 27
click at [256, 212] on select "Select Item... Yes No OK N/A" at bounding box center [757, 225] width 1002 height 27
select select "445341f5-2b7a-4e9a-a8a7-43788b572440"
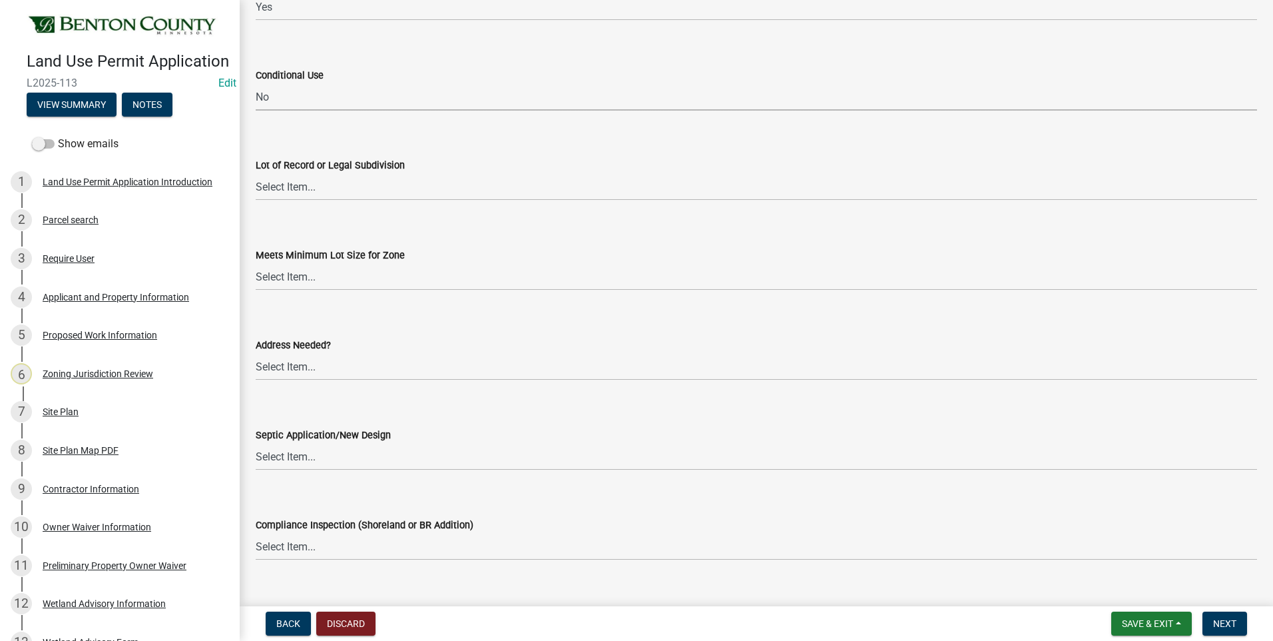
scroll to position [1932, 0]
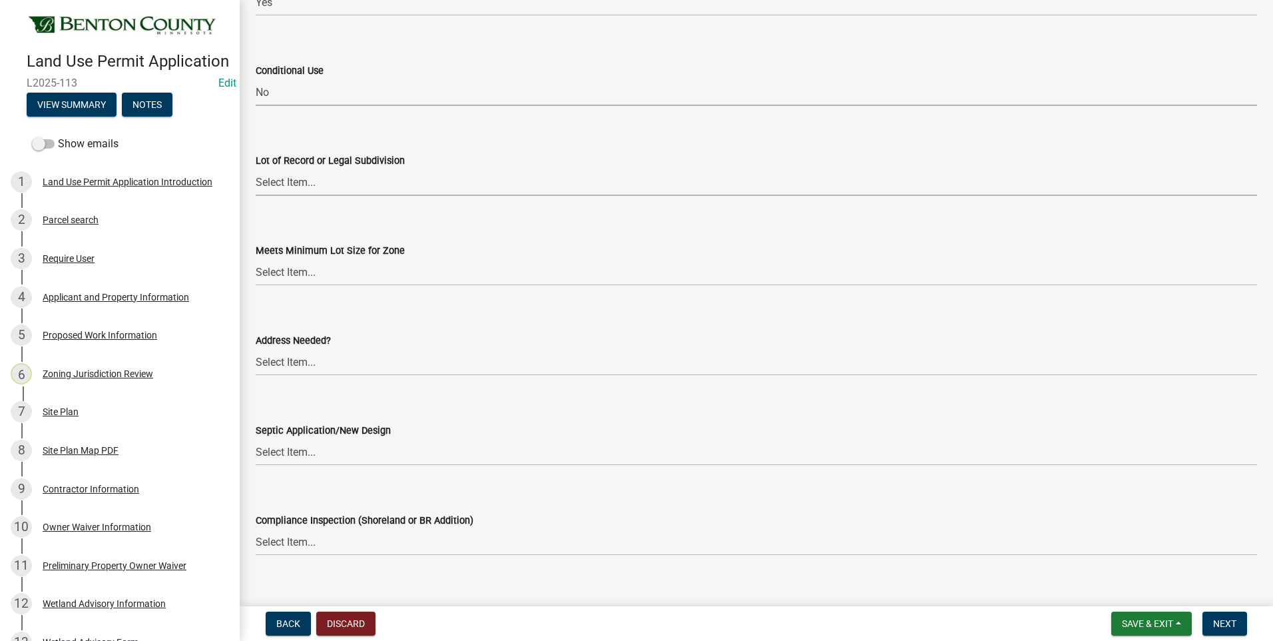
click at [289, 183] on select "Select Item... Yes No OK N/A" at bounding box center [757, 182] width 1002 height 27
click at [256, 169] on select "Select Item... Yes No OK N/A" at bounding box center [757, 182] width 1002 height 27
select select "72748fc4-3f0a-45e2-b467-dc37e2b15731"
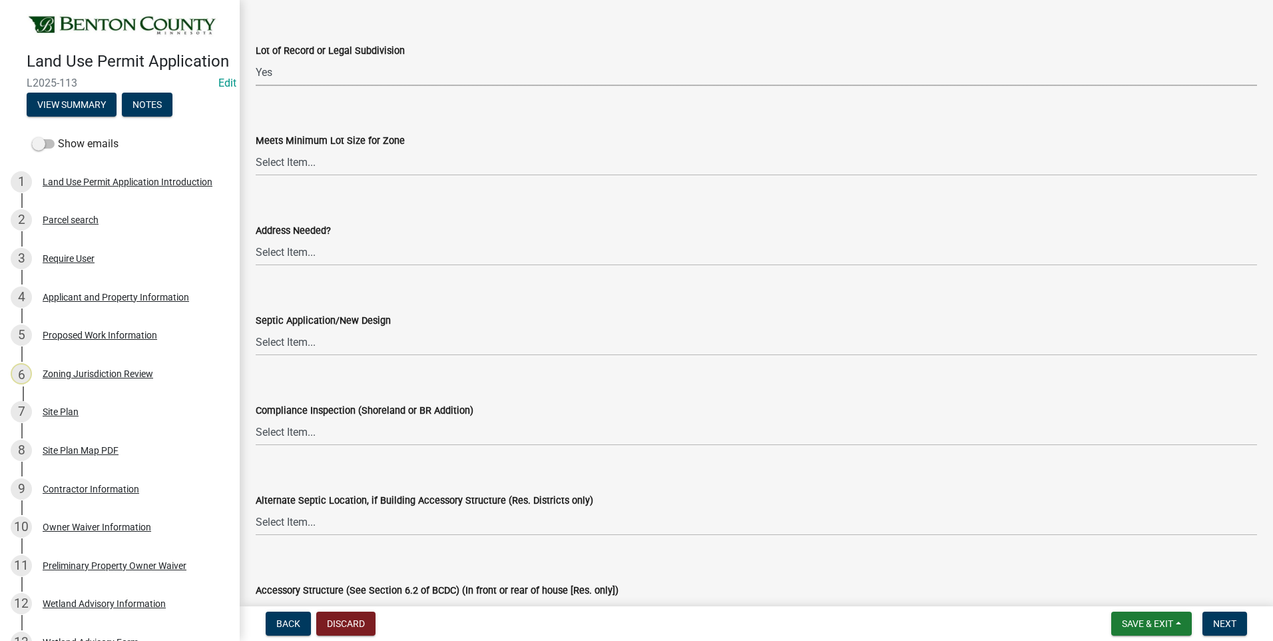
scroll to position [2065, 0]
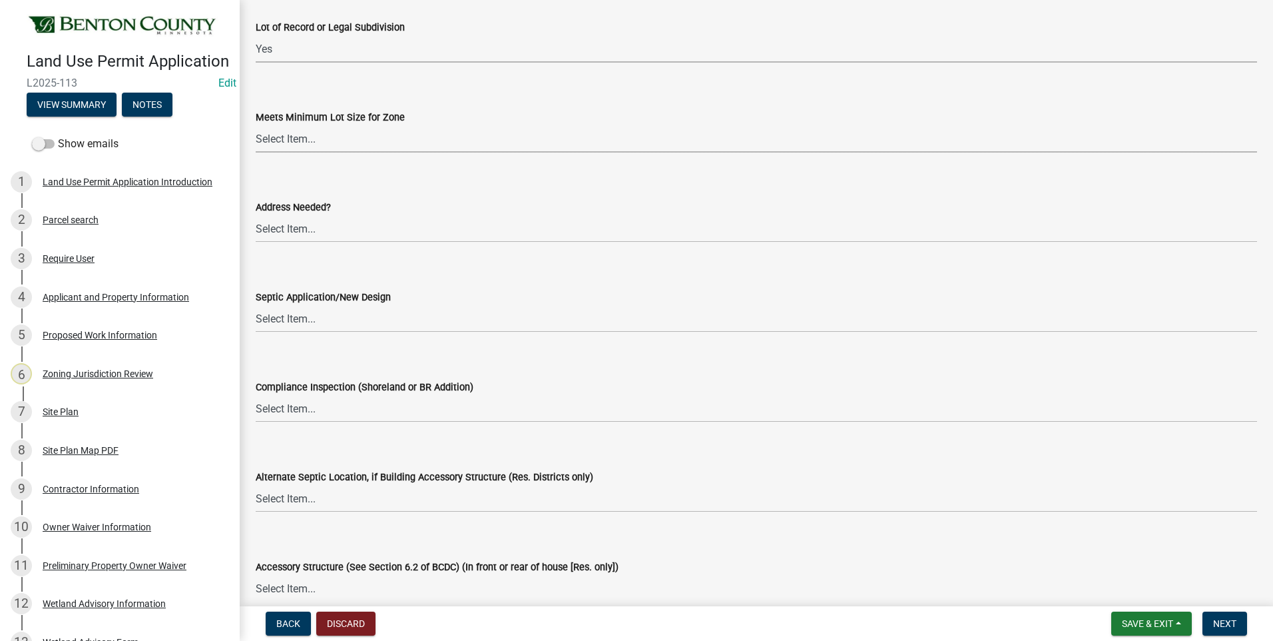
click at [284, 141] on select "Select Item... Yes No OK N/A" at bounding box center [757, 138] width 1002 height 27
click at [256, 125] on select "Select Item... Yes No OK N/A" at bounding box center [757, 138] width 1002 height 27
select select "29e042a6-806b-4b88-8ad4-222f55a74e1f"
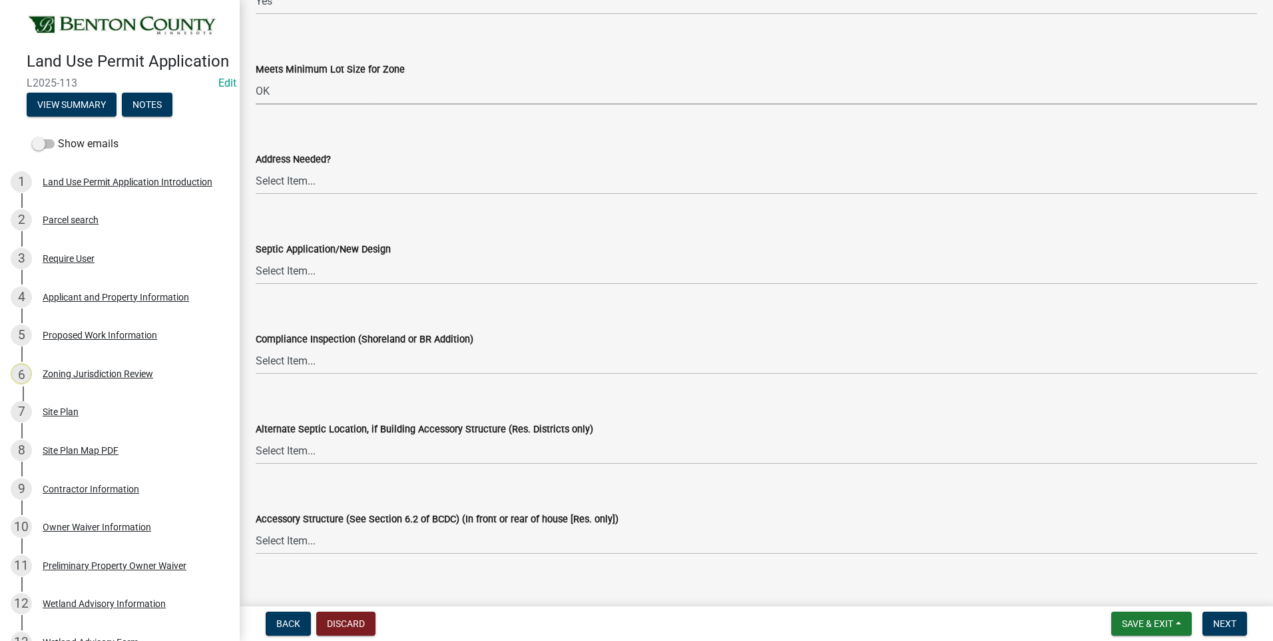
scroll to position [2131, 0]
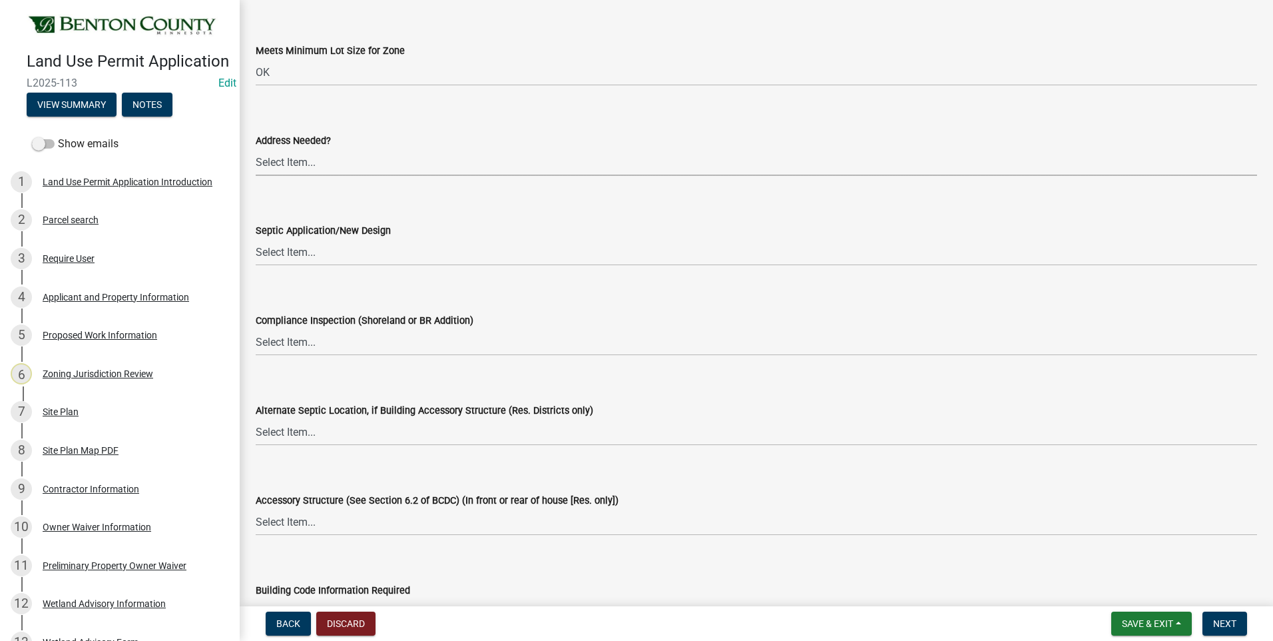
drag, startPoint x: 288, startPoint y: 165, endPoint x: 285, endPoint y: 177, distance: 12.3
click at [288, 165] on select "Select Item... Yes No OK N/A" at bounding box center [757, 162] width 1002 height 27
click at [256, 149] on select "Select Item... Yes No OK N/A" at bounding box center [757, 162] width 1002 height 27
select select "445341f5-2b7a-4e9a-a8a7-43788b572440"
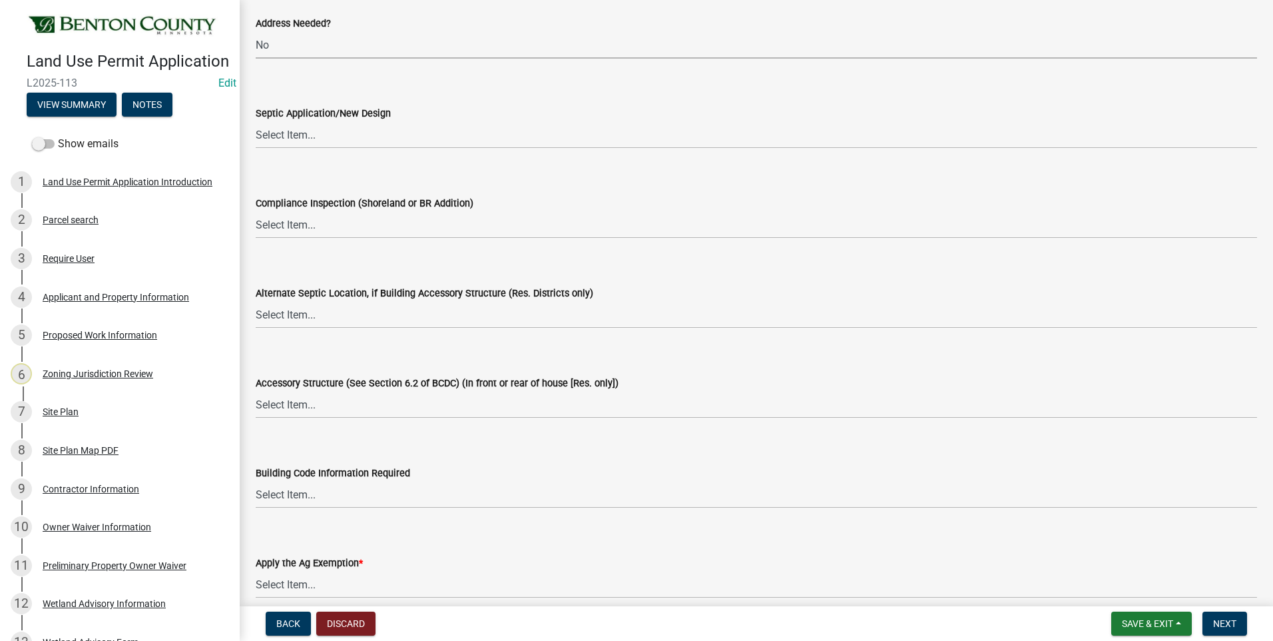
scroll to position [2265, 0]
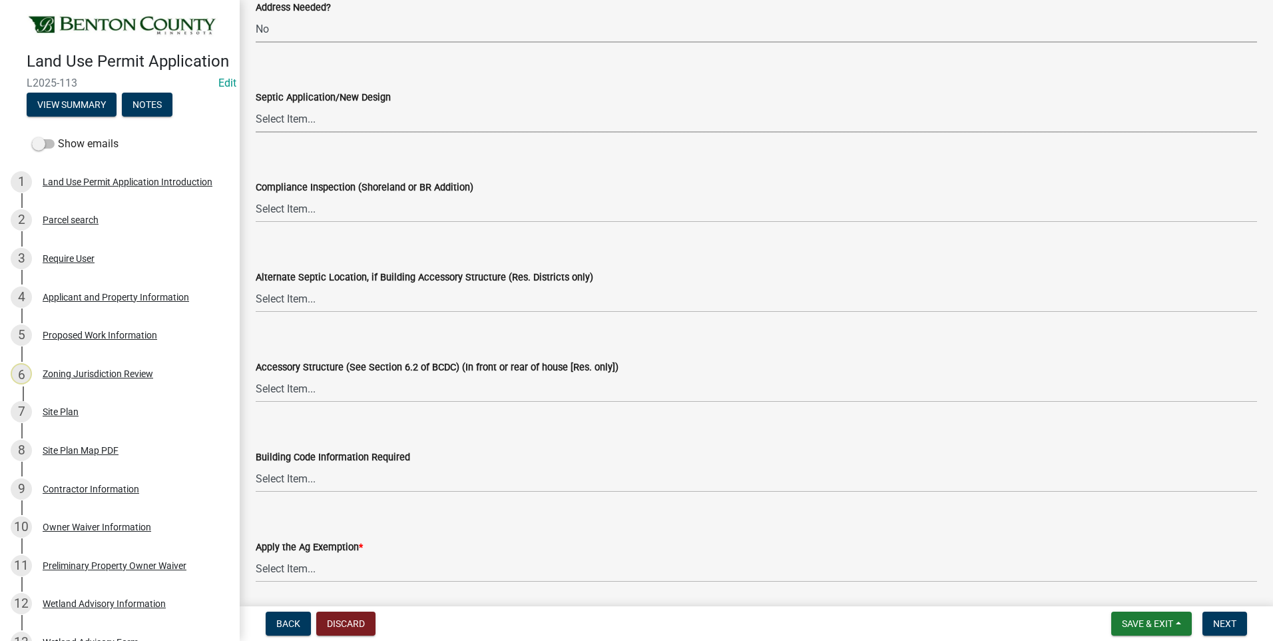
click at [277, 123] on select "Select Item... Yes No OK N/A" at bounding box center [757, 118] width 1002 height 27
click at [256, 105] on select "Select Item... Yes No OK N/A" at bounding box center [757, 118] width 1002 height 27
select select "886b3fcf-7535-4eb7-bda7-c47490aa8987"
click at [294, 208] on select "Select Item... Yes No OK N/A" at bounding box center [757, 208] width 1002 height 27
click at [256, 195] on select "Select Item... Yes No OK N/A" at bounding box center [757, 208] width 1002 height 27
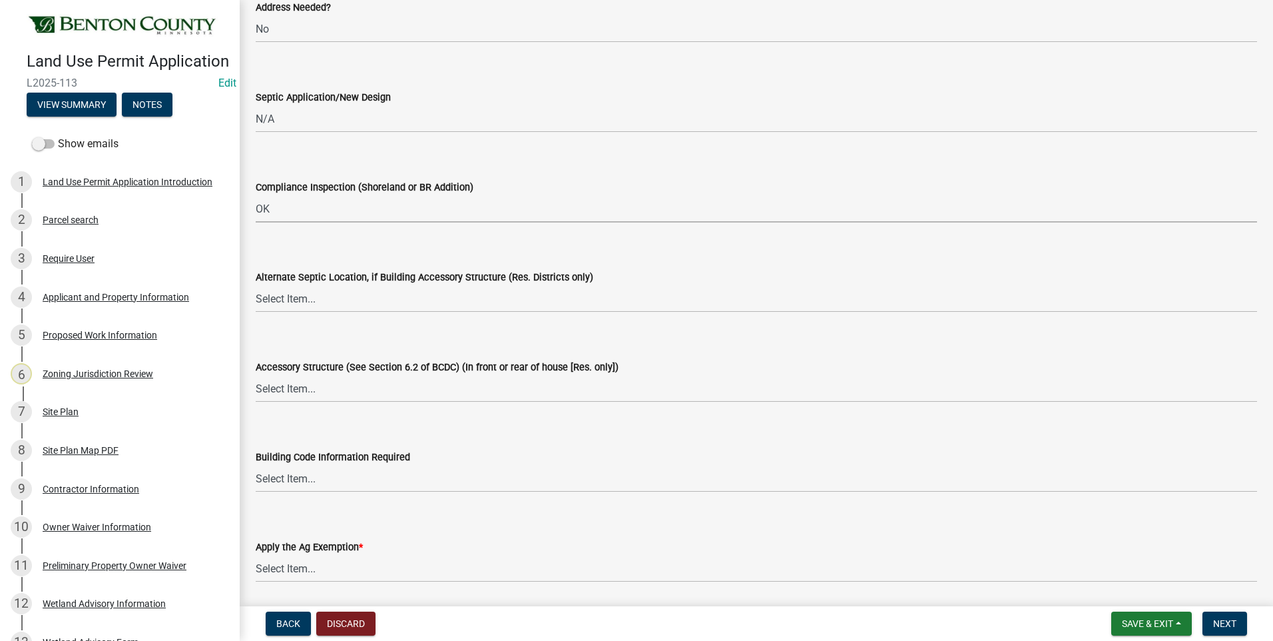
select select "29e042a6-806b-4b88-8ad4-222f55a74e1f"
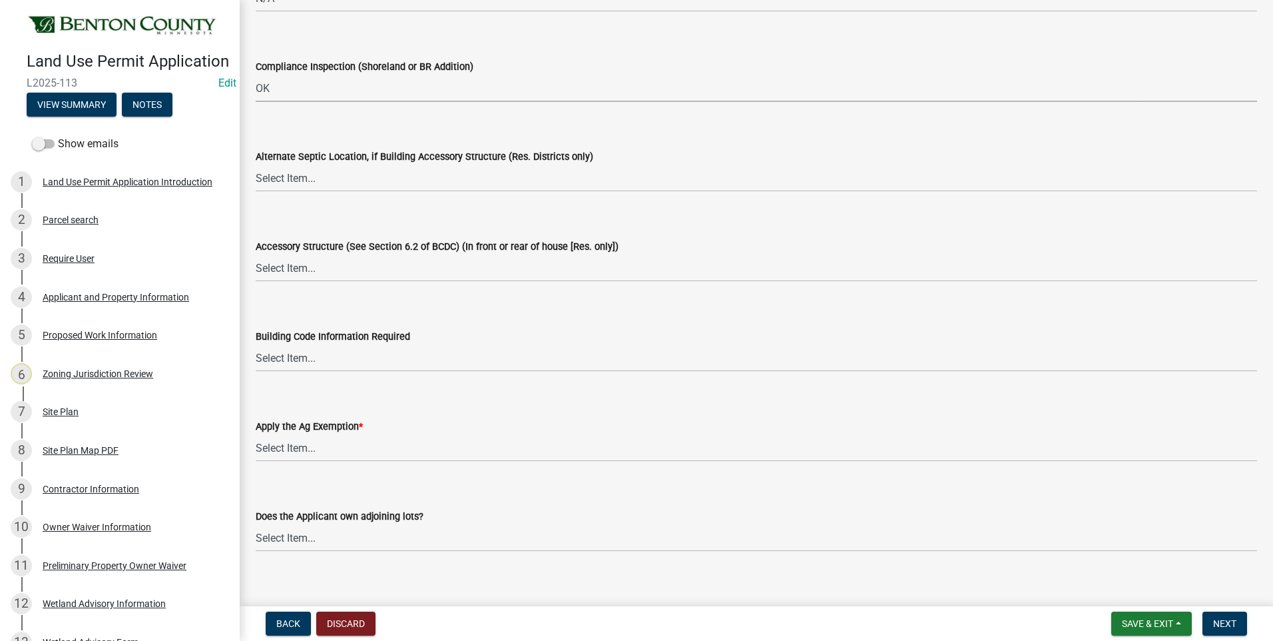
scroll to position [2398, 0]
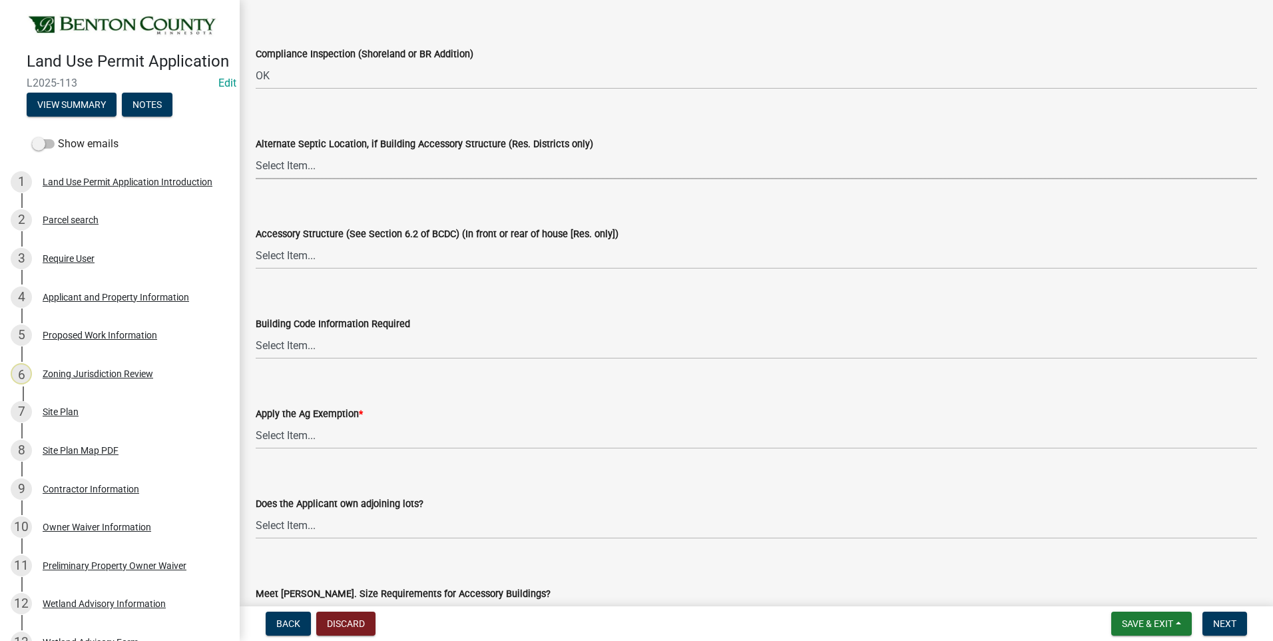
click at [274, 165] on select "Select Item... Yes No OK N/A" at bounding box center [757, 165] width 1002 height 27
click at [256, 152] on select "Select Item... Yes No OK N/A" at bounding box center [757, 165] width 1002 height 27
select select "886b3fcf-7535-4eb7-bda7-c47490aa8987"
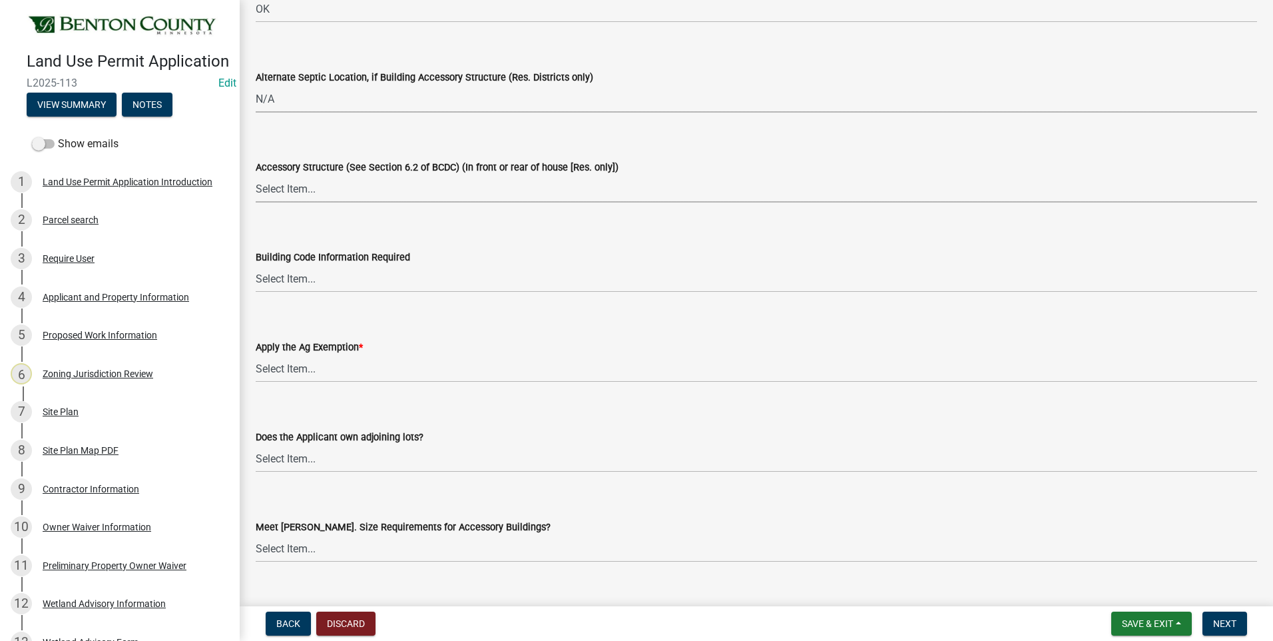
click at [280, 194] on select "Select Item... Yes No OK N/A" at bounding box center [757, 188] width 1002 height 27
click at [256, 175] on select "Select Item... Yes No OK N/A" at bounding box center [757, 188] width 1002 height 27
select select "886b3fcf-7535-4eb7-bda7-c47490aa8987"
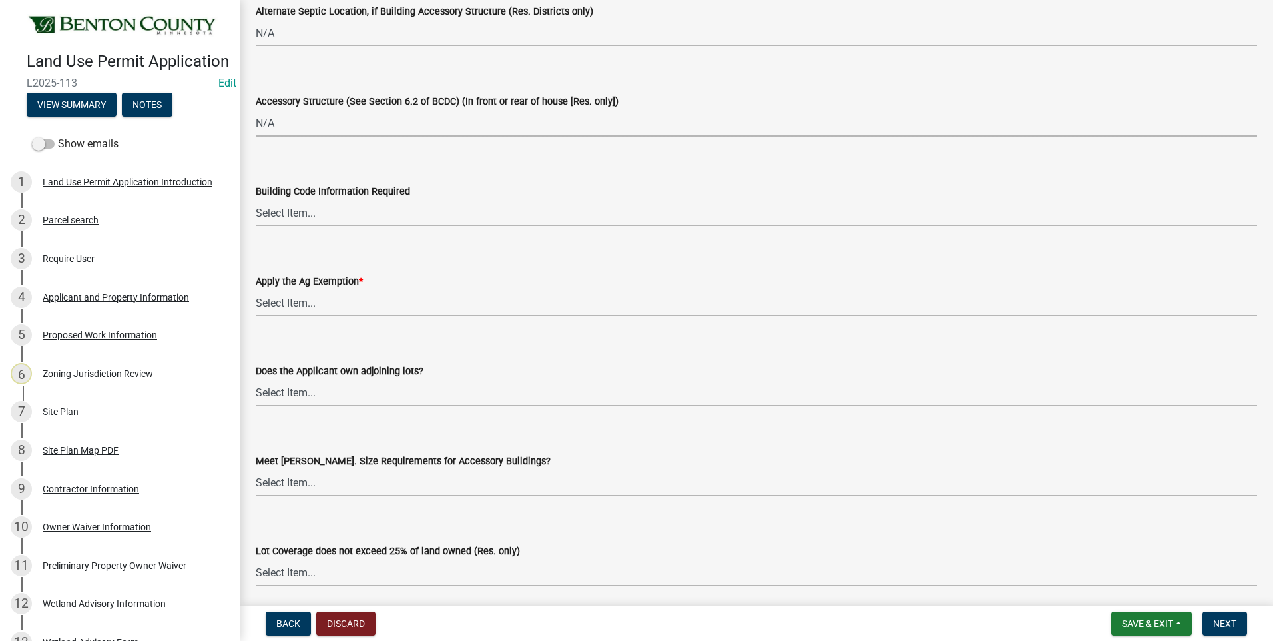
scroll to position [2531, 0]
click at [284, 217] on select "Select Item... Yes No OK N/A" at bounding box center [757, 211] width 1002 height 27
click at [256, 198] on select "Select Item... Yes No OK N/A" at bounding box center [757, 211] width 1002 height 27
select select "72748fc4-3f0a-45e2-b467-dc37e2b15731"
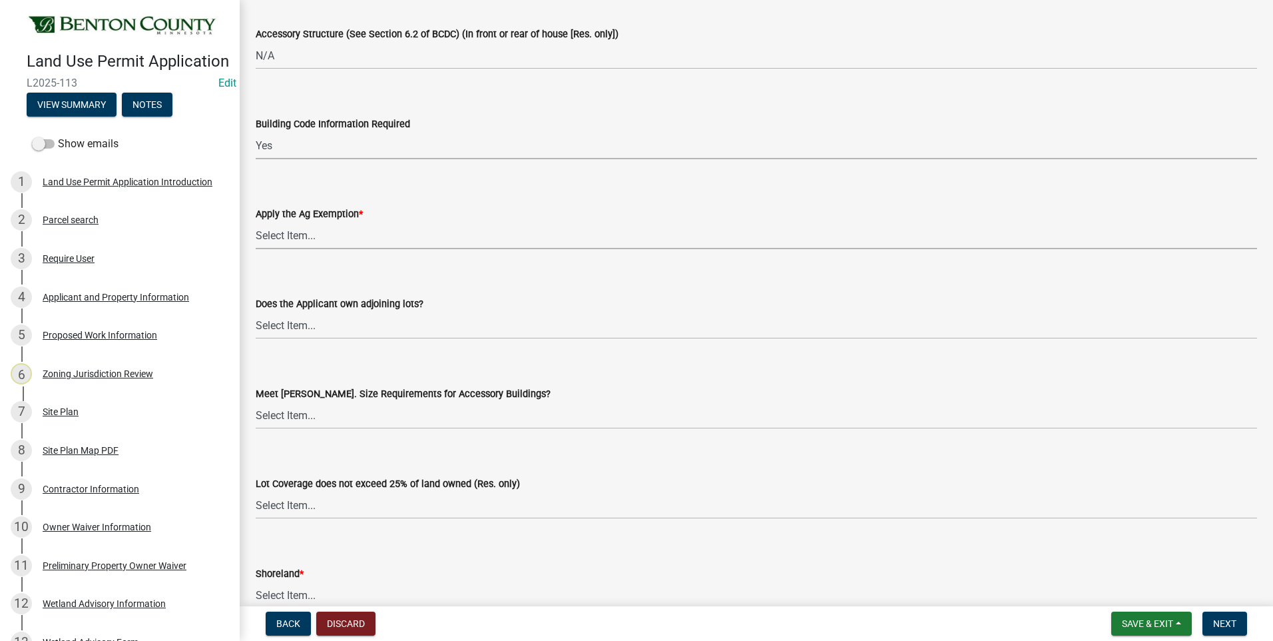
drag, startPoint x: 290, startPoint y: 238, endPoint x: 287, endPoint y: 246, distance: 8.7
click at [290, 238] on select "Select Item... Yes No" at bounding box center [757, 235] width 1002 height 27
click at [256, 222] on select "Select Item... Yes No" at bounding box center [757, 235] width 1002 height 27
select select "523f7e88-fc73-440c-a56f-38c702f7ffe1"
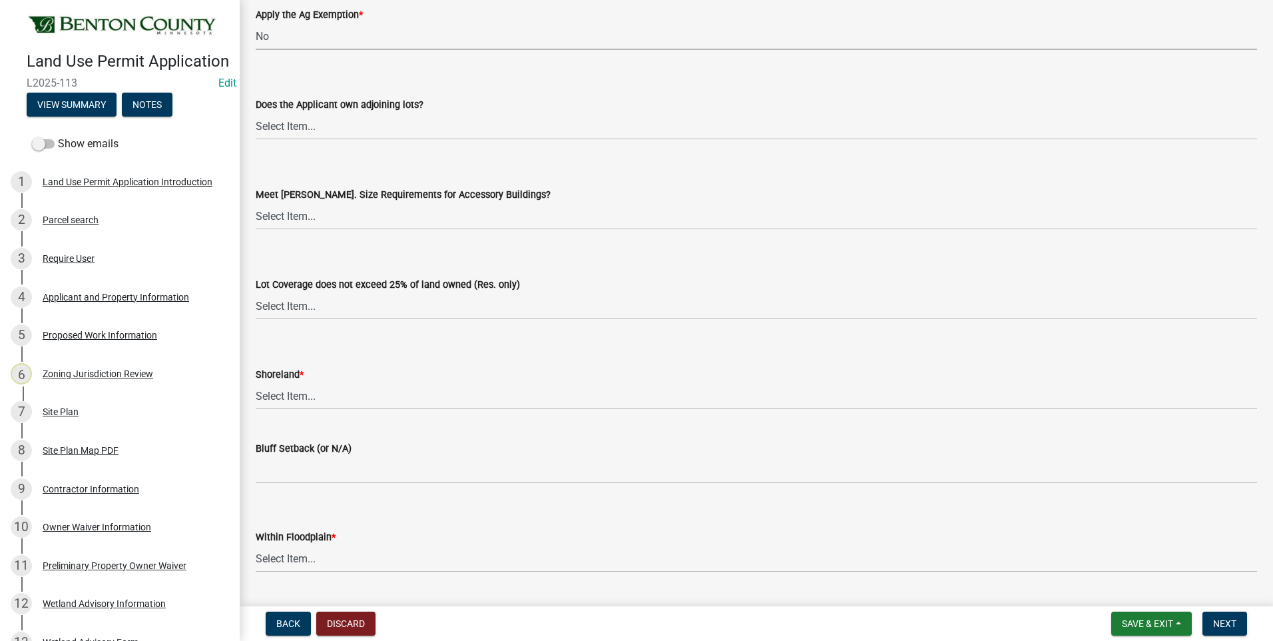
scroll to position [2797, 0]
click at [285, 129] on select "Select Item... Yes No OK N/A" at bounding box center [757, 125] width 1002 height 27
click at [256, 112] on select "Select Item... Yes No OK N/A" at bounding box center [757, 125] width 1002 height 27
select select "445341f5-2b7a-4e9a-a8a7-43788b572440"
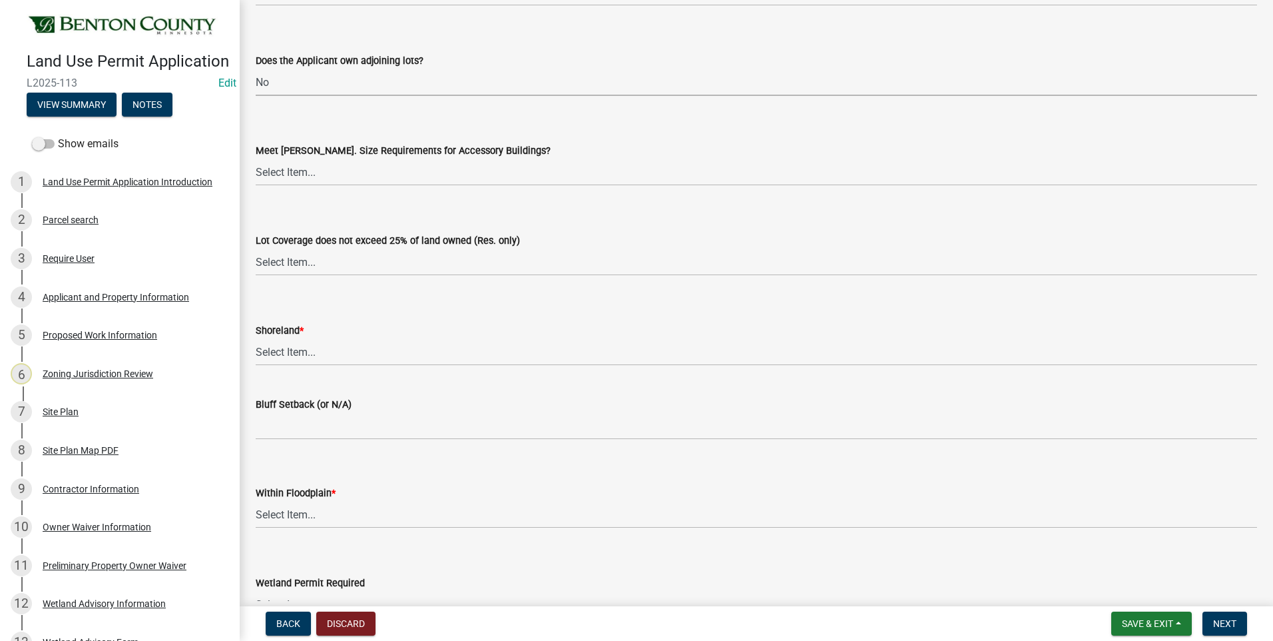
scroll to position [2864, 0]
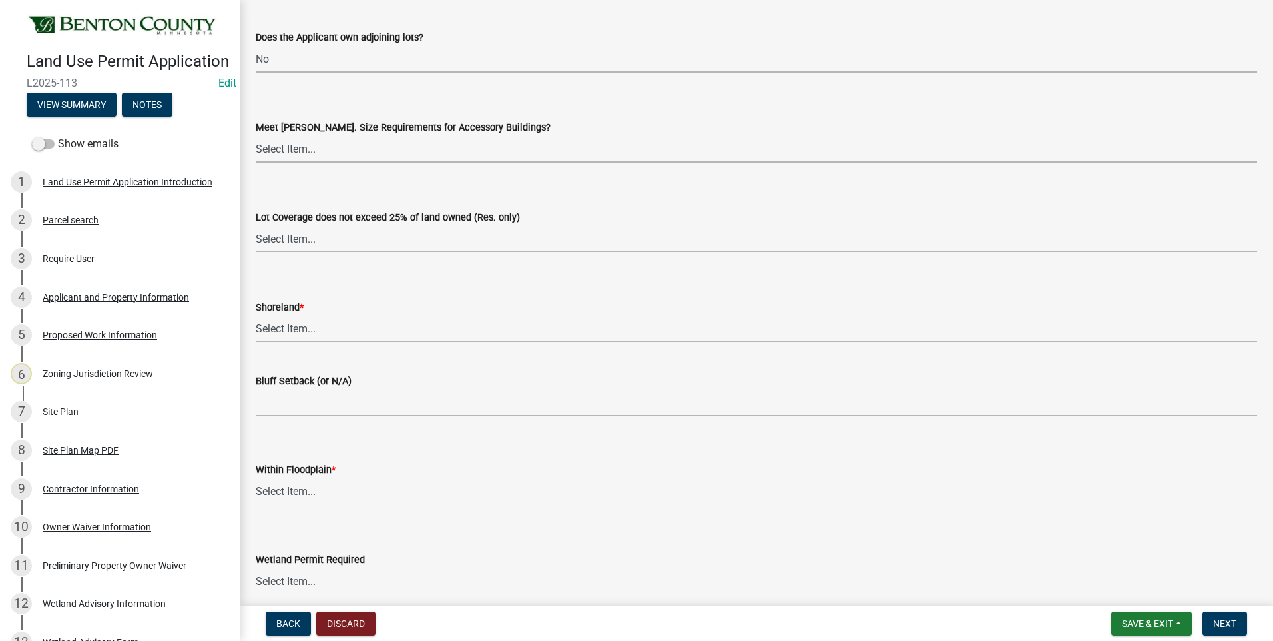
drag, startPoint x: 279, startPoint y: 150, endPoint x: 278, endPoint y: 164, distance: 14.0
click at [279, 150] on select "Select Item... Yes No OK N/A" at bounding box center [757, 148] width 1002 height 27
click at [256, 135] on select "Select Item... Yes No OK N/A" at bounding box center [757, 148] width 1002 height 27
select select "886b3fcf-7535-4eb7-bda7-c47490aa8987"
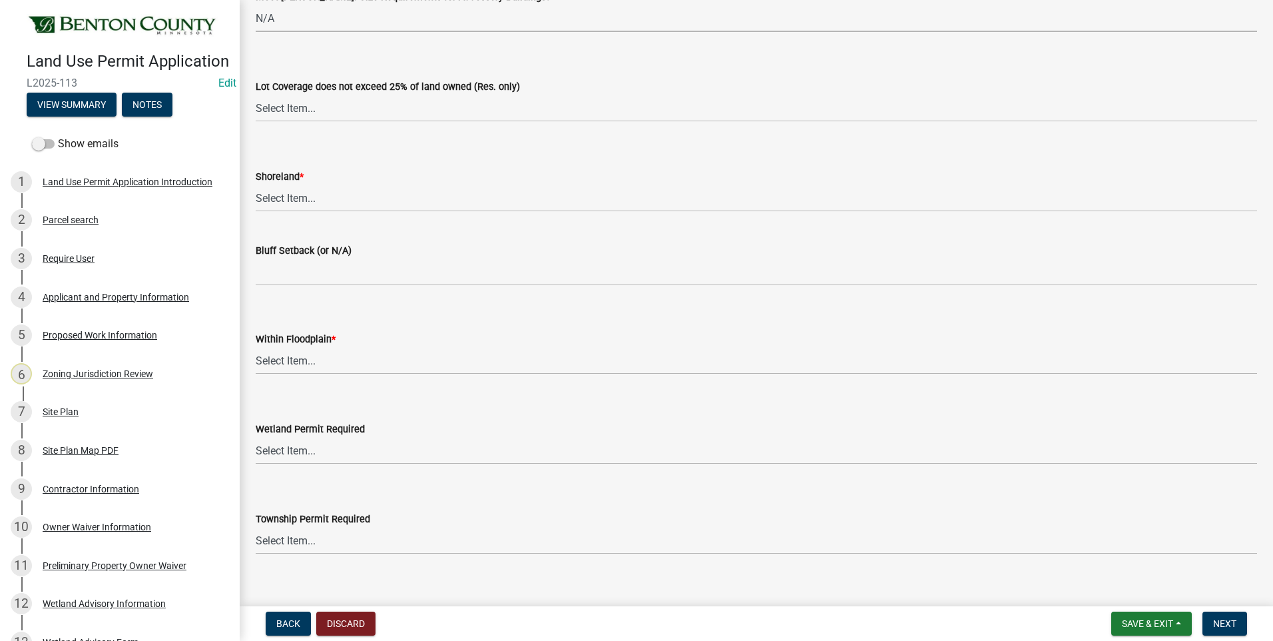
scroll to position [2997, 0]
drag, startPoint x: 296, startPoint y: 107, endPoint x: 299, endPoint y: 121, distance: 14.4
click at [296, 107] on select "Select Item... Yes No OK N/A" at bounding box center [757, 105] width 1002 height 27
click at [256, 92] on select "Select Item... Yes No OK N/A" at bounding box center [757, 105] width 1002 height 27
select select "29e042a6-806b-4b88-8ad4-222f55a74e1f"
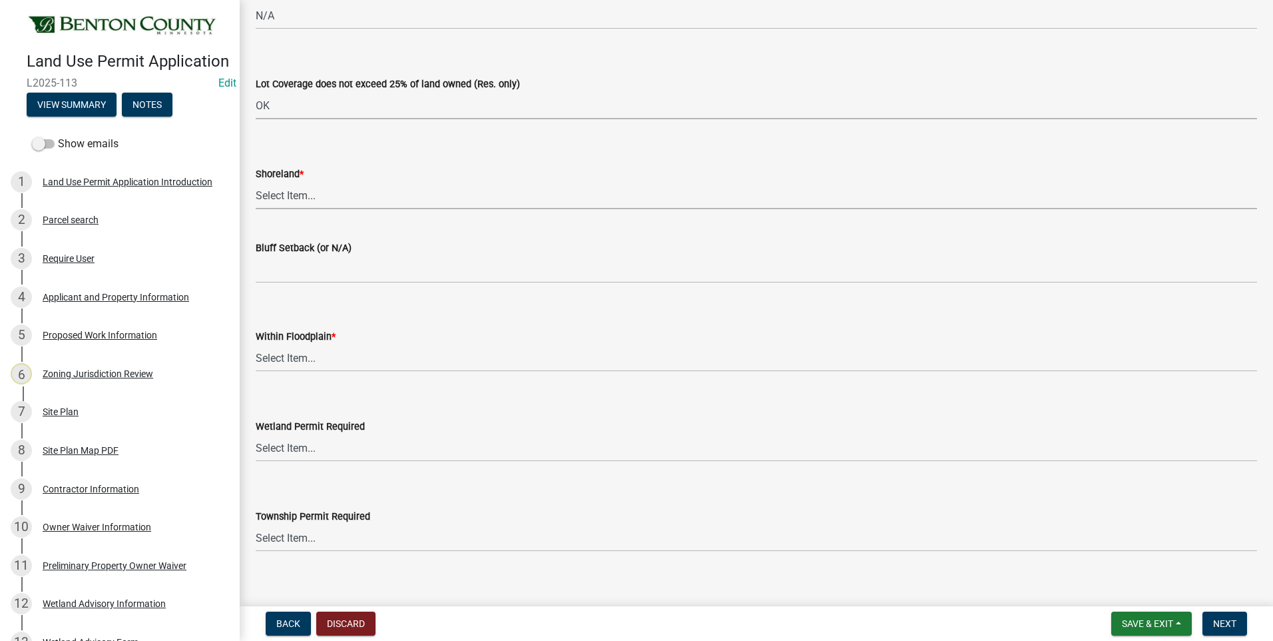
click at [296, 192] on select "Select Item... Yes No OK N/A" at bounding box center [757, 195] width 1002 height 27
click at [256, 182] on select "Select Item... Yes No OK N/A" at bounding box center [757, 195] width 1002 height 27
select select "72748fc4-3f0a-45e2-b467-dc37e2b15731"
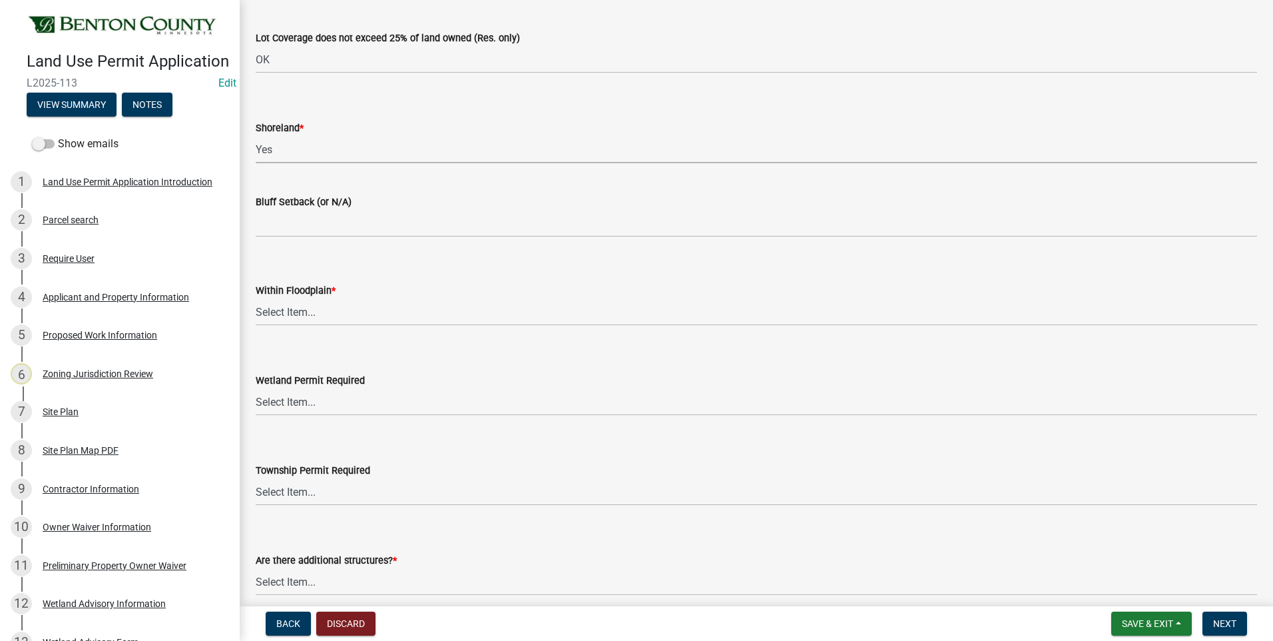
scroll to position [3064, 0]
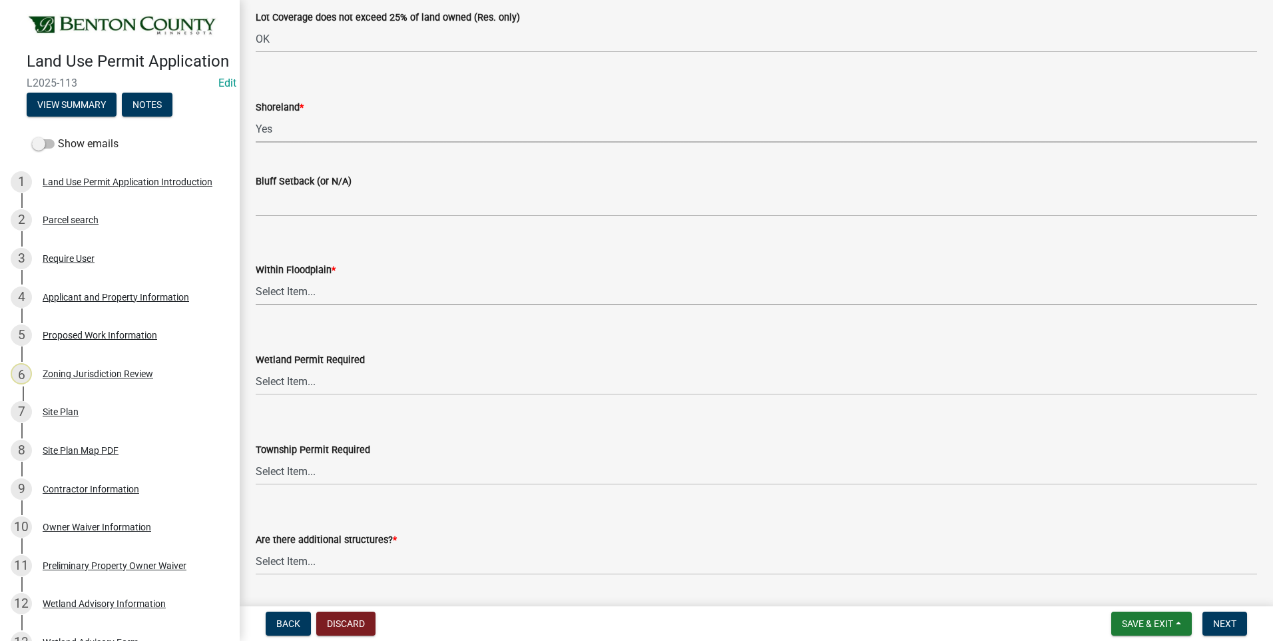
click at [288, 291] on select "Select Item... Yes No OK N/A" at bounding box center [757, 291] width 1002 height 27
click at [256, 278] on select "Select Item... Yes No OK N/A" at bounding box center [757, 291] width 1002 height 27
select select "72748fc4-3f0a-45e2-b467-dc37e2b15731"
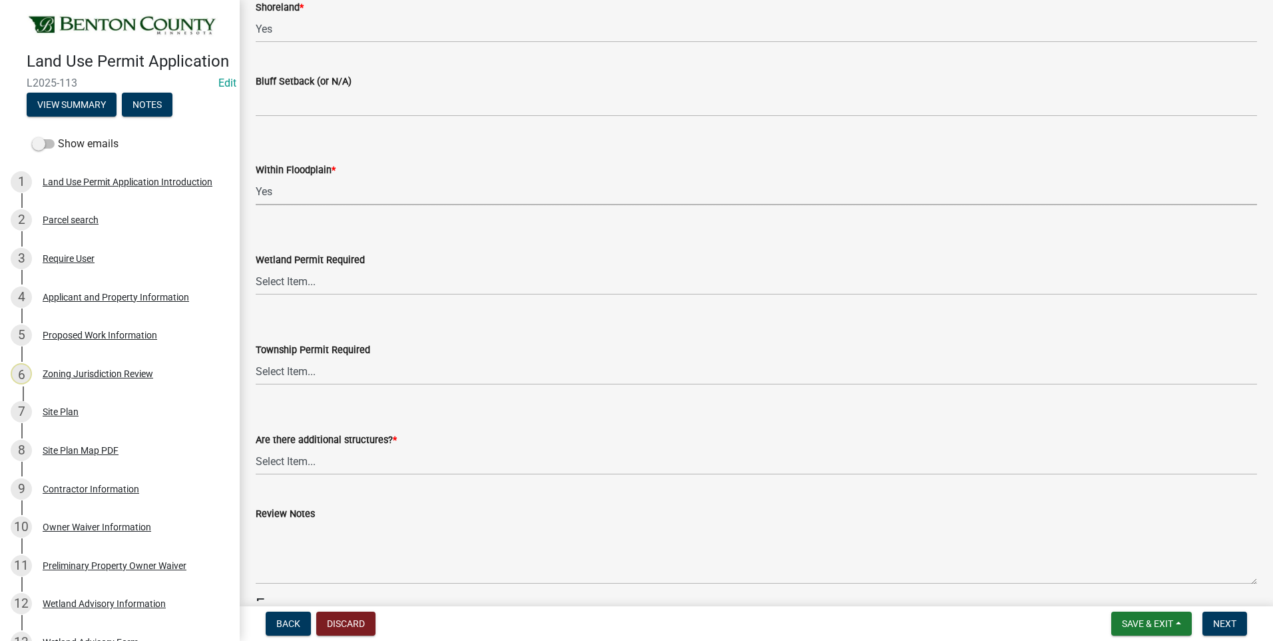
scroll to position [3197, 0]
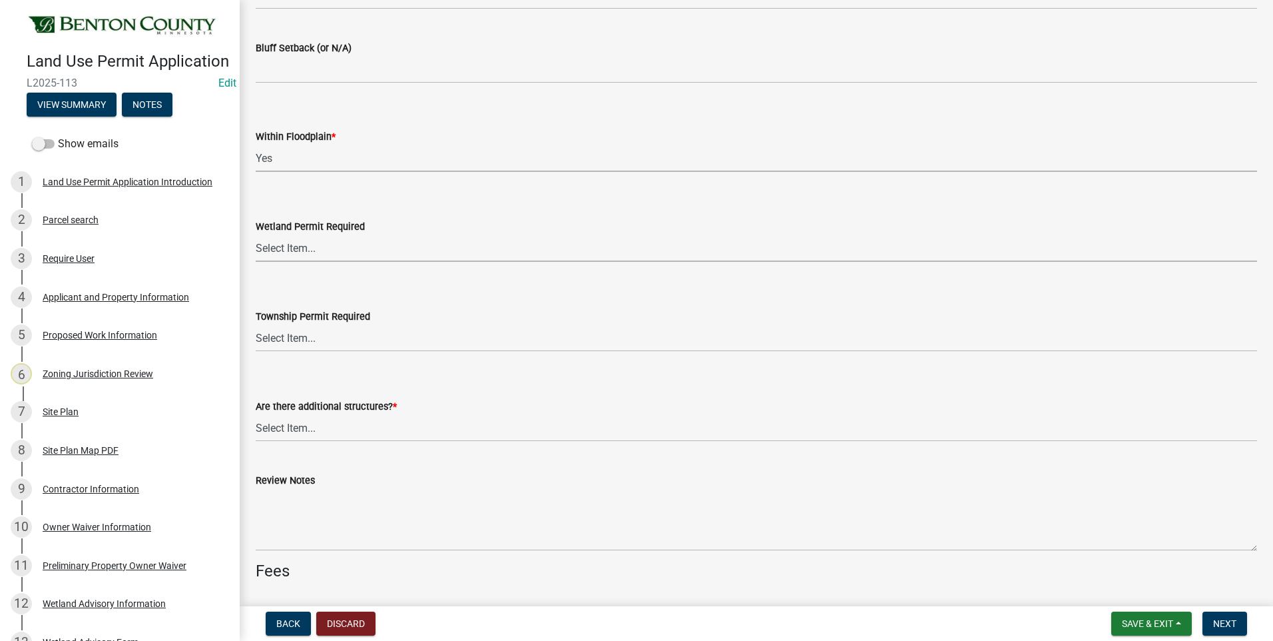
click at [276, 251] on select "Select Item... Yes No" at bounding box center [757, 247] width 1002 height 27
click at [256, 234] on select "Select Item... Yes No" at bounding box center [757, 247] width 1002 height 27
select select "58818da3-c200-45fa-b10d-5f5c42909306"
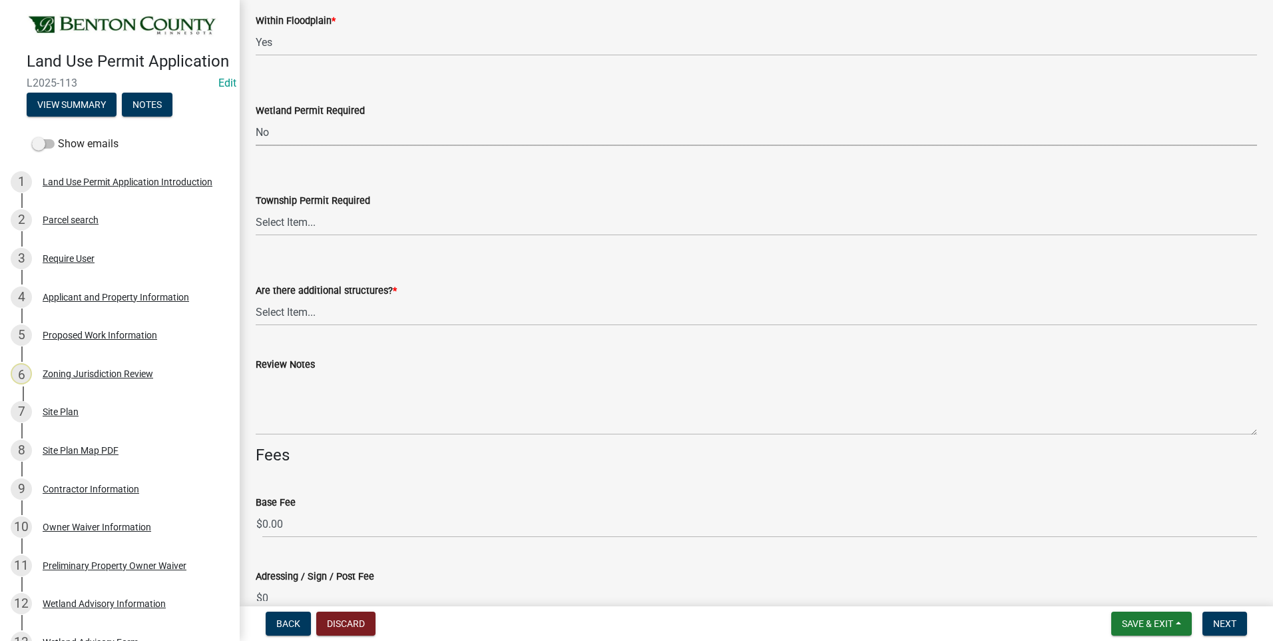
scroll to position [3330, 0]
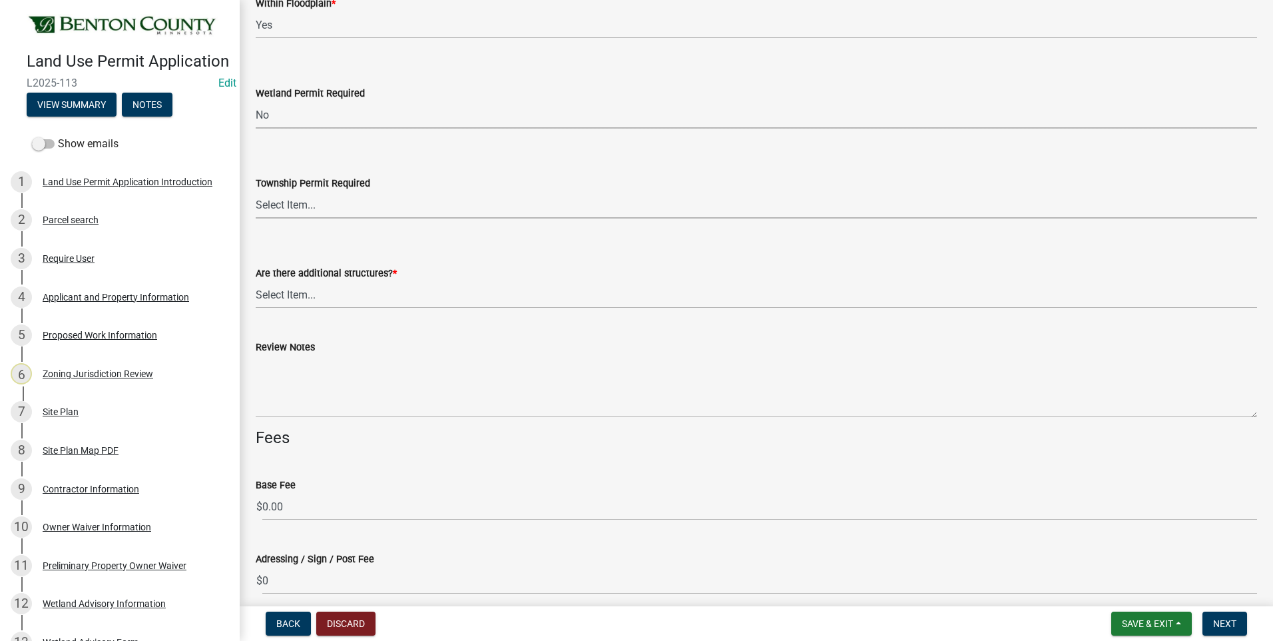
drag, startPoint x: 292, startPoint y: 207, endPoint x: 288, endPoint y: 216, distance: 9.9
click at [292, 207] on select "Select Item... Yes No" at bounding box center [757, 204] width 1002 height 27
click at [256, 191] on select "Select Item... Yes No" at bounding box center [757, 204] width 1002 height 27
select select "7580ef43-c040-4c87-9f88-a96ec257e226"
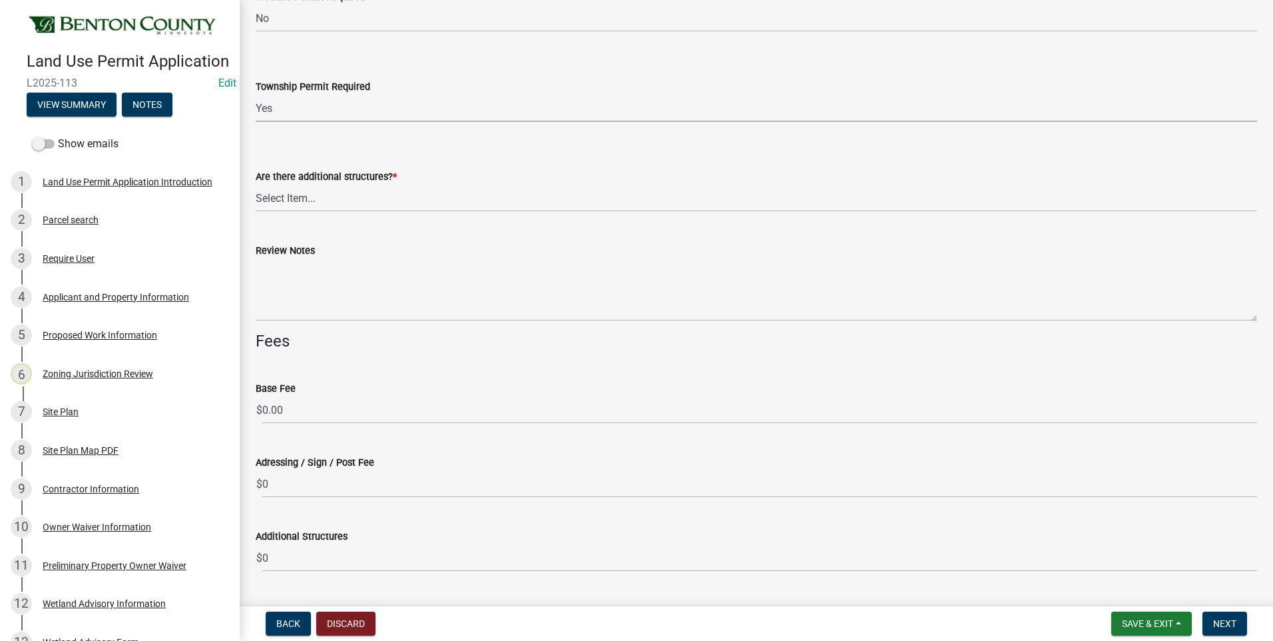
scroll to position [3463, 0]
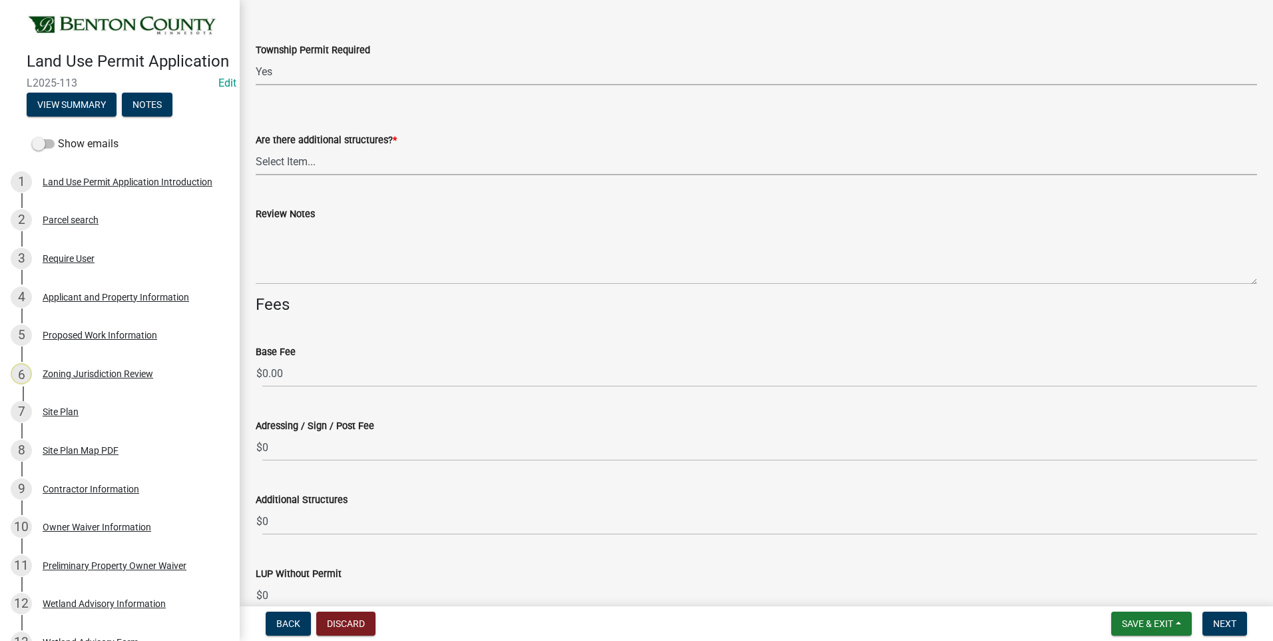
click at [295, 164] on select "Select Item... Yes No" at bounding box center [757, 161] width 1002 height 27
click at [256, 148] on select "Select Item... Yes No" at bounding box center [757, 161] width 1002 height 27
select select "3b637cc4-ed0a-4d27-997c-adf22bb05159"
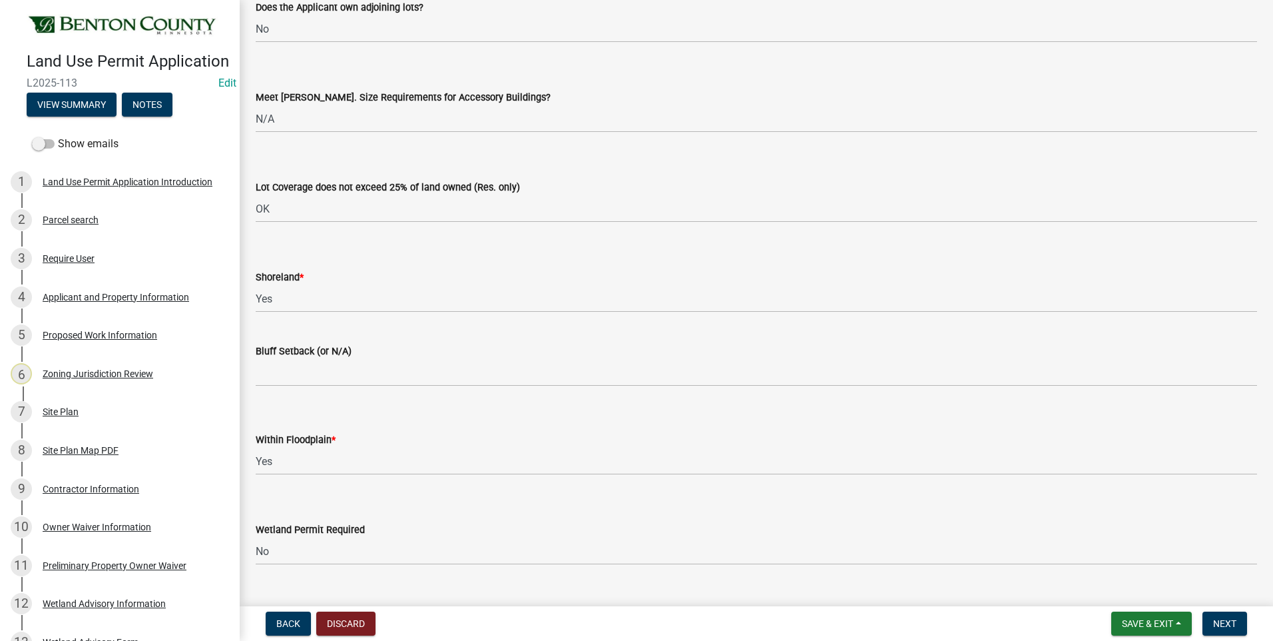
scroll to position [2664, 0]
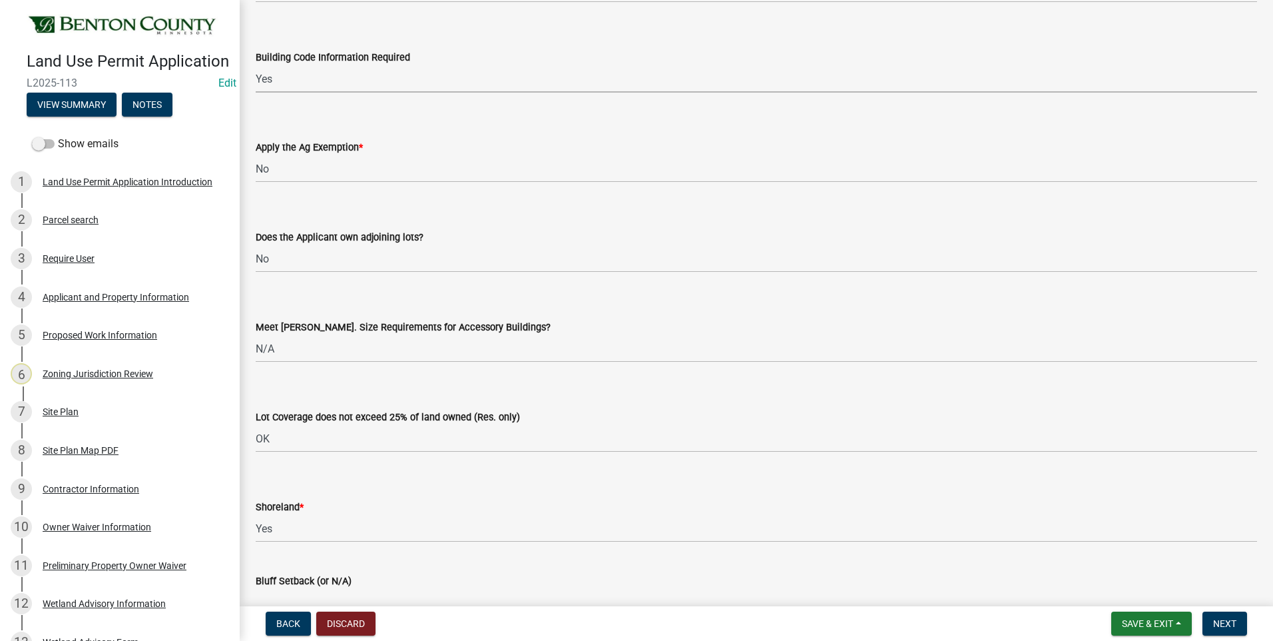
click at [266, 78] on select "Select Item... Yes No OK N/A" at bounding box center [757, 78] width 1002 height 27
click at [256, 65] on select "Select Item... Yes No OK N/A" at bounding box center [757, 78] width 1002 height 27
click at [317, 165] on select "Select Item... Yes No" at bounding box center [757, 168] width 1002 height 27
click at [256, 155] on select "Select Item... Yes No" at bounding box center [757, 168] width 1002 height 27
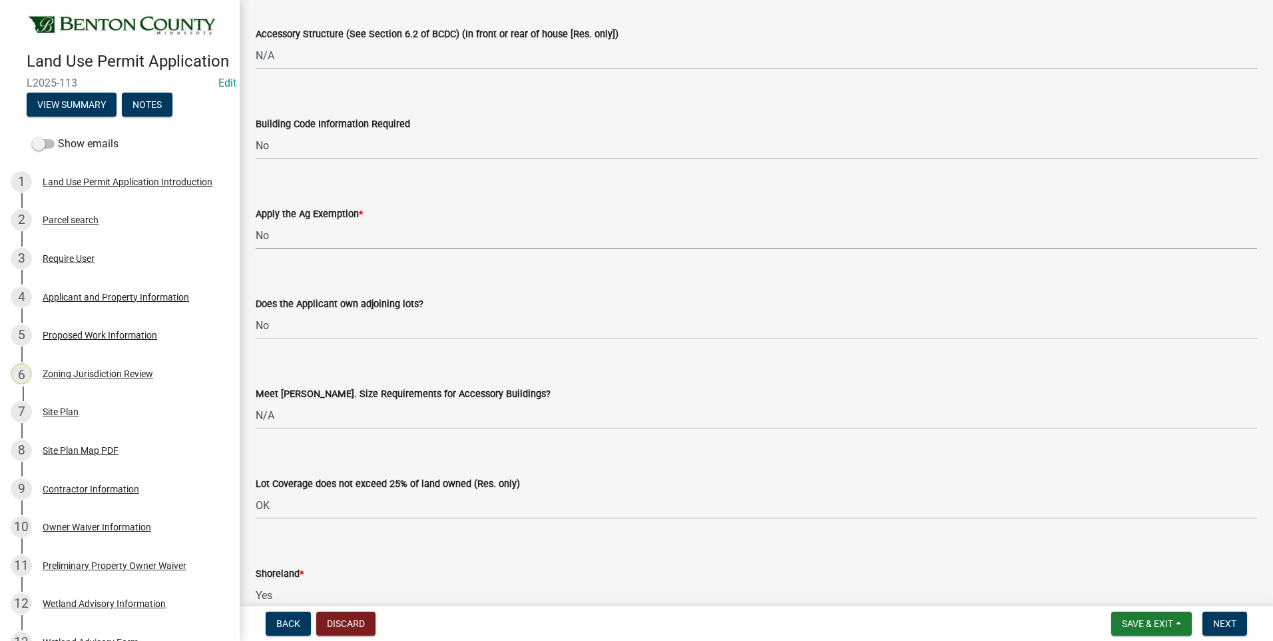
scroll to position [2531, 0]
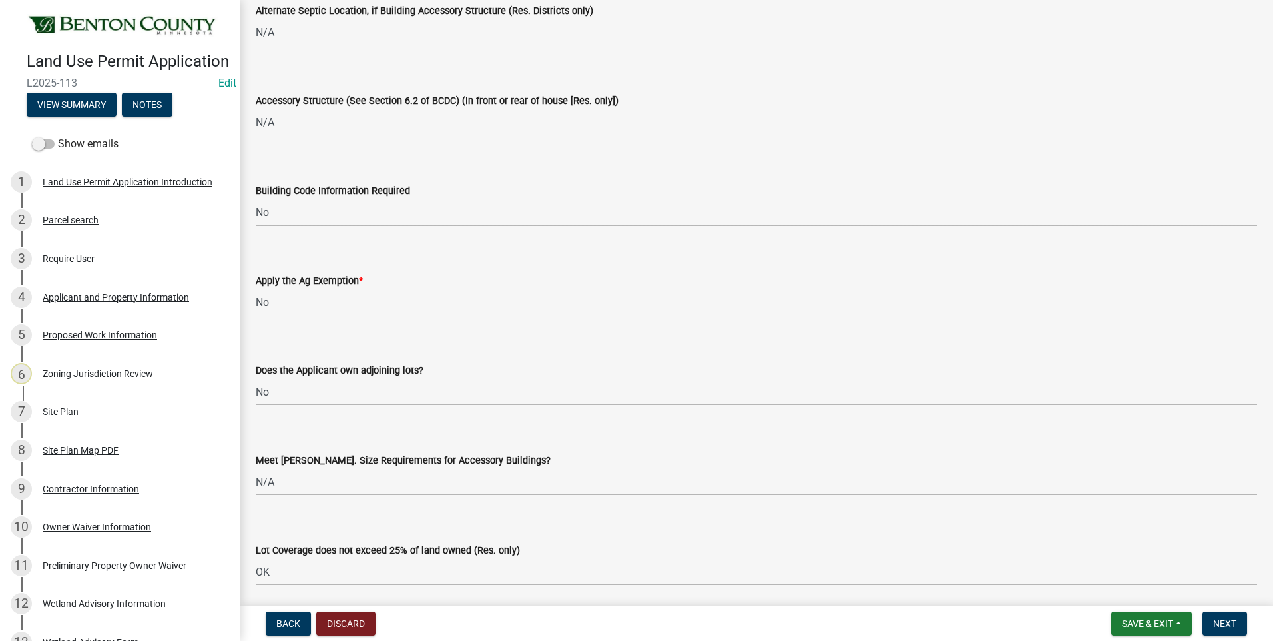
click at [273, 213] on select "Select Item... Yes No OK N/A" at bounding box center [757, 211] width 1002 height 27
click at [256, 198] on select "Select Item... Yes No OK N/A" at bounding box center [757, 211] width 1002 height 27
select select "72748fc4-3f0a-45e2-b467-dc37e2b15731"
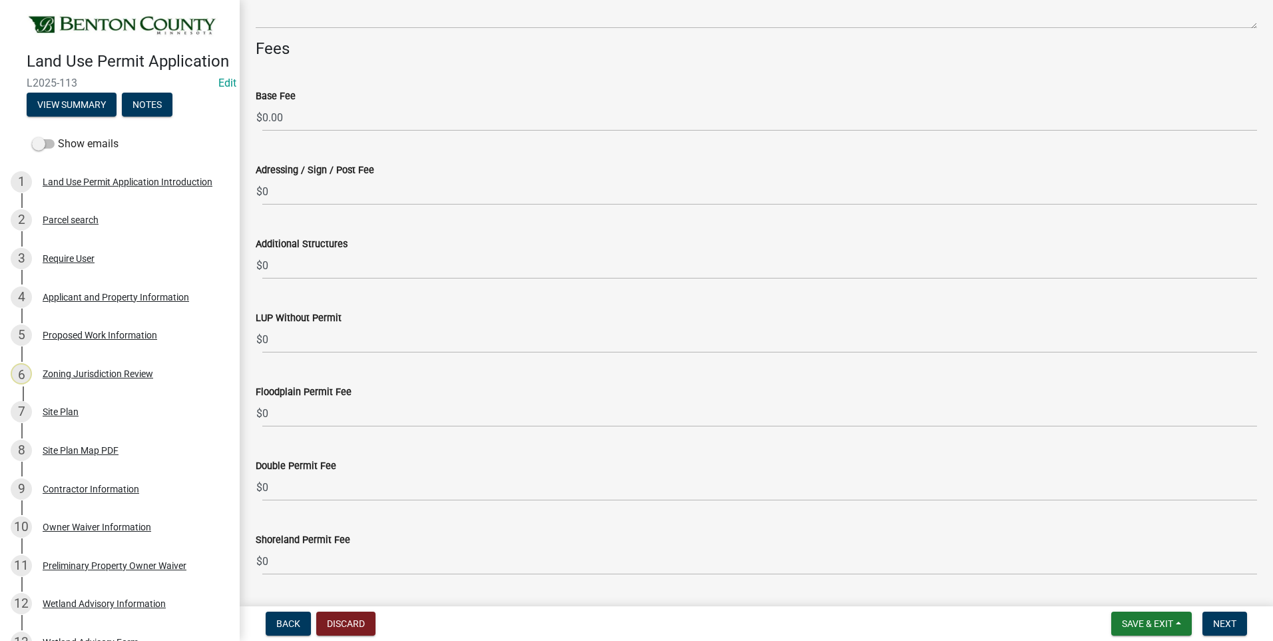
scroll to position [3730, 0]
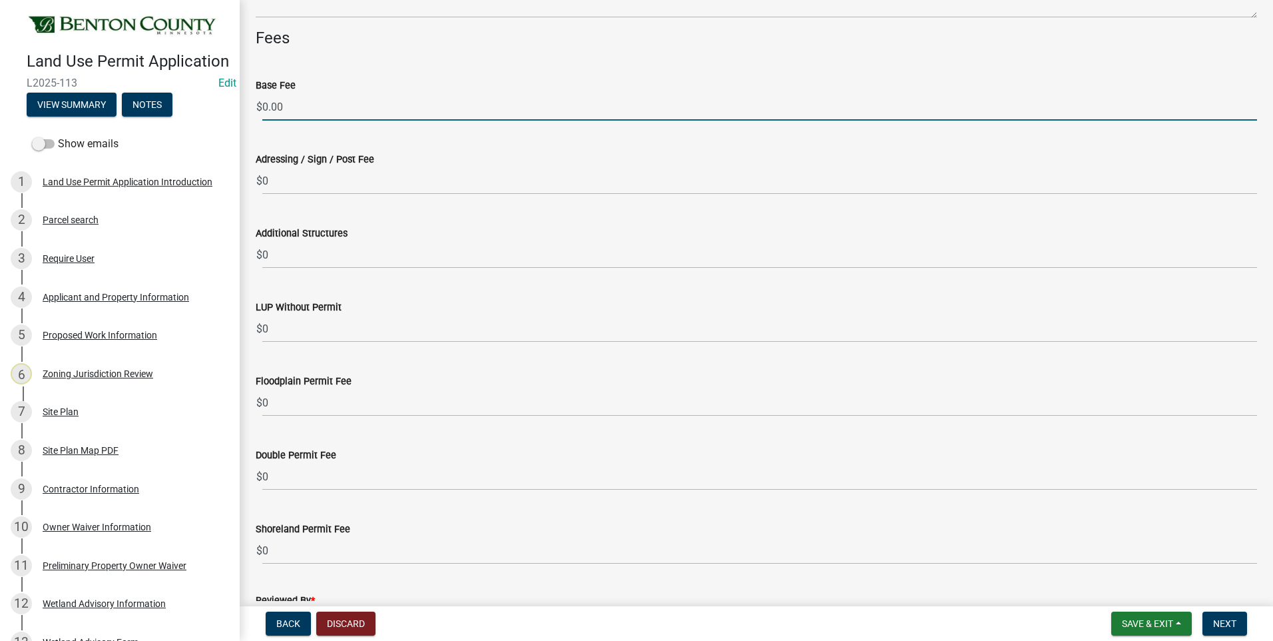
drag, startPoint x: 284, startPoint y: 107, endPoint x: 263, endPoint y: 104, distance: 20.8
click at [264, 105] on input "0.00" at bounding box center [759, 106] width 995 height 27
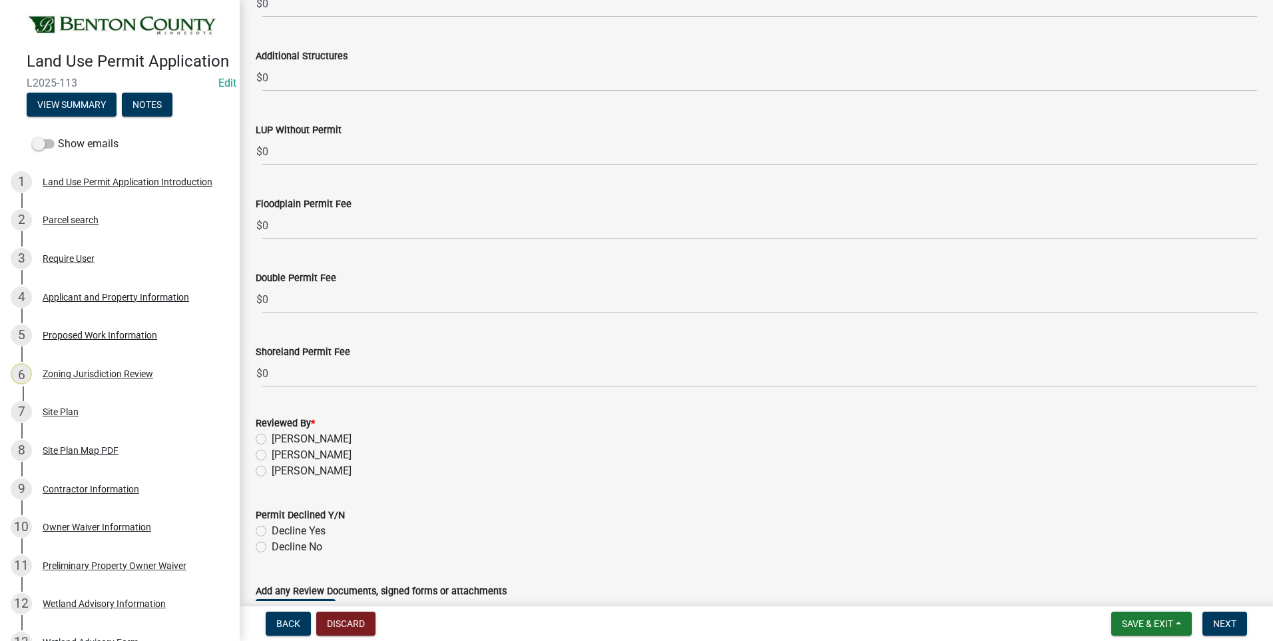
scroll to position [3930, 0]
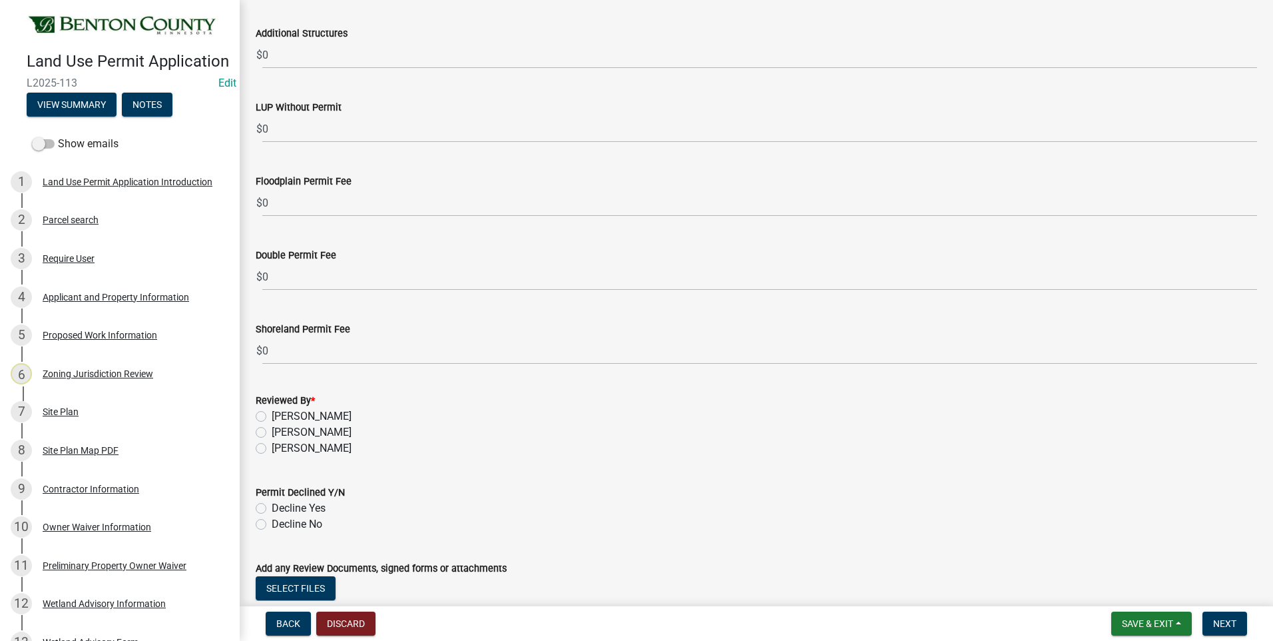
type input "100"
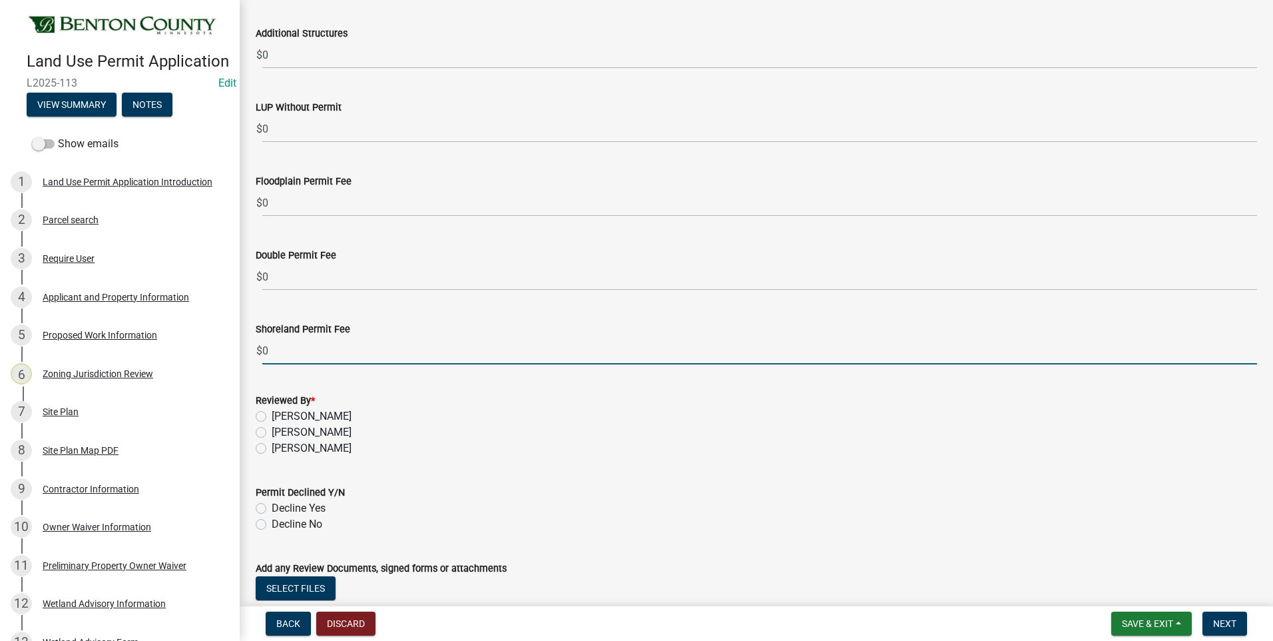
click at [264, 349] on input "0" at bounding box center [759, 350] width 995 height 27
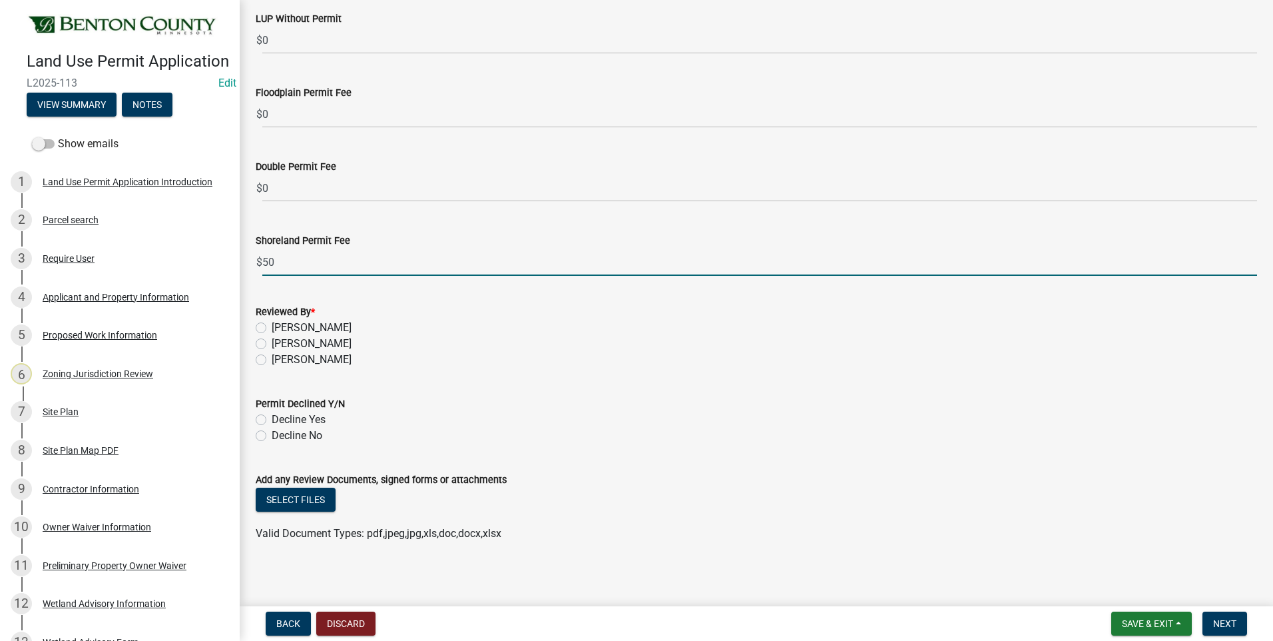
scroll to position [4023, 0]
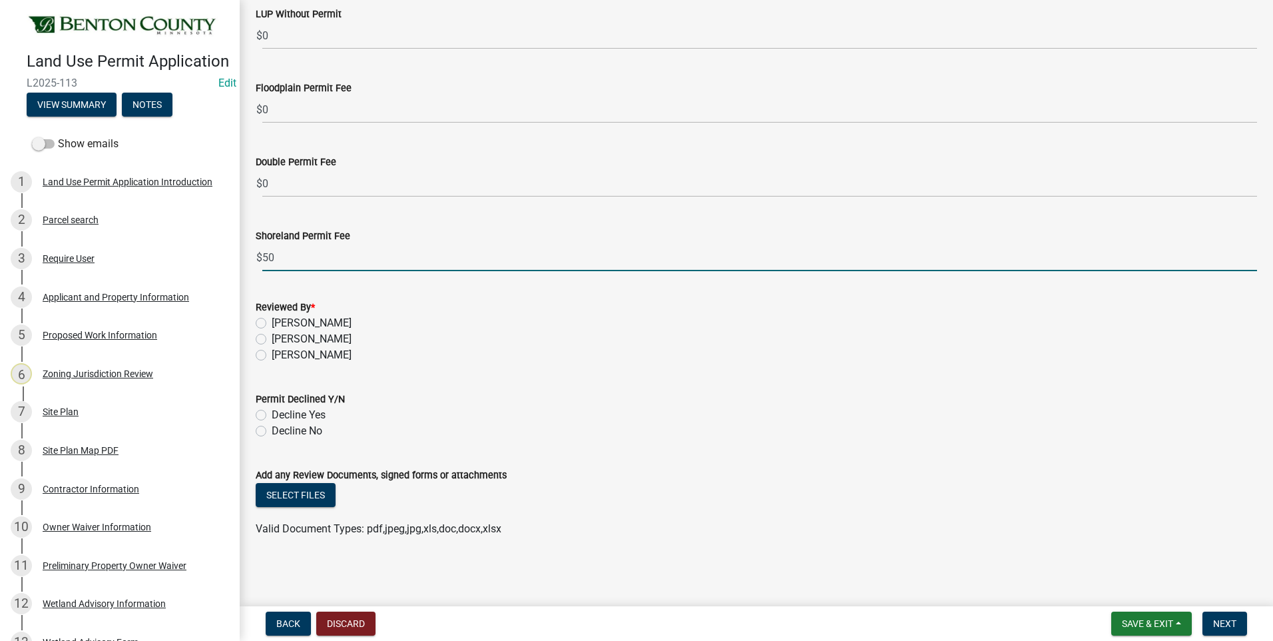
type input "50"
click at [272, 338] on label "Sean Moe" at bounding box center [312, 339] width 80 height 16
click at [272, 338] on input "Sean Moe" at bounding box center [276, 335] width 9 height 9
radio input "true"
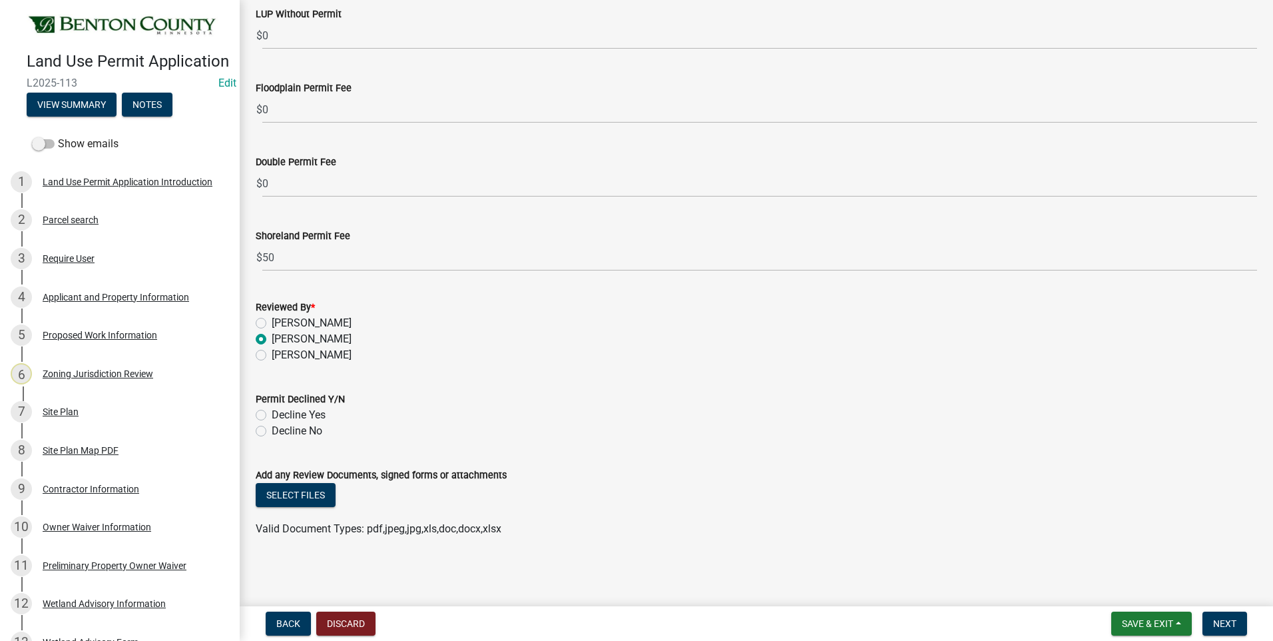
click at [272, 430] on label "Decline No" at bounding box center [297, 431] width 51 height 16
click at [272, 430] on input "Decline No" at bounding box center [276, 427] width 9 height 9
radio input "true"
click at [298, 496] on button "Select files" at bounding box center [296, 495] width 80 height 24
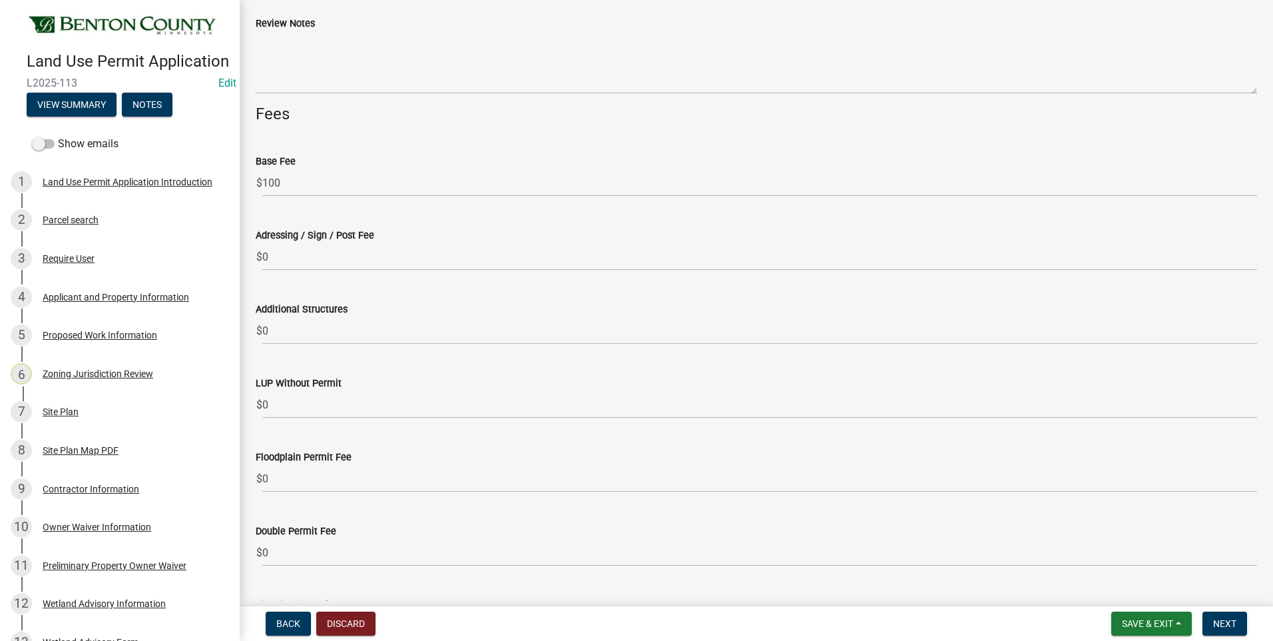
scroll to position [4120, 0]
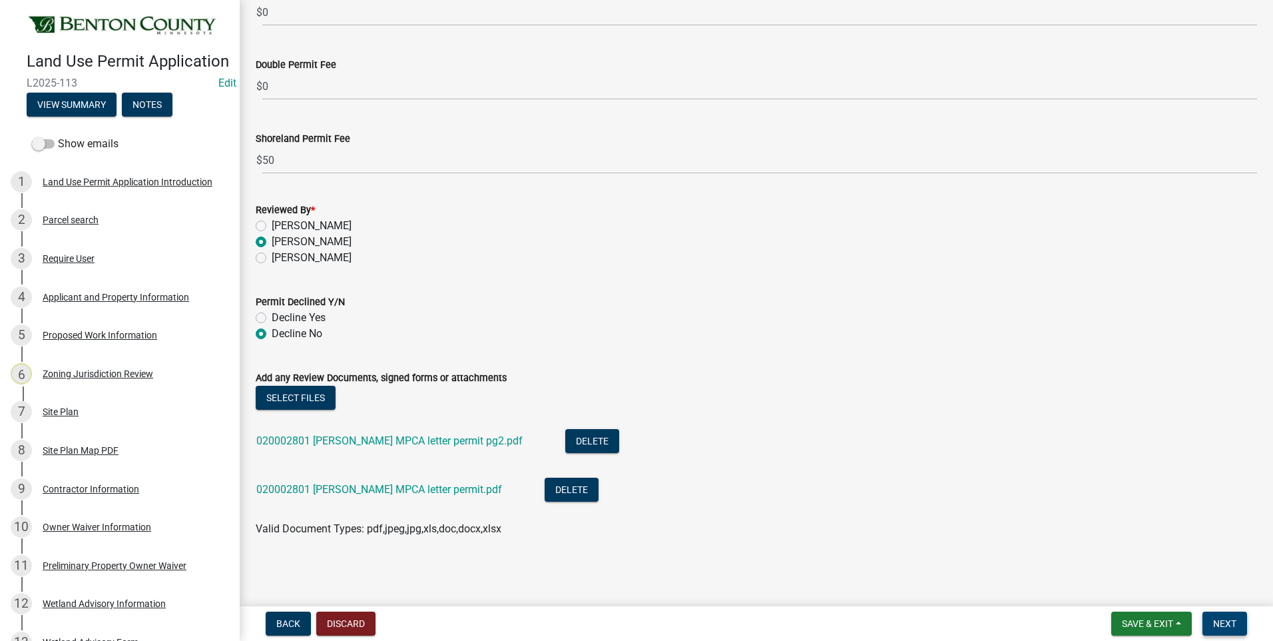
click at [1227, 627] on span "Next" at bounding box center [1225, 623] width 23 height 11
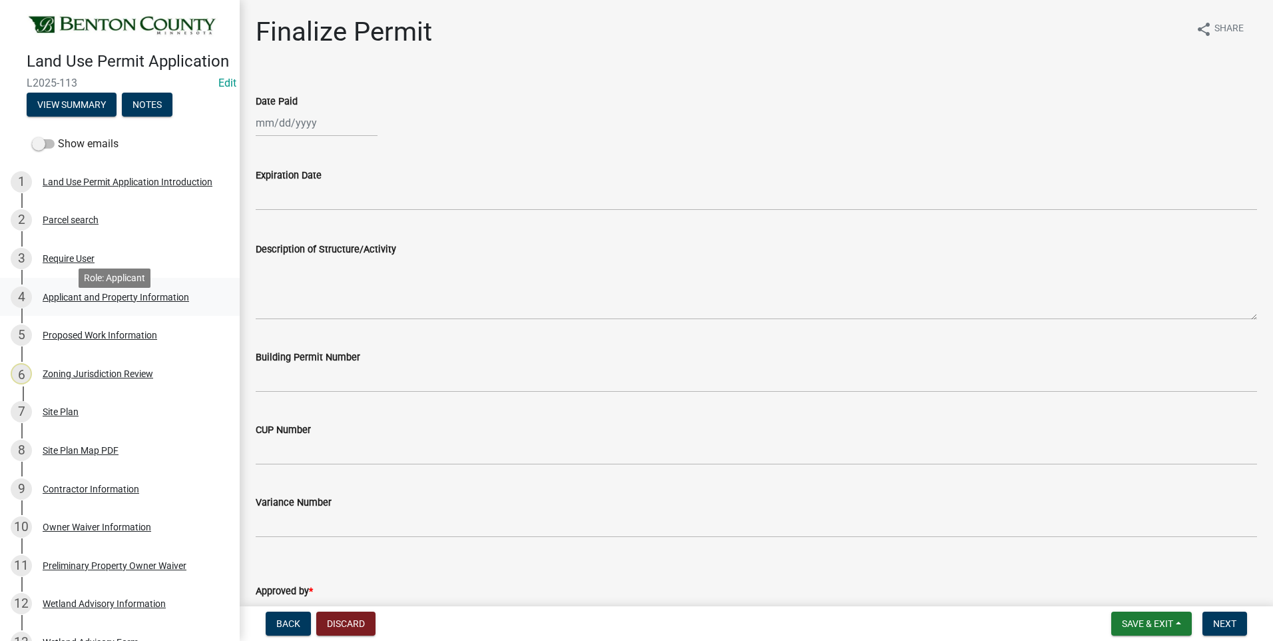
click at [67, 302] on div "Applicant and Property Information" at bounding box center [116, 296] width 147 height 9
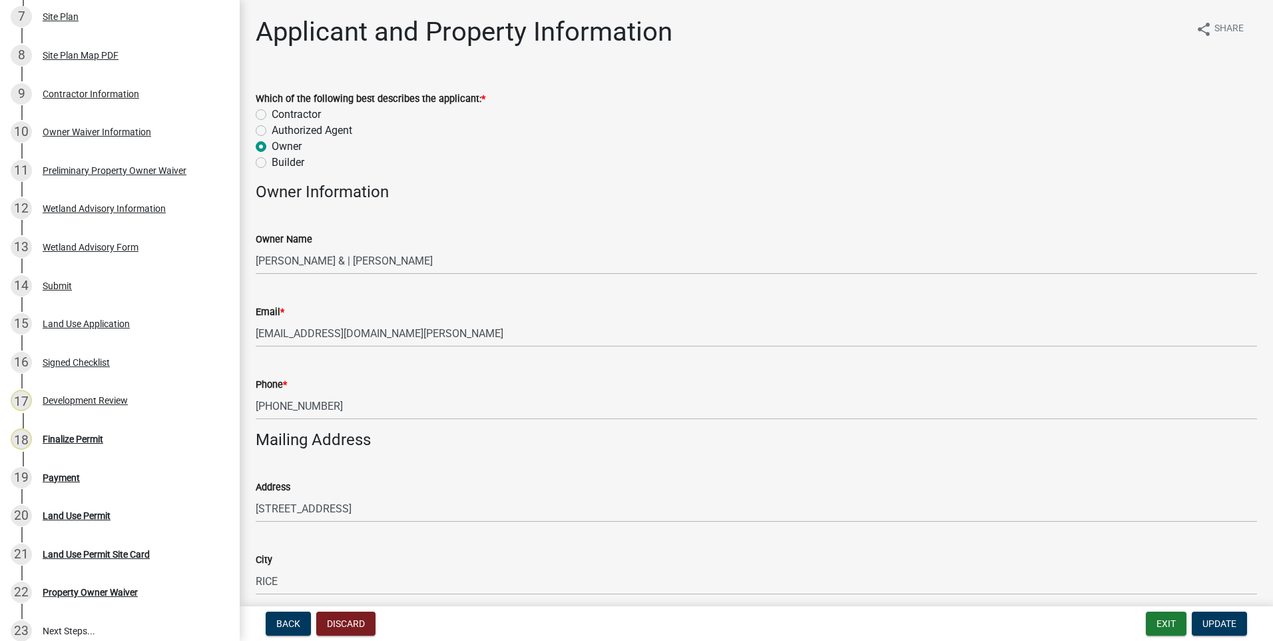
scroll to position [400, 0]
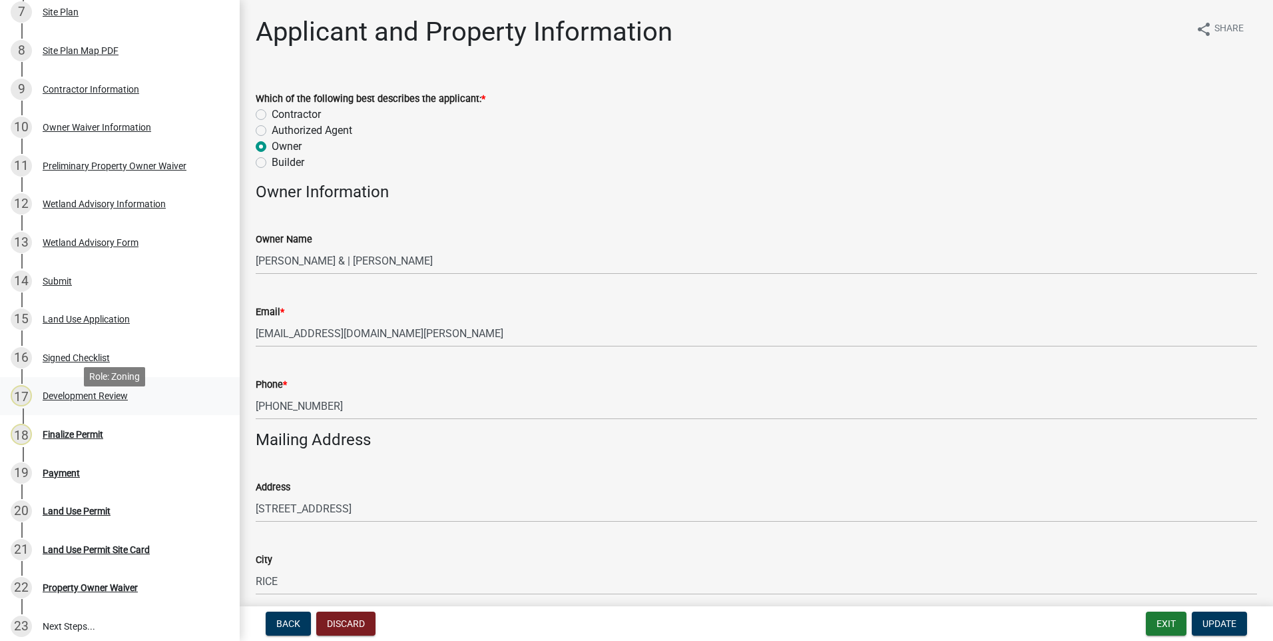
click at [118, 400] on div "Development Review" at bounding box center [85, 395] width 85 height 9
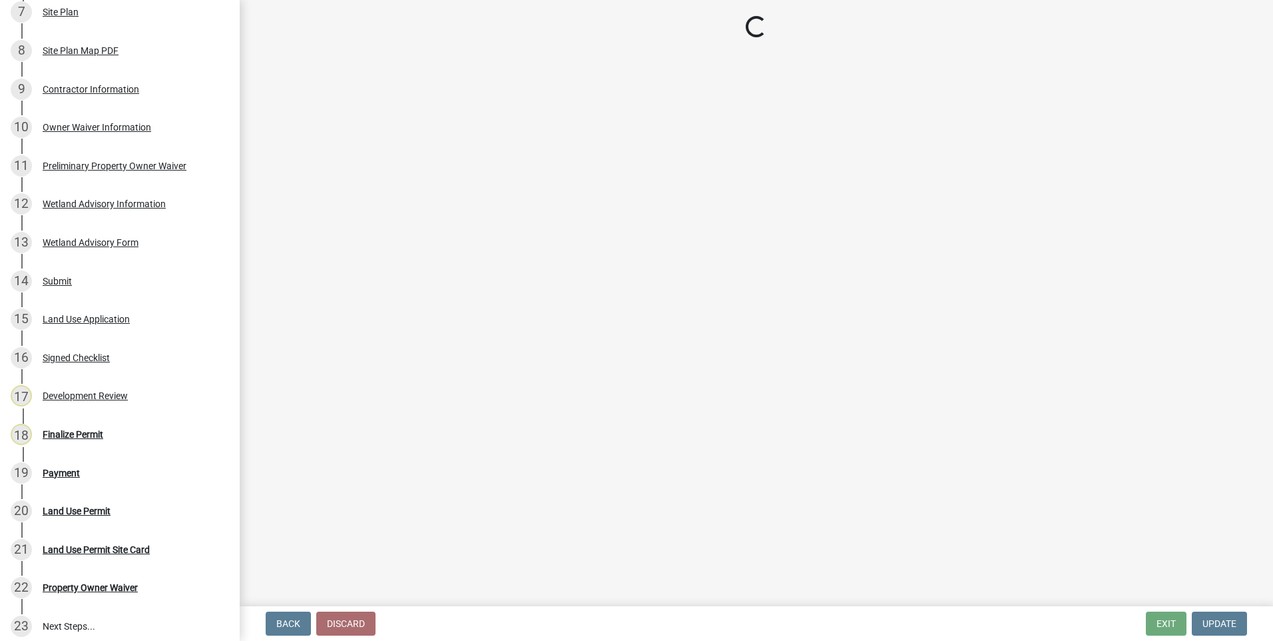
select select "c06f47f4-b6b4-4a1d-9aa9-84c274d73a99"
select select "8463d661-6a18-4ddf-a179-78711761b749"
select select "29e042a6-806b-4b88-8ad4-222f55a74e1f"
select select "72748fc4-3f0a-45e2-b467-dc37e2b15731"
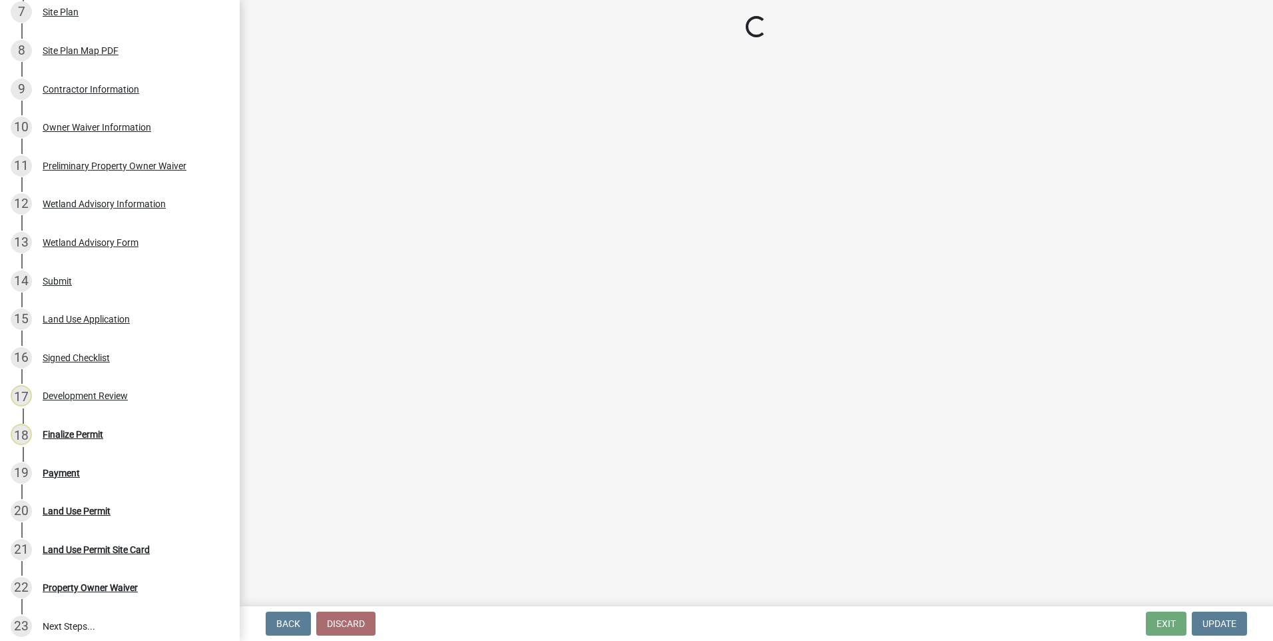
select select "445341f5-2b7a-4e9a-a8a7-43788b572440"
select select "72748fc4-3f0a-45e2-b467-dc37e2b15731"
select select "29e042a6-806b-4b88-8ad4-222f55a74e1f"
select select "445341f5-2b7a-4e9a-a8a7-43788b572440"
select select "886b3fcf-7535-4eb7-bda7-c47490aa8987"
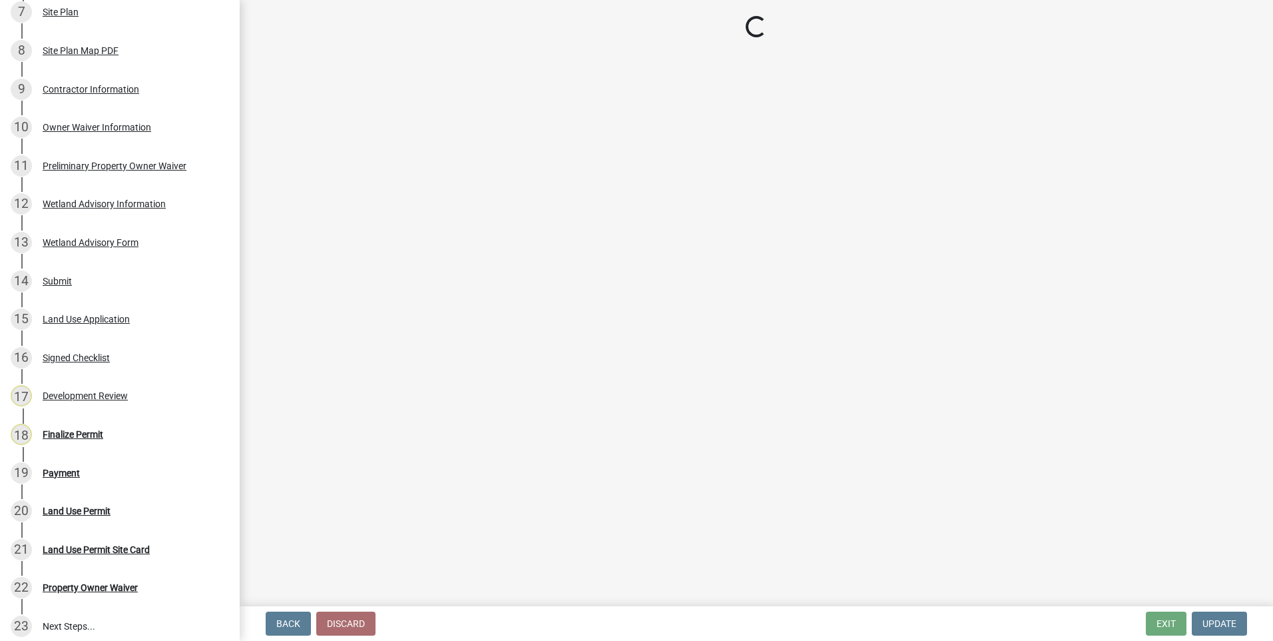
select select "29e042a6-806b-4b88-8ad4-222f55a74e1f"
select select "886b3fcf-7535-4eb7-bda7-c47490aa8987"
select select "72748fc4-3f0a-45e2-b467-dc37e2b15731"
select select "523f7e88-fc73-440c-a56f-38c702f7ffe1"
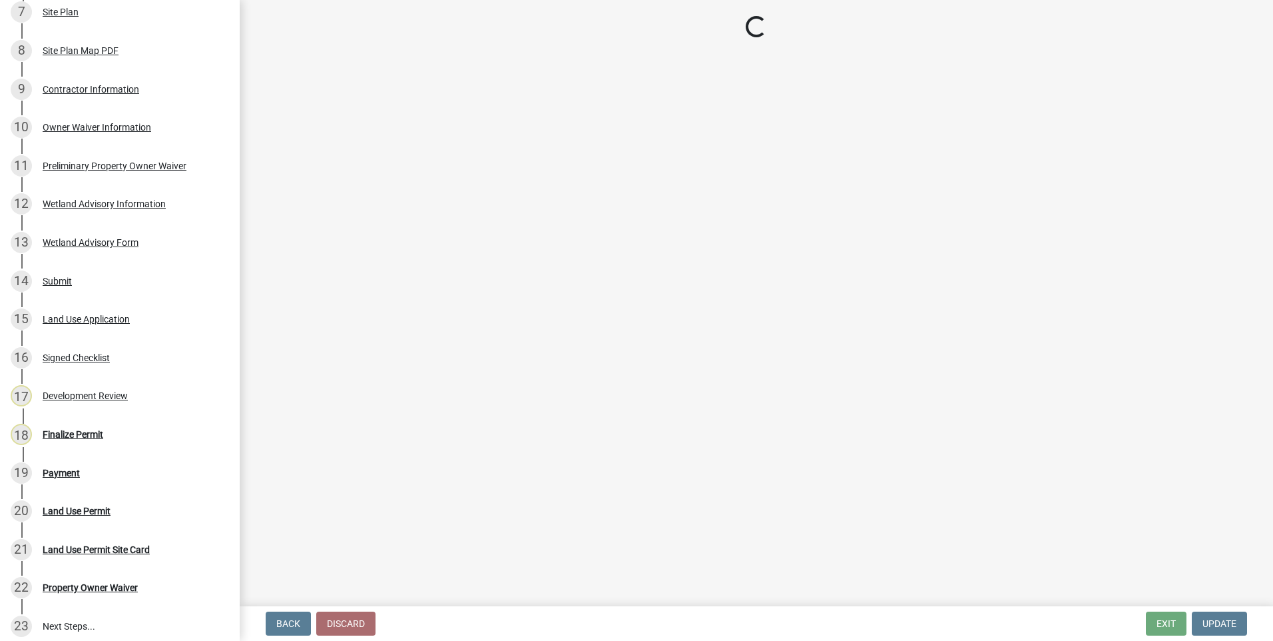
select select "445341f5-2b7a-4e9a-a8a7-43788b572440"
select select "886b3fcf-7535-4eb7-bda7-c47490aa8987"
select select "29e042a6-806b-4b88-8ad4-222f55a74e1f"
select select "72748fc4-3f0a-45e2-b467-dc37e2b15731"
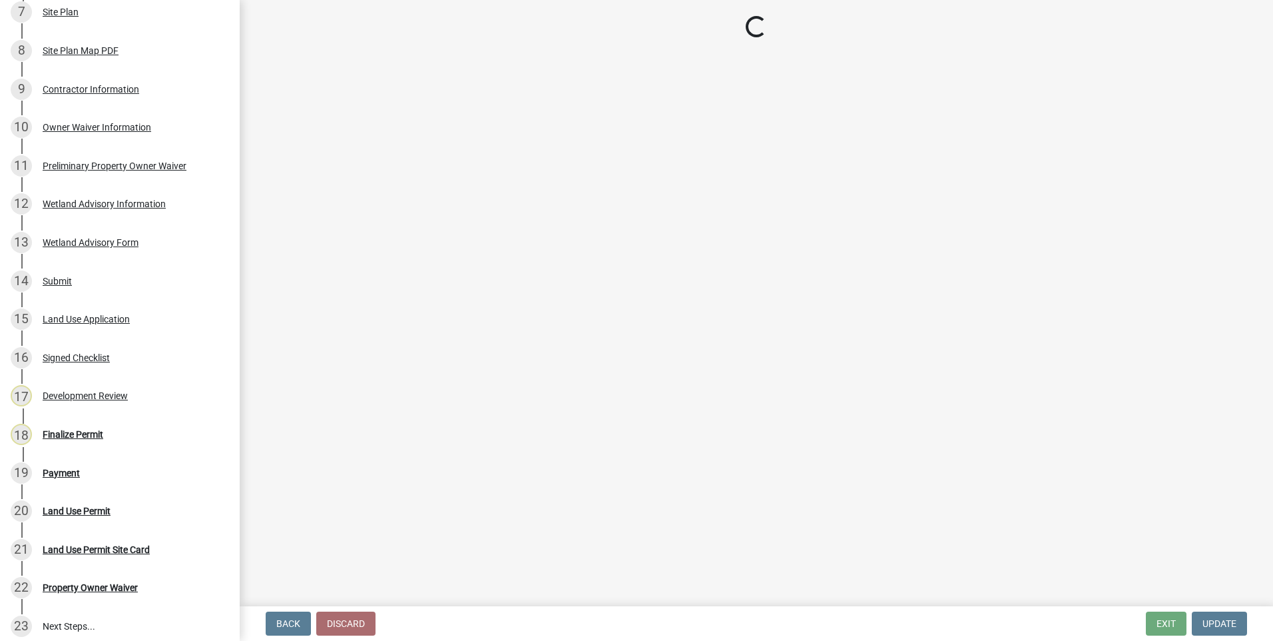
select select "58818da3-c200-45fa-b10d-5f5c42909306"
select select "7580ef43-c040-4c87-9f88-a96ec257e226"
select select "3b637cc4-ed0a-4d27-997c-adf22bb05159"
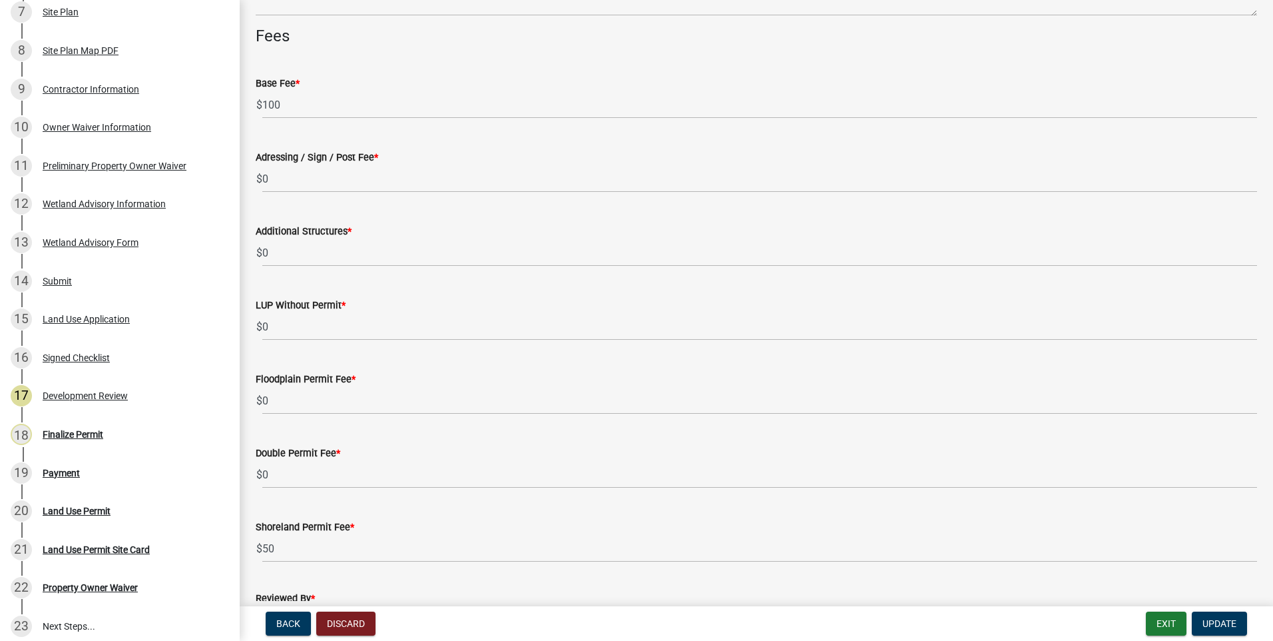
scroll to position [4120, 0]
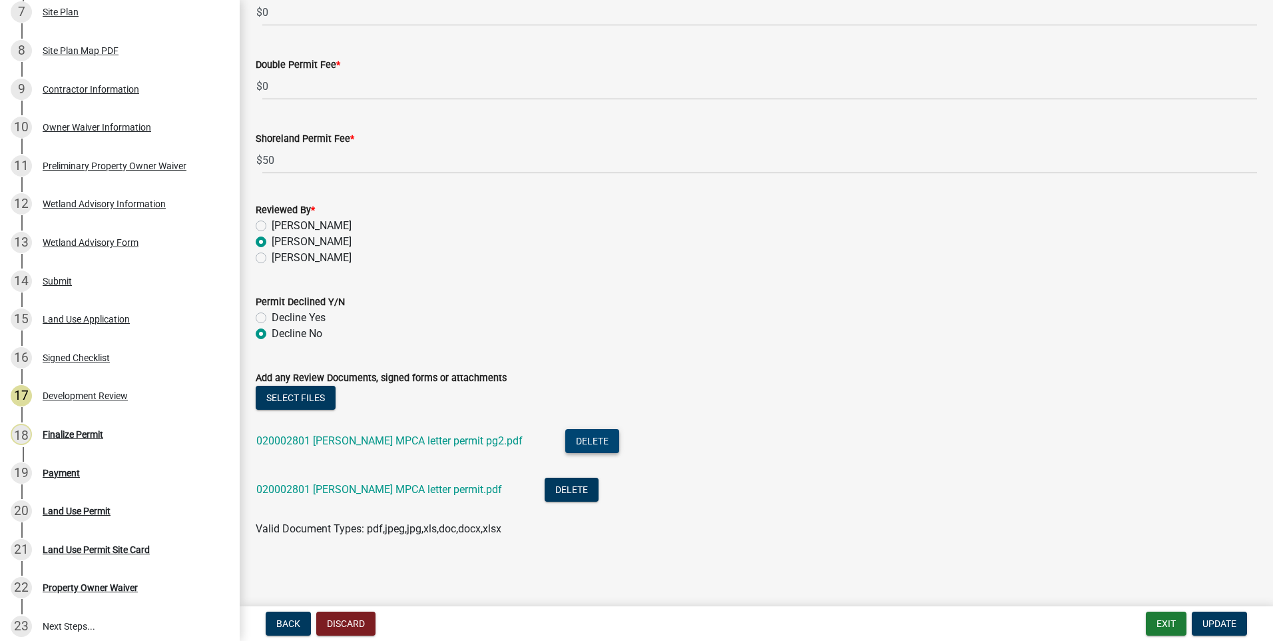
click at [565, 440] on button "Delete" at bounding box center [592, 441] width 54 height 24
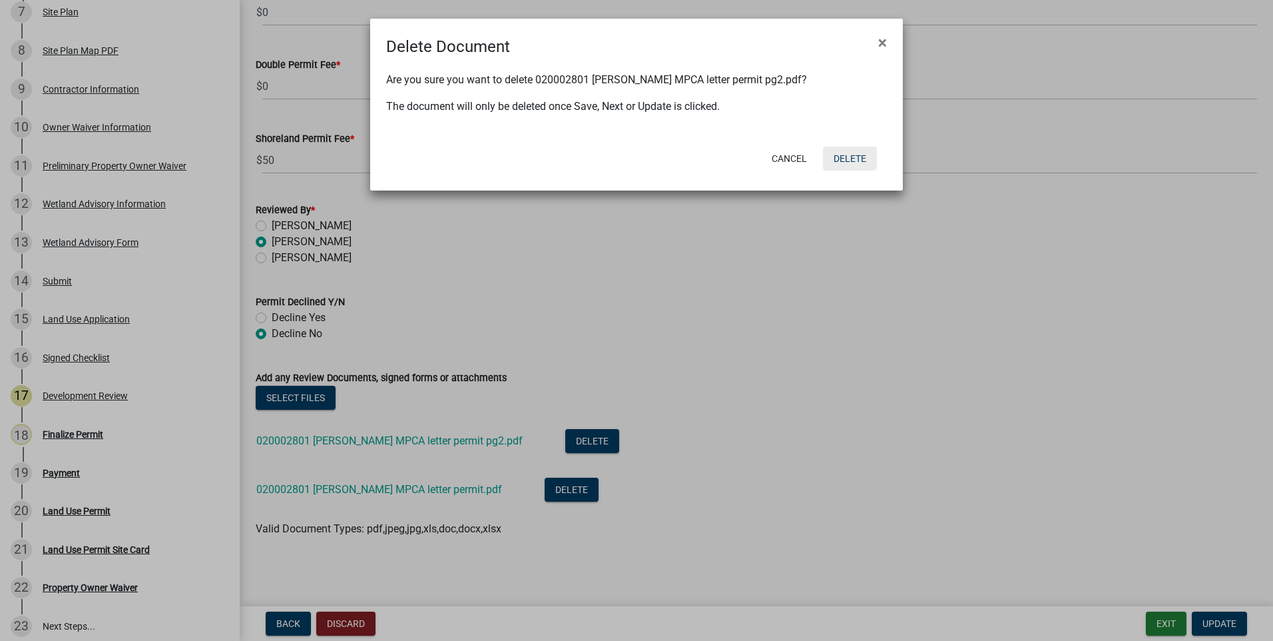
click at [853, 158] on button "Delete" at bounding box center [850, 159] width 54 height 24
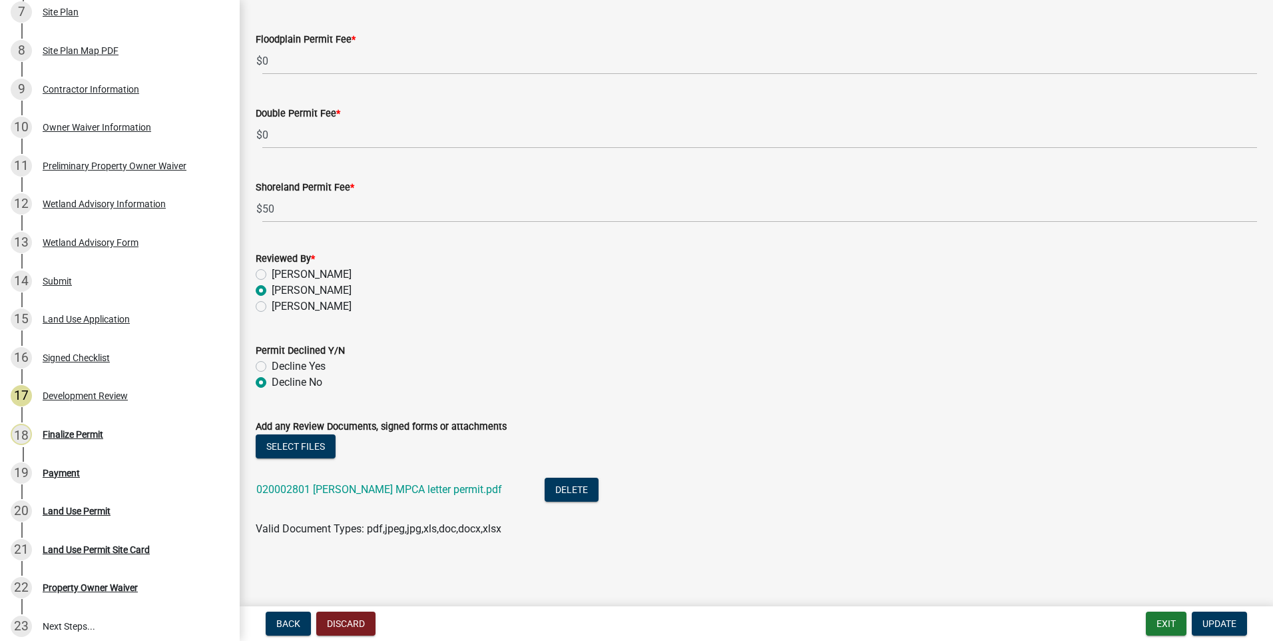
scroll to position [4072, 0]
click at [545, 490] on button "Delete" at bounding box center [572, 490] width 54 height 24
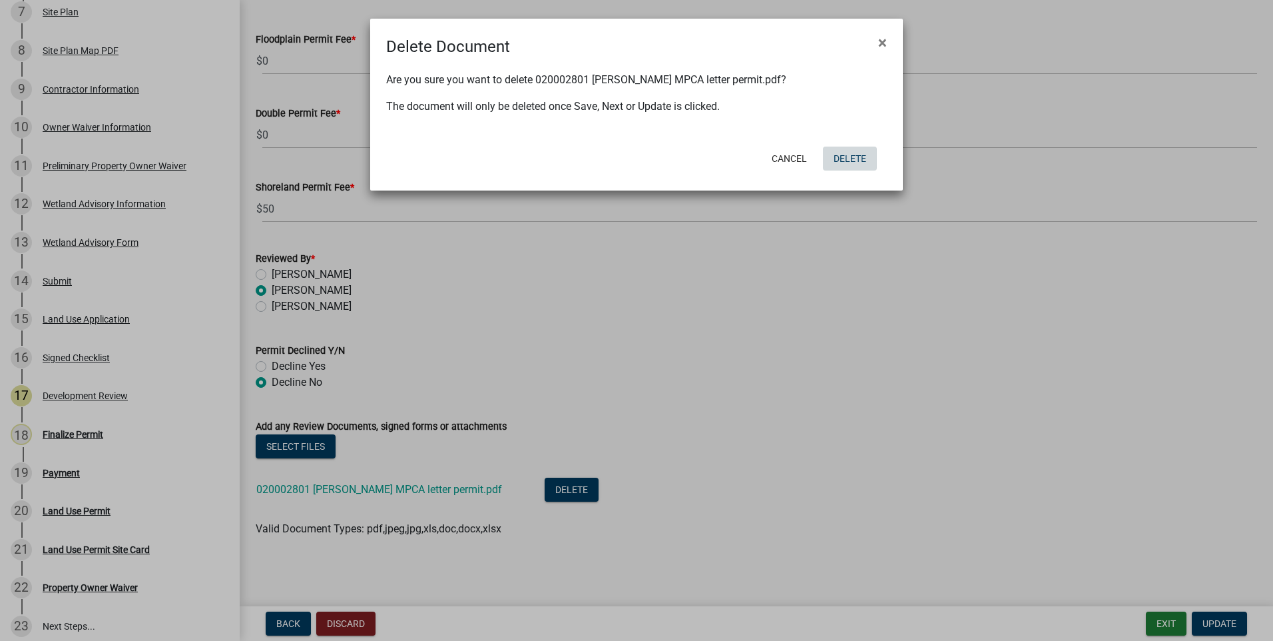
click at [856, 157] on button "Delete" at bounding box center [850, 159] width 54 height 24
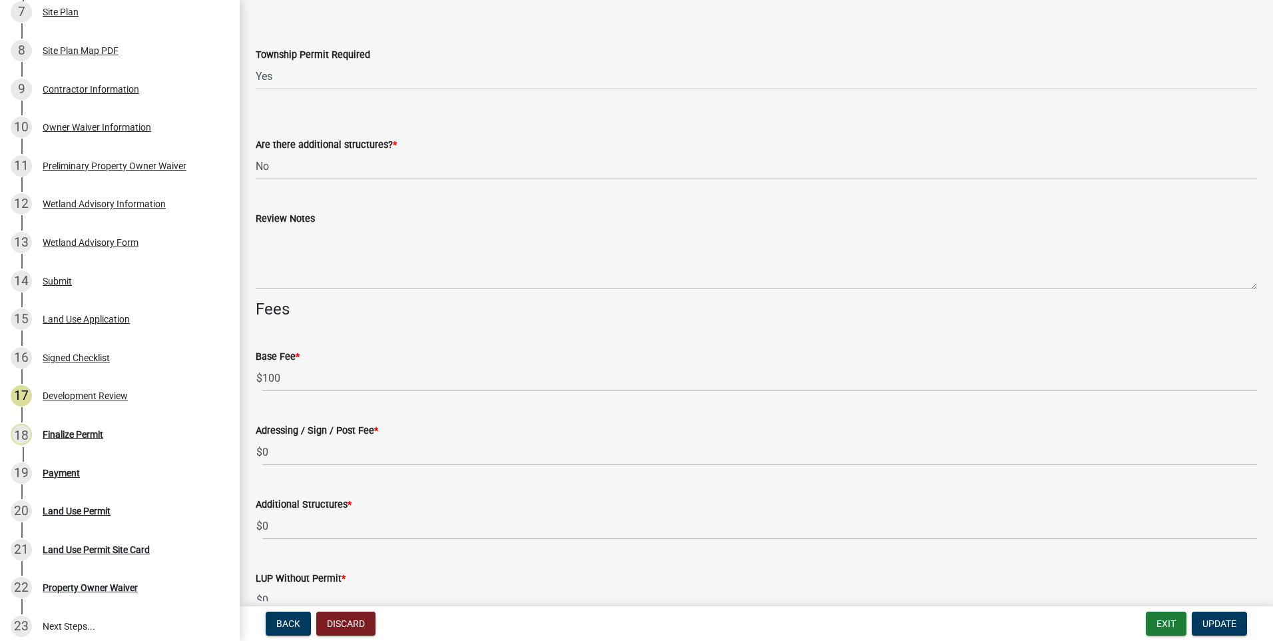
scroll to position [3690, 0]
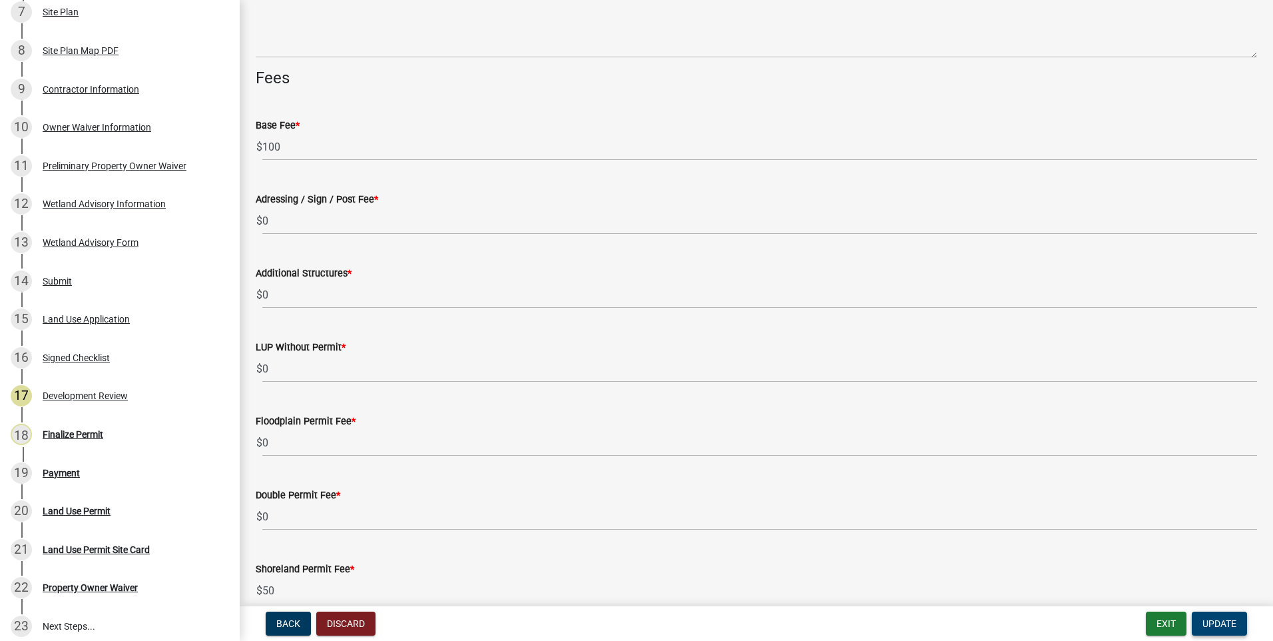
click at [1217, 621] on span "Update" at bounding box center [1220, 623] width 34 height 11
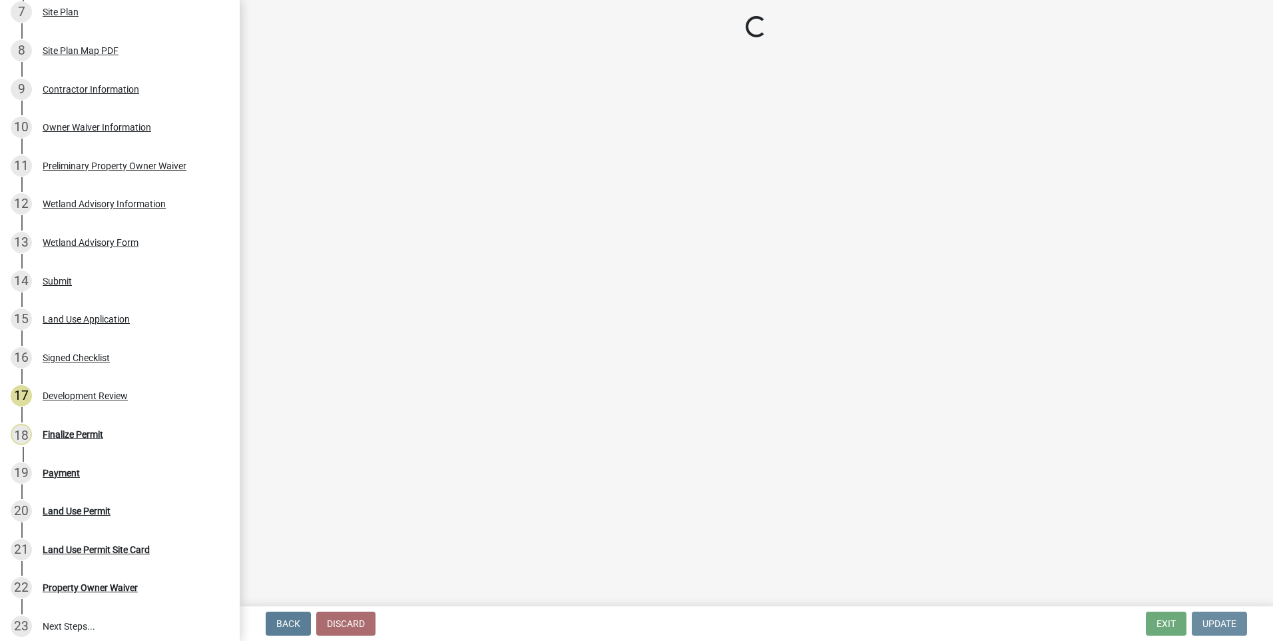
scroll to position [0, 0]
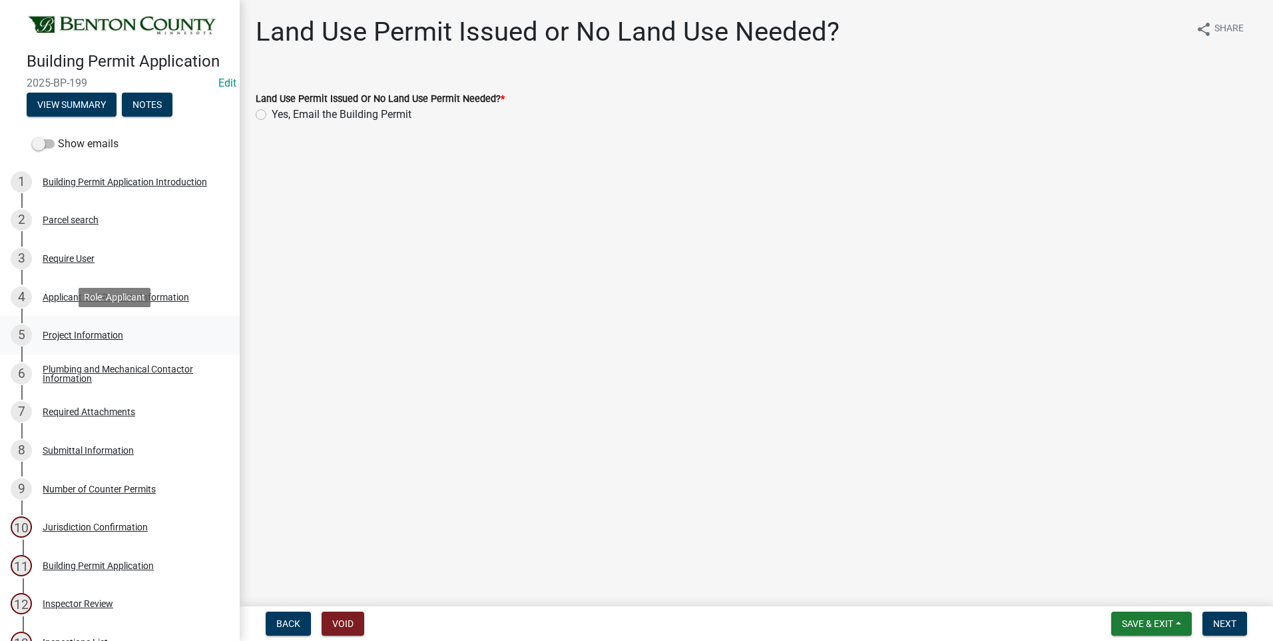
click at [71, 334] on div "Project Information" at bounding box center [83, 334] width 81 height 9
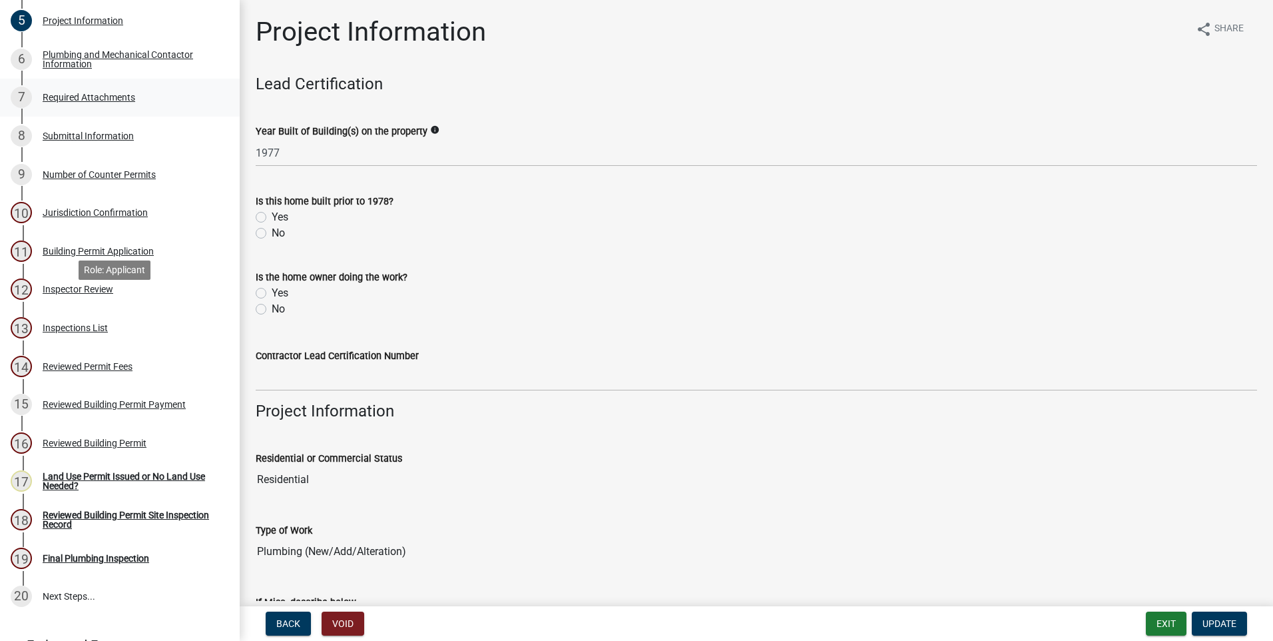
scroll to position [333, 0]
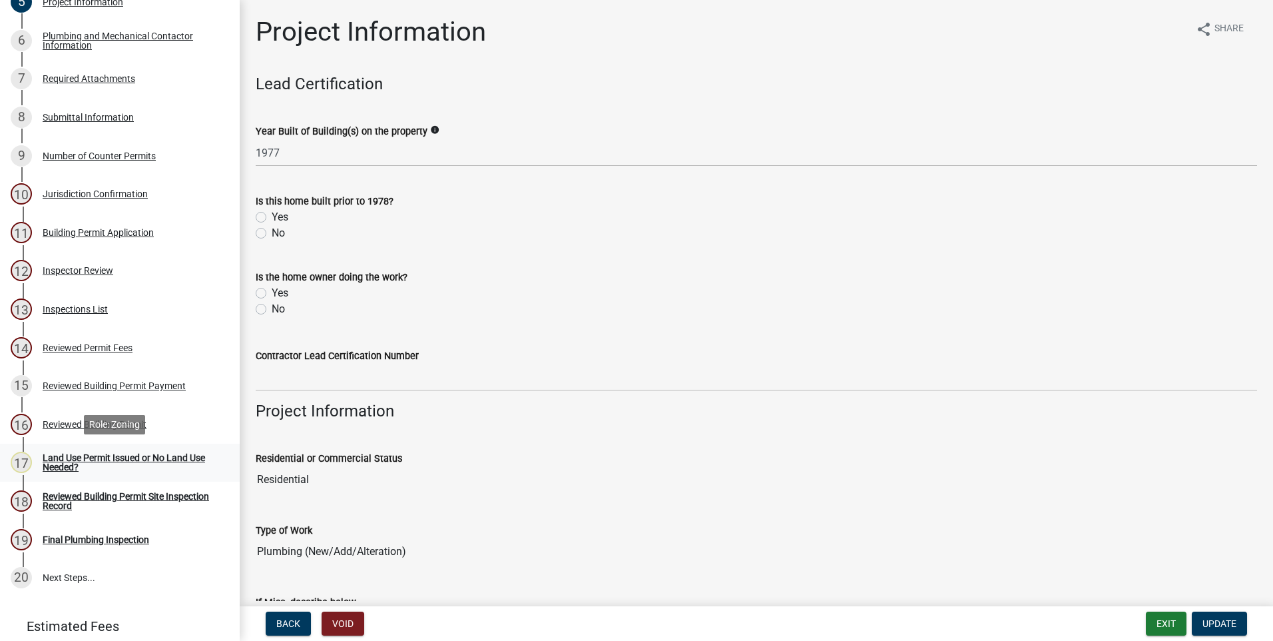
click at [118, 455] on div "Land Use Permit Issued or No Land Use Needed?" at bounding box center [131, 462] width 176 height 19
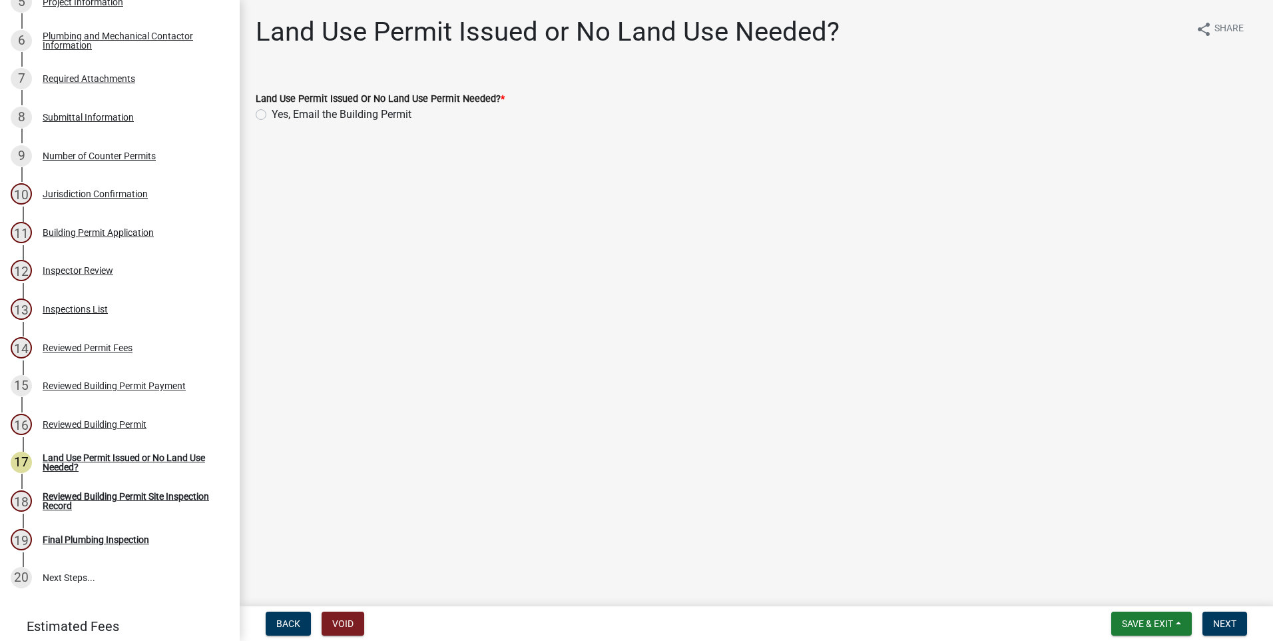
click at [272, 118] on label "Yes, Email the Building Permit" at bounding box center [342, 115] width 140 height 16
click at [272, 115] on input "Yes, Email the Building Permit" at bounding box center [276, 111] width 9 height 9
radio input "true"
click at [1222, 625] on span "Next" at bounding box center [1225, 623] width 23 height 11
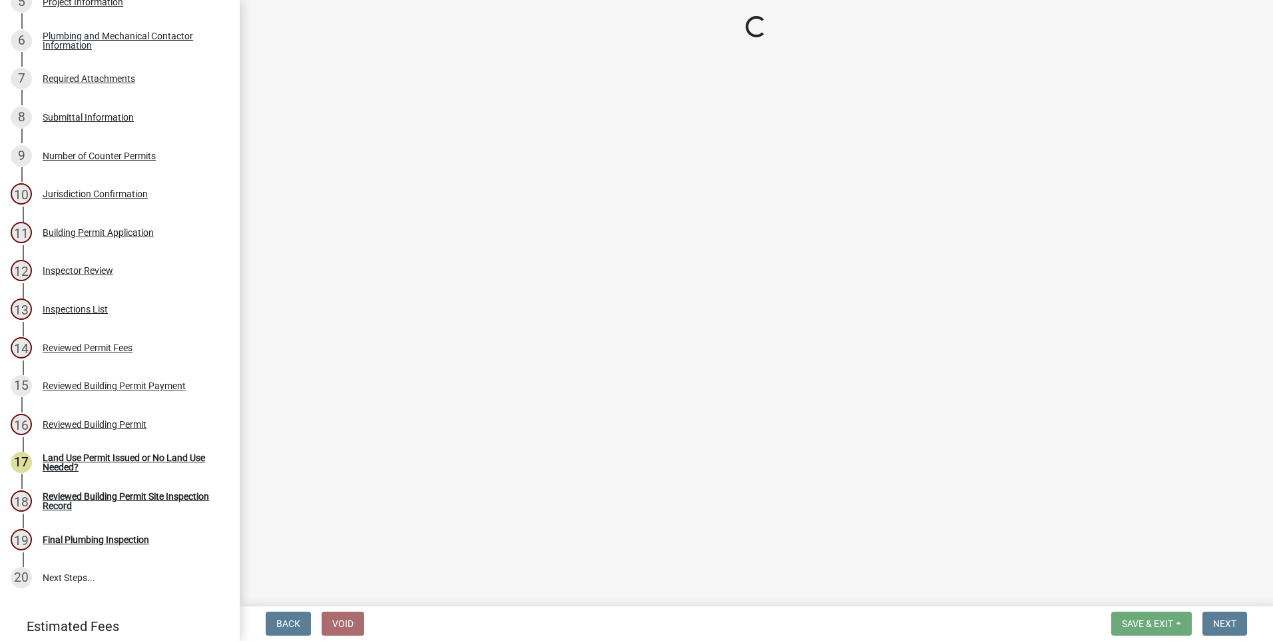
select select "17bfa135-5610-45df-8ce7-87530b7d86d4"
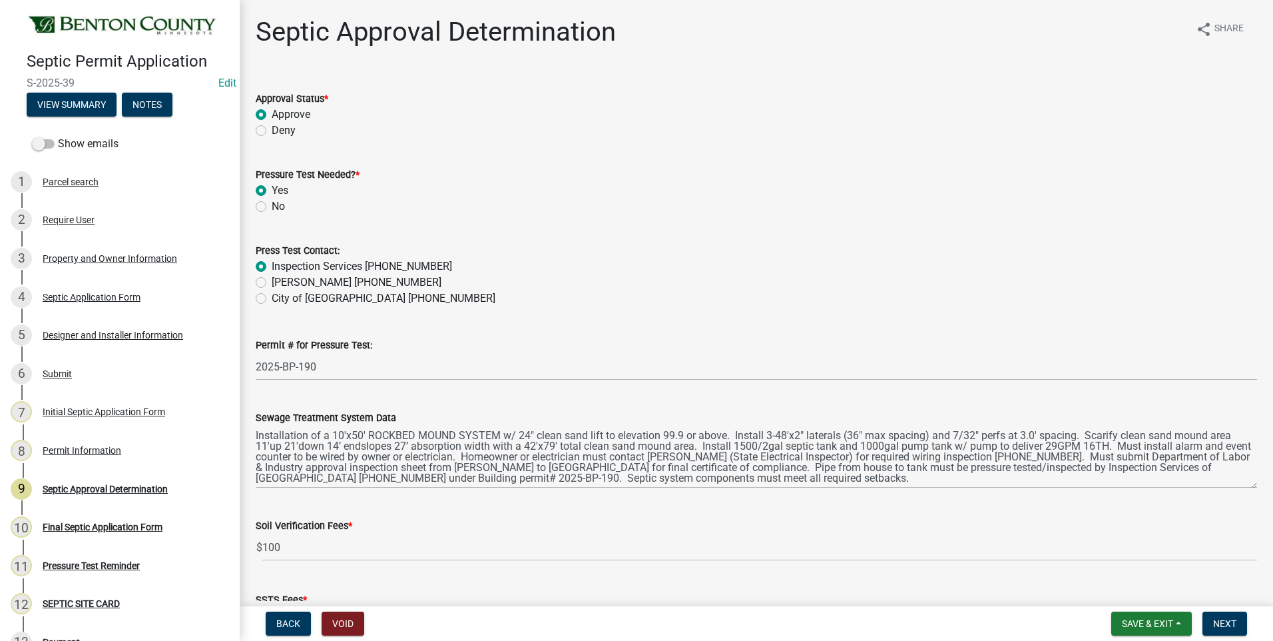
select select "d675f826-2bf1-4ce2-9ebe-43c1842a6c70"
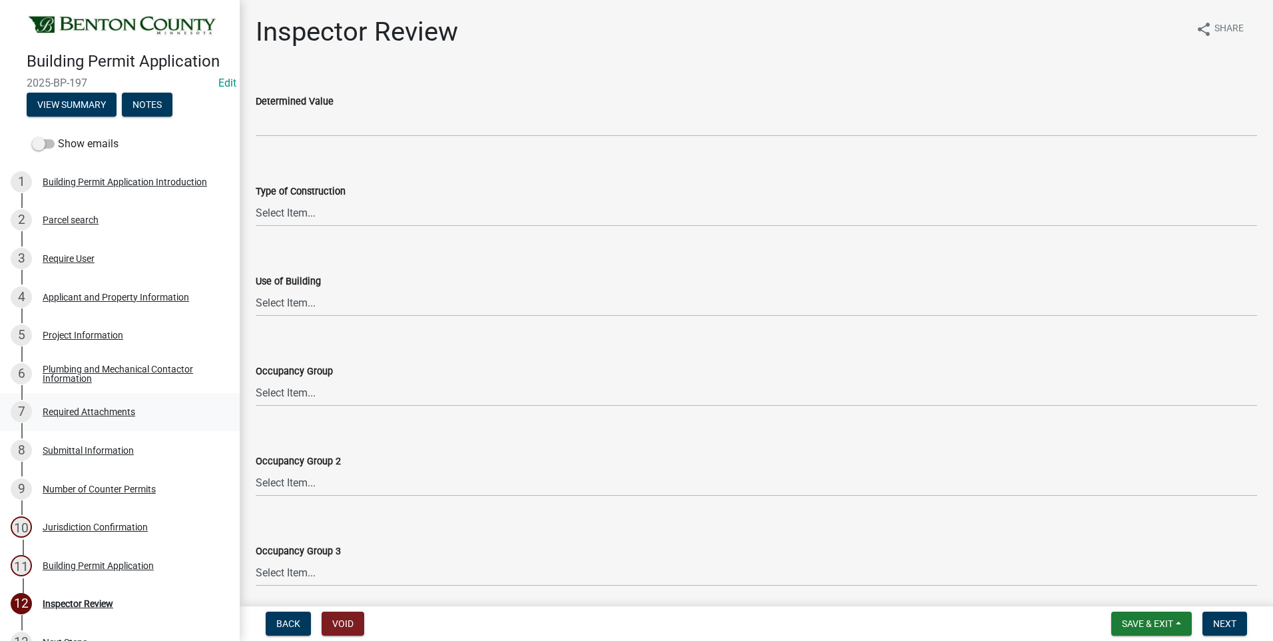
click at [97, 409] on div "Required Attachments" at bounding box center [89, 411] width 93 height 9
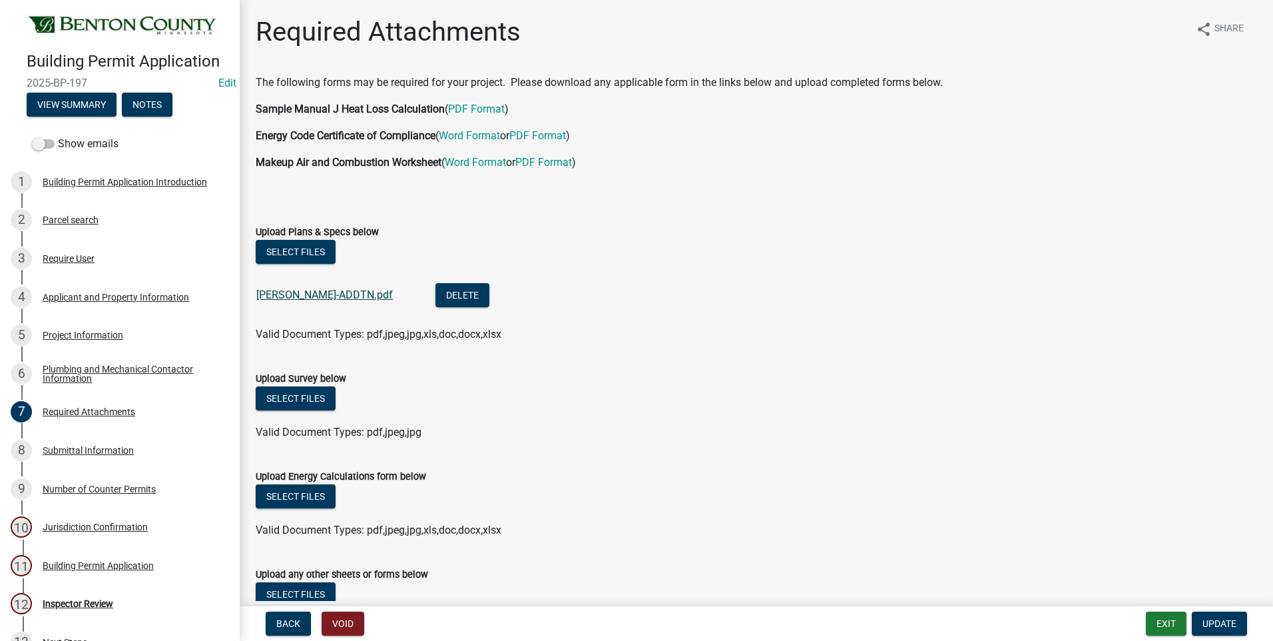
click at [356, 294] on link "[PERSON_NAME]-ADDTN.pdf" at bounding box center [324, 294] width 137 height 13
click at [89, 563] on div "Building Permit Application" at bounding box center [98, 565] width 111 height 9
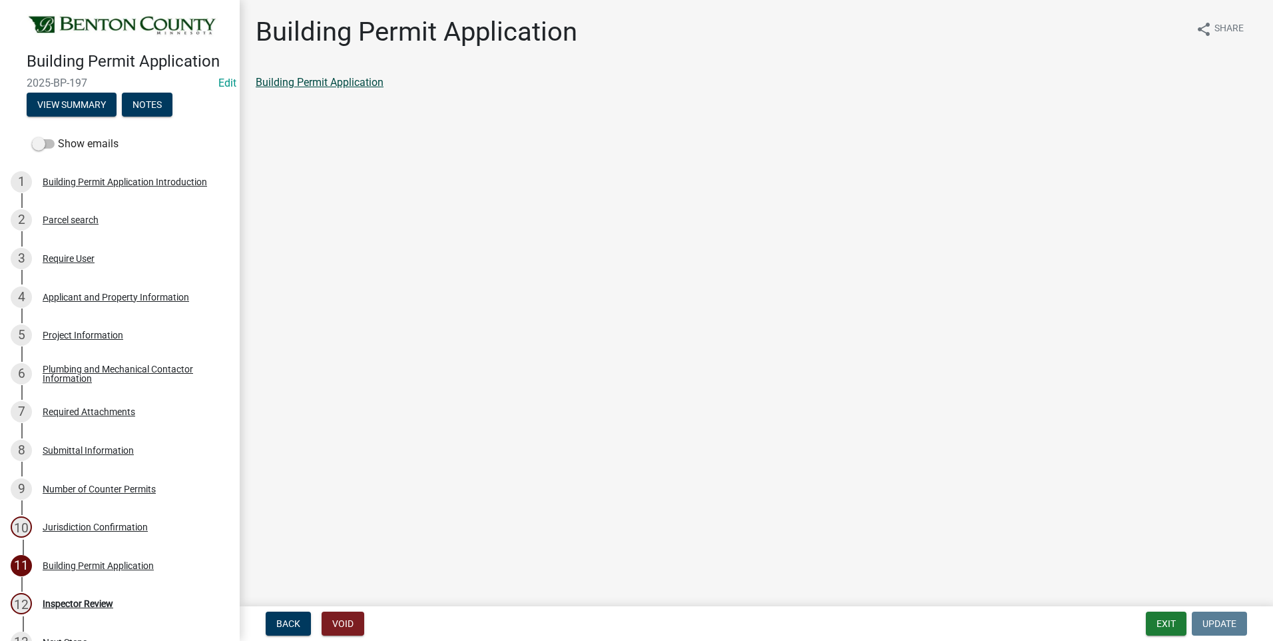
click at [343, 82] on link "Building Permit Application" at bounding box center [320, 82] width 128 height 13
